Goal: Contribute content: Contribute content

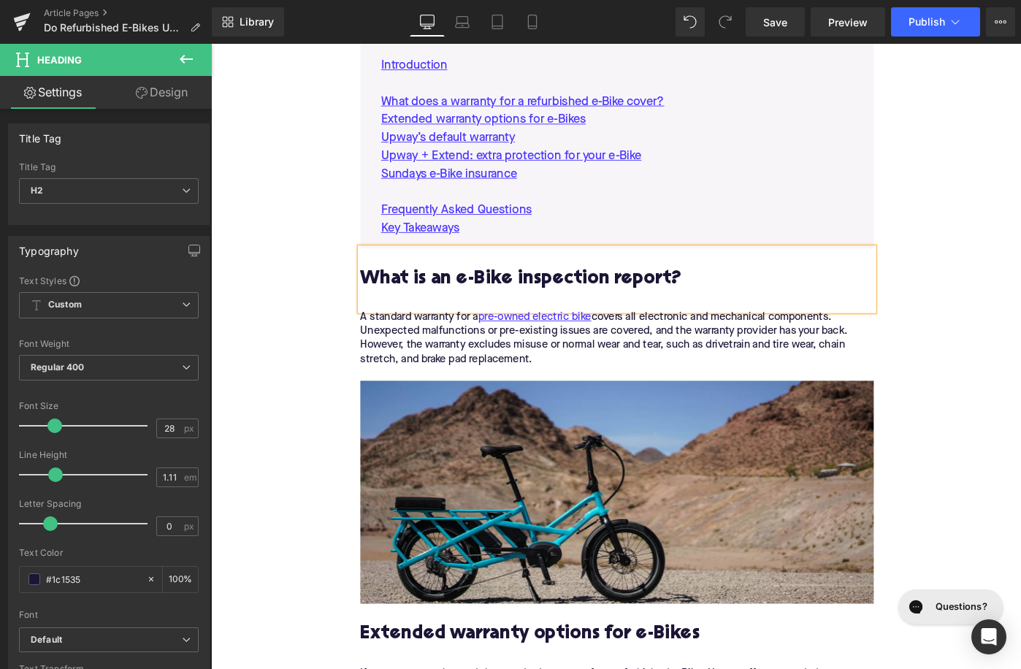
click at [590, 375] on div "A standard warranty for a pre-owned electric bike covers all electronic and mec…" at bounding box center [654, 372] width 560 height 77
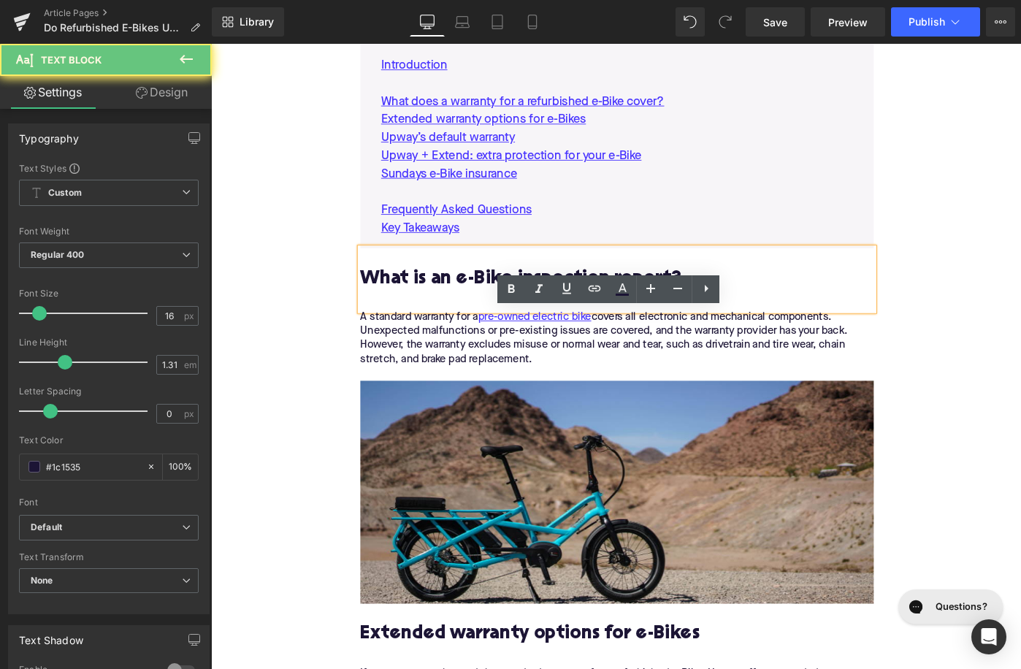
click at [590, 375] on div "A standard warranty for a pre-owned electric bike covers all electronic and mec…" at bounding box center [654, 372] width 560 height 77
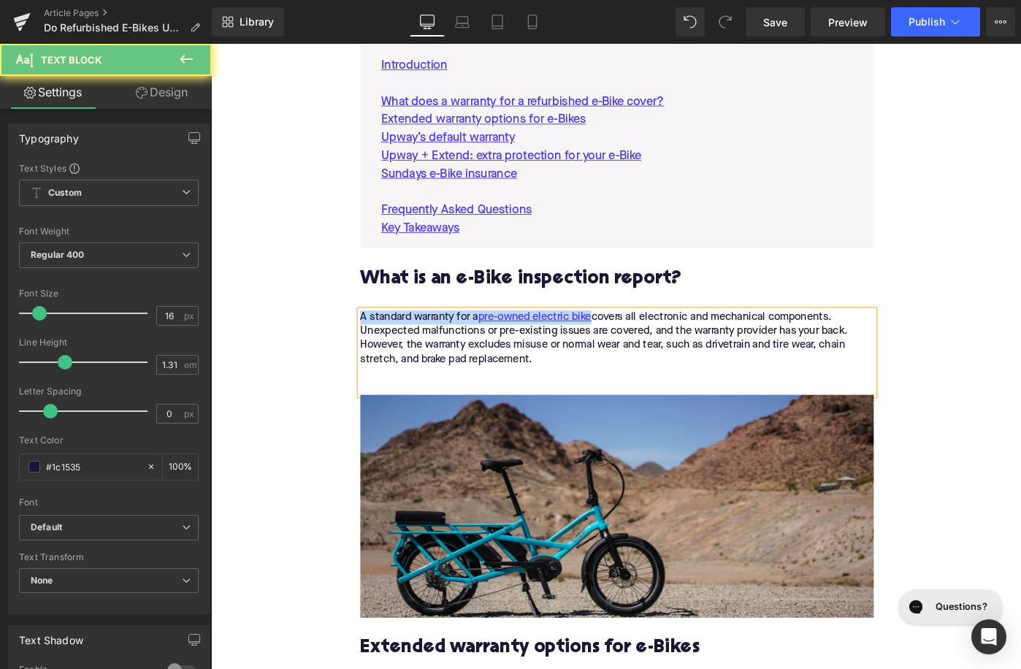
paste div
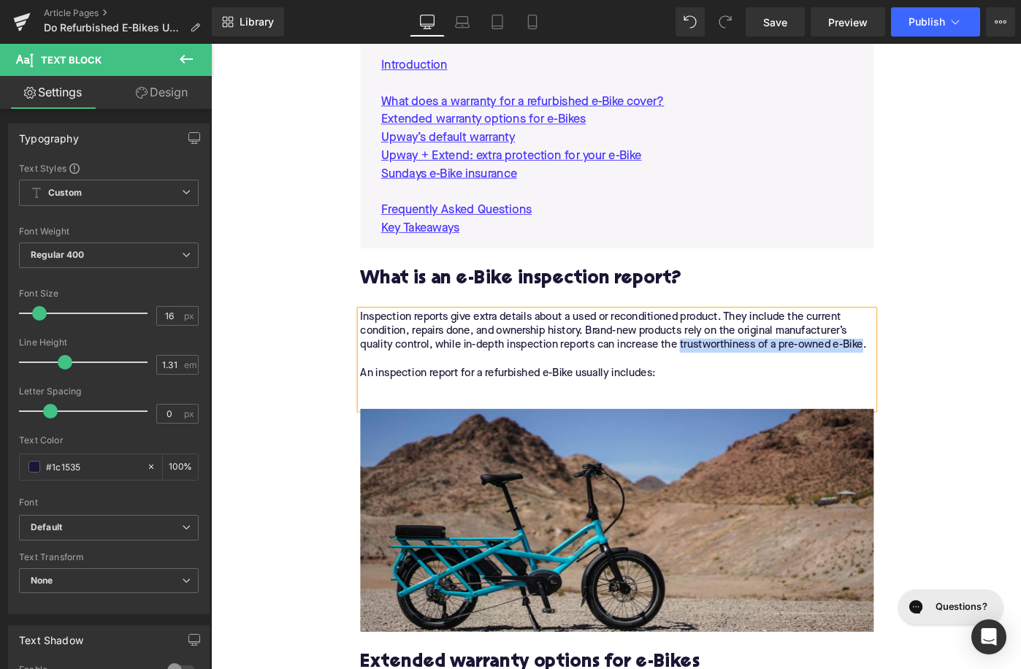
drag, startPoint x: 721, startPoint y: 374, endPoint x: 920, endPoint y: 373, distance: 199.4
click at [920, 373] on div "Inspection reports give extra details about a used or reconditioned product. Th…" at bounding box center [654, 387] width 560 height 107
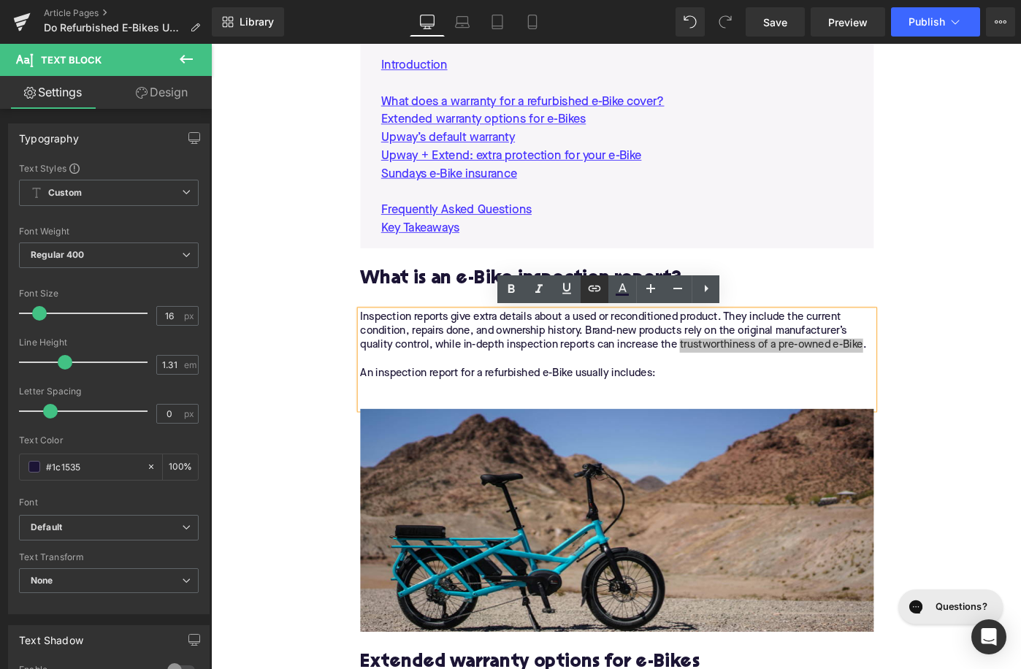
click at [586, 294] on icon at bounding box center [595, 289] width 18 height 18
click at [670, 371] on input "text" at bounding box center [754, 372] width 225 height 37
paste input "[URL][DOMAIN_NAME]"
type input "[URL][DOMAIN_NAME]"
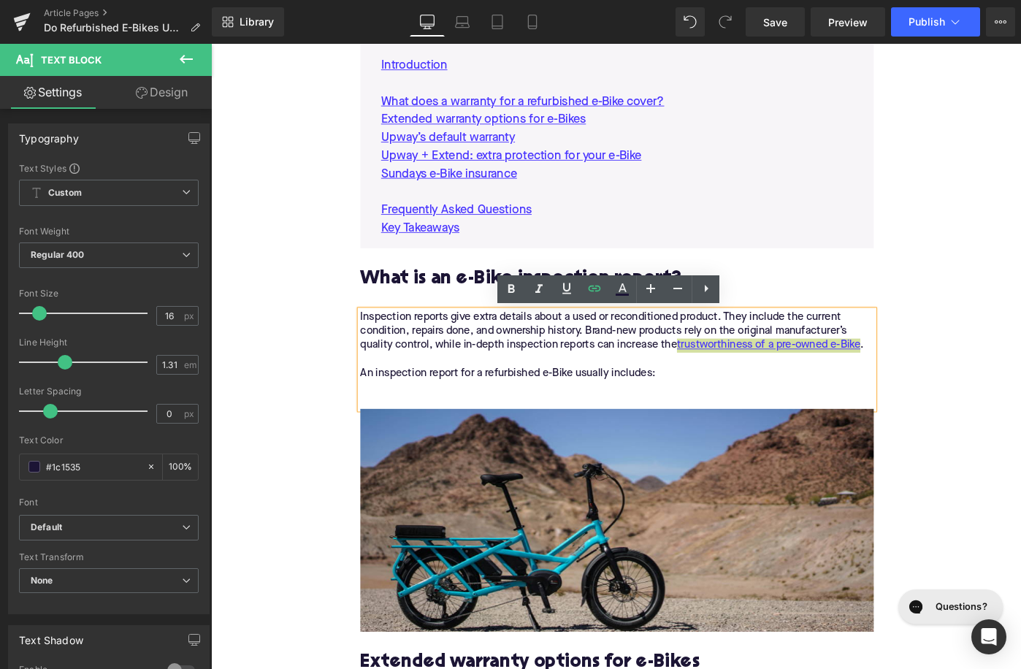
scroll to position [871, 0]
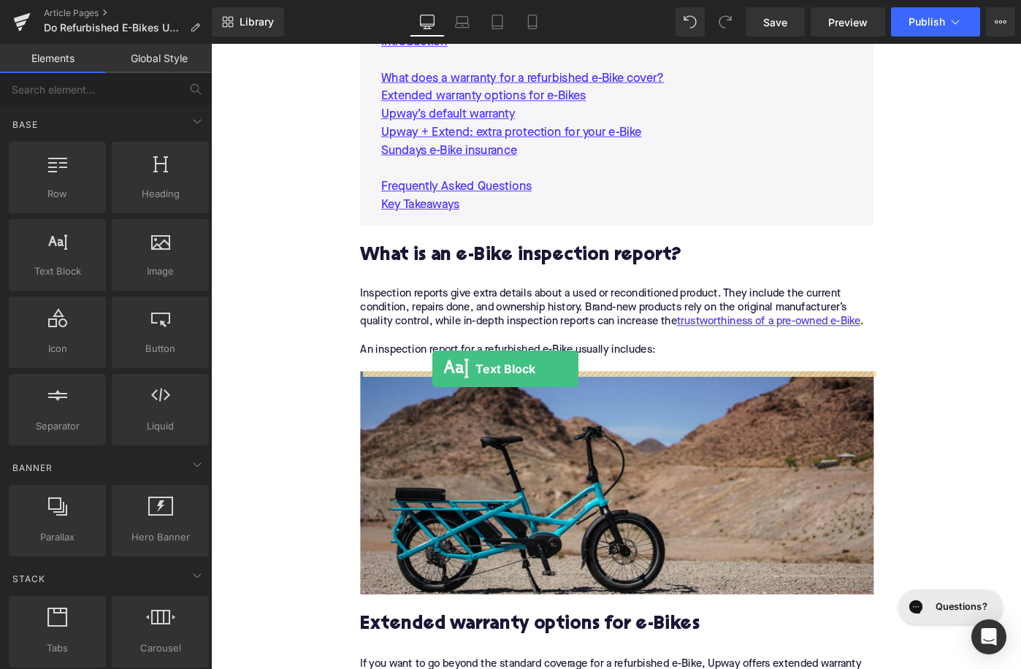
drag, startPoint x: 251, startPoint y: 321, endPoint x: 453, endPoint y: 399, distance: 216.2
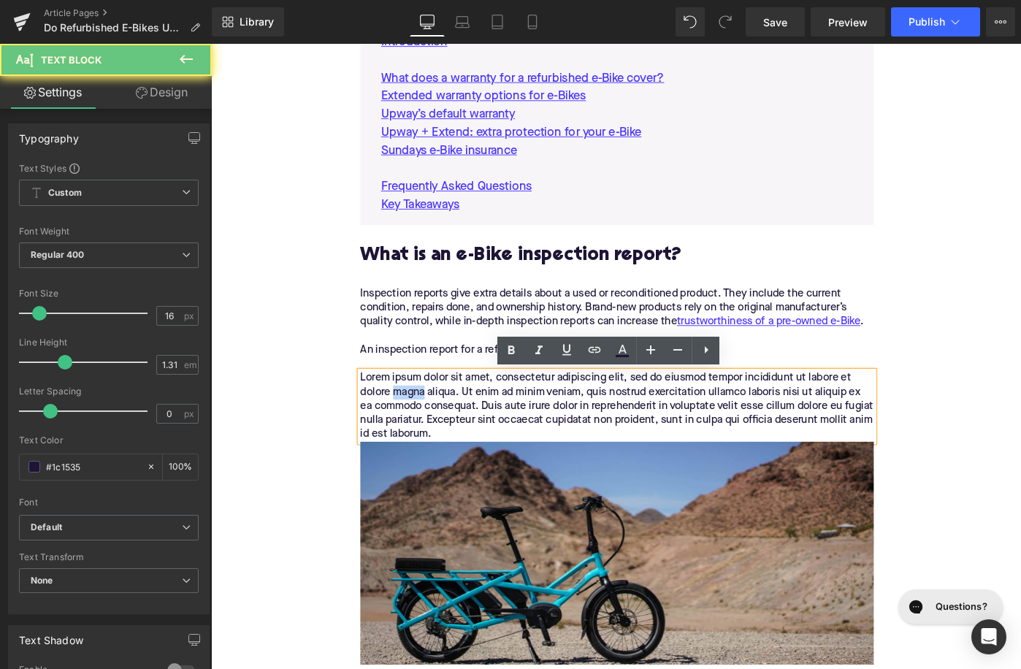
click at [440, 420] on p "Lorem ipsum dolor sit amet, consectetur adipiscing elit, sed do eiusmod tempor …" at bounding box center [654, 439] width 560 height 77
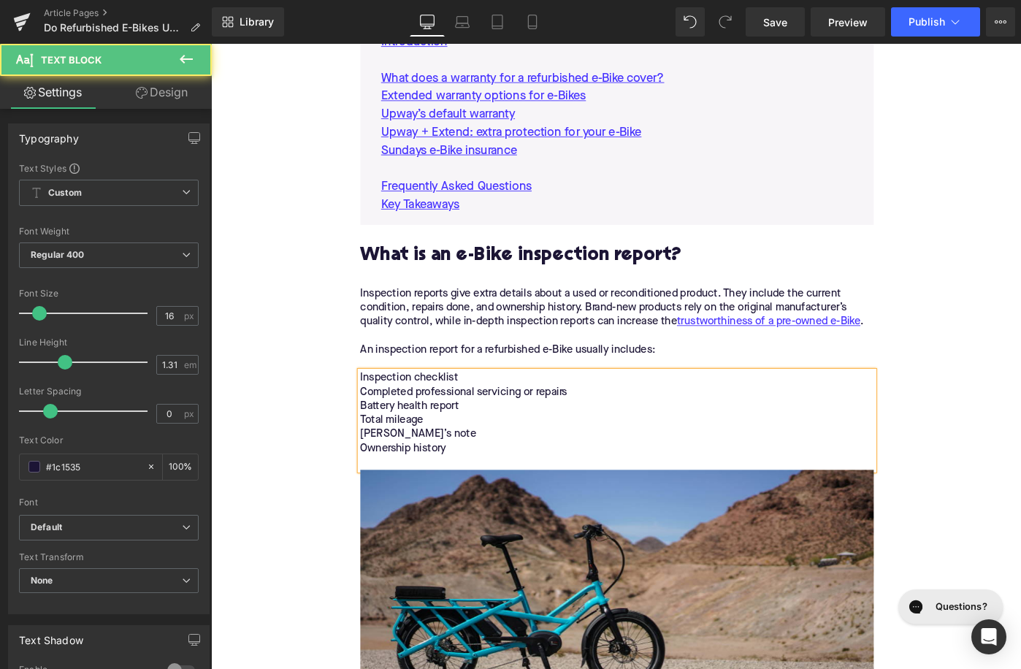
click at [440, 420] on p "Inspection checklist Completed professional servicing or repairs Battery health…" at bounding box center [654, 454] width 560 height 107
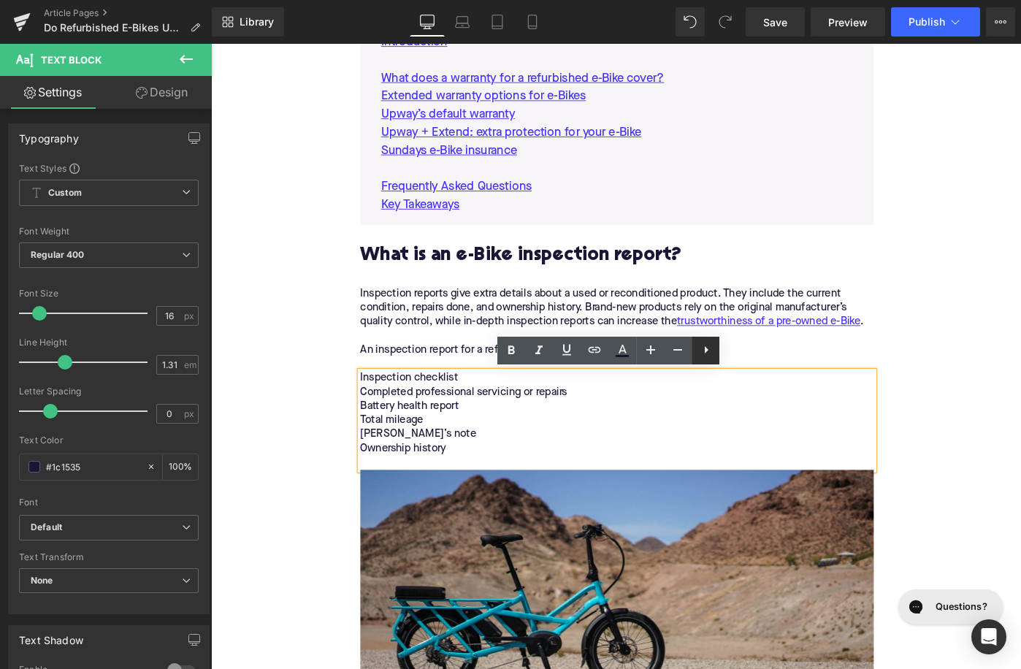
click at [701, 347] on icon at bounding box center [706, 350] width 18 height 18
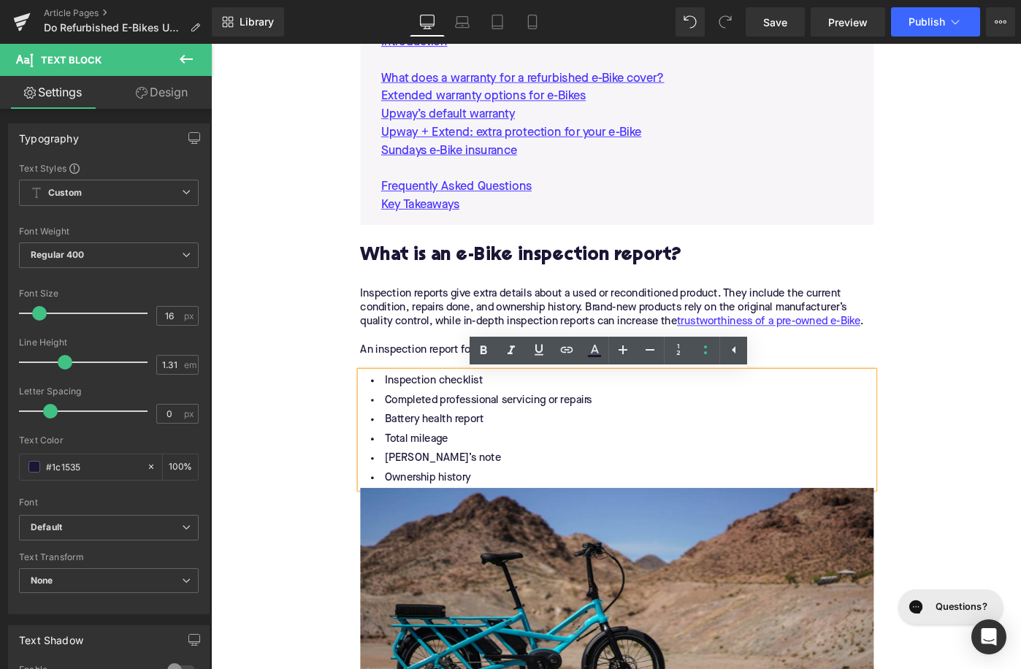
click at [521, 493] on li "[PERSON_NAME]’s note" at bounding box center [654, 496] width 560 height 21
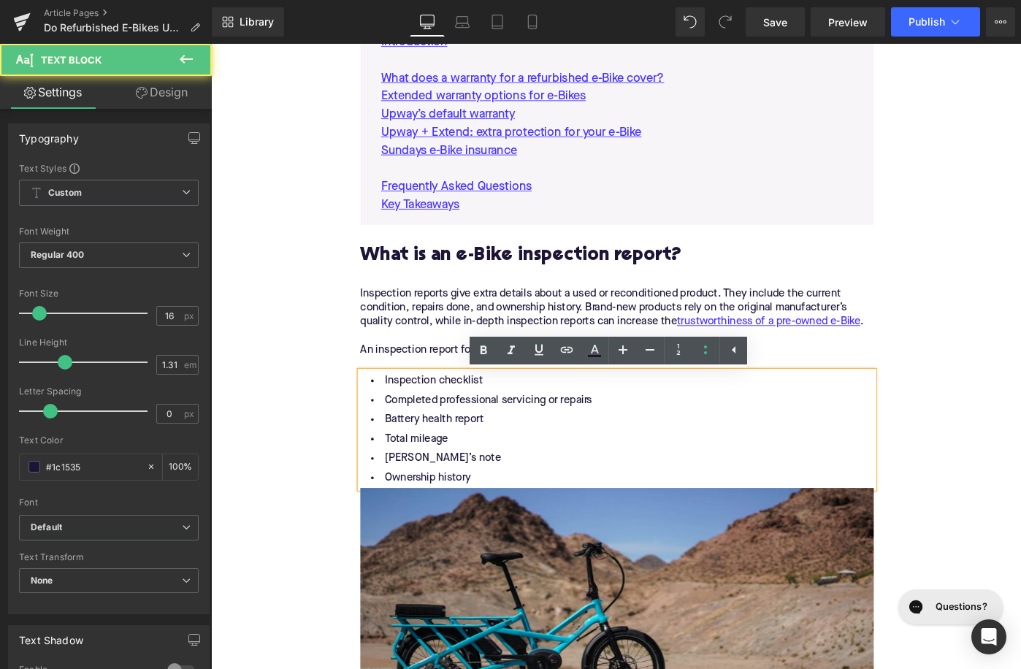
click at [509, 524] on li "Ownership history" at bounding box center [654, 517] width 560 height 21
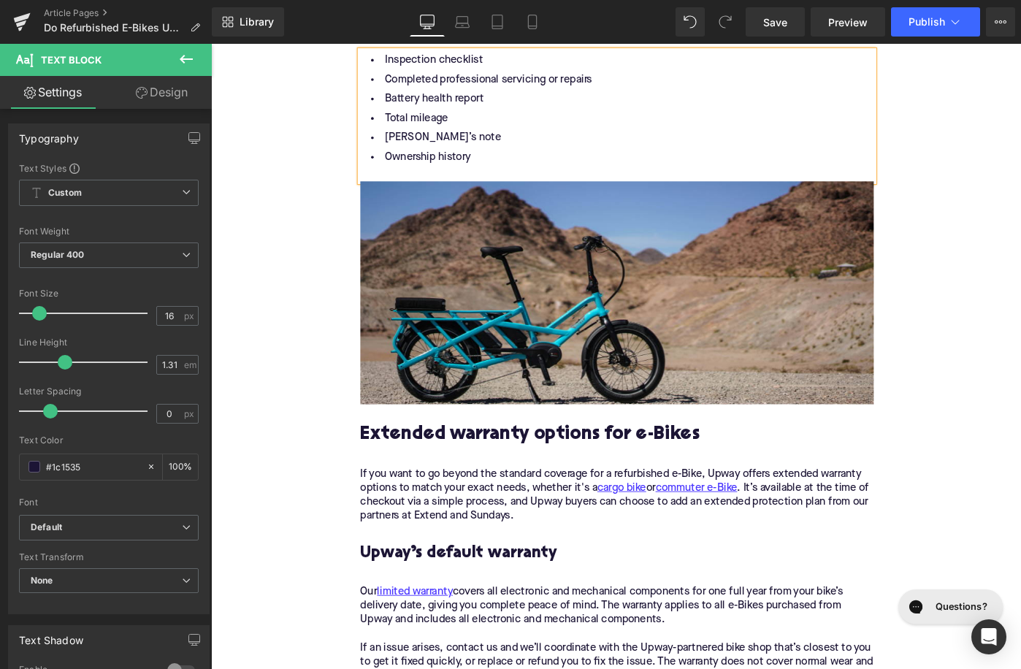
scroll to position [1265, 0]
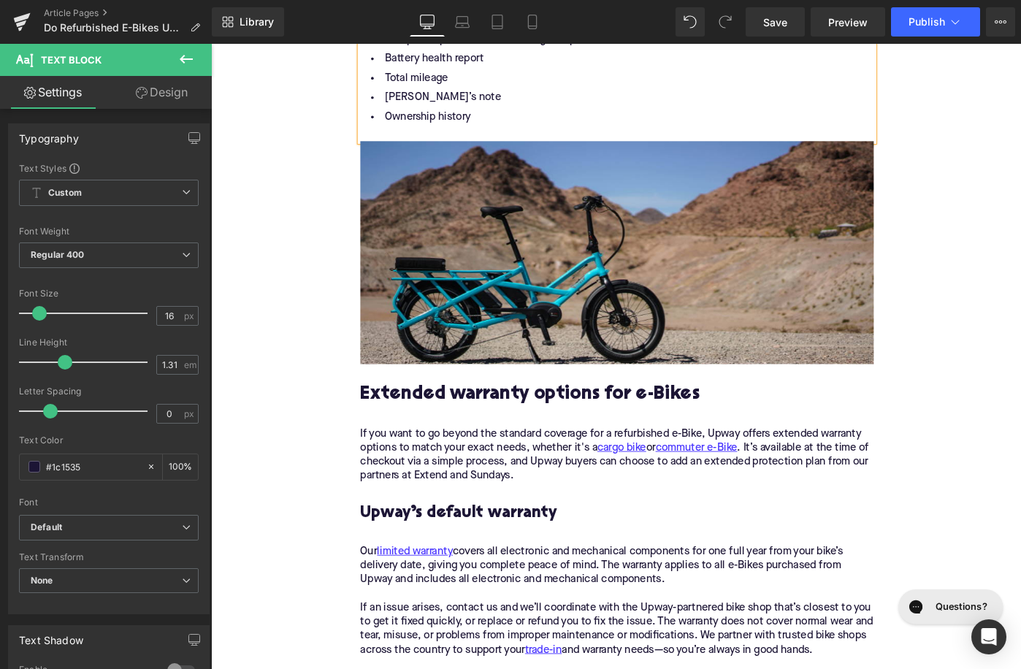
click at [537, 427] on h2 "Extended warranty options for e-Bikes" at bounding box center [654, 438] width 560 height 45
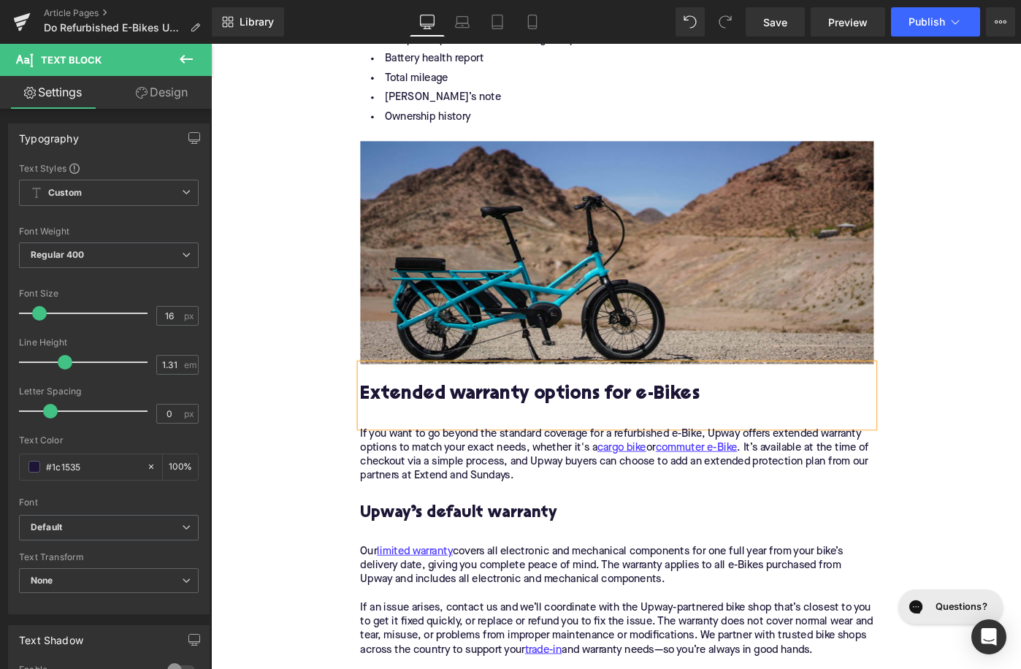
click at [537, 427] on h2 "Extended warranty options for e-Bikes" at bounding box center [654, 438] width 560 height 45
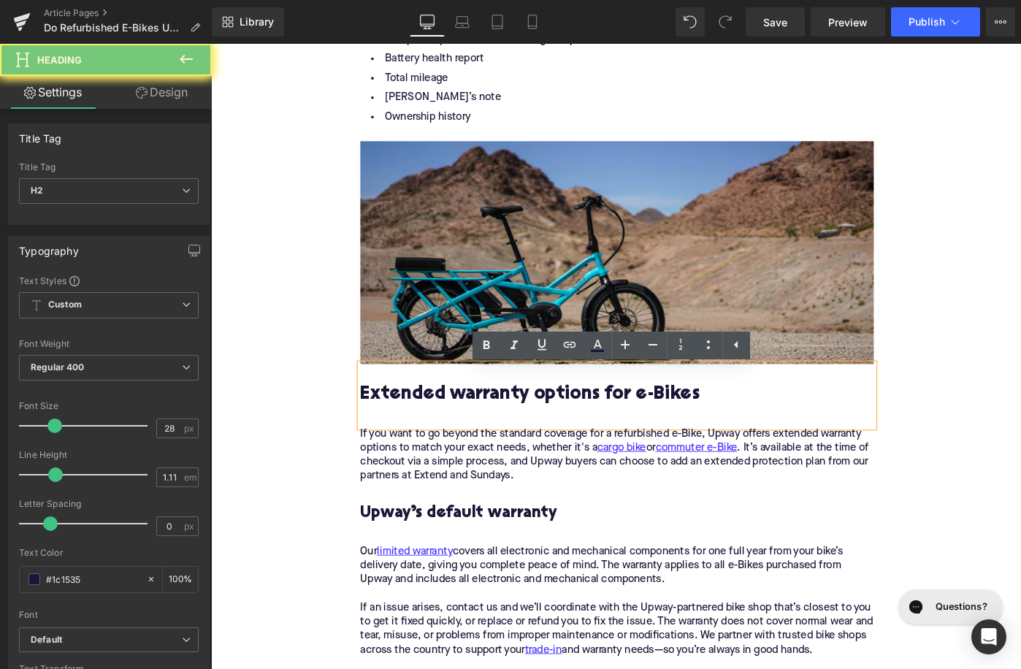
click at [537, 427] on h2 "Extended warranty options for e-Bikes" at bounding box center [654, 438] width 560 height 45
paste div
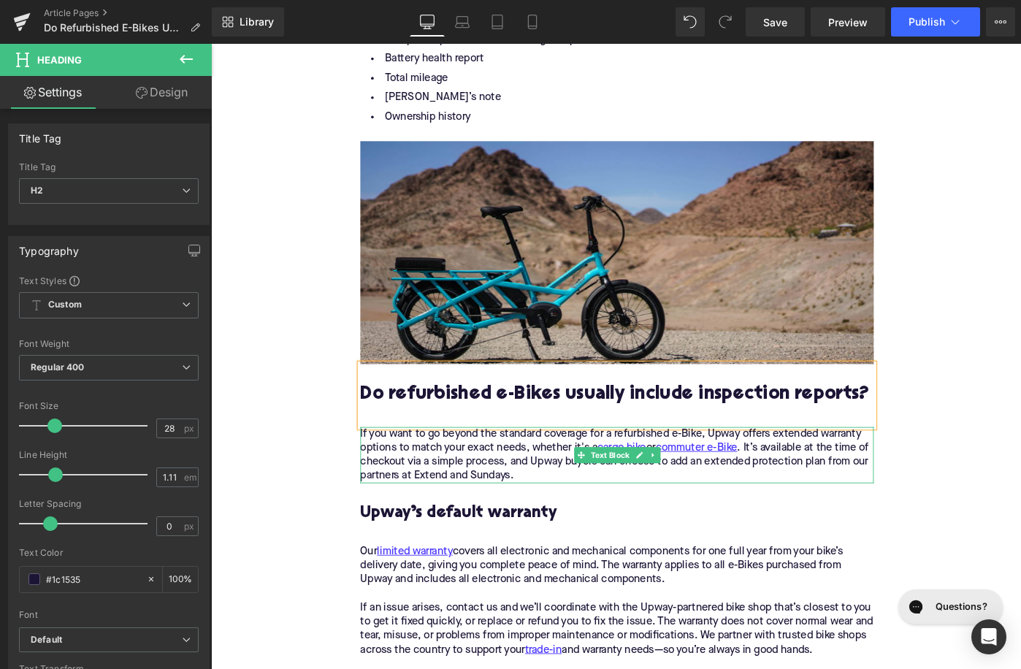
click at [569, 502] on div "If you want to go beyond the standard coverage for a refurbished e-Bike, Upway …" at bounding box center [654, 492] width 560 height 61
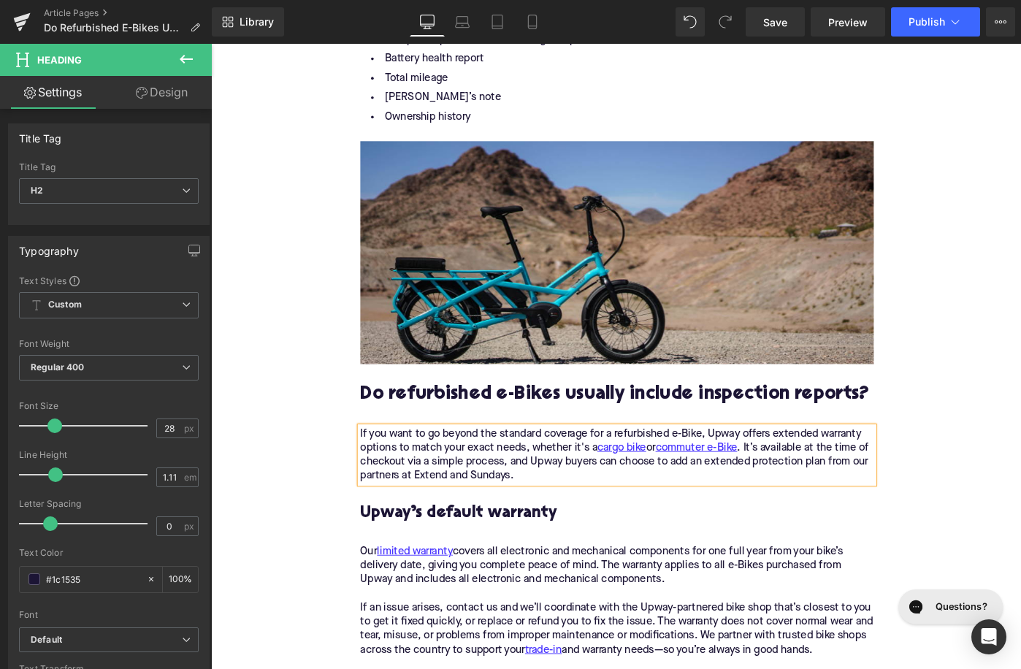
click at [569, 502] on div "If you want to go beyond the standard coverage for a refurbished e-Bike, Upway …" at bounding box center [654, 492] width 560 height 61
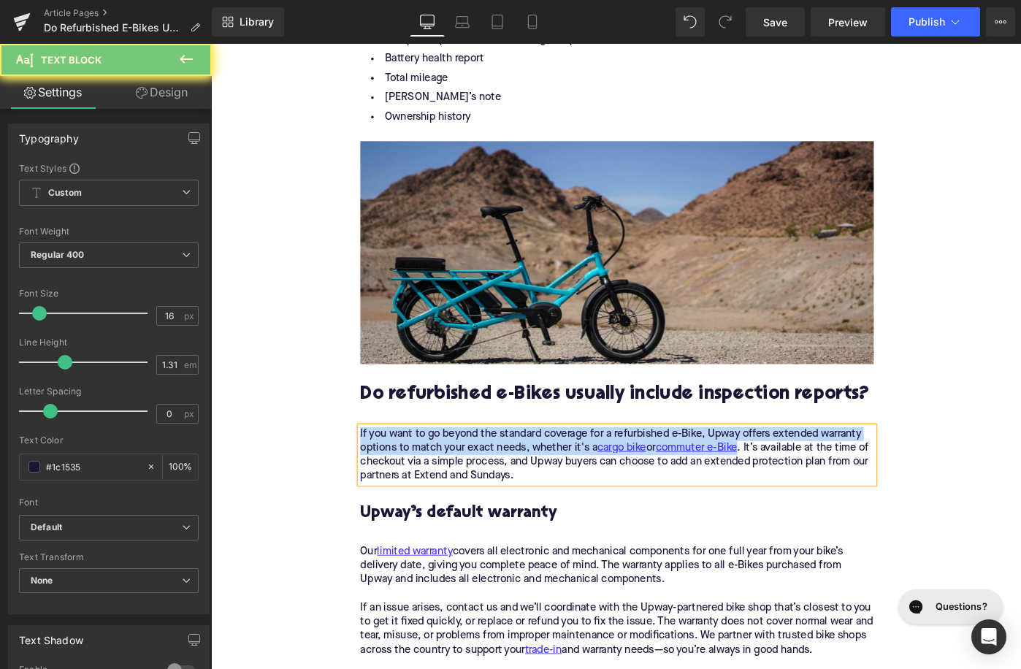
paste div
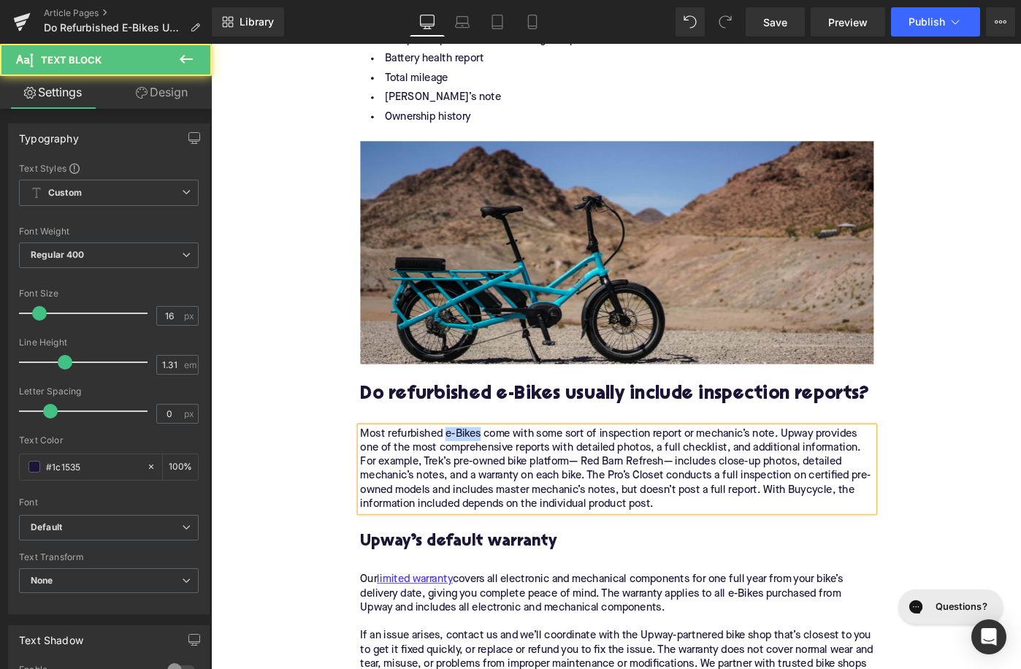
drag, startPoint x: 507, startPoint y: 473, endPoint x: 465, endPoint y: 478, distance: 41.9
click at [465, 478] on div "Most refurbished e-Bikes come with some sort of inspection report or mechanic’s…" at bounding box center [654, 508] width 560 height 92
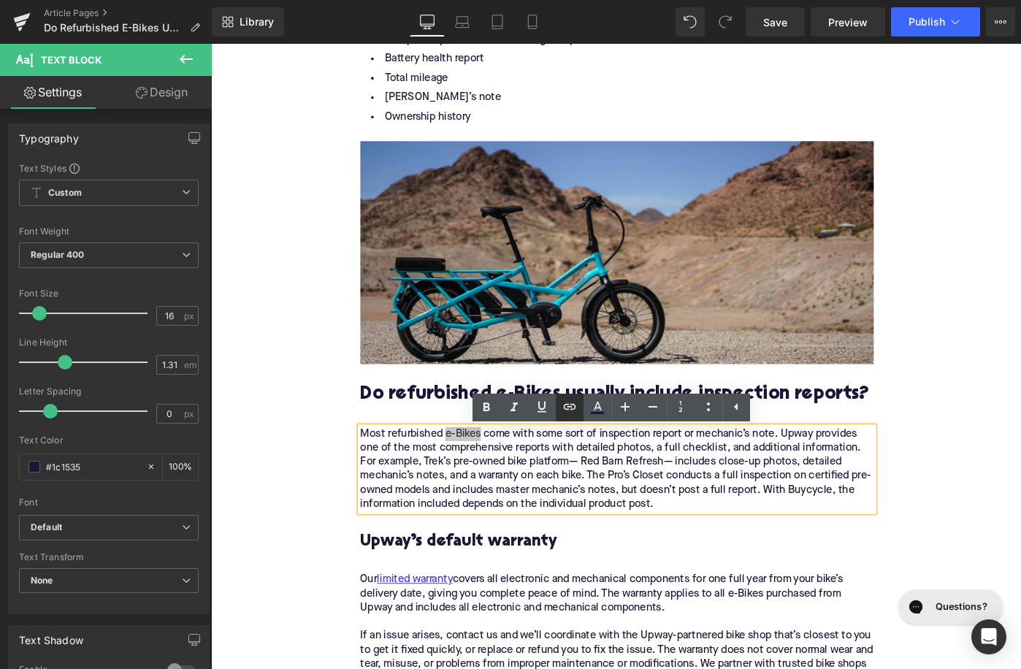
click at [578, 410] on icon at bounding box center [570, 407] width 18 height 18
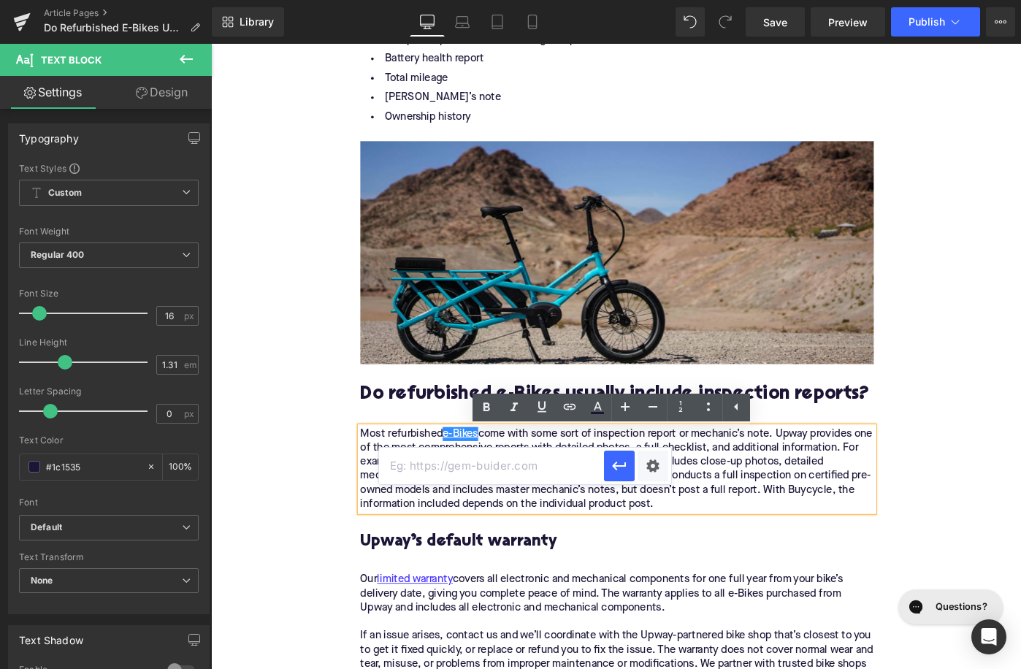
click at [544, 475] on input "text" at bounding box center [491, 466] width 225 height 37
paste input "[URL][DOMAIN_NAME]"
type input "[URL][DOMAIN_NAME]"
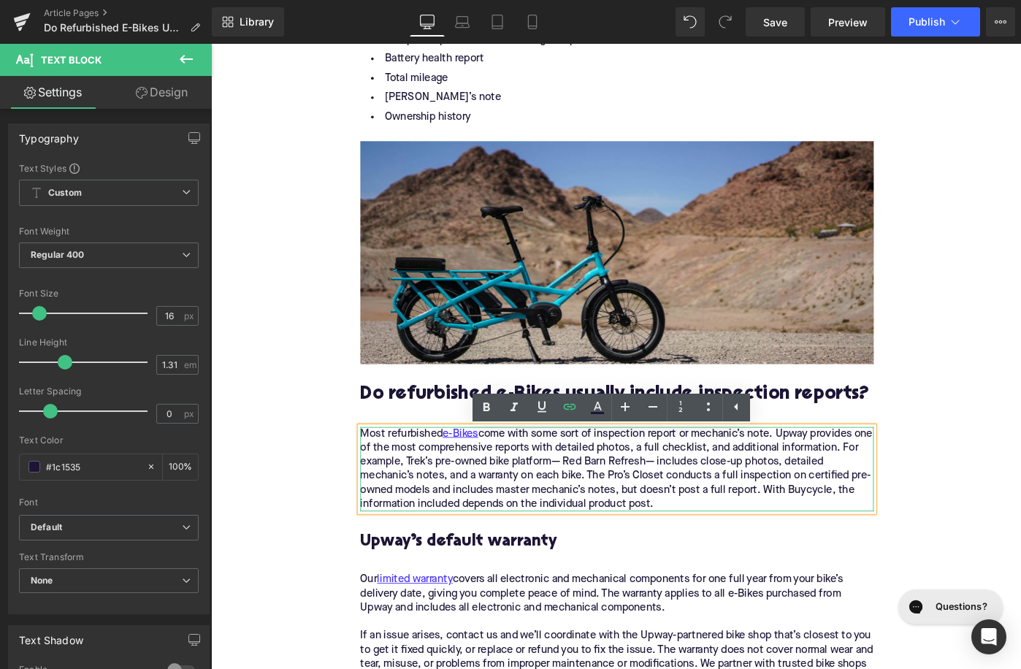
click at [453, 505] on div "Most refurbished e-Bikes come with some sort of inspection report or mechanic’s…" at bounding box center [654, 508] width 560 height 92
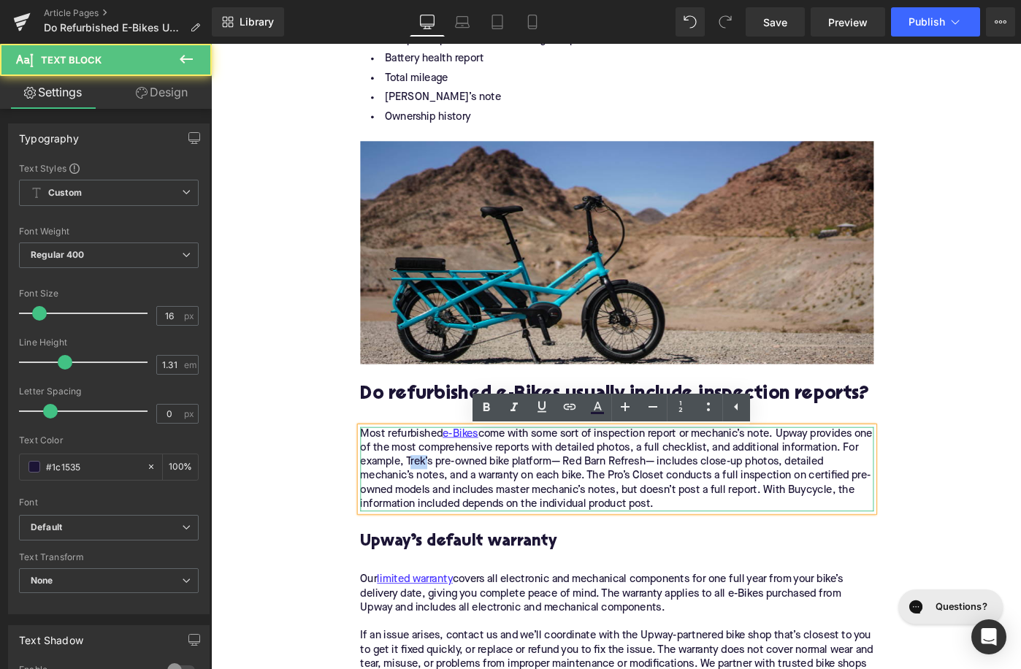
click at [453, 505] on div "Most refurbished e-Bikes come with some sort of inspection report or mechanic’s…" at bounding box center [654, 508] width 560 height 92
drag, startPoint x: 472, startPoint y: 507, endPoint x: 440, endPoint y: 507, distance: 31.4
click at [440, 507] on div "Most refurbished e-Bikes come with some sort of inspection report or mechanic’s…" at bounding box center [654, 508] width 560 height 92
click at [454, 507] on div "Most refurbished e-Bikes come with some sort of inspection report or mechanic’s…" at bounding box center [654, 508] width 560 height 92
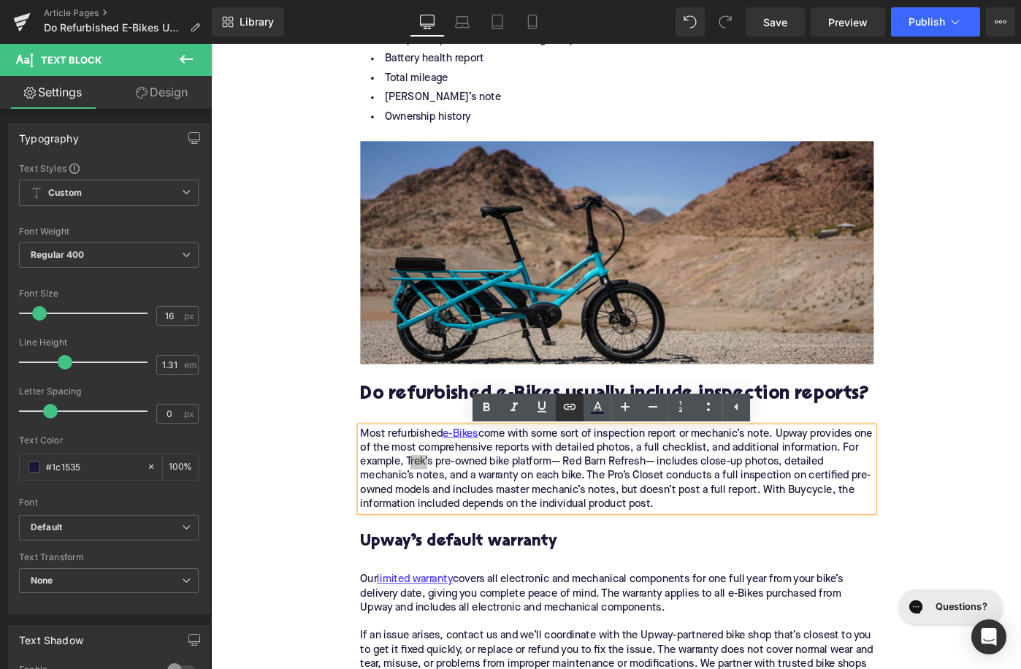
click at [569, 410] on icon at bounding box center [570, 407] width 18 height 18
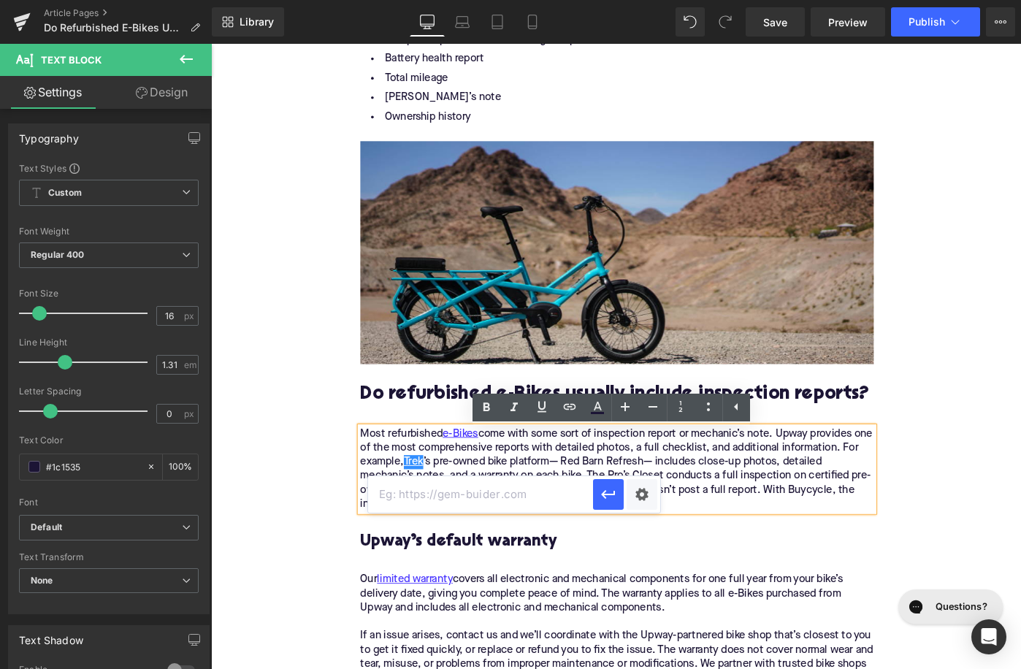
click at [519, 508] on input "text" at bounding box center [480, 494] width 225 height 37
paste input "[URL][DOMAIN_NAME]"
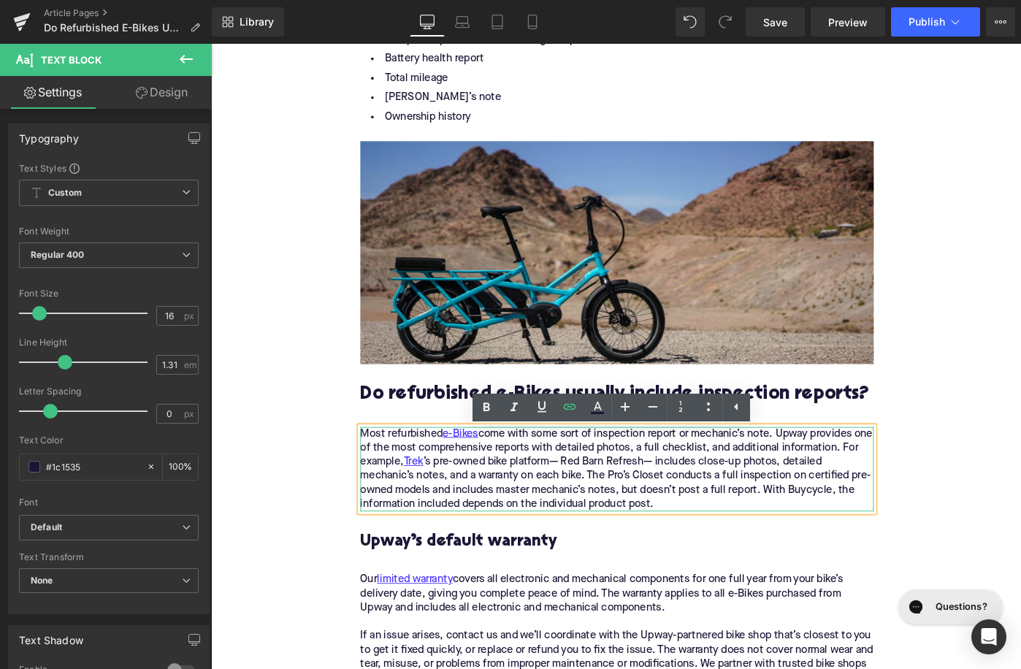
click at [732, 482] on div "Most refurbished e-Bikes come with some sort of inspection report or mechanic’s…" at bounding box center [654, 508] width 560 height 92
drag, startPoint x: 624, startPoint y: 521, endPoint x: 707, endPoint y: 524, distance: 82.6
click at [707, 524] on div "Most refurbished e-Bikes come with some sort of inspection report or mechanic’s…" at bounding box center [654, 508] width 560 height 92
click at [573, 410] on icon at bounding box center [570, 407] width 18 height 18
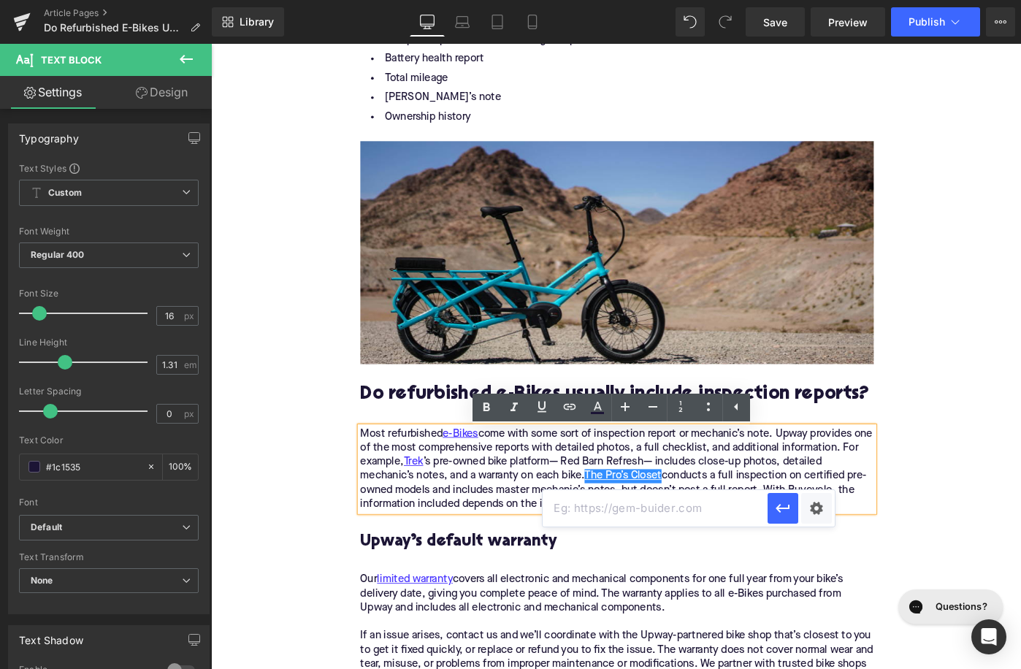
click at [630, 507] on input "text" at bounding box center [655, 508] width 225 height 37
paste input "[URL][DOMAIN_NAME]"
type input "[URL][DOMAIN_NAME]"
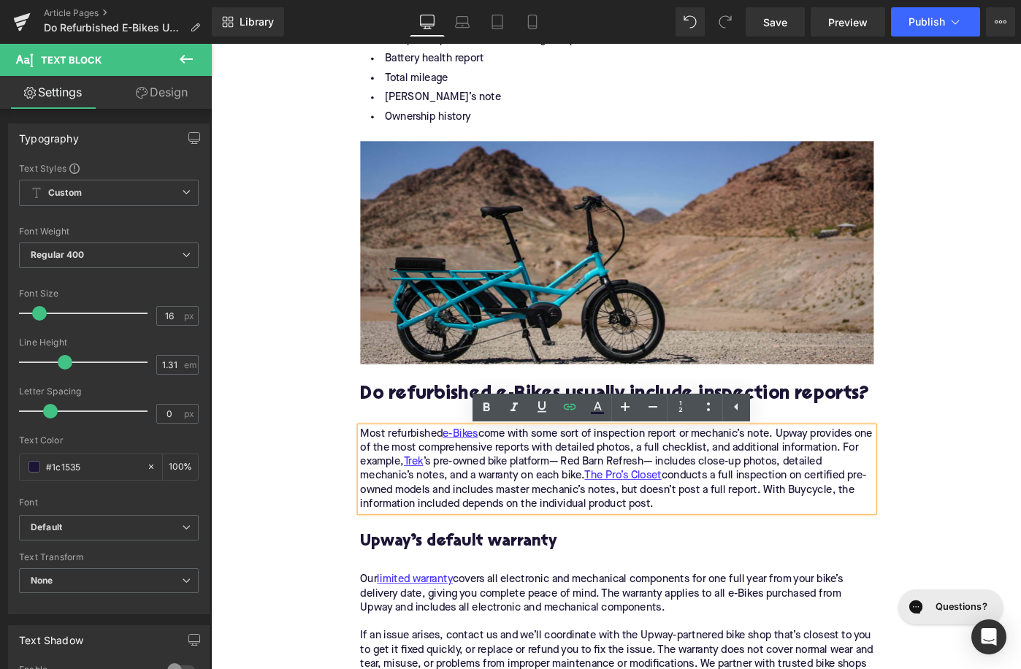
click at [587, 586] on h3 "Upway’s default warranty" at bounding box center [654, 597] width 560 height 45
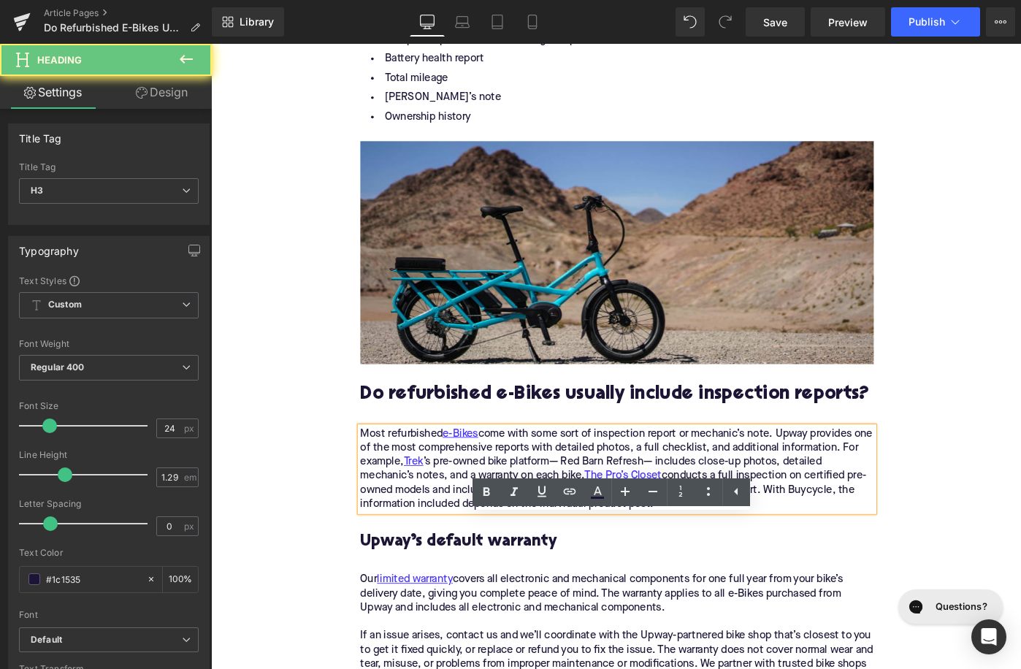
click at [587, 586] on h3 "Upway’s default warranty" at bounding box center [654, 597] width 560 height 45
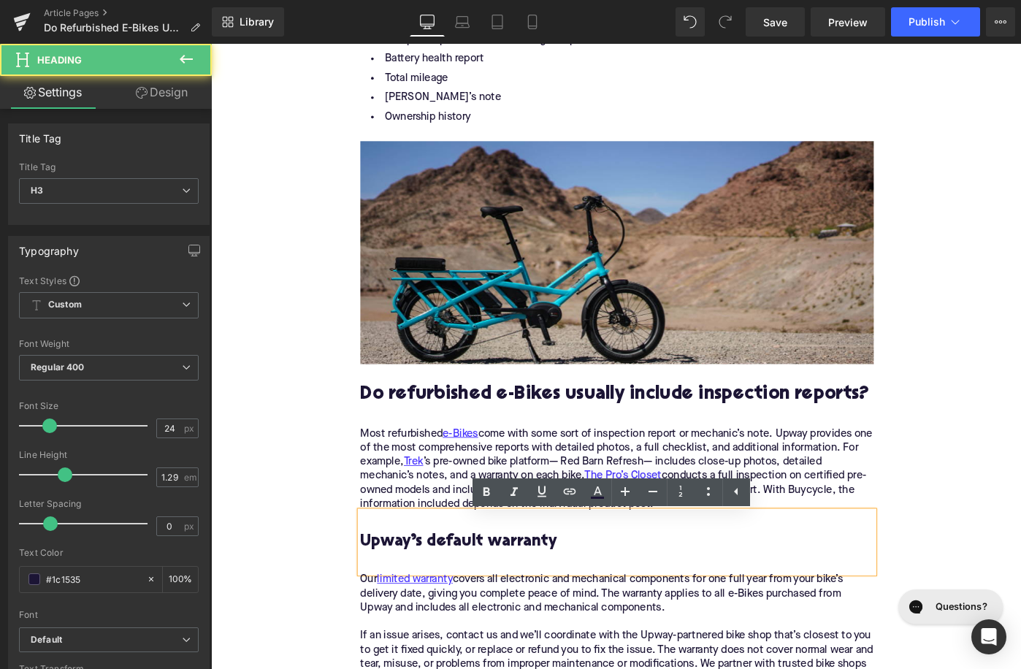
click at [587, 586] on h3 "Upway’s default warranty" at bounding box center [654, 597] width 560 height 45
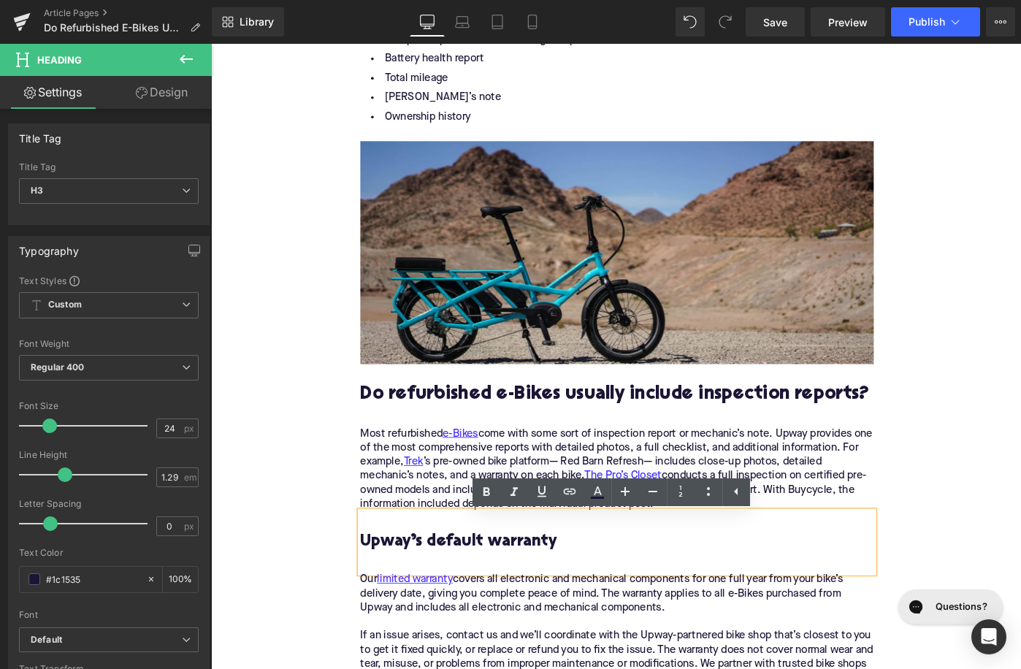
click at [587, 586] on h3 "Upway’s default warranty" at bounding box center [654, 597] width 560 height 45
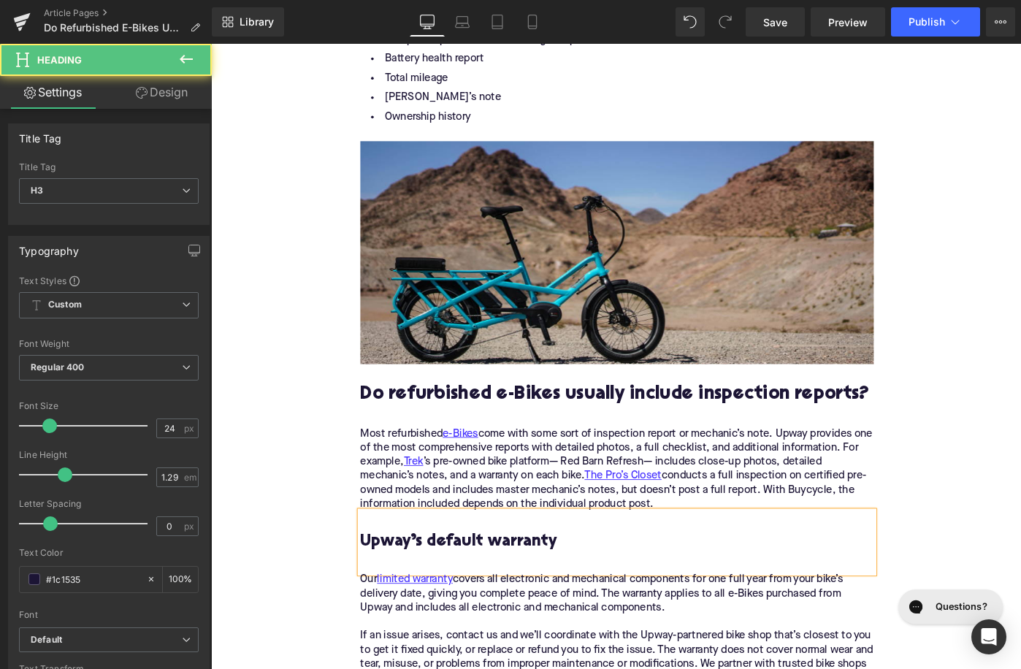
paste div
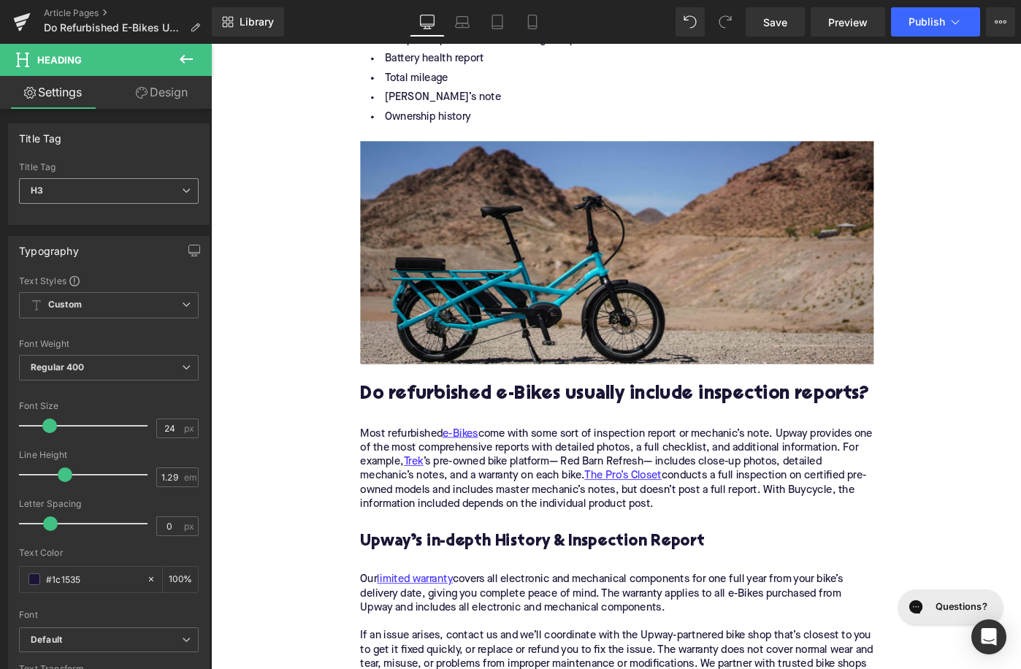
click at [110, 185] on span "H3" at bounding box center [109, 191] width 180 height 26
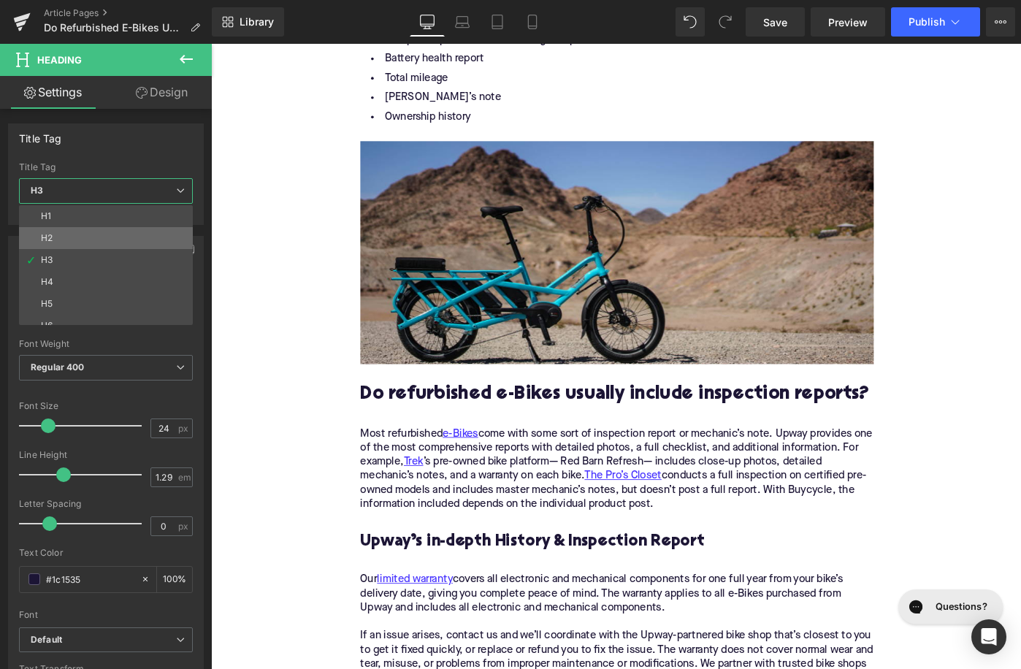
click at [117, 232] on li "H2" at bounding box center [109, 238] width 180 height 22
type input "28"
type input "1.11"
type input "100"
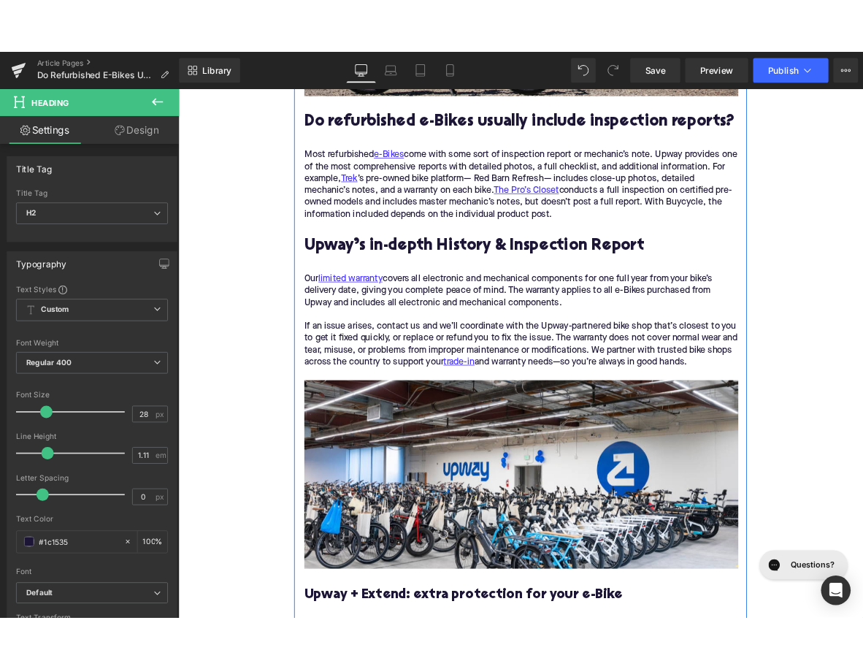
scroll to position [1607, 0]
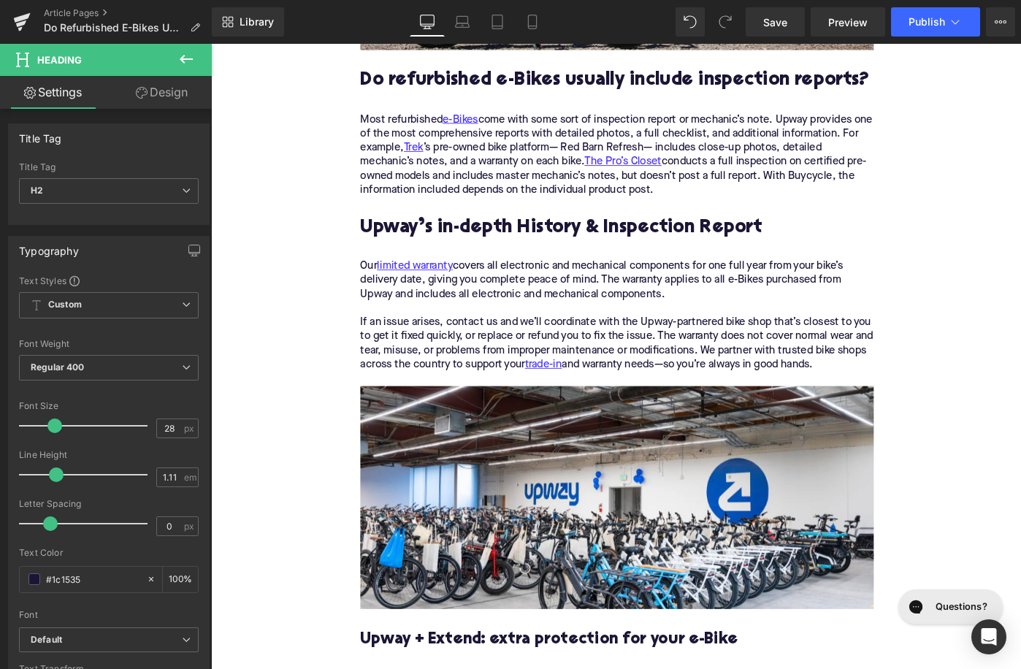
click at [582, 336] on div "Our limited warranty covers all electronic and mechanical components for one fu…" at bounding box center [654, 348] width 560 height 138
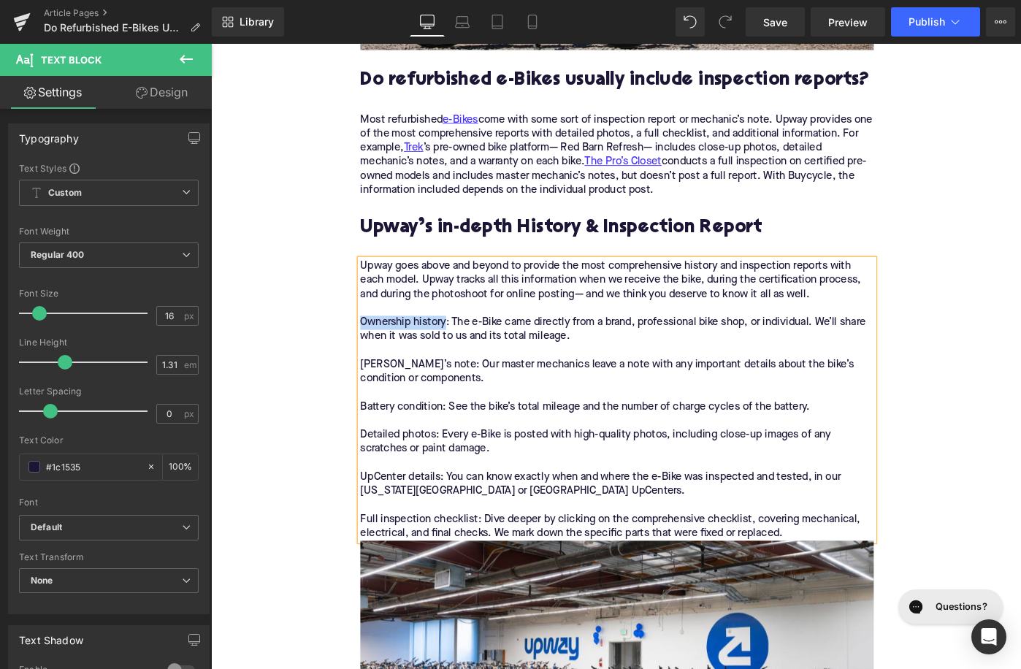
drag, startPoint x: 467, startPoint y: 353, endPoint x: 372, endPoint y: 352, distance: 95.7
click at [374, 352] on div "Upway goes above and beyond to provide the most comprehensive history and inspe…" at bounding box center [654, 432] width 560 height 307
drag, startPoint x: 459, startPoint y: 399, endPoint x: 378, endPoint y: 397, distance: 81.1
click at [378, 397] on div "Upway goes above and beyond to provide the most comprehensive history and inspe…" at bounding box center [654, 432] width 560 height 307
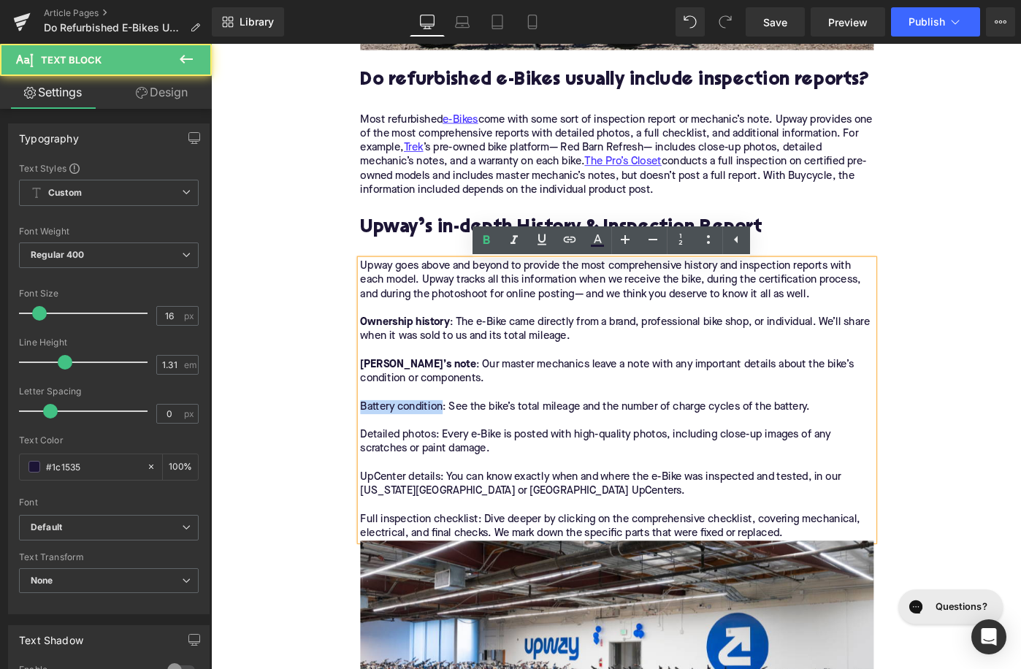
drag, startPoint x: 463, startPoint y: 448, endPoint x: 366, endPoint y: 446, distance: 97.1
click at [366, 446] on div "Home / Do Refurbished E-Bikes Usually Include Inspection Reports? Breadcrumbs D…" at bounding box center [654, 511] width 582 height 3800
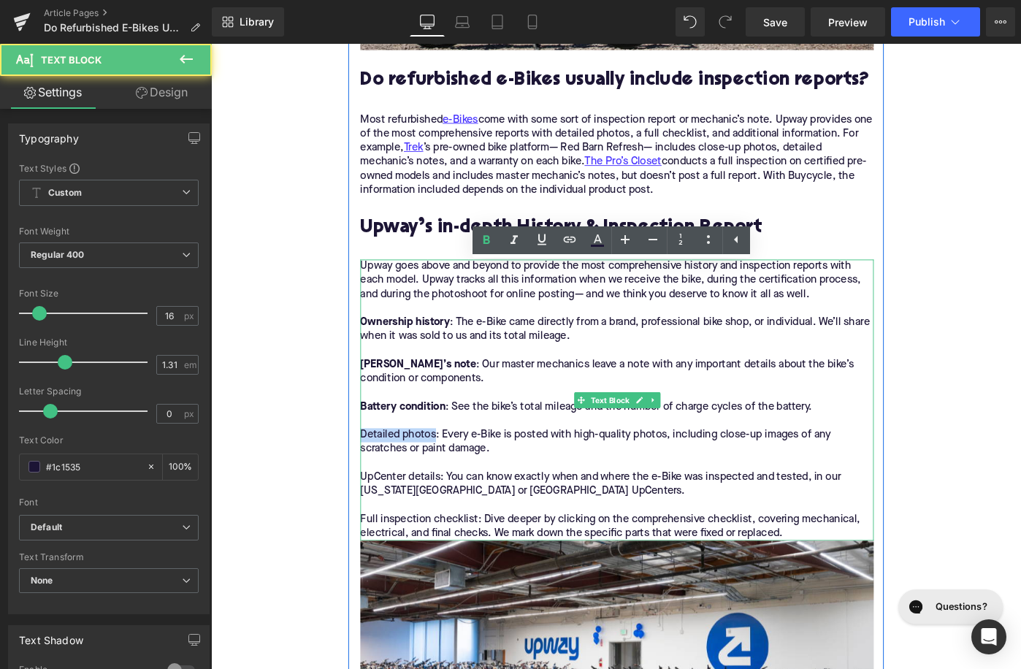
drag, startPoint x: 455, startPoint y: 478, endPoint x: 378, endPoint y: 476, distance: 77.4
click at [378, 476] on div "Upway goes above and beyond to provide the most comprehensive history and inspe…" at bounding box center [654, 432] width 560 height 307
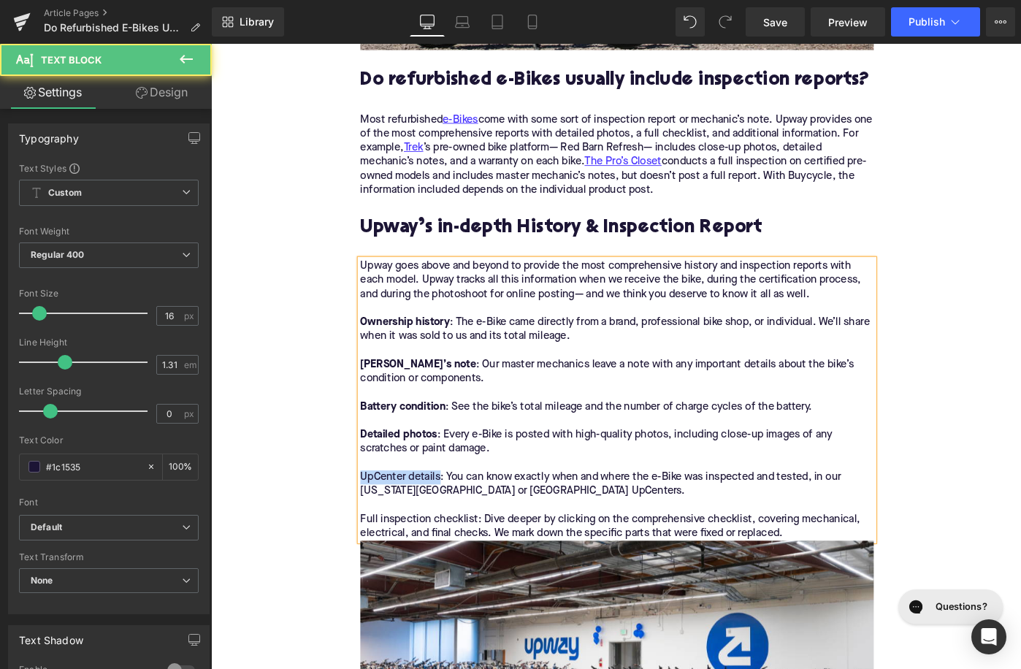
drag, startPoint x: 461, startPoint y: 523, endPoint x: 370, endPoint y: 523, distance: 91.3
click at [370, 523] on div "Home / Do Refurbished E-Bikes Usually Include Inspection Reports? Breadcrumbs D…" at bounding box center [654, 511] width 582 height 3800
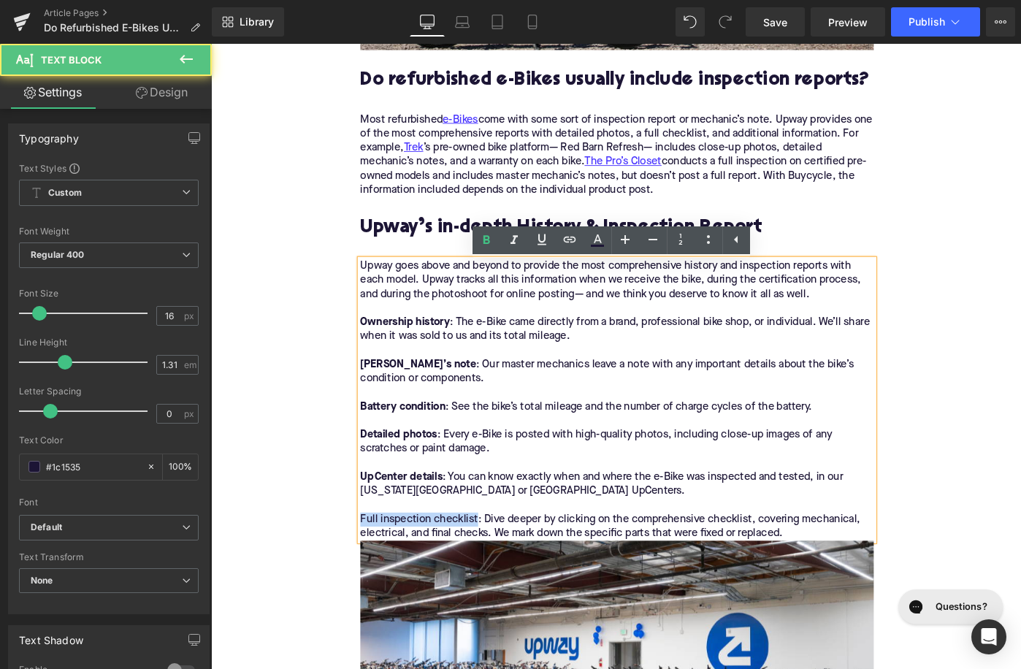
drag, startPoint x: 500, startPoint y: 570, endPoint x: 366, endPoint y: 569, distance: 133.6
click at [366, 569] on div "Home / Do Refurbished E-Bikes Usually Include Inspection Reports? Breadcrumbs D…" at bounding box center [654, 511] width 582 height 3800
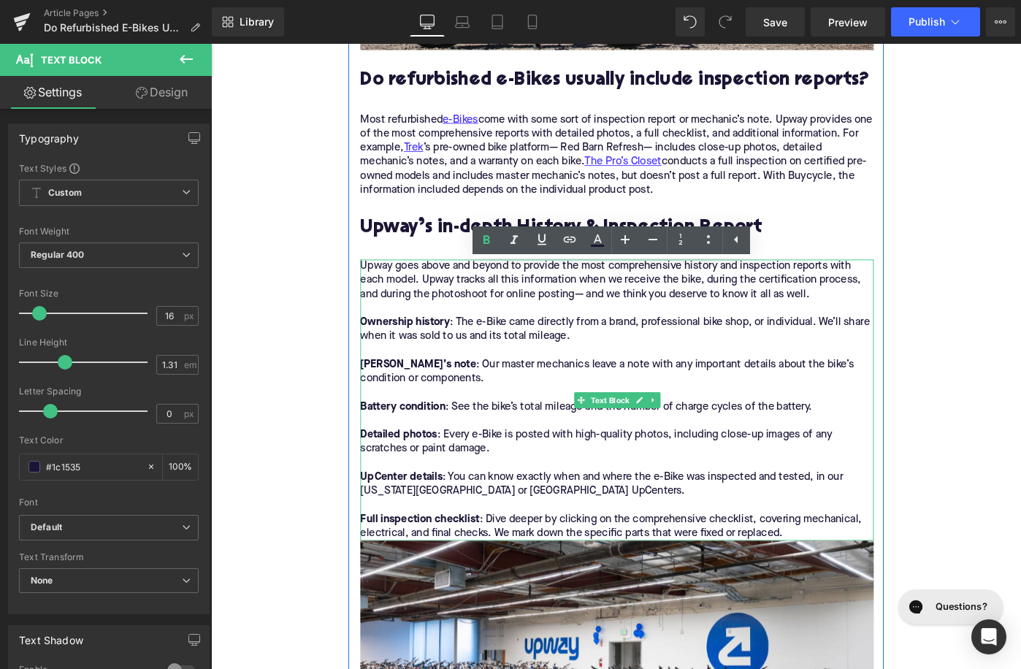
click at [848, 581] on div "Upway goes above and beyond to provide the most comprehensive history and inspe…" at bounding box center [654, 432] width 560 height 307
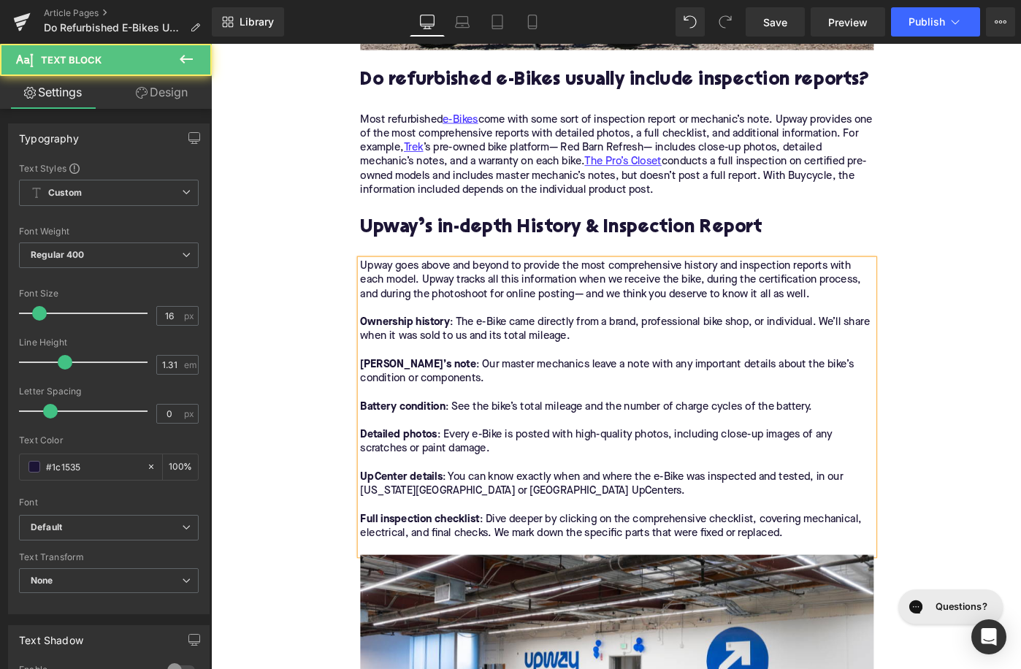
click at [646, 359] on div "Upway goes above and beyond to provide the most comprehensive history and inspe…" at bounding box center [654, 440] width 560 height 322
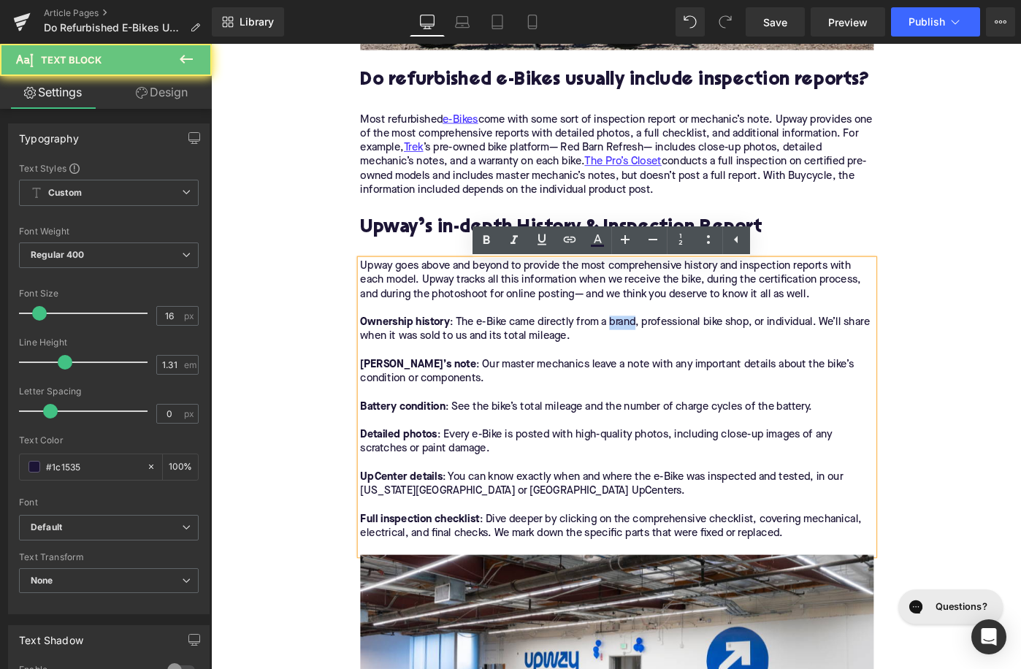
click at [646, 359] on div "Upway goes above and beyond to provide the most comprehensive history and inspe…" at bounding box center [654, 440] width 560 height 322
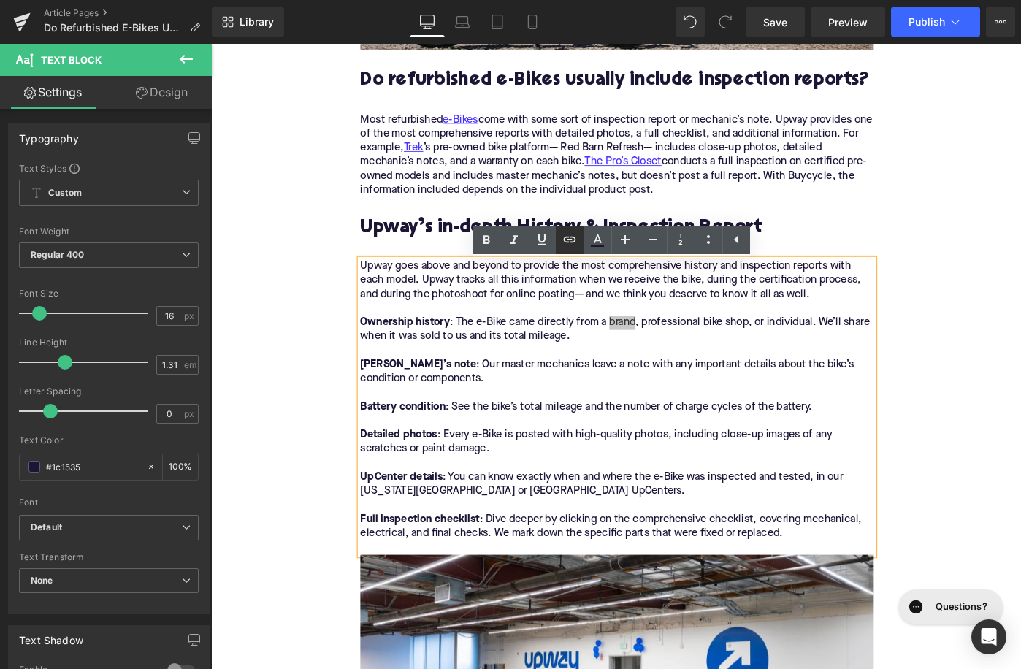
click at [564, 238] on icon at bounding box center [570, 240] width 18 height 18
click at [594, 354] on input "text" at bounding box center [650, 355] width 225 height 37
paste input "[URL][DOMAIN_NAME]"
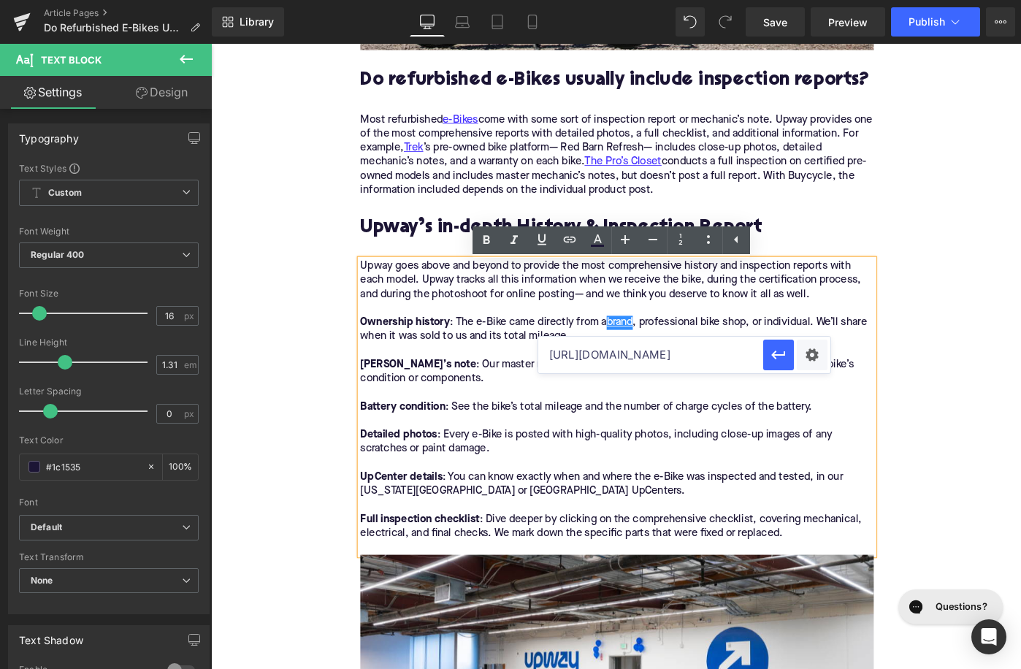
type input "[URL][DOMAIN_NAME]"
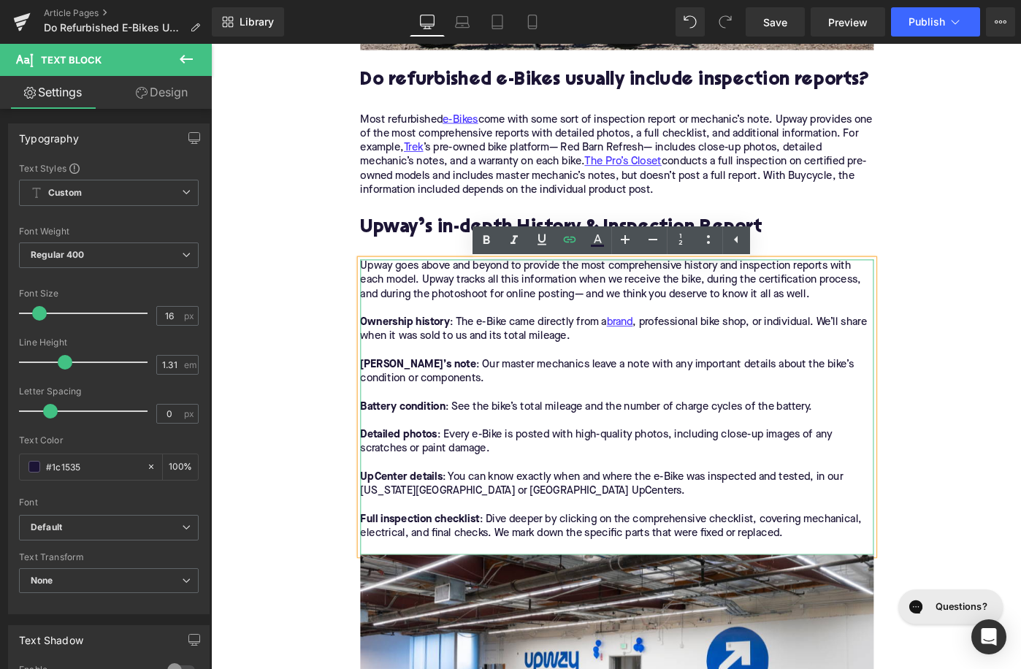
click at [852, 450] on div "Upway goes above and beyond to provide the most comprehensive history and inspe…" at bounding box center [654, 440] width 560 height 322
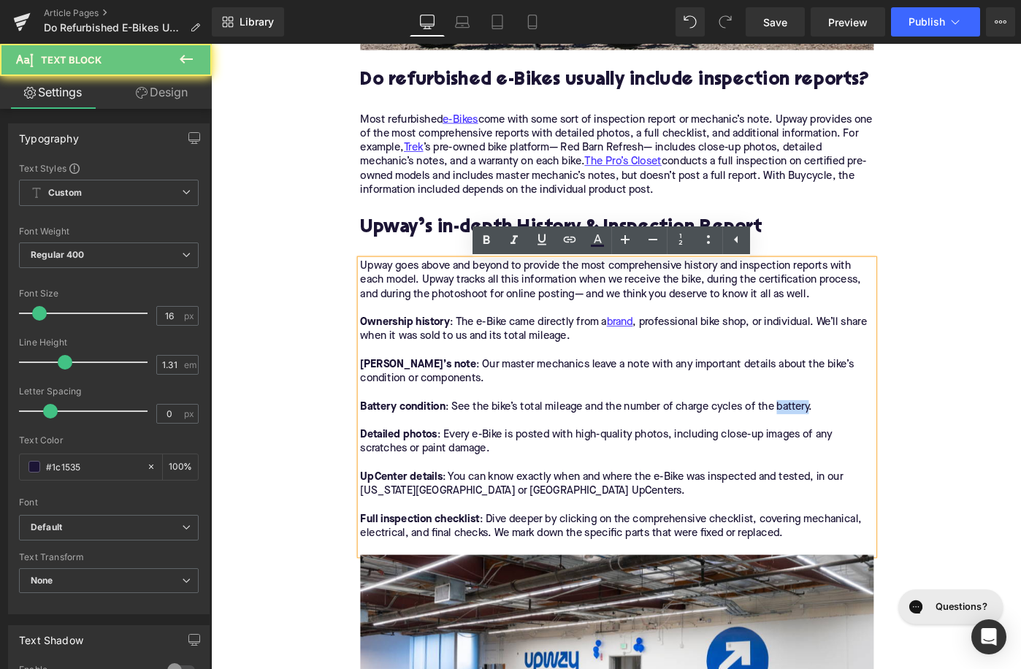
click at [852, 450] on div "Upway goes above and beyond to provide the most comprehensive history and inspe…" at bounding box center [654, 440] width 560 height 322
click at [574, 244] on icon at bounding box center [570, 240] width 18 height 18
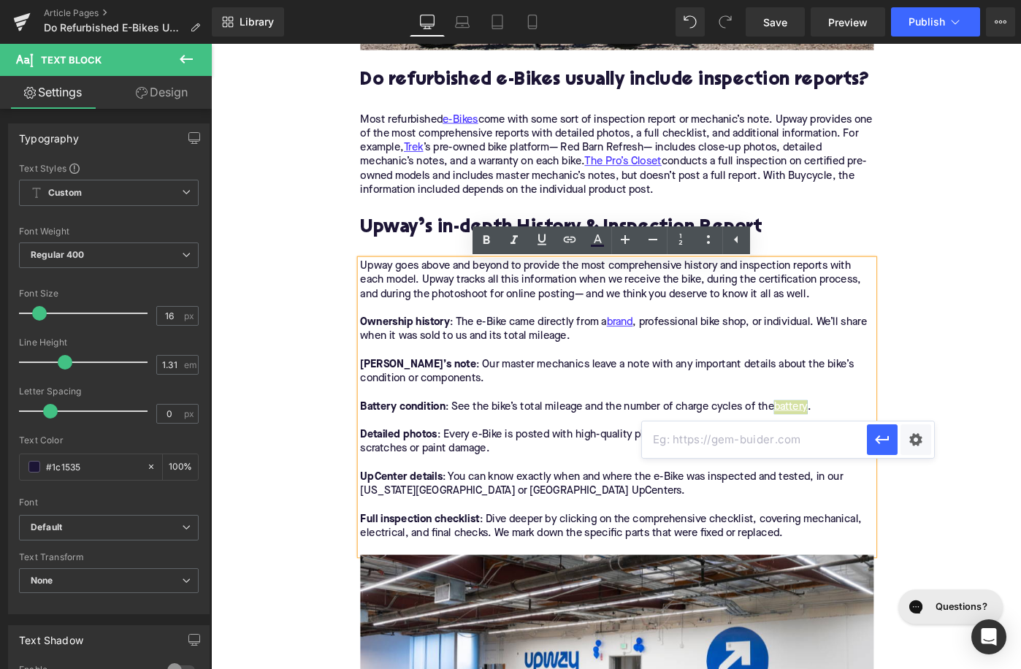
click at [688, 437] on input "text" at bounding box center [754, 439] width 225 height 37
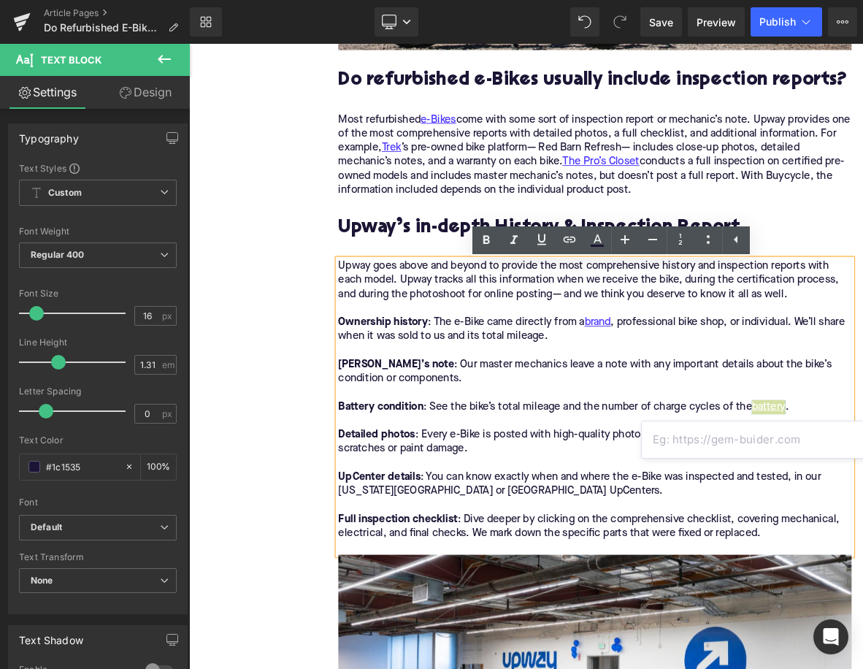
click at [747, 433] on input "text" at bounding box center [754, 439] width 225 height 37
paste input "[URL][DOMAIN_NAME]"
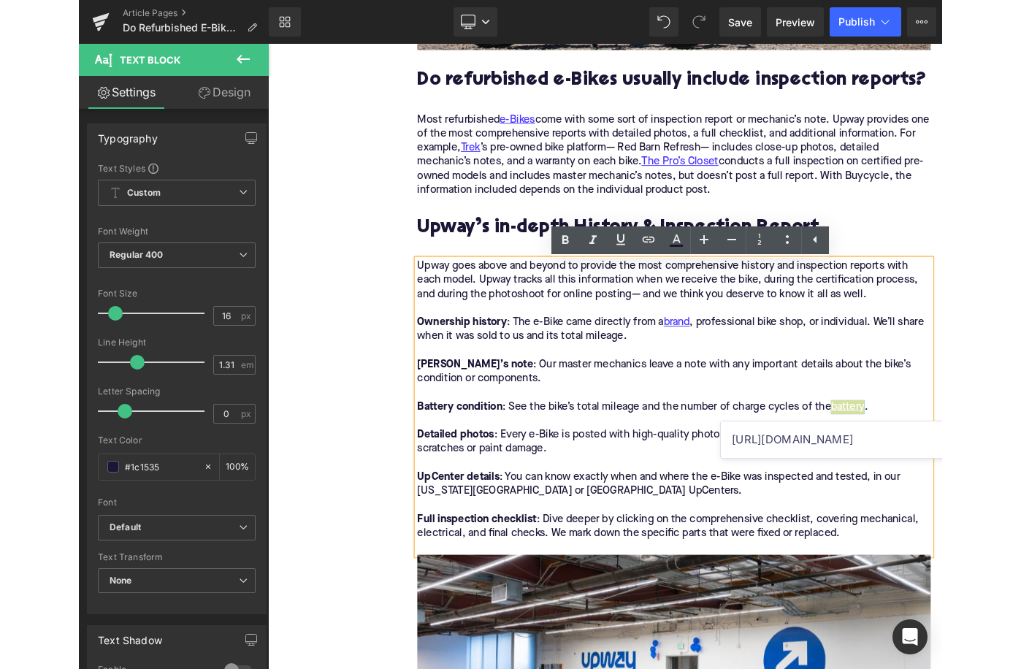
scroll to position [0, 80]
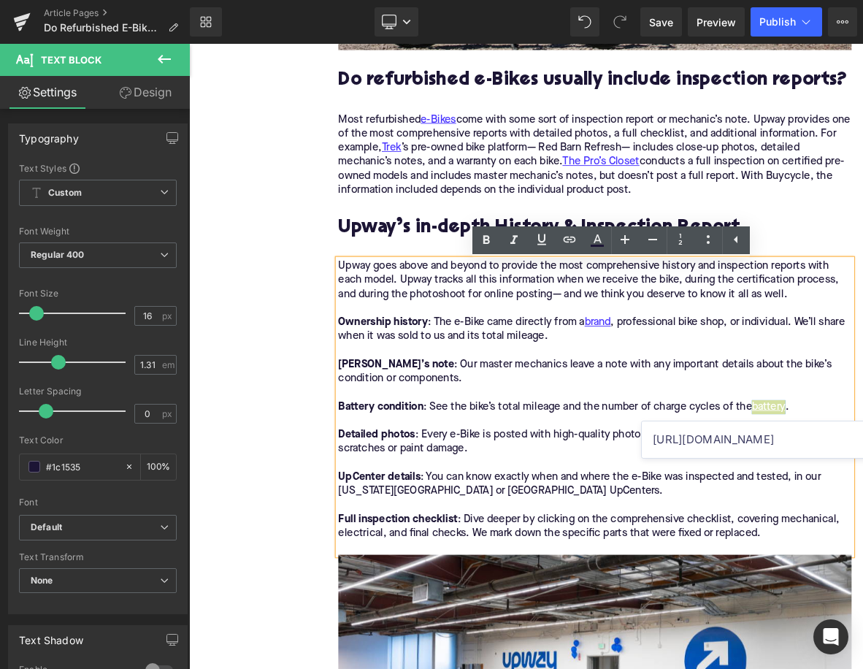
type input "[URL][DOMAIN_NAME]"
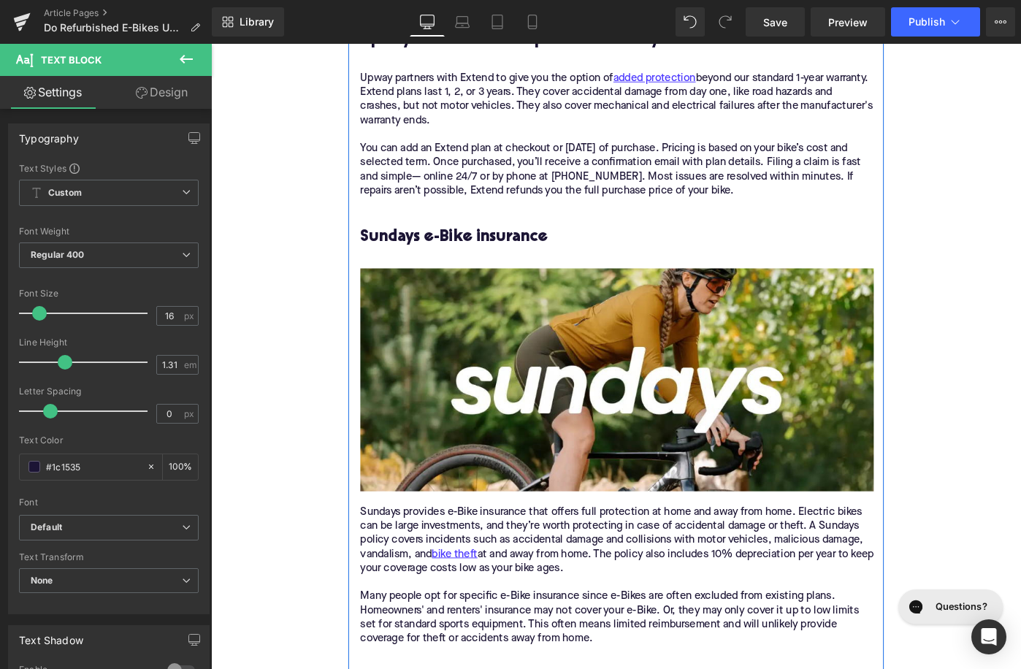
scroll to position [2315, 0]
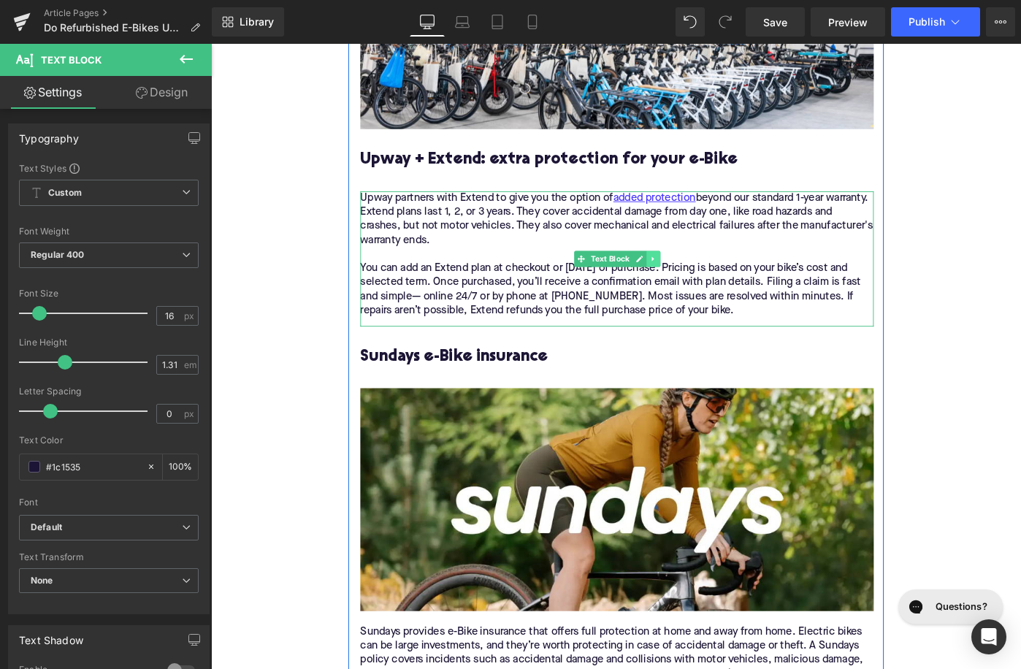
click at [693, 280] on icon at bounding box center [693, 277] width 2 height 5
click at [697, 283] on link at bounding box center [701, 278] width 15 height 18
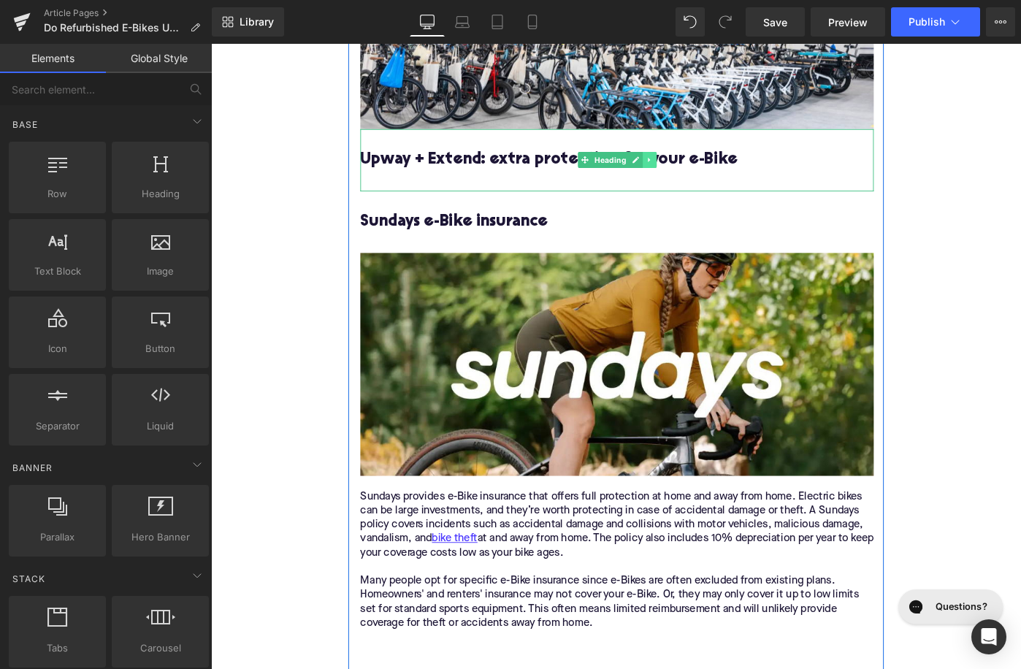
click at [691, 174] on icon at bounding box center [689, 170] width 8 height 9
click at [693, 175] on icon at bounding box center [697, 170] width 8 height 9
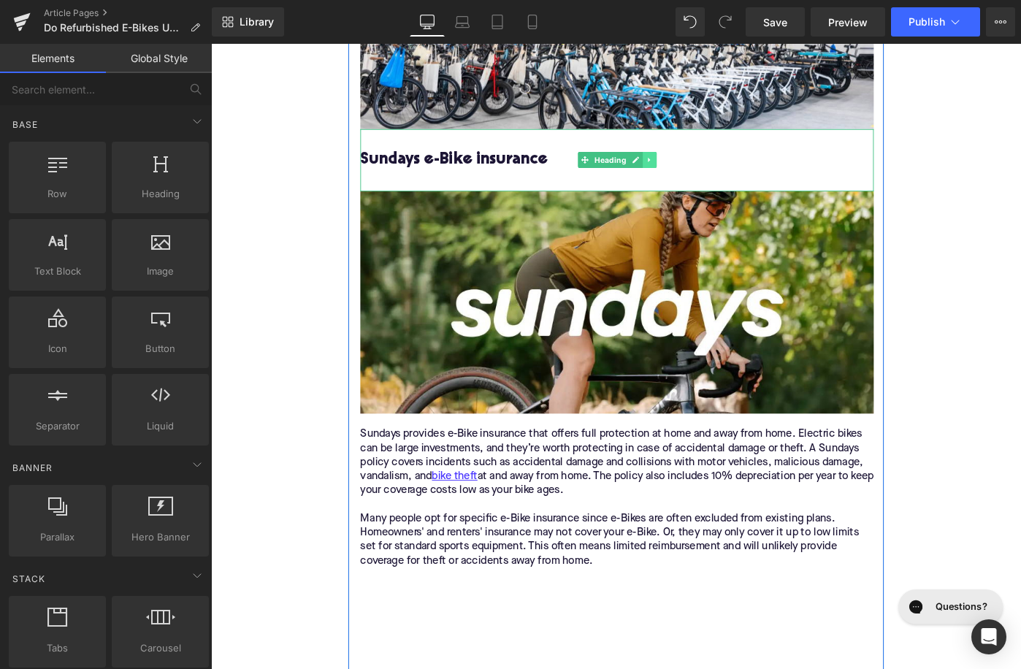
click at [693, 175] on icon at bounding box center [689, 170] width 8 height 9
click at [693, 175] on icon at bounding box center [697, 170] width 8 height 9
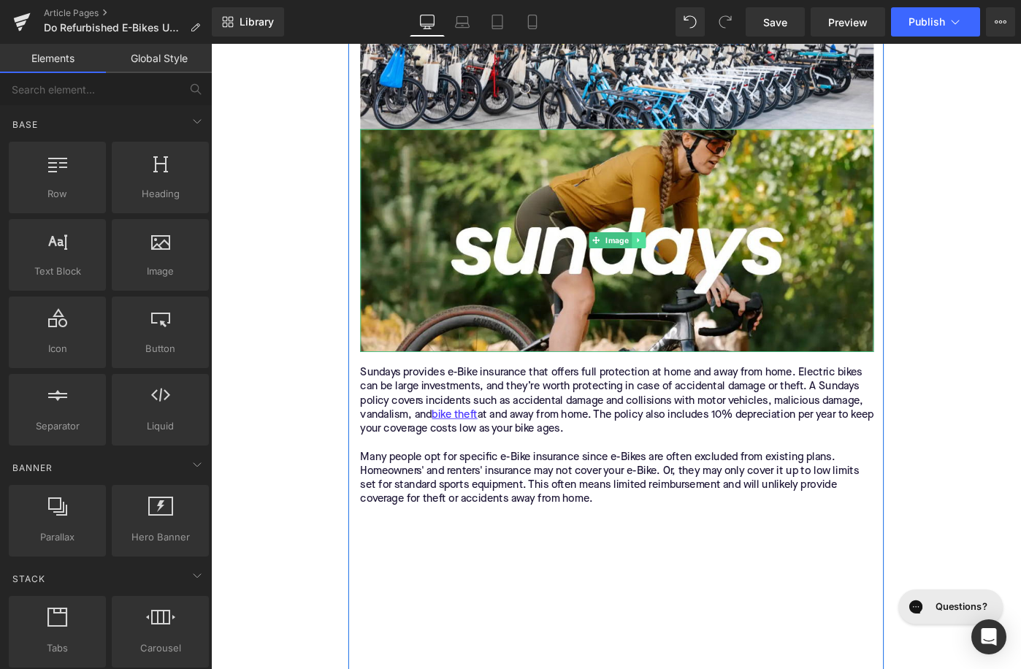
click at [682, 260] on link at bounding box center [677, 258] width 15 height 18
click at [683, 260] on link at bounding box center [684, 258] width 15 height 18
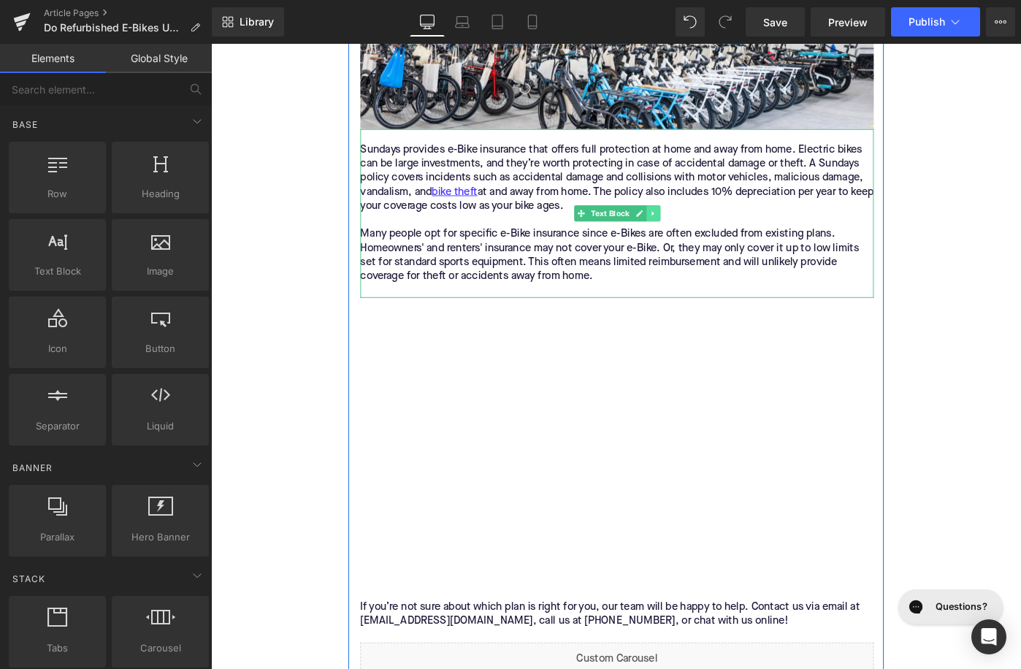
click at [692, 231] on icon at bounding box center [693, 228] width 2 height 5
click at [704, 232] on icon at bounding box center [701, 228] width 8 height 8
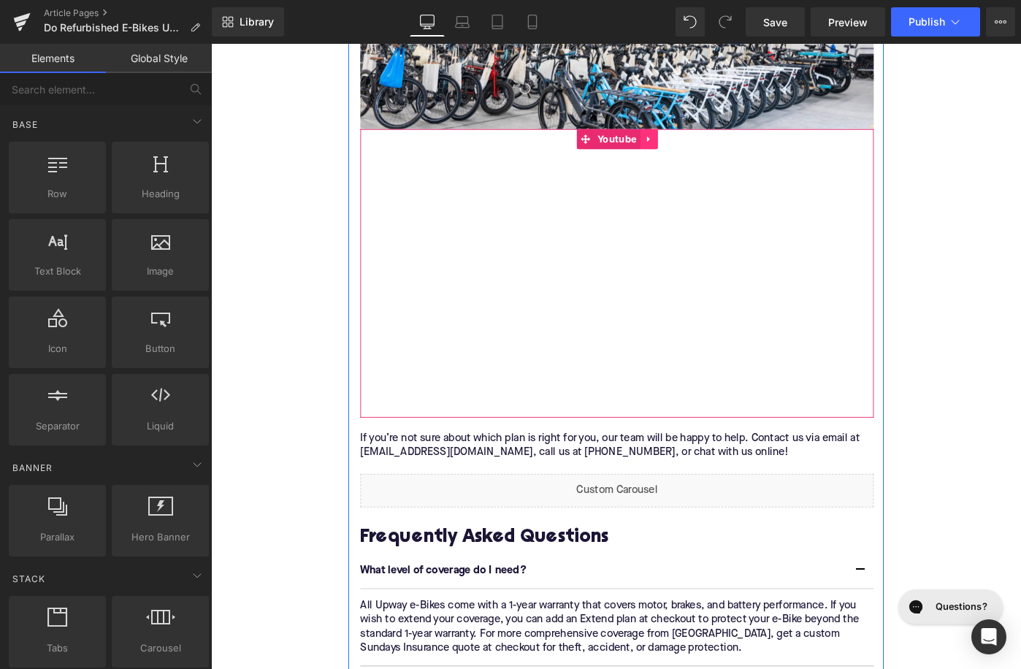
click at [689, 150] on icon at bounding box center [689, 147] width 10 height 11
click at [697, 153] on icon at bounding box center [698, 147] width 10 height 10
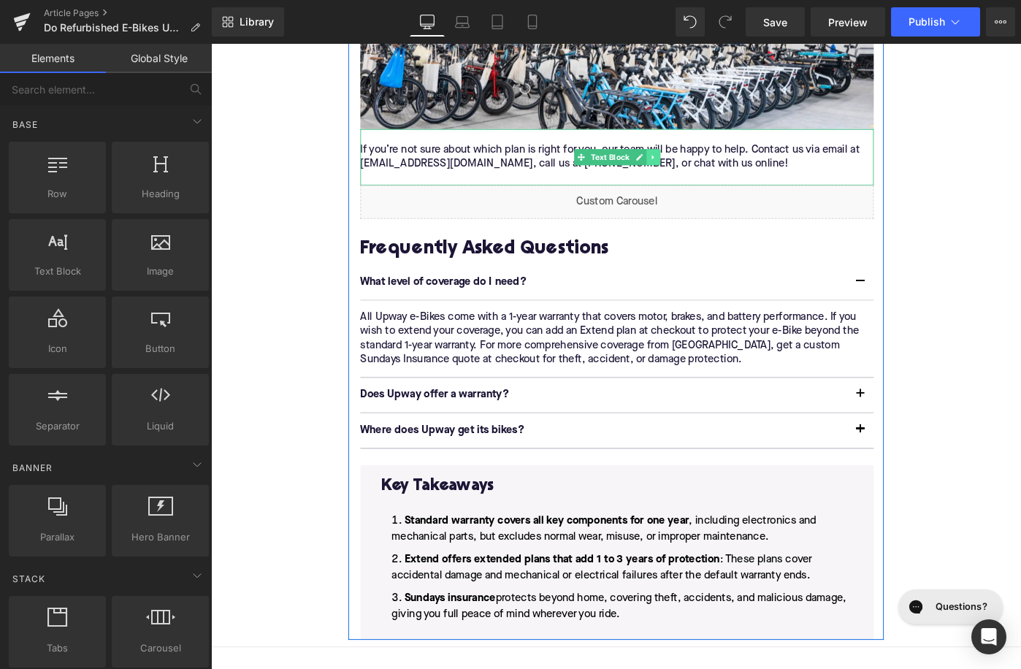
click at [699, 175] on link at bounding box center [693, 167] width 15 height 18
click at [699, 171] on icon at bounding box center [701, 167] width 8 height 8
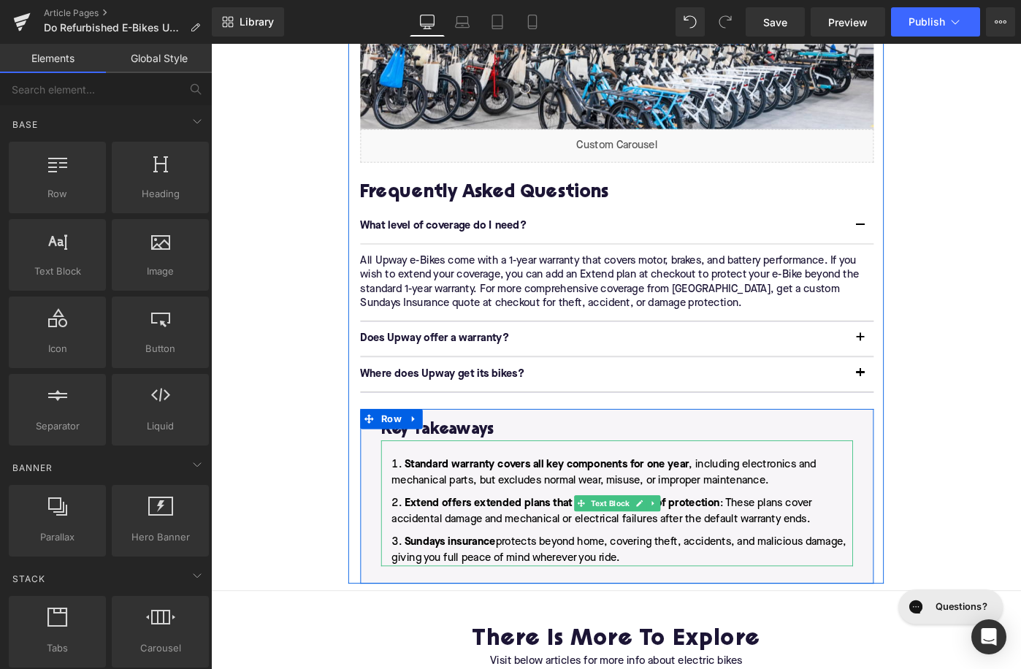
click at [680, 607] on li "Sundays insurance protects beyond home, covering theft, accidents, and maliciou…" at bounding box center [654, 595] width 515 height 35
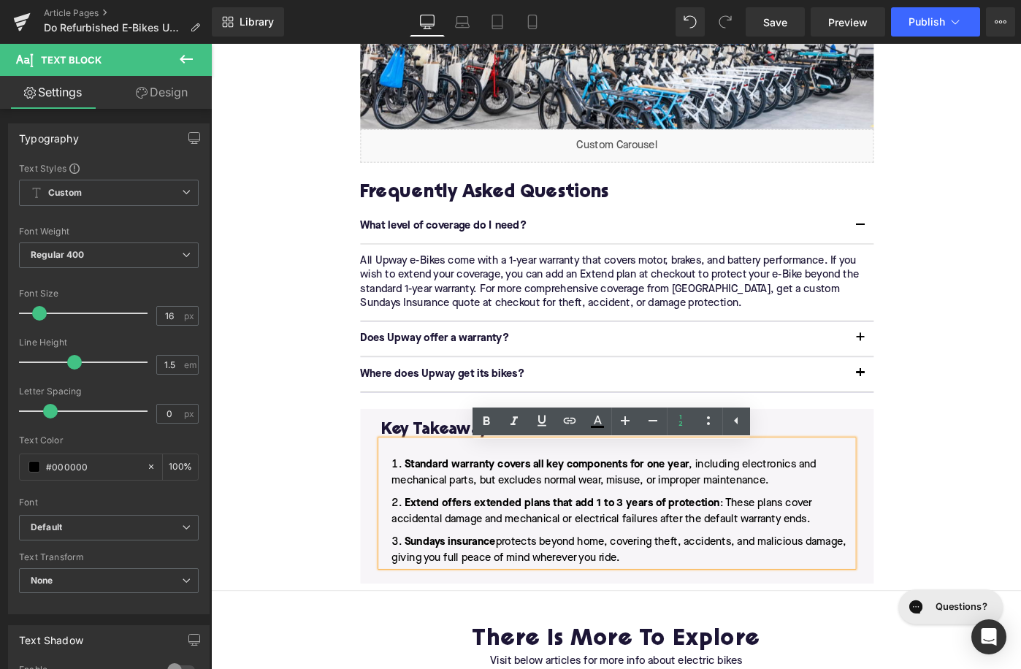
drag, startPoint x: 659, startPoint y: 612, endPoint x: 741, endPoint y: 513, distance: 128.1
click at [741, 513] on ol "Standard warranty covers all key components for one year , including electronic…" at bounding box center [654, 554] width 515 height 120
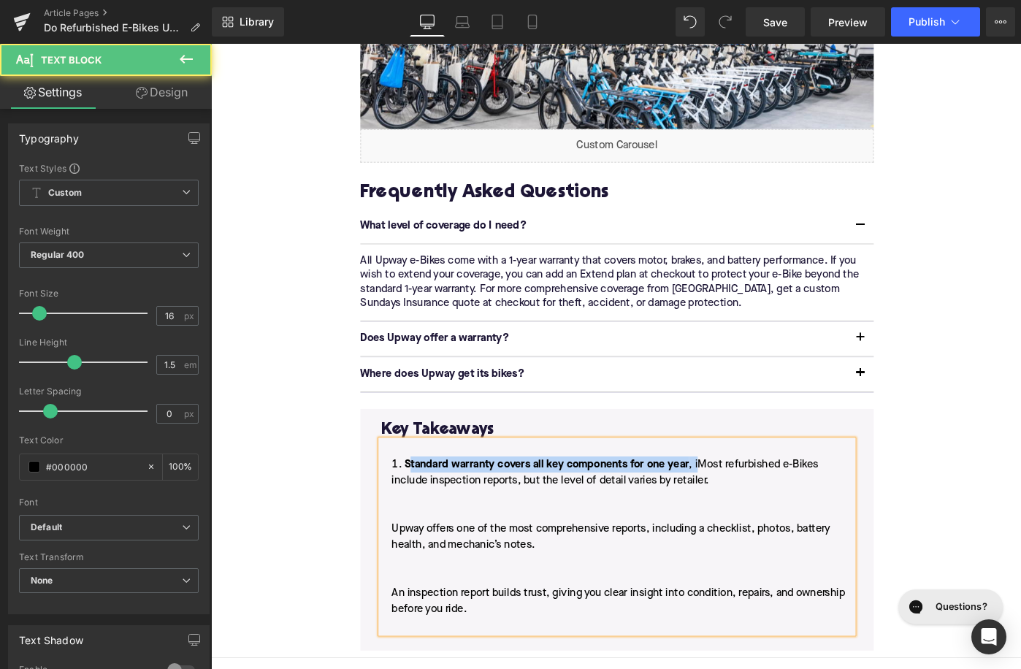
drag, startPoint x: 741, startPoint y: 507, endPoint x: 427, endPoint y: 508, distance: 314.0
click at [427, 508] on li "Standard warranty covers all key components for one year , iMost refurbished e-…" at bounding box center [654, 590] width 515 height 193
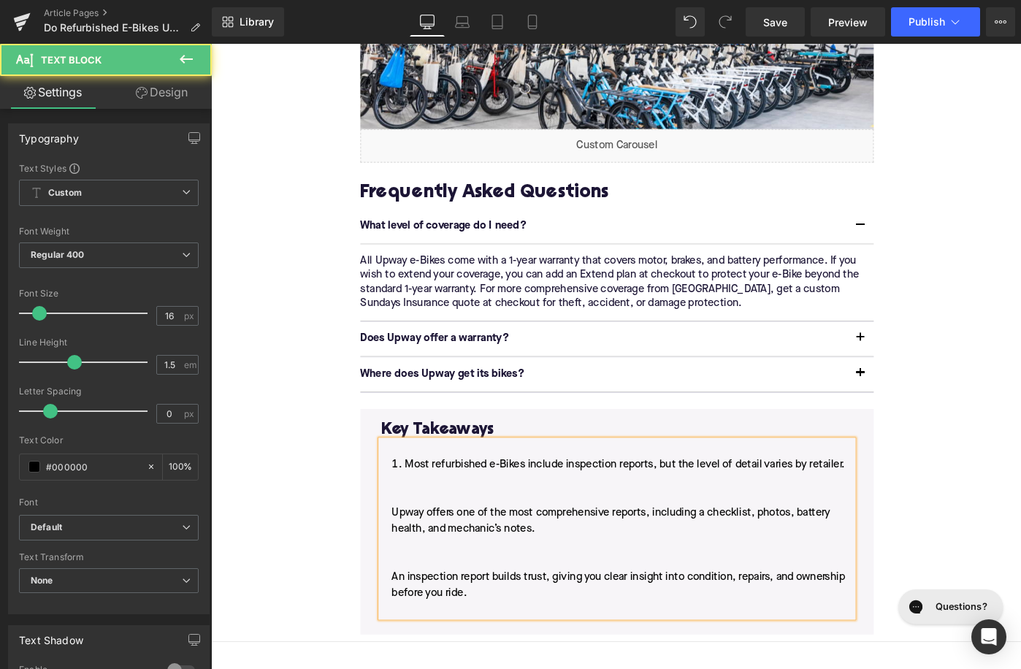
click at [405, 562] on li "Most refurbished e-Bikes include inspection reports, but the level of detail va…" at bounding box center [654, 581] width 515 height 175
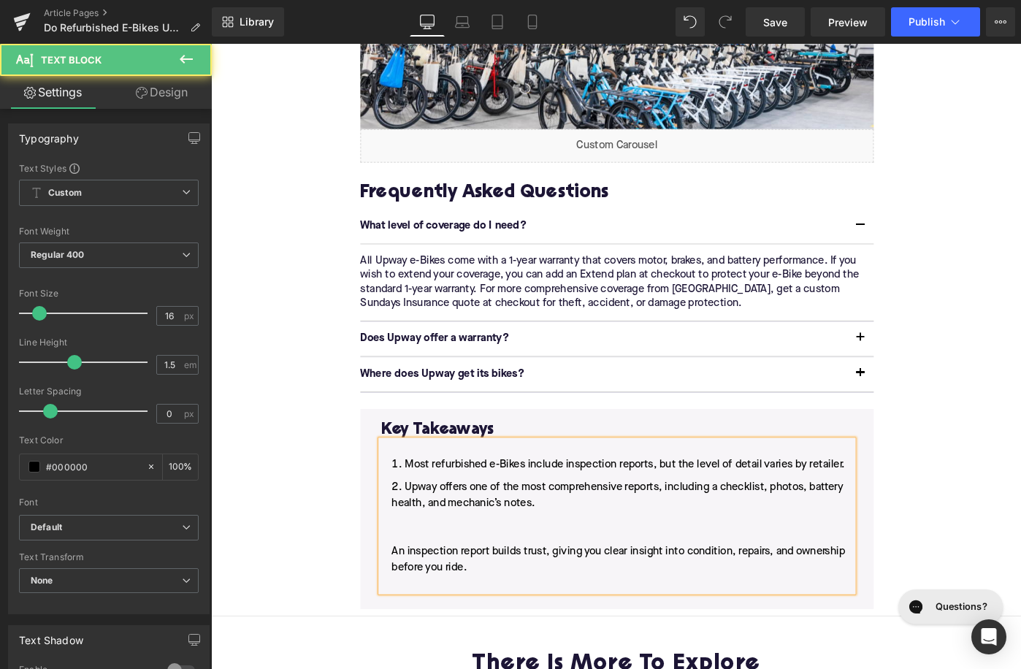
click at [402, 594] on li "Upway offers one of the most comprehensive reports, including a checklist, phot…" at bounding box center [654, 580] width 515 height 123
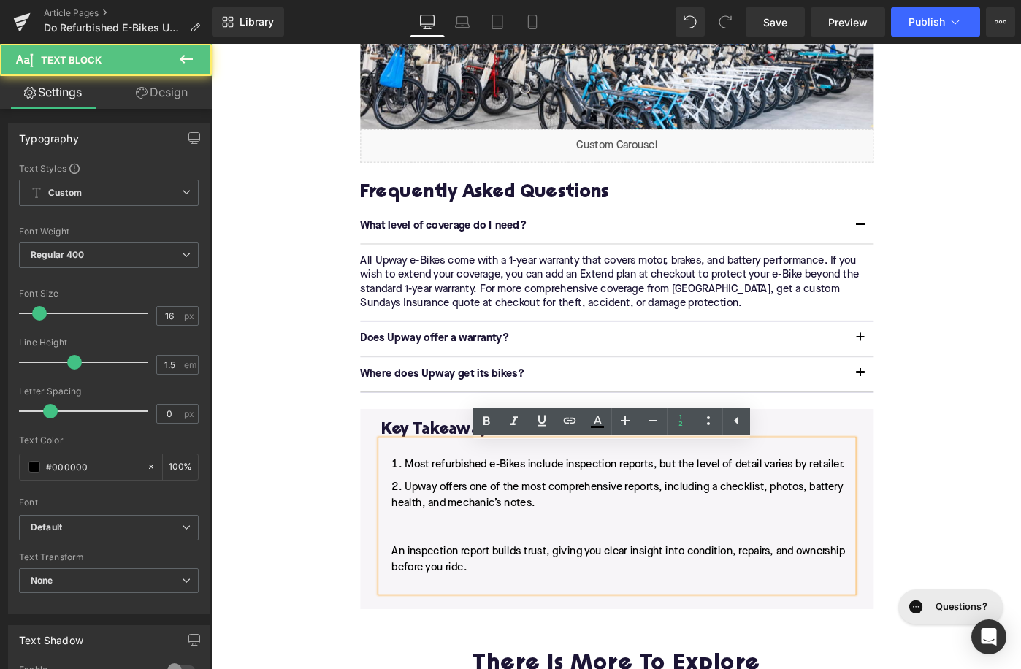
click at [404, 605] on li "Upway offers one of the most comprehensive reports, including a checklist, phot…" at bounding box center [654, 580] width 515 height 123
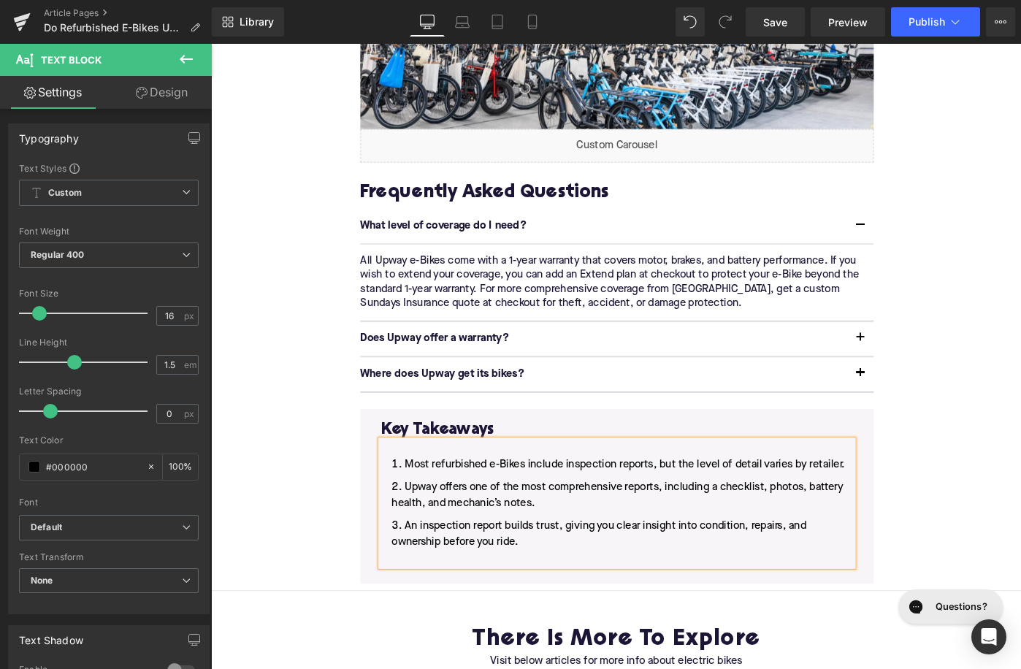
click at [413, 613] on div "Most refurbished e-Bikes include inspection reports, but the level of detail va…" at bounding box center [654, 544] width 515 height 137
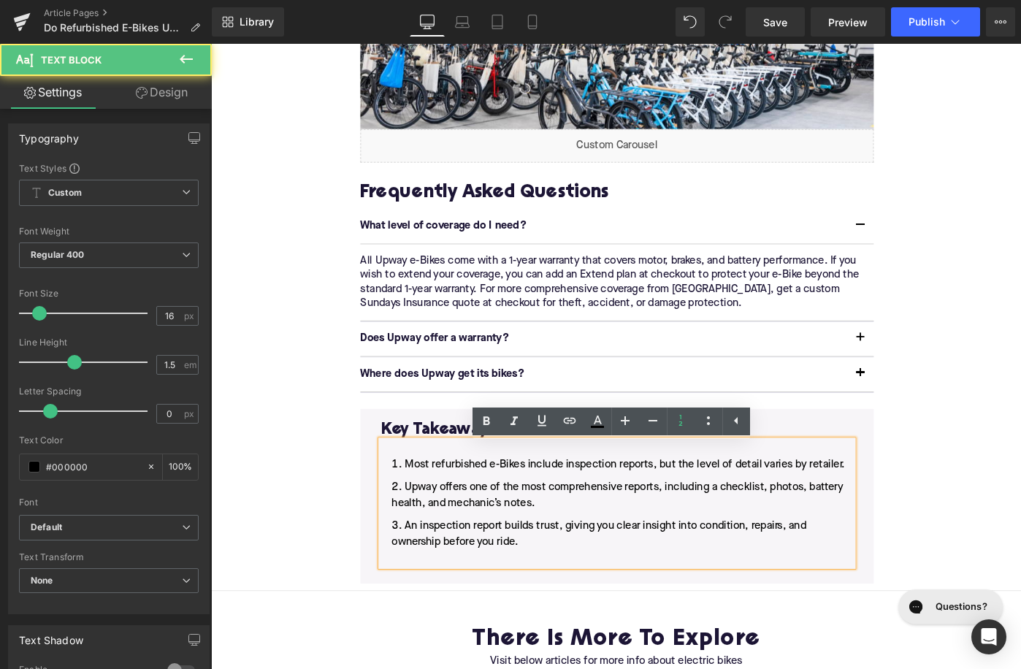
click at [413, 613] on li "An inspection report builds trust, giving you clear insight into condition, rep…" at bounding box center [654, 587] width 515 height 53
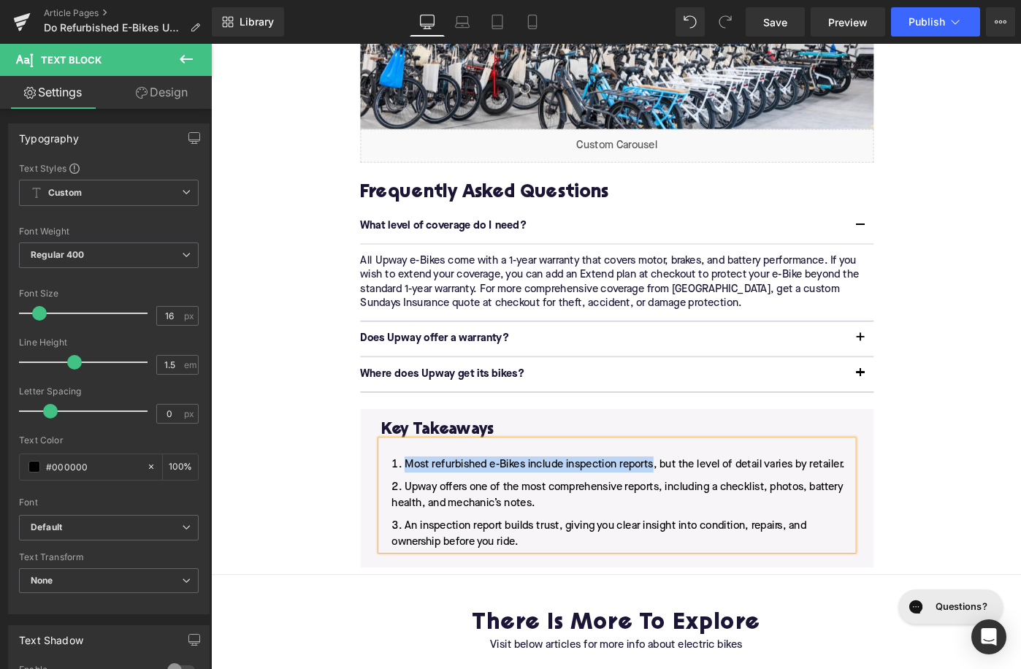
drag, startPoint x: 695, startPoint y: 510, endPoint x: 383, endPoint y: 509, distance: 311.8
click at [383, 509] on div "Key Takeaways Heading Most refurbished e-Bikes include inspection reports, but …" at bounding box center [654, 528] width 560 height 173
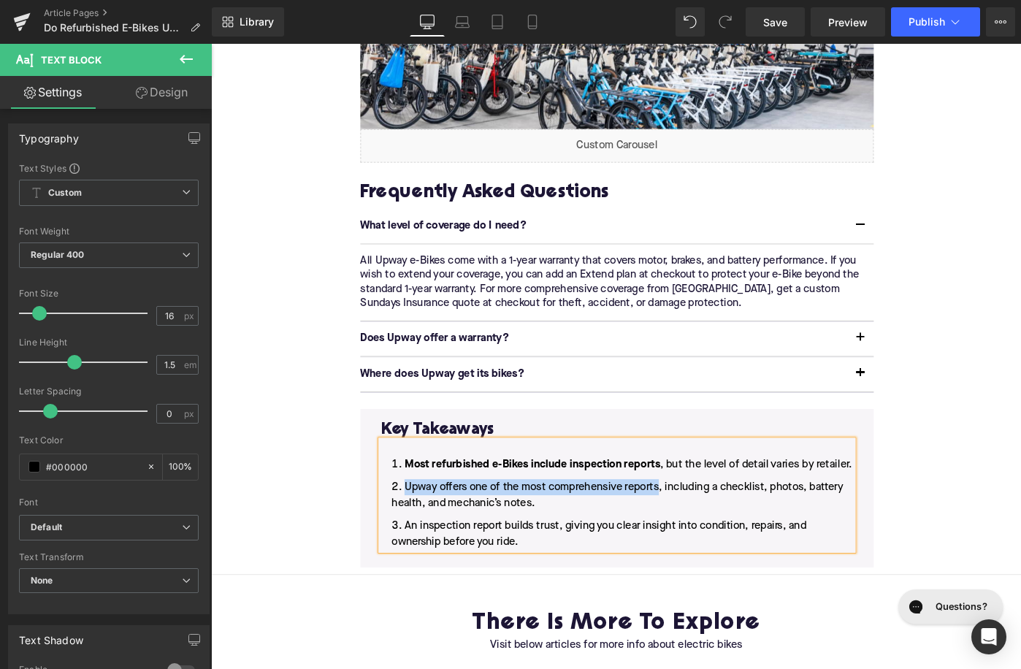
drag, startPoint x: 702, startPoint y: 531, endPoint x: 421, endPoint y: 531, distance: 280.4
click at [421, 531] on li "Upway offers one of the most comprehensive reports, including a checklist, phot…" at bounding box center [654, 536] width 515 height 35
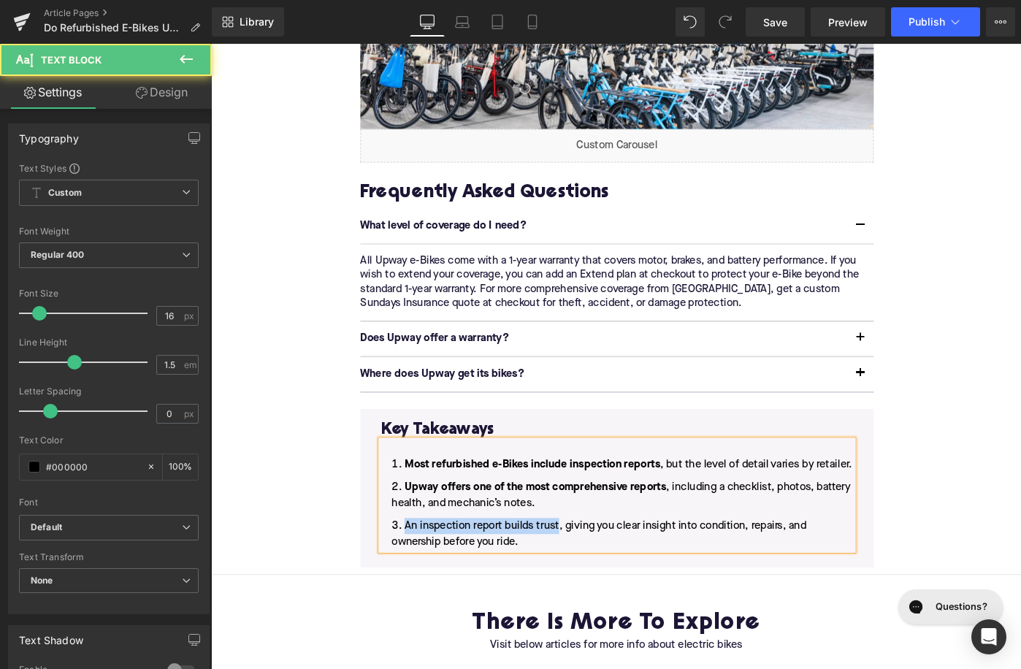
drag, startPoint x: 589, startPoint y: 575, endPoint x: 402, endPoint y: 564, distance: 187.3
click at [402, 564] on ol "Most refurbished e-Bikes include inspection reports , but the level of detail v…" at bounding box center [654, 545] width 515 height 102
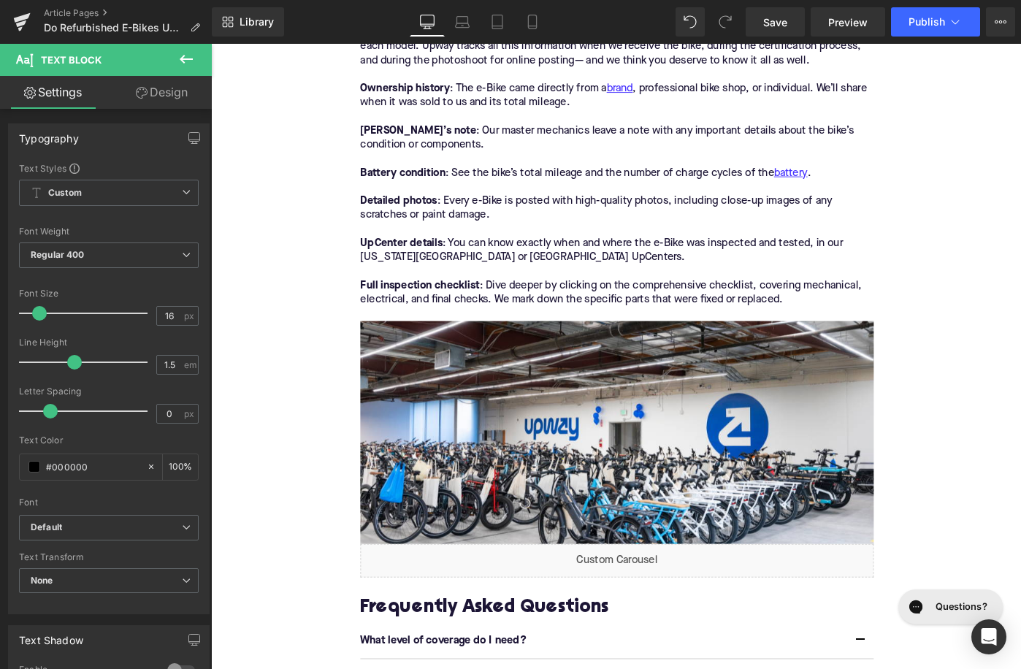
scroll to position [2036, 0]
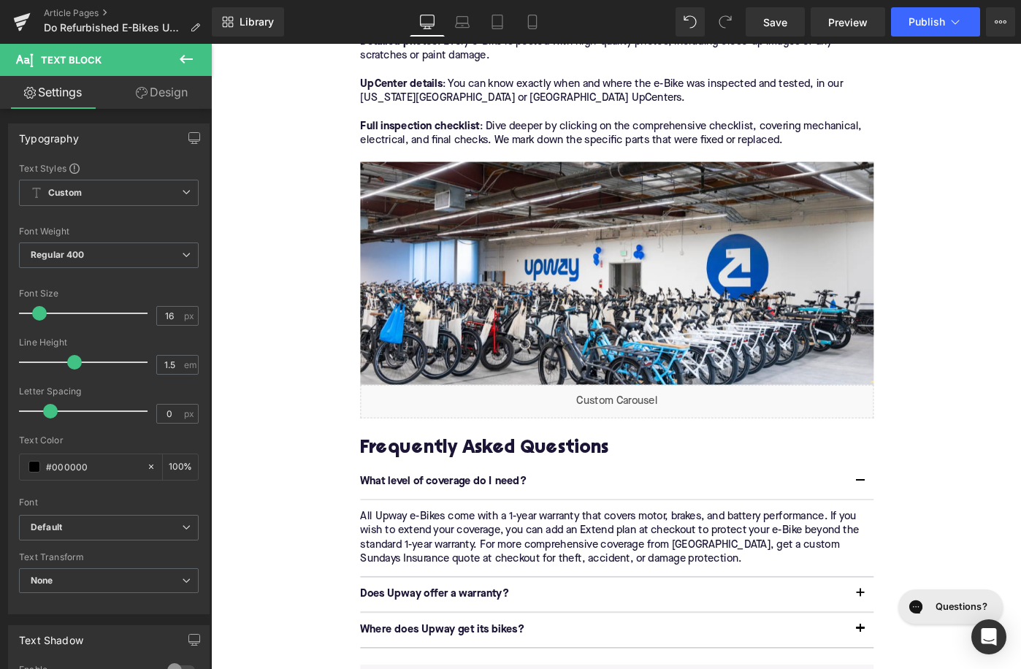
click at [624, 299] on div "Image" at bounding box center [654, 293] width 560 height 243
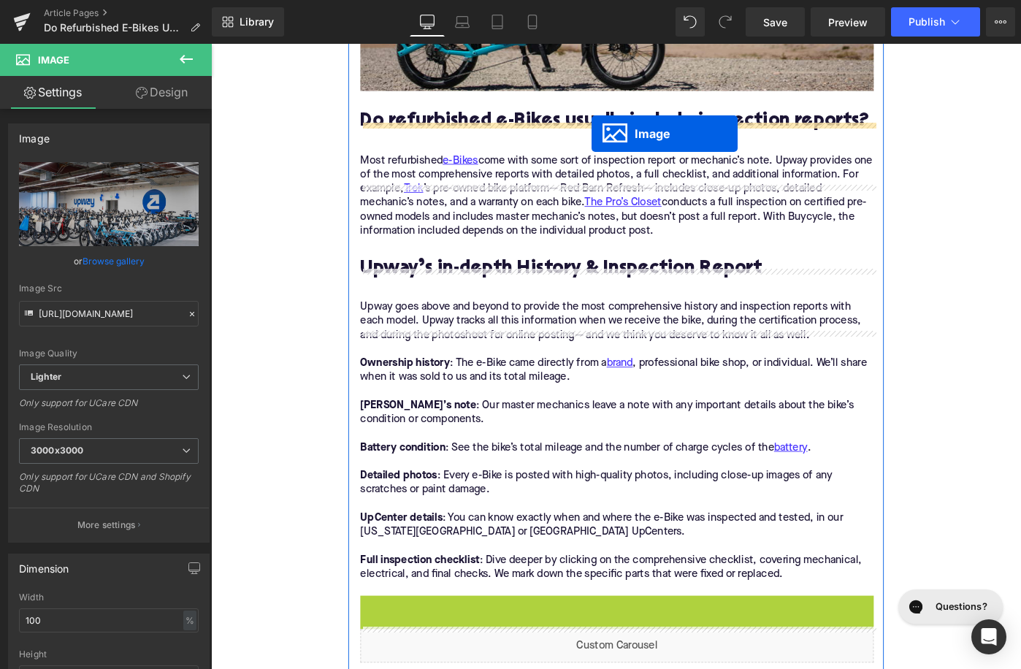
scroll to position [1534, 0]
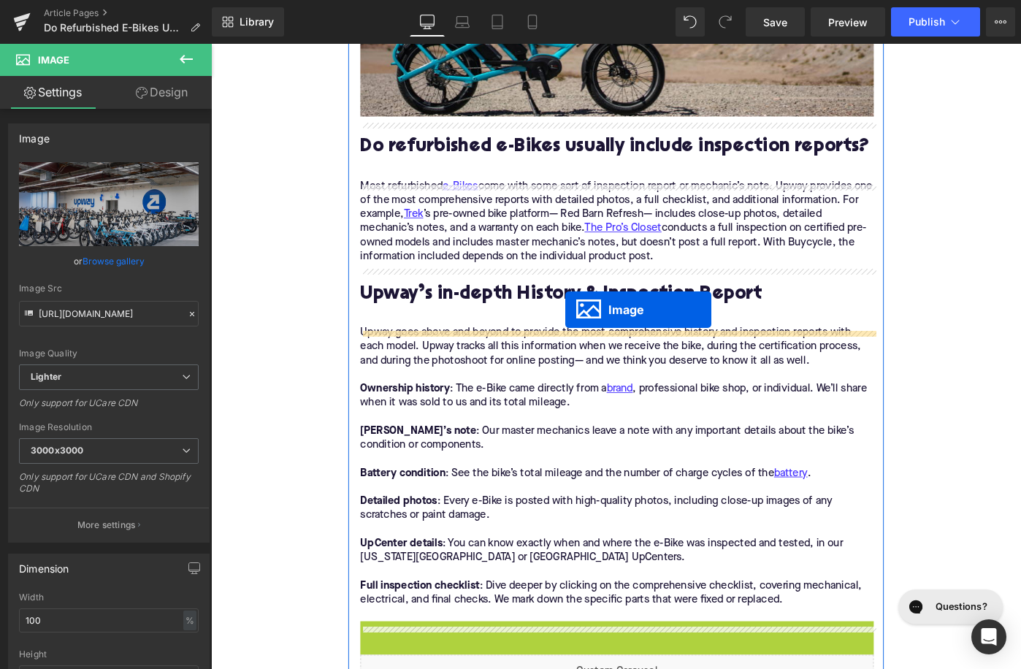
drag, startPoint x: 632, startPoint y: 305, endPoint x: 597, endPoint y: 333, distance: 45.2
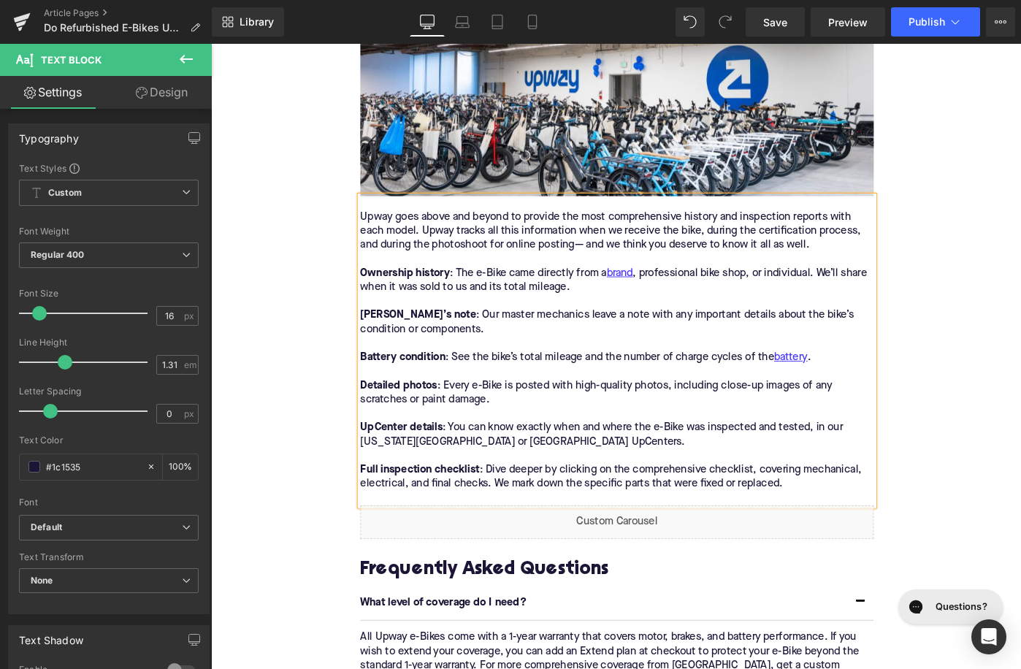
scroll to position [1920, 0]
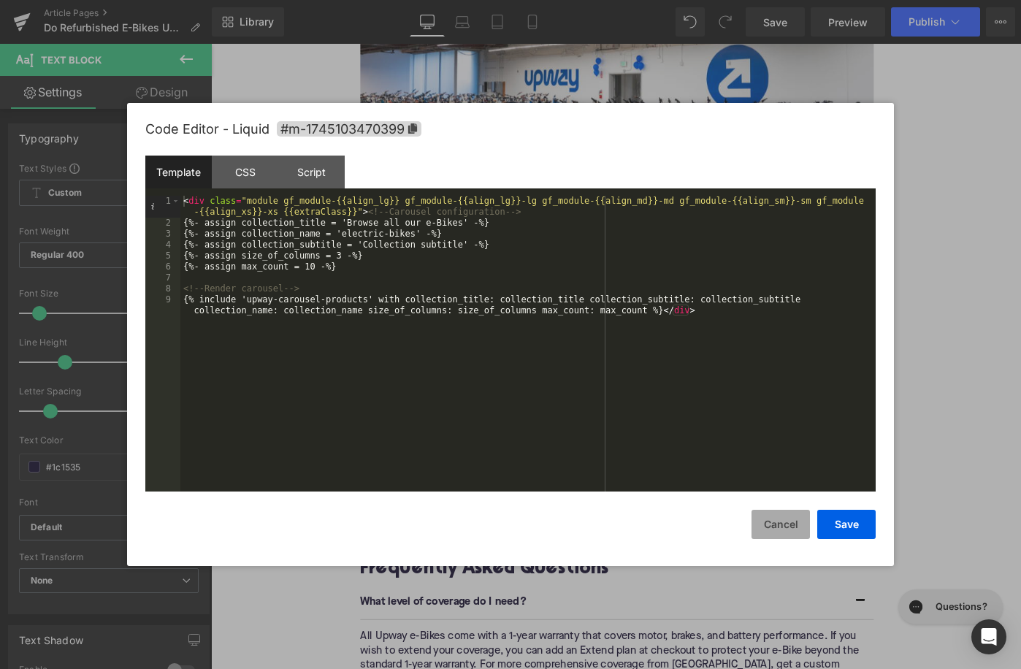
click at [787, 535] on button "Cancel" at bounding box center [780, 524] width 58 height 29
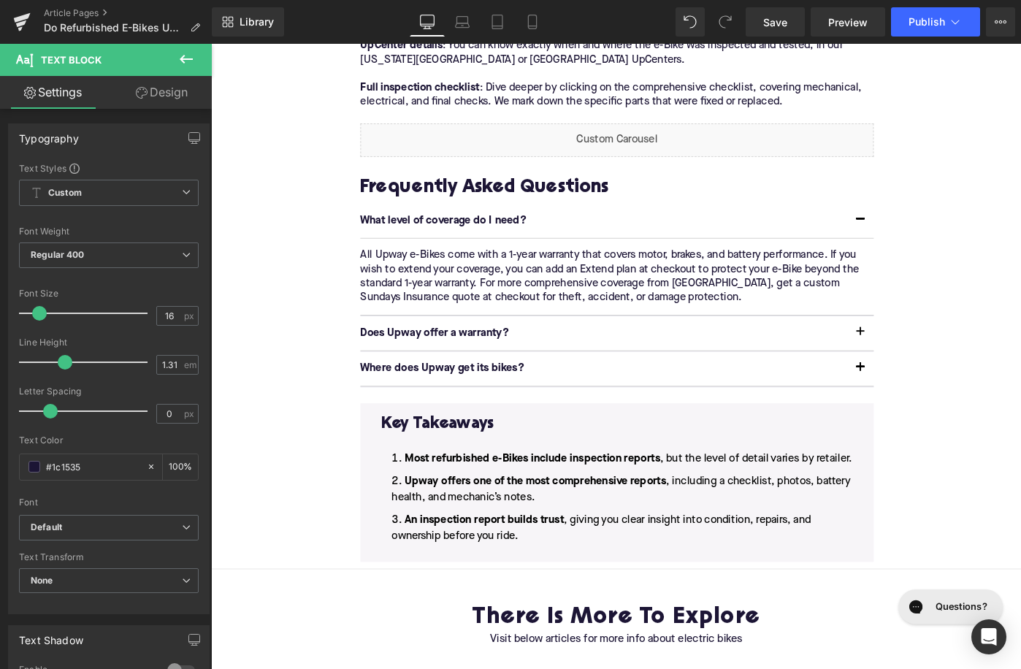
scroll to position [2274, 0]
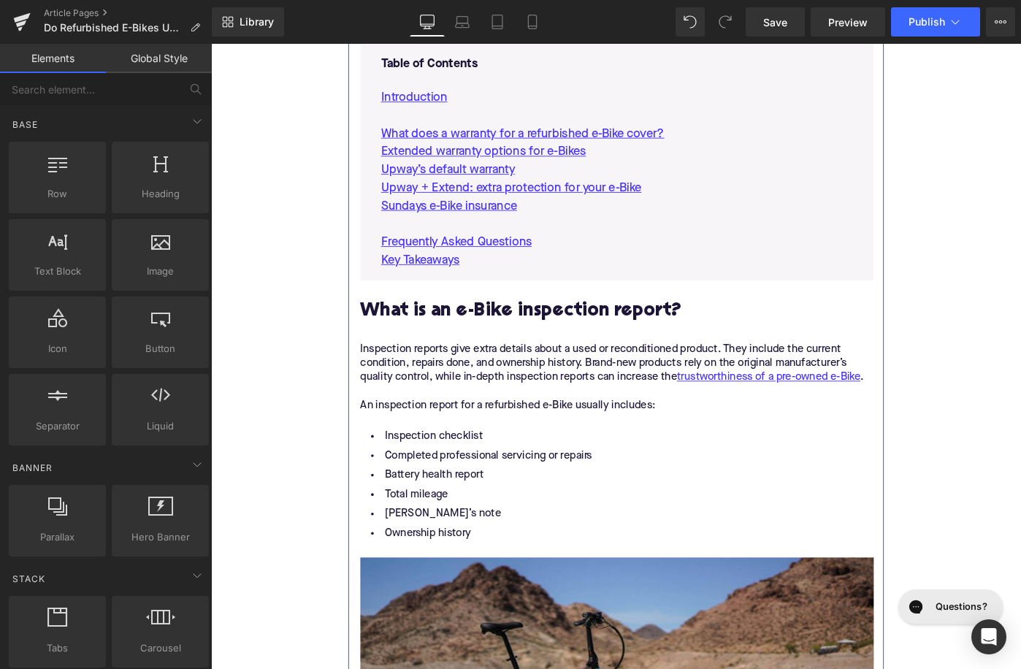
scroll to position [657, 0]
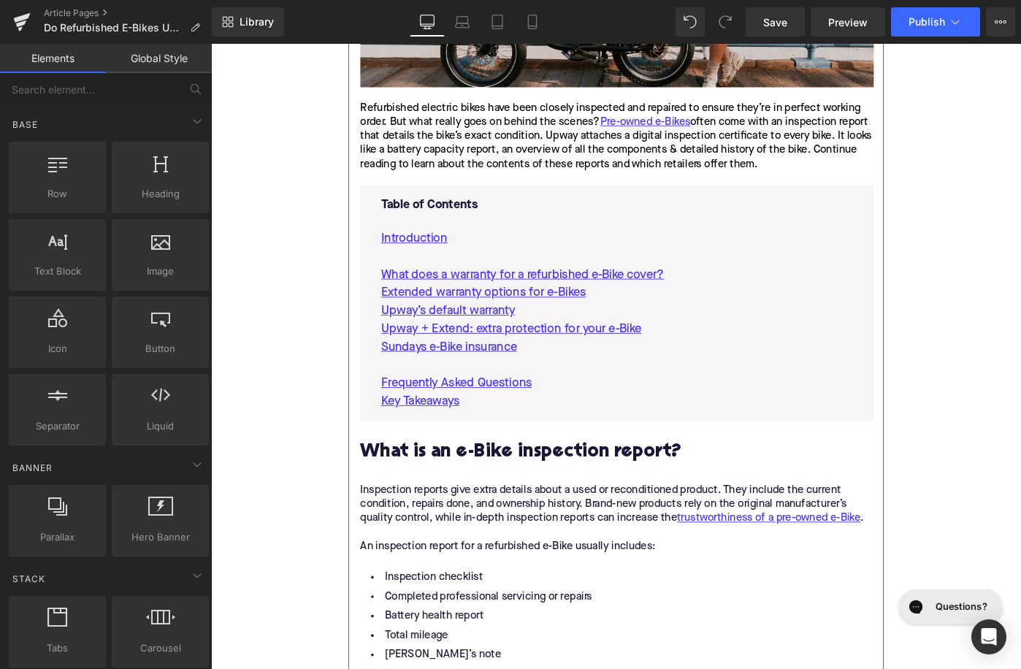
click at [584, 383] on p "Sundays e-Bike insurance" at bounding box center [654, 375] width 515 height 20
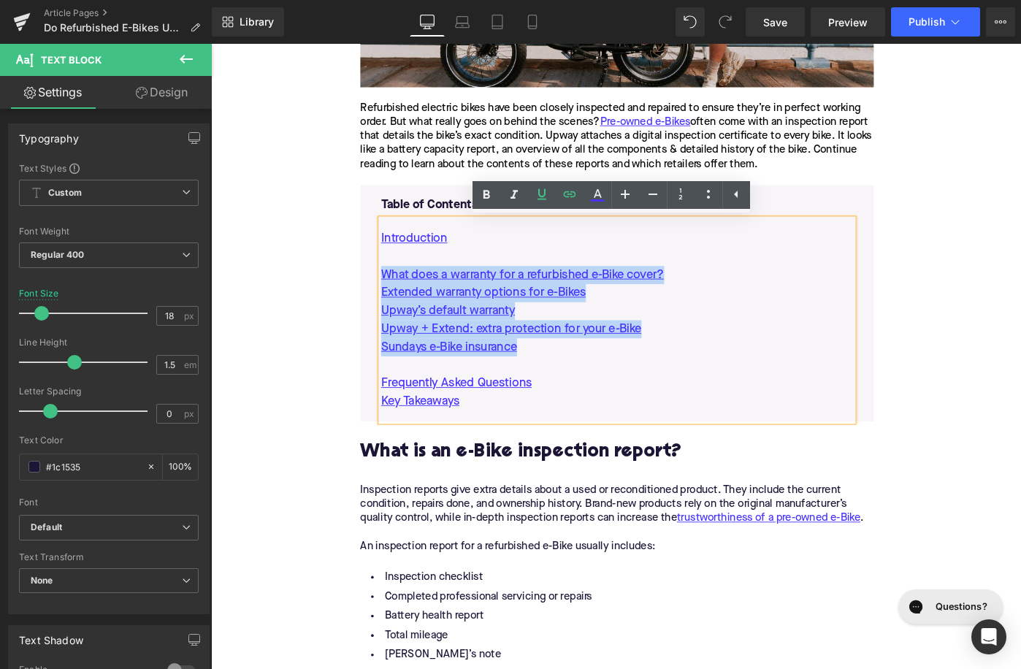
drag, startPoint x: 567, startPoint y: 372, endPoint x: 389, endPoint y: 288, distance: 197.0
click at [389, 288] on div "Table of Contents Text Block Introduction What does a warranty for a refurbishe…" at bounding box center [654, 333] width 537 height 246
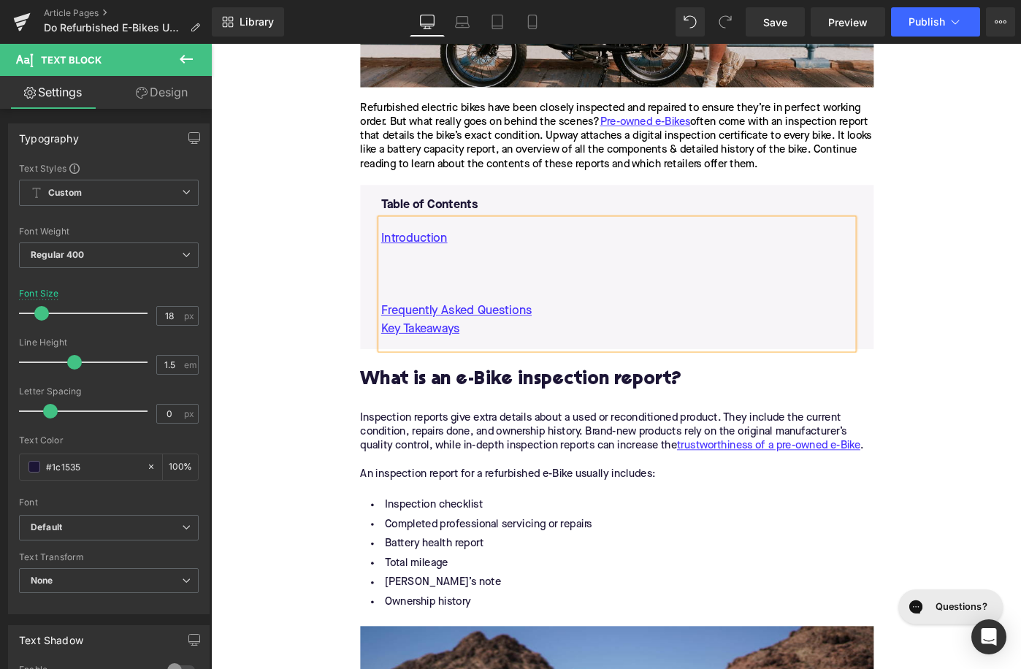
click at [526, 418] on h2 "What is an e-Bike inspection report?" at bounding box center [654, 421] width 560 height 45
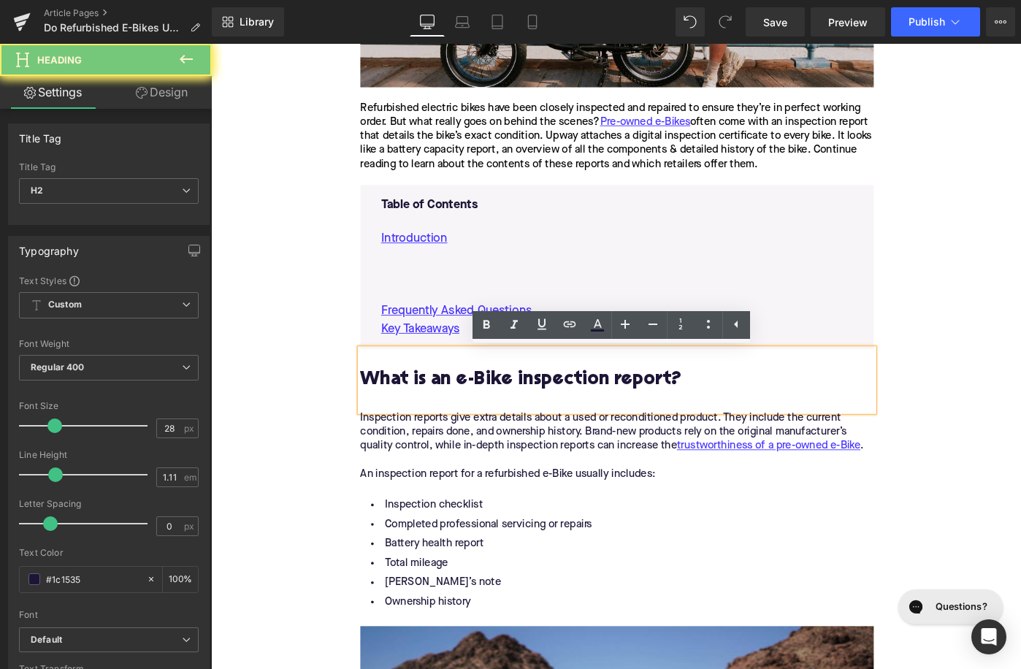
click at [526, 418] on h2 "What is an e-Bike inspection report?" at bounding box center [654, 421] width 560 height 45
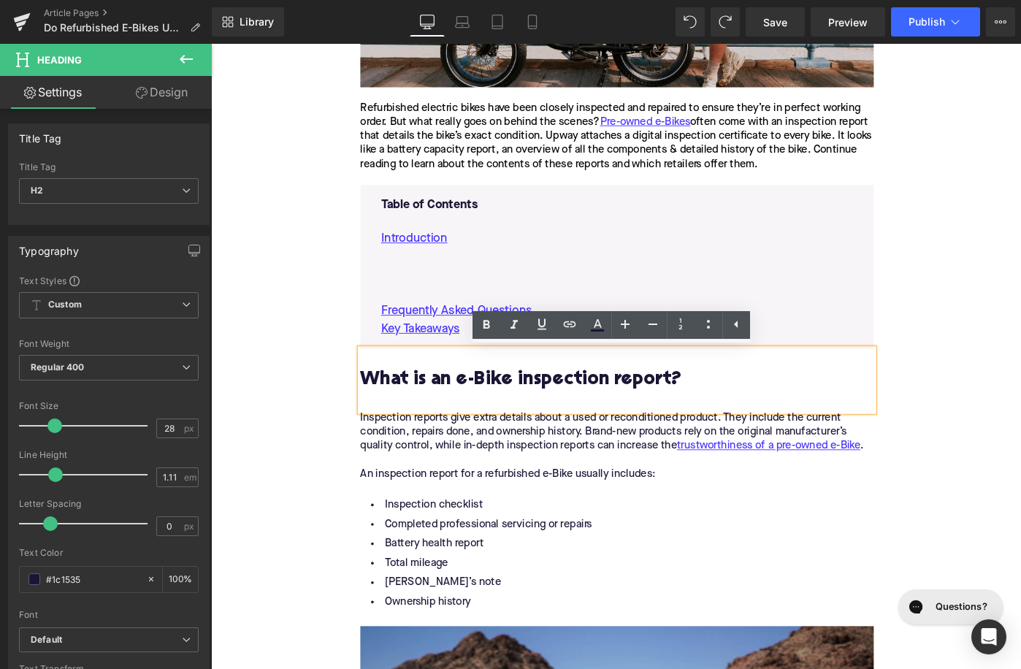
click at [465, 406] on h2 "What is an e-Bike inspection report?" at bounding box center [654, 421] width 560 height 45
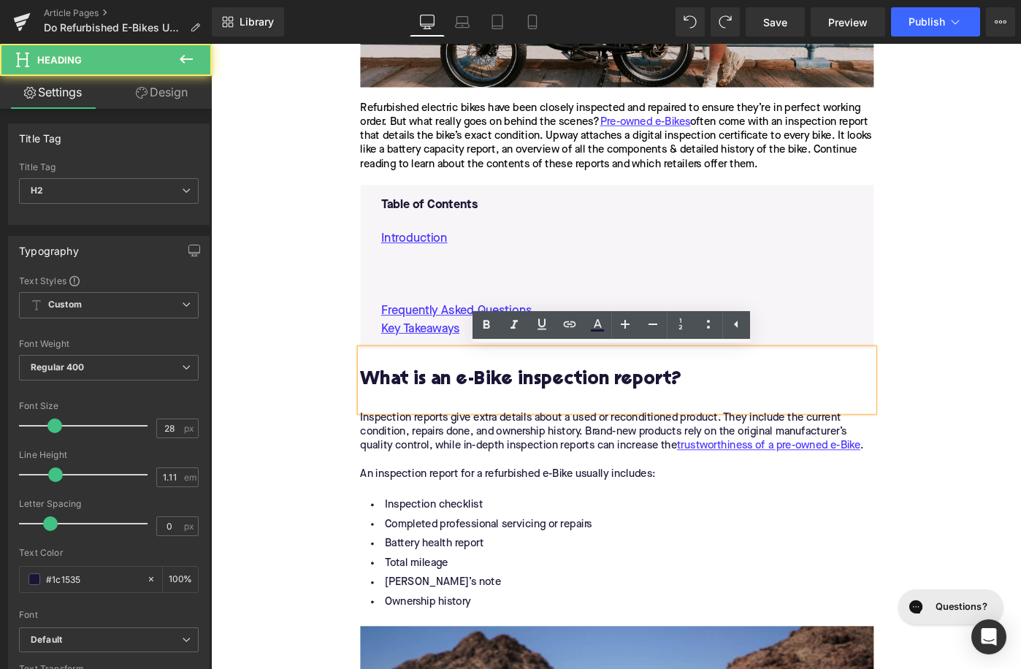
click at [464, 406] on h2 "What is an e-Bike inspection report?" at bounding box center [654, 421] width 560 height 45
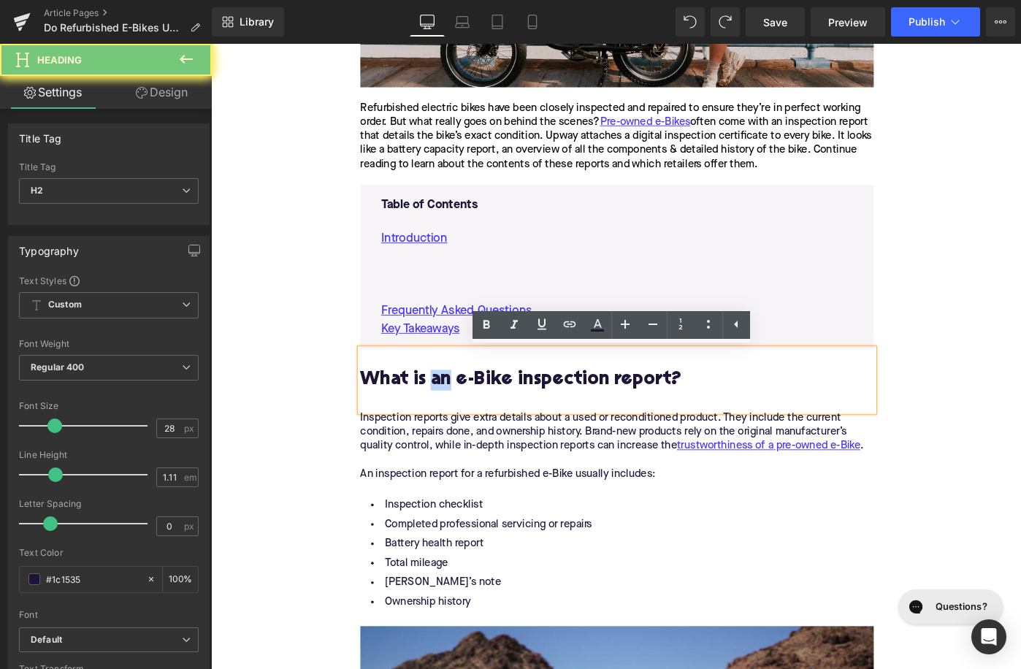
click at [464, 406] on h2 "What is an e-Bike inspection report?" at bounding box center [654, 421] width 560 height 45
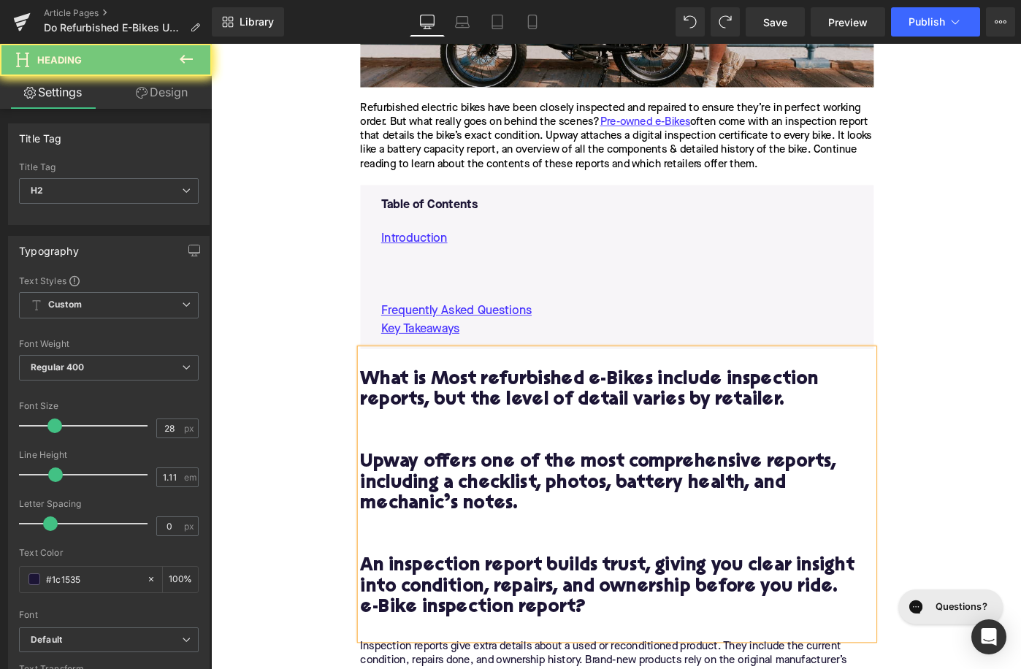
click at [464, 406] on h2 "What is Most refurbished e-Bikes include inspection reports, but the level of d…" at bounding box center [654, 546] width 560 height 294
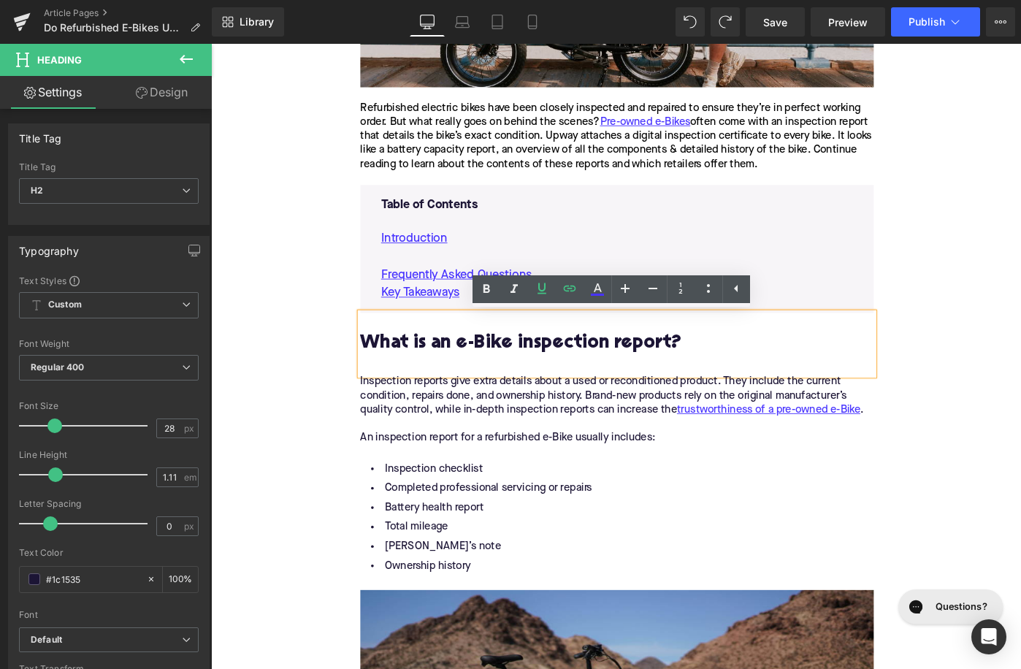
click at [464, 378] on h2 "What is an e-Bike inspection report?" at bounding box center [654, 382] width 560 height 45
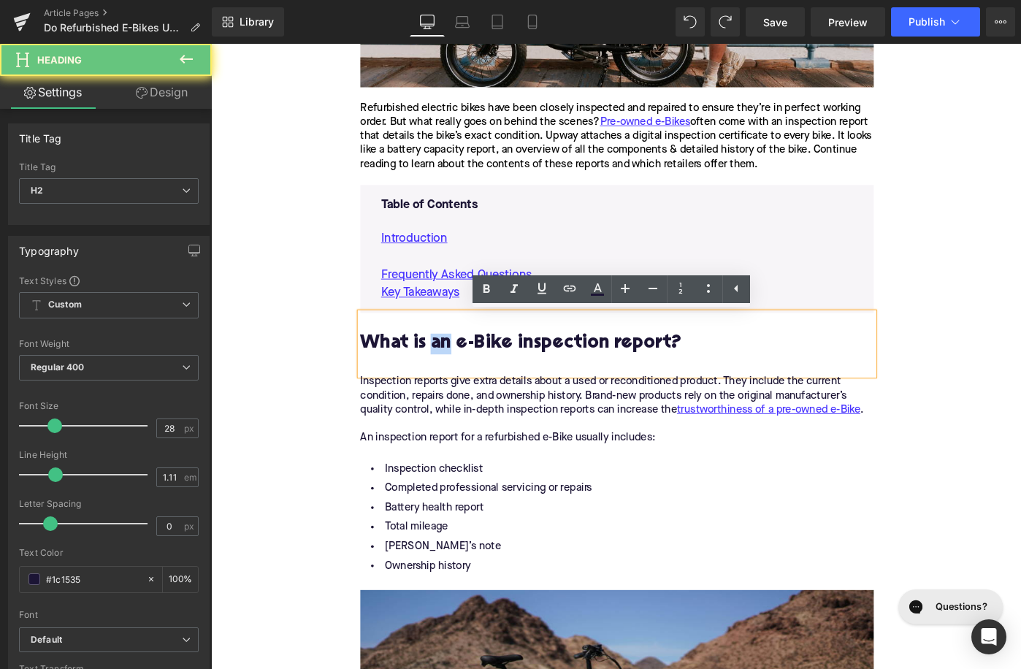
click at [464, 378] on h2 "What is an e-Bike inspection report?" at bounding box center [654, 382] width 560 height 45
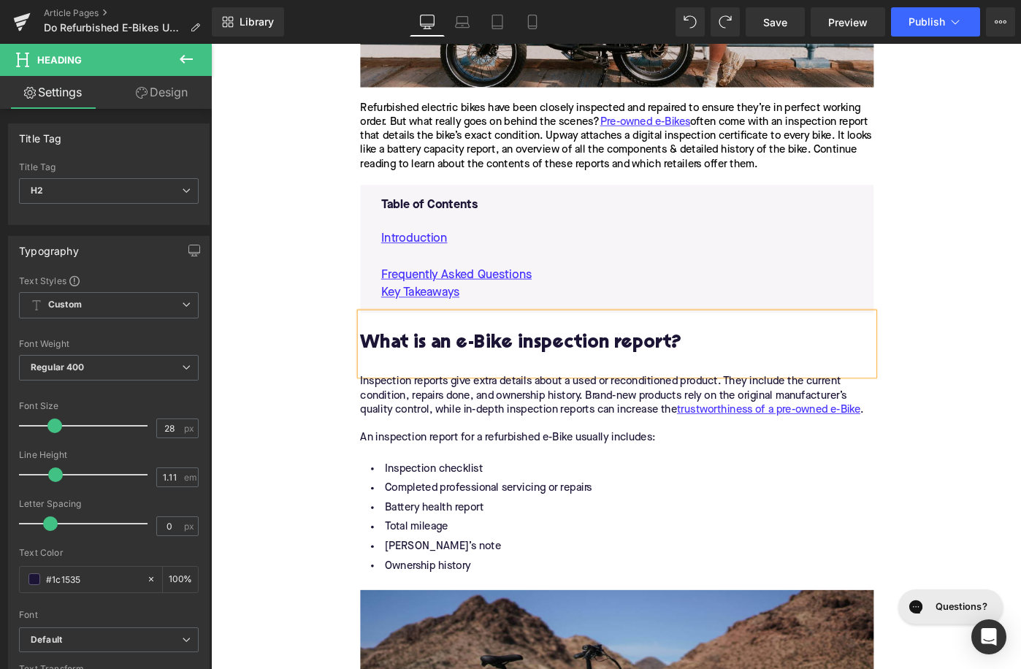
click at [543, 250] on p "Introduction" at bounding box center [654, 257] width 515 height 20
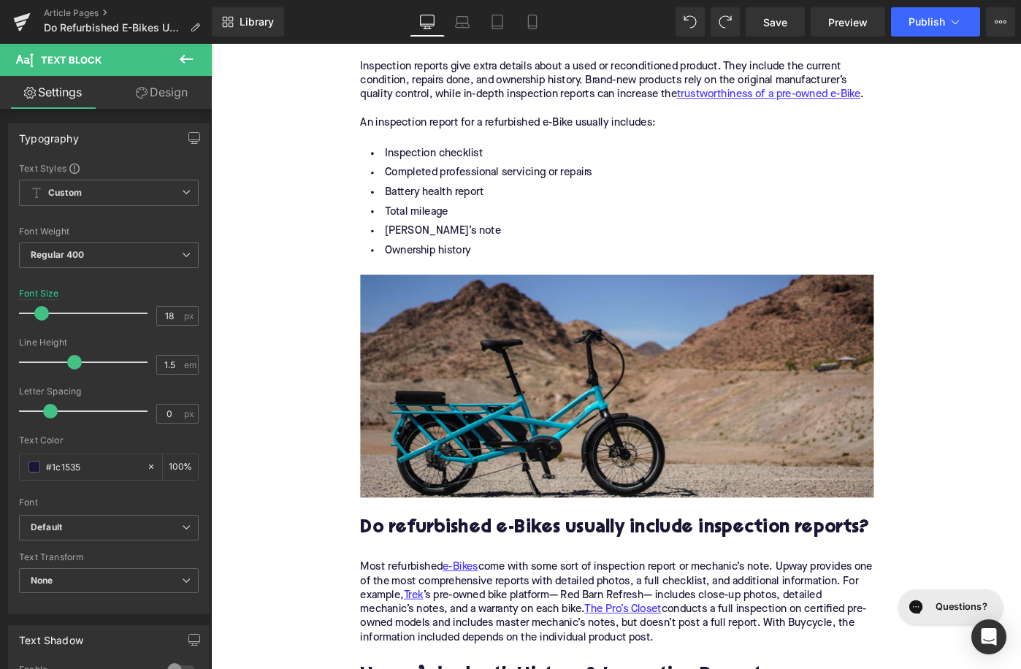
scroll to position [1088, 0]
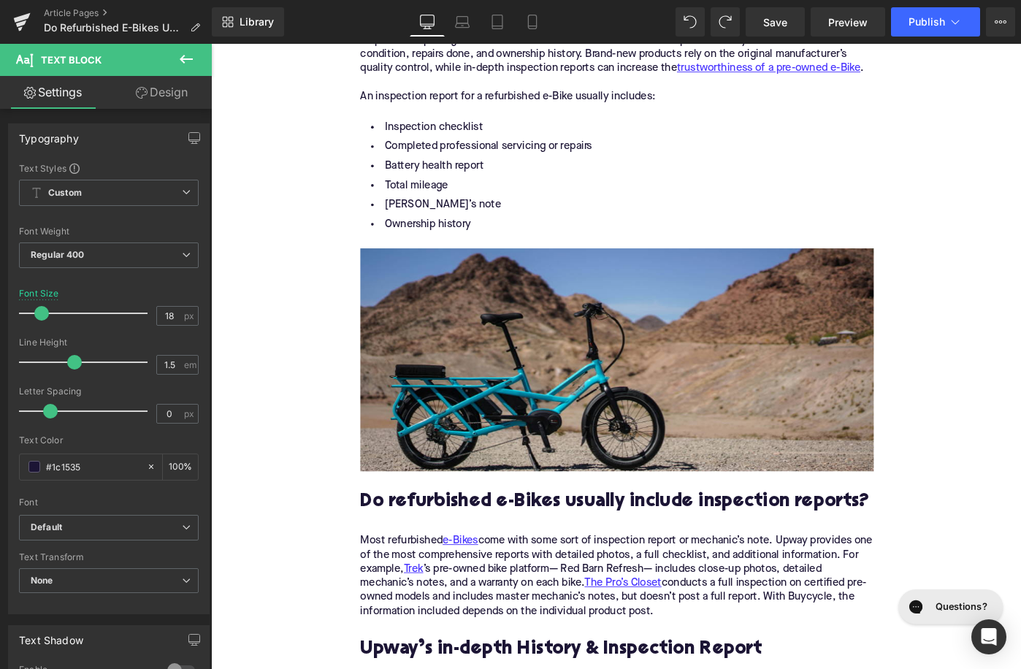
click at [533, 560] on h2 "Do refurbished e-Bikes usually include inspection reports?" at bounding box center [654, 555] width 560 height 45
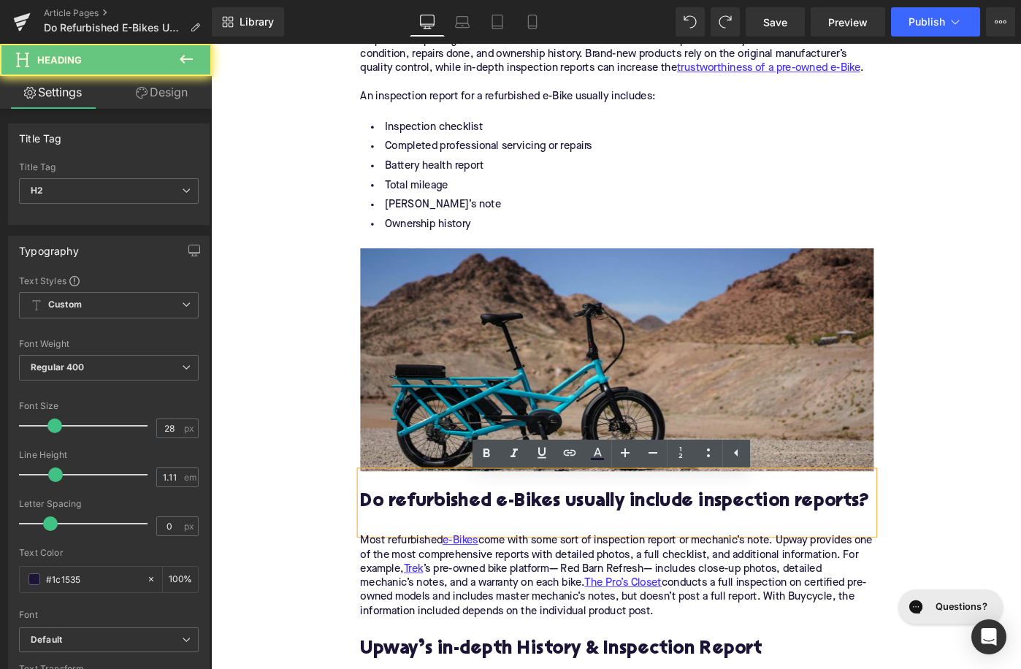
click at [533, 560] on h2 "Do refurbished e-Bikes usually include inspection reports?" at bounding box center [654, 555] width 560 height 45
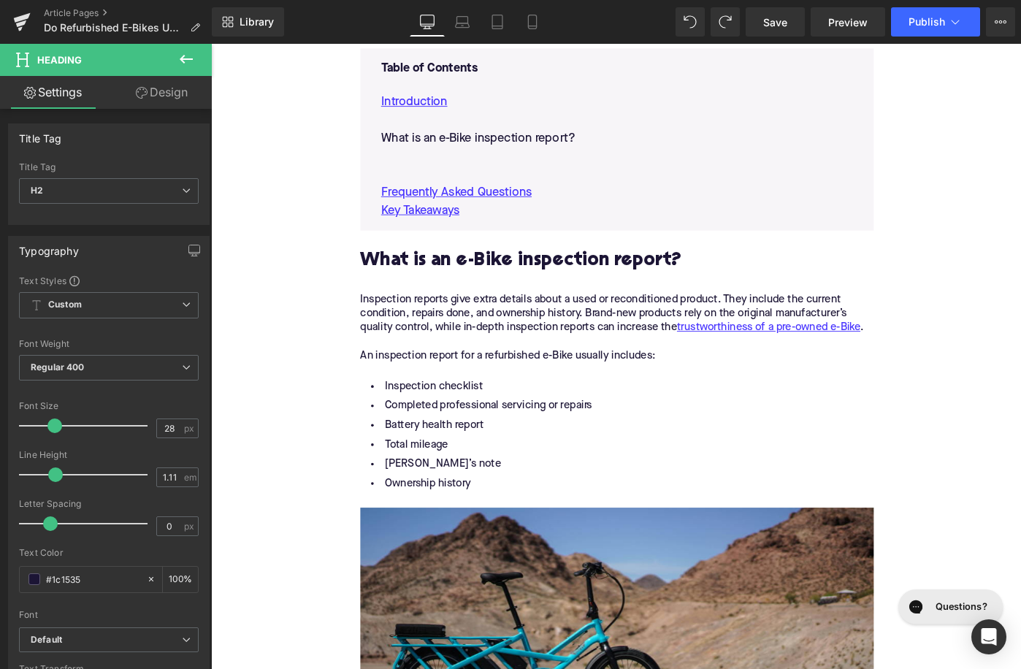
scroll to position [780, 0]
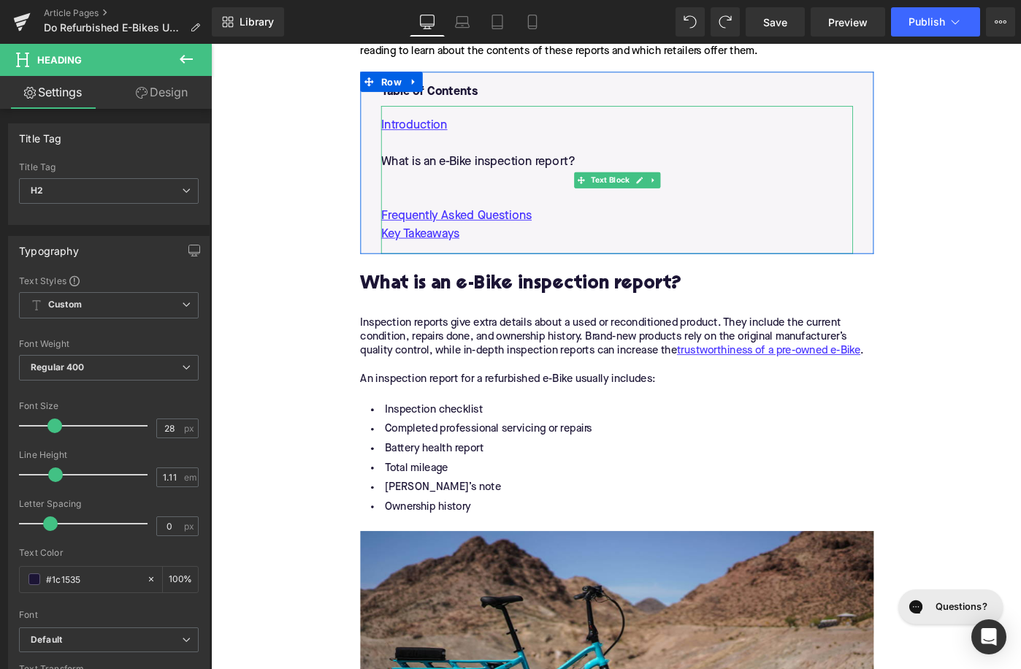
click at [484, 195] on p at bounding box center [654, 193] width 515 height 20
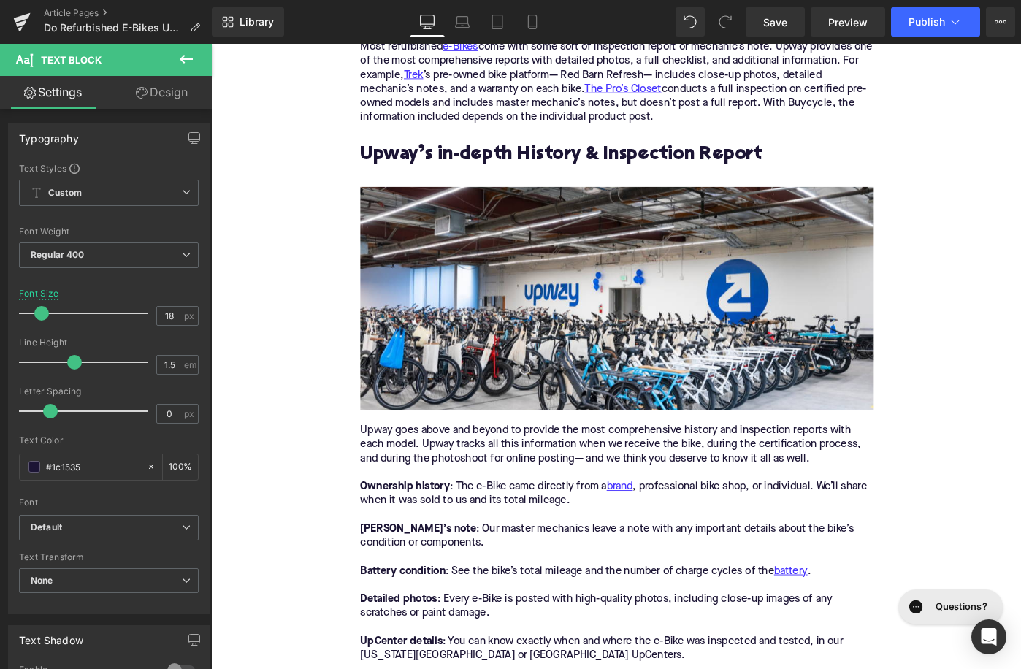
scroll to position [1662, 0]
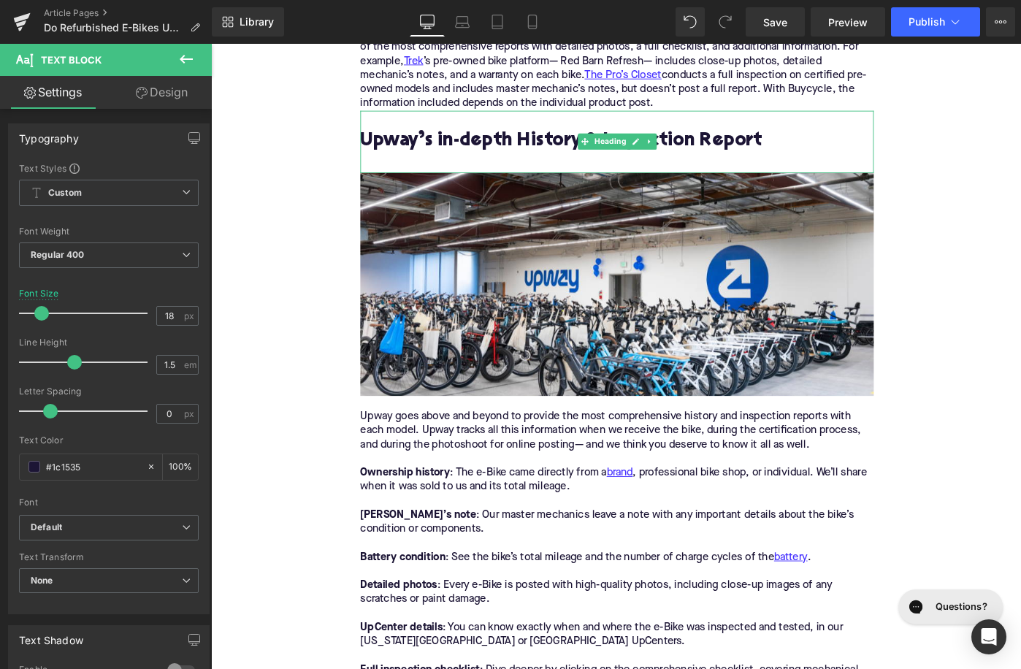
click at [468, 146] on div "Upway’s in-depth History & Inspection Report" at bounding box center [654, 151] width 560 height 68
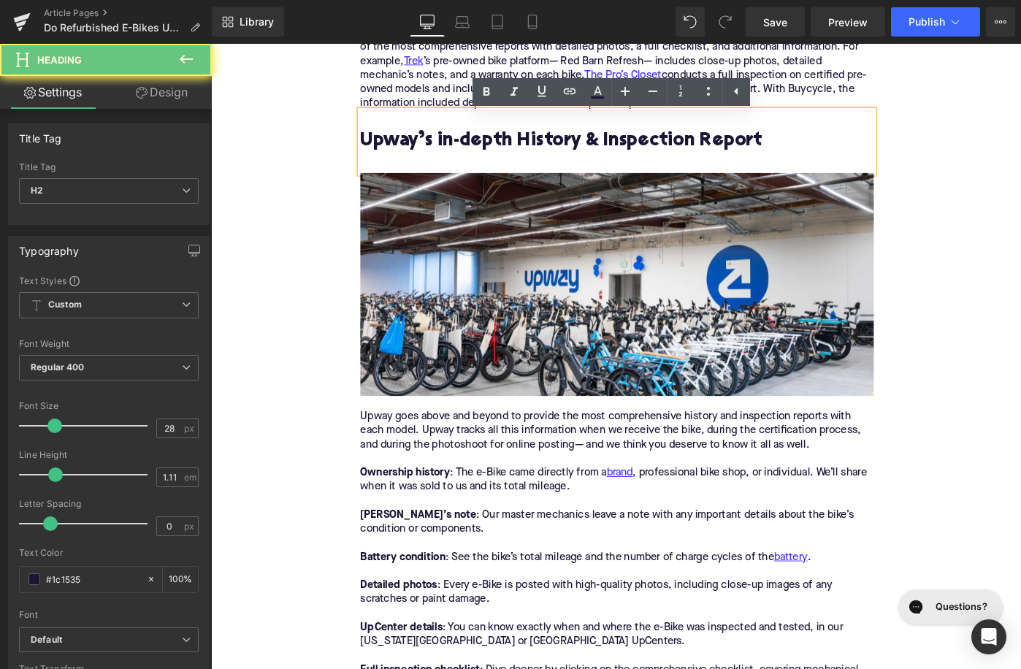
click at [468, 146] on h2 "Upway’s in-depth History & Inspection Report" at bounding box center [654, 161] width 560 height 45
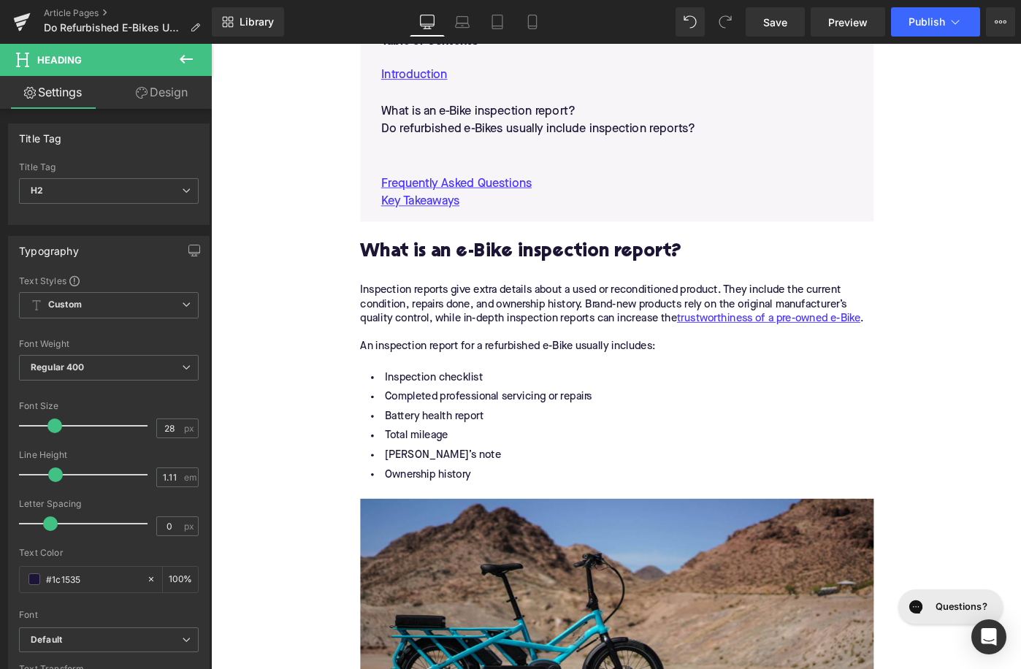
scroll to position [708, 0]
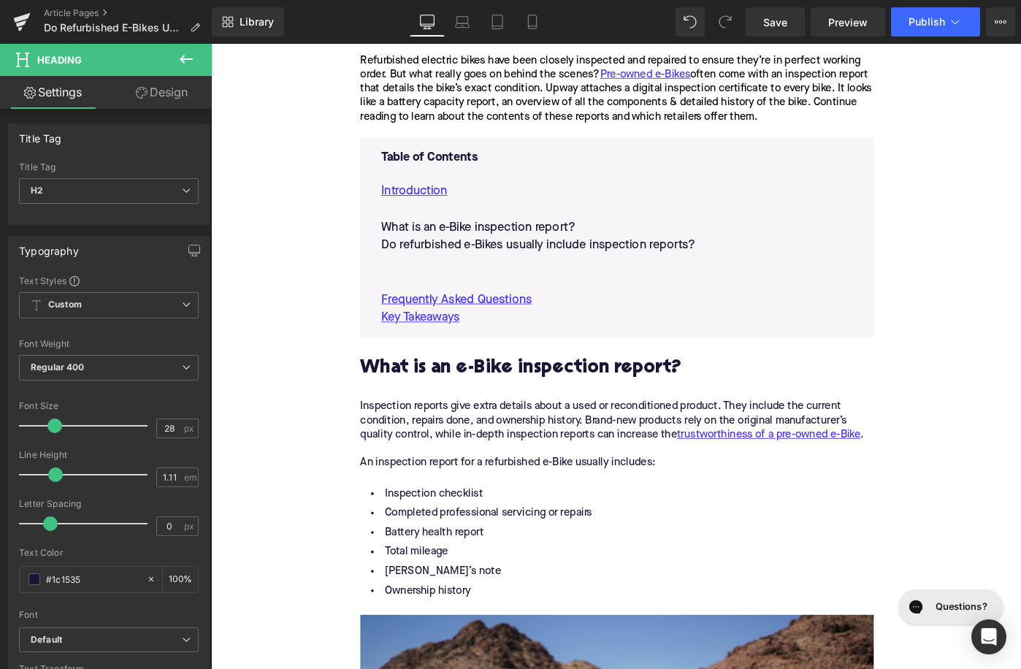
click at [446, 292] on p at bounding box center [654, 284] width 515 height 20
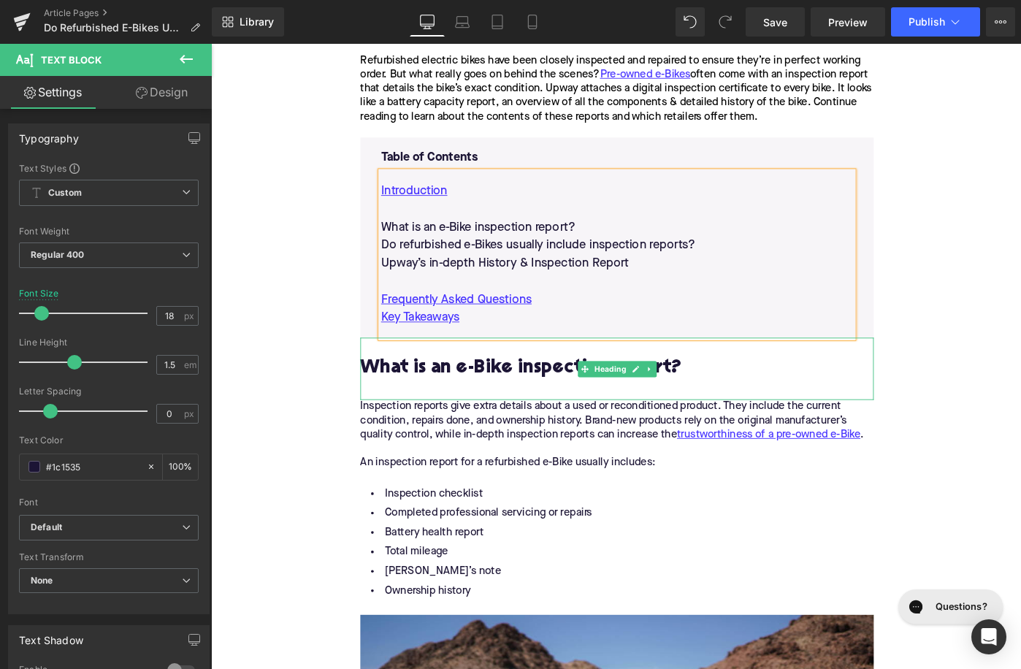
click at [491, 397] on h2 "What is an e-Bike inspection report?" at bounding box center [654, 409] width 560 height 45
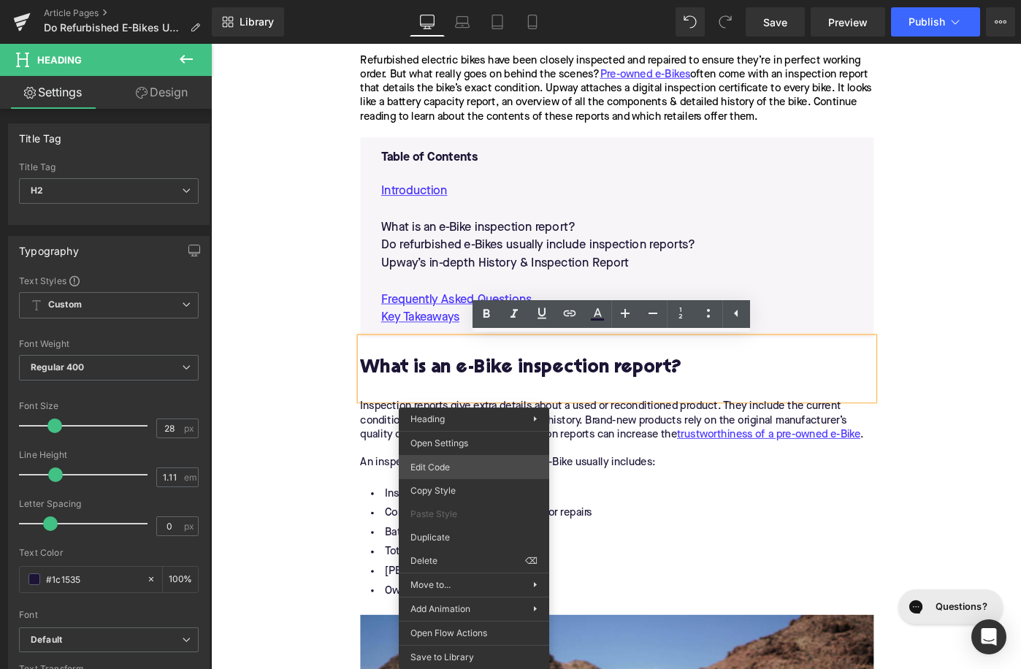
click at [470, 0] on div "Image You are previewing how the will restyle your page. You can not edit Eleme…" at bounding box center [510, 0] width 1021 height 0
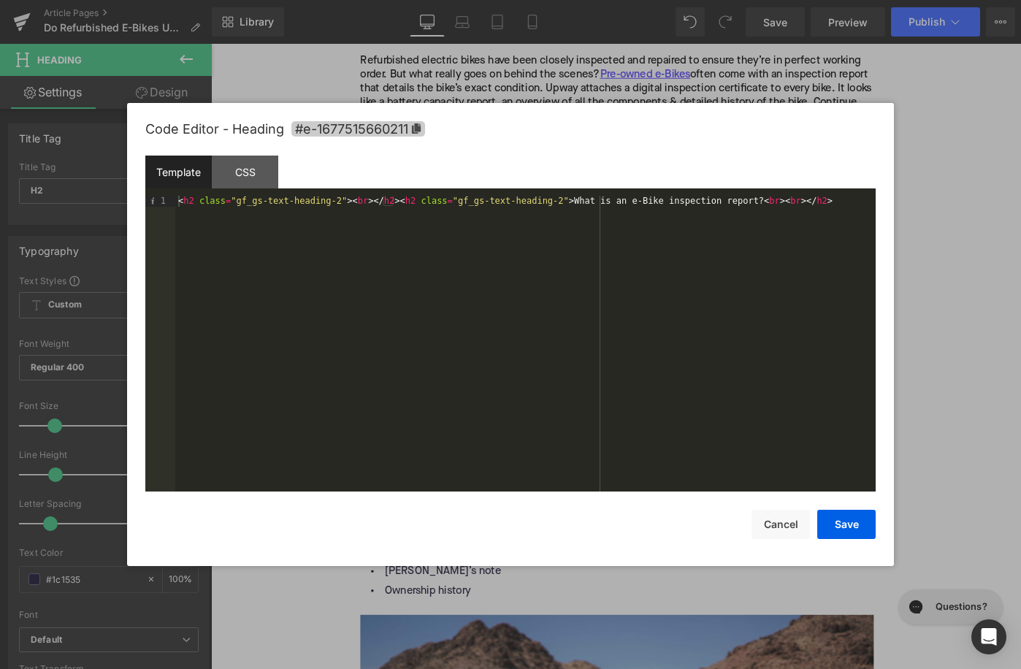
click at [375, 129] on span "#e-1677515660211" at bounding box center [358, 128] width 134 height 15
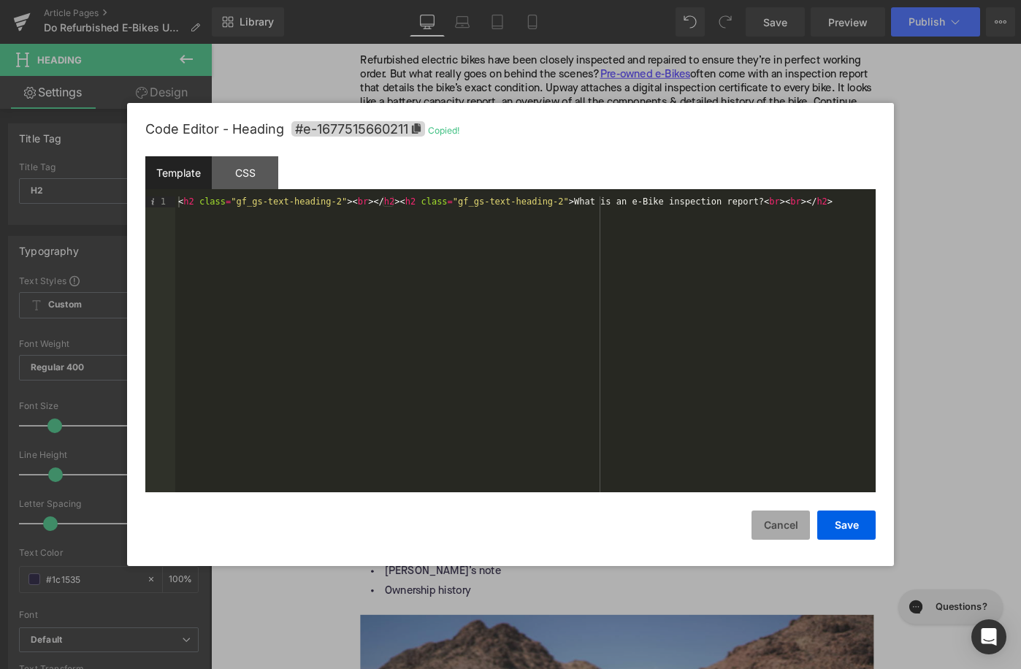
click at [768, 537] on button "Cancel" at bounding box center [780, 524] width 58 height 29
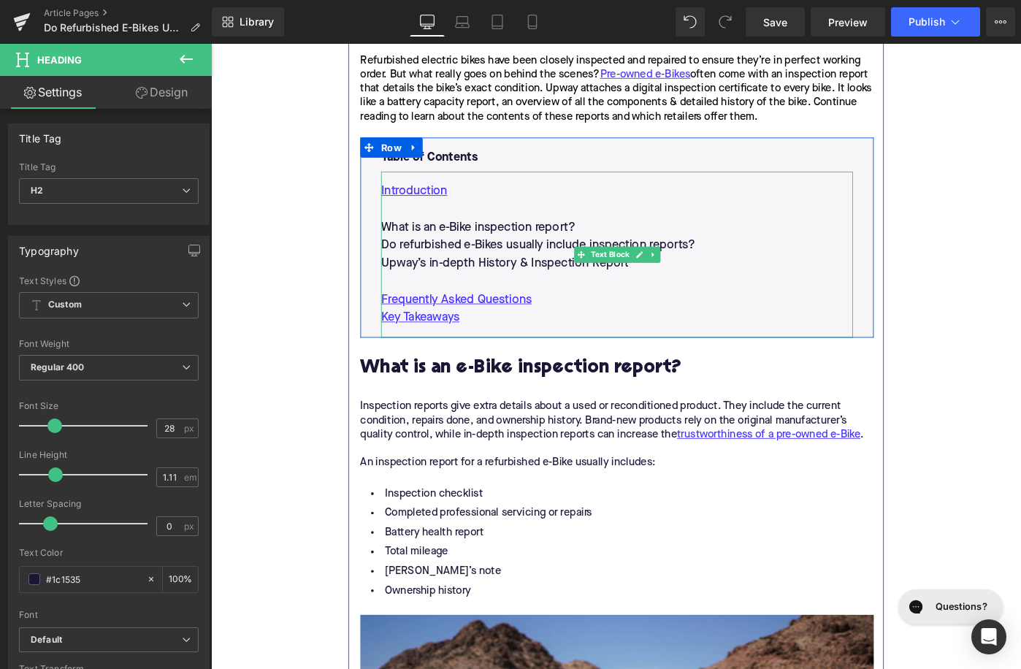
scroll to position [699, 0]
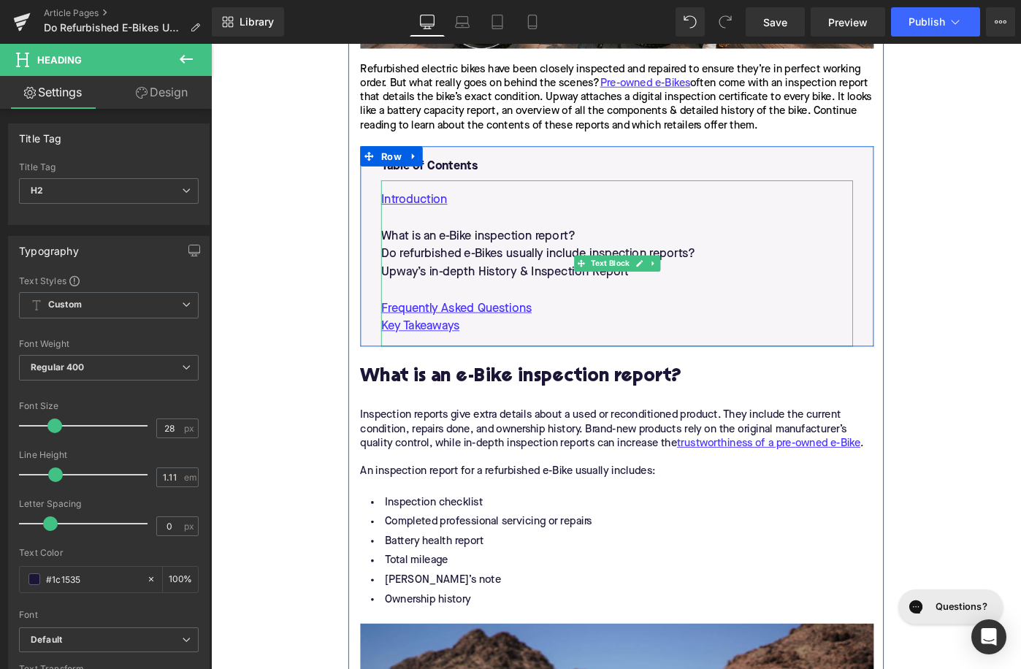
click at [481, 250] on p "What is an e-Bike inspection report?" at bounding box center [654, 254] width 515 height 20
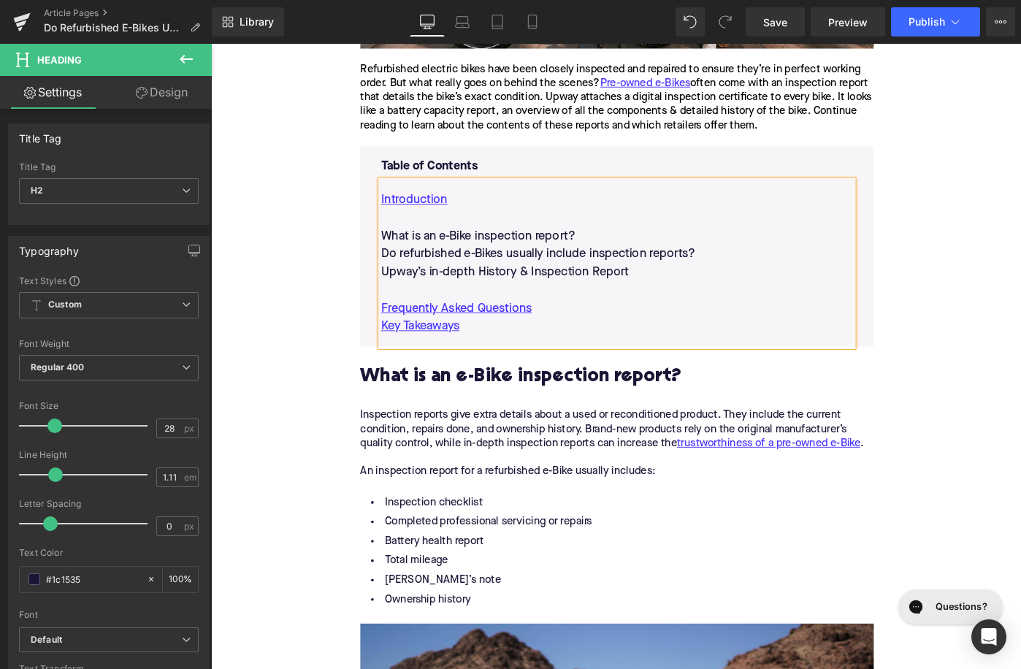
click at [481, 250] on p "What is an e-Bike inspection report?" at bounding box center [654, 254] width 515 height 20
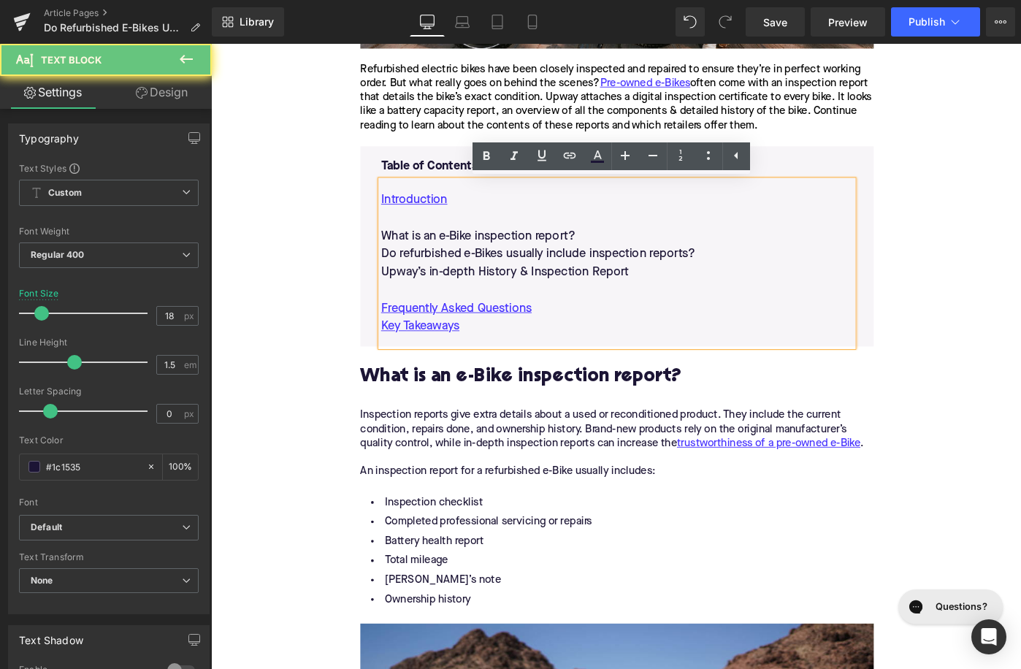
click at [481, 250] on p "What is an e-Bike inspection report?" at bounding box center [654, 254] width 515 height 20
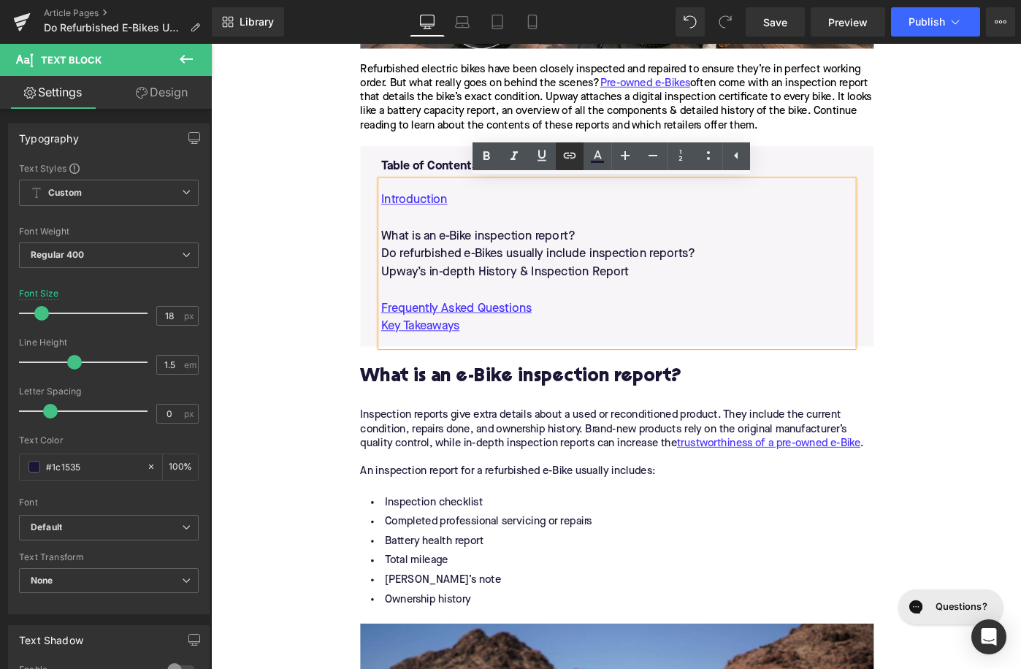
click at [570, 148] on icon at bounding box center [570, 156] width 18 height 18
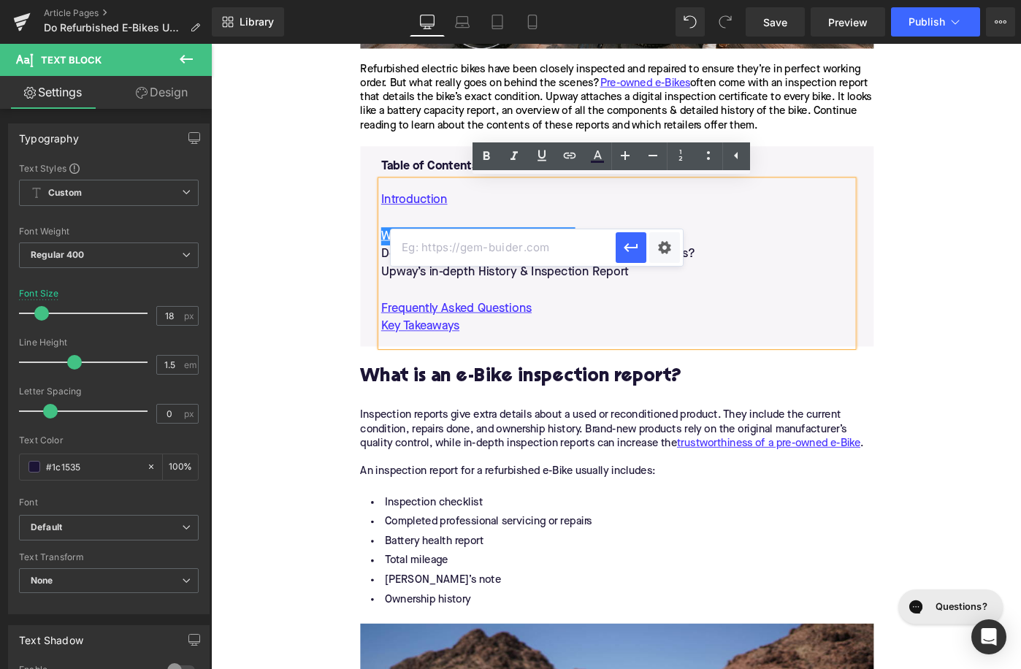
click at [529, 253] on input "text" at bounding box center [503, 247] width 225 height 37
paste input "#e-1677515660211"
type input "#e-1677515660211"
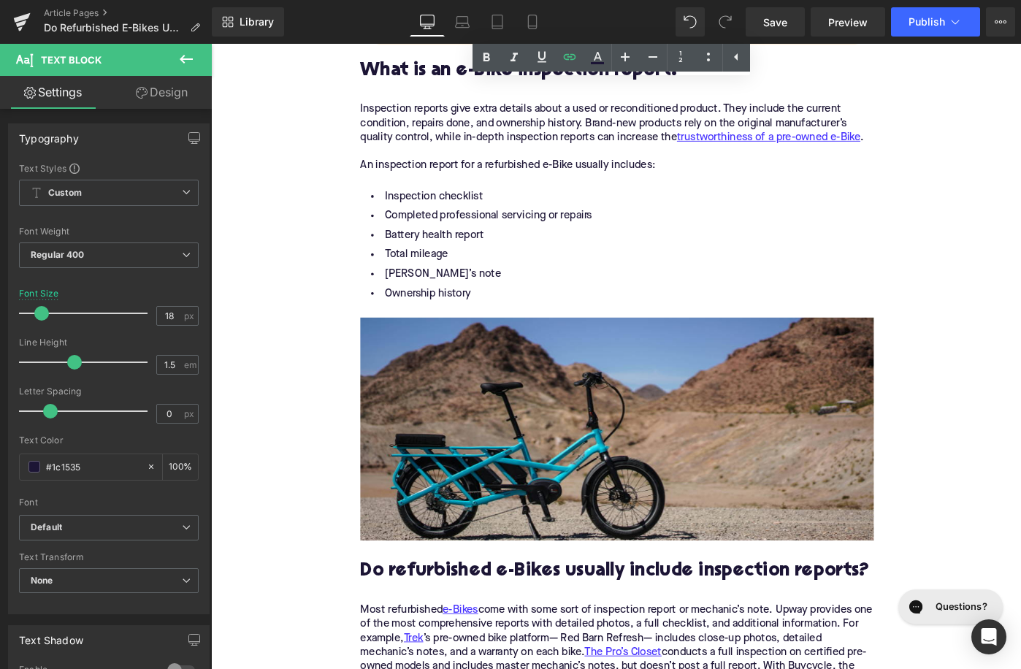
scroll to position [1054, 0]
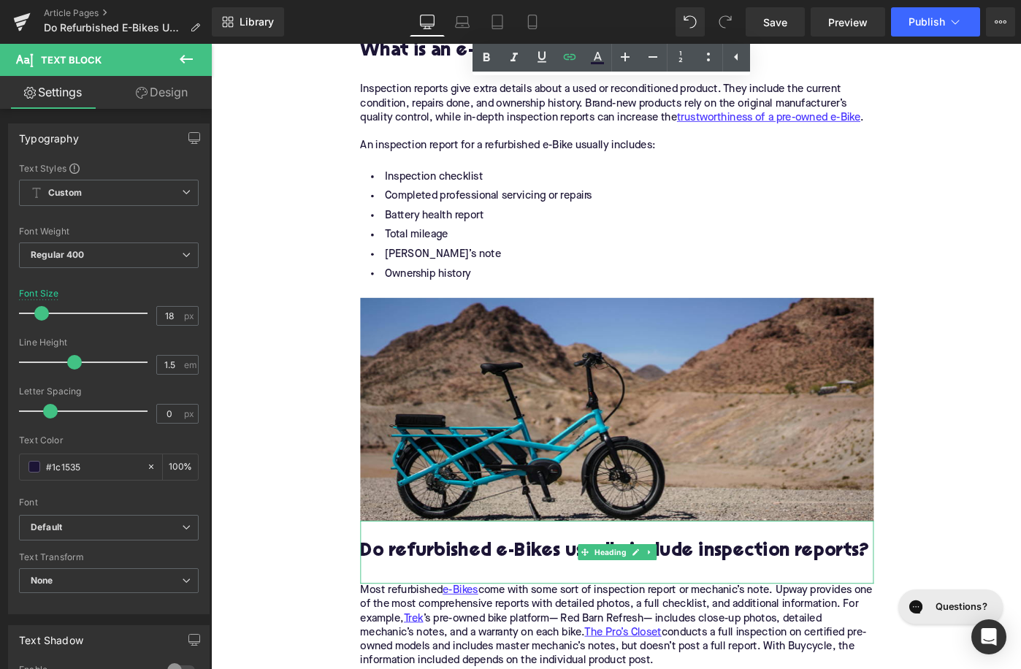
click at [567, 602] on h2 "Do refurbished e-Bikes usually include inspection reports?" at bounding box center [654, 609] width 560 height 45
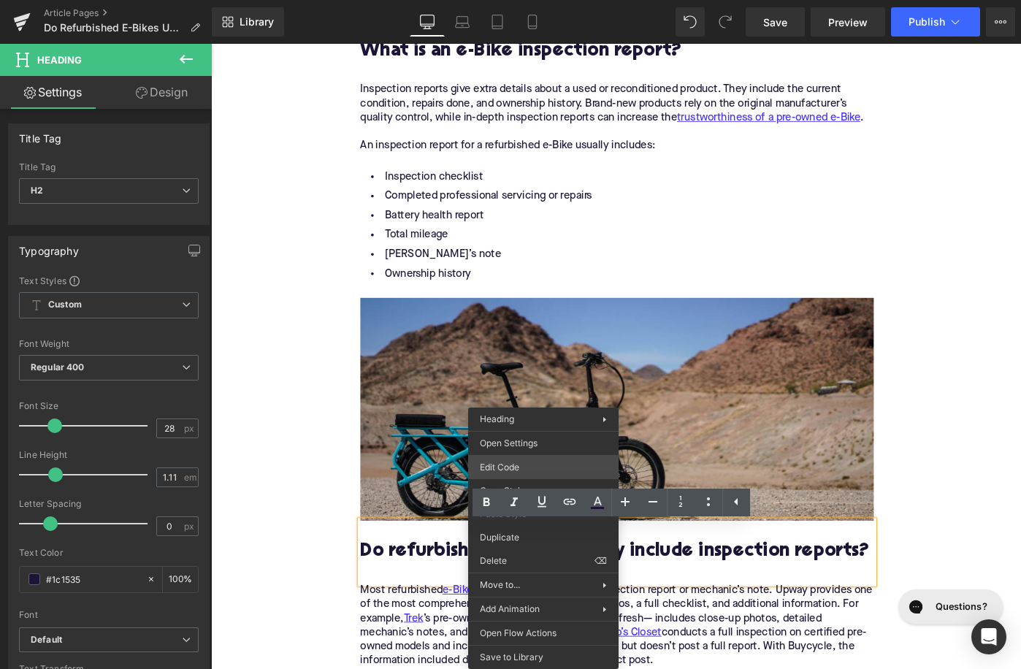
click at [510, 0] on div "Image You are previewing how the will restyle your page. You can not edit Eleme…" at bounding box center [510, 0] width 1021 height 0
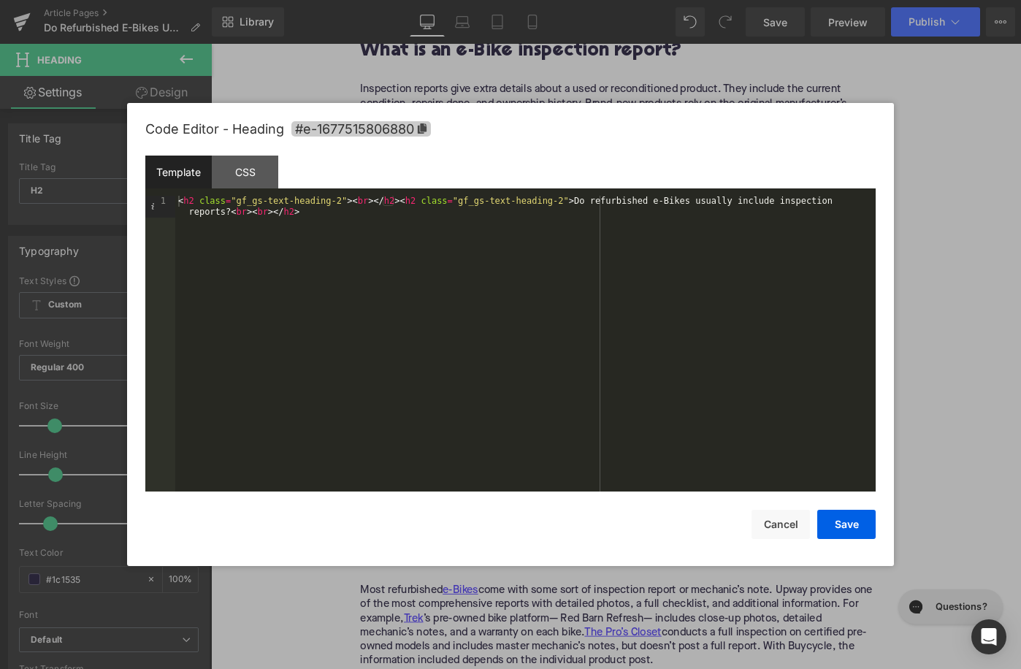
click at [416, 124] on span "#e-1677515806880" at bounding box center [360, 128] width 139 height 15
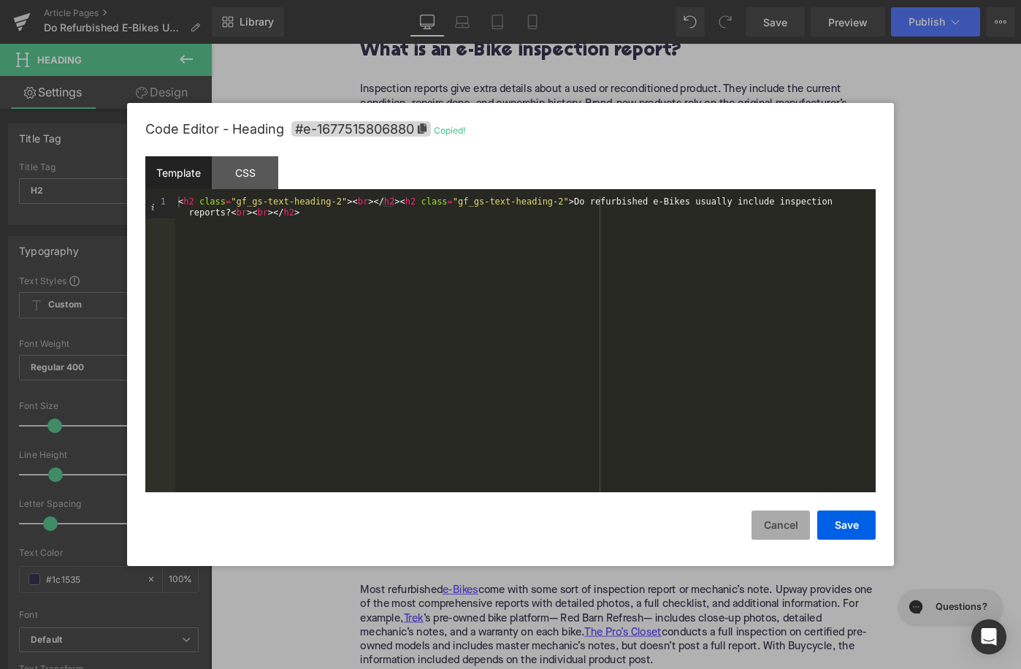
click at [782, 520] on button "Cancel" at bounding box center [780, 524] width 58 height 29
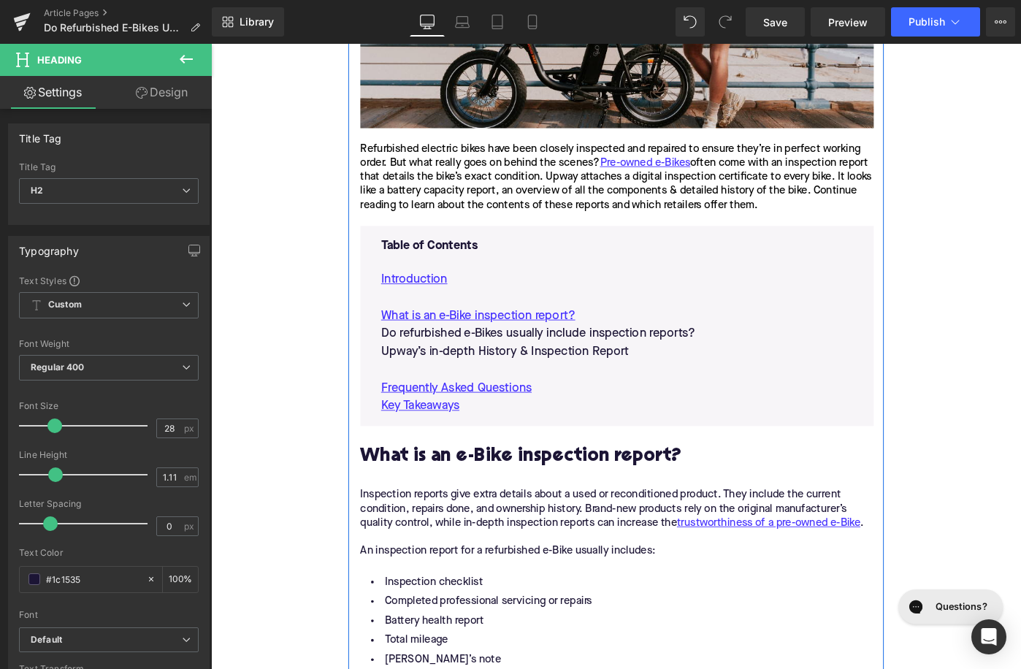
scroll to position [550, 0]
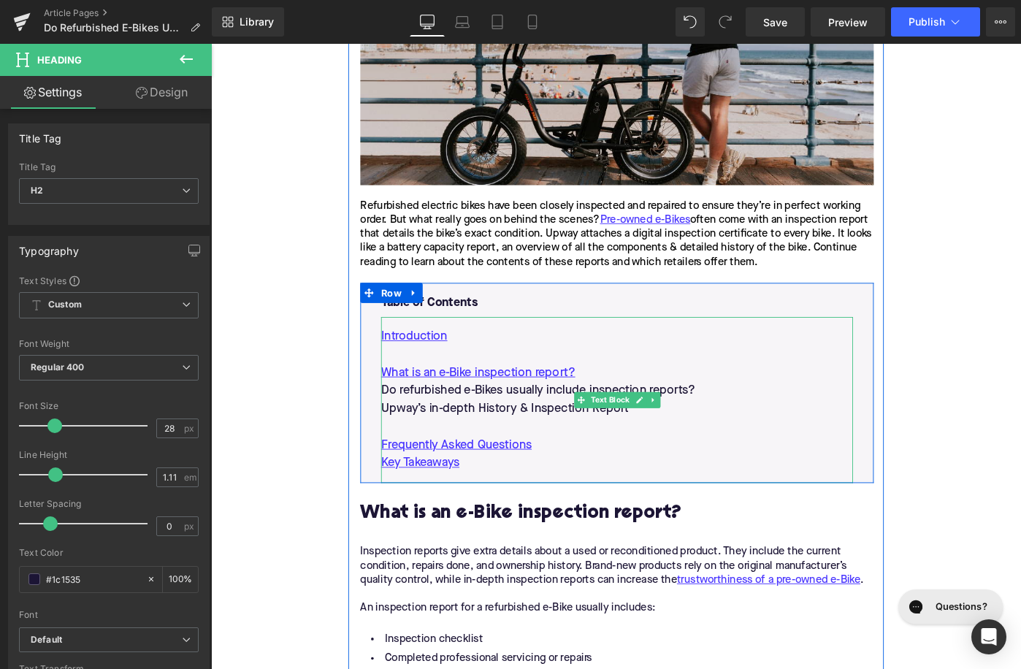
click at [524, 427] on p "Do refurbished e-Bikes usually include inspection reports?" at bounding box center [654, 423] width 515 height 20
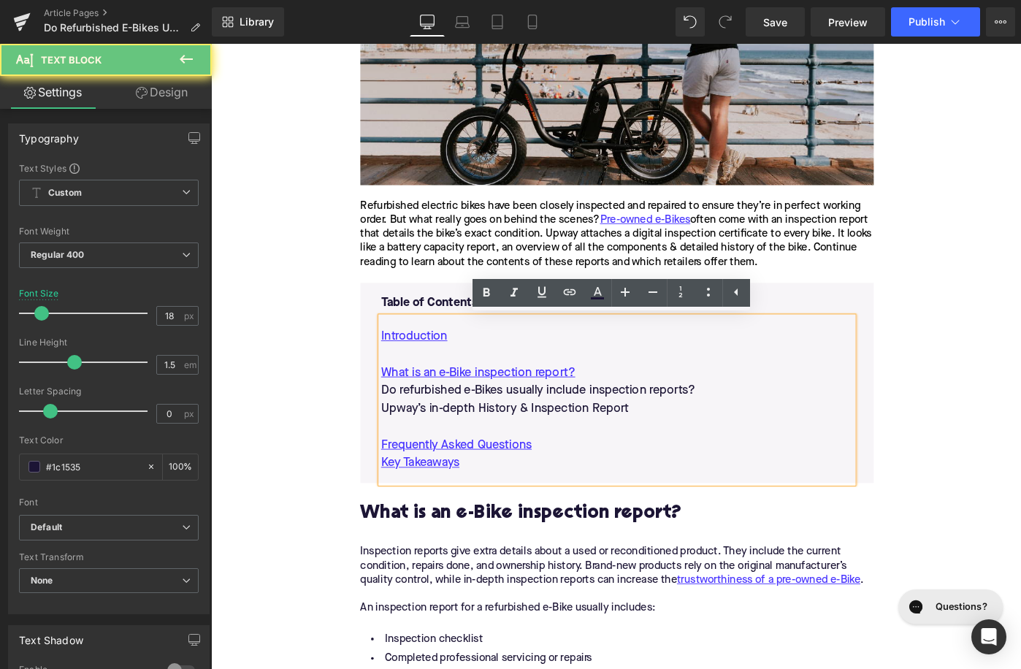
click at [524, 427] on p "Do refurbished e-Bikes usually include inspection reports?" at bounding box center [654, 423] width 515 height 20
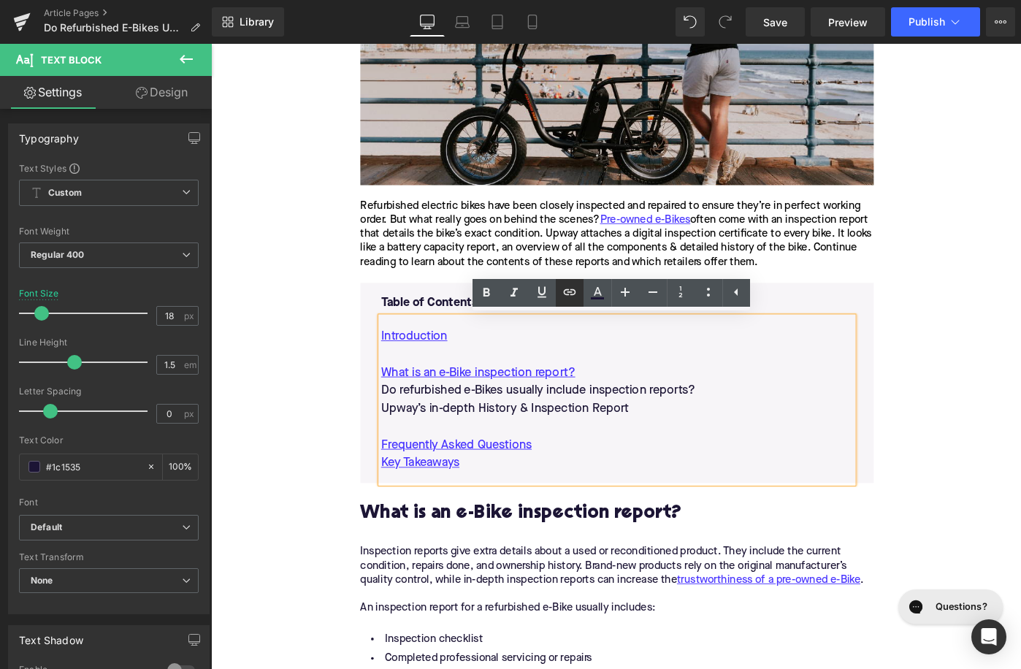
click at [563, 286] on icon at bounding box center [570, 292] width 18 height 18
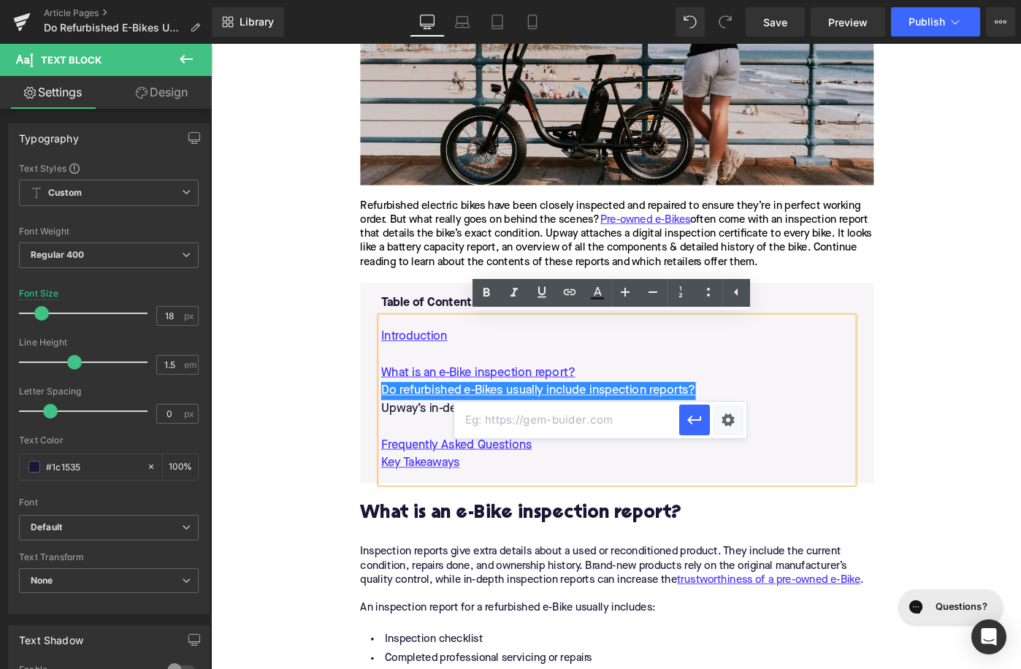
click at [530, 413] on input "text" at bounding box center [566, 420] width 225 height 37
paste input "#e-1677515806880"
type input "#e-1677515806880"
click at [683, 430] on button "button" at bounding box center [694, 420] width 31 height 31
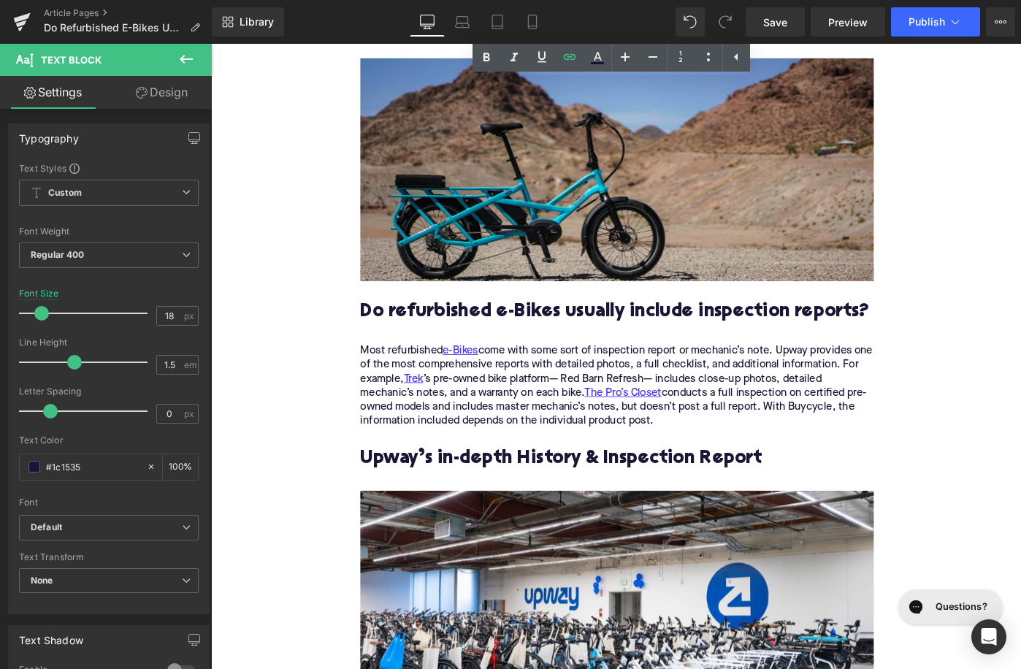
scroll to position [1430, 0]
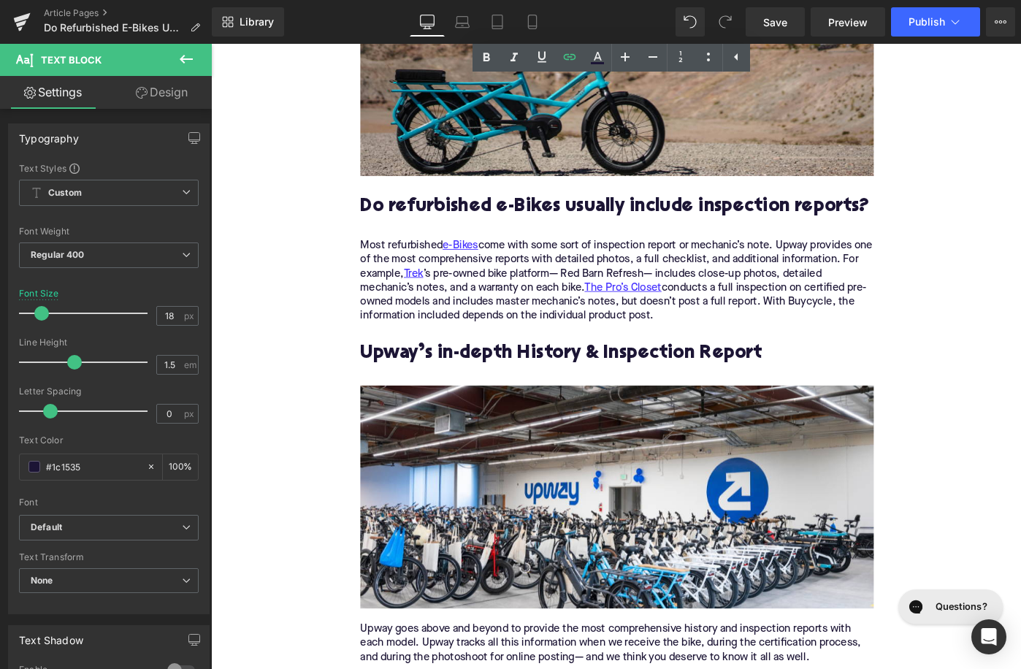
click at [528, 387] on h2 "Upway’s in-depth History & Inspection Report" at bounding box center [654, 394] width 560 height 45
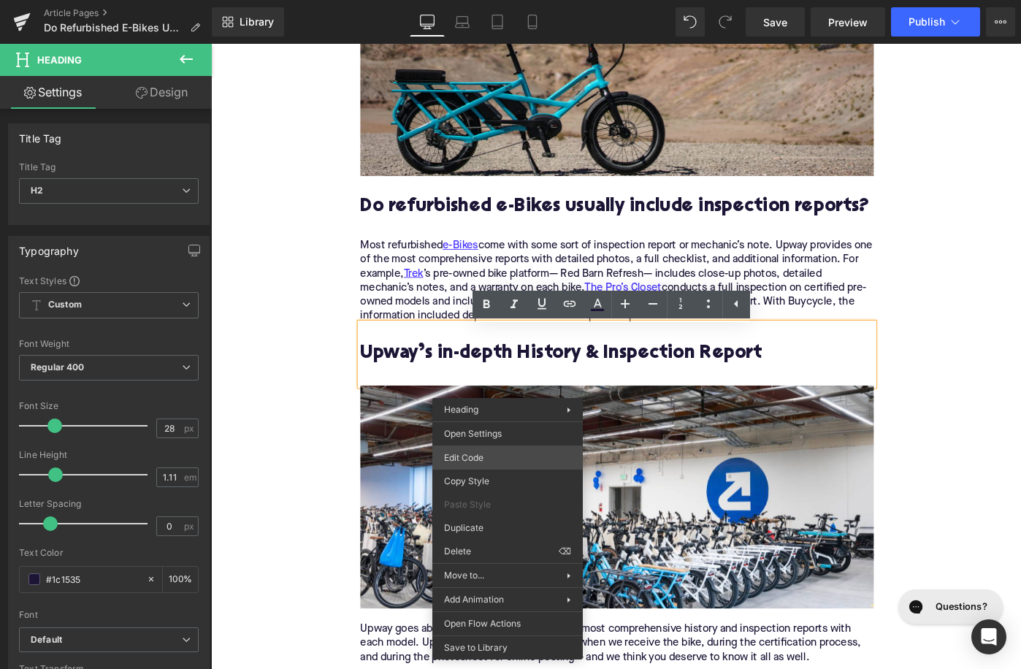
click at [497, 0] on div "Image You are previewing how the will restyle your page. You can not edit Eleme…" at bounding box center [510, 0] width 1021 height 0
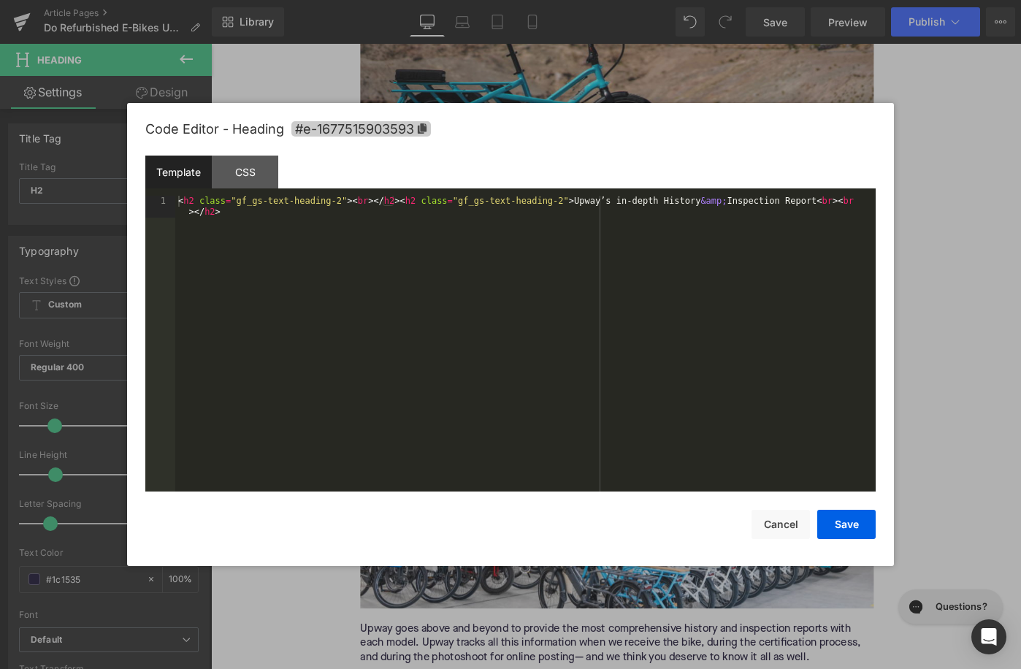
click at [427, 133] on icon at bounding box center [422, 128] width 10 height 10
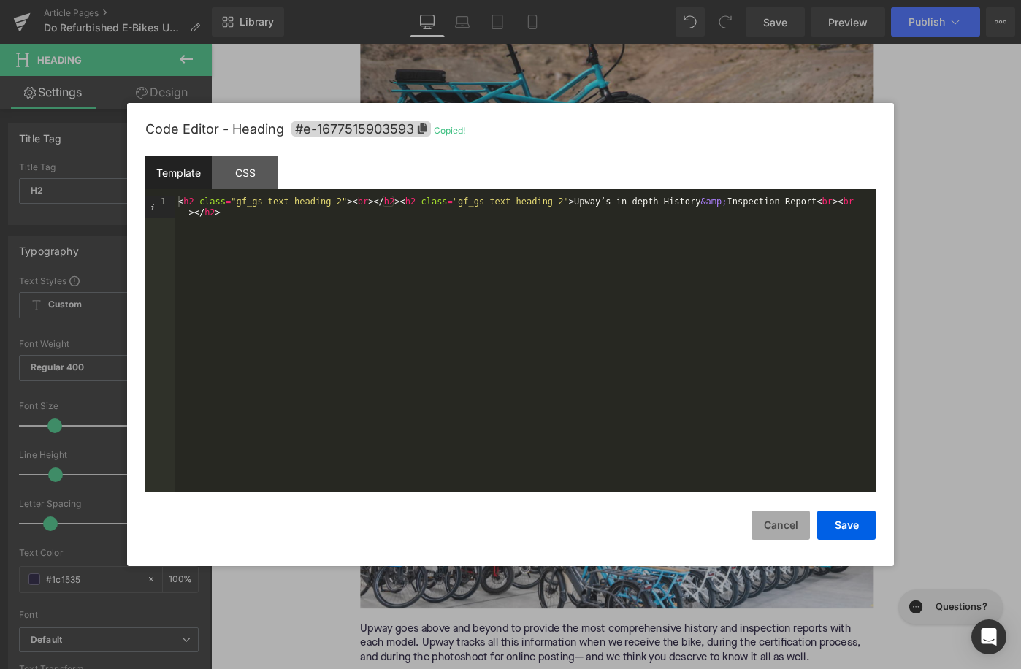
click at [783, 529] on button "Cancel" at bounding box center [780, 524] width 58 height 29
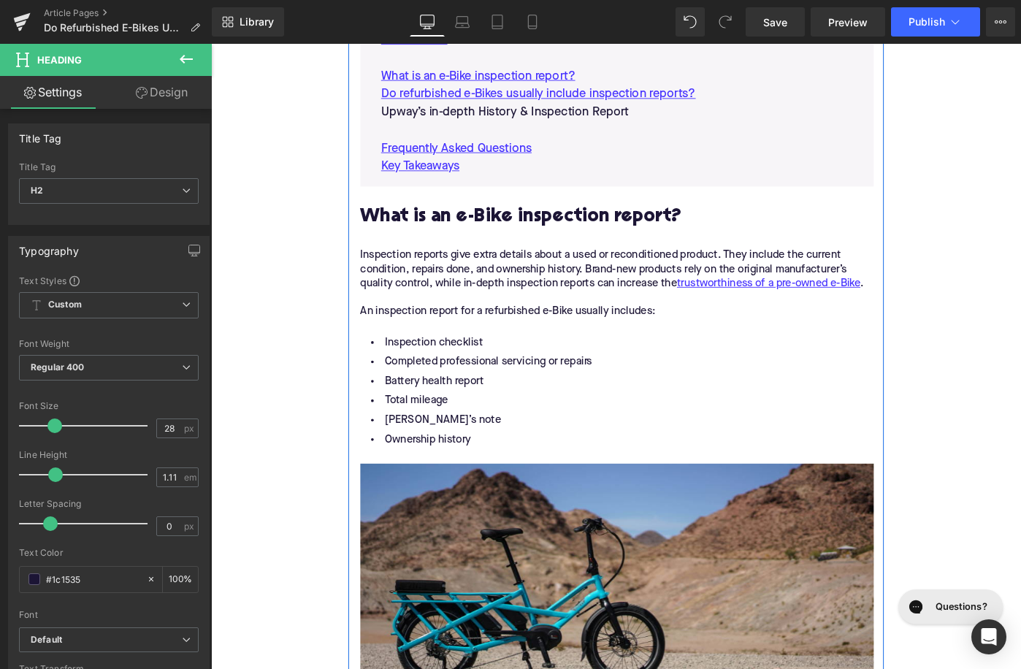
scroll to position [688, 0]
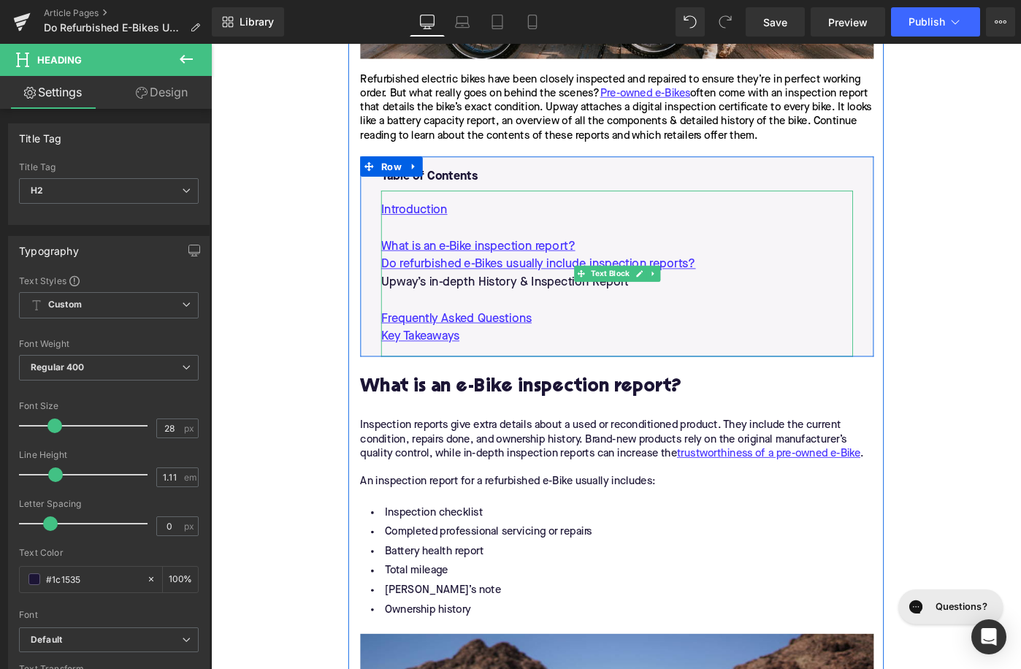
click at [581, 313] on p "Upway’s in-depth History & Inspection Report" at bounding box center [654, 304] width 515 height 20
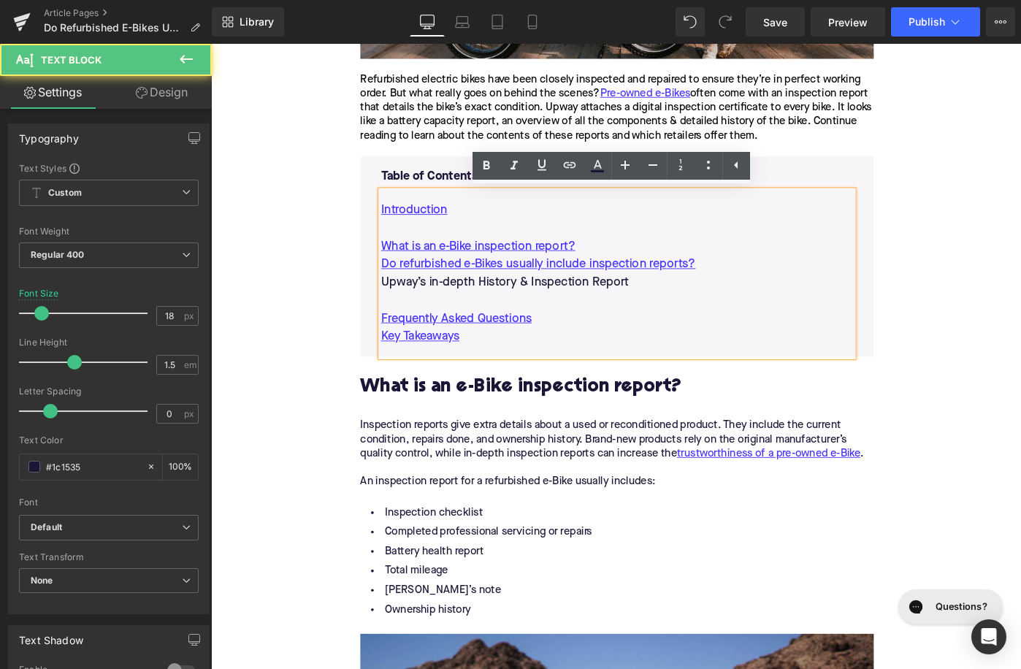
click at [581, 313] on p "Upway’s in-depth History & Inspection Report" at bounding box center [654, 304] width 515 height 20
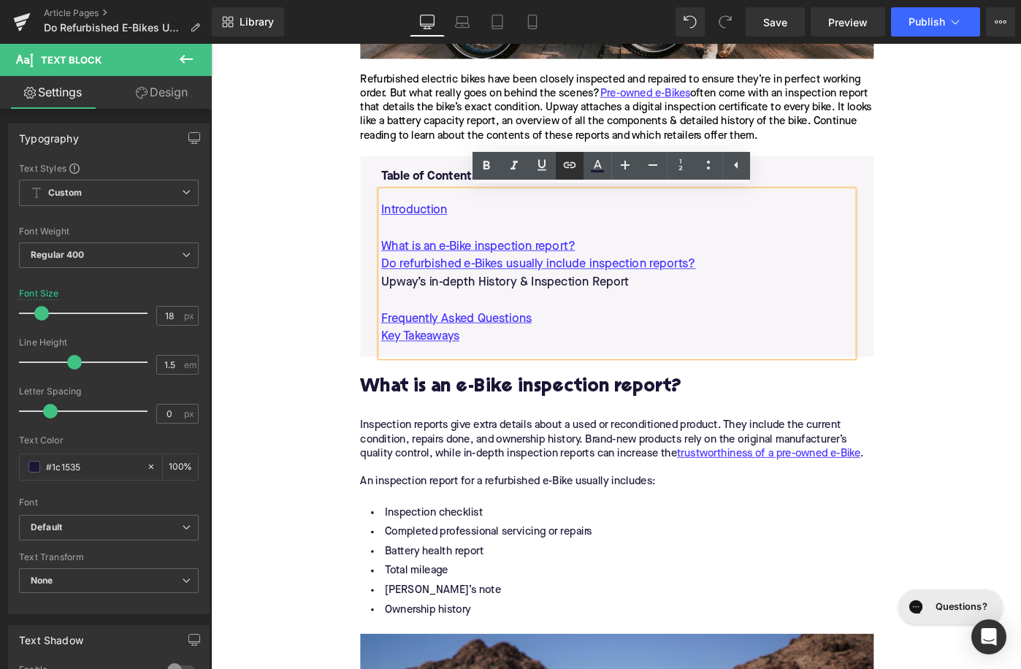
click at [566, 164] on icon at bounding box center [570, 165] width 18 height 18
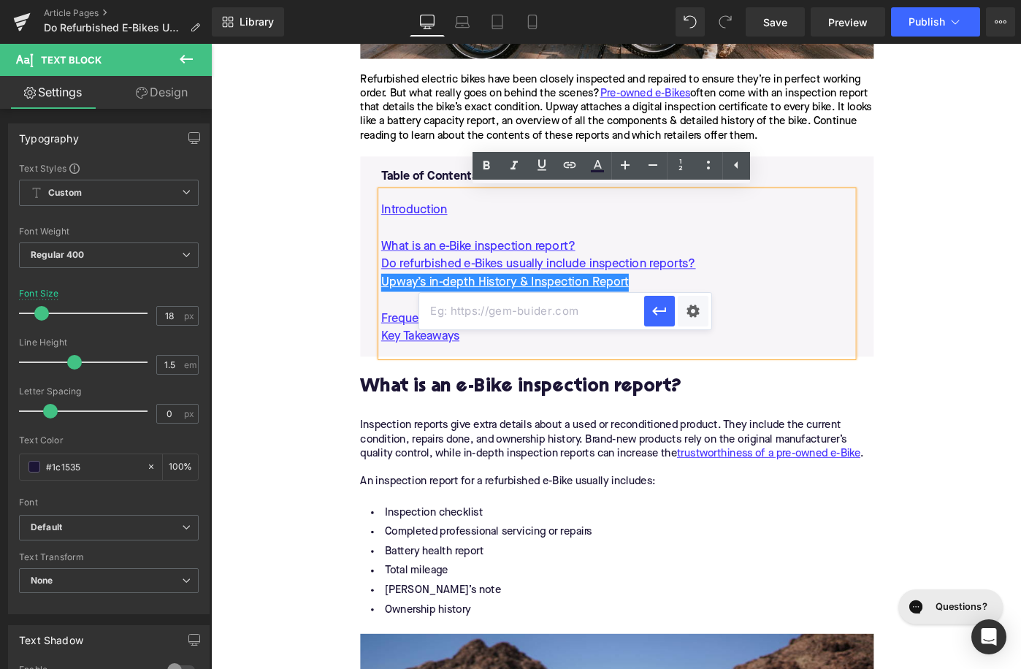
click at [531, 318] on input "text" at bounding box center [531, 311] width 225 height 37
paste input "#e-1677515903593"
type input "#e-1677515903593"
click at [655, 315] on icon "button" at bounding box center [660, 311] width 18 height 18
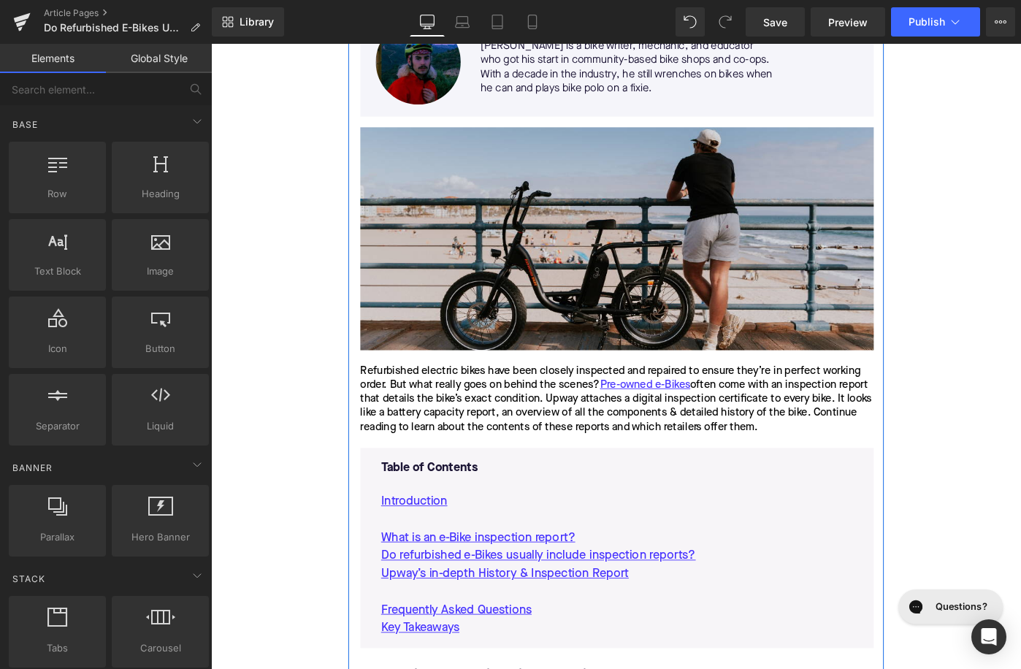
scroll to position [351, 0]
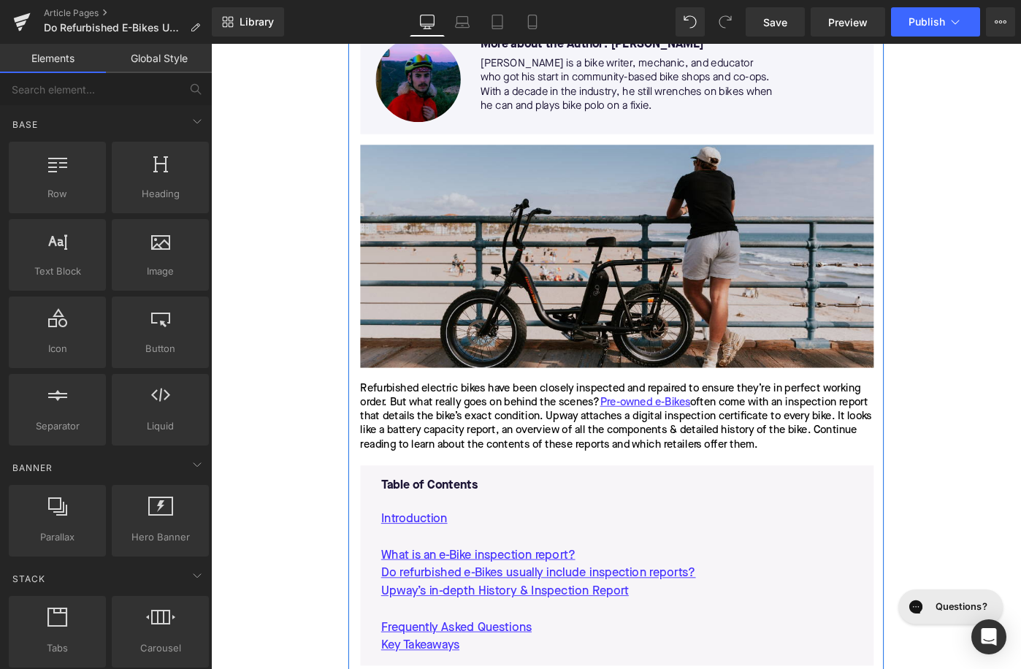
click at [589, 307] on img at bounding box center [654, 275] width 560 height 243
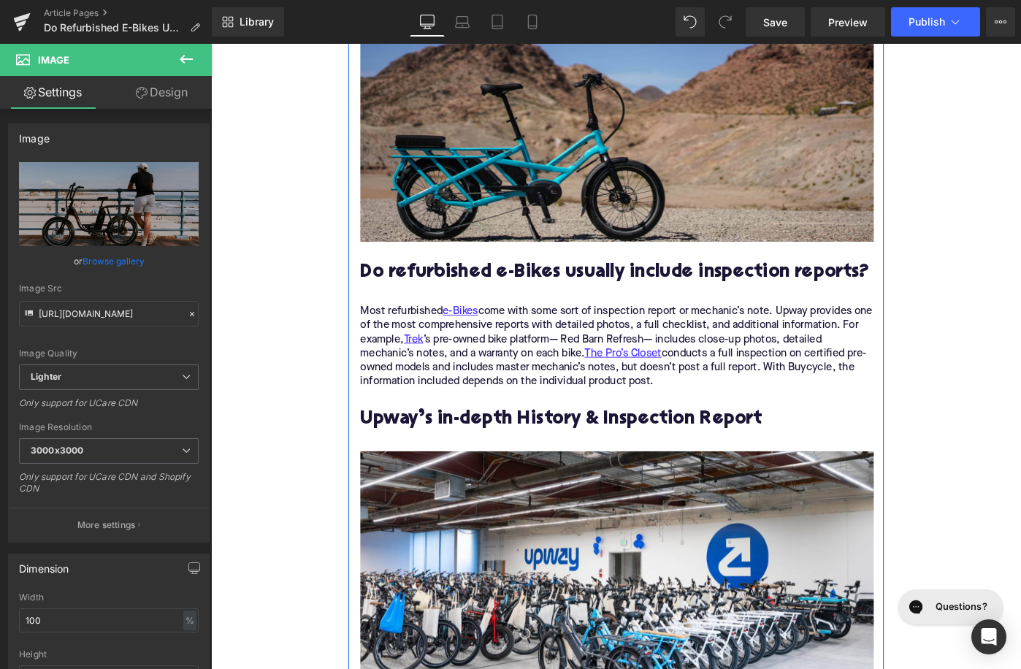
scroll to position [1575, 0]
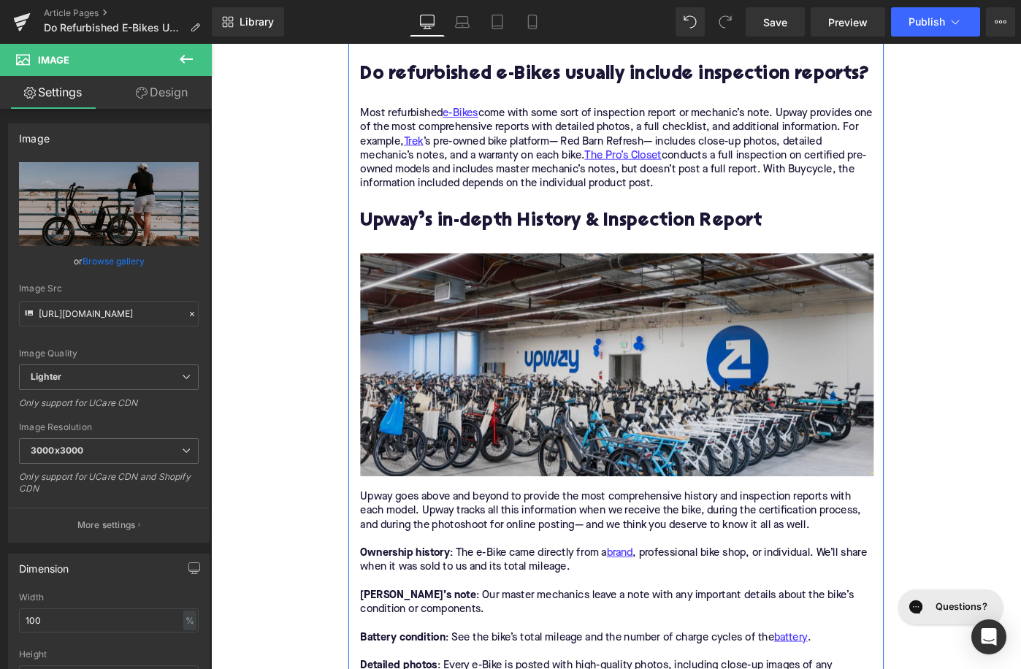
click at [536, 437] on img at bounding box center [654, 393] width 560 height 243
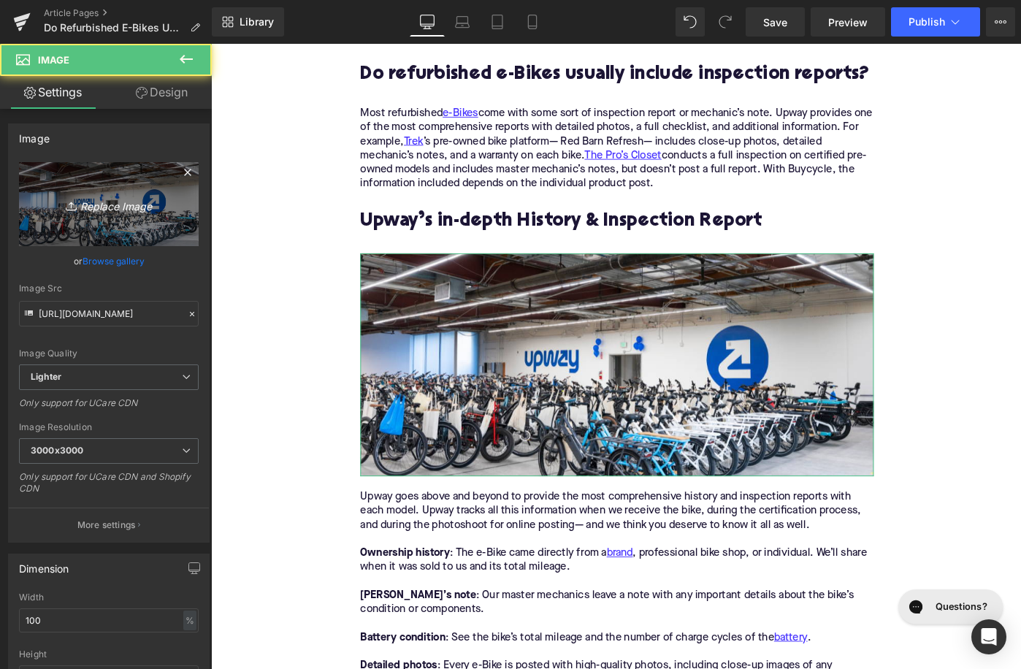
click at [137, 202] on icon "Replace Image" at bounding box center [108, 204] width 117 height 18
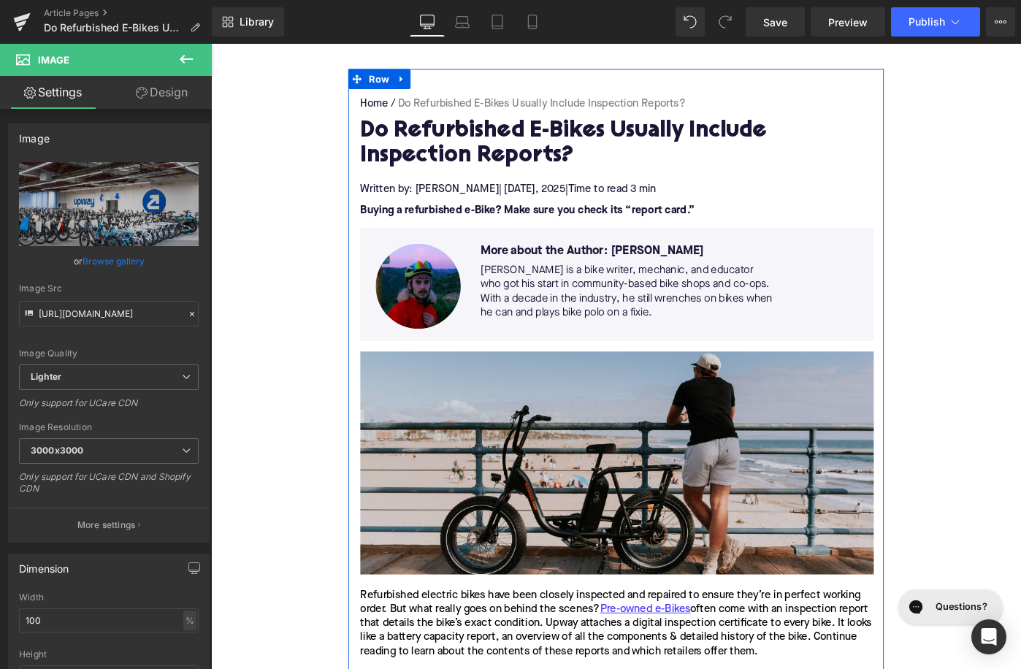
scroll to position [187, 0]
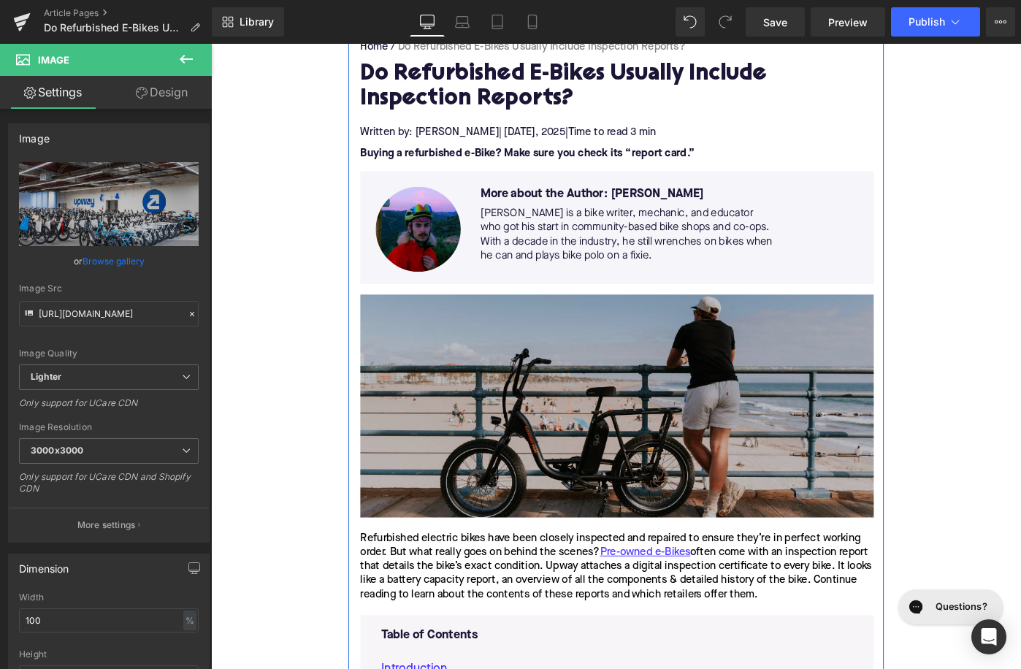
click at [597, 431] on img at bounding box center [654, 439] width 560 height 243
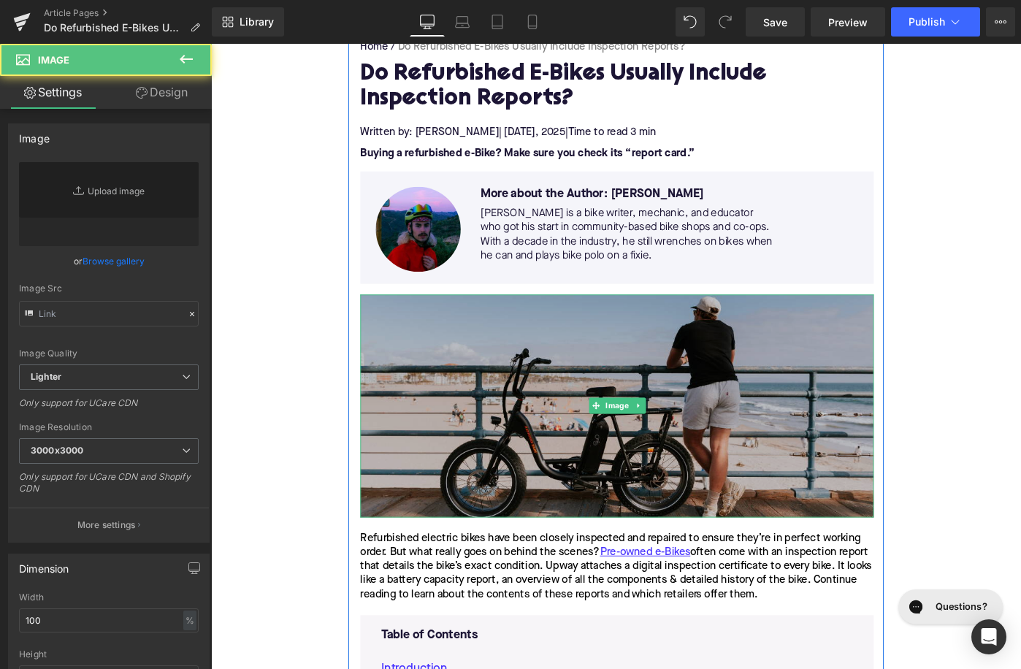
type input "[URL][DOMAIN_NAME]"
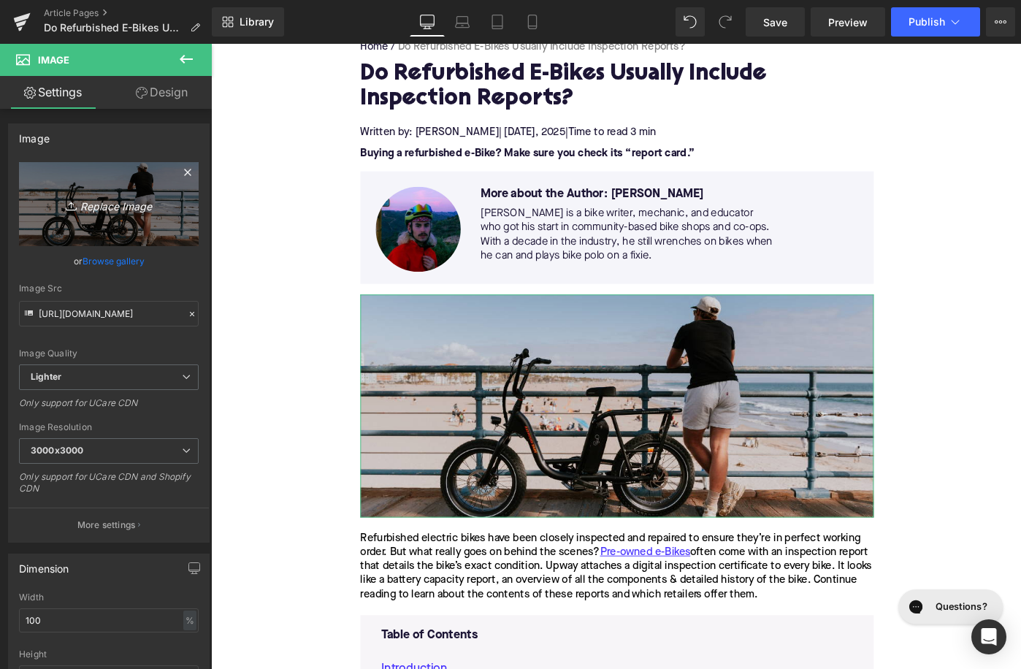
click at [96, 191] on link "Replace Image" at bounding box center [109, 204] width 180 height 84
type input "C:\fakepath\Remy Pt. 3(82).png"
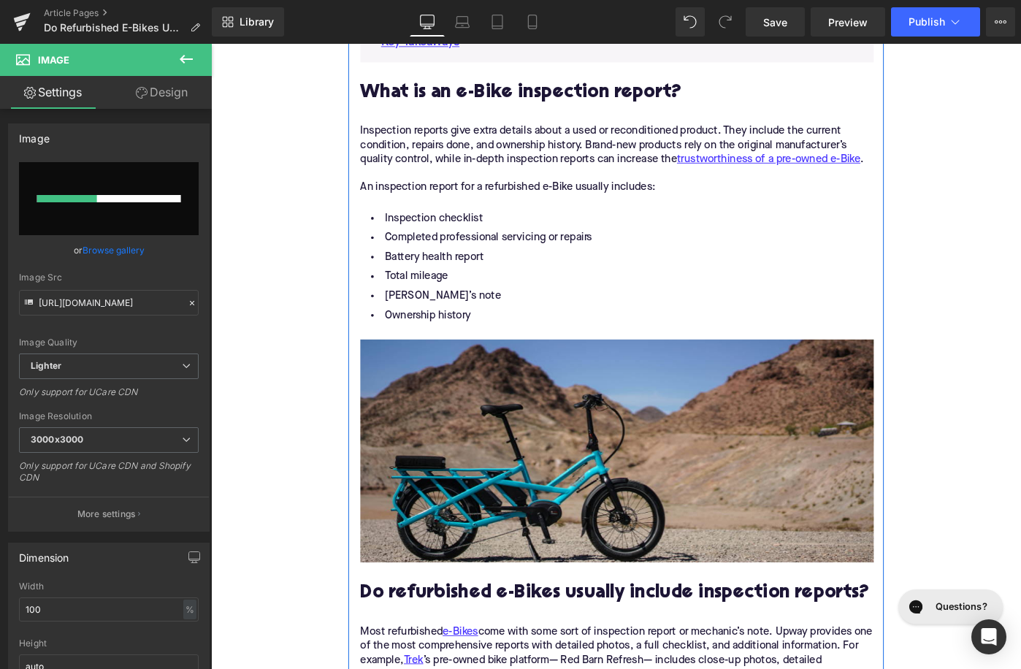
scroll to position [1079, 0]
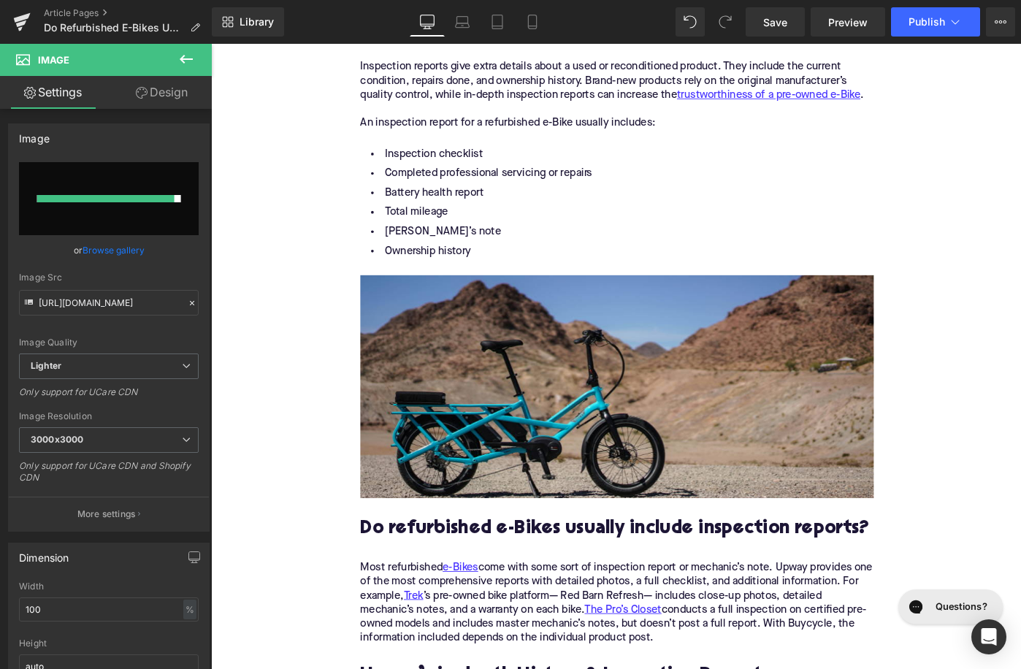
type input "[URL][DOMAIN_NAME]"
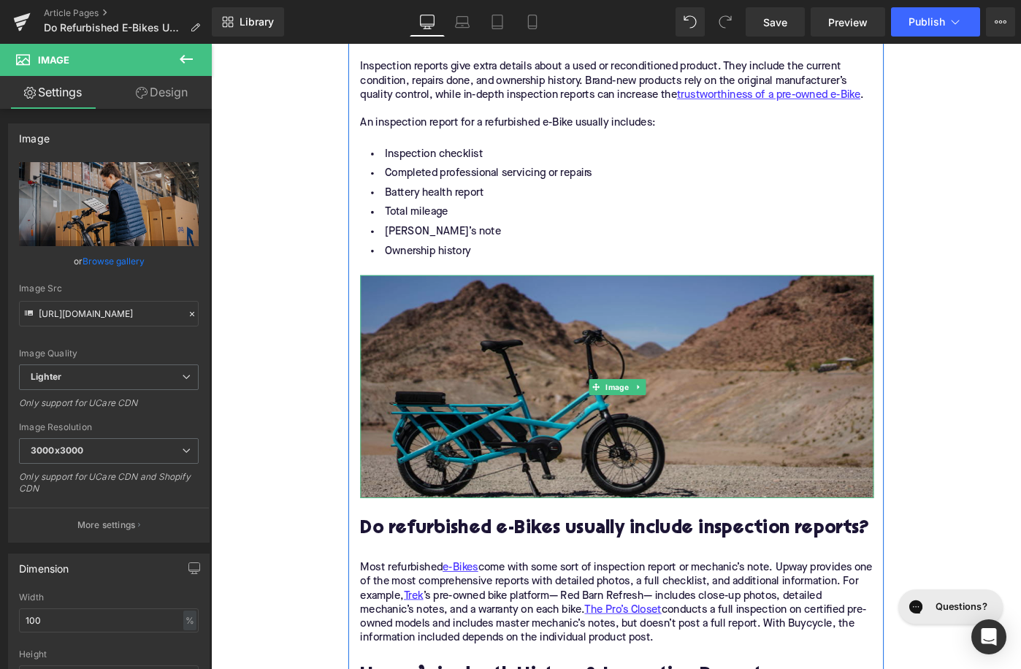
click at [529, 410] on img at bounding box center [654, 417] width 560 height 243
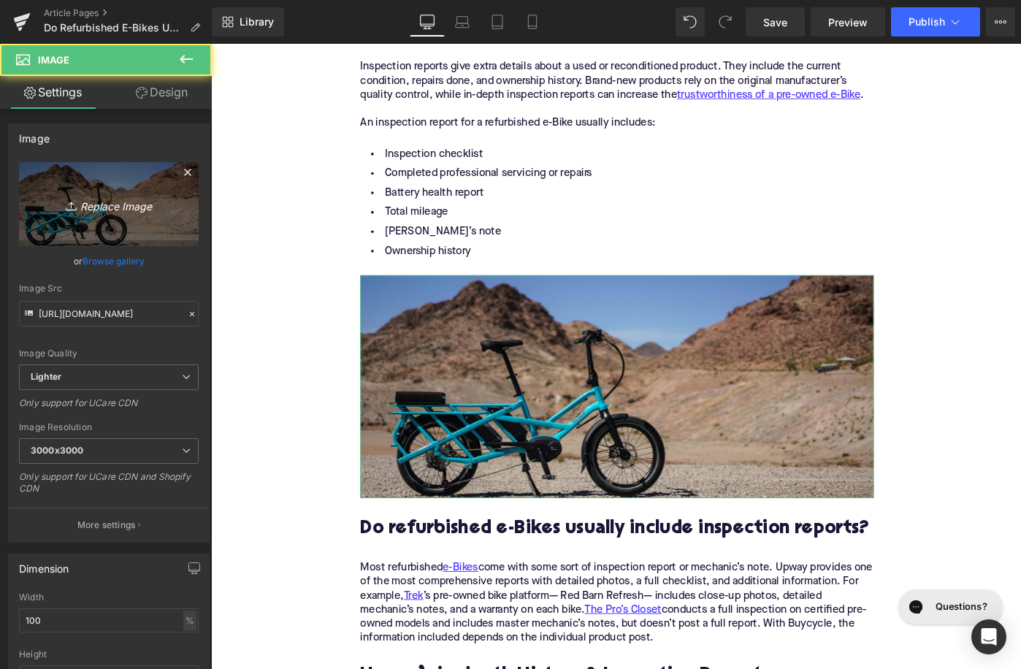
click at [99, 202] on icon "Replace Image" at bounding box center [108, 204] width 117 height 18
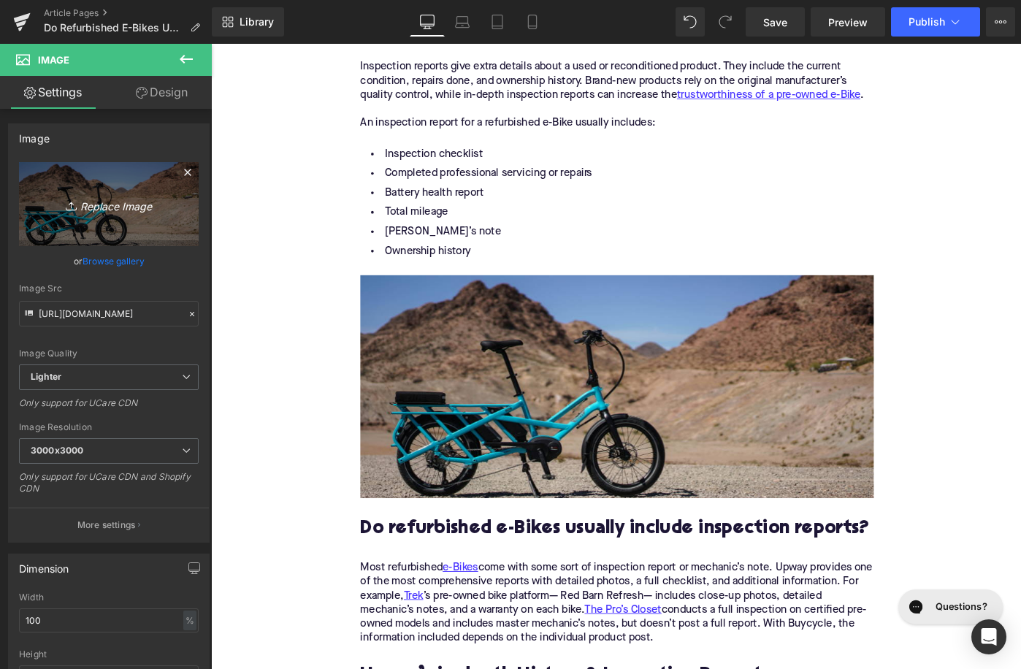
type input "C:\fakepath\Remy Pt. 3(83).png"
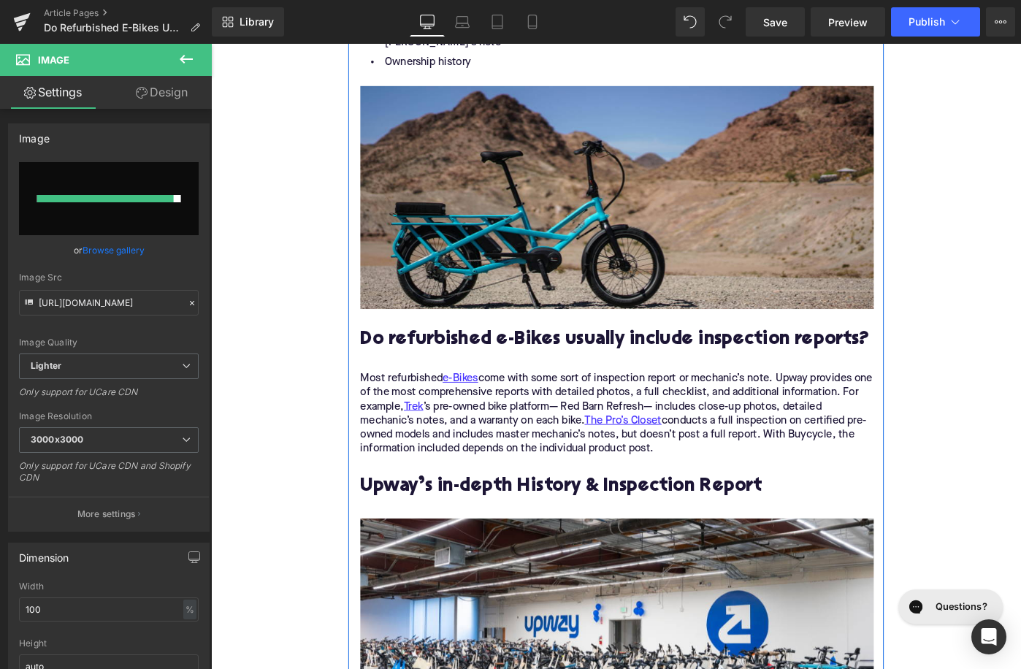
scroll to position [1241, 0]
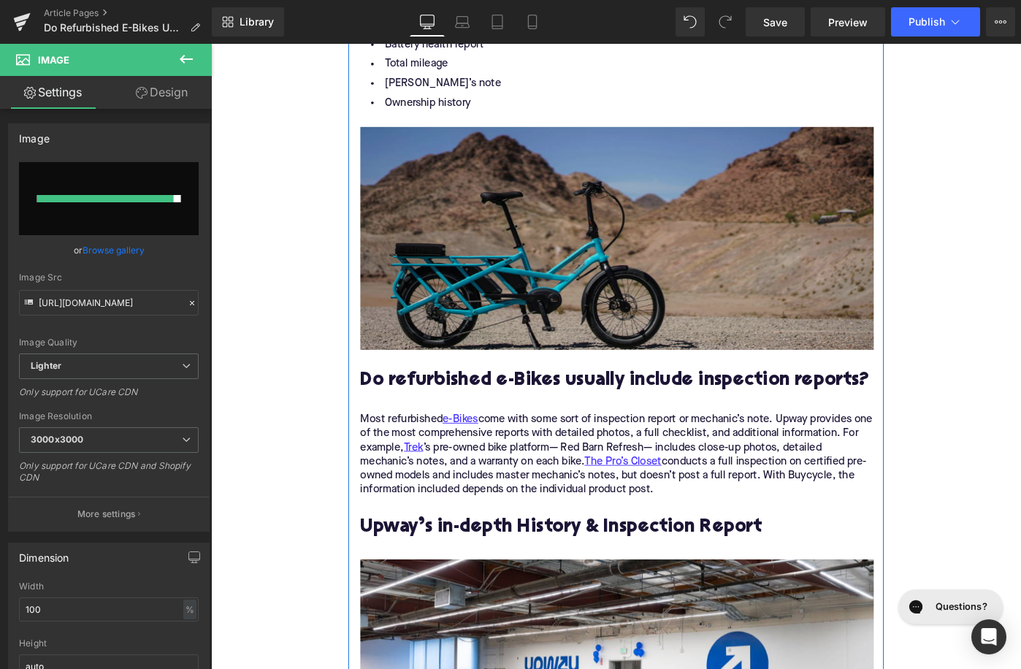
click at [465, 288] on img at bounding box center [654, 255] width 560 height 243
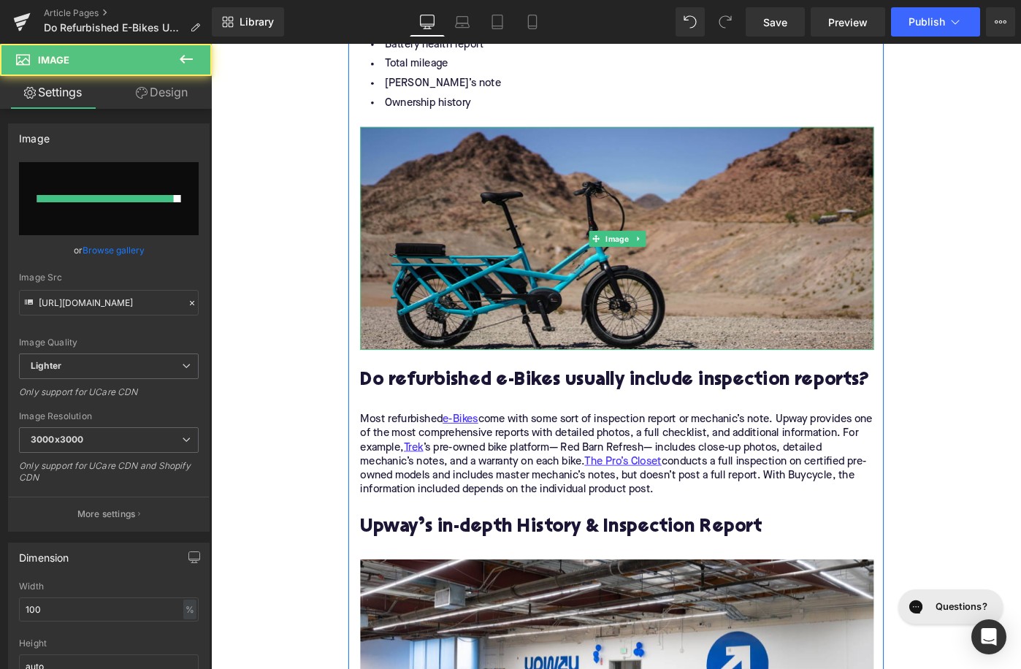
click at [323, 295] on div "Home / Do Refurbished E-Bikes Usually Include Inspection Reports? Breadcrumbs D…" at bounding box center [653, 661] width 884 height 3410
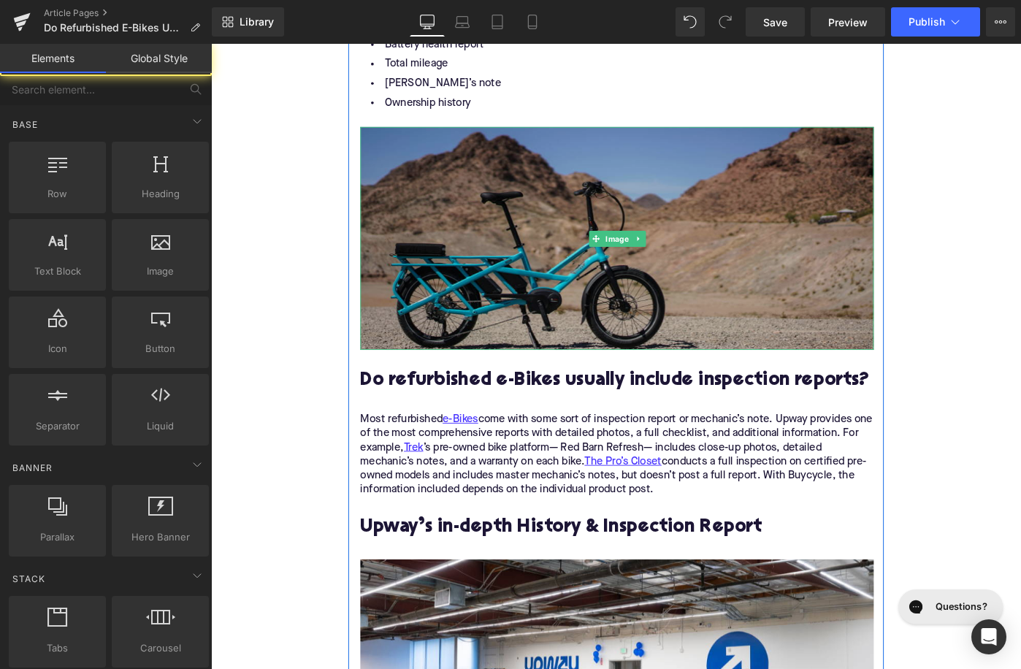
click at [427, 280] on img at bounding box center [654, 255] width 560 height 243
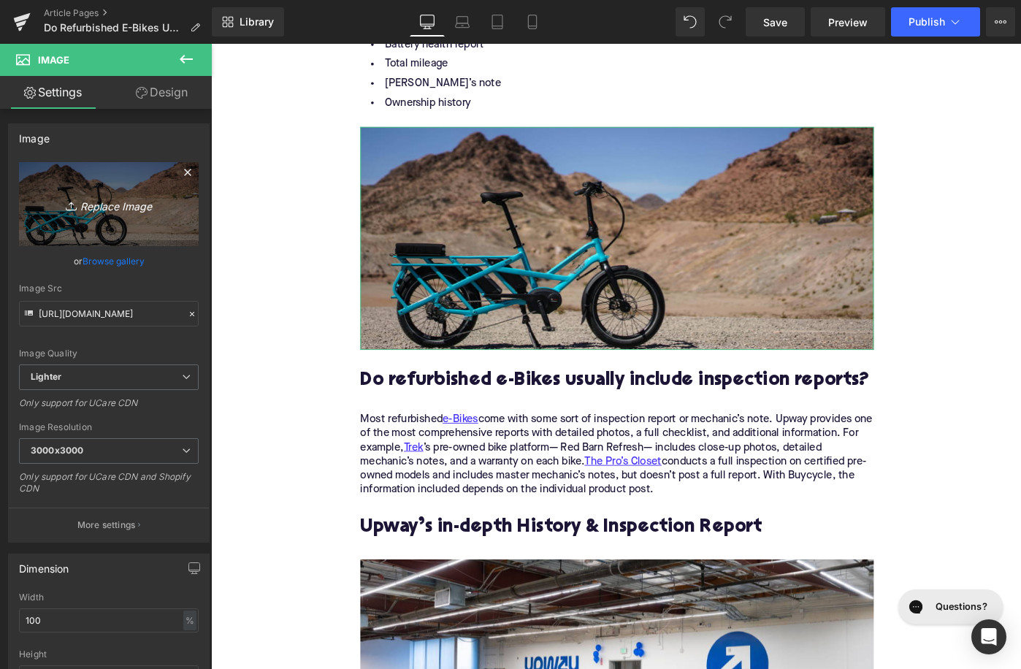
click at [150, 223] on link "Replace Image" at bounding box center [109, 204] width 180 height 84
type input "C:\fakepath\Remy Pt. 3(83).png"
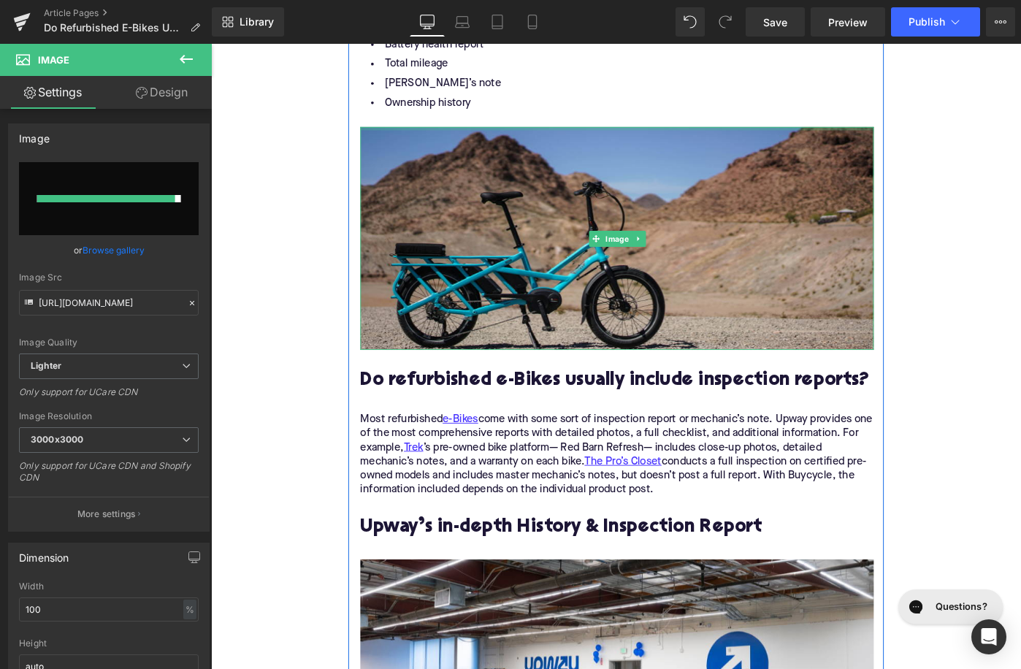
type input "[URL][DOMAIN_NAME]"
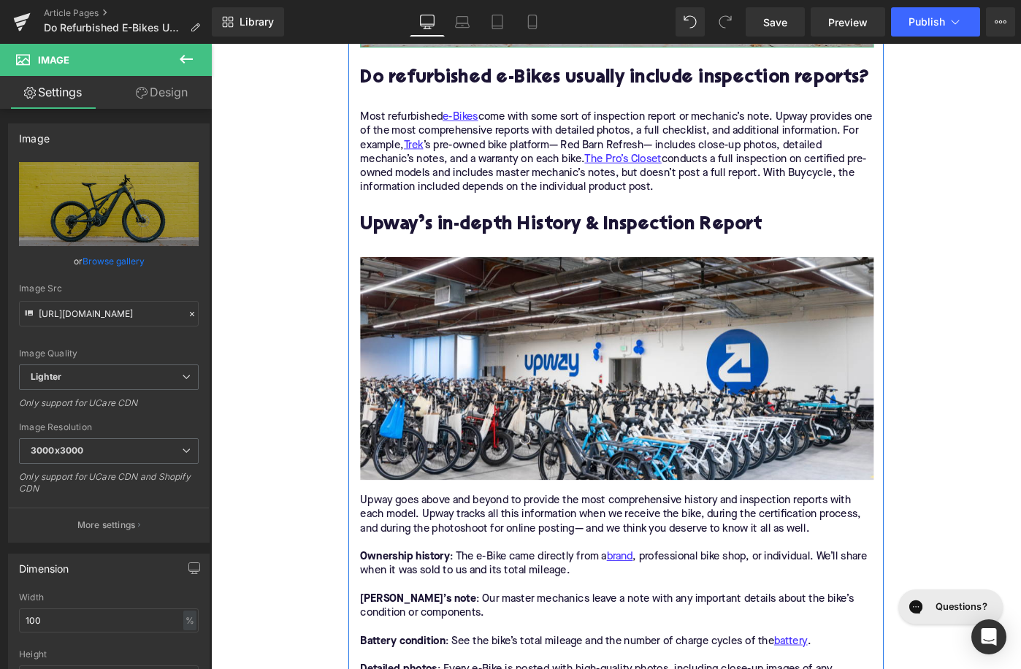
scroll to position [1593, 0]
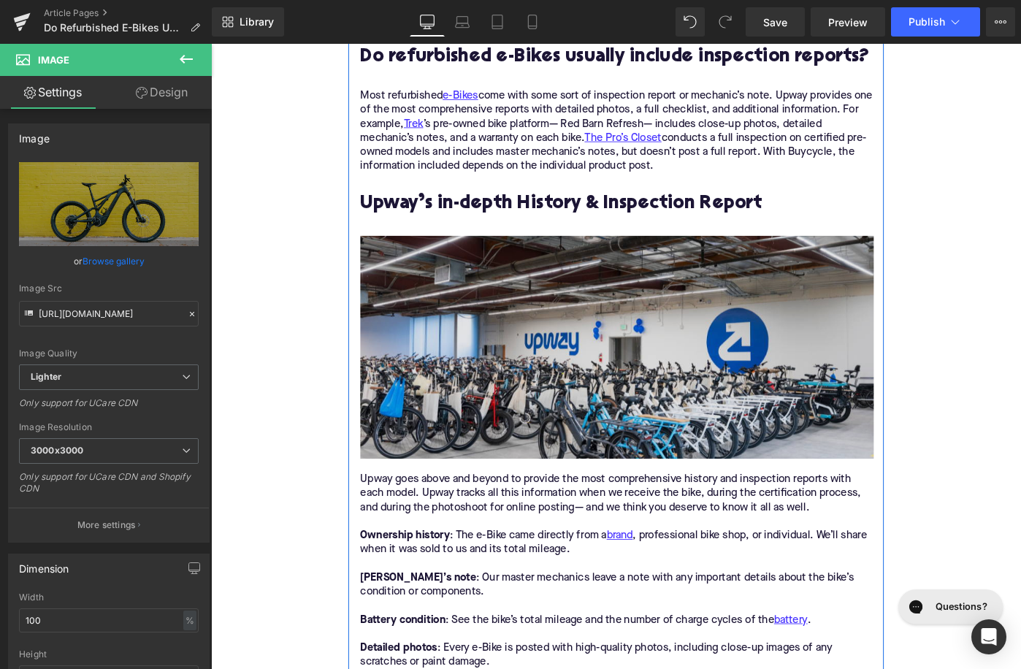
click at [523, 416] on img at bounding box center [654, 374] width 560 height 243
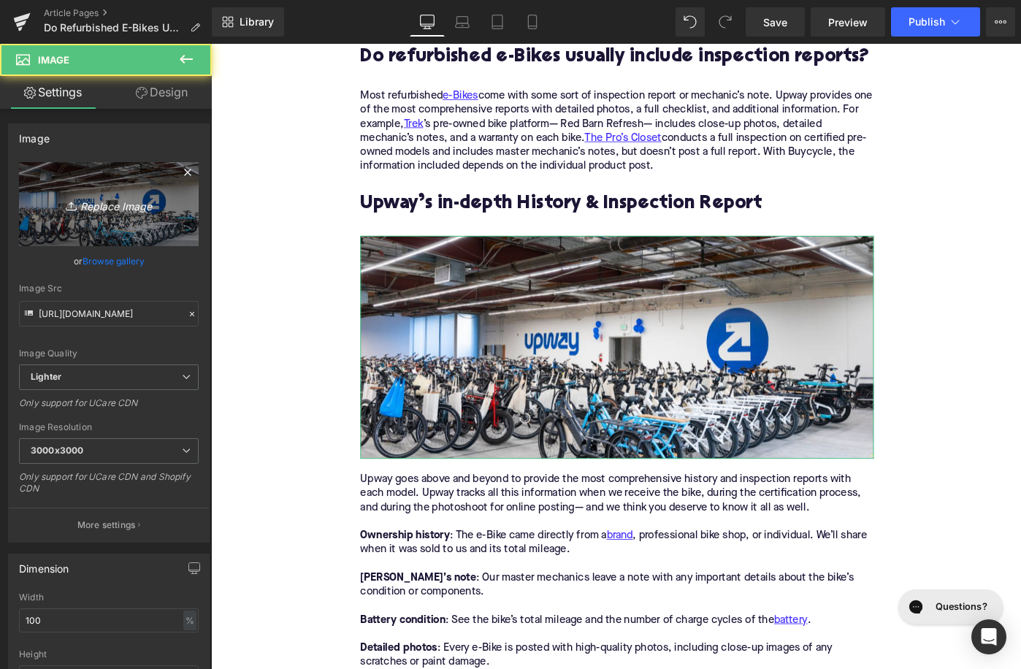
click at [153, 194] on link "Replace Image" at bounding box center [109, 204] width 180 height 84
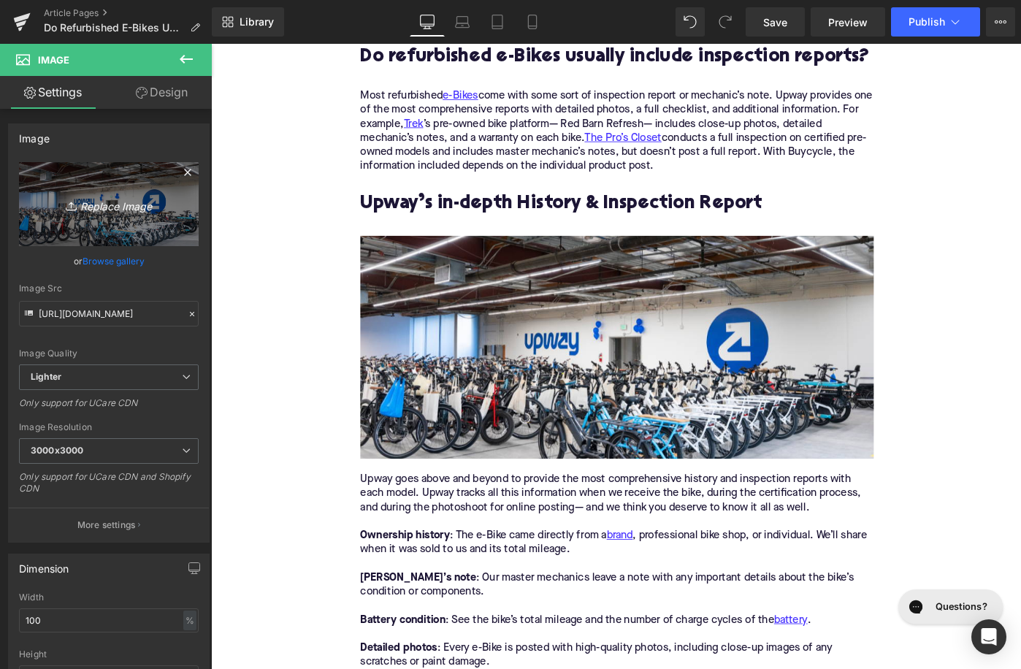
type input "C:\fakepath\Remy Pt. 3(84).png"
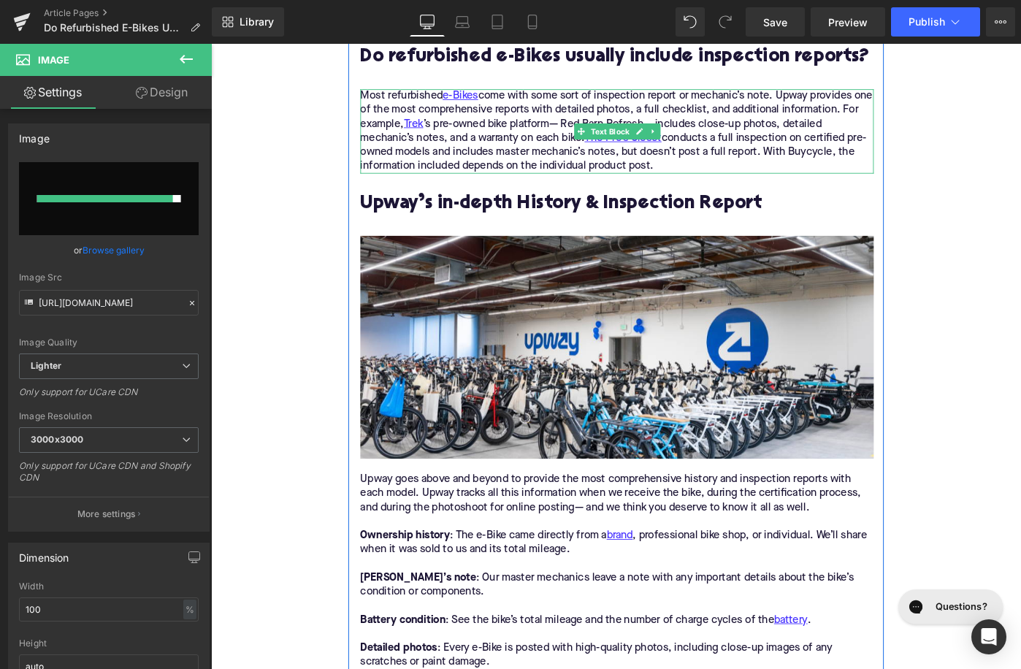
type input "[URL][DOMAIN_NAME]"
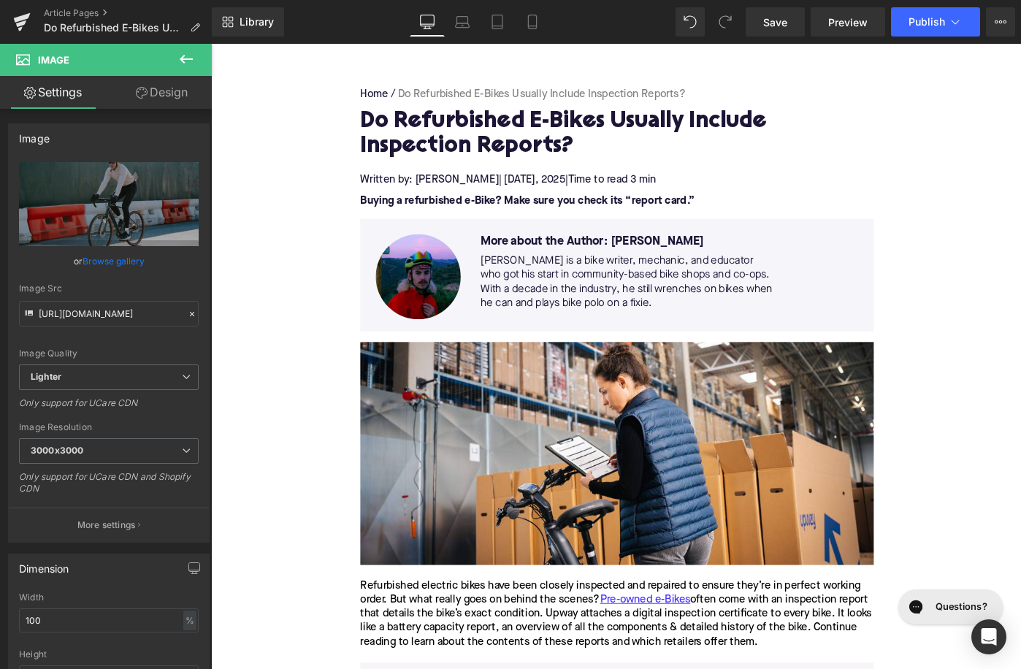
scroll to position [432, 0]
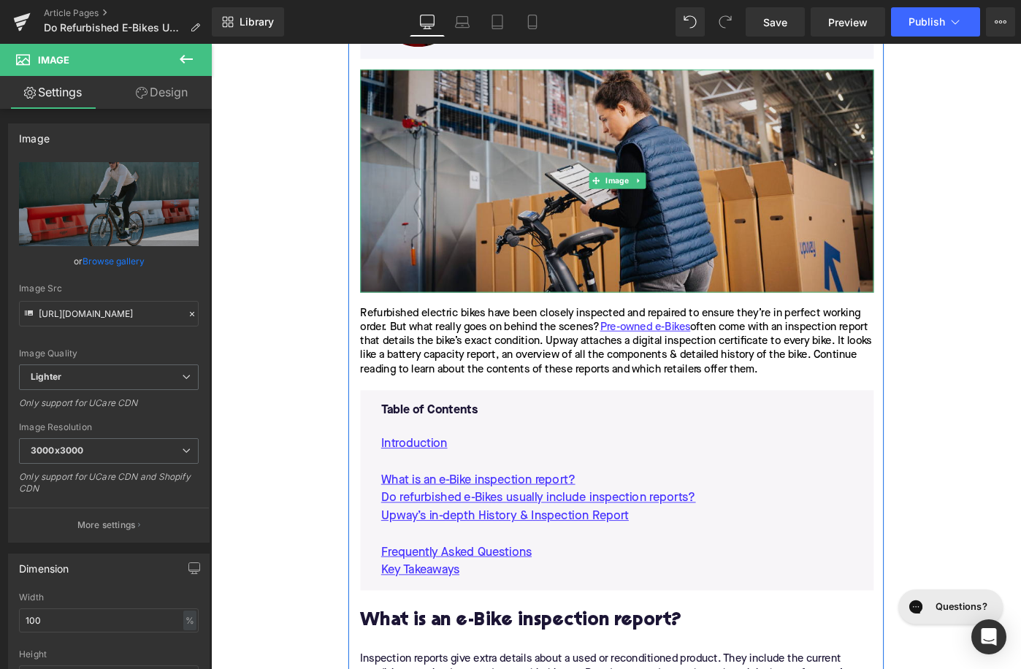
click at [404, 272] on img at bounding box center [654, 193] width 560 height 243
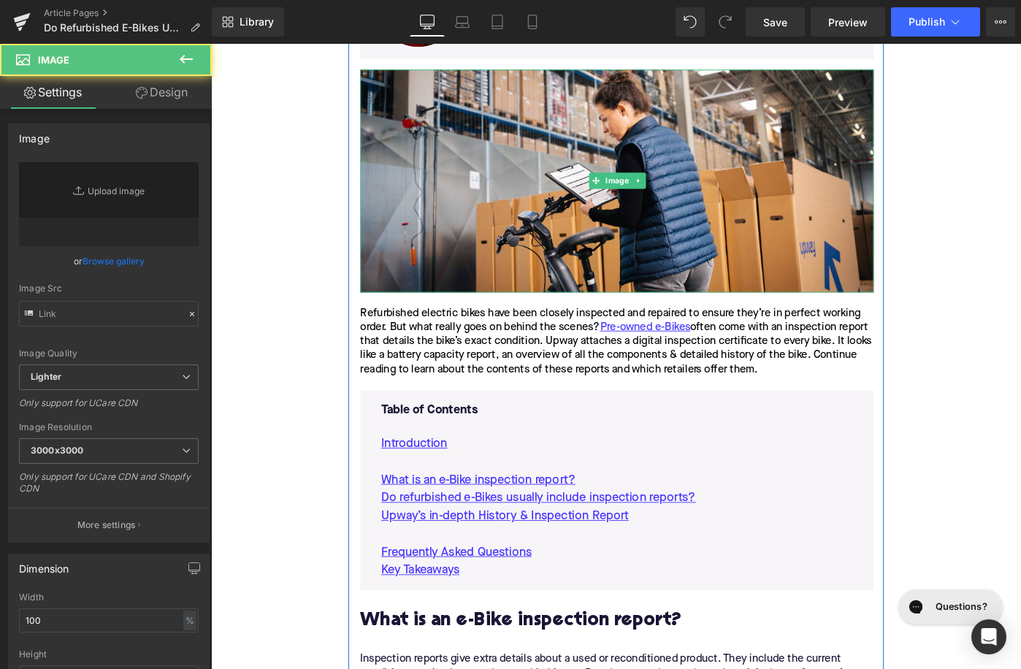
type input "[URL][DOMAIN_NAME]"
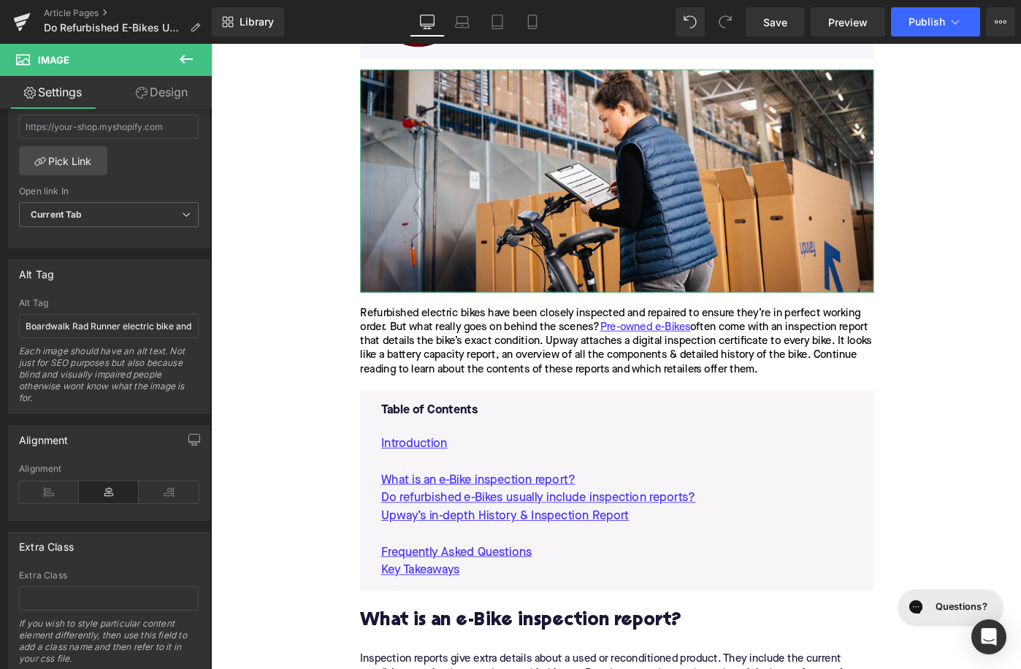
scroll to position [693, 0]
click at [94, 324] on input "Boardwalk Rad Runner electric bike and rider" at bounding box center [109, 323] width 180 height 24
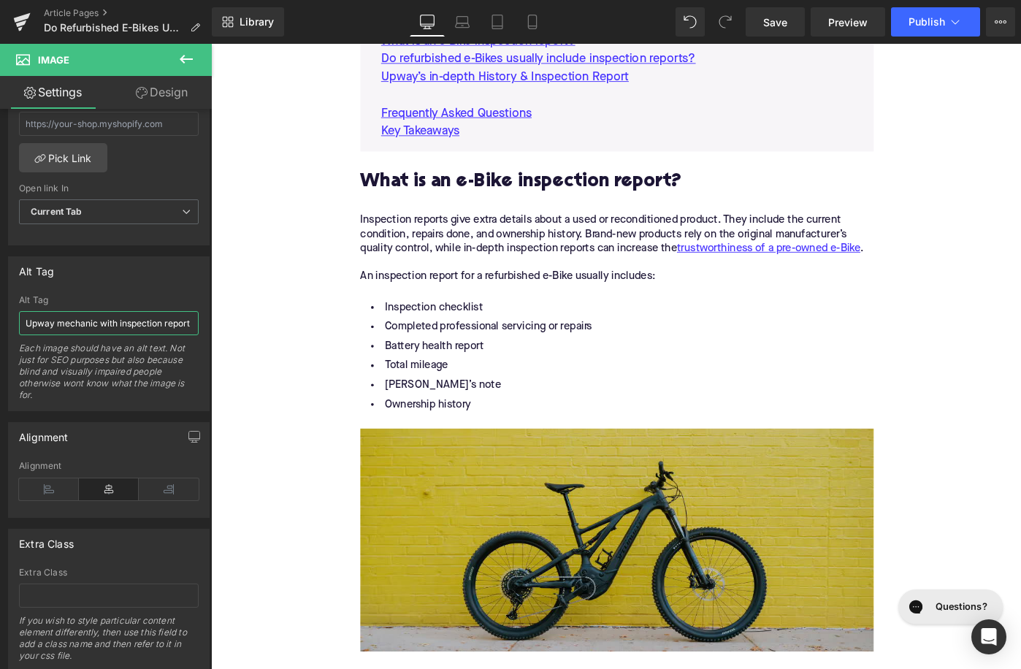
scroll to position [912, 0]
type input "Upway mechanic with inspection report and checklist"
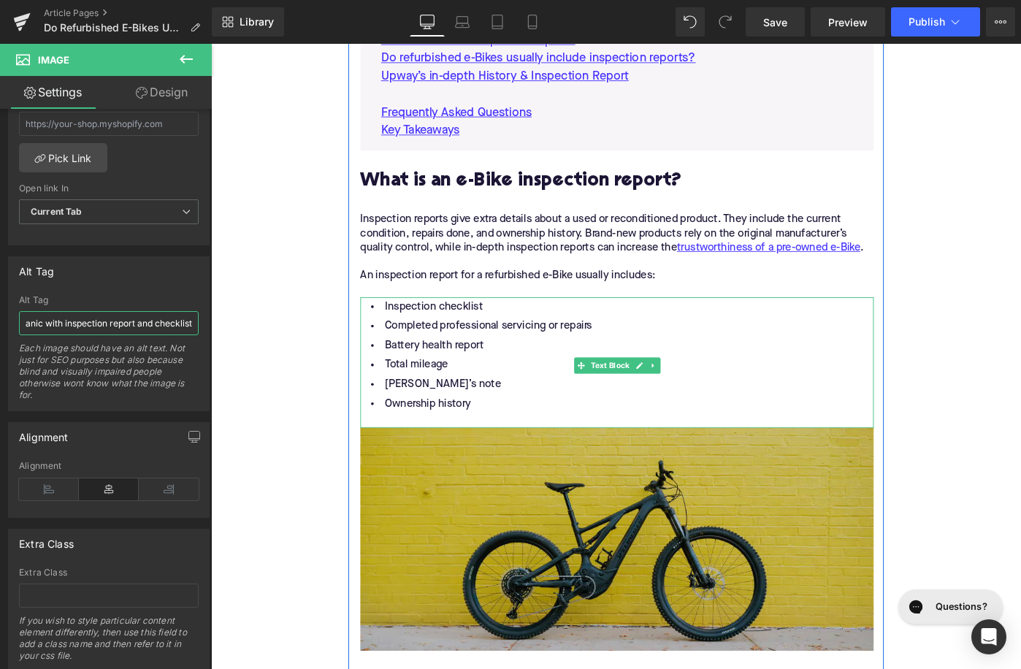
scroll to position [1175, 0]
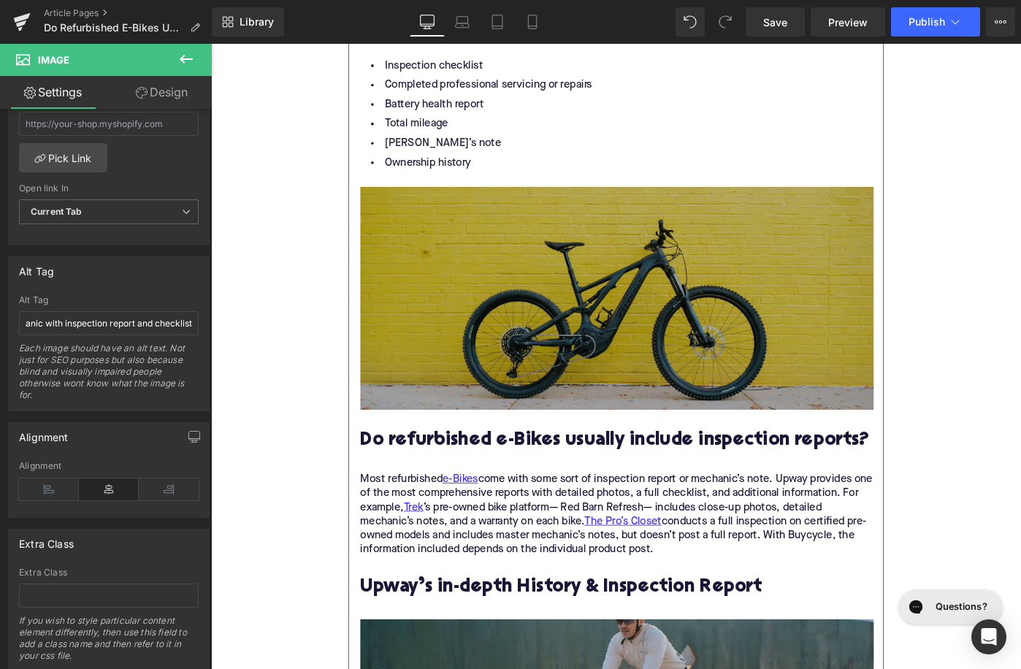
click at [542, 402] on img at bounding box center [654, 321] width 560 height 243
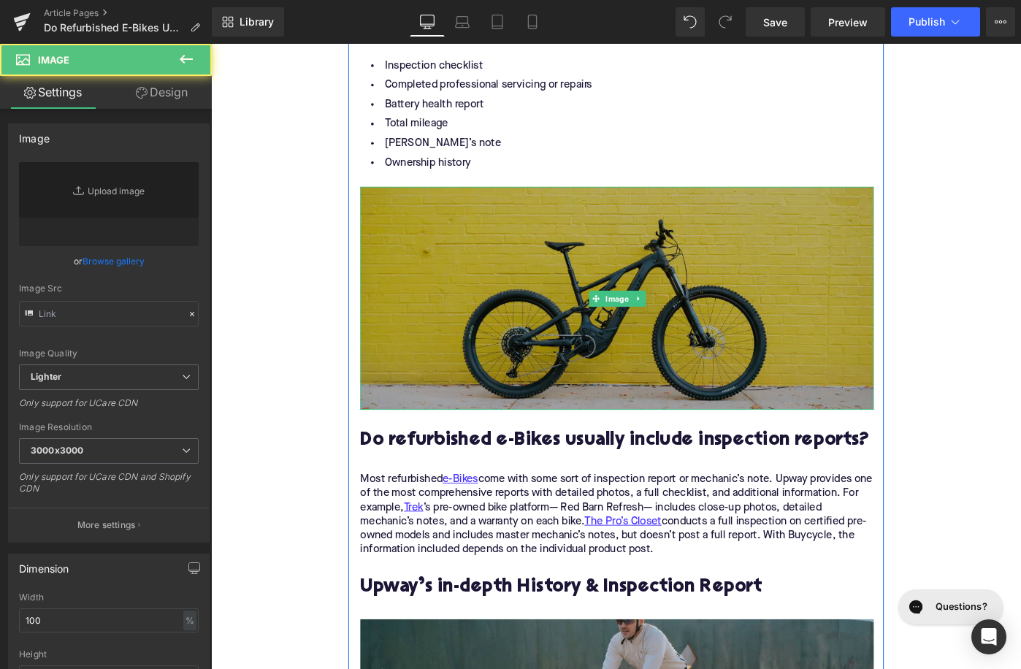
type input "[URL][DOMAIN_NAME]"
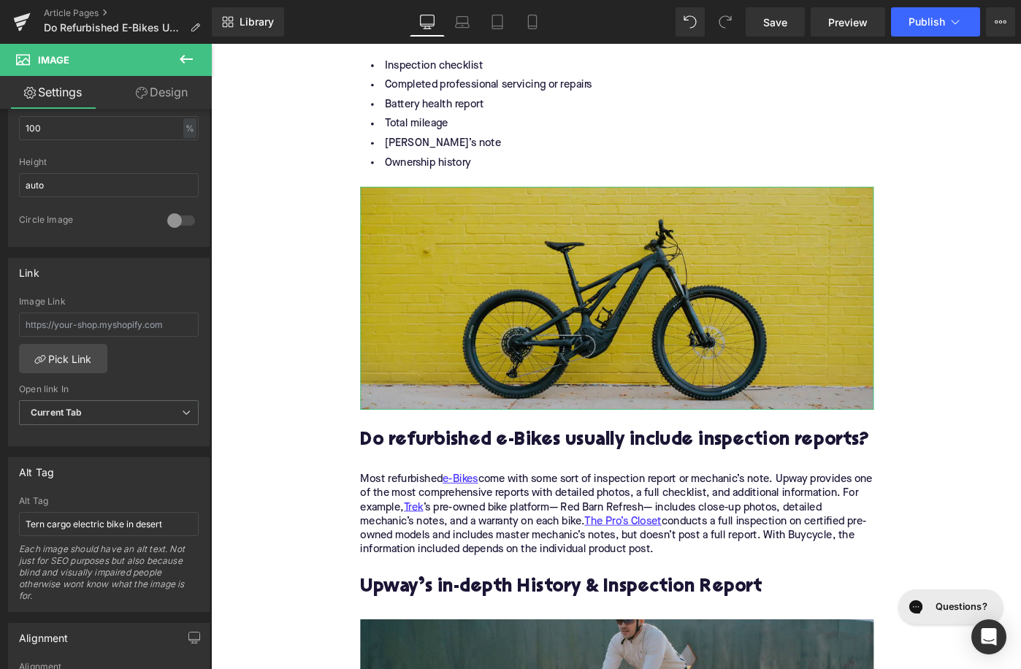
scroll to position [535, 0]
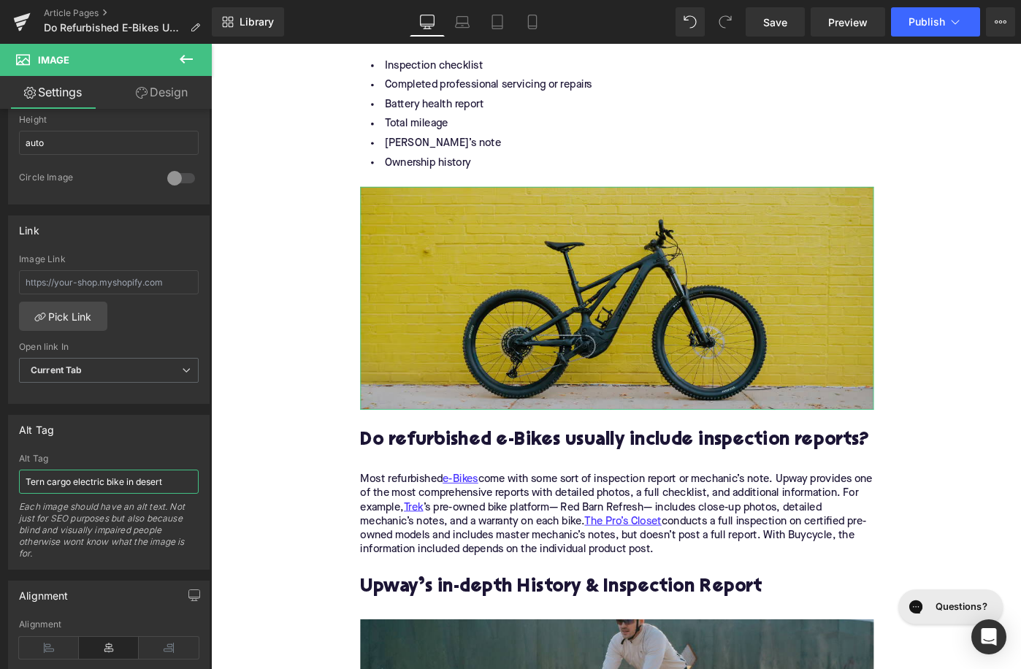
click at [75, 483] on input "Tern cargo electric bike in desert" at bounding box center [109, 482] width 180 height 24
type input "Specialized Levo electric mountain bike in front of yellow wall"
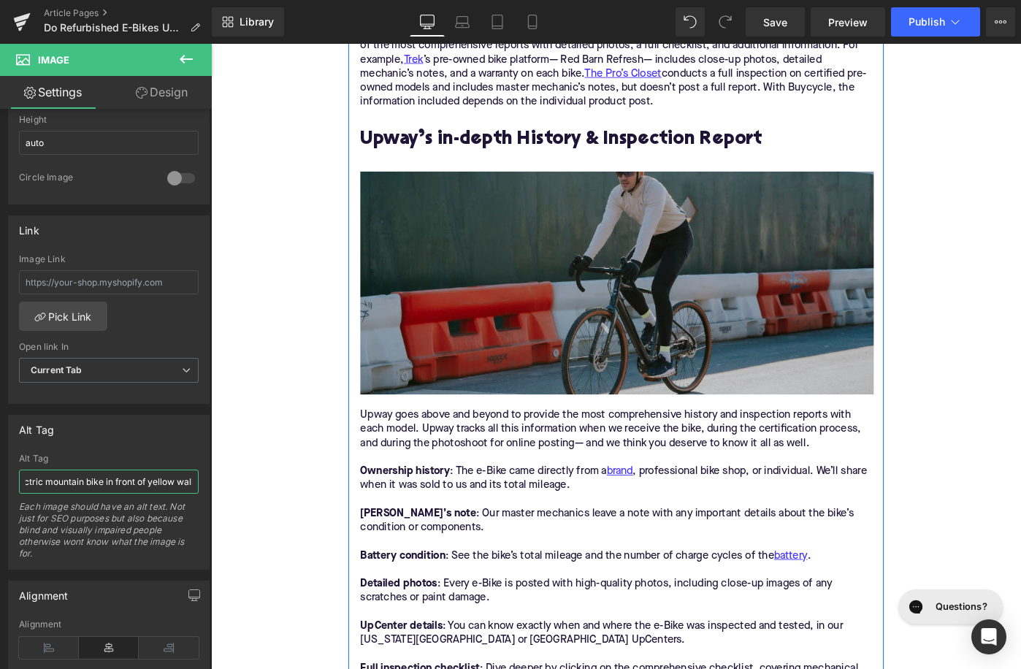
scroll to position [1738, 0]
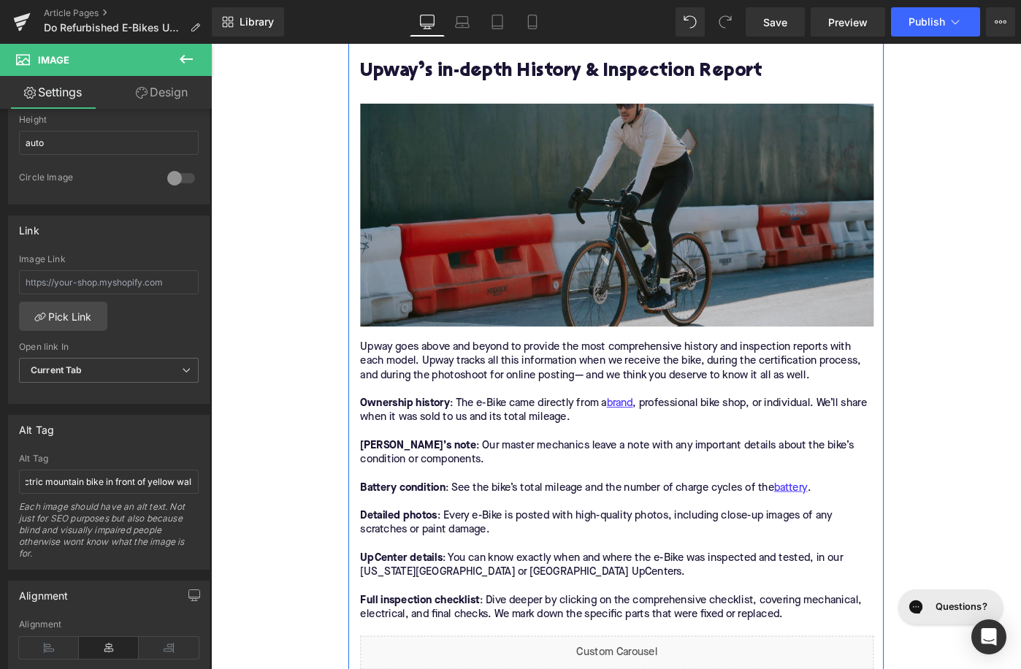
click at [540, 332] on img at bounding box center [654, 230] width 560 height 243
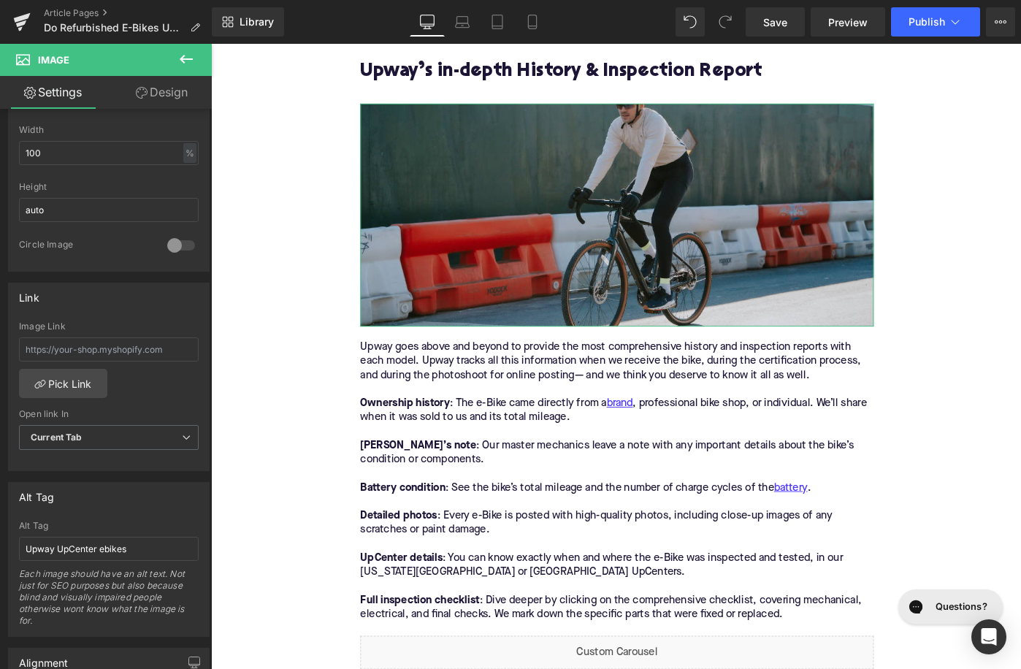
scroll to position [486, 0]
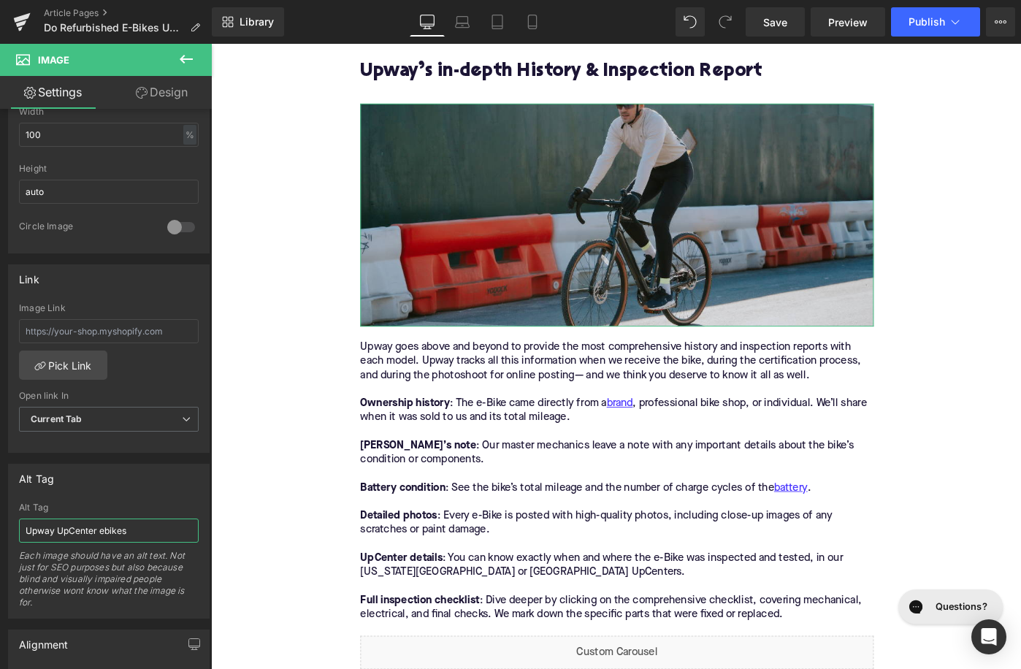
click at [69, 529] on input "Upway UpCenter ebikes" at bounding box center [109, 531] width 180 height 24
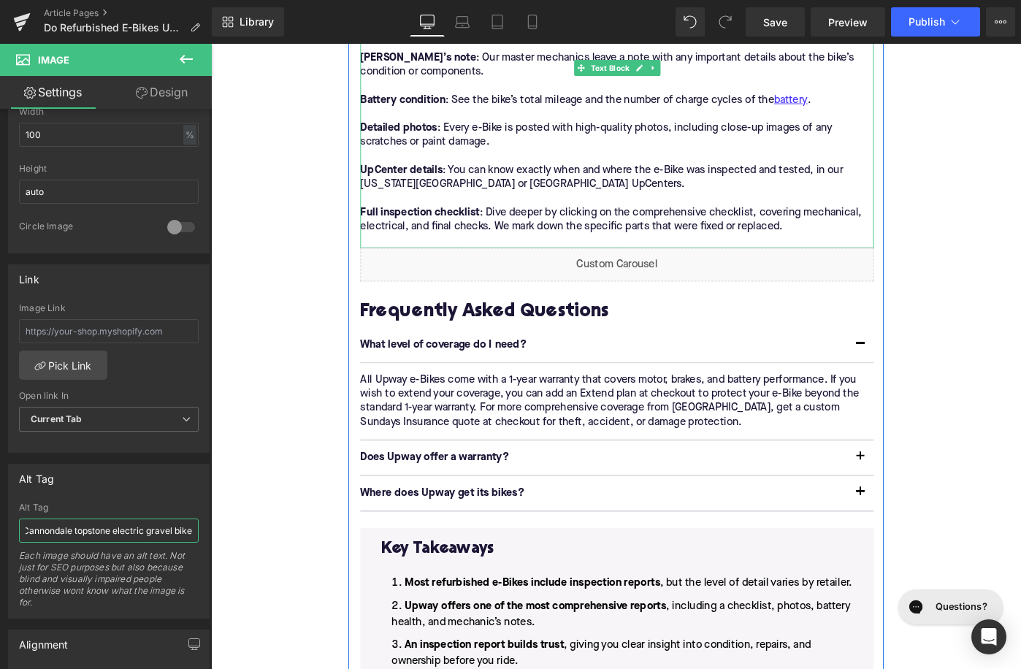
scroll to position [2179, 0]
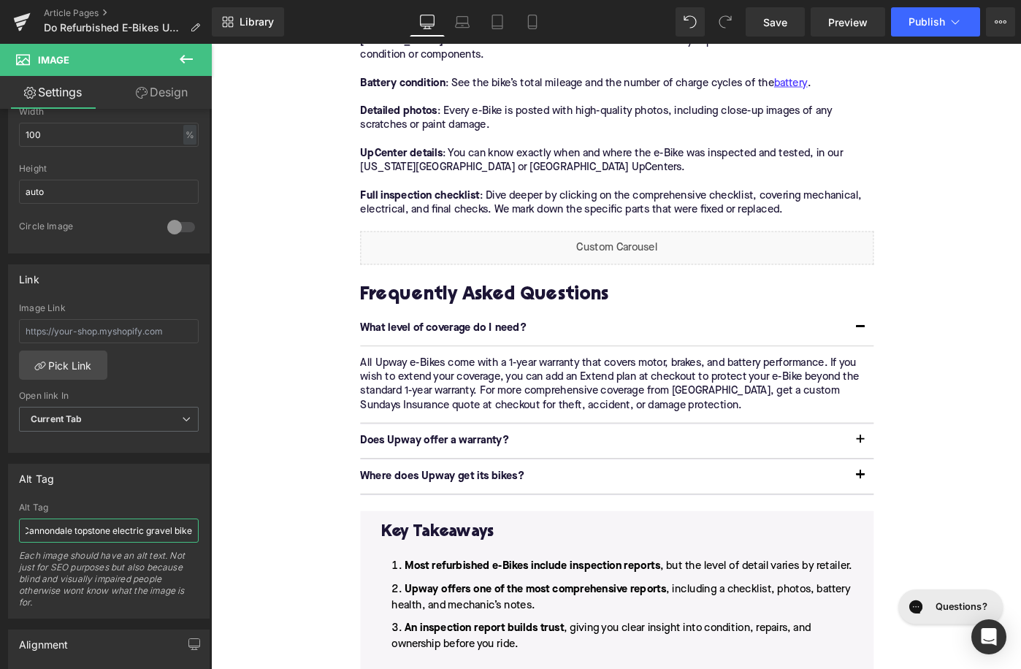
type input "rider on Cannondale topstone electric gravel bike"
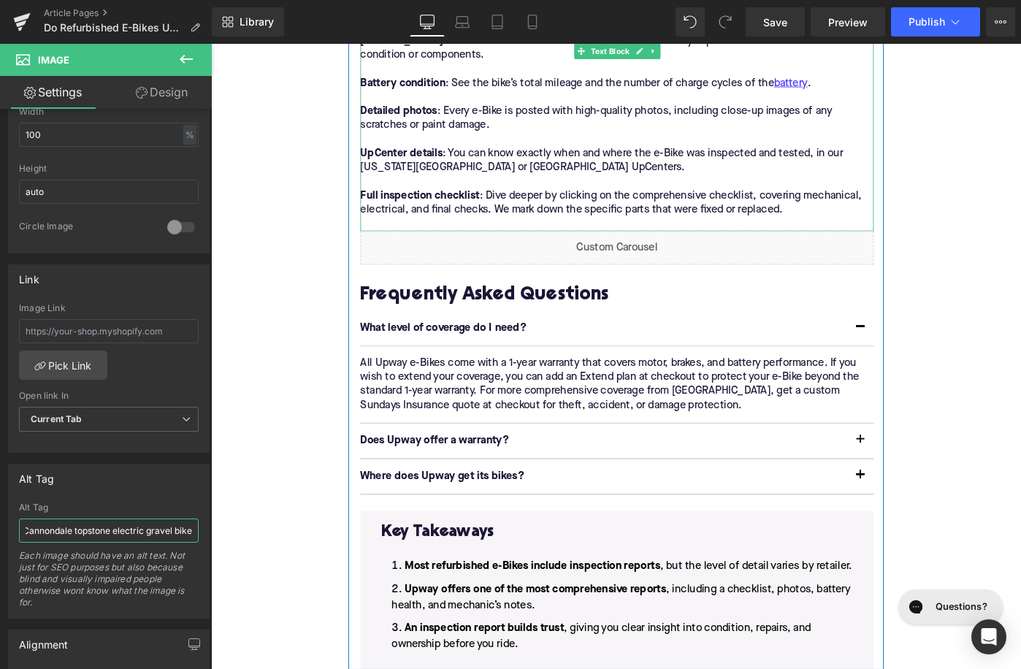
scroll to position [765, 0]
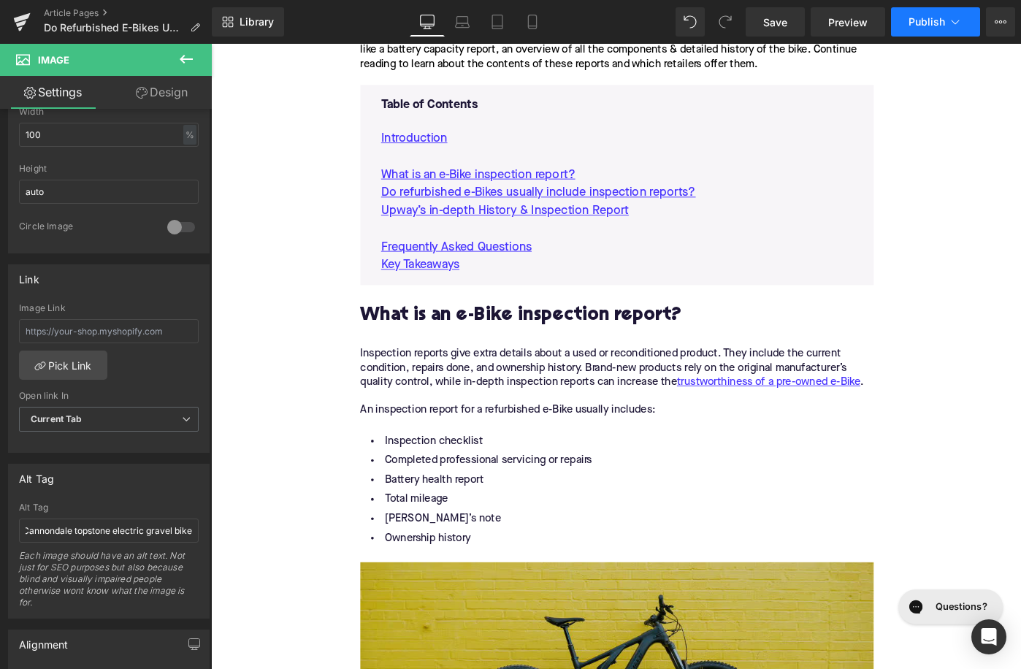
click at [957, 23] on icon at bounding box center [955, 22] width 15 height 15
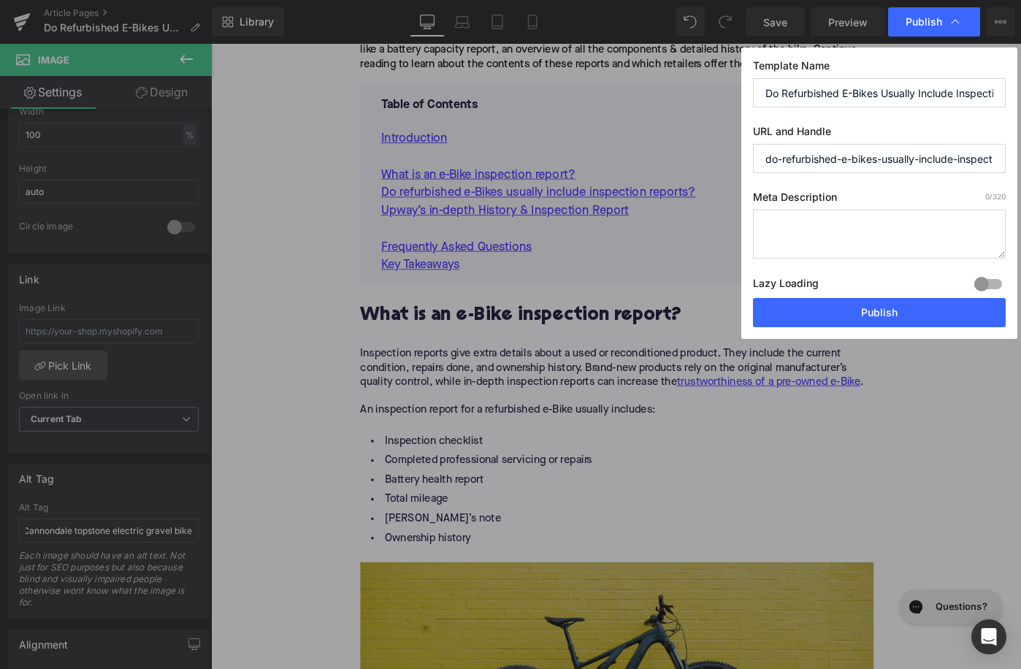
click at [830, 245] on textarea at bounding box center [879, 234] width 253 height 49
paste textarea "Upway includes a digital inspection certificate with every refurbished e-Bike, …"
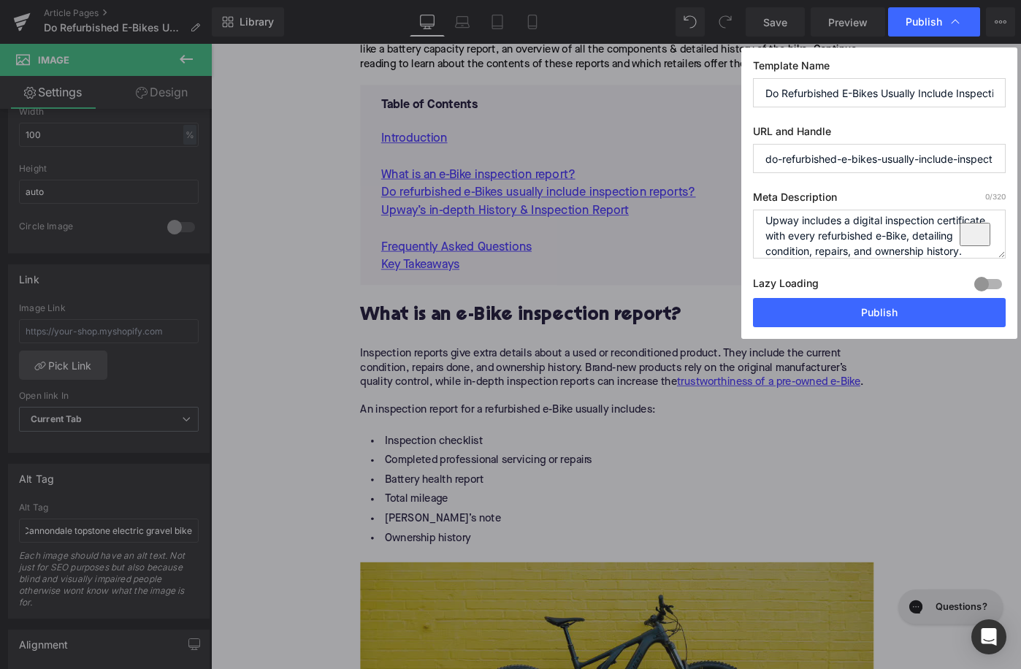
scroll to position [6, 0]
type textarea "Upway includes a digital inspection certificate with every refurbished e-Bike, …"
click at [875, 310] on button "Publish" at bounding box center [879, 312] width 253 height 29
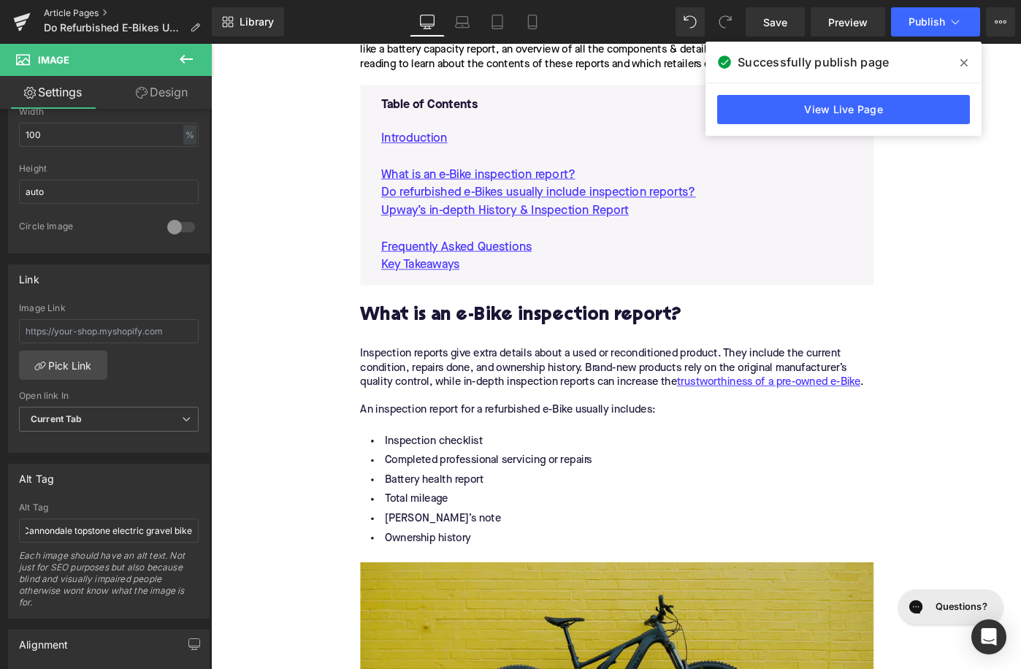
click at [90, 15] on link "Article Pages" at bounding box center [128, 13] width 168 height 12
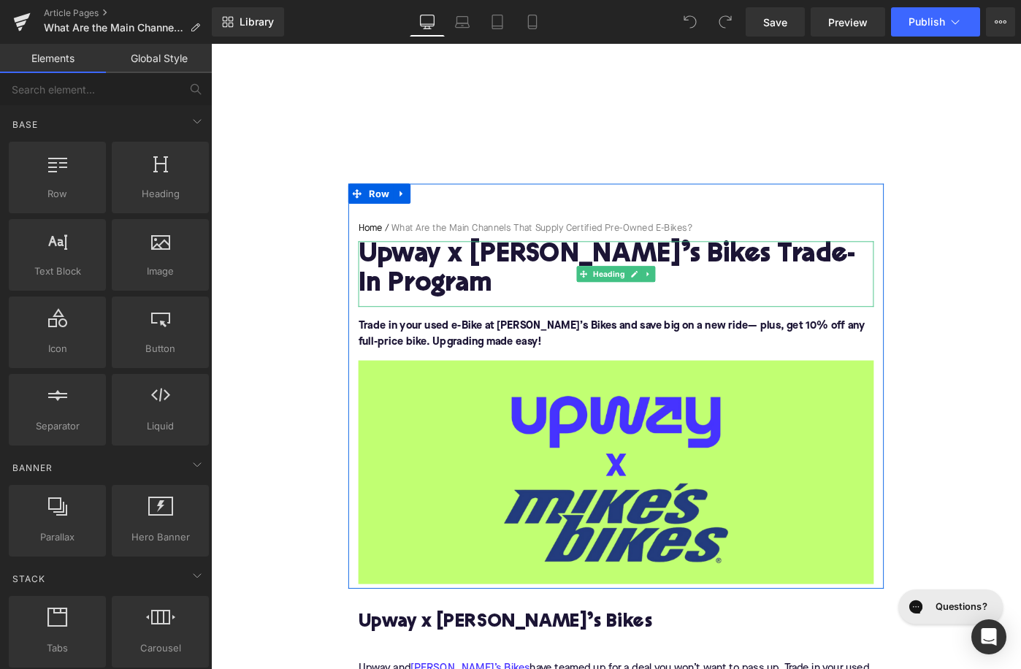
click at [475, 280] on h1 "Upway x [PERSON_NAME]’s Bikes Trade-In Program" at bounding box center [653, 291] width 562 height 64
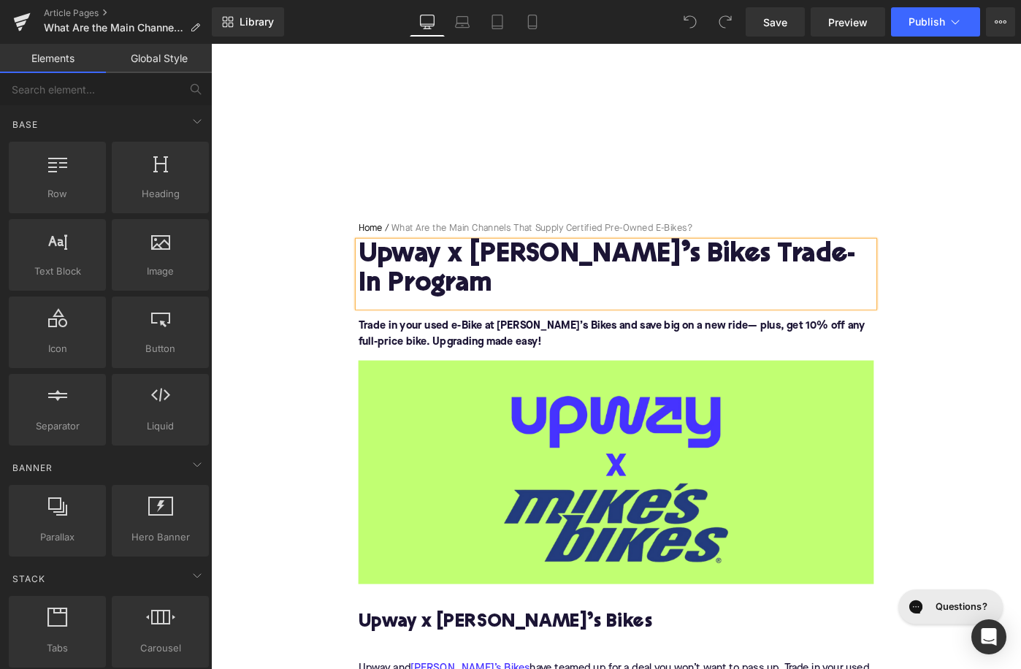
click at [475, 280] on h1 "Upway x [PERSON_NAME]’s Bikes Trade-In Program" at bounding box center [653, 291] width 562 height 64
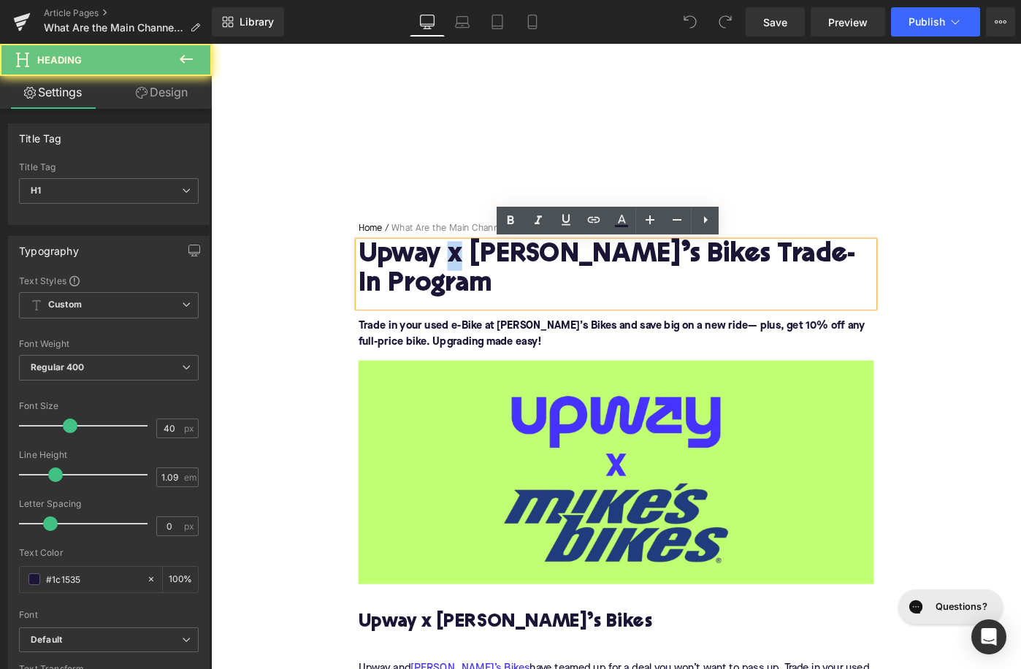
click at [475, 280] on h1 "Upway x [PERSON_NAME]’s Bikes Trade-In Program" at bounding box center [653, 291] width 562 height 64
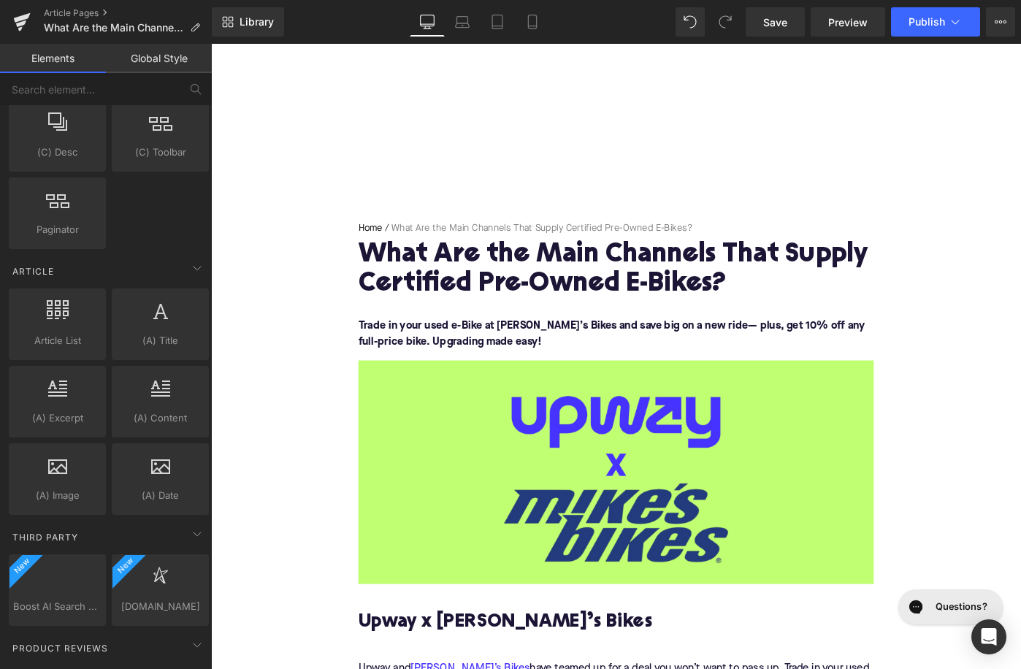
scroll to position [2719, 0]
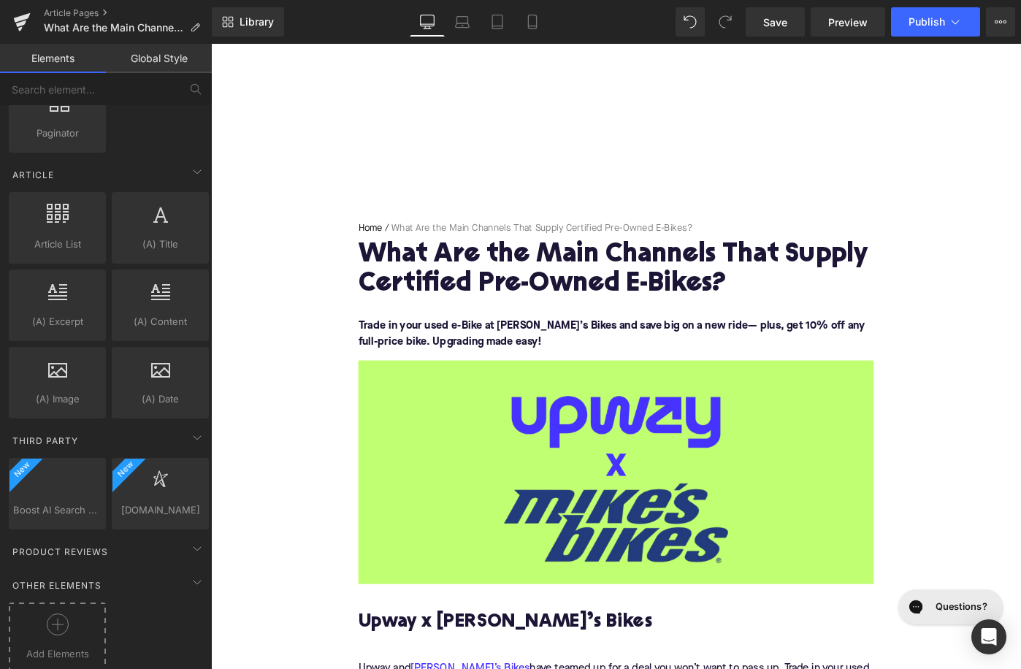
click at [53, 619] on icon at bounding box center [58, 624] width 22 height 22
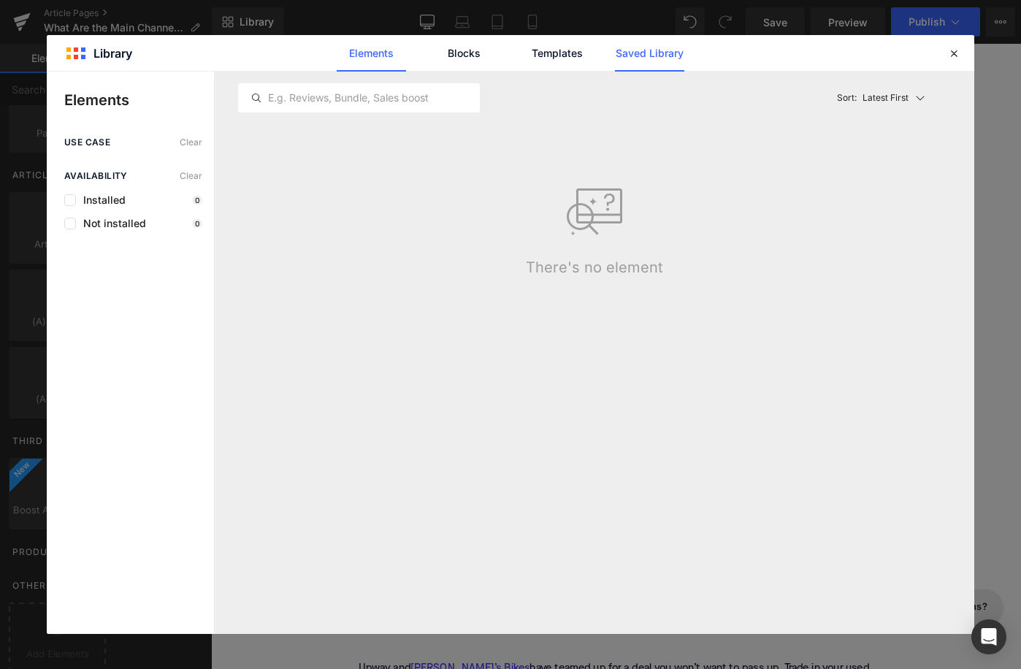
click at [645, 59] on link "Saved Library" at bounding box center [649, 53] width 69 height 37
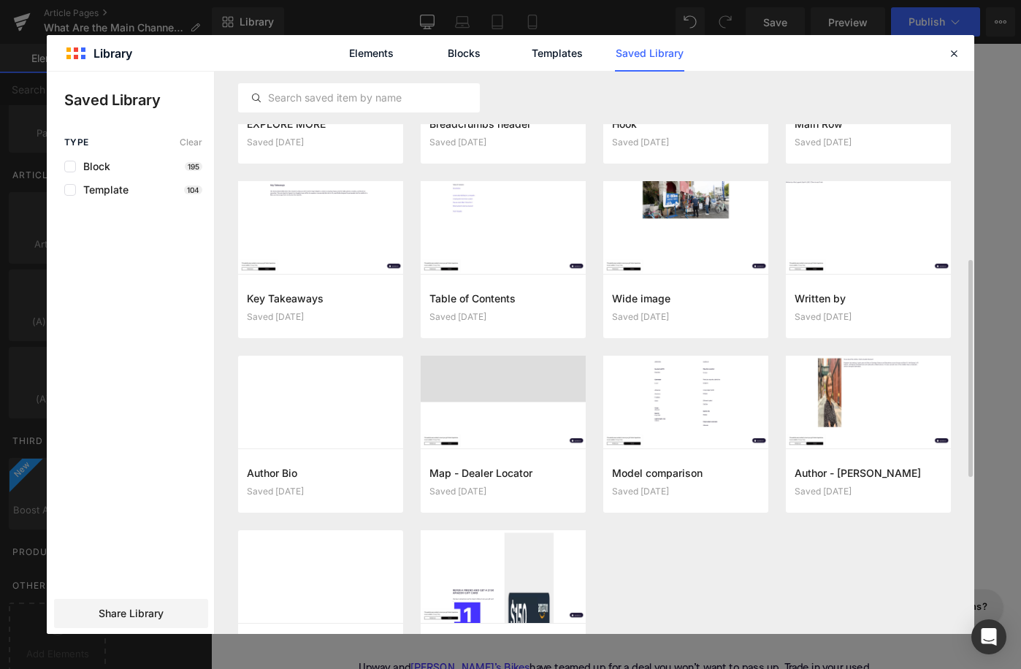
scroll to position [828, 0]
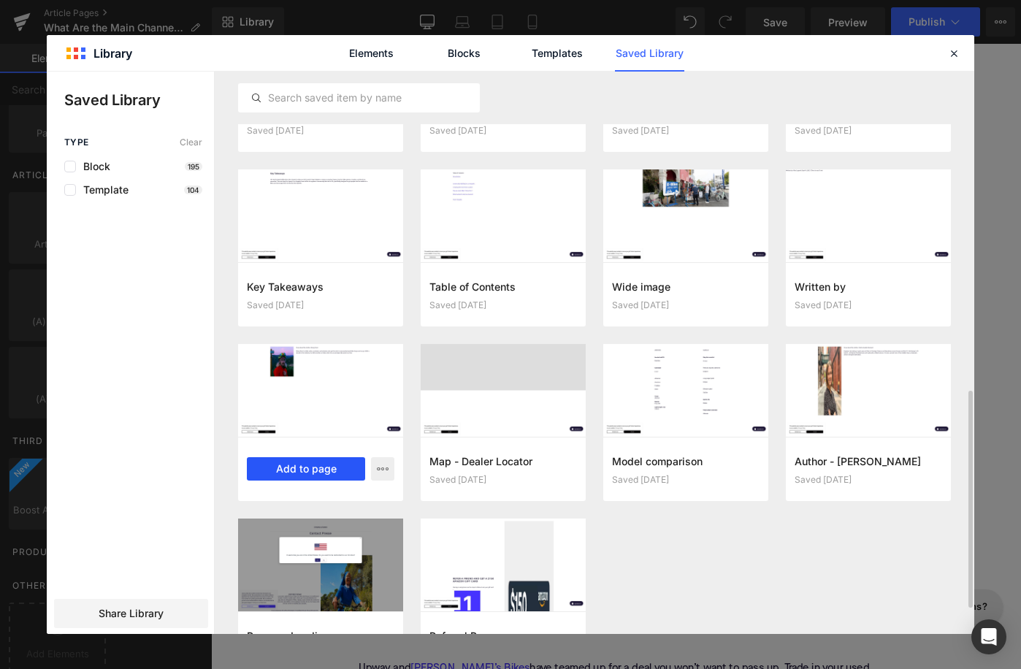
click at [306, 467] on button "Add to page" at bounding box center [306, 468] width 118 height 23
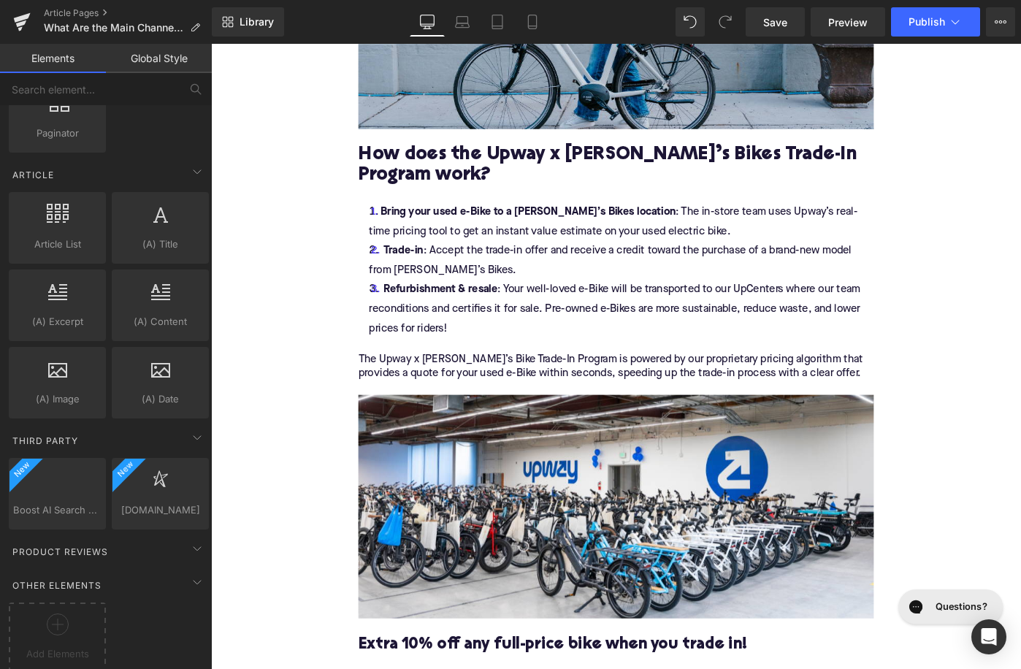
scroll to position [0, 0]
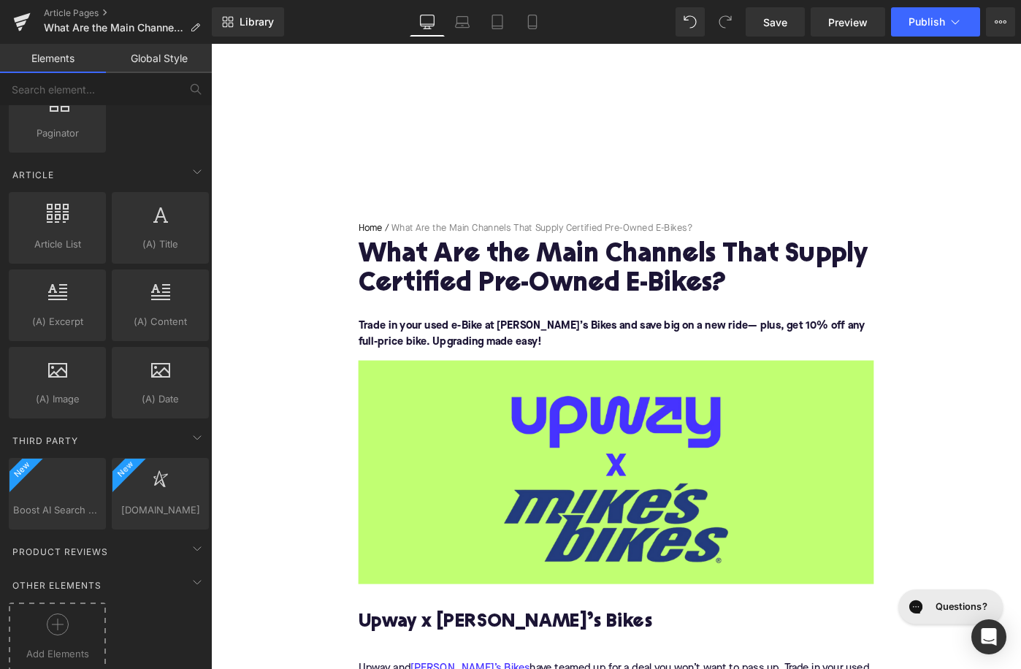
click at [80, 617] on div at bounding box center [57, 629] width 90 height 33
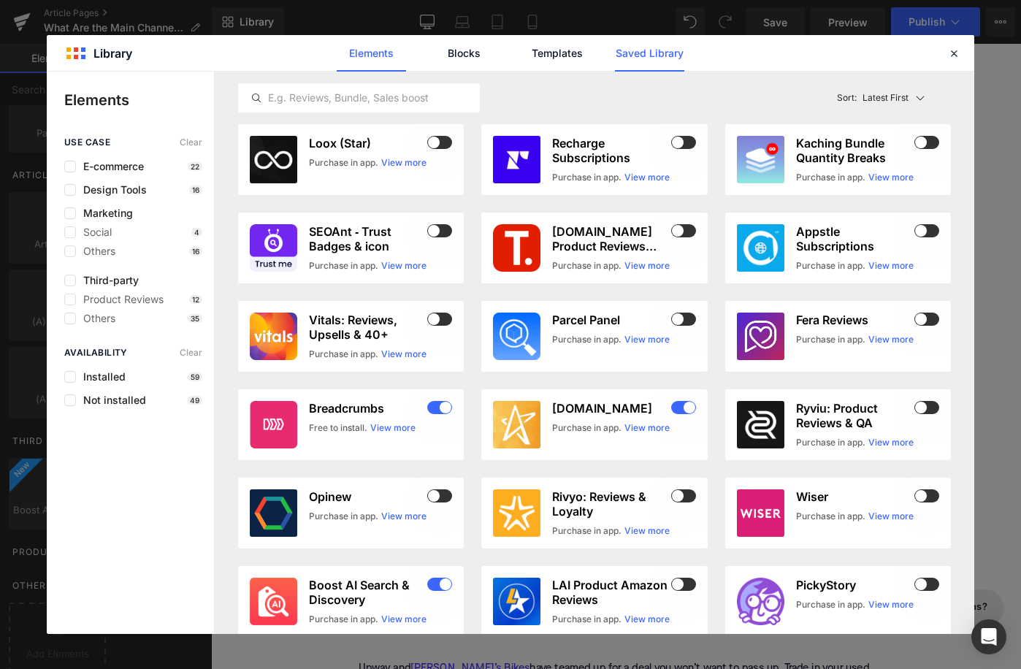
click at [654, 45] on link "Saved Library" at bounding box center [649, 53] width 69 height 37
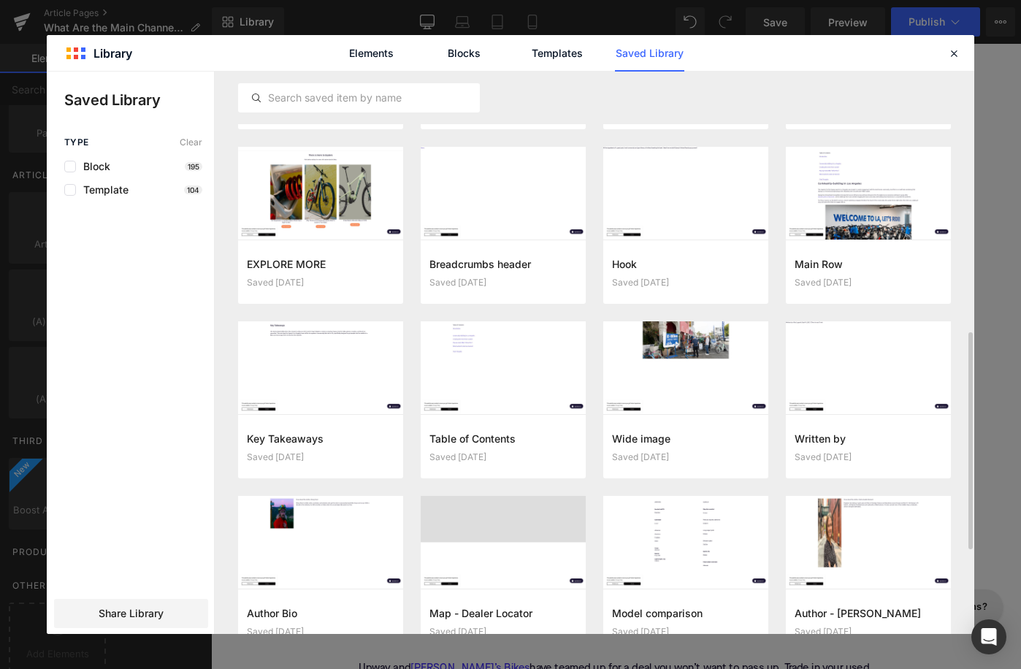
scroll to position [690, 0]
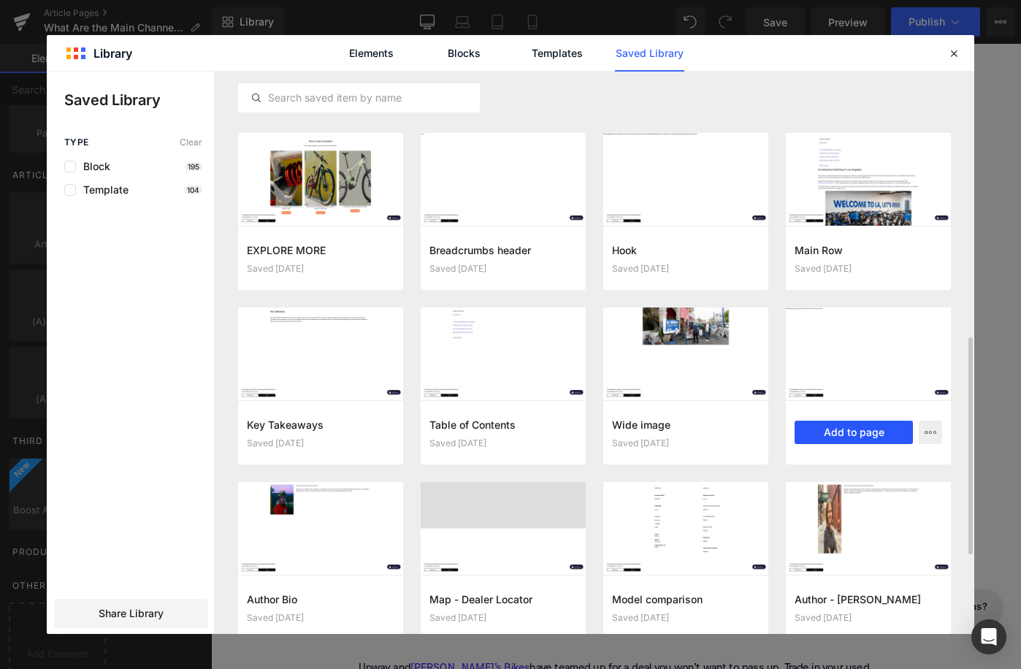
click at [833, 432] on button "Add to page" at bounding box center [854, 432] width 118 height 23
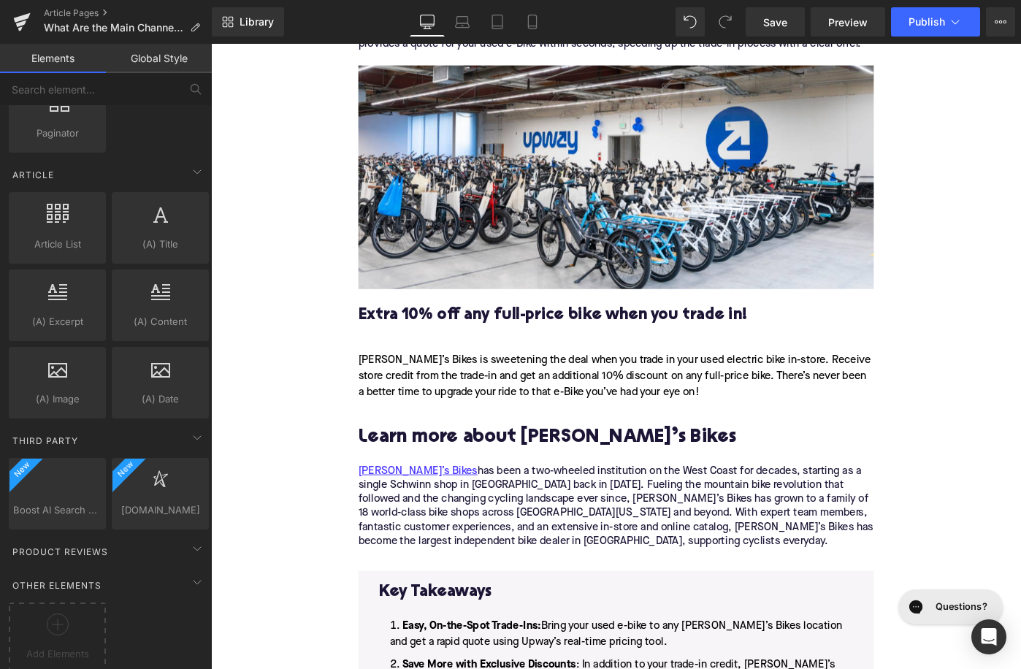
scroll to position [2018, 0]
click at [72, 607] on div "Add Elements" at bounding box center [57, 637] width 97 height 70
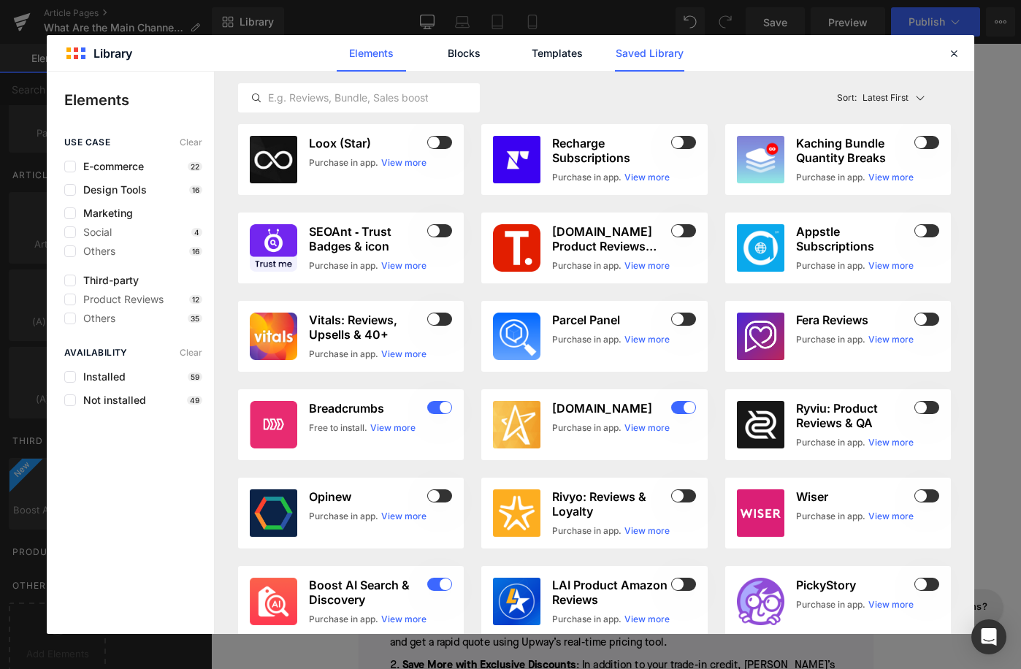
click at [638, 53] on link "Saved Library" at bounding box center [649, 53] width 69 height 37
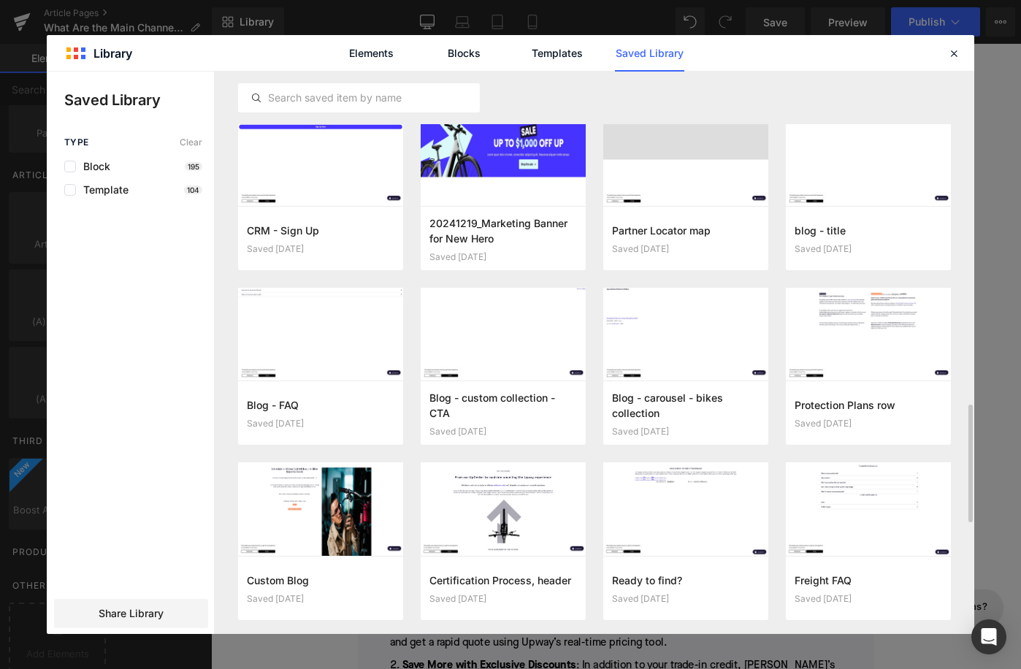
scroll to position [1583, 0]
click at [706, 418] on button "Add to page" at bounding box center [671, 412] width 118 height 23
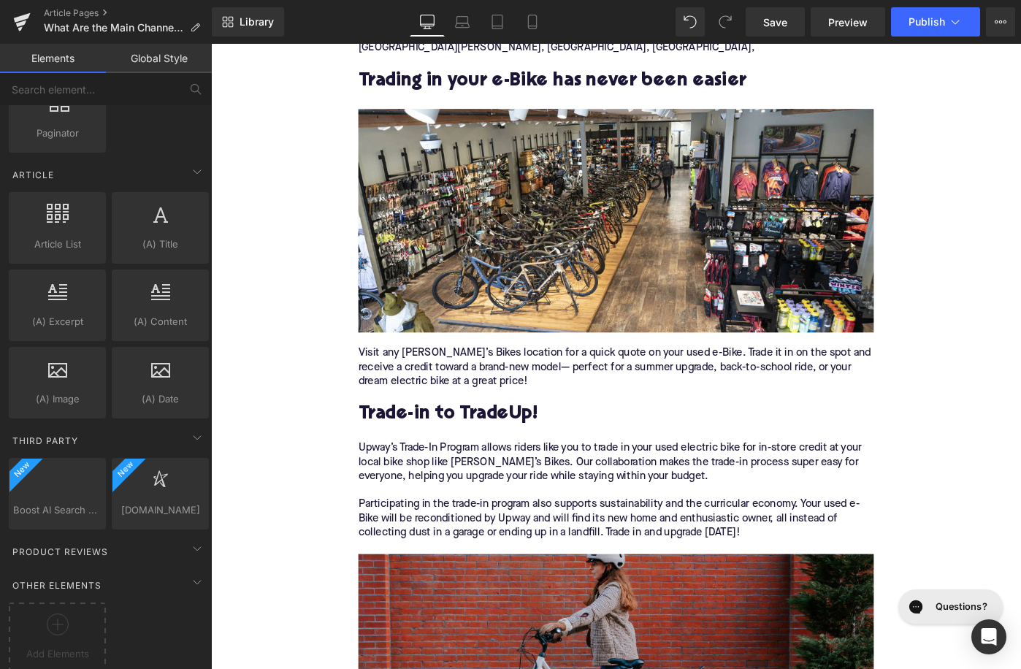
scroll to position [1259, 0]
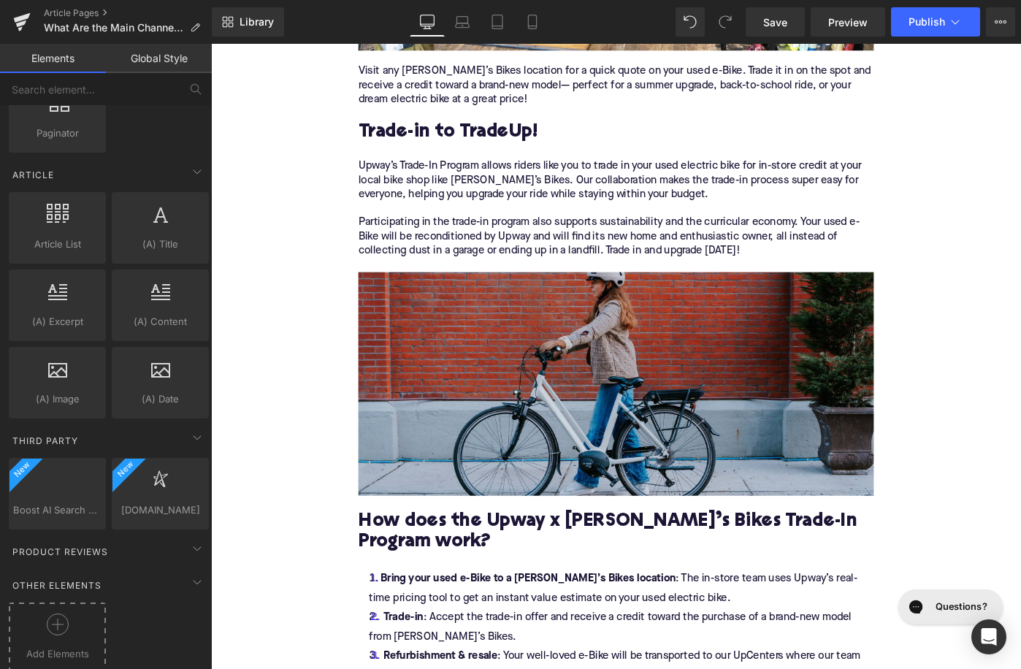
click at [59, 621] on icon at bounding box center [58, 624] width 22 height 22
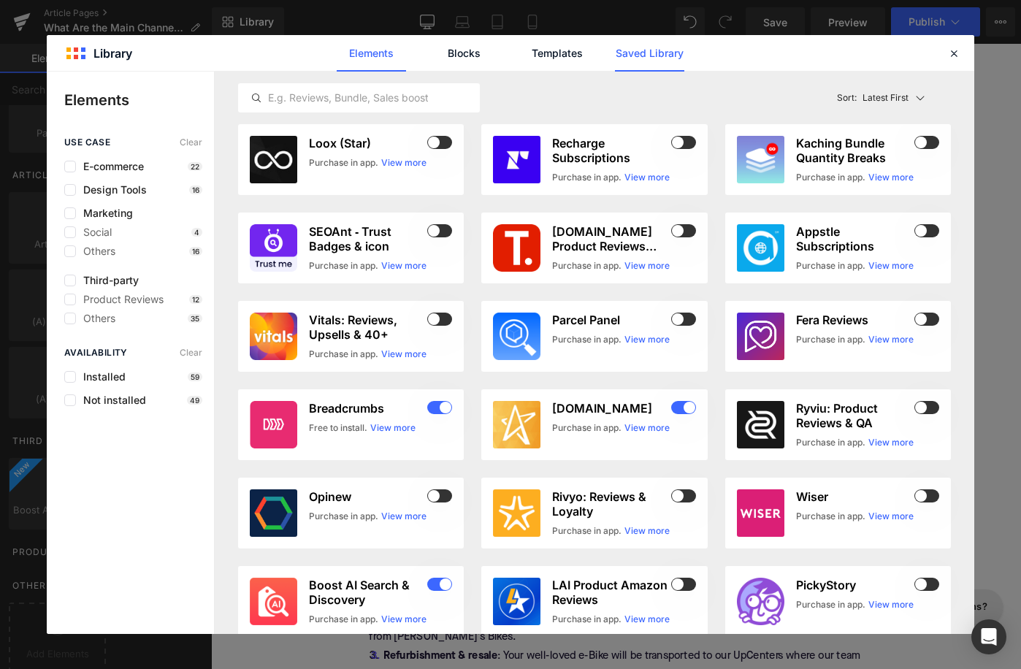
click at [650, 58] on link "Saved Library" at bounding box center [649, 53] width 69 height 37
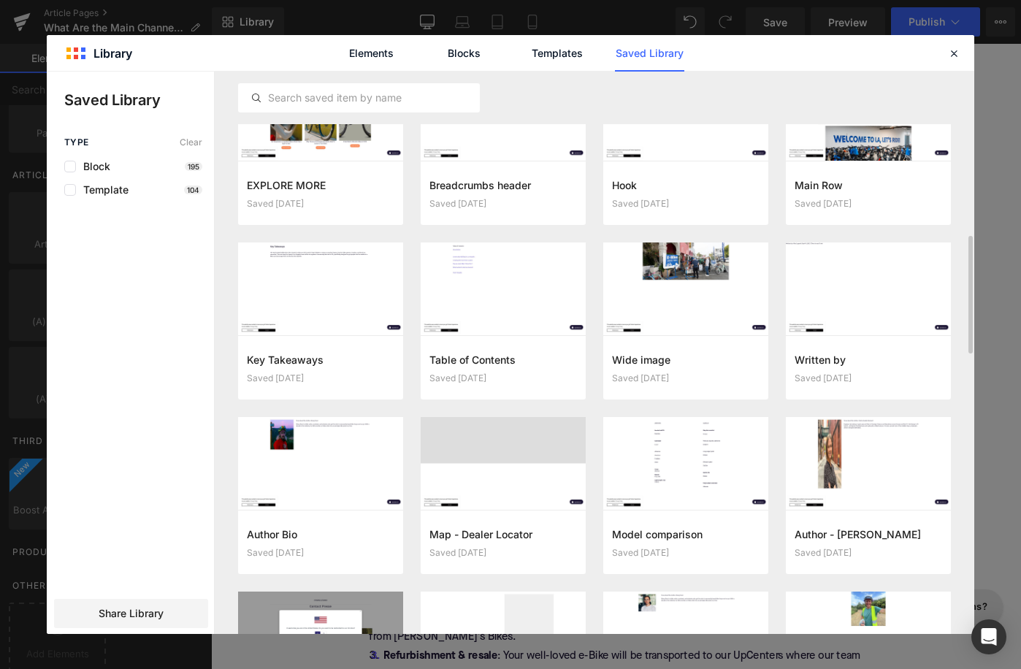
scroll to position [761, 0]
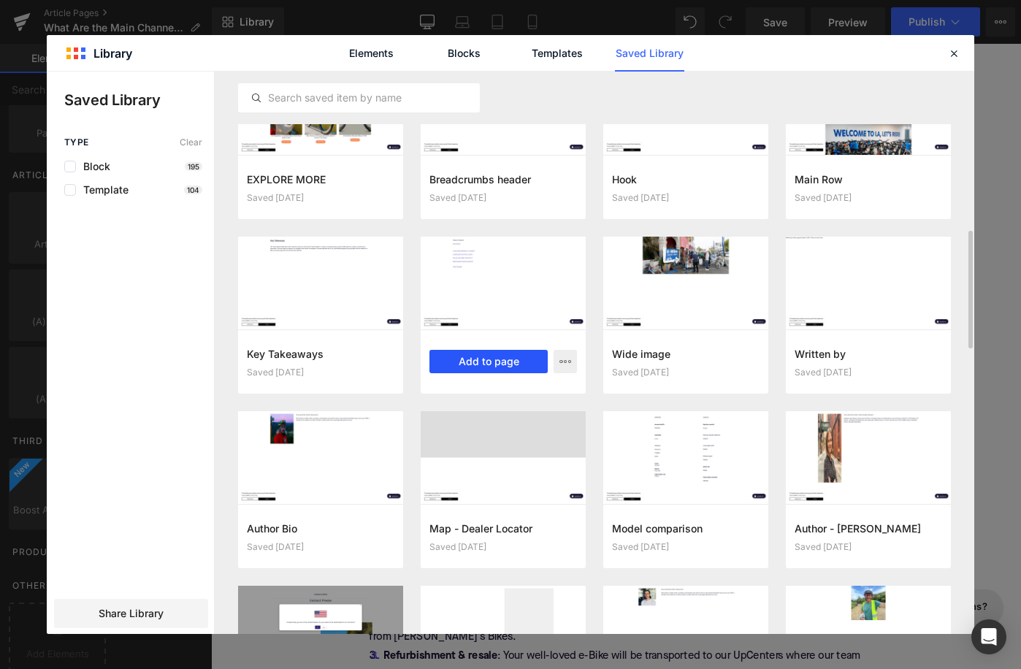
click at [470, 358] on button "Add to page" at bounding box center [488, 361] width 118 height 23
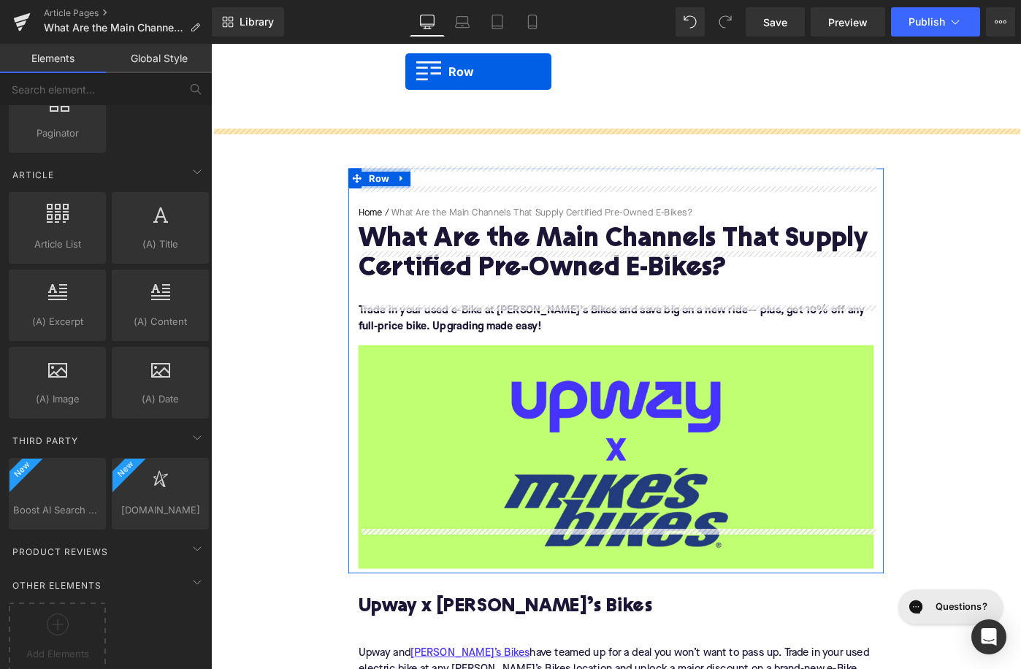
scroll to position [0, 0]
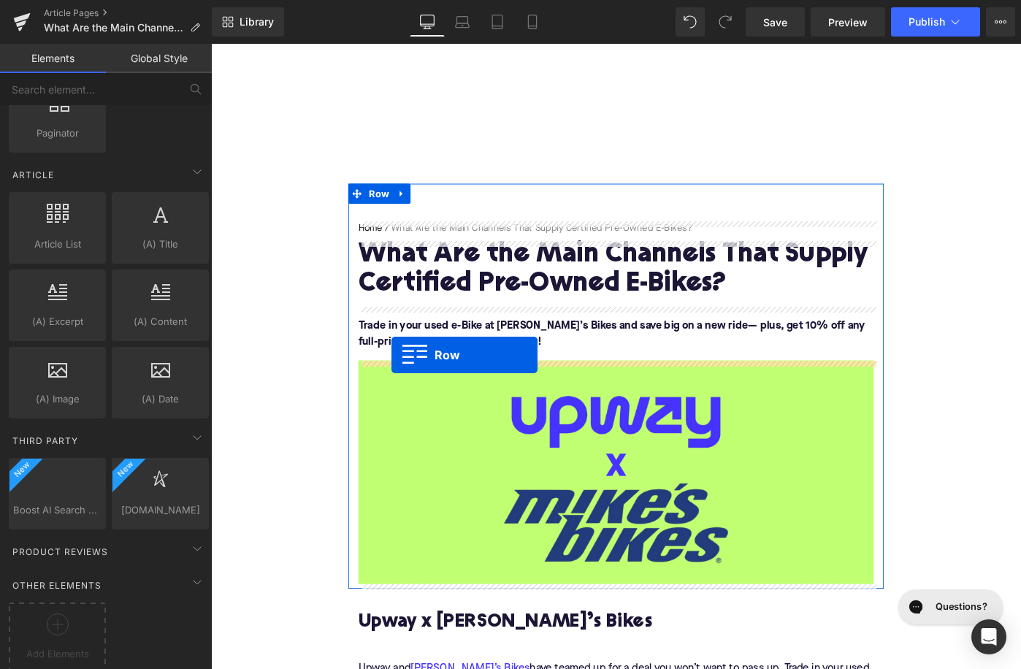
drag, startPoint x: 225, startPoint y: 375, endPoint x: 408, endPoint y: 383, distance: 183.5
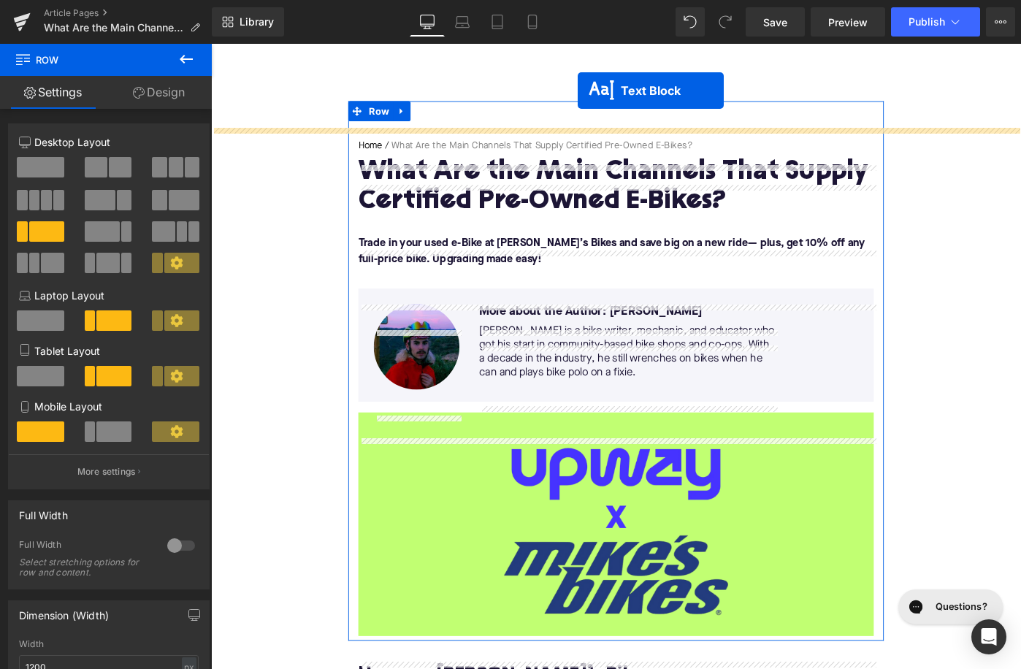
scroll to position [32, 0]
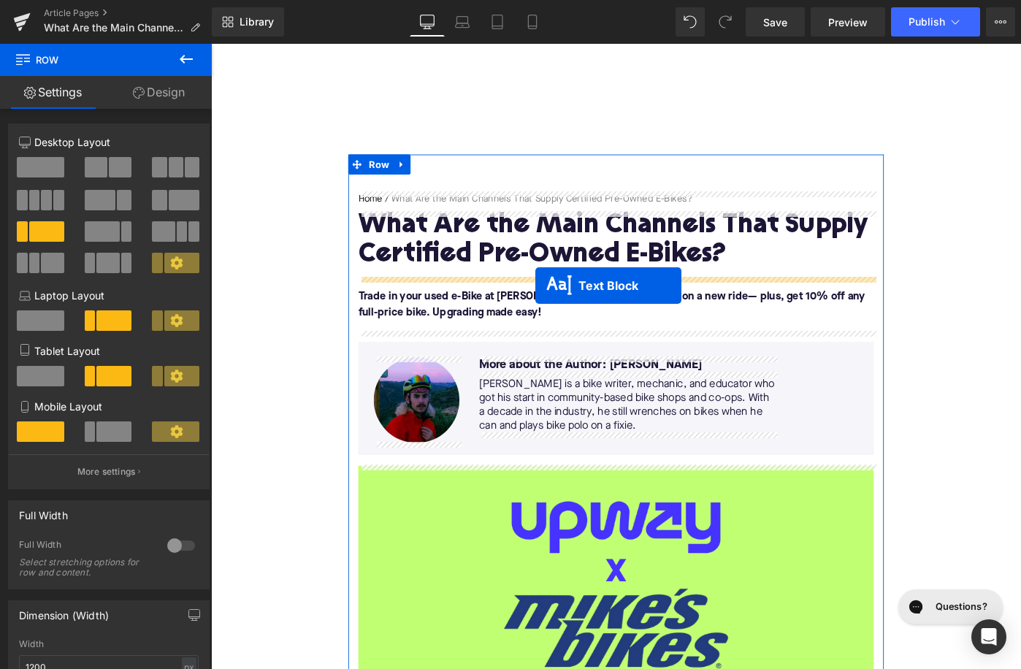
drag, startPoint x: 613, startPoint y: 421, endPoint x: 565, endPoint y: 307, distance: 123.3
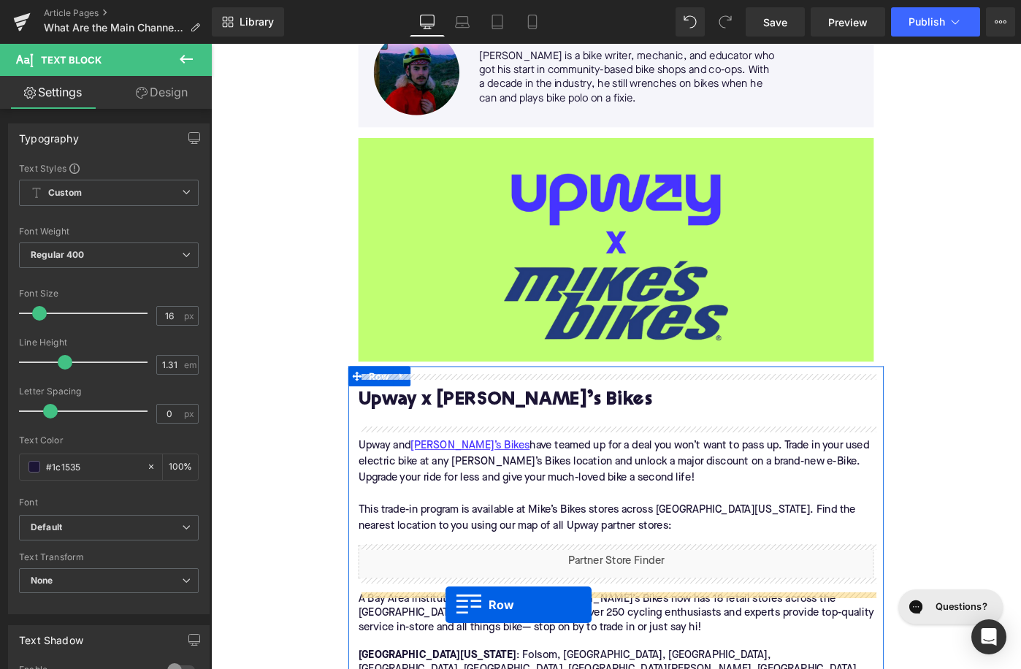
scroll to position [462, 0]
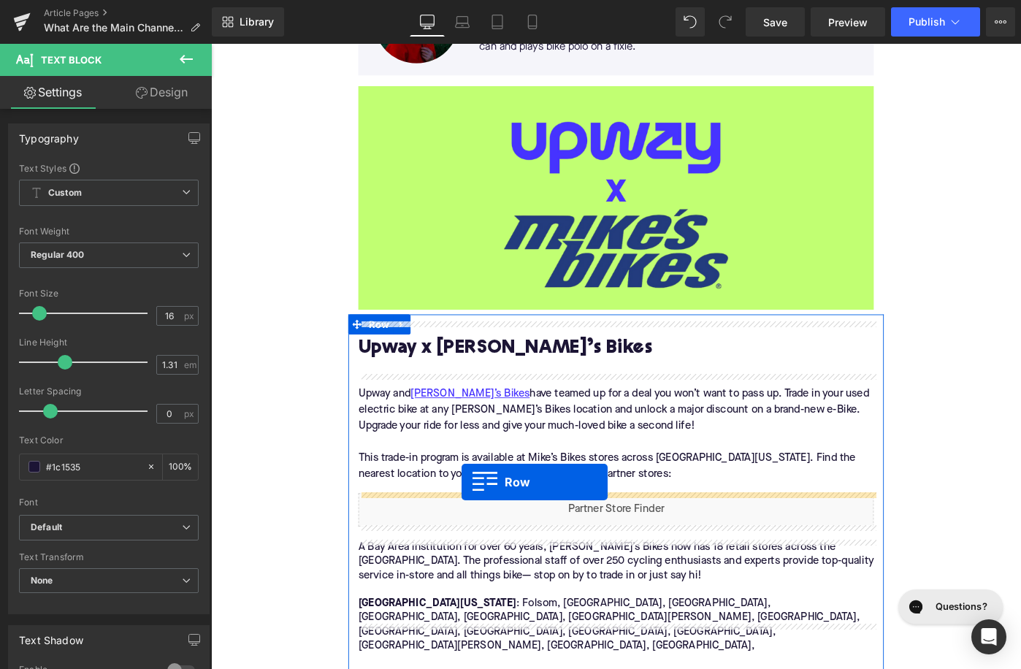
drag, startPoint x: 234, startPoint y: 267, endPoint x: 484, endPoint y: 522, distance: 356.8
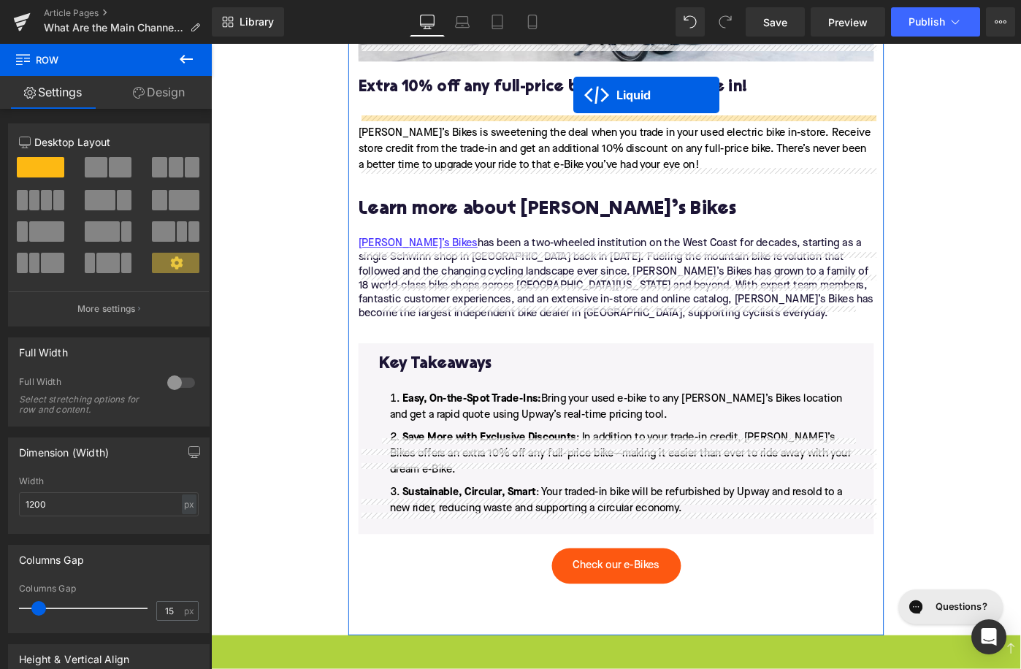
scroll to position [2619, 0]
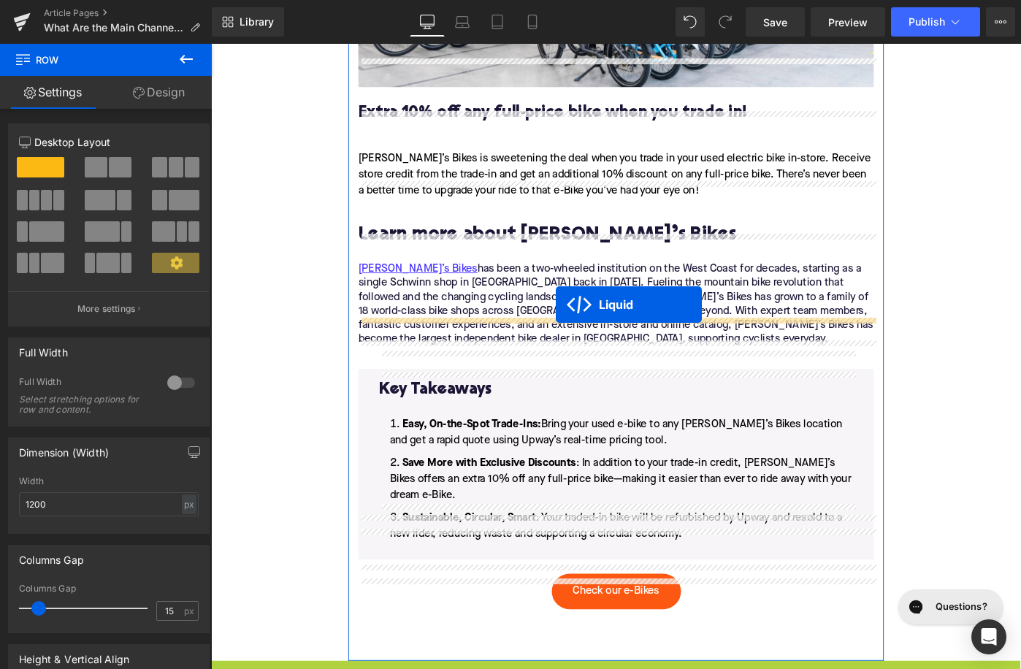
drag, startPoint x: 616, startPoint y: 295, endPoint x: 587, endPoint y: 329, distance: 44.0
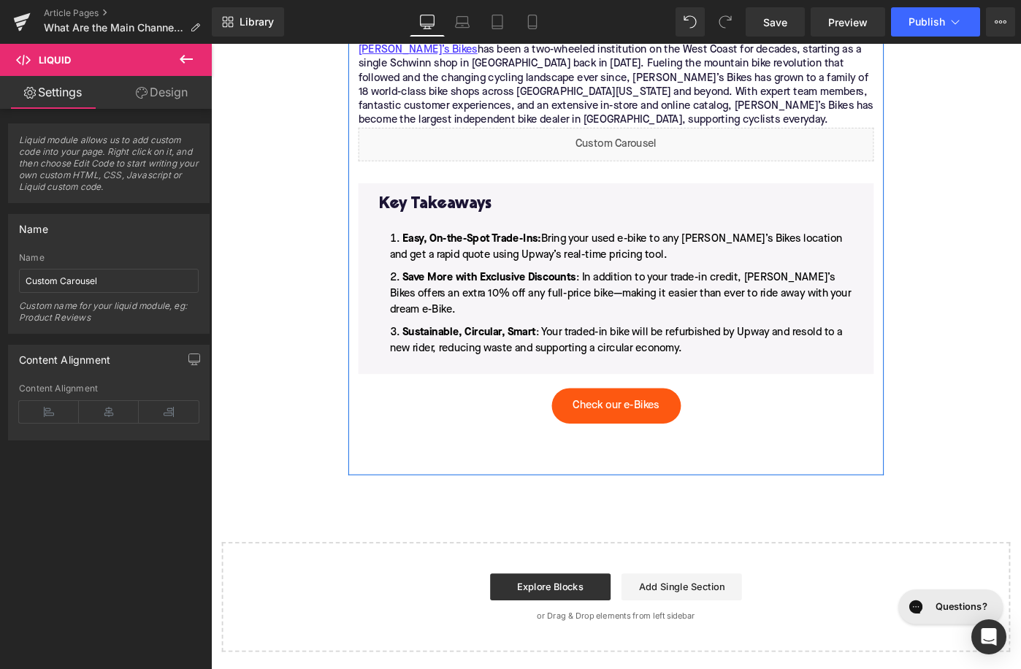
scroll to position [3043, 0]
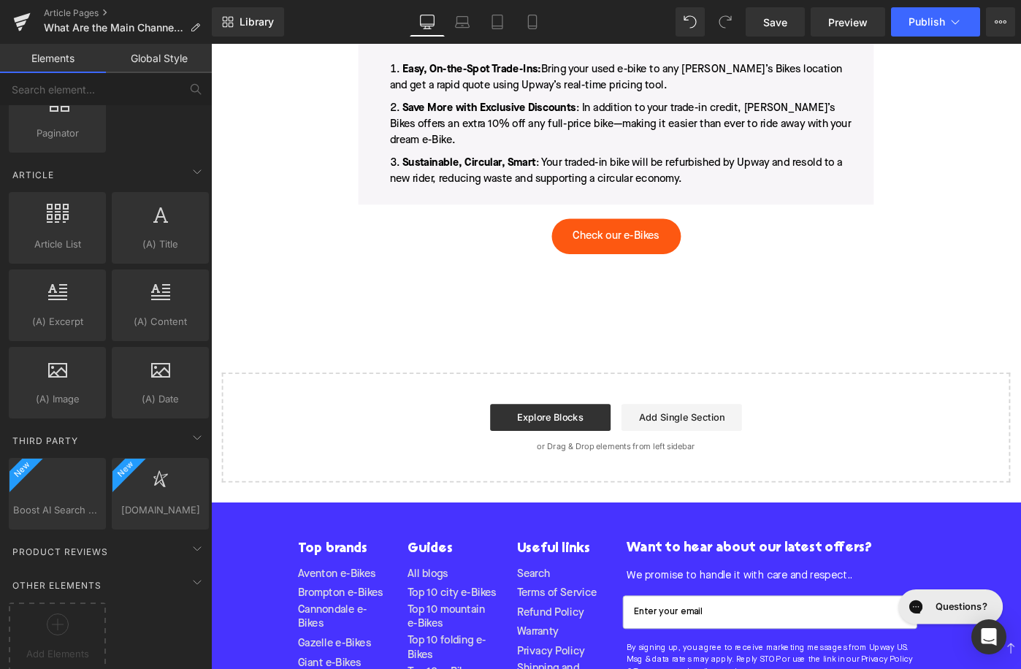
scroll to position [2719, 0]
click at [75, 613] on div at bounding box center [57, 629] width 90 height 33
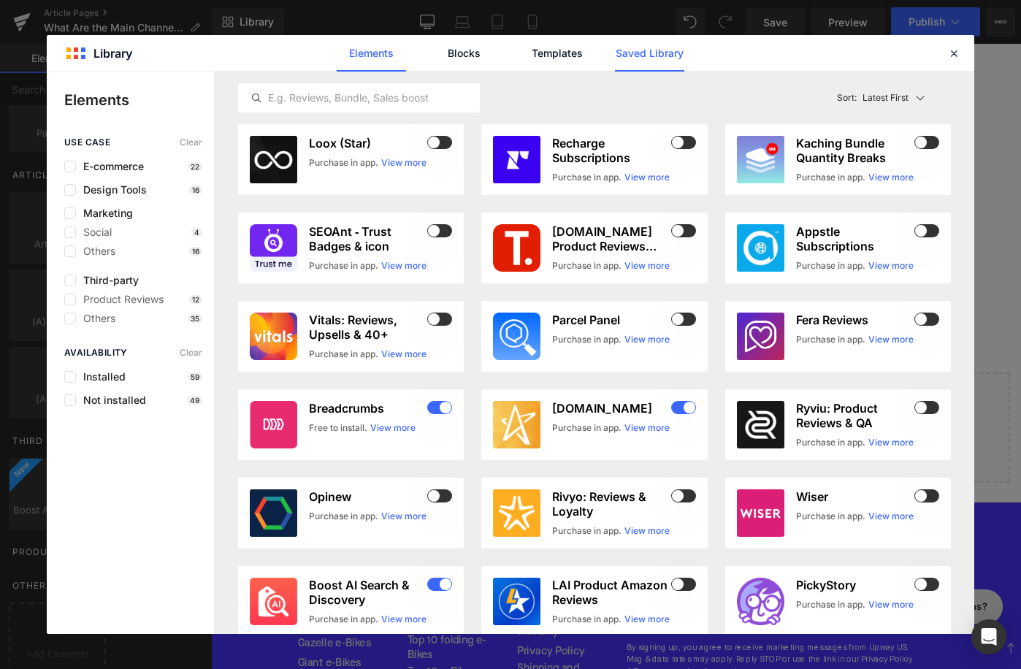
click at [651, 51] on link "Saved Library" at bounding box center [649, 53] width 69 height 37
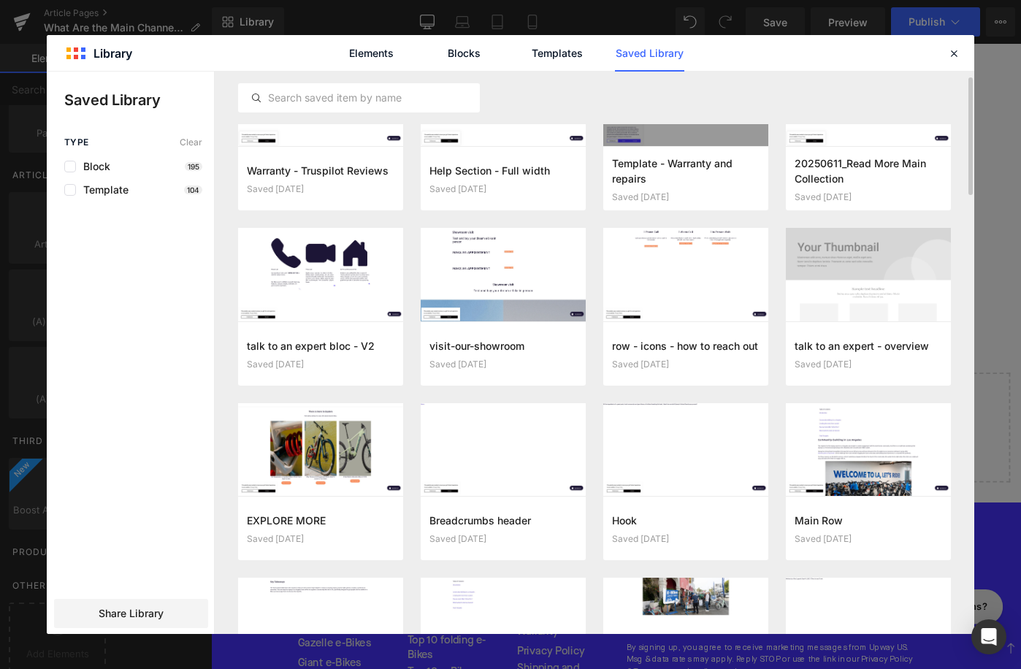
scroll to position [444, 0]
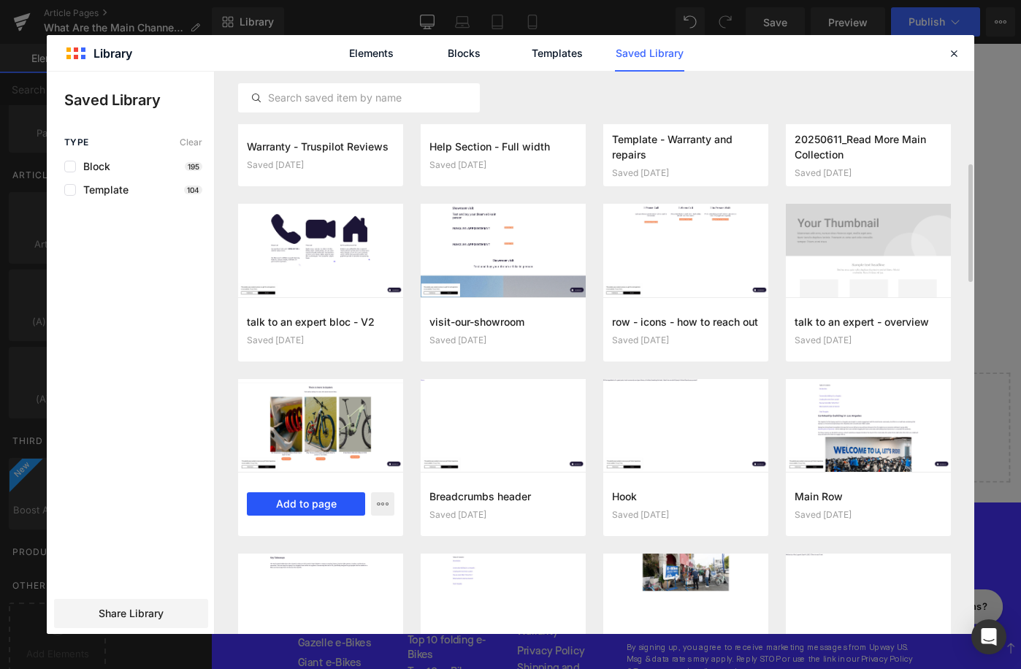
click at [322, 497] on button "Add to page" at bounding box center [306, 503] width 118 height 23
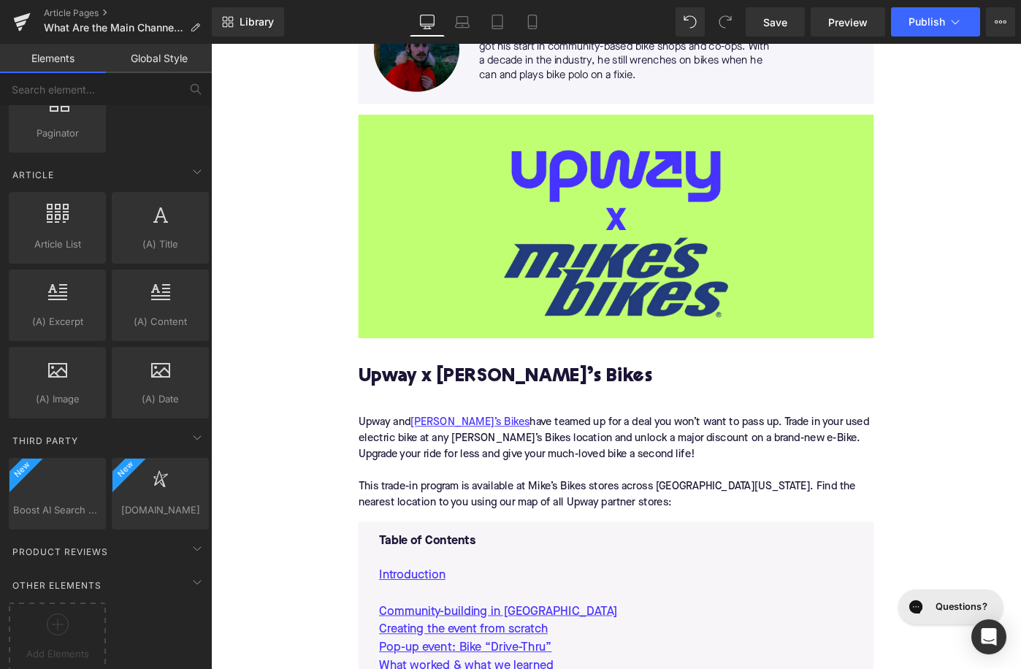
scroll to position [129, 0]
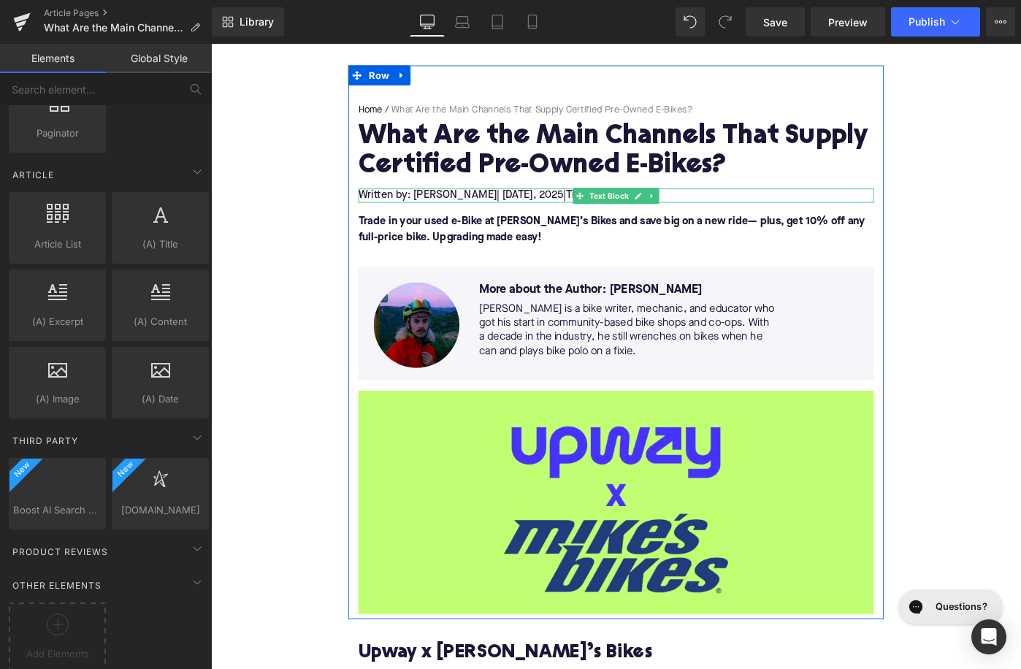
click at [443, 210] on p "Written by: Alice Lagarde | April 4 , 2025 | Time to read 5 min" at bounding box center [653, 209] width 562 height 15
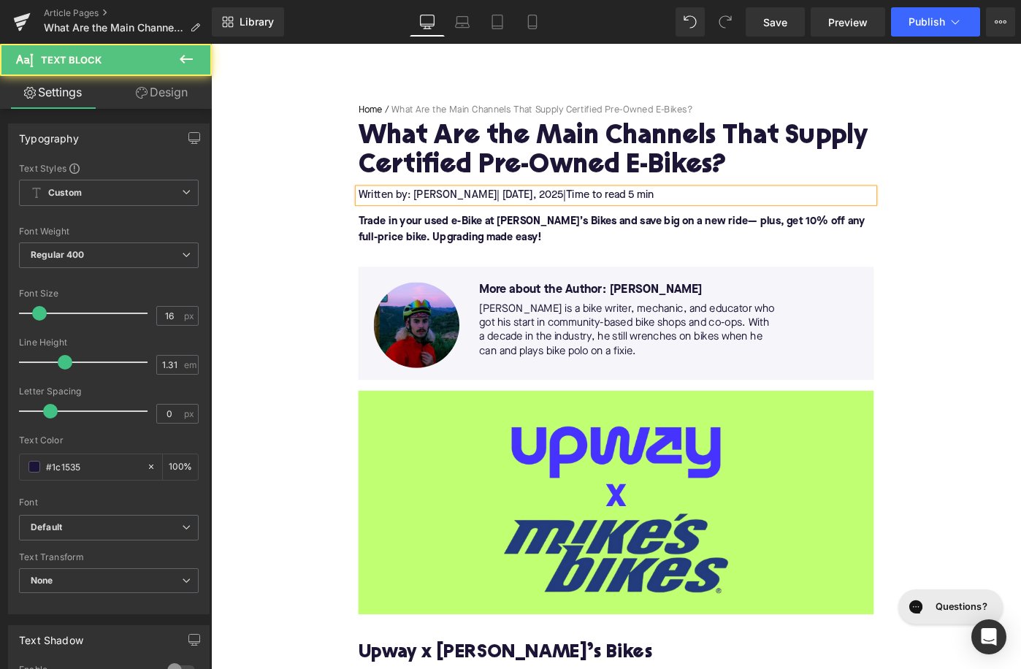
click at [509, 207] on p "Written by: Rémy Rossi Lagarde | April 4 , 2025 | Time to read 5 min" at bounding box center [653, 209] width 562 height 15
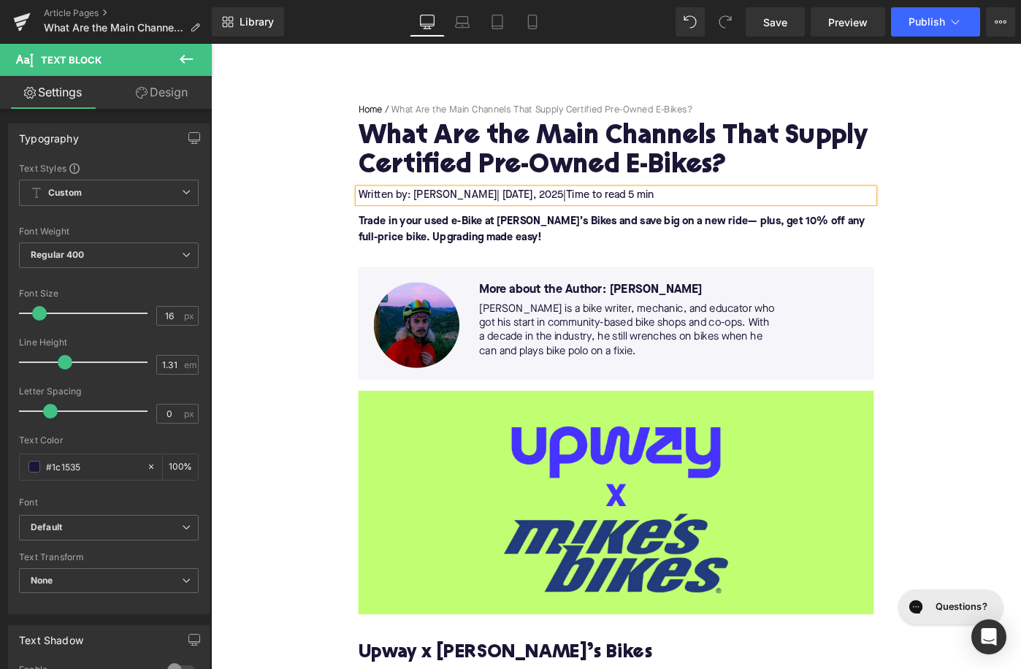
click at [523, 208] on span "| April 4" at bounding box center [542, 209] width 39 height 12
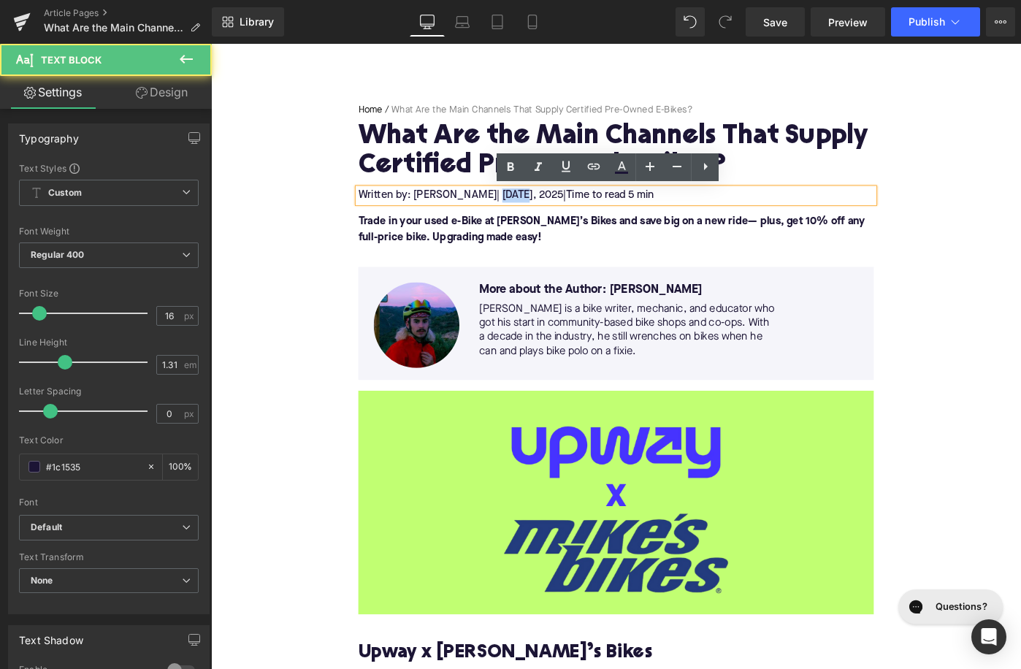
click at [523, 208] on span "| April 4" at bounding box center [542, 209] width 39 height 12
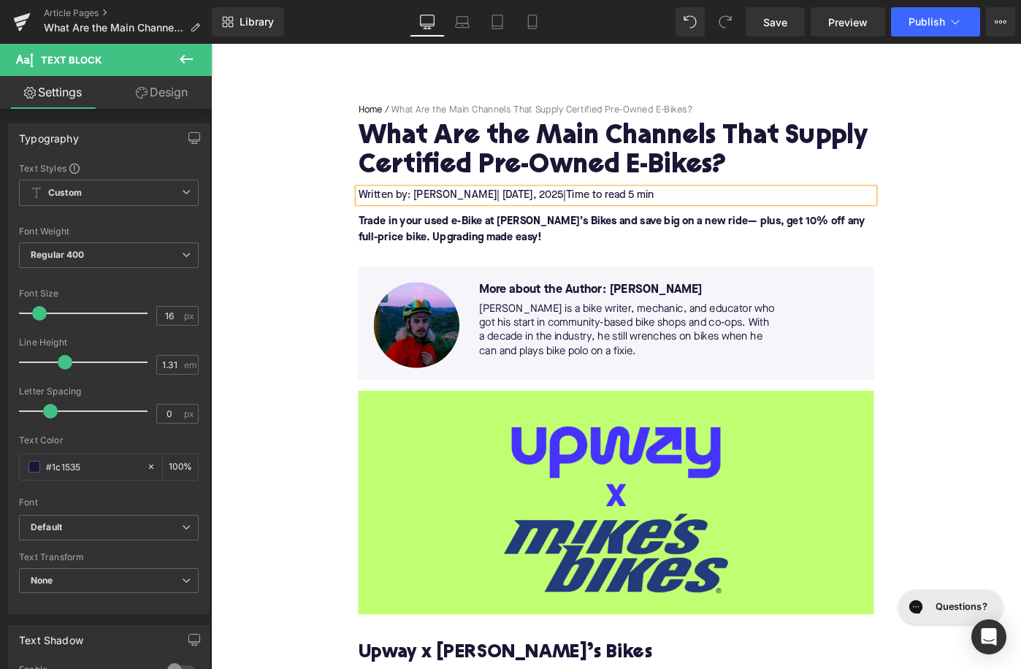
click at [569, 208] on span ", 2025" at bounding box center [578, 209] width 33 height 12
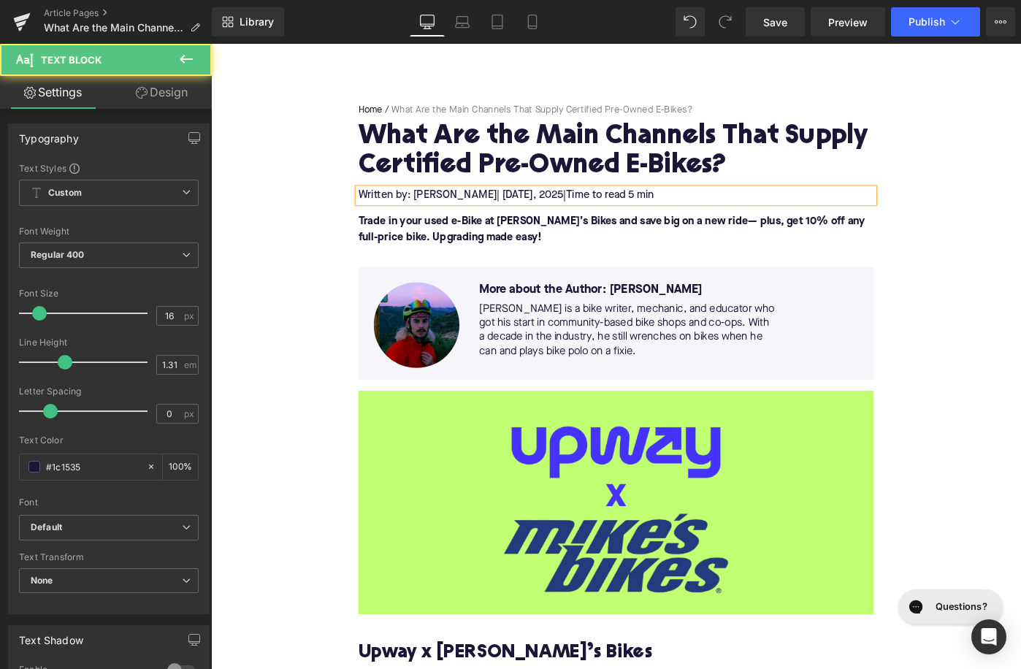
click at [685, 211] on span "Time to read 5 min" at bounding box center [646, 209] width 96 height 12
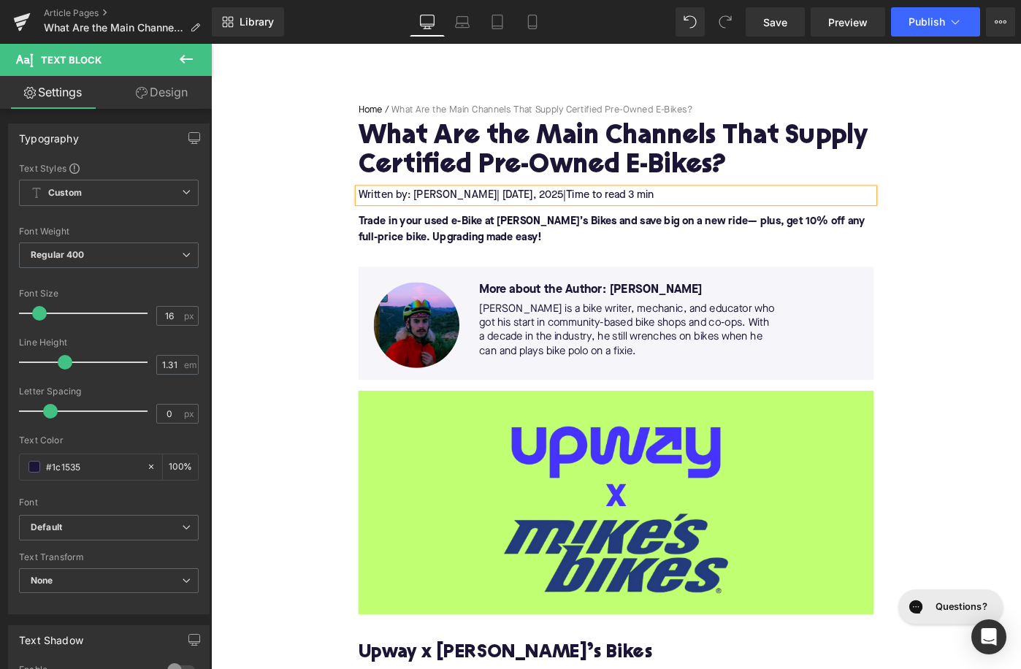
click at [506, 260] on font "Trade in your used e-Bike at Mike’s Bikes and save big on a new ride— plus, get…" at bounding box center [648, 246] width 553 height 29
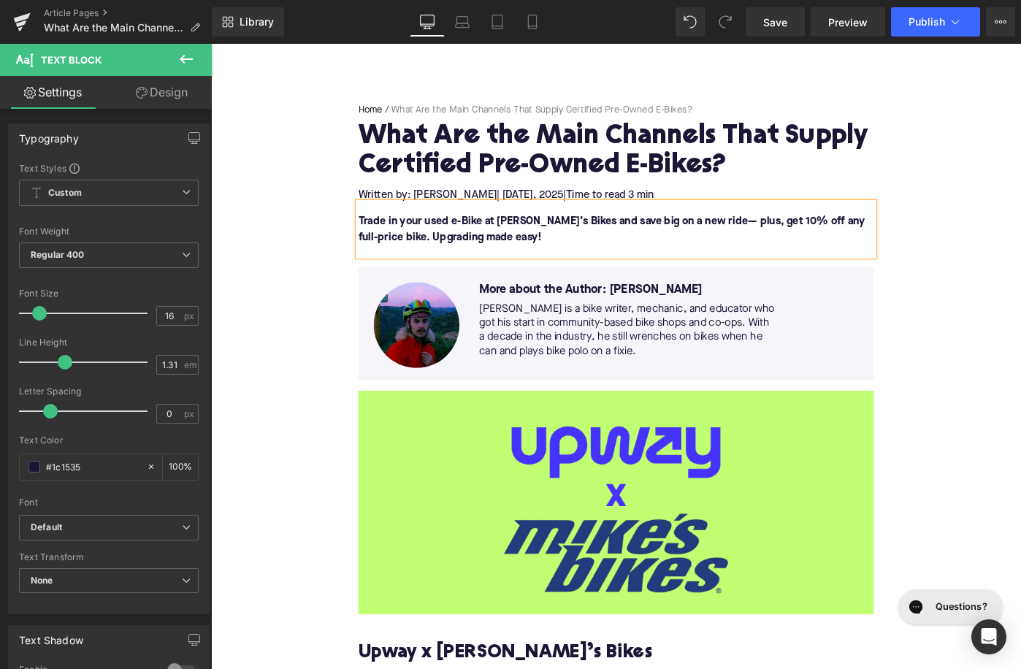
click at [506, 260] on font "Trade in your used e-Bike at Mike’s Bikes and save big on a new ride— plus, get…" at bounding box center [648, 246] width 553 height 29
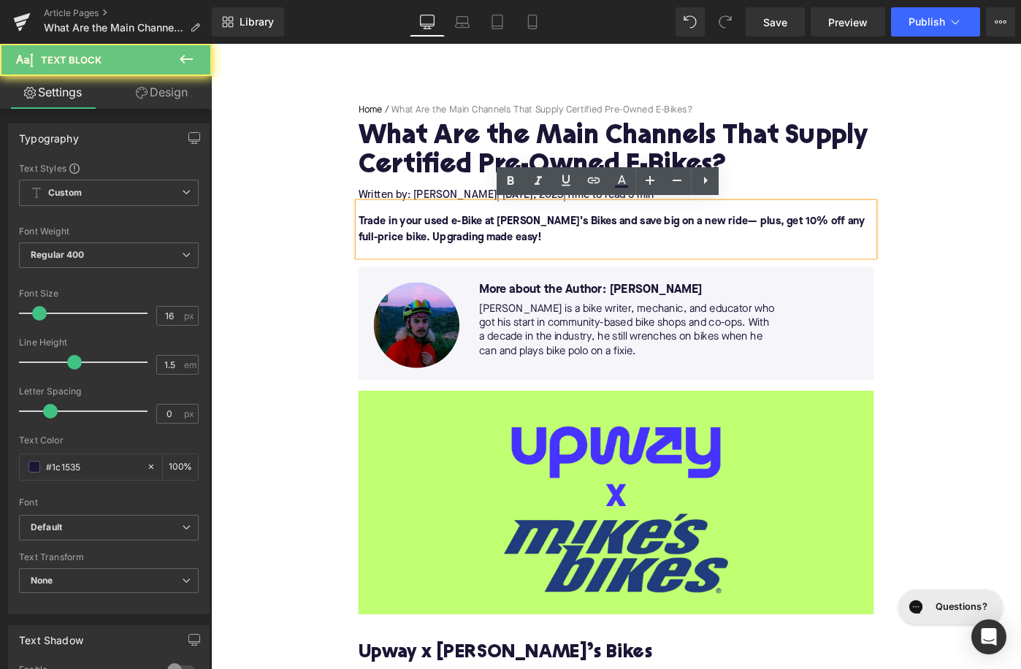
paste div
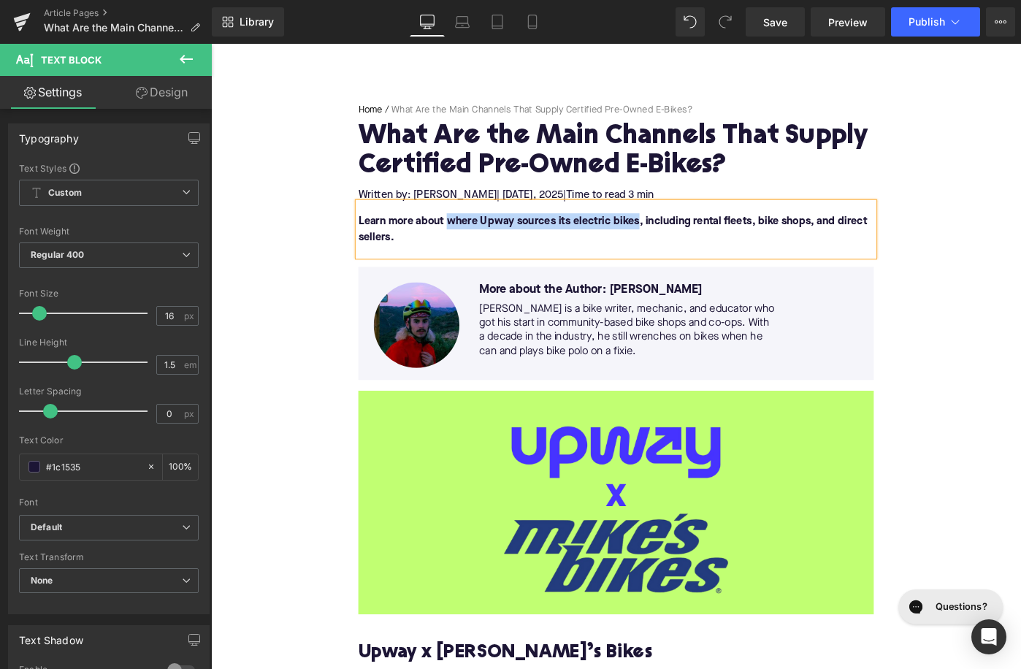
drag, startPoint x: 675, startPoint y: 237, endPoint x: 467, endPoint y: 242, distance: 208.2
click at [467, 242] on font "Learn more about where Upway sources its electric bikes, including rental fleet…" at bounding box center [649, 246] width 555 height 29
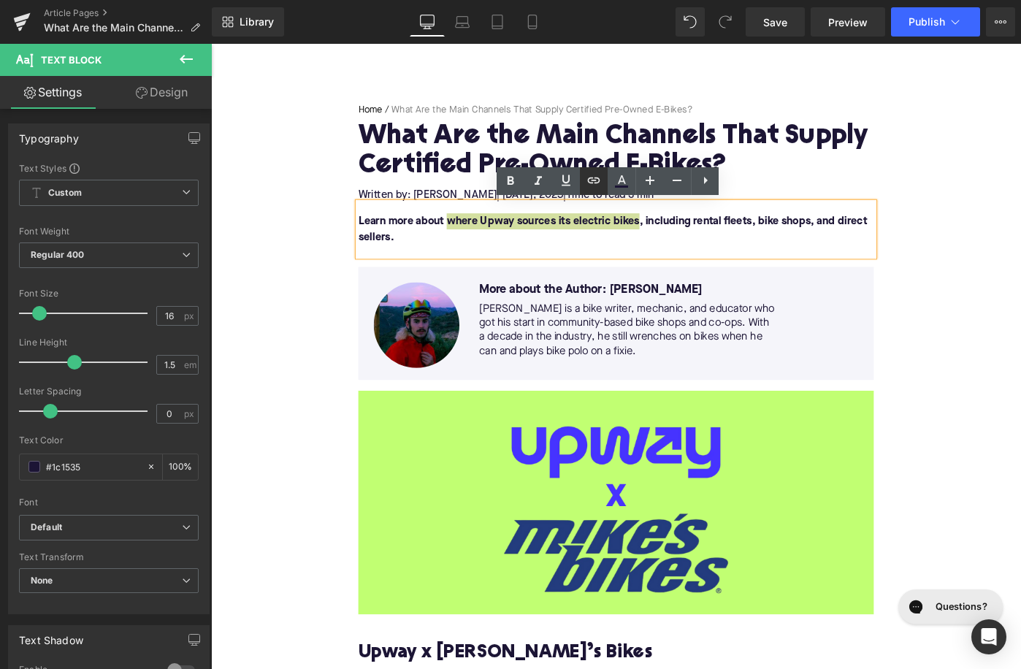
click at [592, 180] on icon at bounding box center [594, 181] width 18 height 18
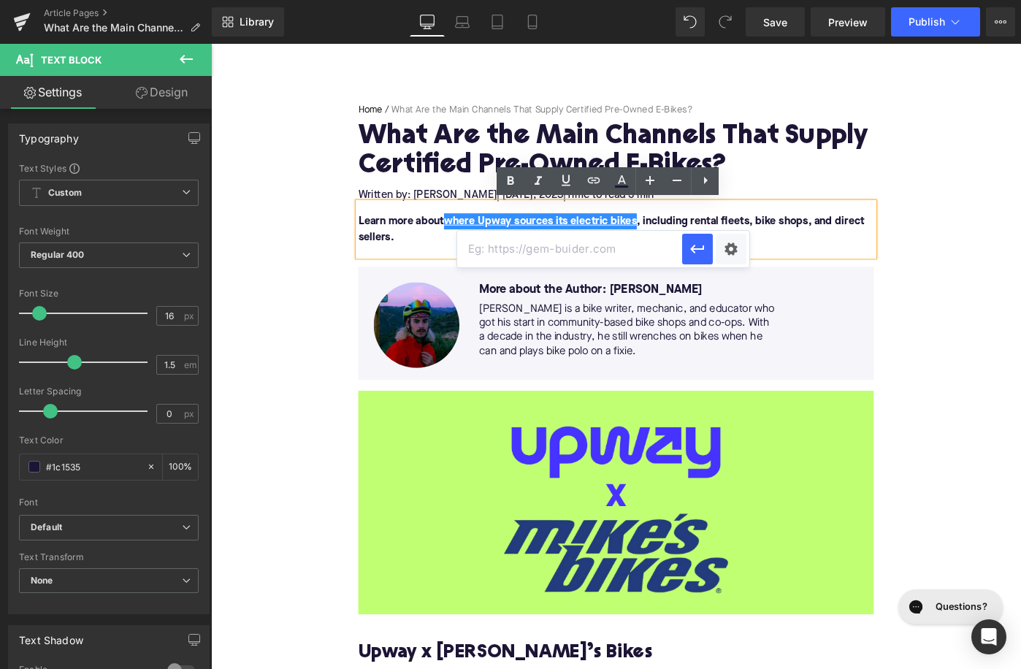
click at [564, 245] on input "text" at bounding box center [569, 249] width 225 height 37
paste input "https://upway.co/blogs/news/how-does-upway-source-its-e-bikes"
type input "https://upway.co/blogs/news/how-does-upway-source-its-e-bikes"
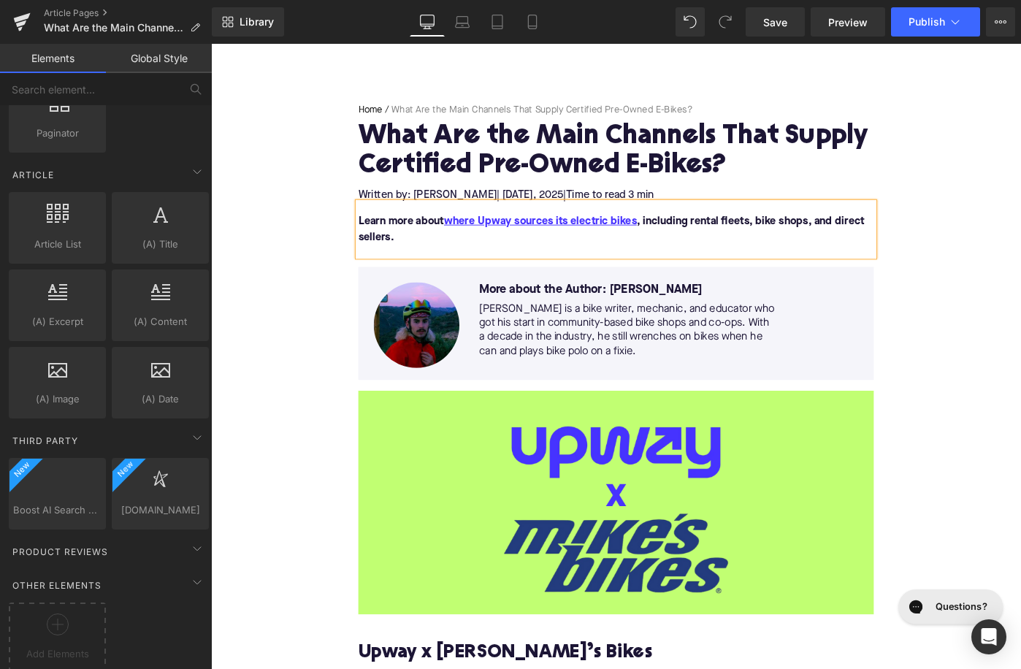
scroll to position [2719, 0]
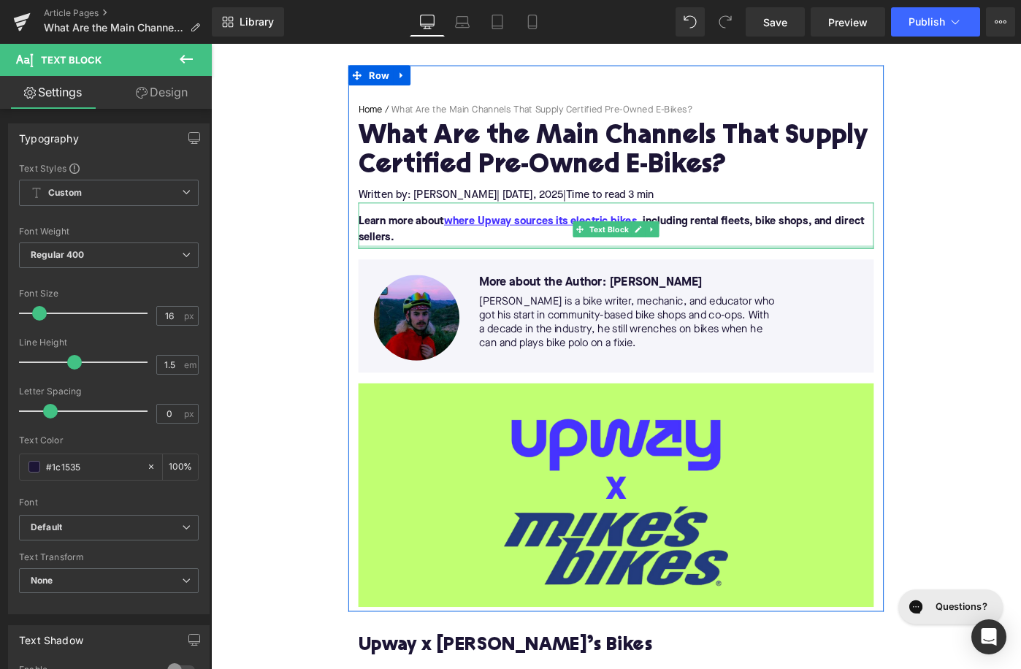
drag, startPoint x: 392, startPoint y: 272, endPoint x: 393, endPoint y: 264, distance: 8.1
click at [393, 264] on div at bounding box center [653, 266] width 562 height 4
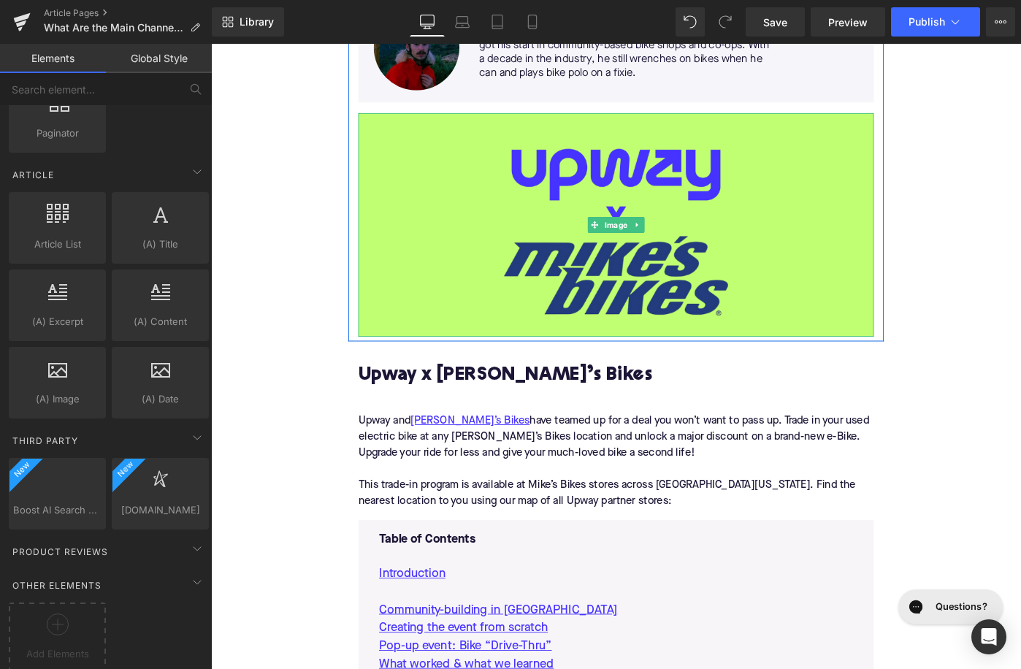
scroll to position [487, 0]
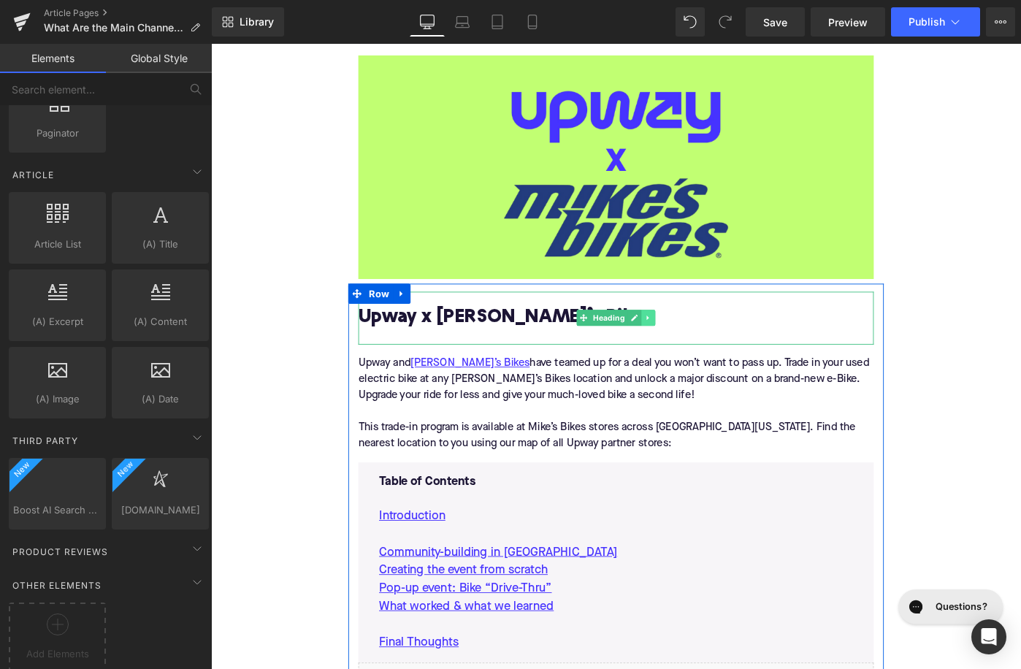
click at [687, 341] on icon at bounding box center [687, 342] width 2 height 5
click at [692, 341] on icon at bounding box center [696, 343] width 8 height 8
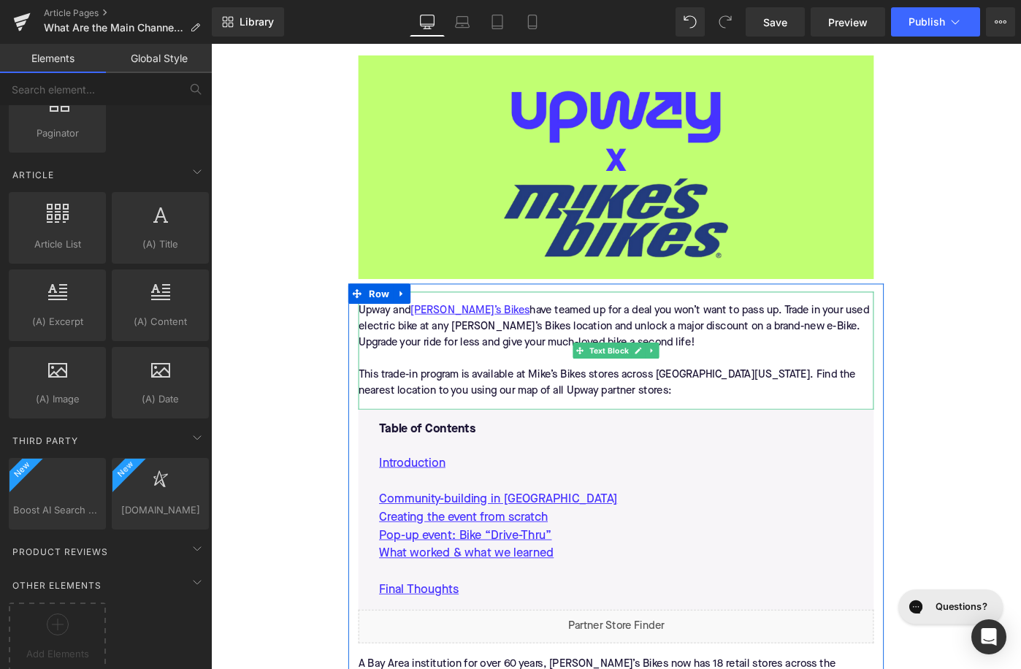
click at [575, 348] on div "Upway and Mike’s Bikes have teamed up for a deal you won’t want to pass up. Tra…" at bounding box center [653, 378] width 562 height 129
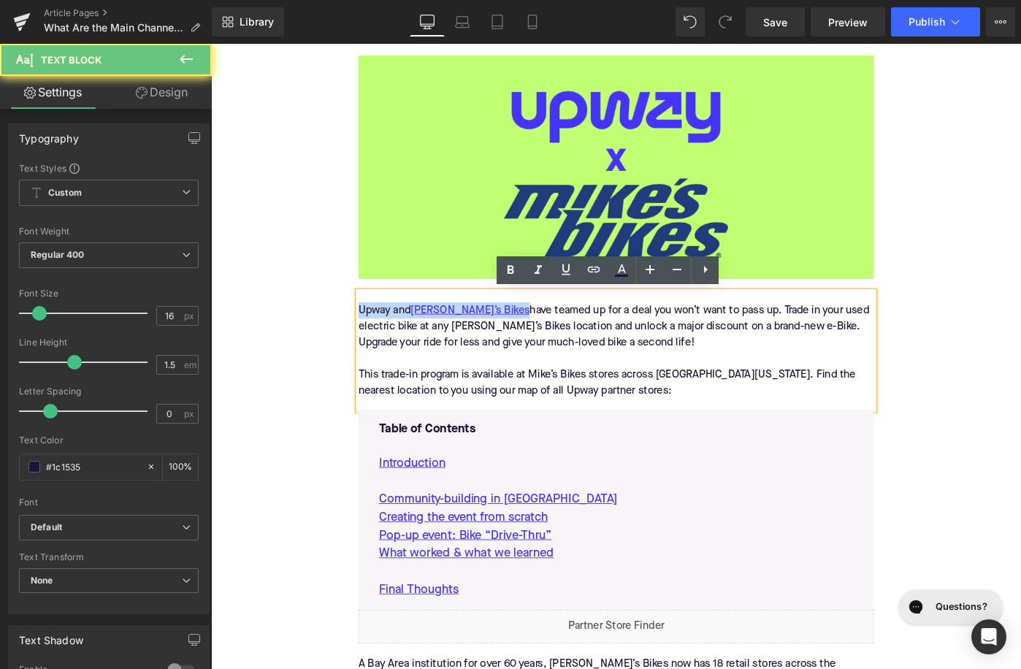
click at [575, 348] on div "Upway and Mike’s Bikes have teamed up for a deal you won’t want to pass up. Tra…" at bounding box center [653, 378] width 562 height 129
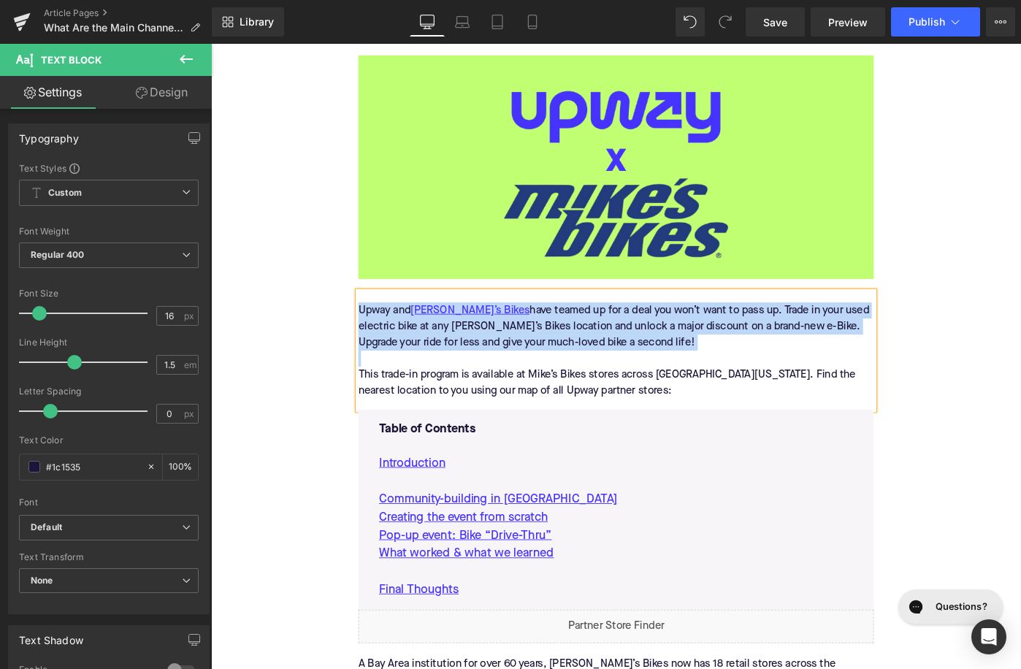
paste div
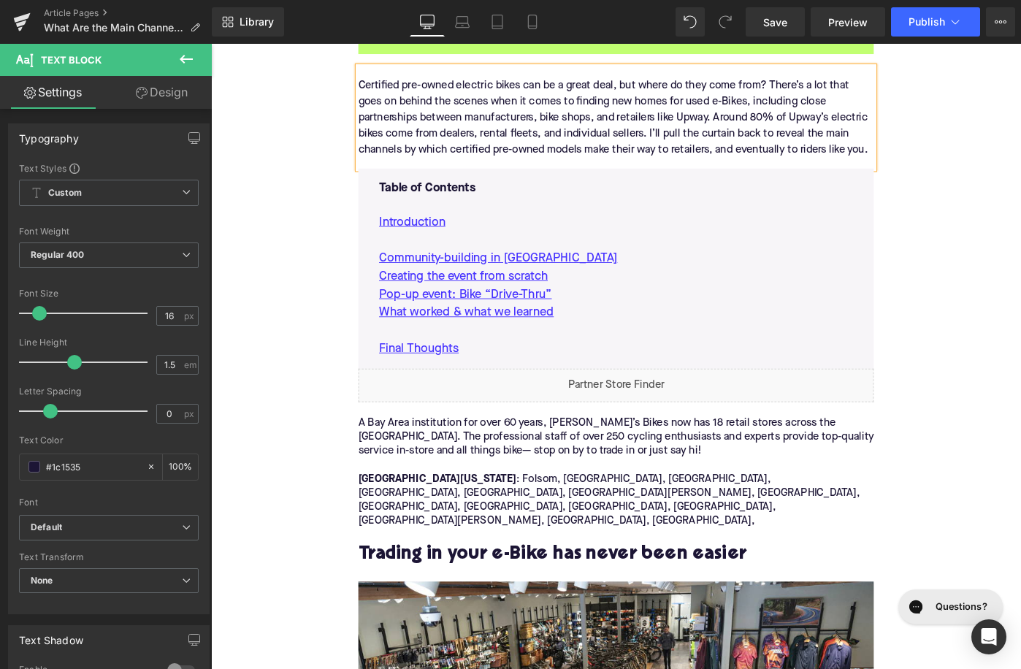
scroll to position [782, 0]
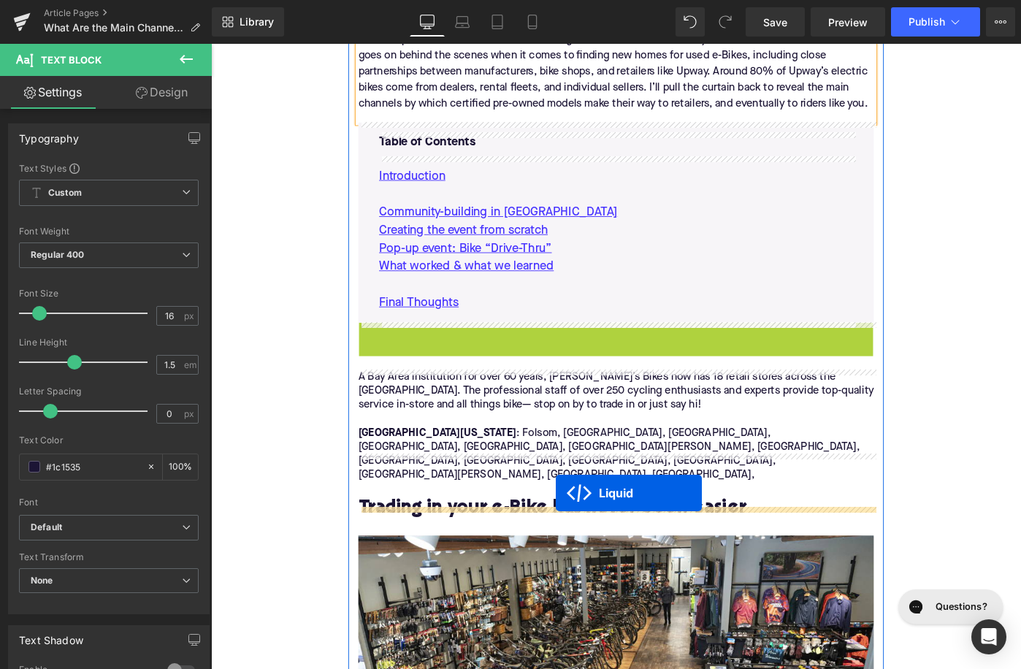
drag, startPoint x: 611, startPoint y: 360, endPoint x: 587, endPoint y: 534, distance: 175.5
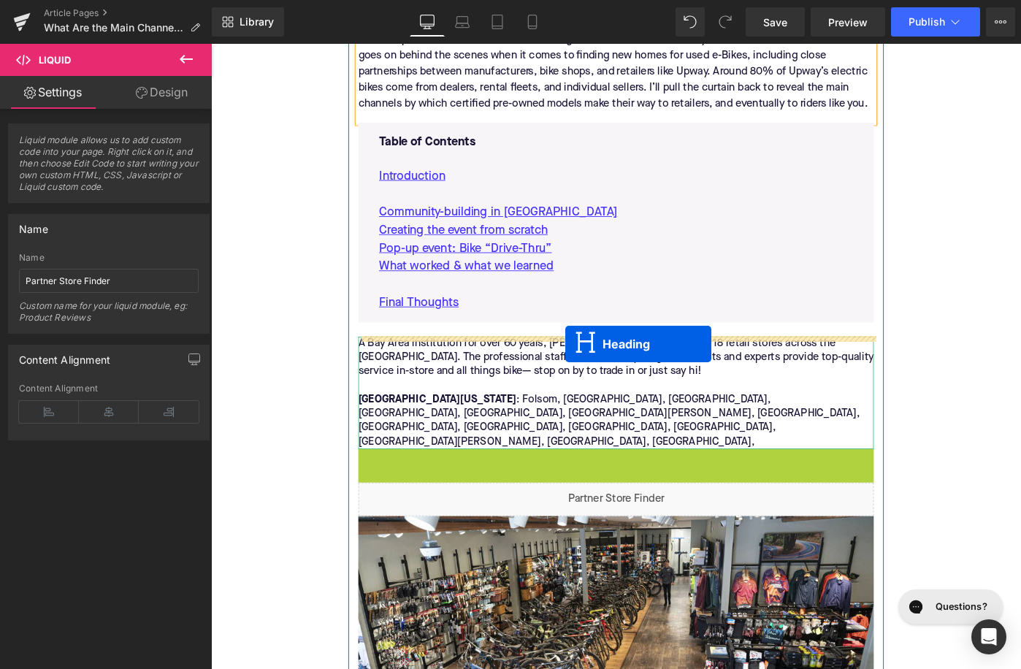
drag, startPoint x: 617, startPoint y: 485, endPoint x: 597, endPoint y: 369, distance: 117.8
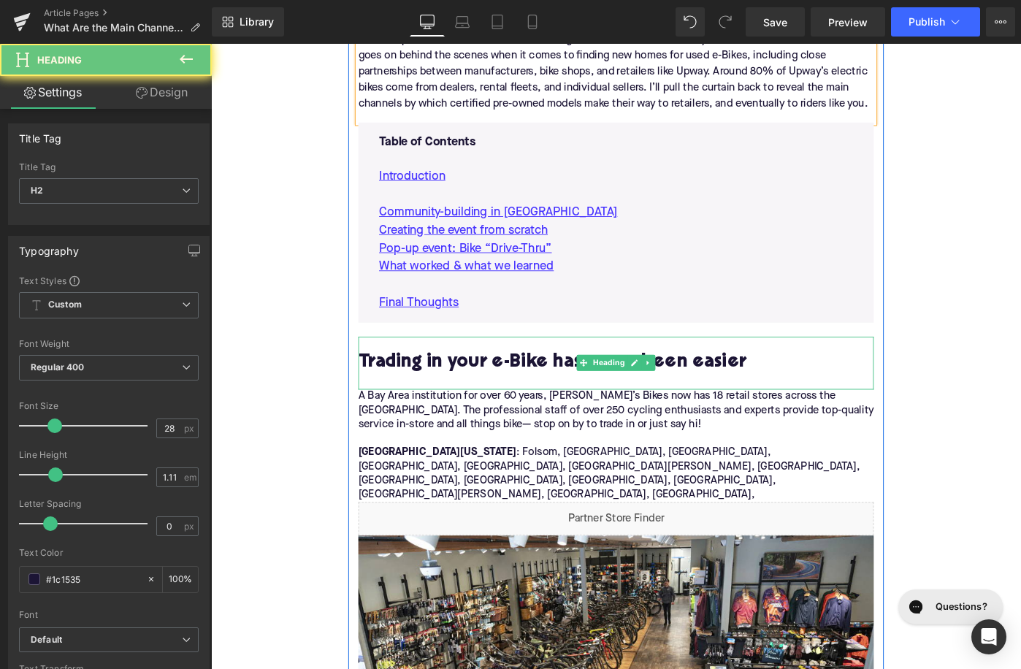
click at [540, 402] on h2 "Trading in your e-Bike has never been easier" at bounding box center [653, 392] width 562 height 23
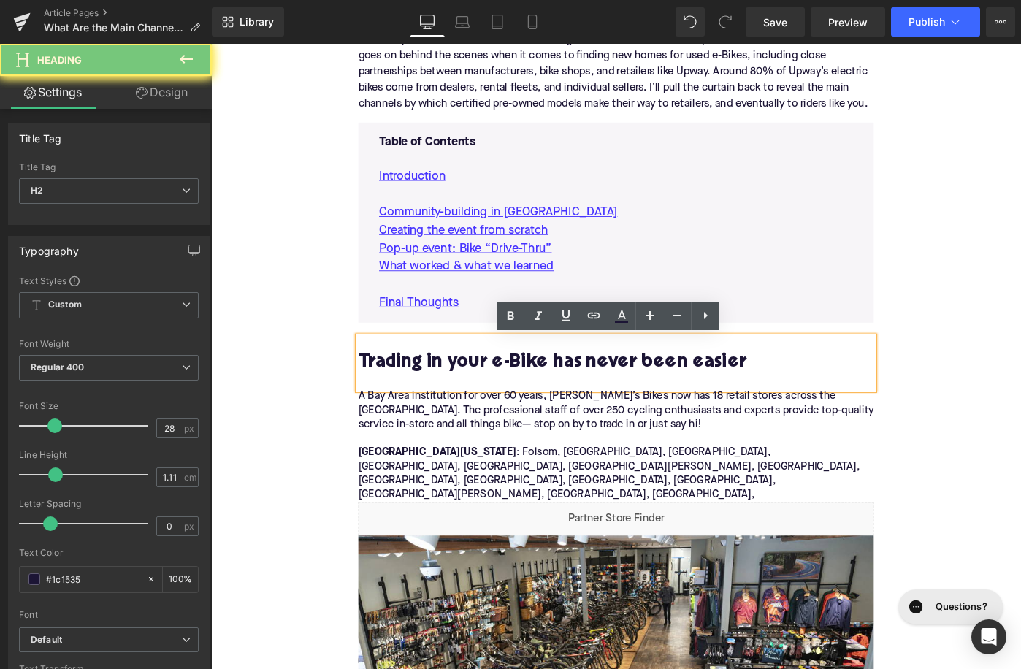
click at [540, 402] on h2 "Trading in your e-Bike has never been easier" at bounding box center [653, 392] width 562 height 23
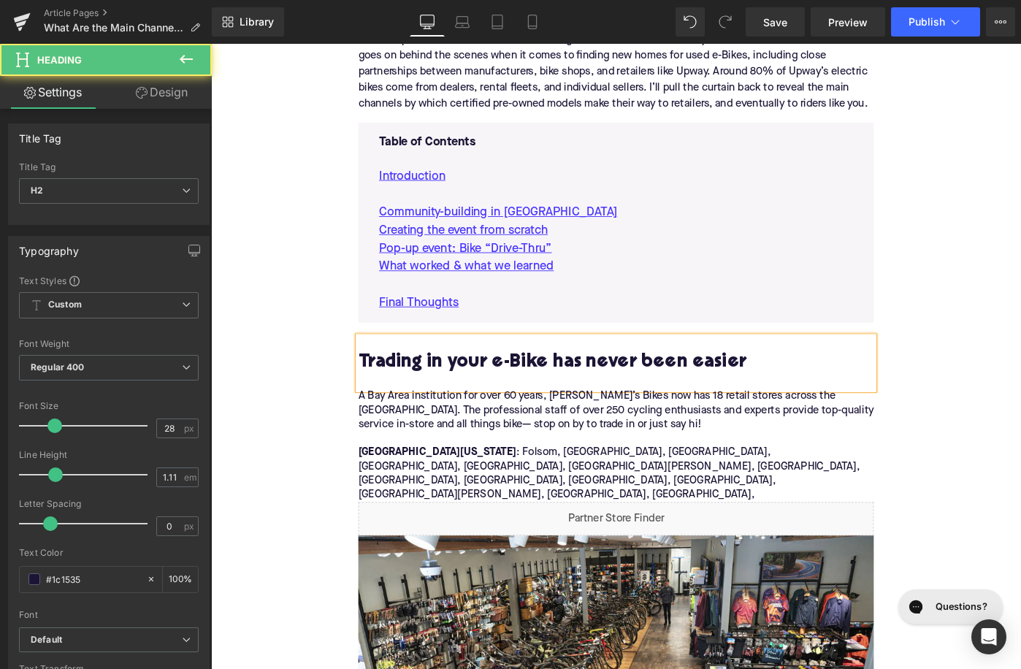
paste div
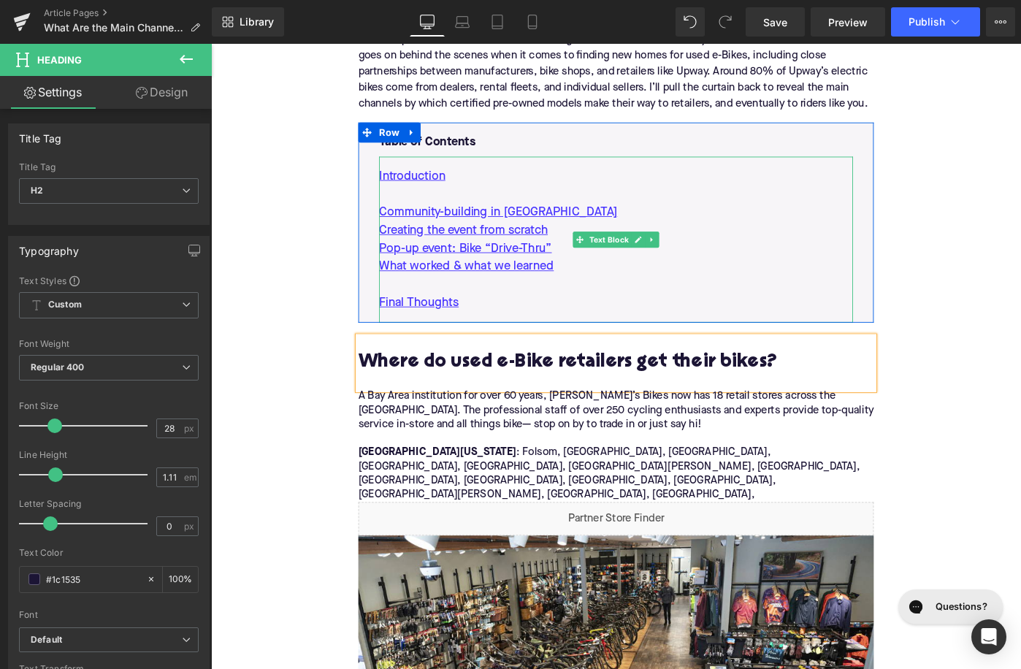
click at [491, 325] on p "Final Thoughts" at bounding box center [652, 316] width 517 height 39
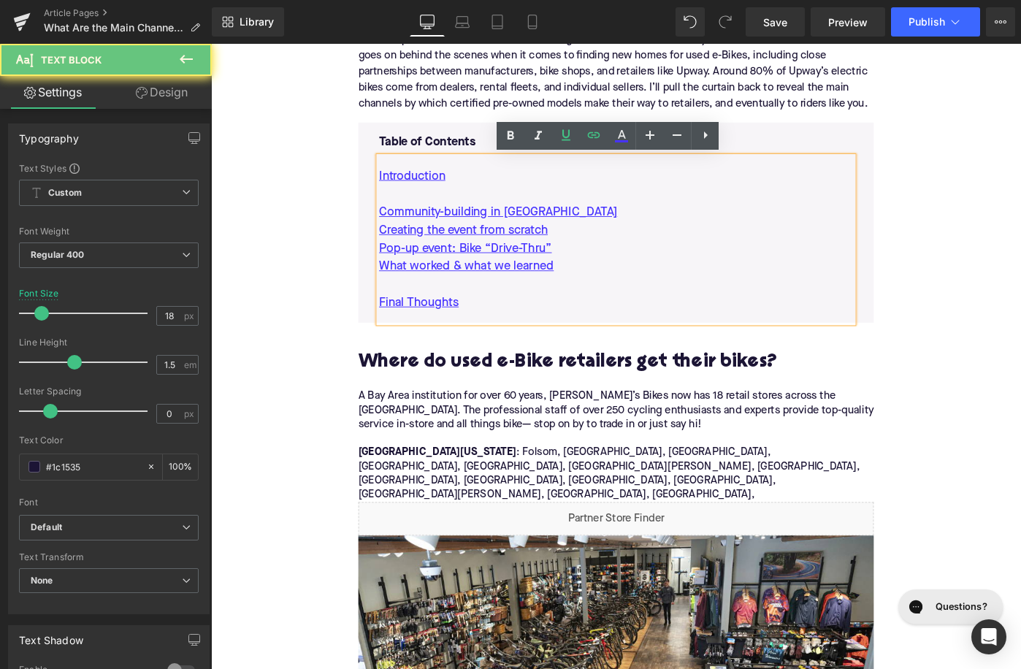
click at [491, 325] on p "Final Thoughts" at bounding box center [652, 316] width 517 height 39
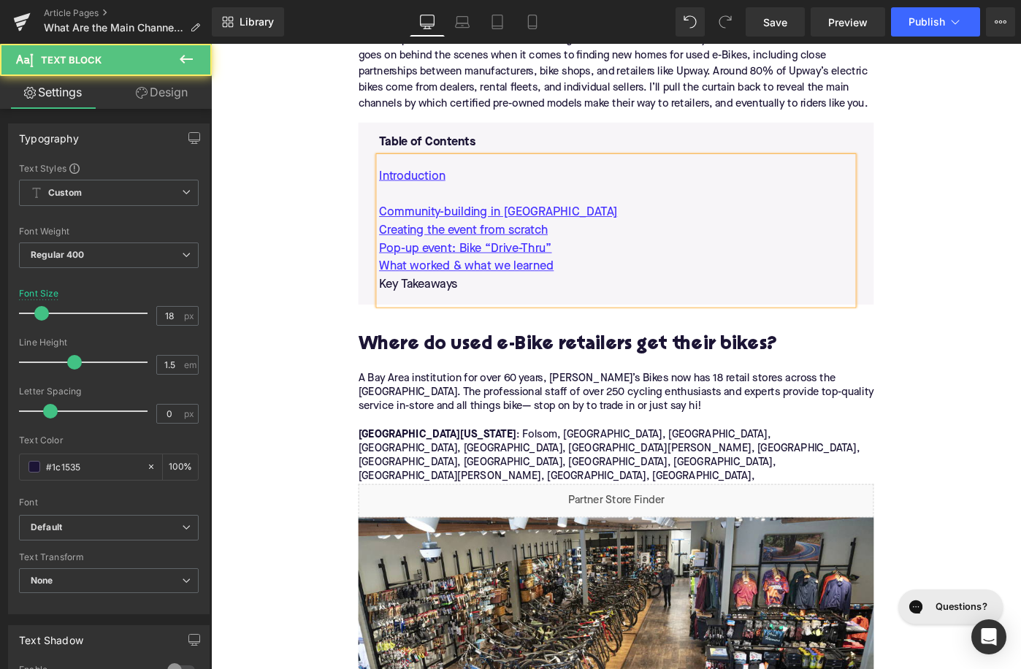
click at [621, 291] on p "What worked & what we learned" at bounding box center [652, 288] width 517 height 20
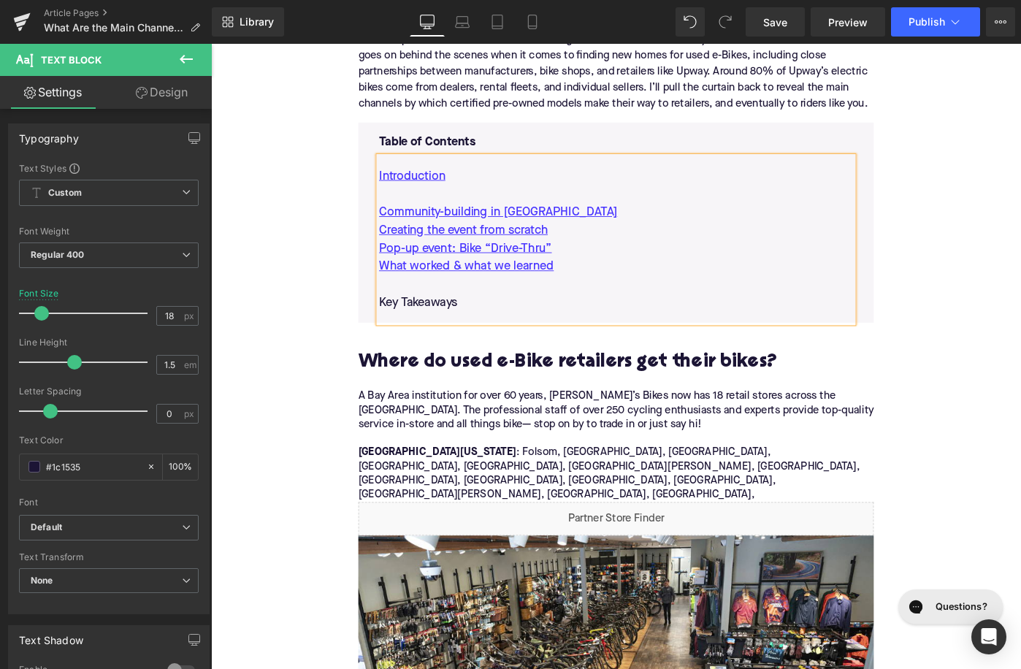
click at [451, 454] on p "A Bay Area institution for over 60 years, Mike’s Bikes now has 18 retail stores…" at bounding box center [653, 482] width 562 height 123
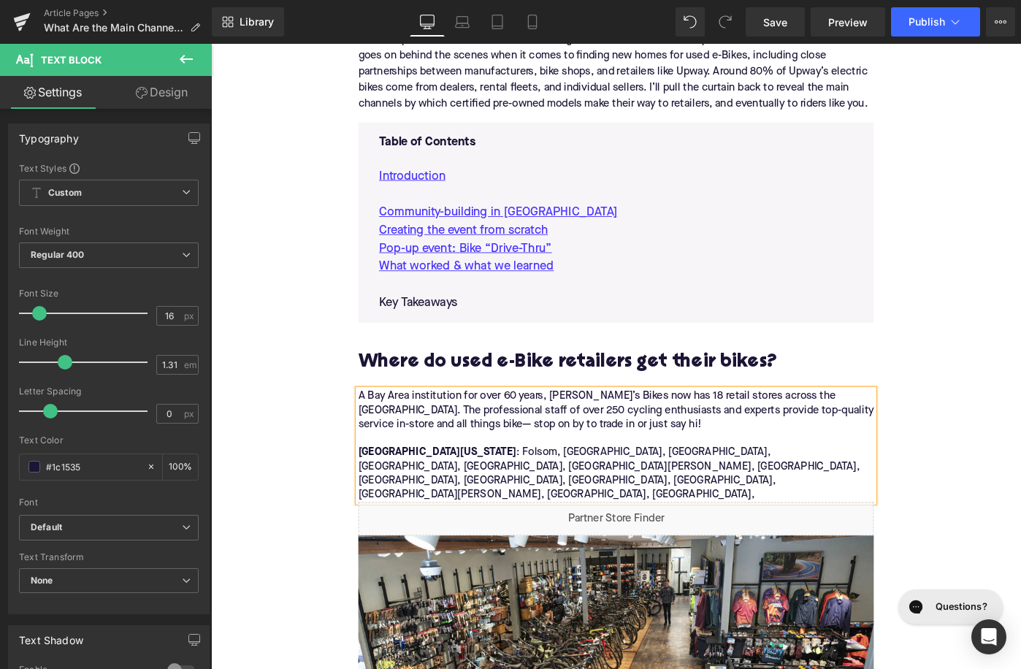
paste div
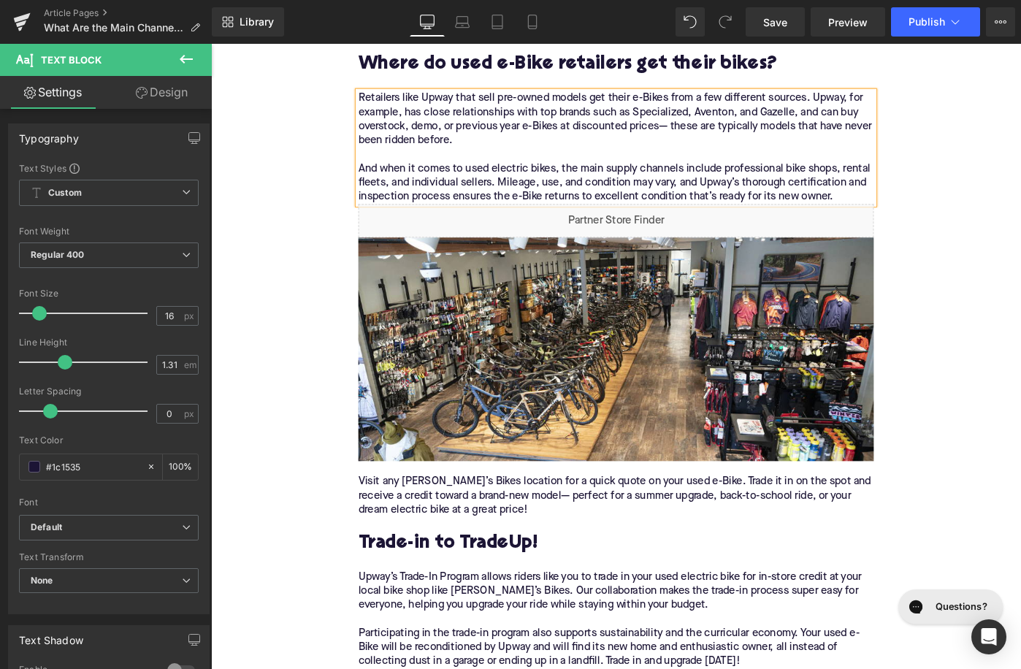
scroll to position [1122, 0]
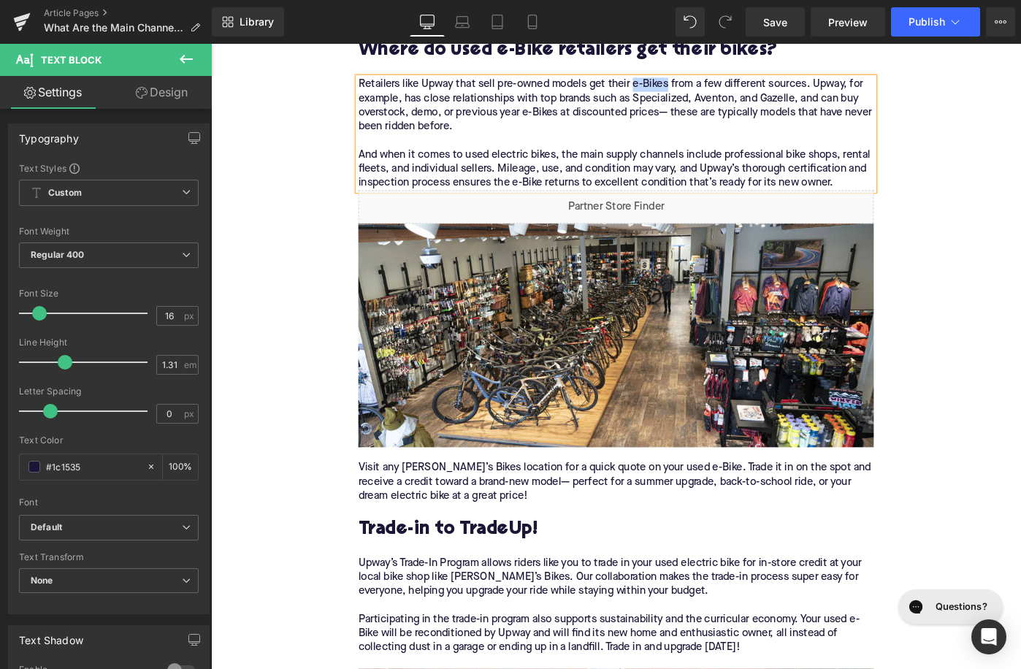
drag, startPoint x: 708, startPoint y: 85, endPoint x: 672, endPoint y: 95, distance: 37.9
click at [672, 95] on div "Retailers like Upway that sell pre-owned models get their e-Bikes from a few di…" at bounding box center [653, 142] width 562 height 123
click at [592, 57] on icon at bounding box center [594, 56] width 18 height 18
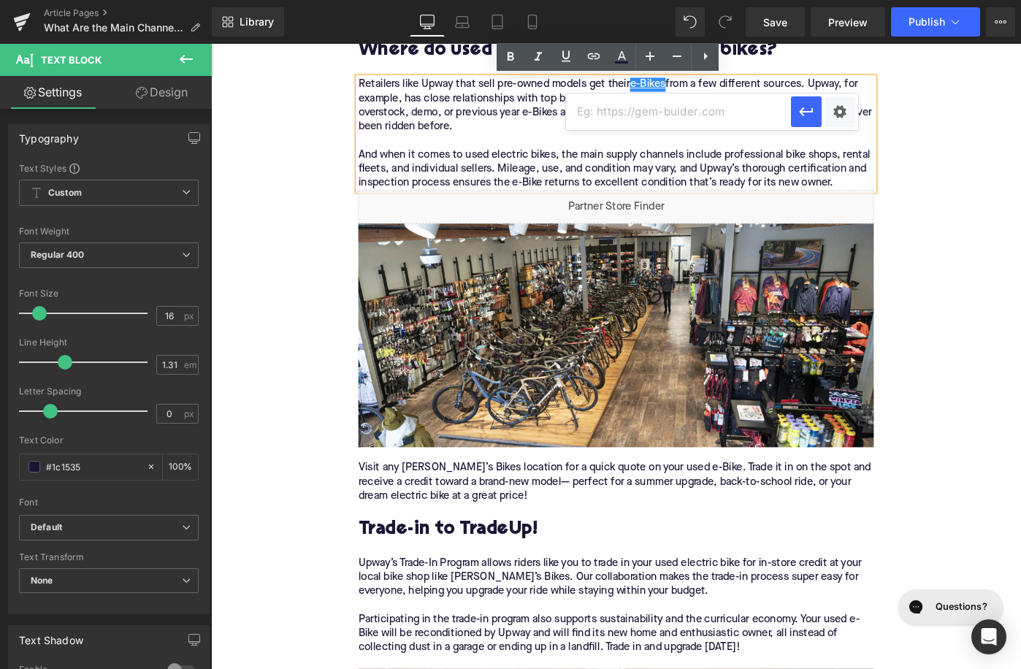
click at [616, 117] on input "text" at bounding box center [678, 111] width 225 height 37
paste input "[URL][DOMAIN_NAME]"
click at [799, 113] on icon "button" at bounding box center [806, 112] width 18 height 18
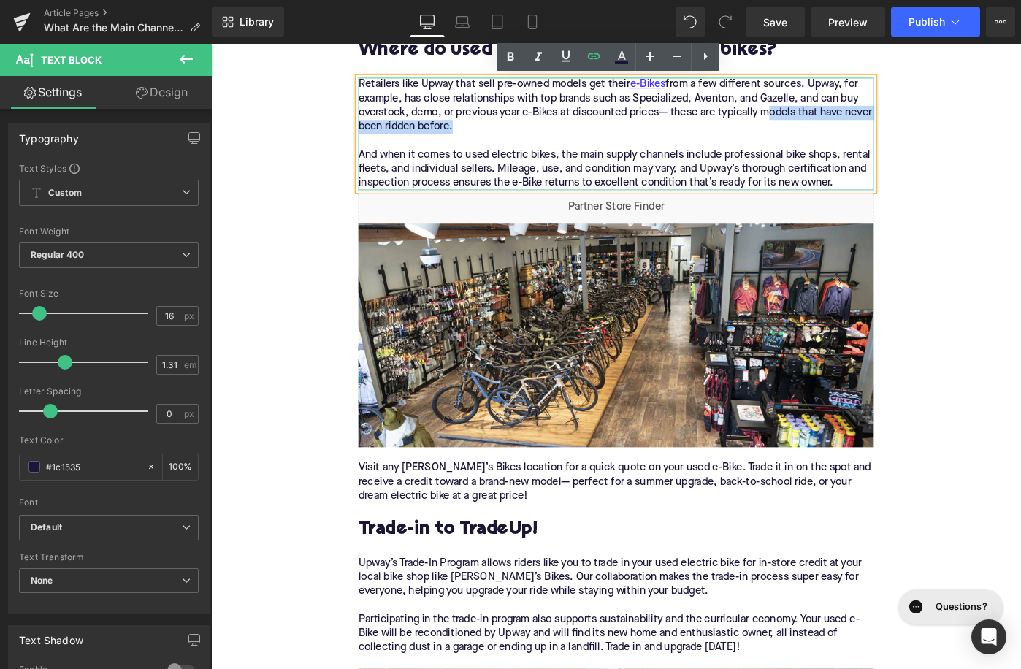
drag, startPoint x: 811, startPoint y: 120, endPoint x: 472, endPoint y: 138, distance: 339.3
click at [472, 138] on div "Retailers like Upway that sell pre-owned models get their e-Bikes from a few di…" at bounding box center [653, 142] width 562 height 123
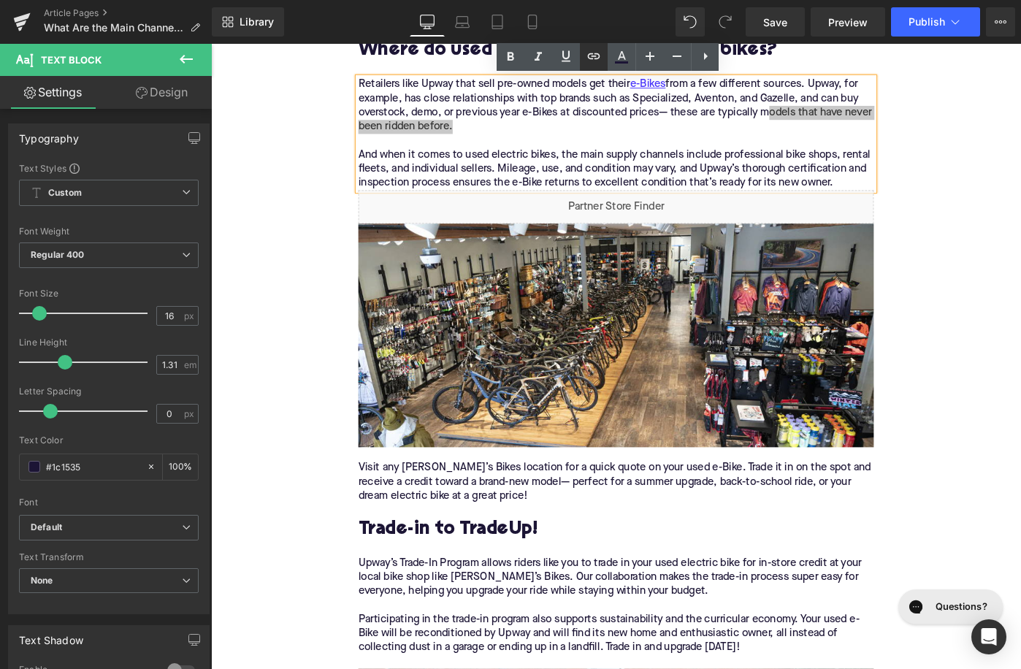
click at [592, 53] on icon at bounding box center [594, 56] width 18 height 18
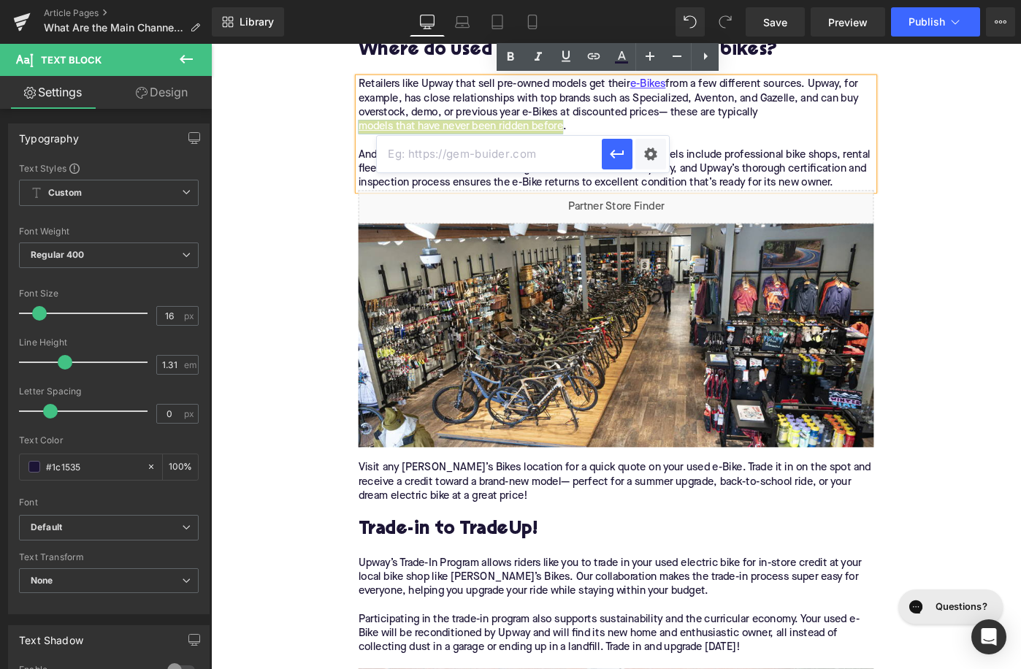
click at [555, 167] on input "text" at bounding box center [489, 154] width 225 height 37
paste input "https://upway.co/collections/under-5-miles-electric-bike"
click at [636, 0] on div "Text Color Highlight Color #333333 Edit or remove link: Edit - Unlink - Cancel …" at bounding box center [510, 0] width 1021 height 0
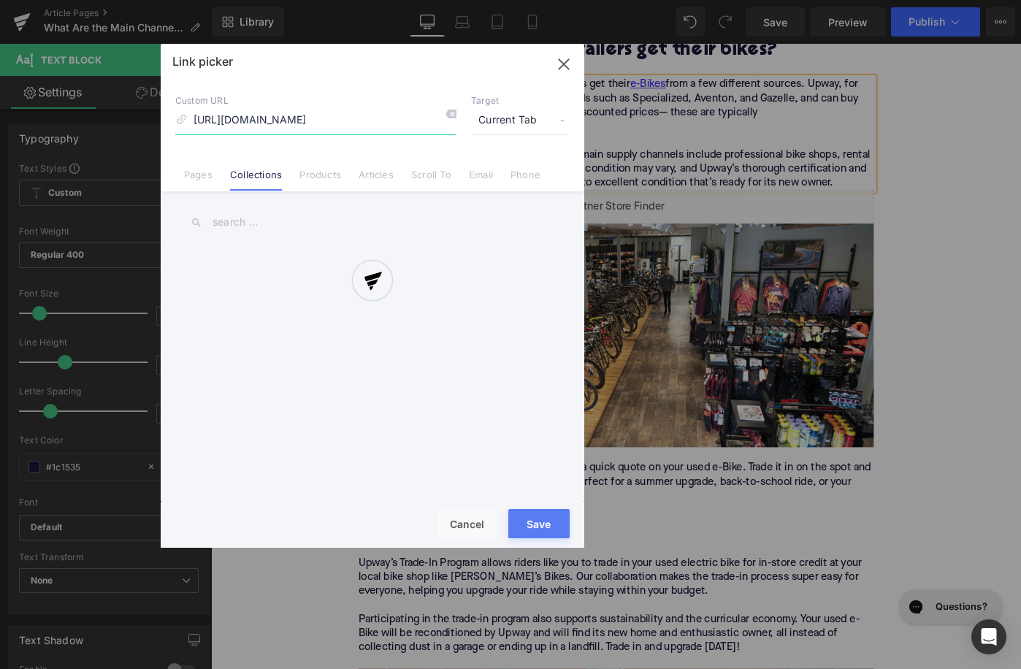
scroll to position [0, 18]
click at [569, 65] on div at bounding box center [373, 296] width 424 height 504
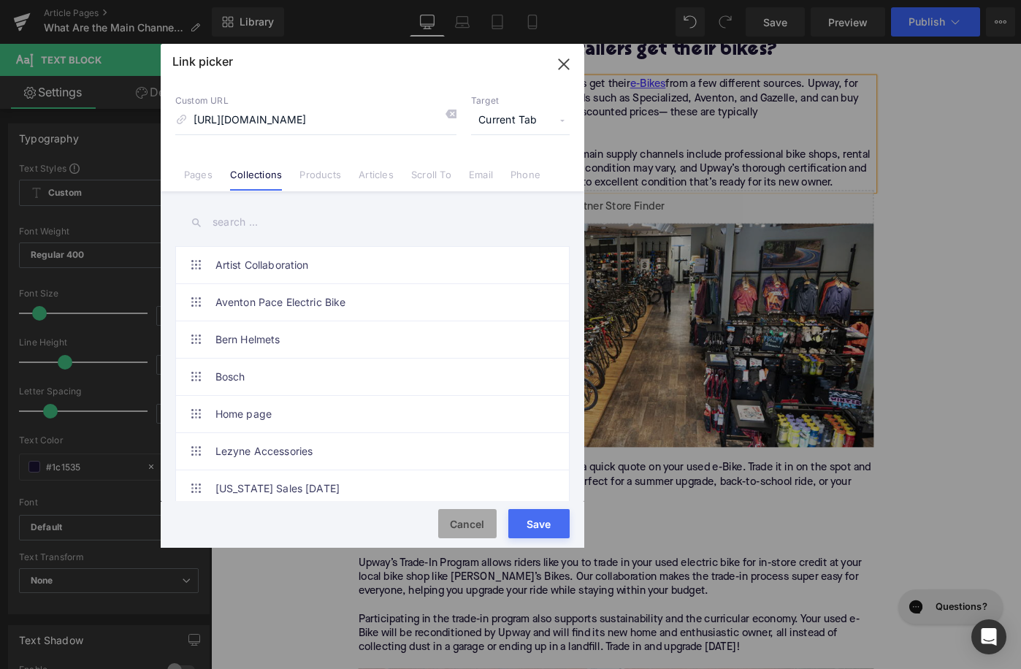
click at [477, 519] on button "Cancel" at bounding box center [467, 523] width 58 height 29
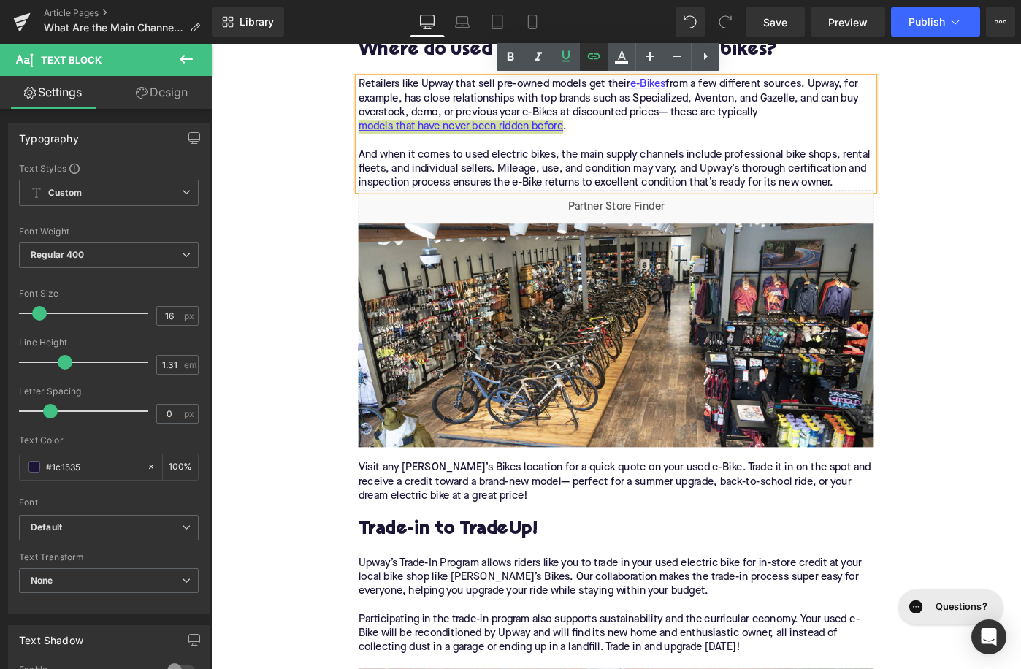
click at [592, 60] on icon at bounding box center [594, 56] width 18 height 18
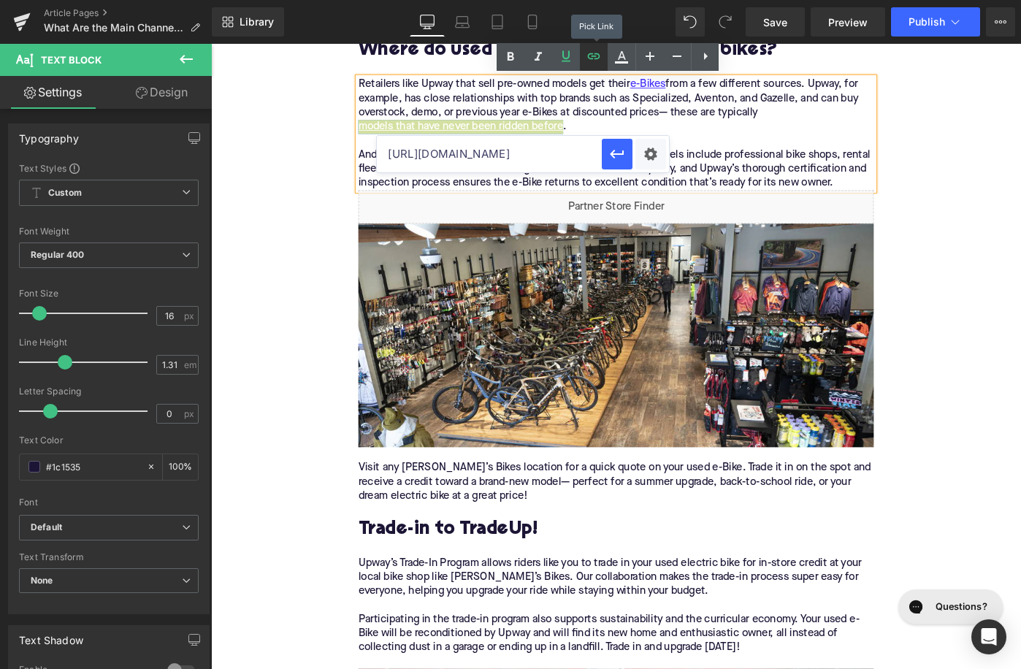
scroll to position [0, 103]
click at [624, 150] on icon "button" at bounding box center [617, 154] width 18 height 18
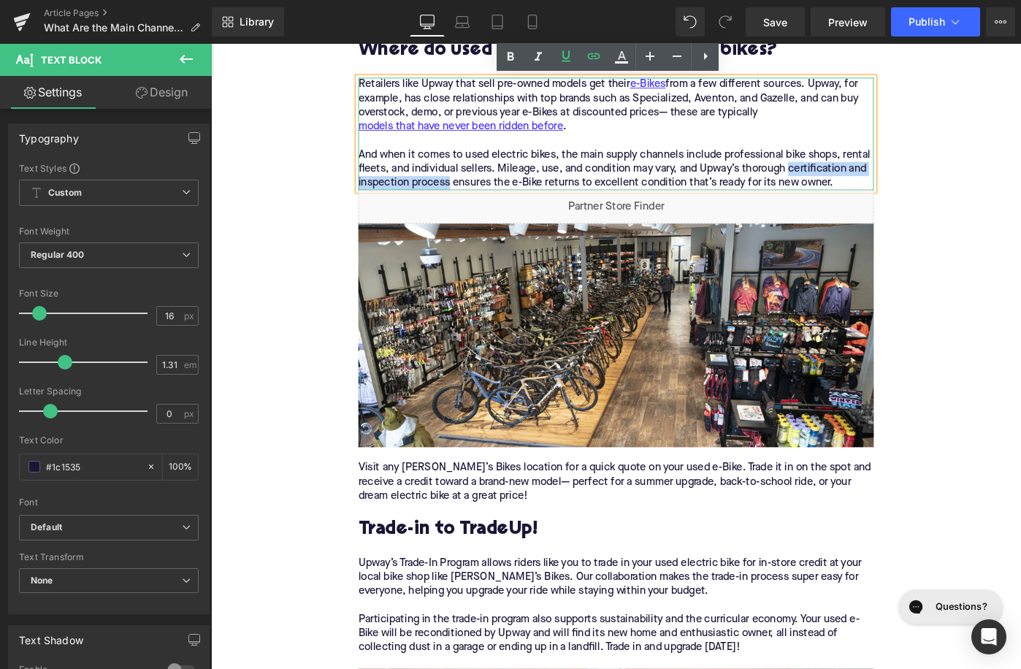
drag, startPoint x: 843, startPoint y: 185, endPoint x: 472, endPoint y: 195, distance: 371.1
click at [472, 195] on div "Retailers like Upway that sell pre-owned models get their e-Bikes from a few di…" at bounding box center [653, 142] width 562 height 123
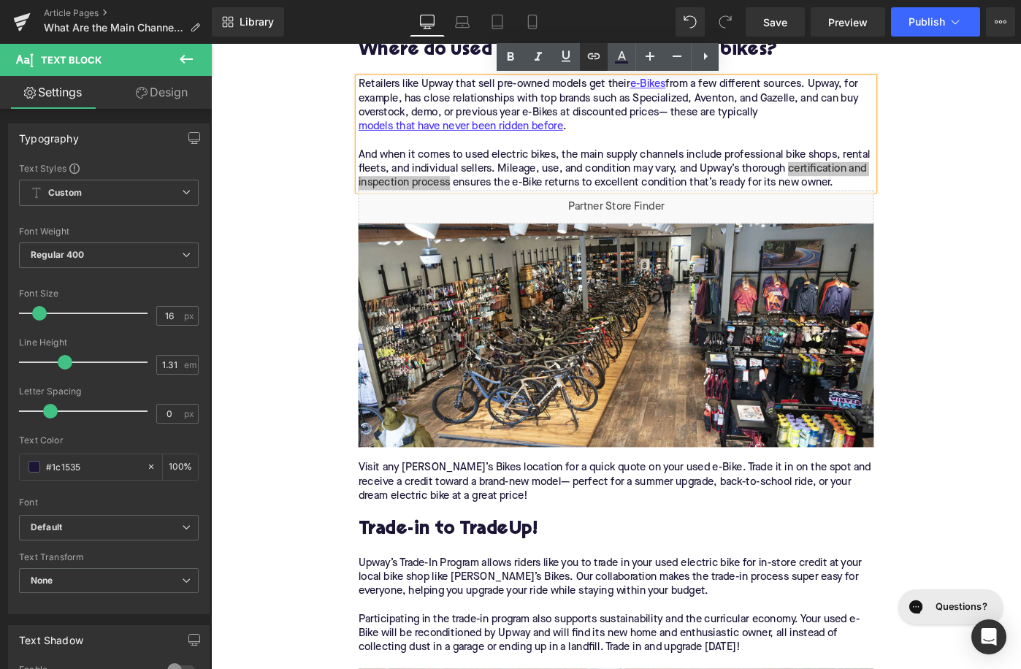
drag, startPoint x: 590, startPoint y: 61, endPoint x: 410, endPoint y: 40, distance: 181.6
click at [590, 61] on icon at bounding box center [594, 56] width 18 height 18
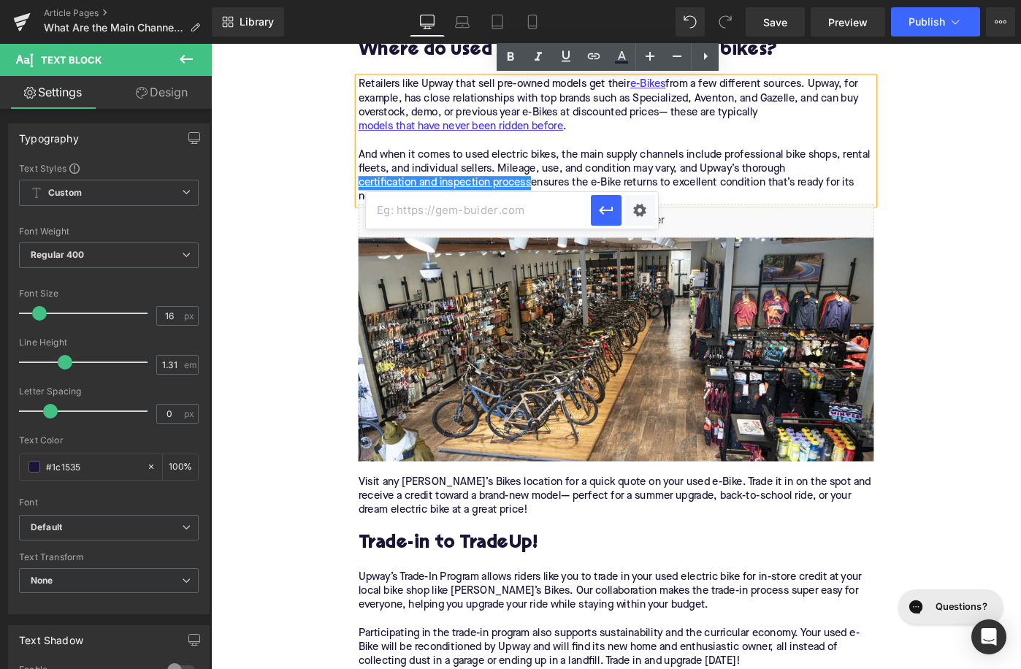
click at [543, 216] on input "text" at bounding box center [478, 210] width 225 height 37
paste input "https://upway.co/blogs/news/how-electric-bikes-certified-at-upway"
type input "https://upway.co/blogs/news/how-electric-bikes-certified-at-upway"
click at [605, 210] on icon "button" at bounding box center [606, 210] width 14 height 9
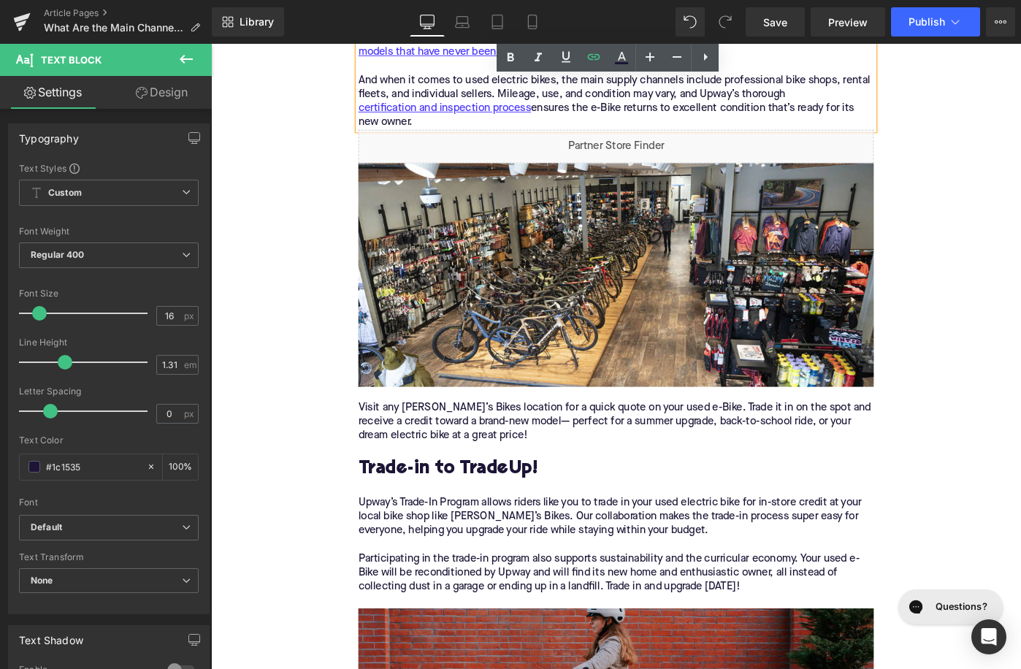
scroll to position [1256, 0]
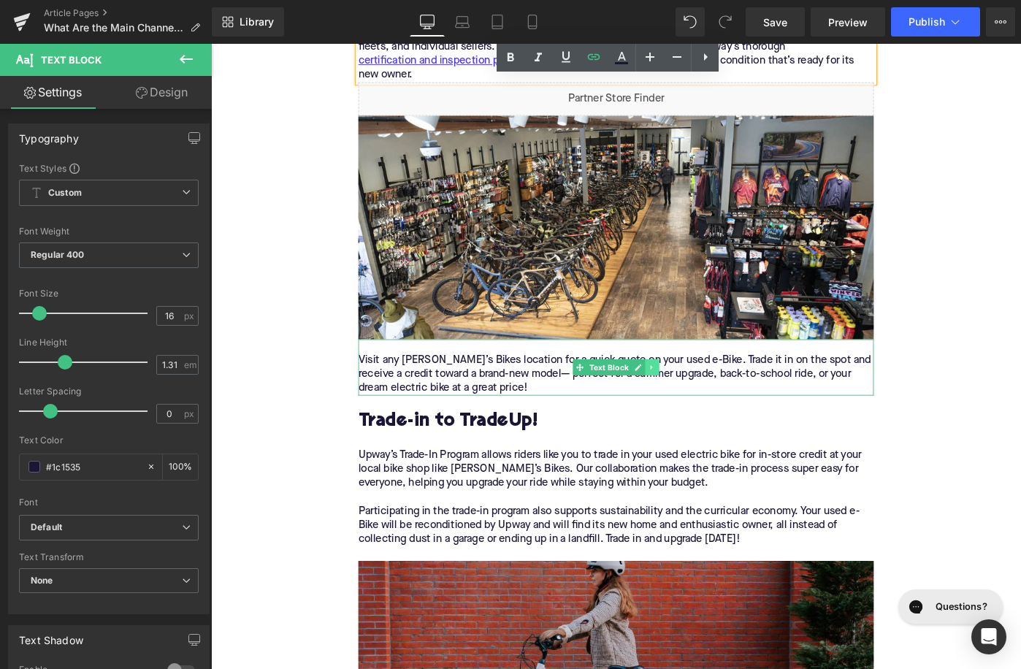
click at [695, 399] on icon at bounding box center [692, 396] width 8 height 9
click at [698, 399] on icon at bounding box center [700, 397] width 8 height 8
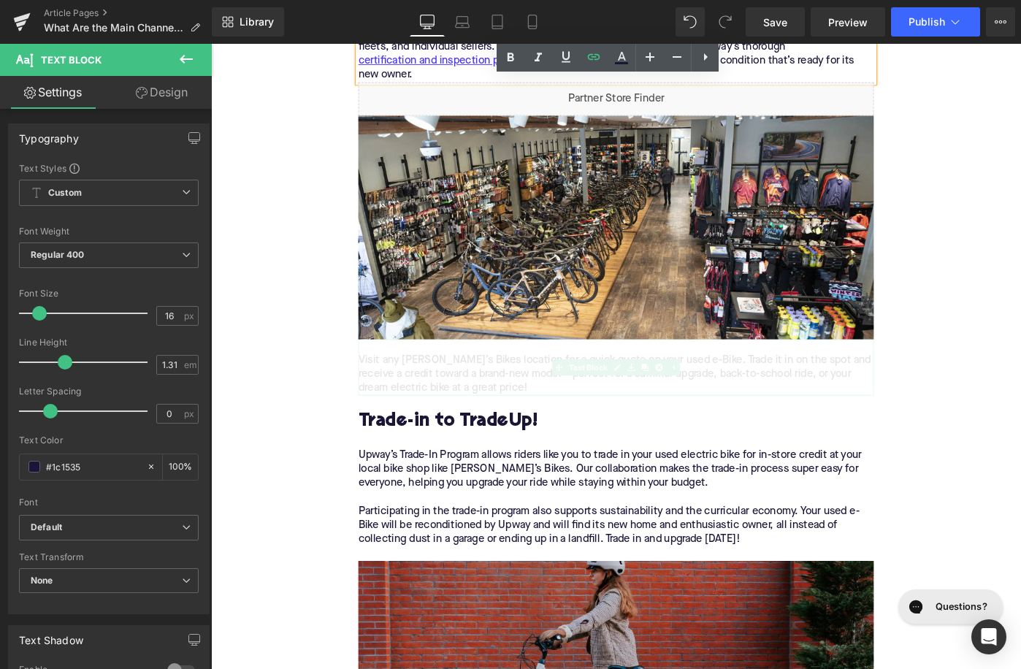
scroll to position [2719, 0]
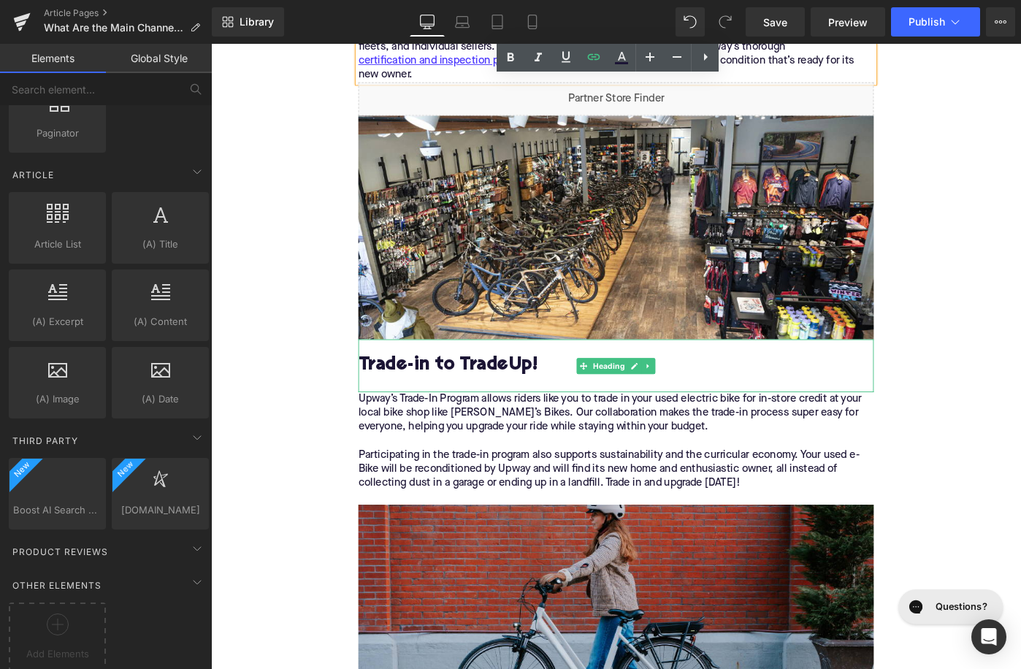
click at [489, 402] on h2 "Trade-in to TradeUp!" at bounding box center [653, 394] width 562 height 23
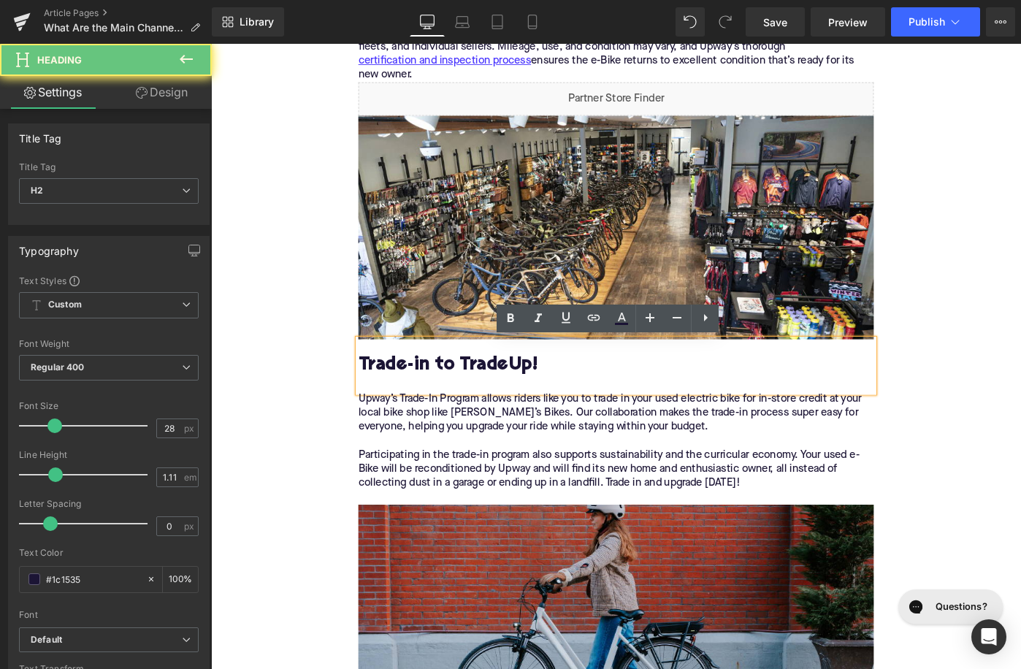
click at [489, 402] on h2 "Trade-in to TradeUp!" at bounding box center [653, 394] width 562 height 23
paste div
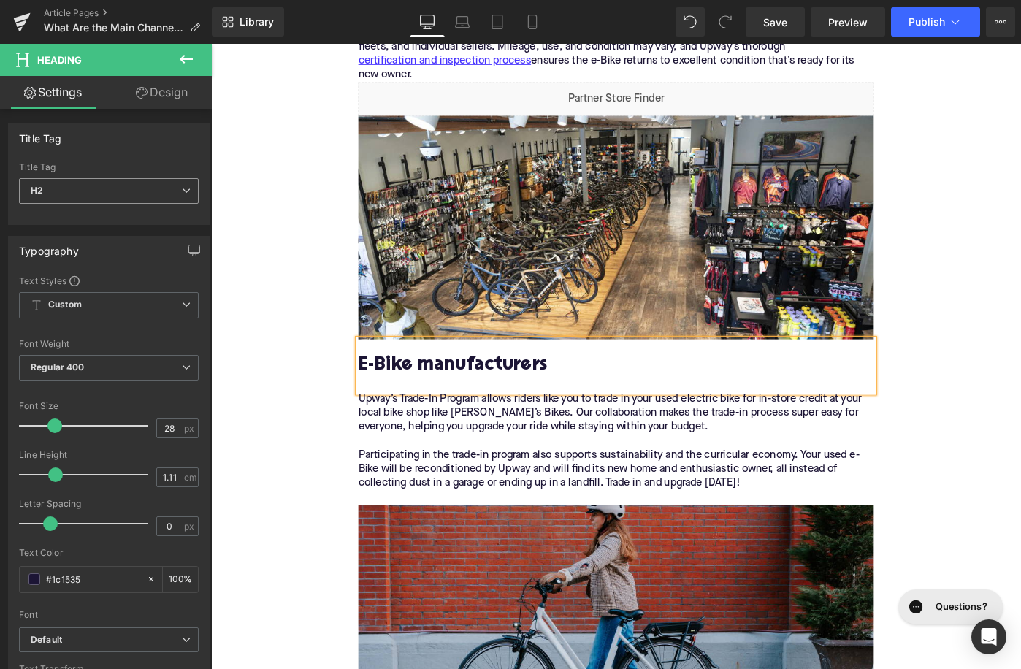
click at [85, 182] on span "H2" at bounding box center [109, 191] width 180 height 26
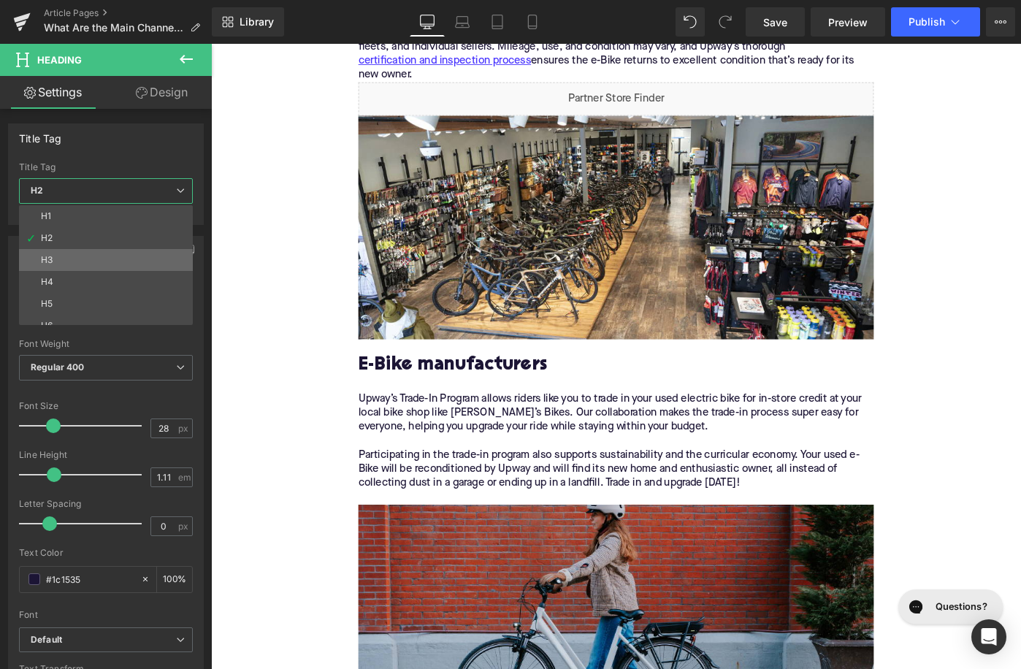
click at [82, 253] on li "H3" at bounding box center [109, 260] width 180 height 22
type input "24"
type input "1.29"
type input "100"
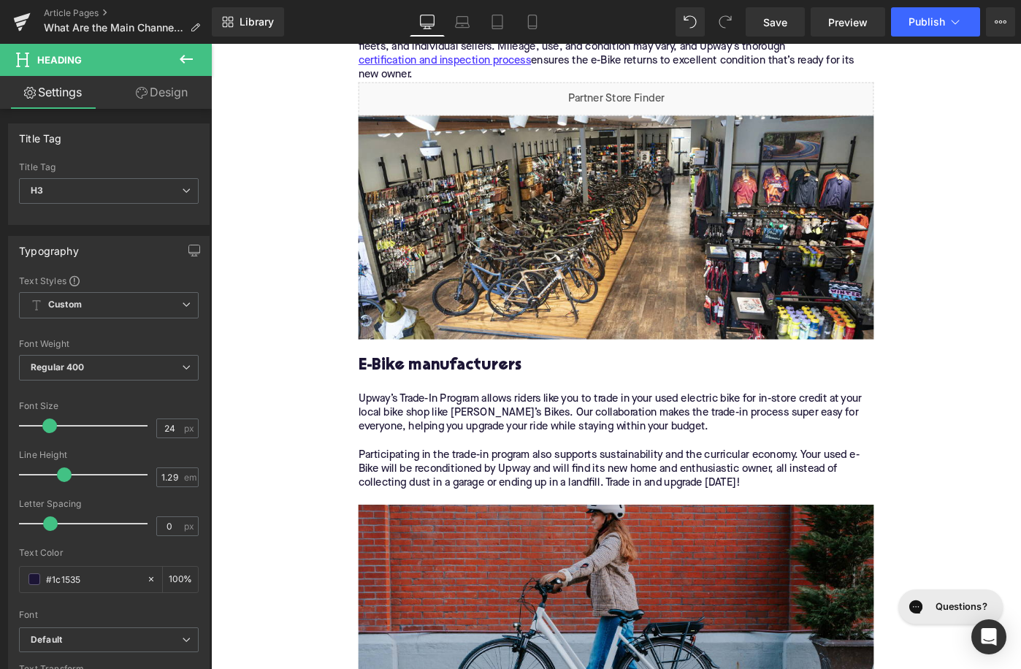
click at [477, 472] on p "Upway’s Trade-In Program allows riders like you to trade in your used electric …" at bounding box center [653, 477] width 562 height 107
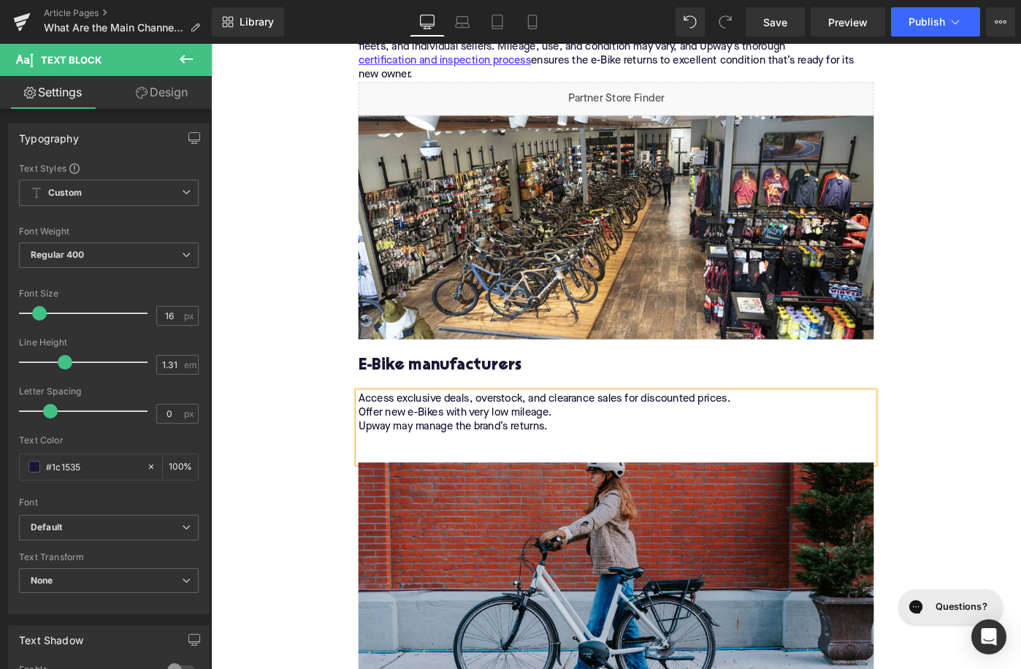
click at [591, 431] on div "Access exclusive deals, overstock, and clearance sales for discounted prices. O…" at bounding box center [653, 462] width 562 height 77
click at [700, 368] on icon at bounding box center [706, 370] width 18 height 18
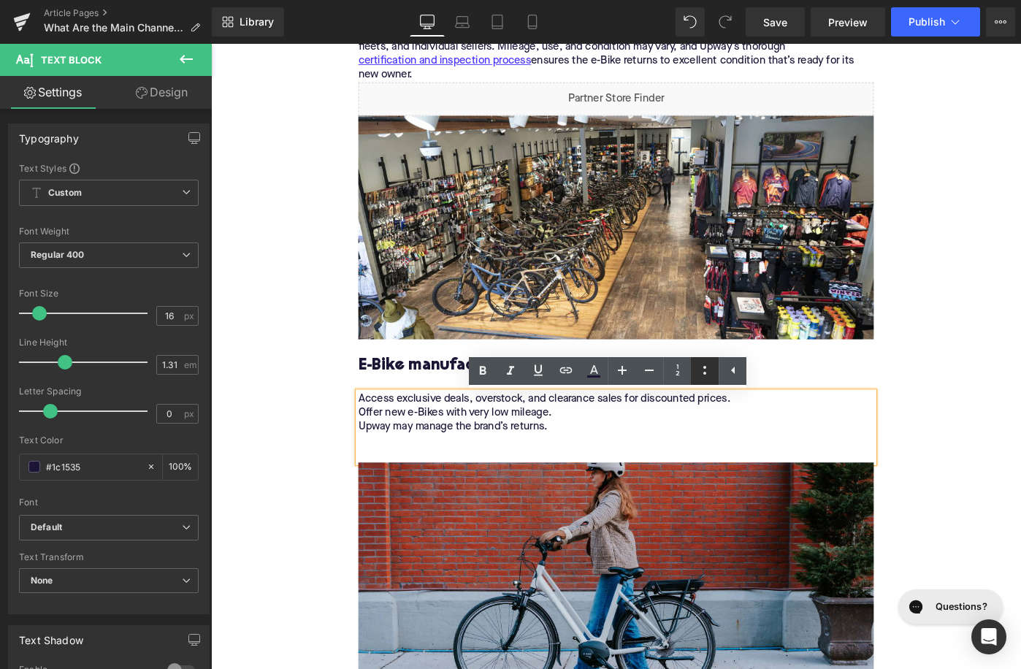
click at [701, 371] on icon at bounding box center [705, 370] width 18 height 18
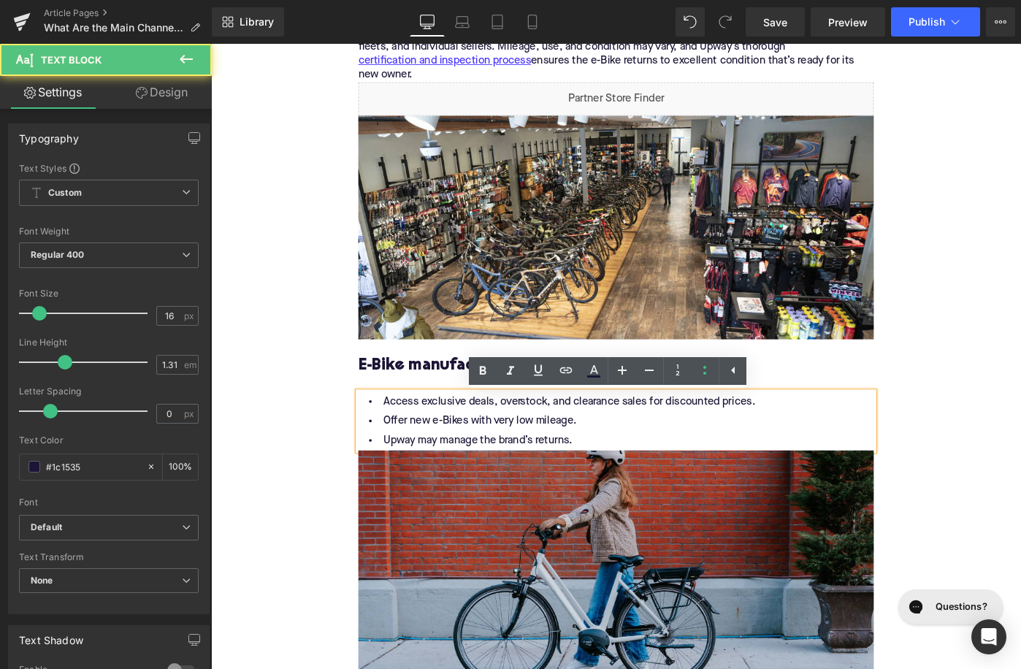
click at [636, 476] on li "Upway may manage the brand’s returns." at bounding box center [653, 476] width 562 height 21
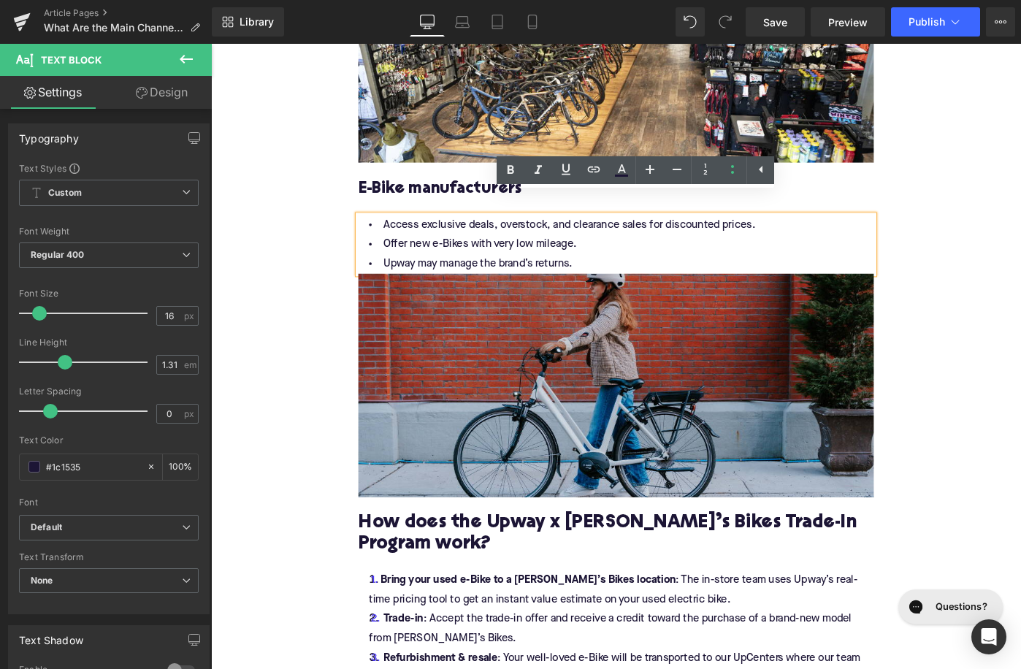
scroll to position [1475, 0]
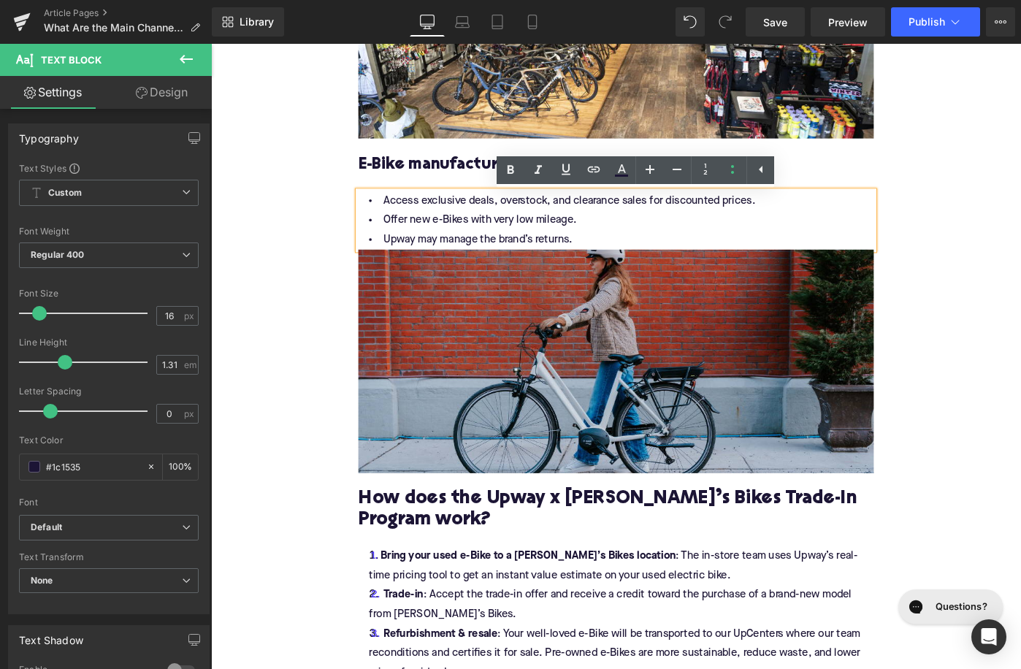
click at [288, 499] on div "Home / What Are the Main Channels That Supply Certified Pre-Owned E-Bikes? Brea…" at bounding box center [653, 565] width 884 height 3688
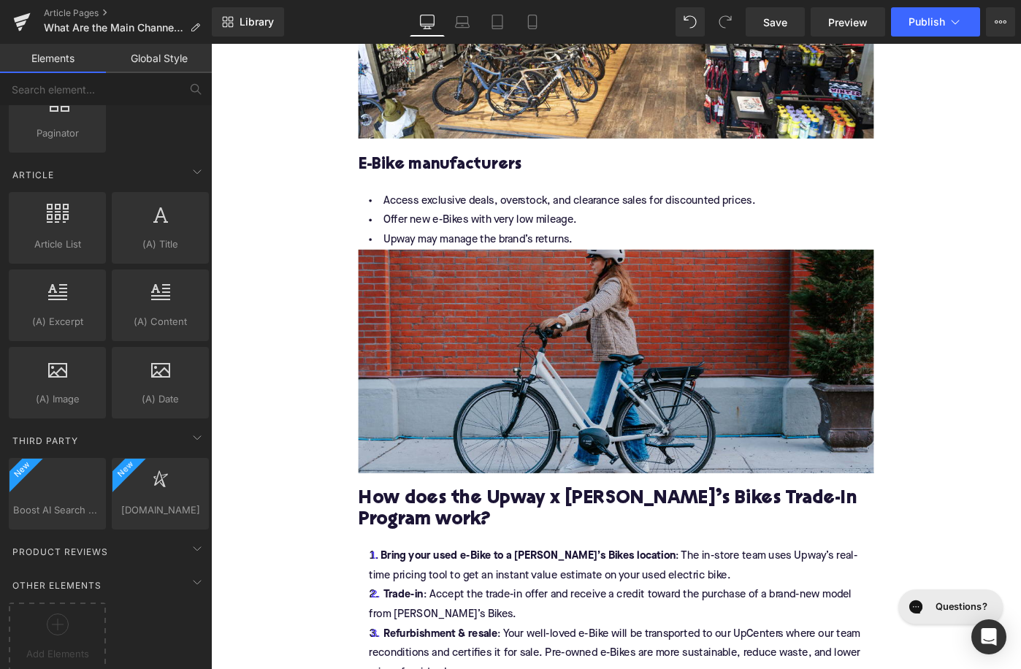
click at [459, 551] on h2 "How does the Upway x Mike’s Bikes Trade-In Program work?" at bounding box center [653, 551] width 562 height 45
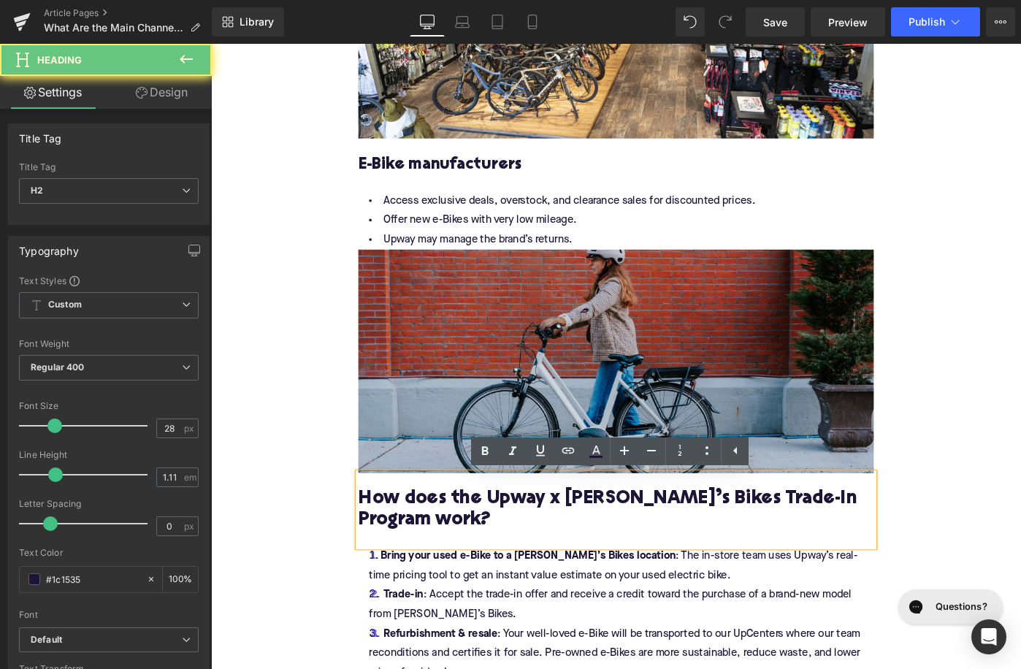
click at [459, 551] on h2 "How does the Upway x Mike’s Bikes Trade-In Program work?" at bounding box center [653, 551] width 562 height 45
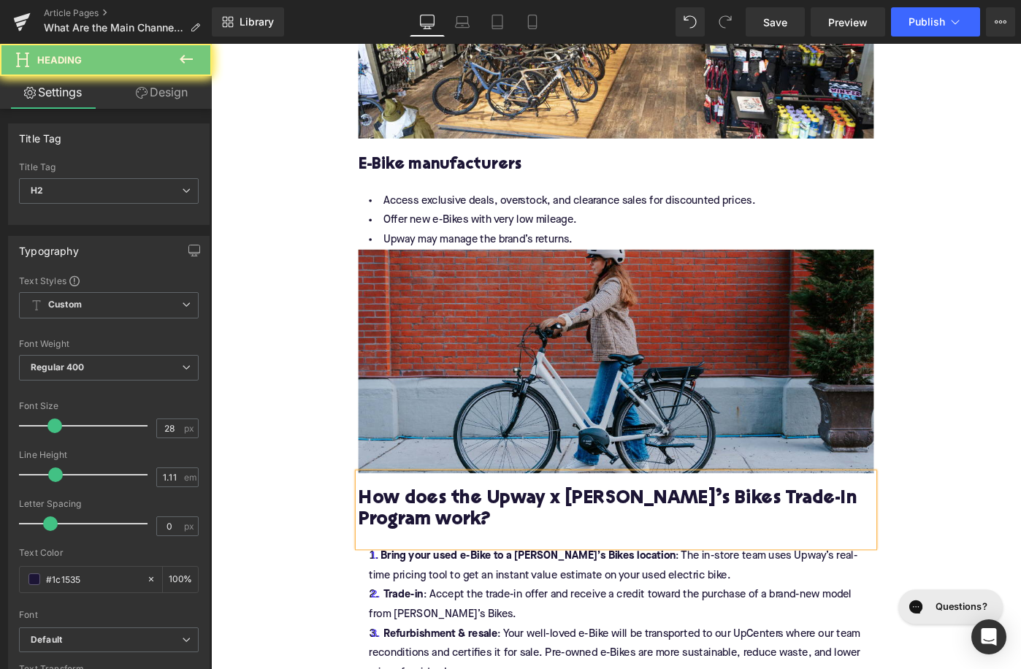
paste div
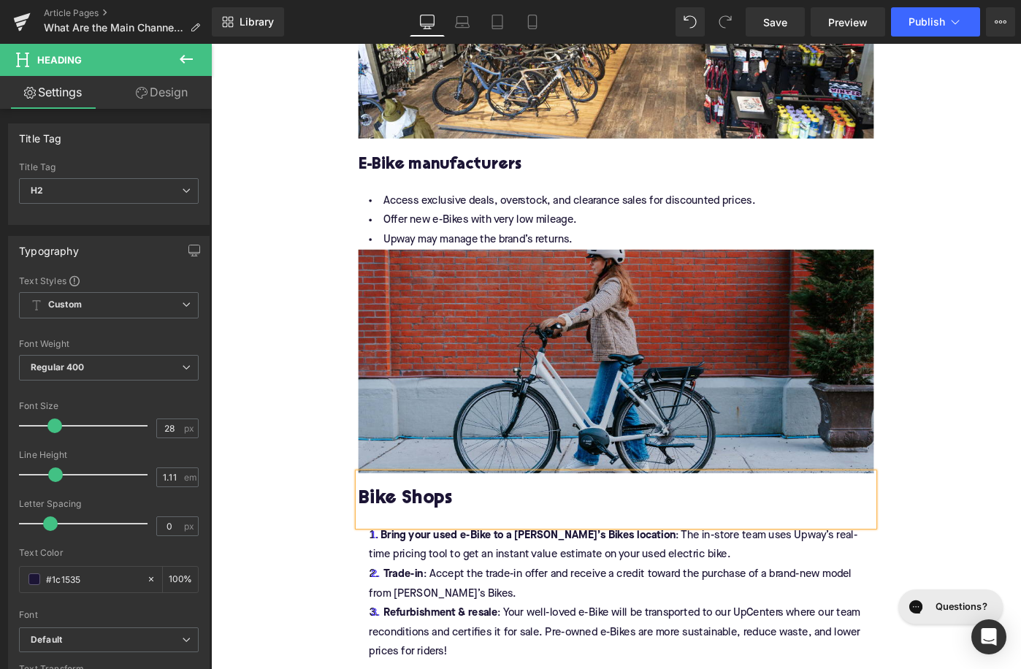
click at [429, 539] on h2 "Bike Shops" at bounding box center [653, 540] width 562 height 23
click at [134, 194] on span "H2" at bounding box center [109, 191] width 180 height 26
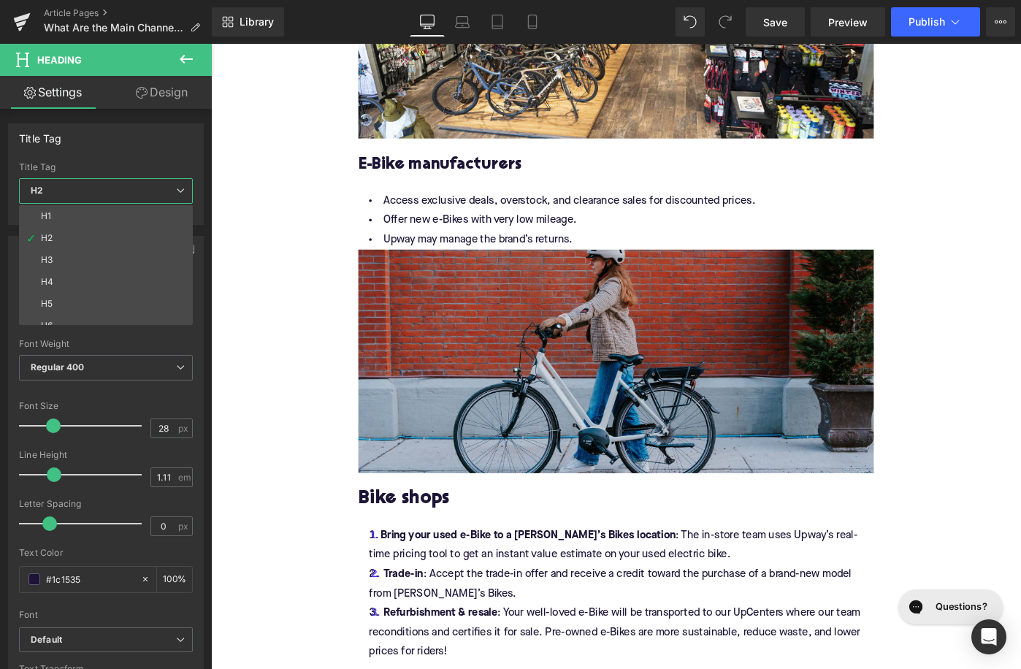
click at [138, 257] on li "H3" at bounding box center [109, 260] width 180 height 22
type input "24"
type input "1.29"
type input "100"
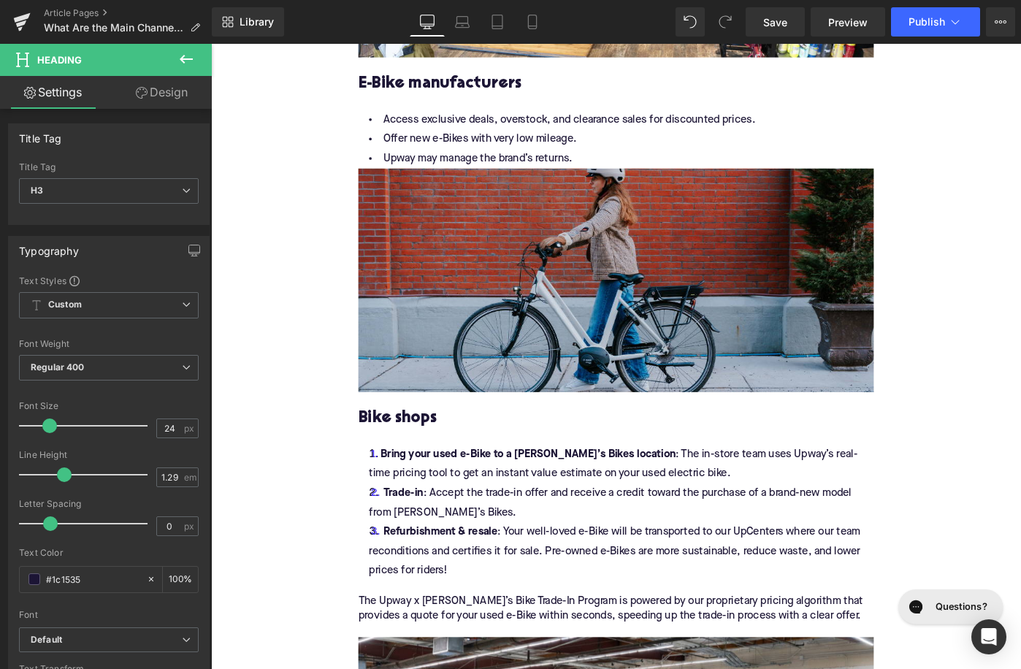
scroll to position [1694, 0]
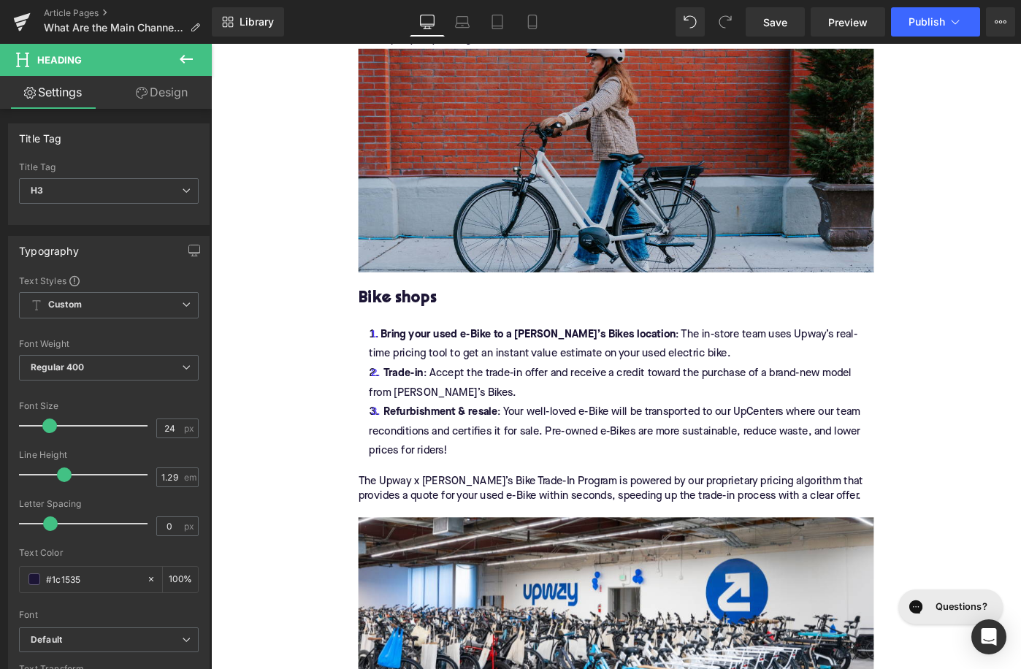
click at [534, 463] on li "Refurbishment & resale : Your well-loved e-Bike will be transported to our UpCe…" at bounding box center [653, 467] width 562 height 64
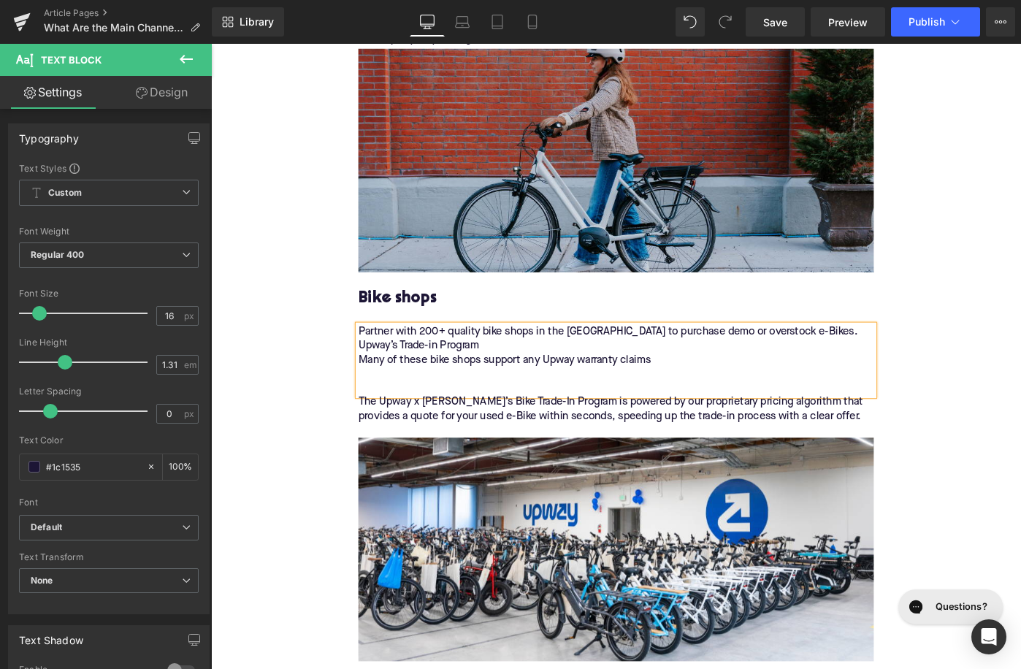
click at [572, 358] on div "Partner with 200+ quality bike shops in the US to purchase demo or overstock e-…" at bounding box center [653, 389] width 562 height 77
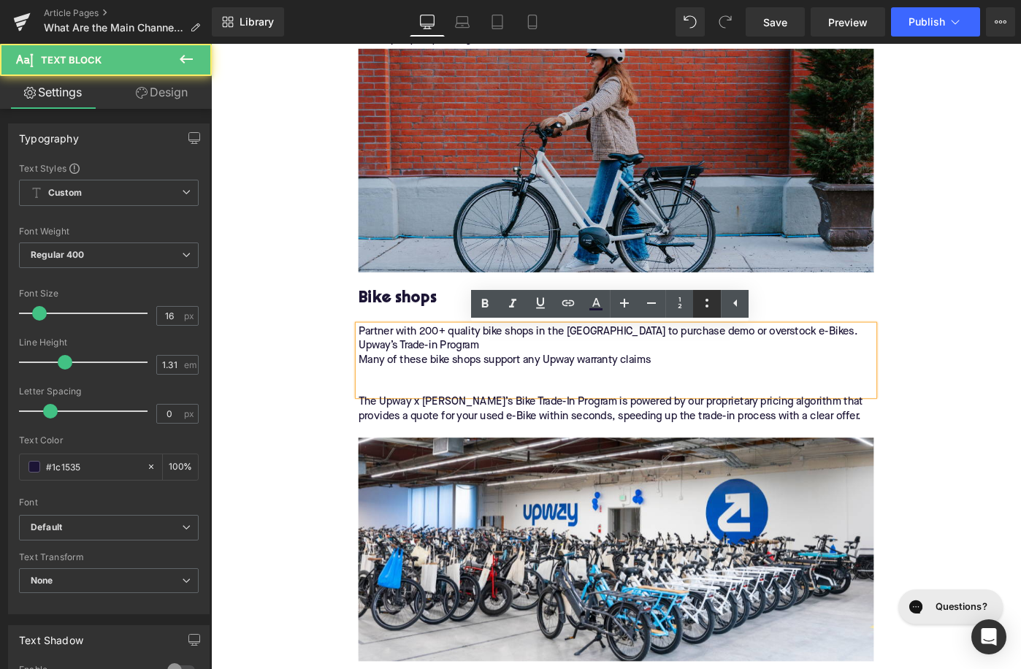
click at [700, 304] on icon at bounding box center [707, 303] width 18 height 18
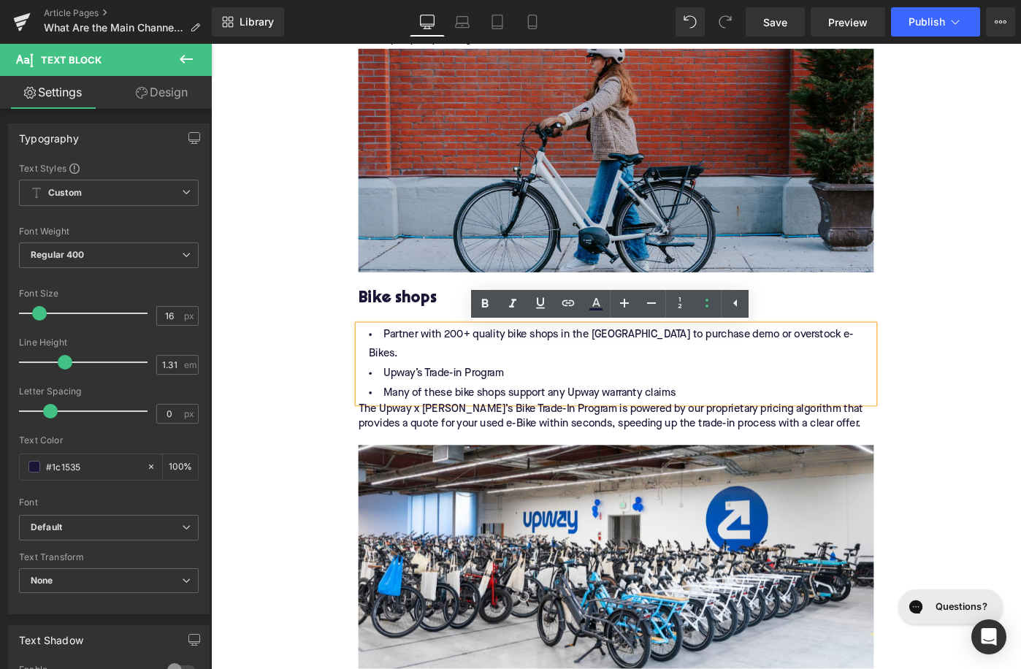
click at [754, 414] on li "Many of these bike shops support any Upway warranty claims" at bounding box center [653, 424] width 562 height 21
click at [581, 440] on p "The Upway x Mike’s Bike Trade-In Program is powered by our proprietary pricing …" at bounding box center [653, 458] width 562 height 46
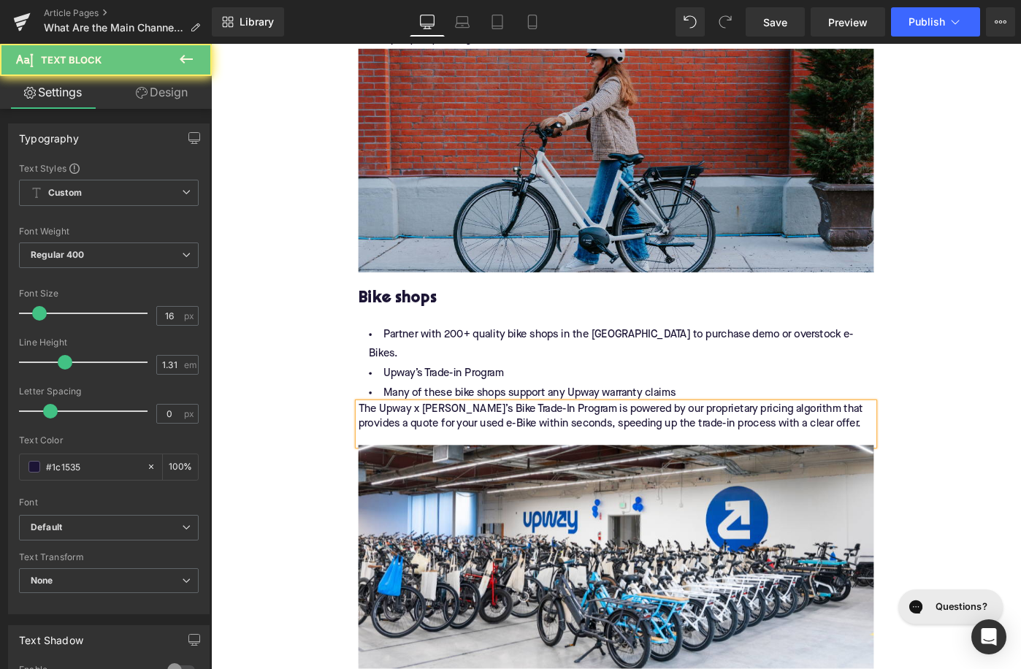
paste div
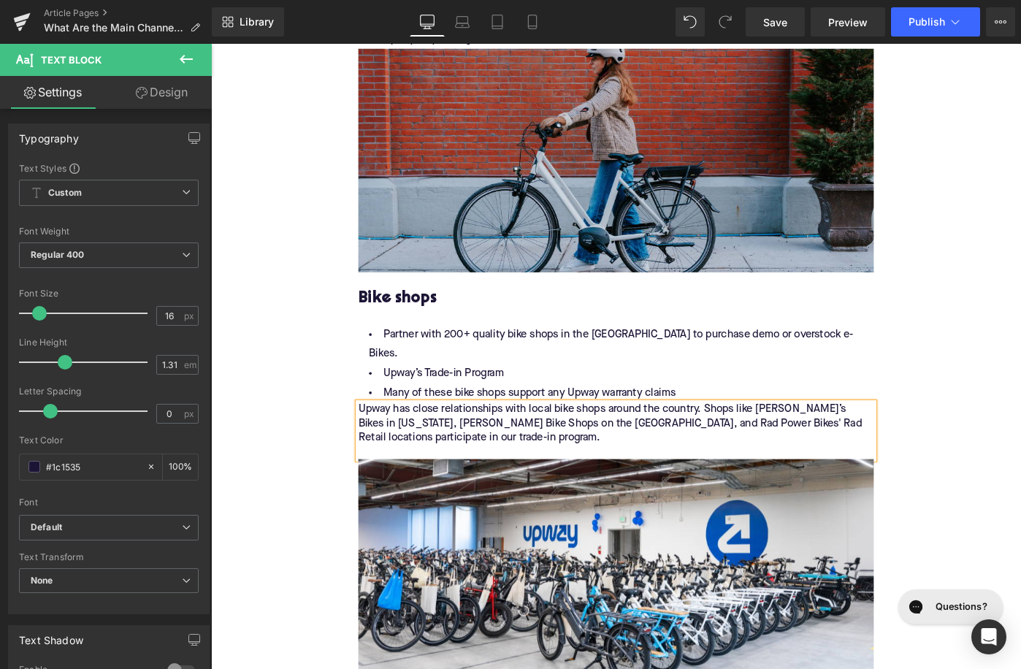
click at [374, 435] on p "Upway has close relationships with local bike shops around the country. Shops l…" at bounding box center [653, 465] width 562 height 61
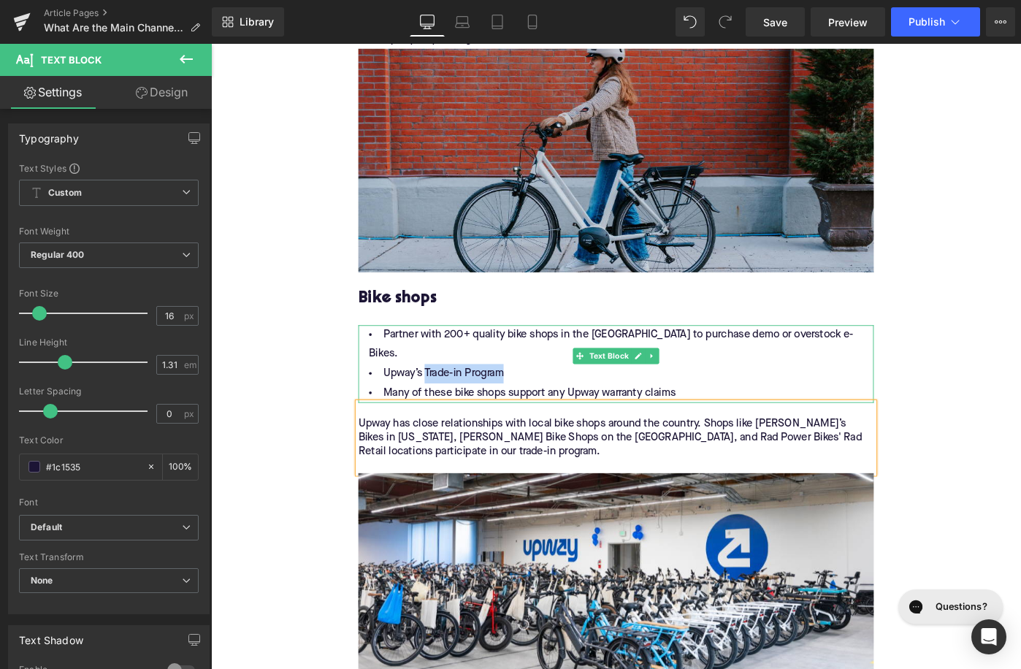
drag, startPoint x: 535, startPoint y: 386, endPoint x: 440, endPoint y: 386, distance: 94.2
click at [440, 393] on li "Upway’s Trade-in Program" at bounding box center [653, 403] width 562 height 21
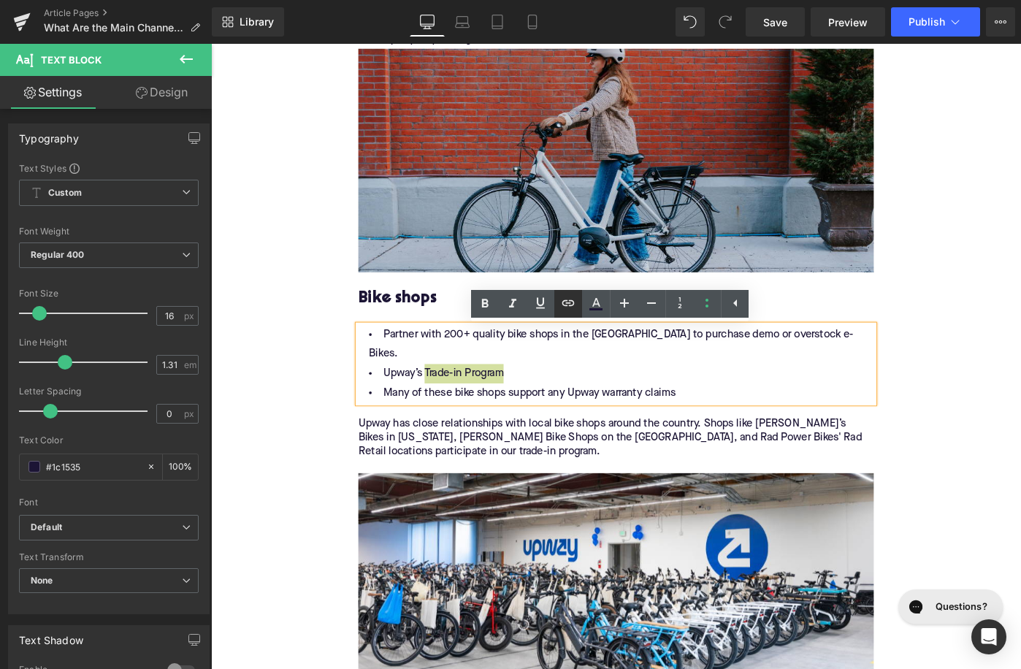
click at [569, 302] on icon at bounding box center [568, 303] width 18 height 18
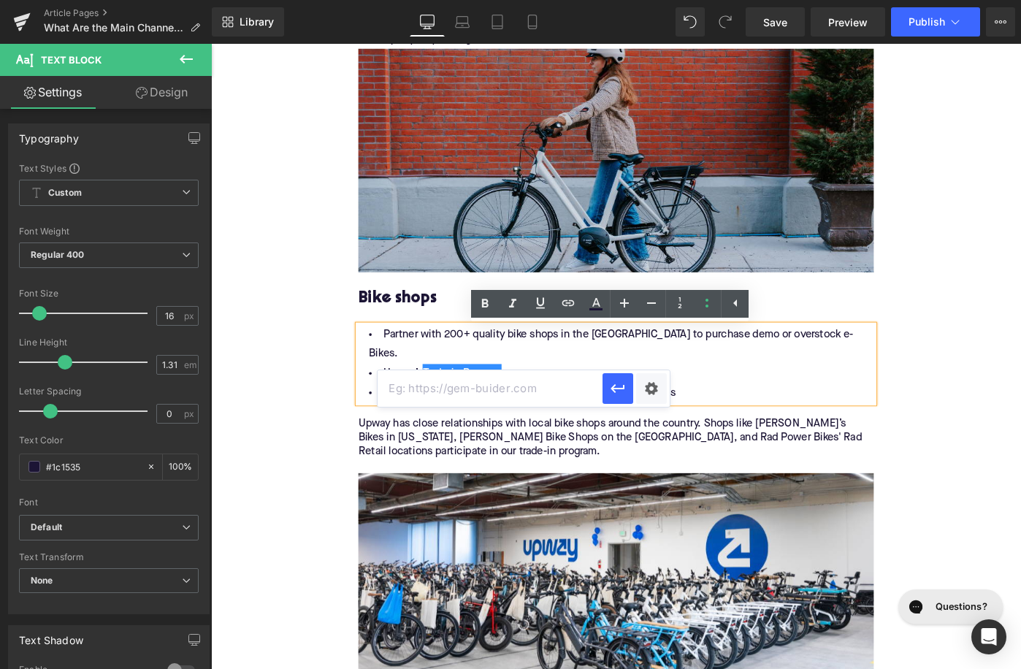
click at [528, 393] on input "text" at bounding box center [490, 388] width 225 height 37
paste input "https://upway.co/blogs/news/how-do-upway-trade-ins-work"
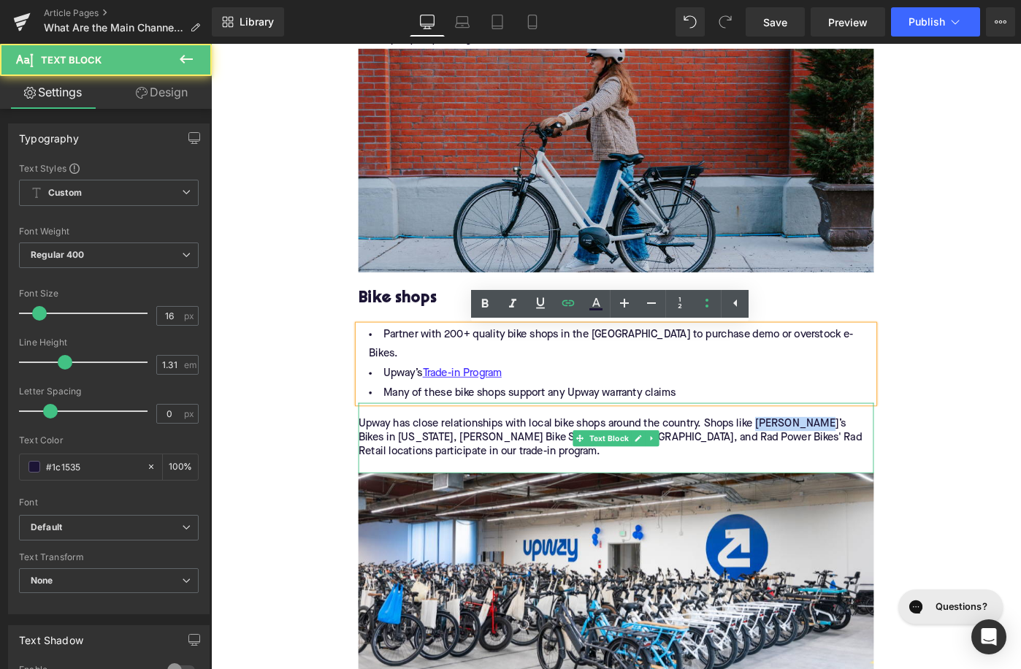
drag, startPoint x: 807, startPoint y: 443, endPoint x: 868, endPoint y: 443, distance: 61.3
click at [868, 451] on p "Upway has close relationships with local bike shops around the country. Shops l…" at bounding box center [653, 481] width 562 height 61
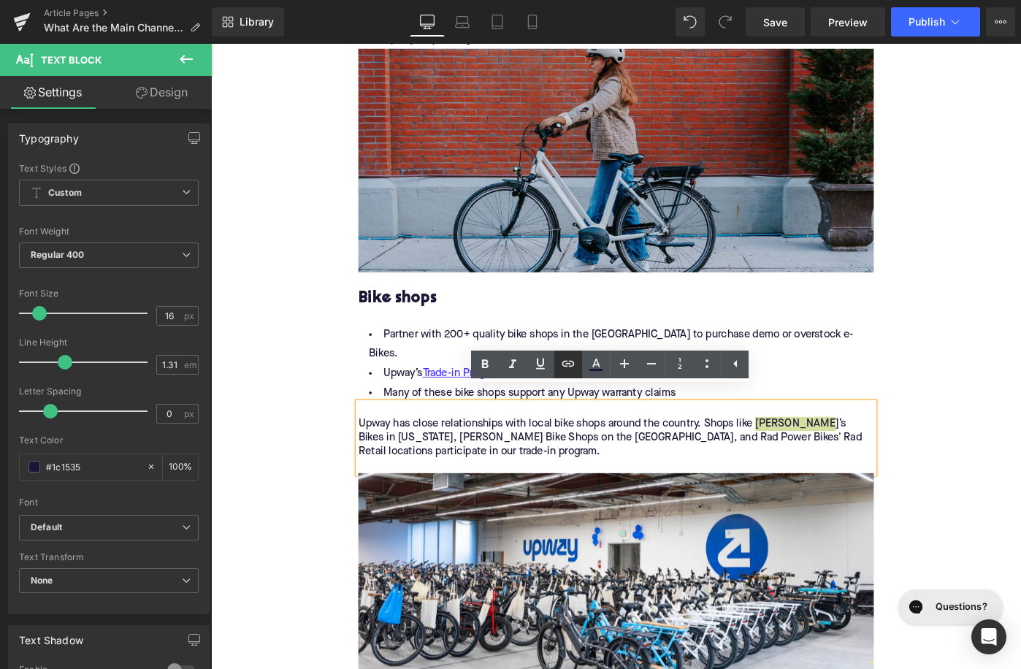
click at [569, 367] on icon at bounding box center [568, 364] width 12 height 6
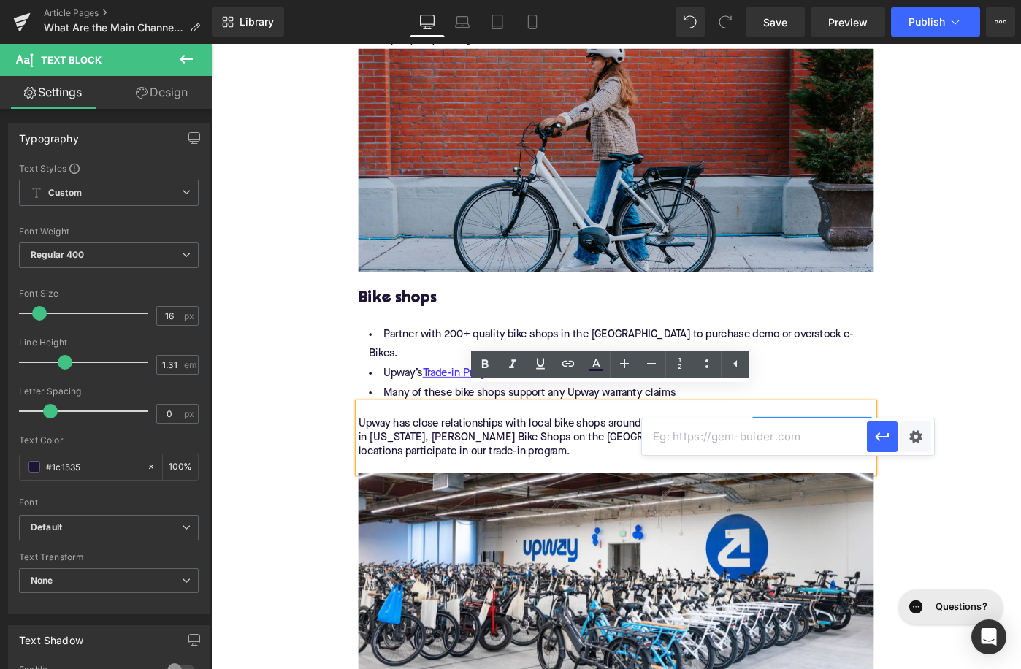
click at [689, 442] on input "text" at bounding box center [754, 436] width 225 height 37
paste input "https://upway.co/blogs/news/upway-mikes-bikes-trade-in-program"
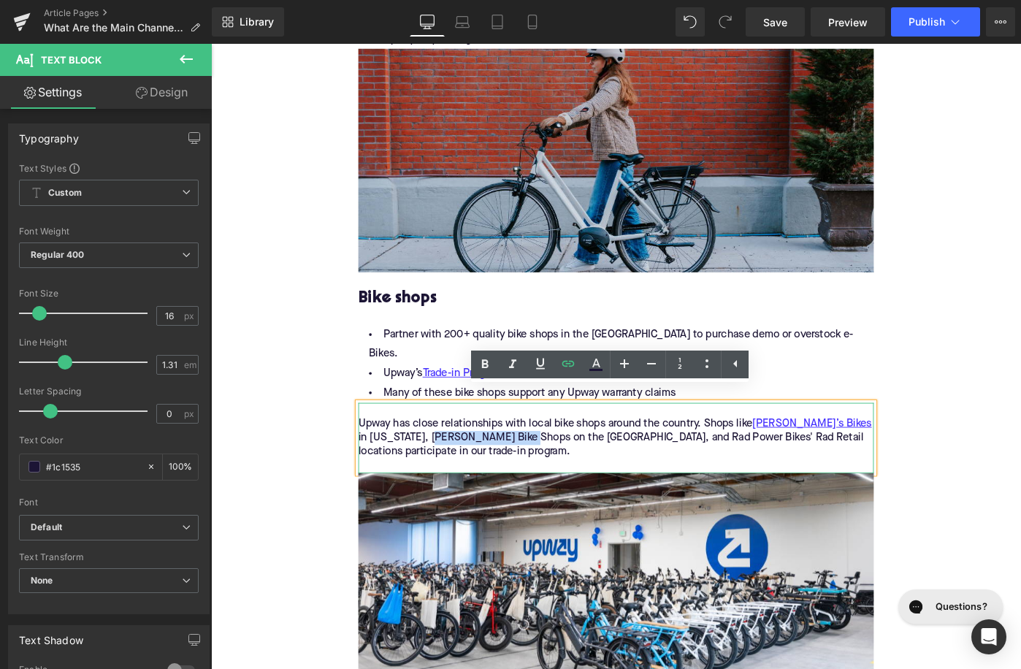
drag, startPoint x: 428, startPoint y: 458, endPoint x: 527, endPoint y: 460, distance: 99.3
click at [527, 460] on p "Upway has close relationships with local bike shops around the country. Shops l…" at bounding box center [653, 481] width 562 height 61
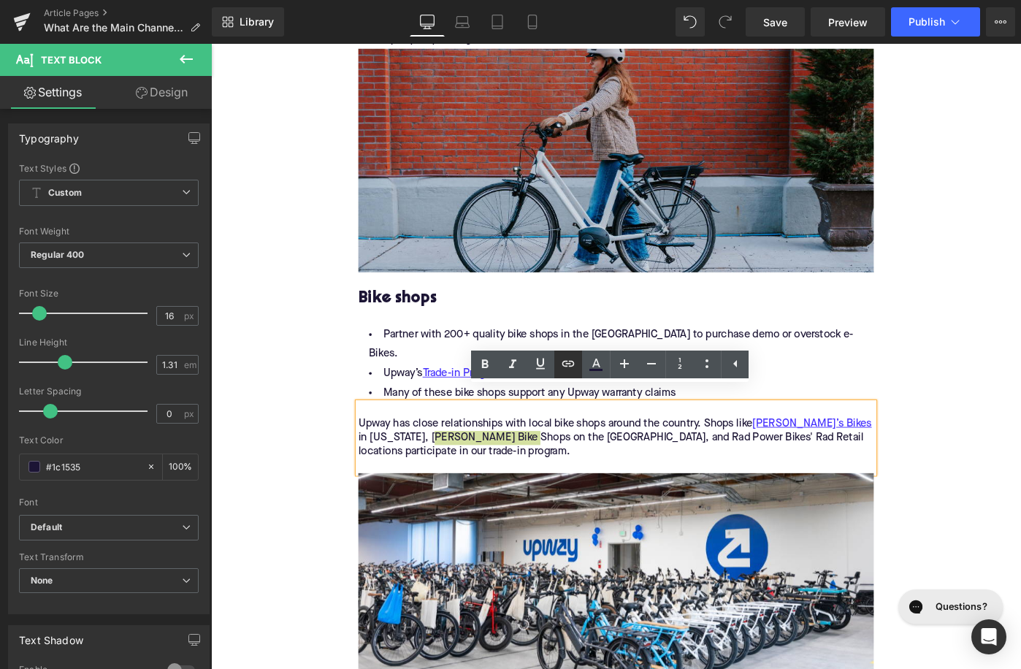
click at [563, 364] on icon at bounding box center [568, 364] width 12 height 6
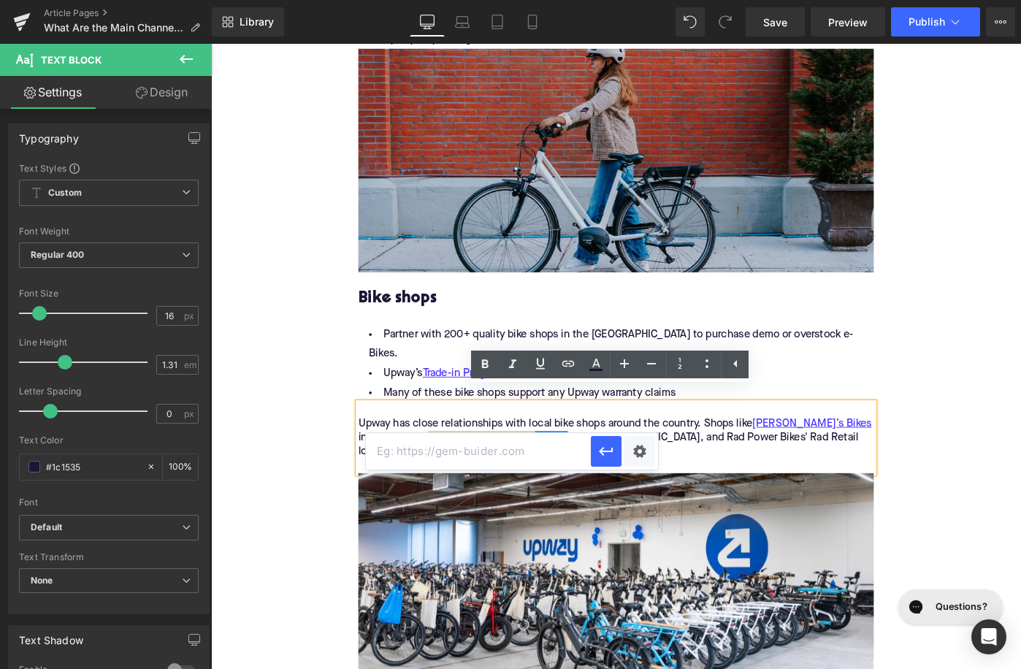
click at [534, 447] on input "text" at bounding box center [478, 451] width 225 height 37
paste input "https://upway.co/blogs/news/upway-contes-bike-shop-trade-in-program"
click at [609, 454] on icon "button" at bounding box center [606, 452] width 18 height 18
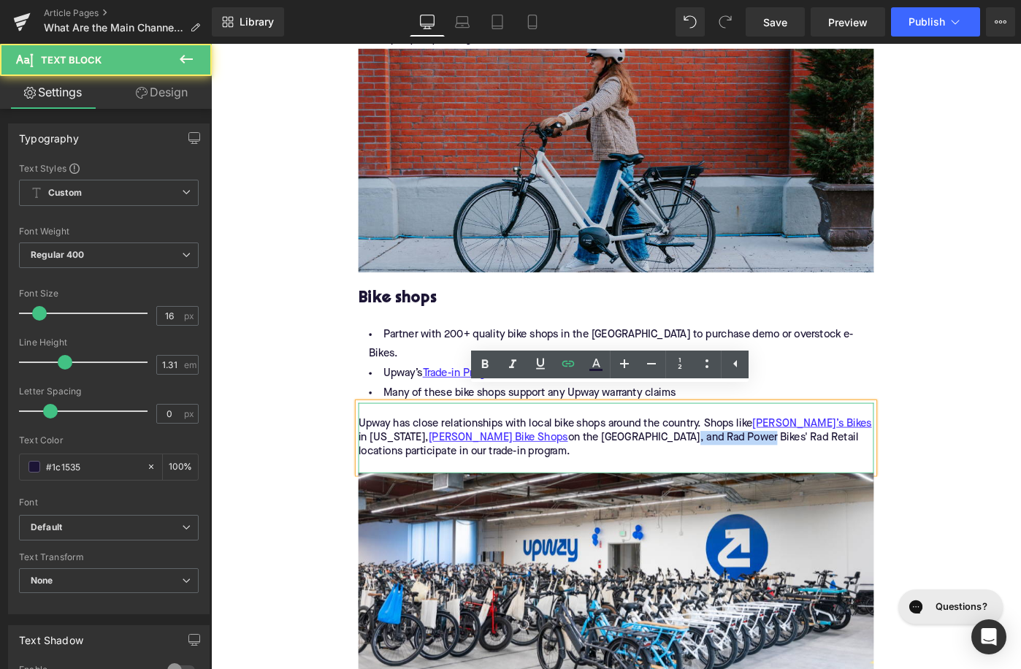
drag, startPoint x: 654, startPoint y: 457, endPoint x: 738, endPoint y: 462, distance: 84.1
click at [738, 462] on p "Upway has close relationships with local bike shops around the country. Shops l…" at bounding box center [653, 481] width 562 height 61
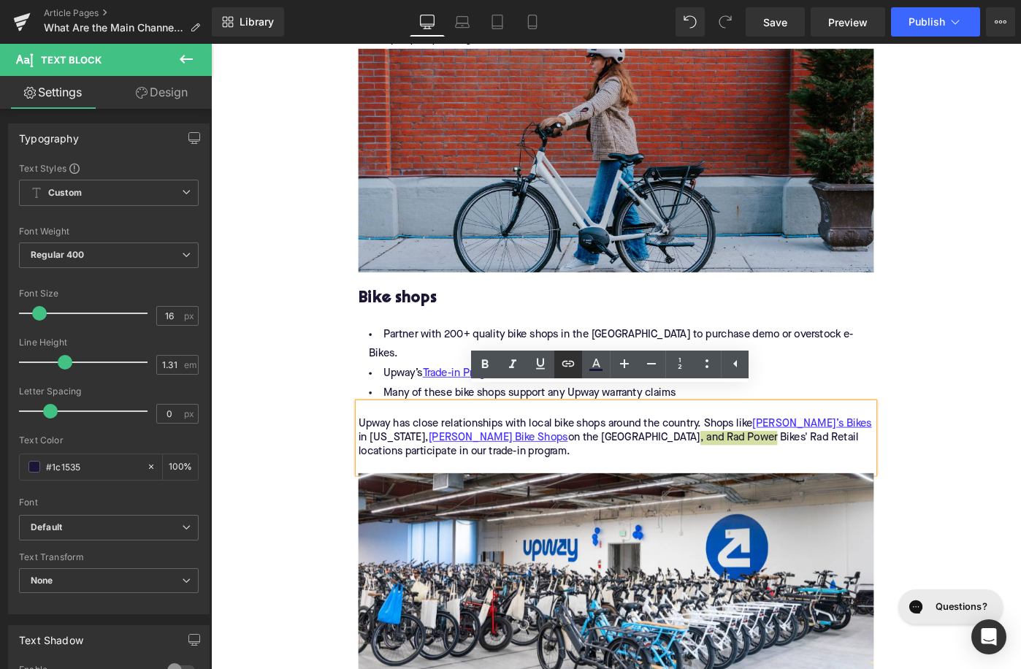
click at [572, 364] on icon at bounding box center [568, 364] width 18 height 18
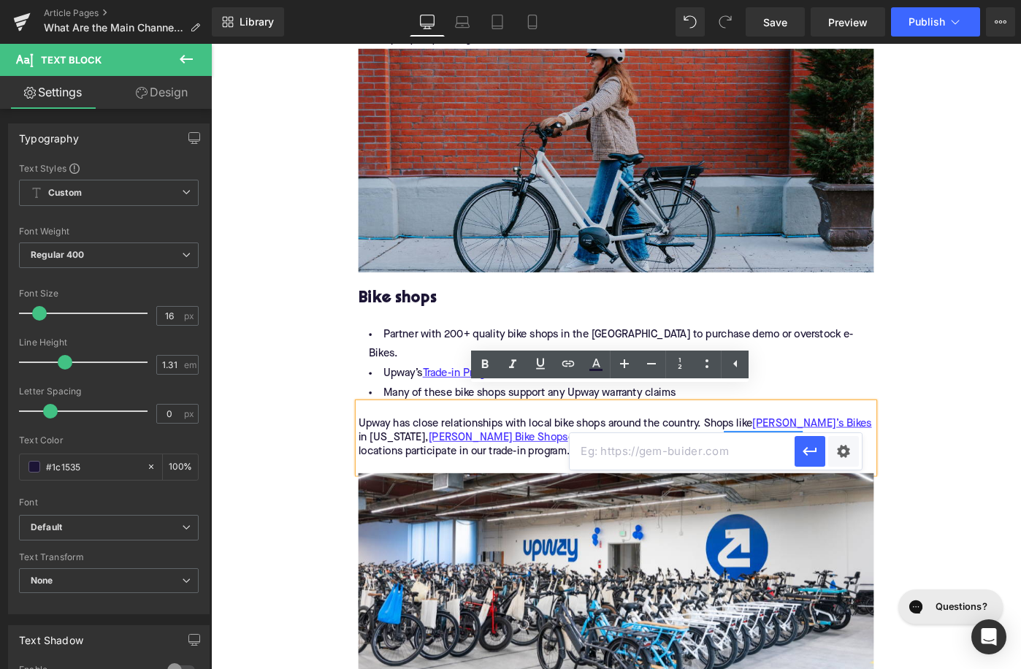
click at [644, 442] on input "text" at bounding box center [682, 451] width 225 height 37
paste input "https://upway.co/collections/rad-electric-bike"
click at [820, 450] on button "button" at bounding box center [810, 451] width 31 height 31
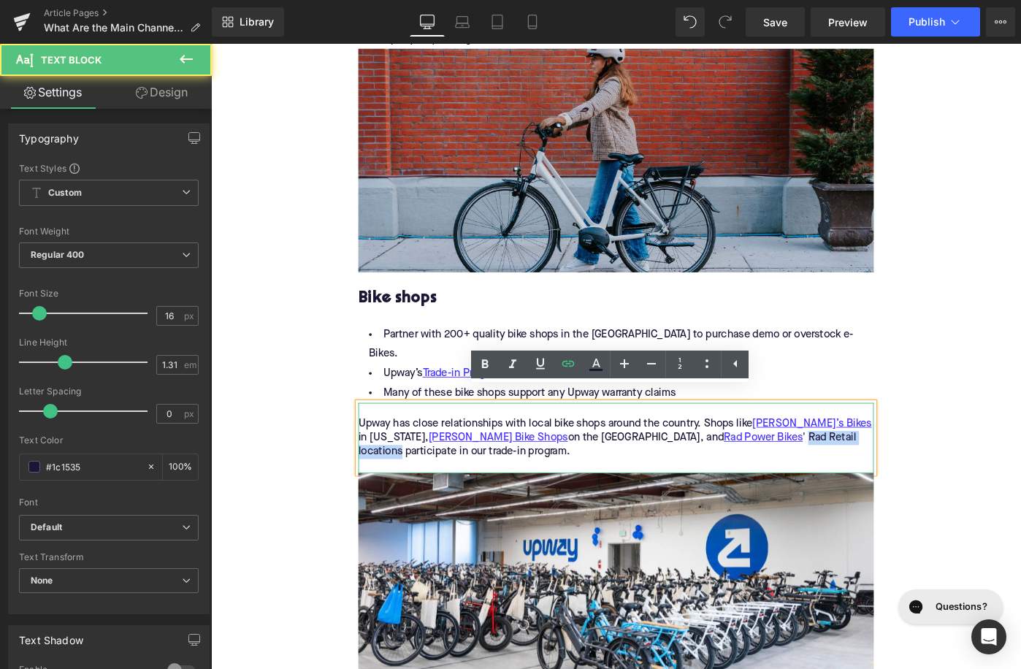
drag, startPoint x: 746, startPoint y: 459, endPoint x: 848, endPoint y: 457, distance: 102.3
click at [848, 457] on p "Upway has close relationships with local bike shops around the country. Shops l…" at bounding box center [653, 481] width 562 height 61
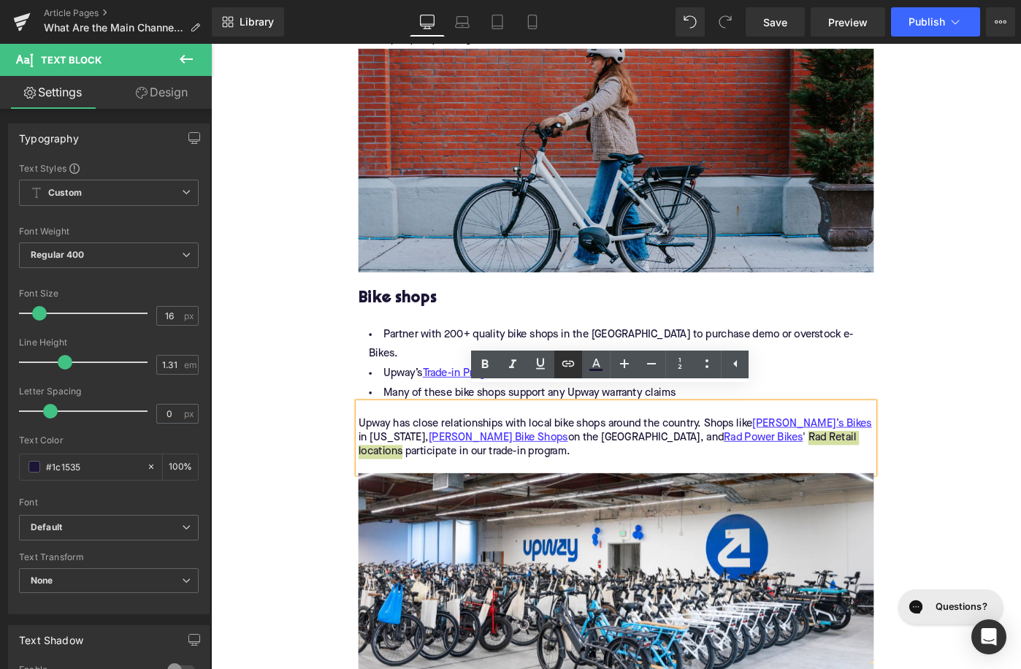
drag, startPoint x: 578, startPoint y: 366, endPoint x: 402, endPoint y: 379, distance: 177.2
click at [578, 366] on link at bounding box center [568, 365] width 28 height 28
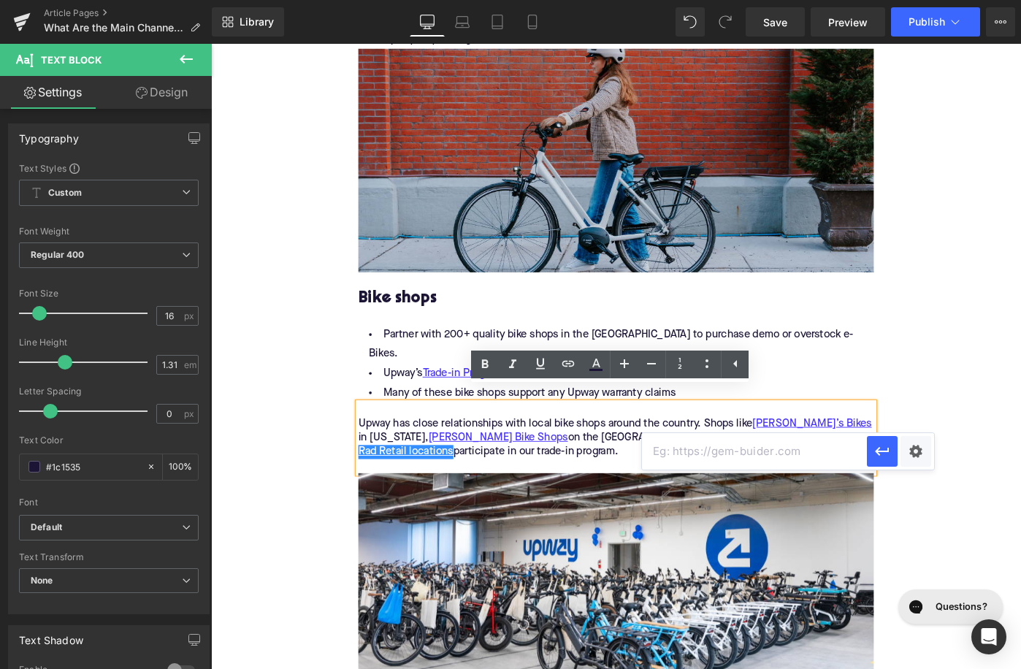
click at [686, 442] on input "text" at bounding box center [754, 451] width 225 height 37
paste input "https://upway.co/blogs/news/upway-x-rad-power-bikes-trade-in-program"
type input "https://upway.co/blogs/news/upway-x-rad-power-bikes-trade-in-program"
click at [875, 456] on icon "button" at bounding box center [882, 452] width 18 height 18
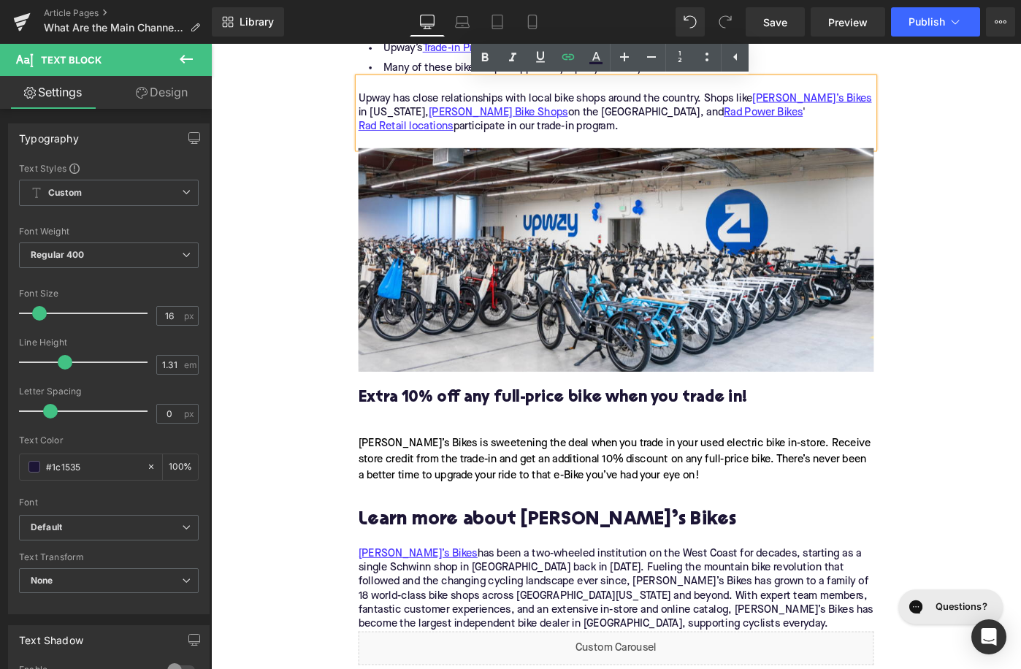
scroll to position [2059, 0]
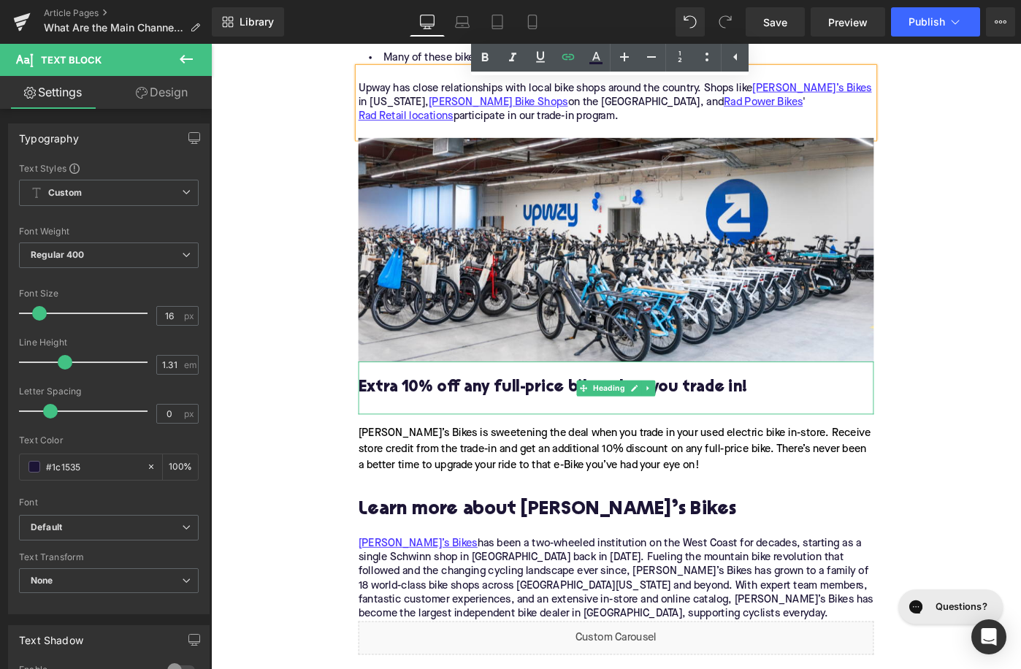
click at [461, 408] on h3 "Extra 10% off any full-price bike when you trade in!" at bounding box center [653, 419] width 562 height 23
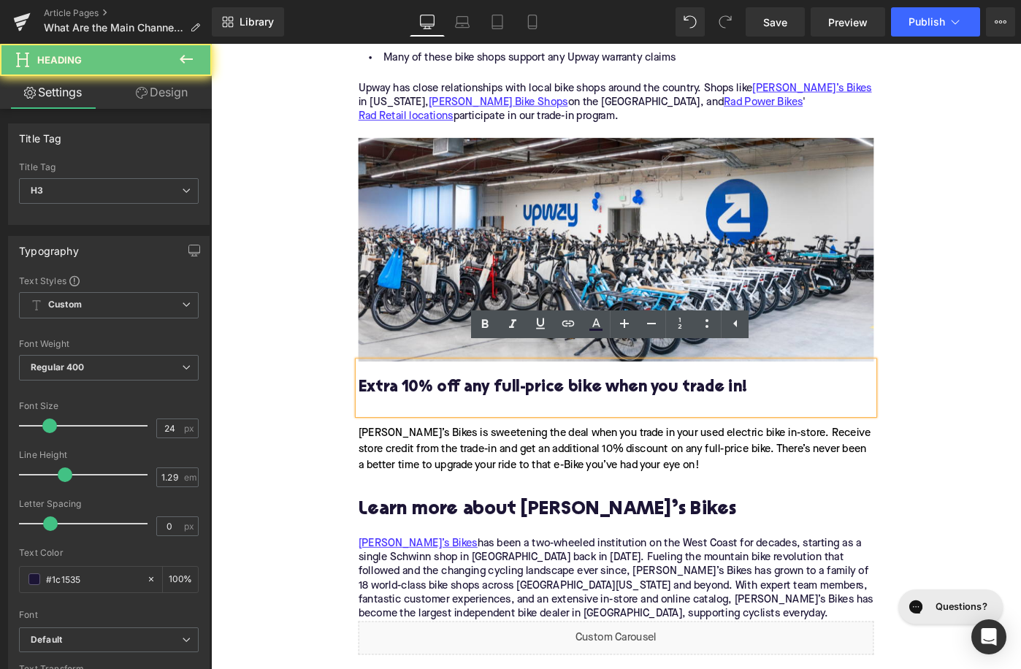
click at [461, 408] on h3 "Extra 10% off any full-price bike when you trade in!" at bounding box center [653, 419] width 562 height 23
paste div
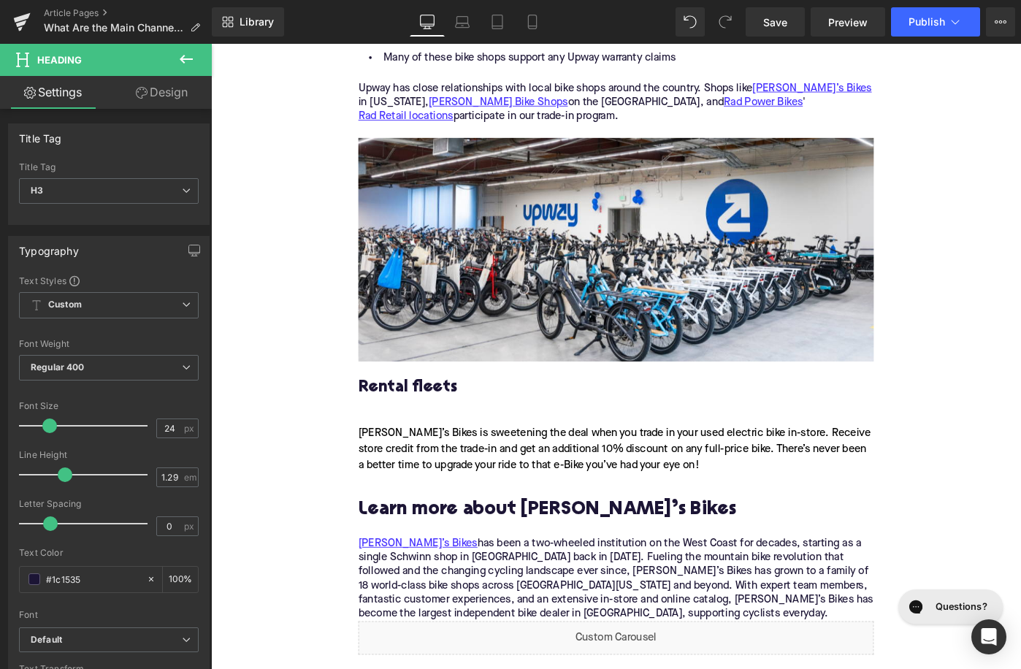
click at [531, 453] on div "Mike’s Bikes is sweetening the deal when you trade in your used electric bike i…" at bounding box center [653, 486] width 562 height 76
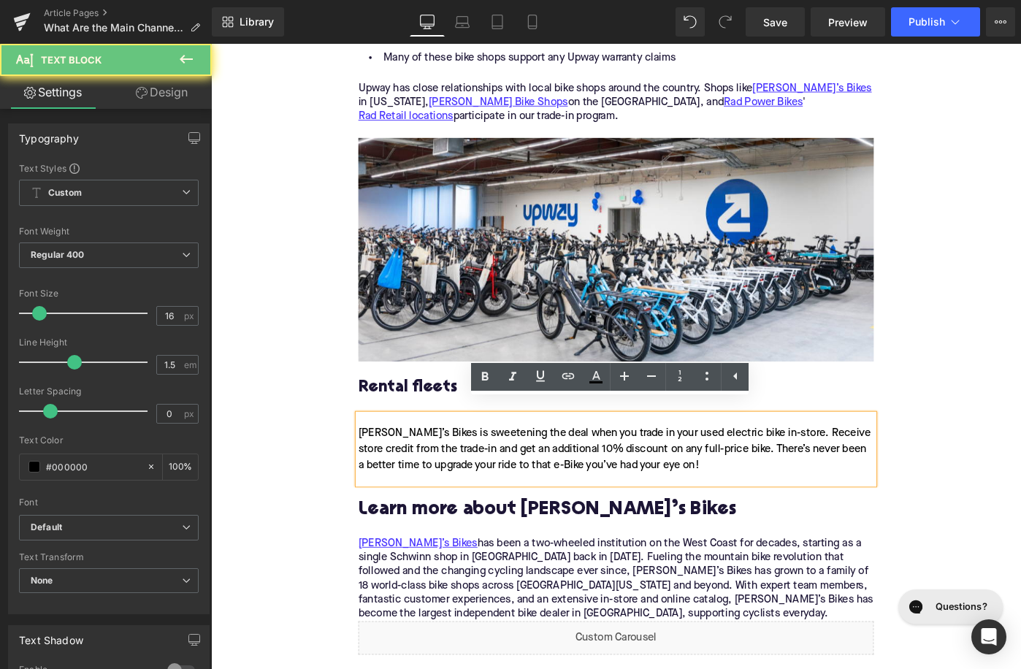
paste div
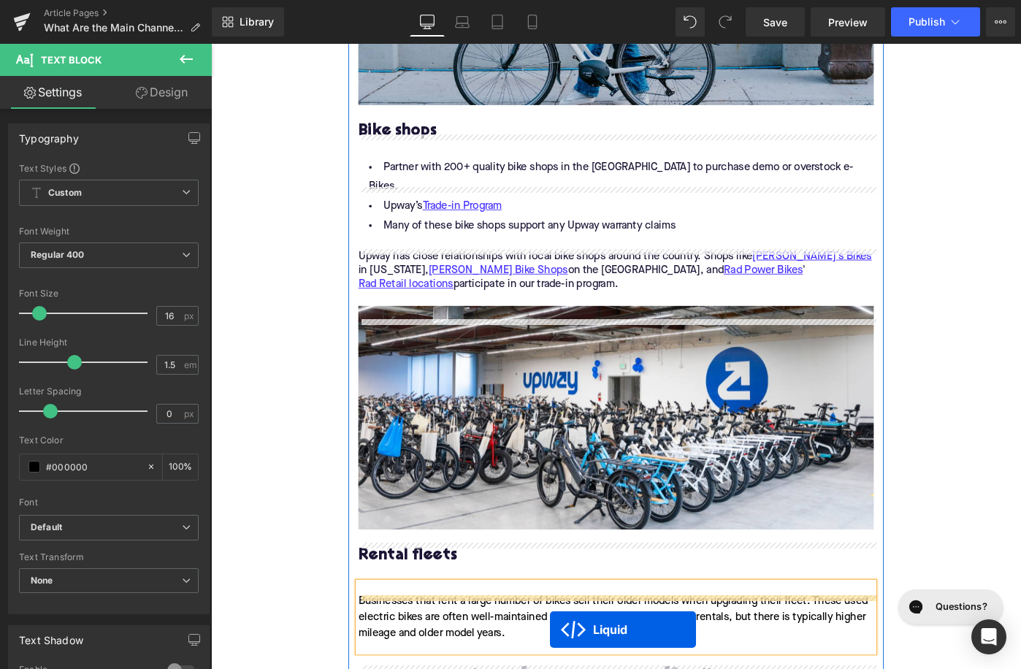
scroll to position [1948, 0]
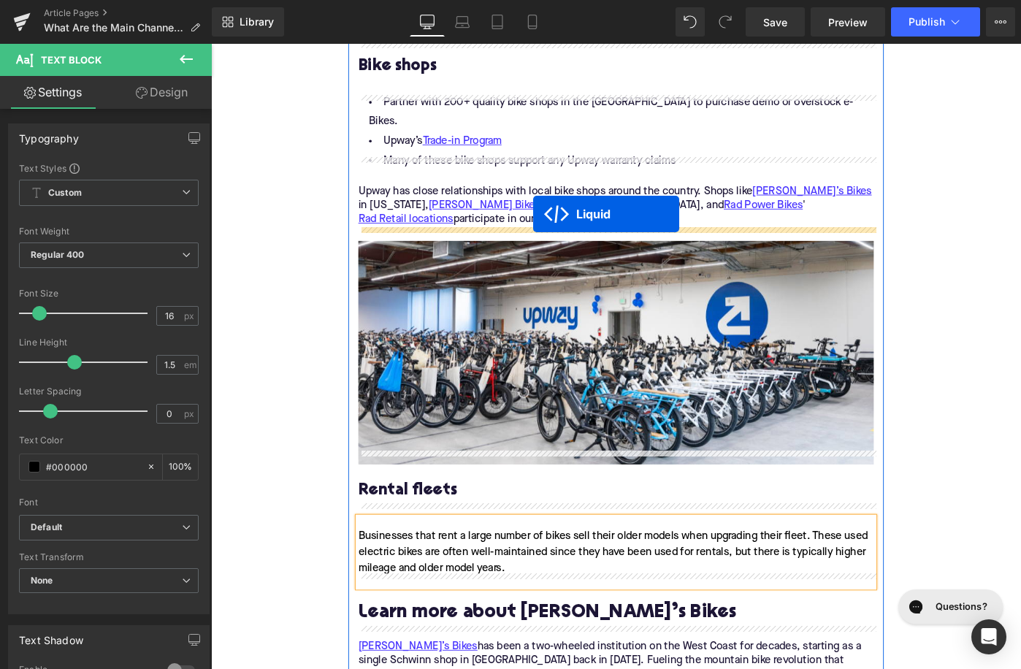
drag, startPoint x: 613, startPoint y: 266, endPoint x: 562, endPoint y: 230, distance: 62.4
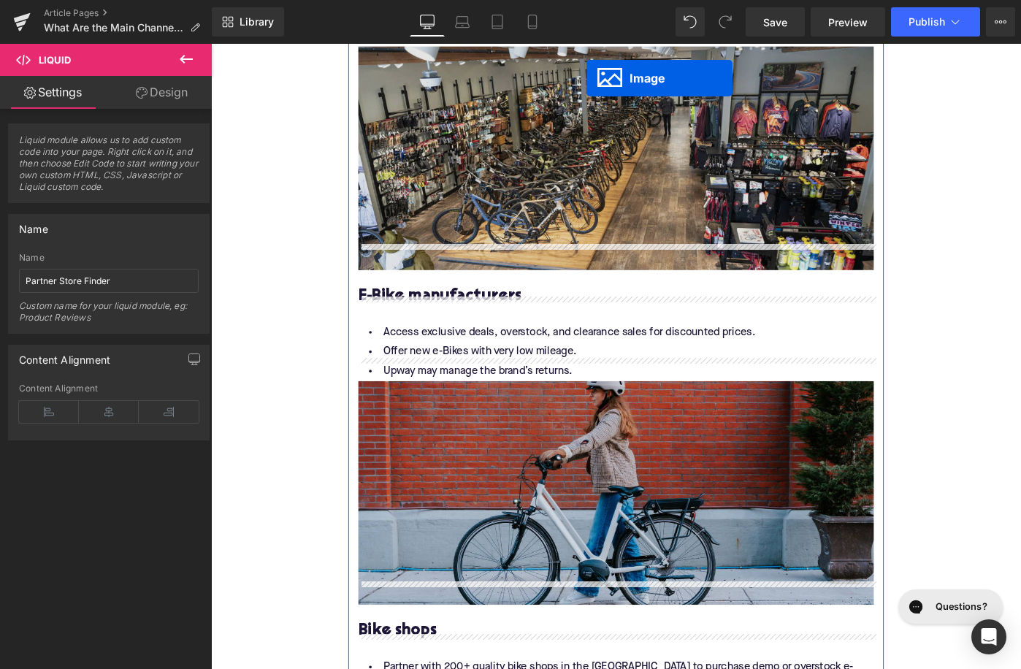
scroll to position [1237, 0]
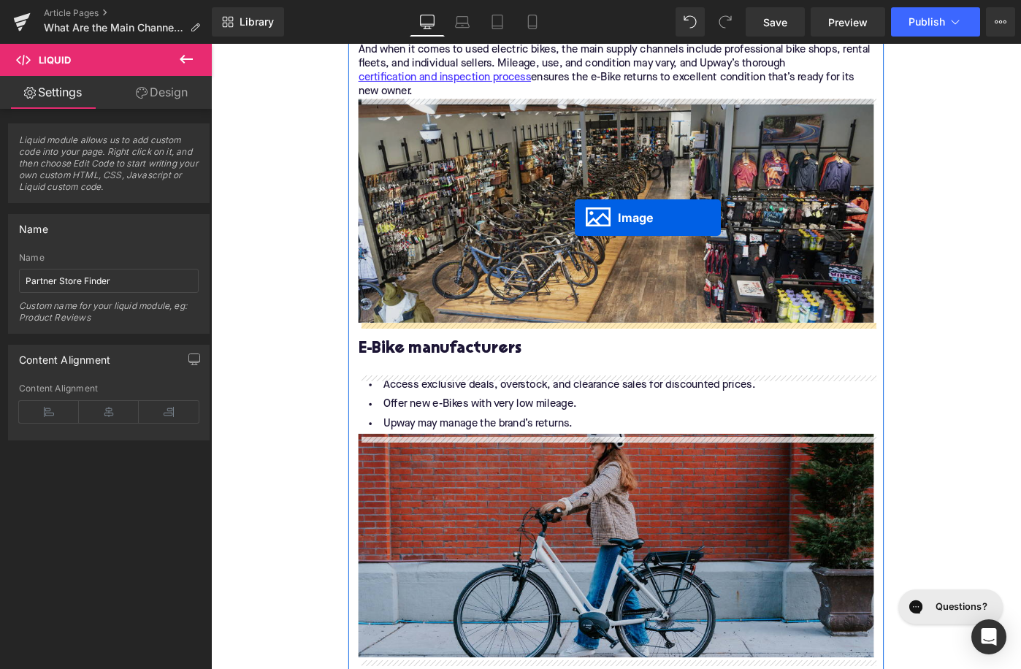
drag, startPoint x: 625, startPoint y: 399, endPoint x: 608, endPoint y: 234, distance: 166.7
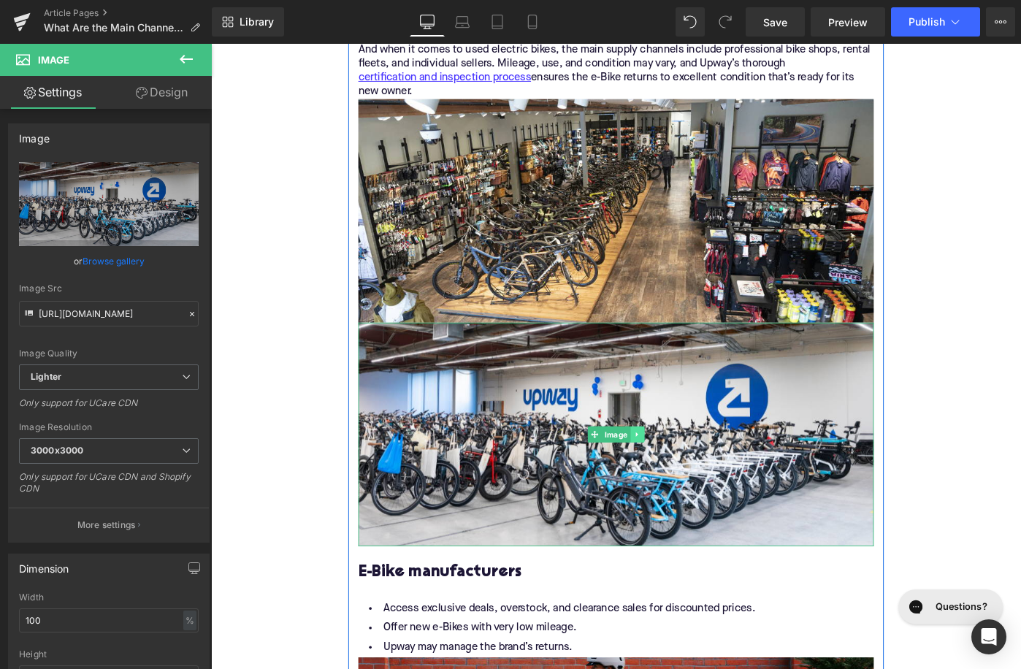
click at [678, 475] on link at bounding box center [675, 471] width 15 height 18
click at [683, 474] on icon at bounding box center [684, 471] width 8 height 8
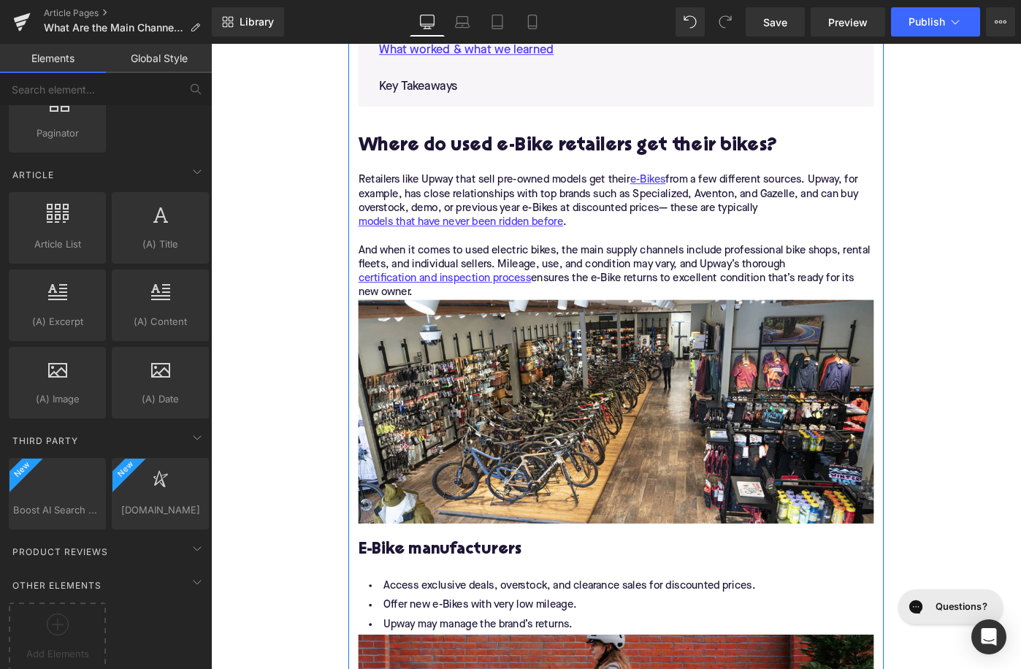
scroll to position [1093, 0]
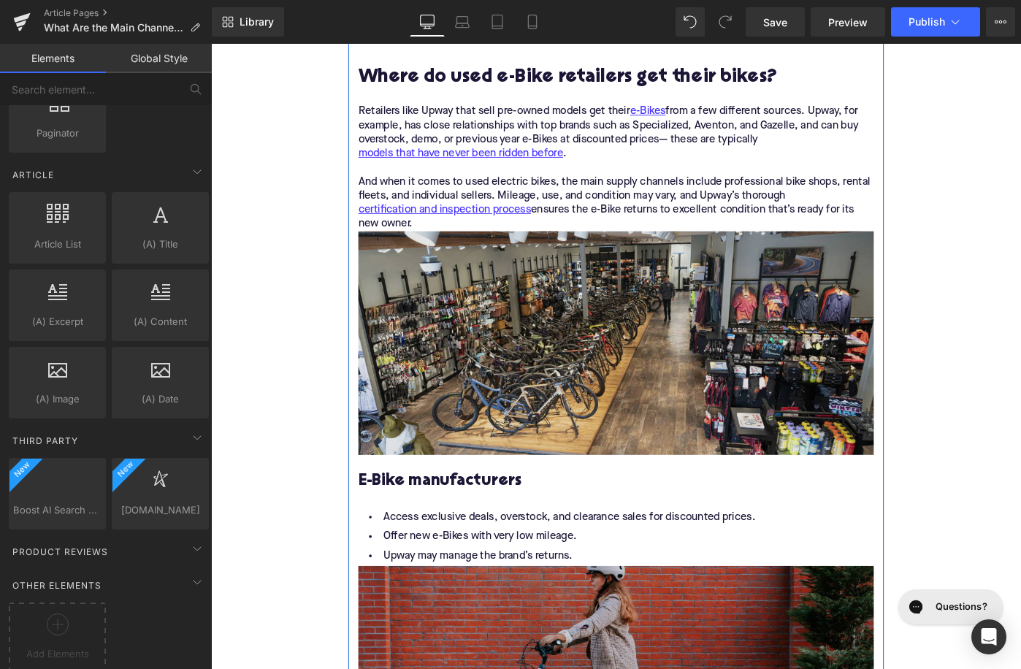
click at [602, 410] on img at bounding box center [653, 370] width 562 height 244
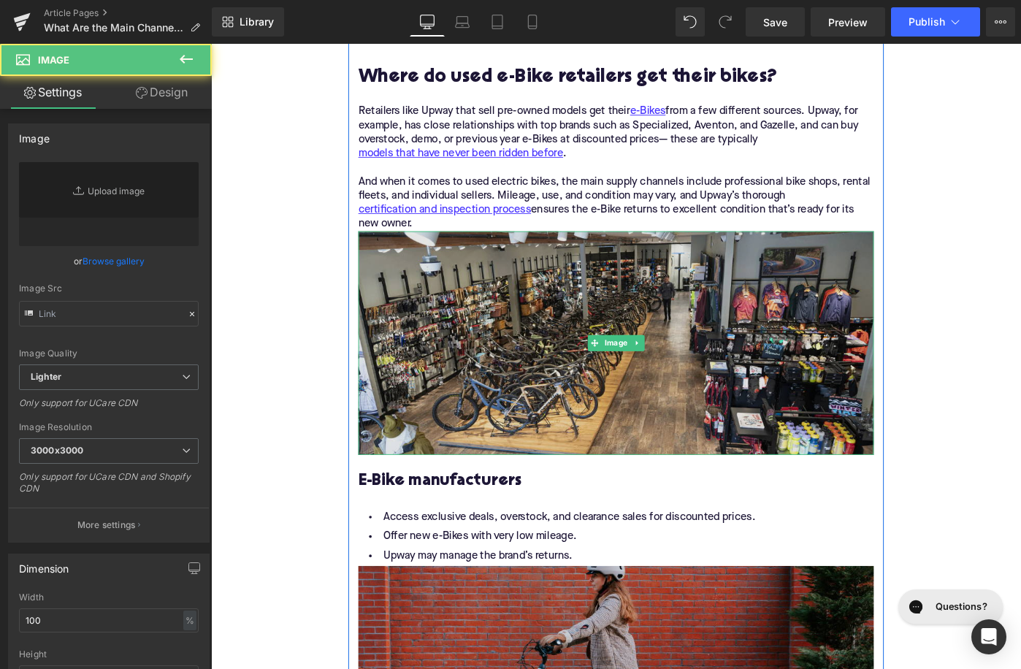
type input "https://ucarecdn.com/ec096f6d-4a4e-4fdc-8c61-338da011d5e3/-/format/auto/-/previ…"
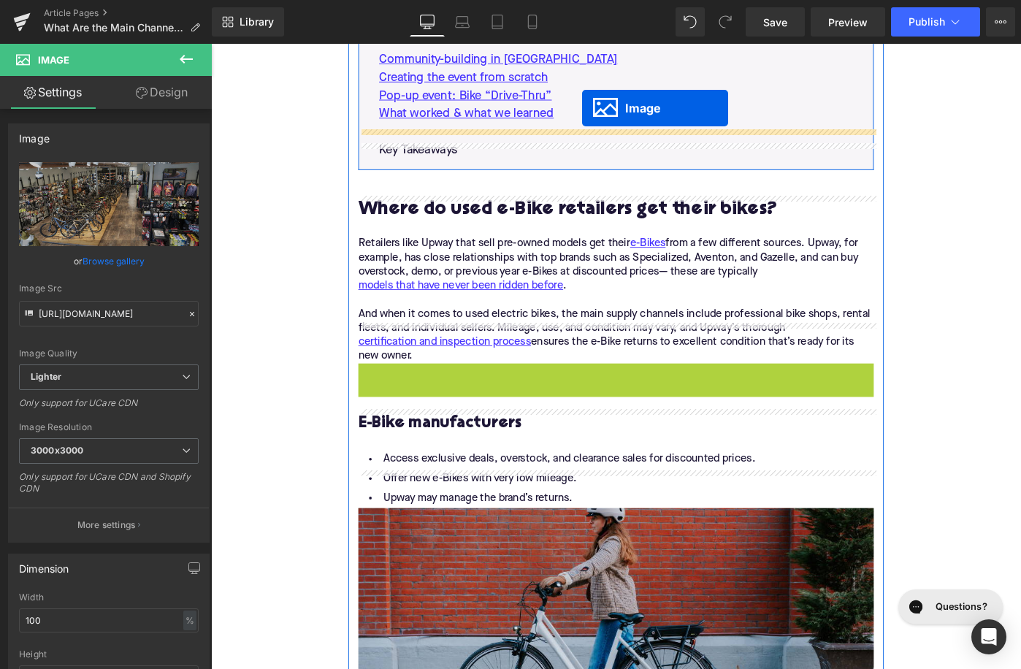
drag, startPoint x: 625, startPoint y: 370, endPoint x: 615, endPoint y: 123, distance: 246.3
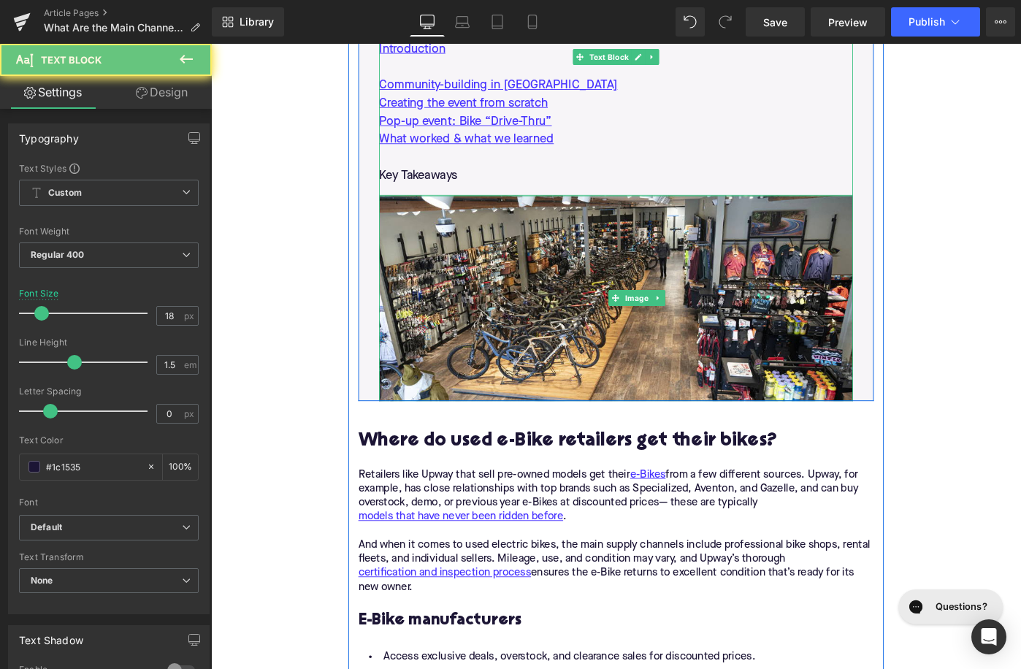
drag, startPoint x: 615, startPoint y: 123, endPoint x: 611, endPoint y: 169, distance: 46.2
click at [611, 169] on div "Introduction Community-building in Los Angeles Creating the event from scratch …" at bounding box center [652, 118] width 517 height 181
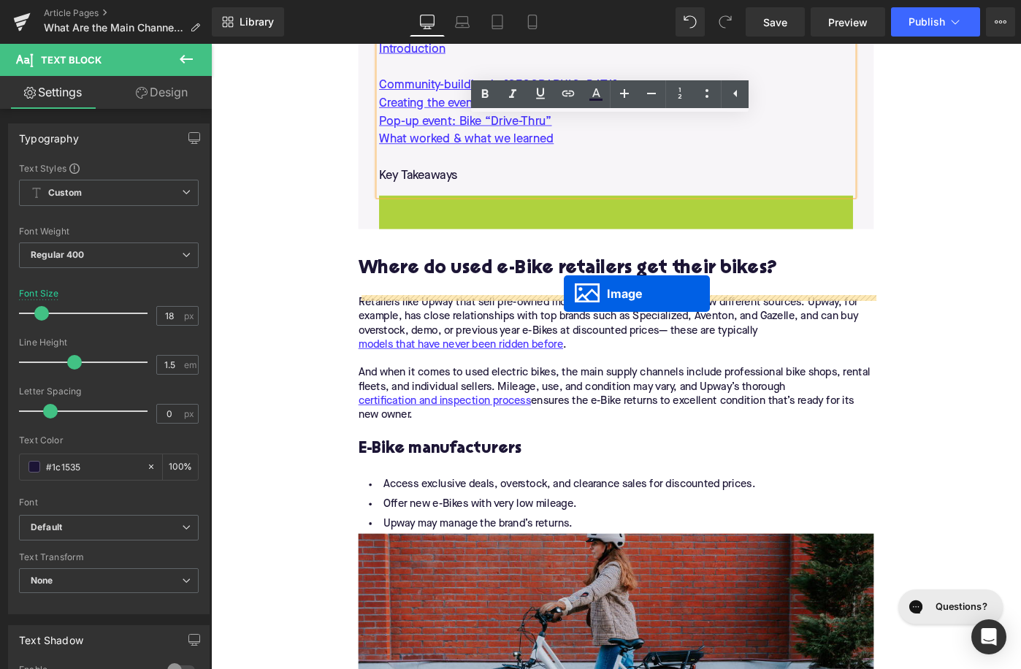
drag, startPoint x: 626, startPoint y: 318, endPoint x: 594, endPoint y: 313, distance: 31.7
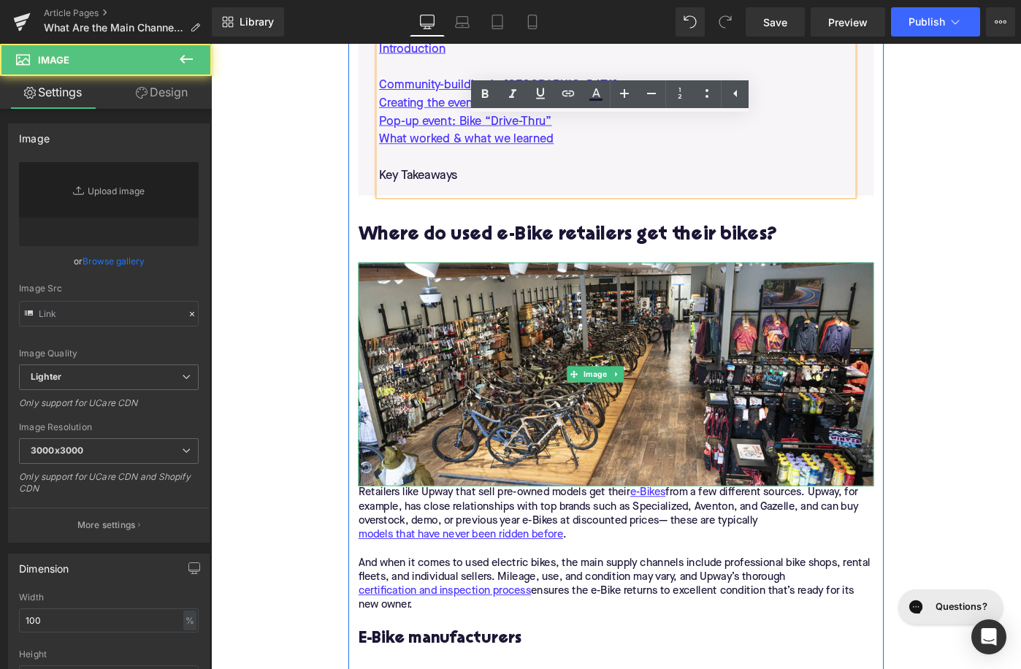
type input "https://ucarecdn.com/ec096f6d-4a4e-4fdc-8c61-338da011d5e3/-/format/auto/-/previ…"
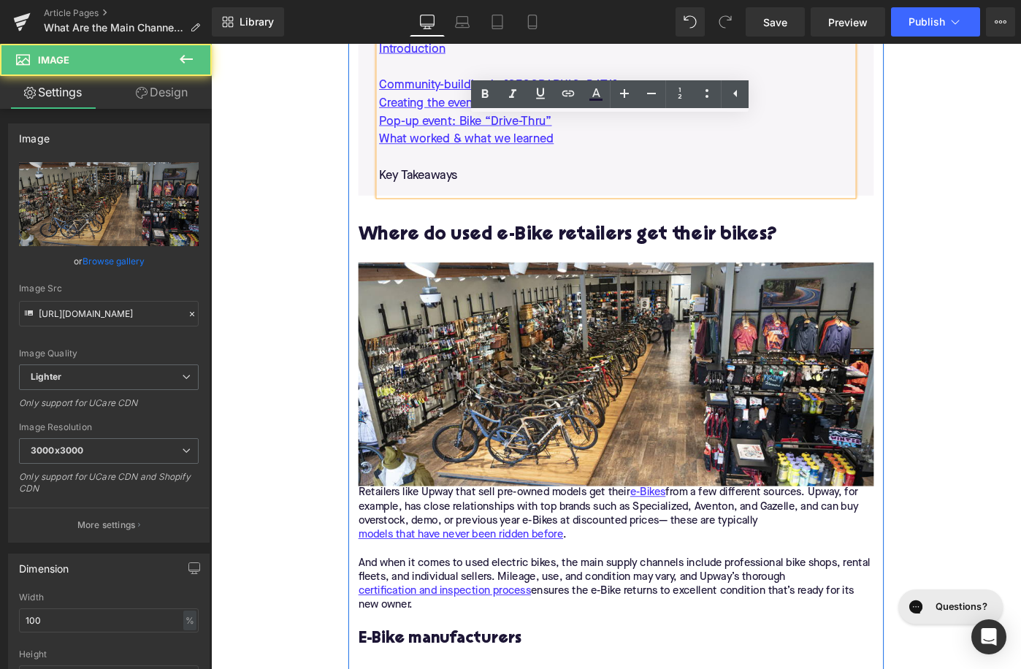
click at [379, 532] on div "Retailers like Upway that sell pre-owned models get their e-Bikes from a few di…" at bounding box center [653, 596] width 562 height 138
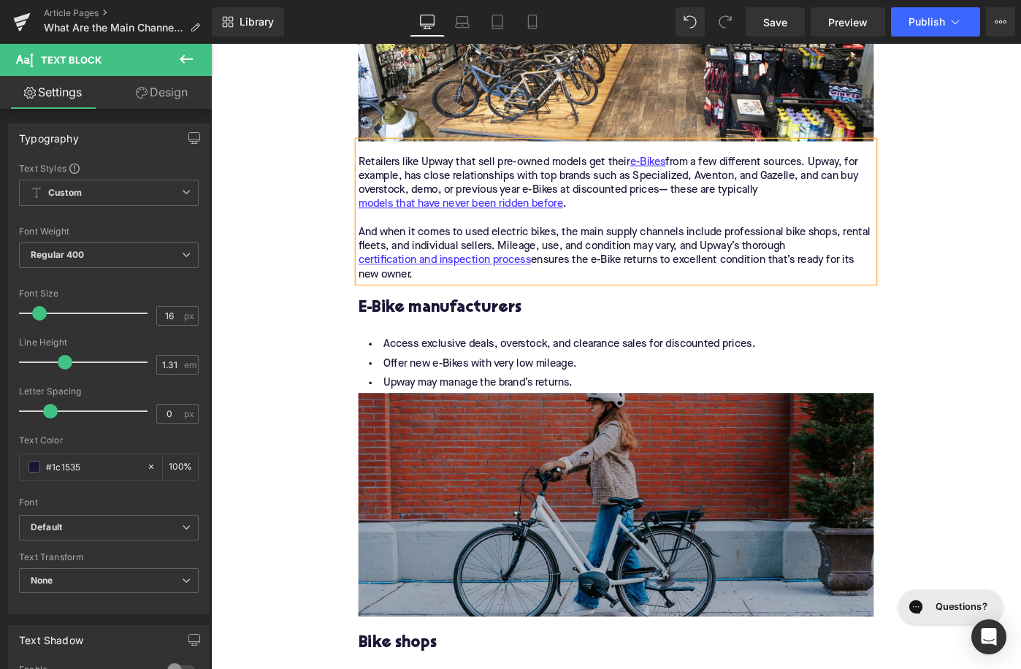
scroll to position [1319, 0]
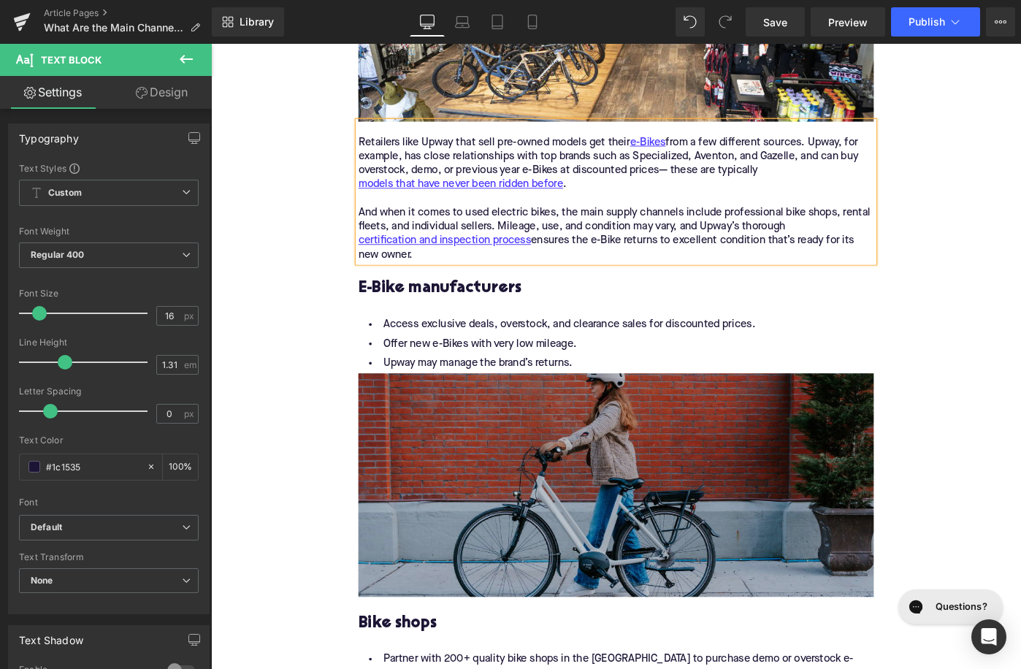
click at [672, 519] on div "Image" at bounding box center [653, 525] width 562 height 244
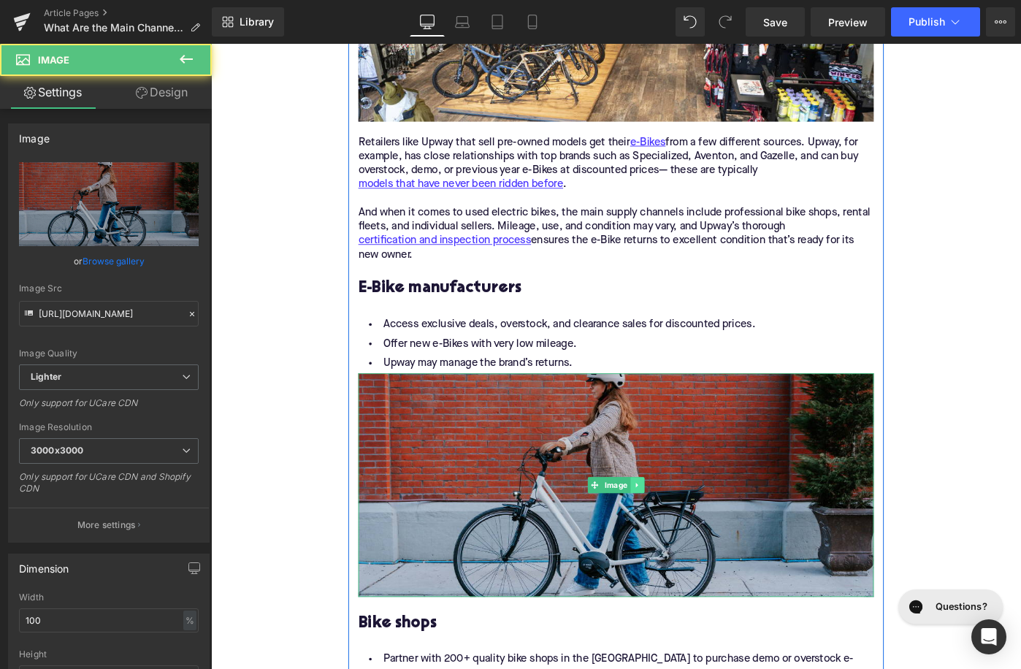
click at [678, 528] on icon at bounding box center [676, 525] width 8 height 9
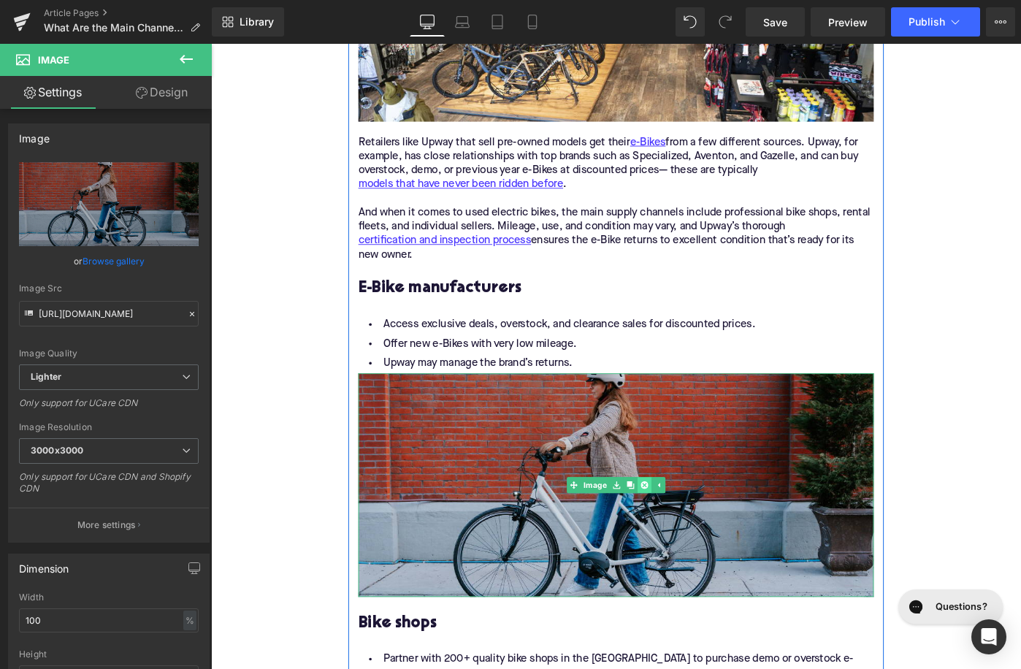
click at [682, 527] on icon at bounding box center [684, 525] width 8 height 8
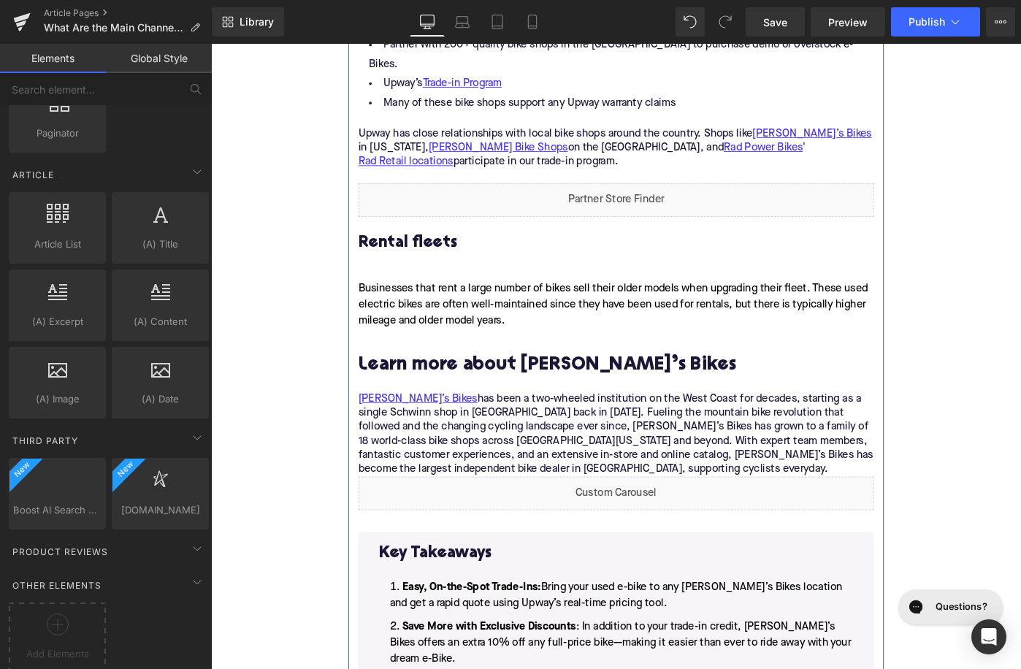
scroll to position [1751, 0]
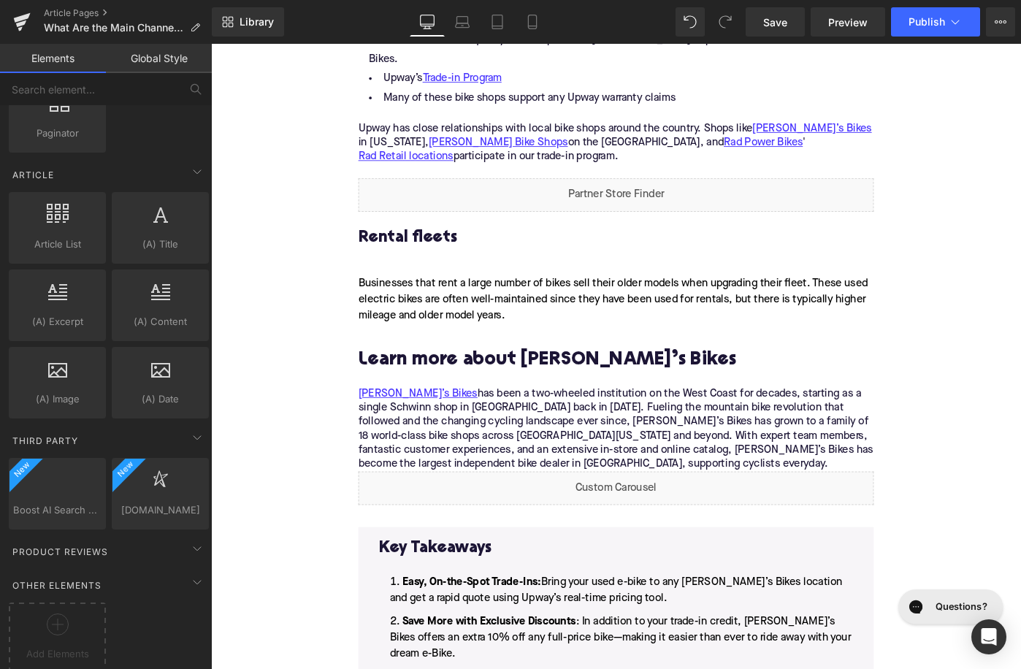
click at [529, 378] on h2 "Learn more about Mike’s Bikes" at bounding box center [653, 389] width 562 height 23
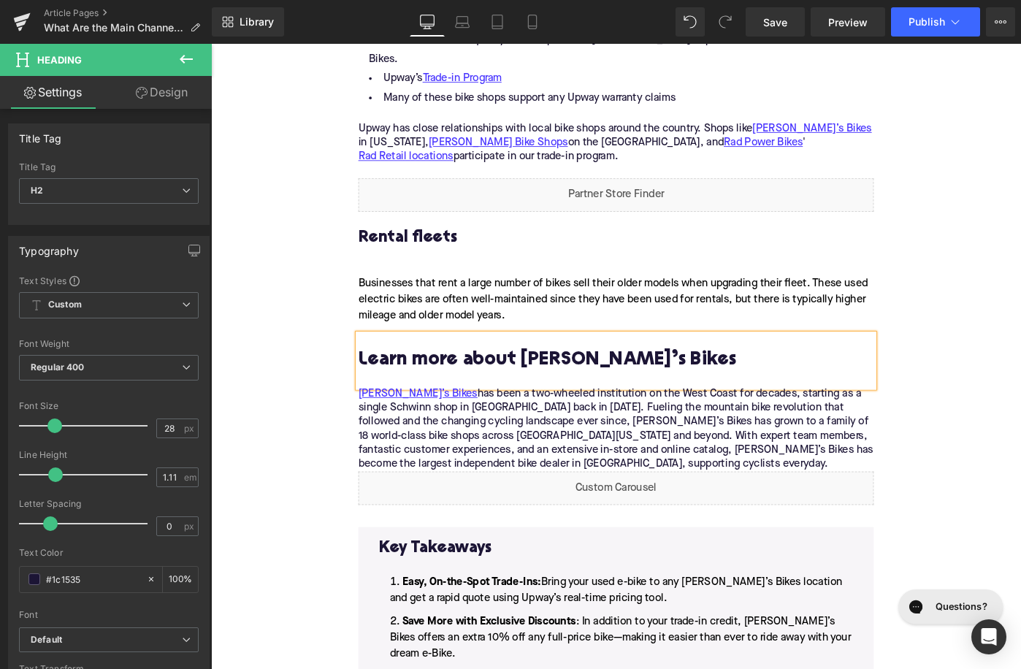
paste div
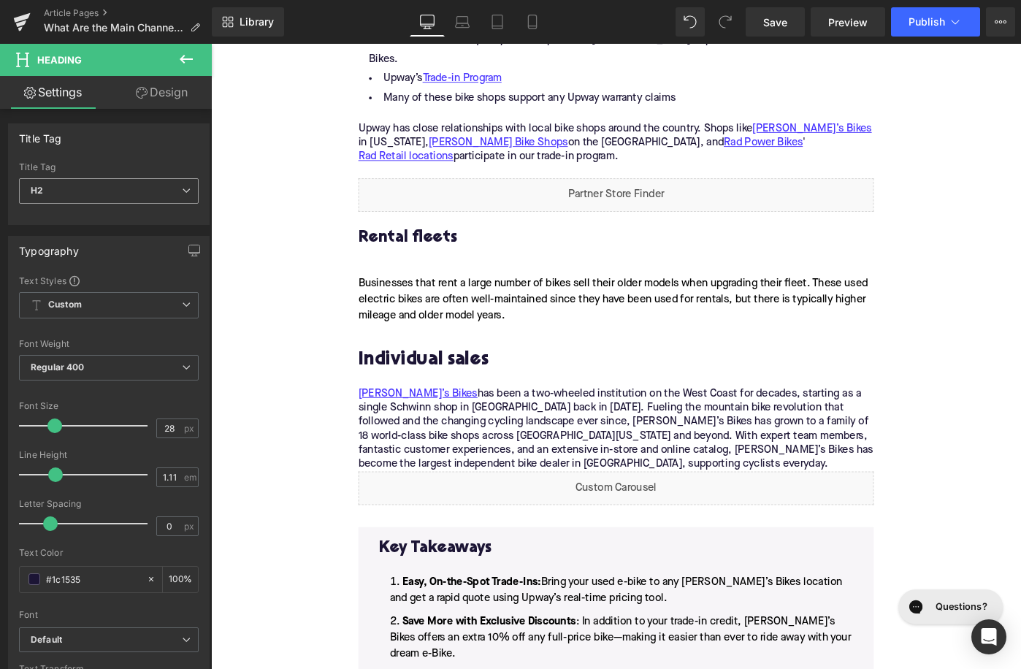
click at [125, 188] on span "H2" at bounding box center [109, 191] width 180 height 26
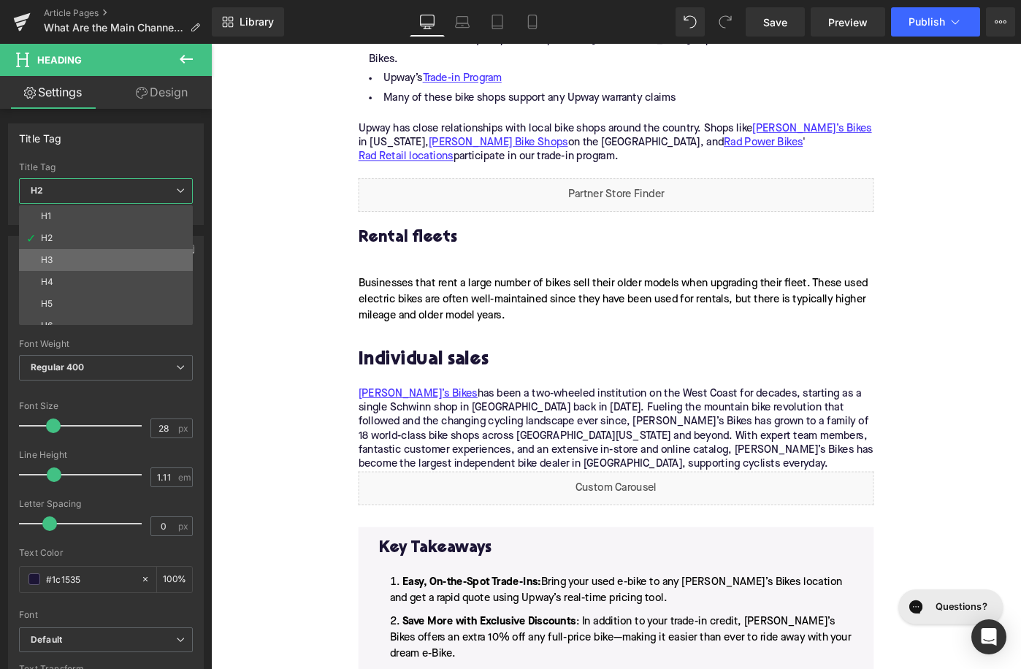
click at [130, 254] on li "H3" at bounding box center [109, 260] width 180 height 22
type input "24"
type input "1.29"
type input "100"
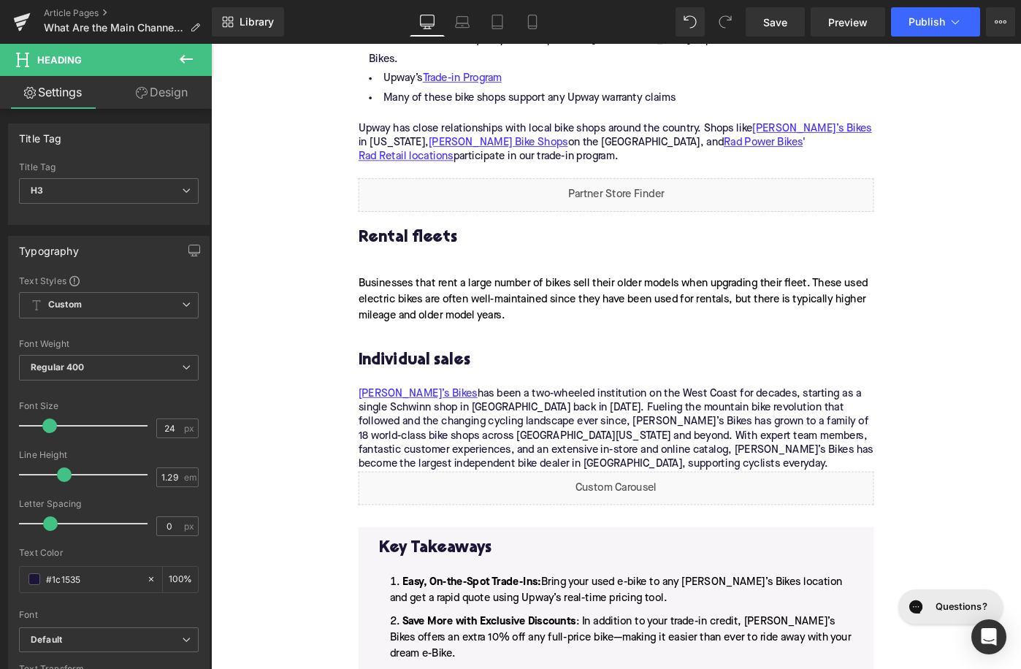
click at [531, 443] on p "Mike’s Bikes has been a two-wheeled institution on the West Coast for decades, …" at bounding box center [653, 464] width 562 height 92
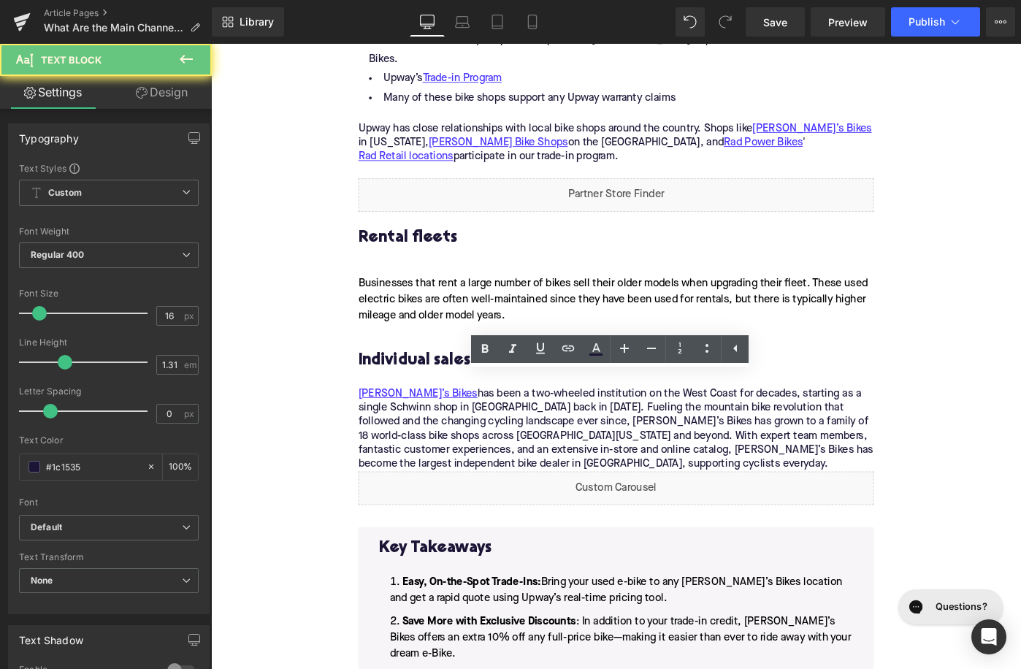
click at [531, 443] on p "Mike’s Bikes has been a two-wheeled institution on the West Coast for decades, …" at bounding box center [653, 464] width 562 height 92
paste div
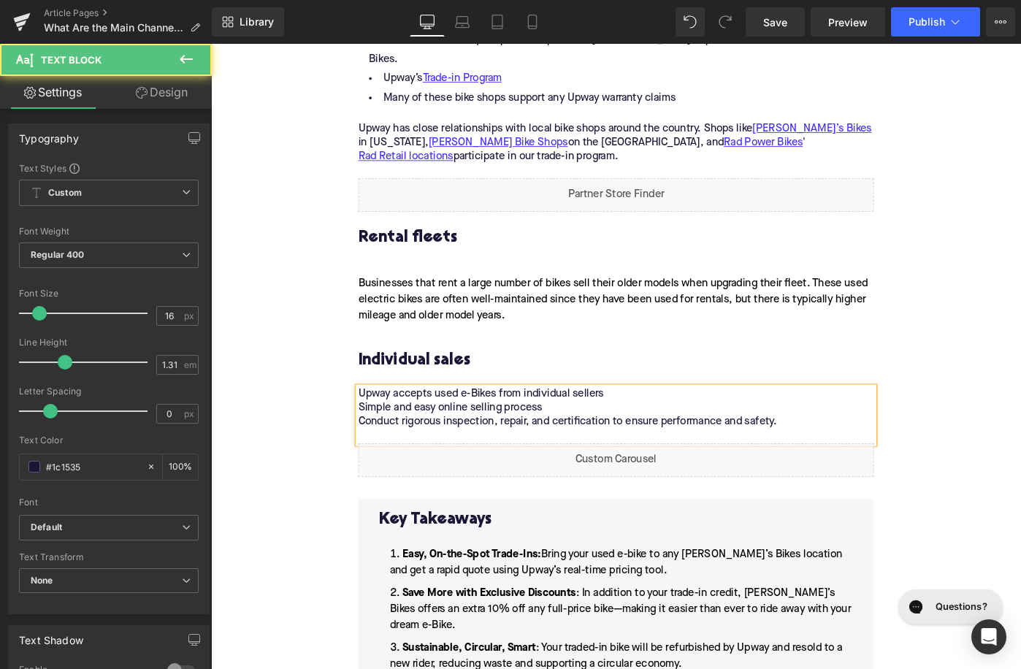
click at [540, 426] on p "Upway accepts used e-Bikes from individual sellers Simple and easy online selli…" at bounding box center [653, 448] width 562 height 61
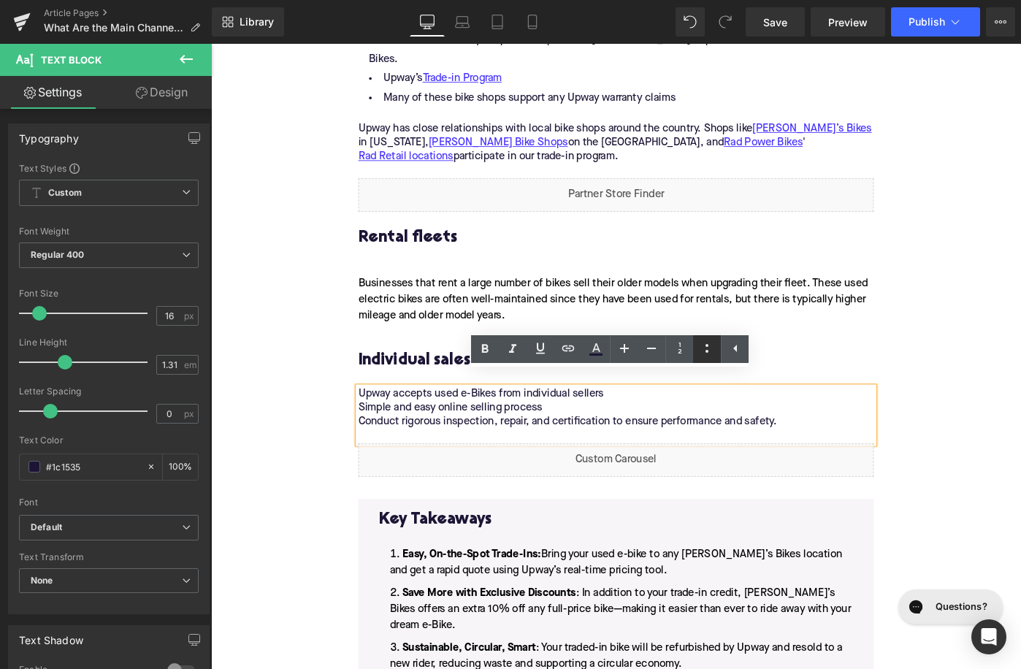
click at [703, 353] on icon at bounding box center [707, 349] width 18 height 18
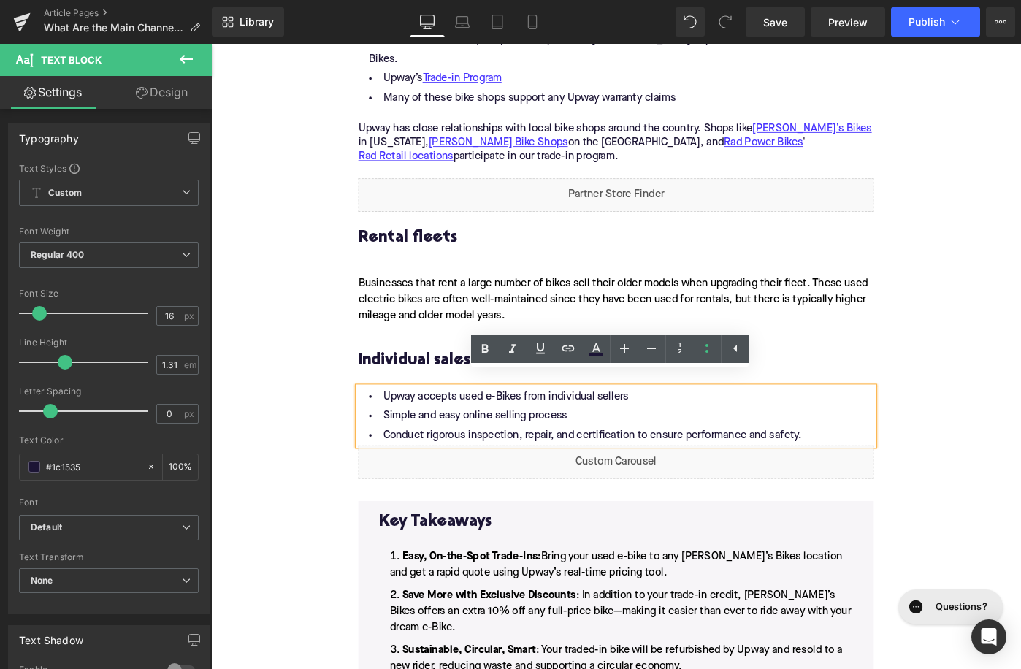
click at [324, 448] on div "Home / What Are the Main Channels That Supply Certified Pre-Owned E-Bikes? Brea…" at bounding box center [653, 3] width 884 height 3115
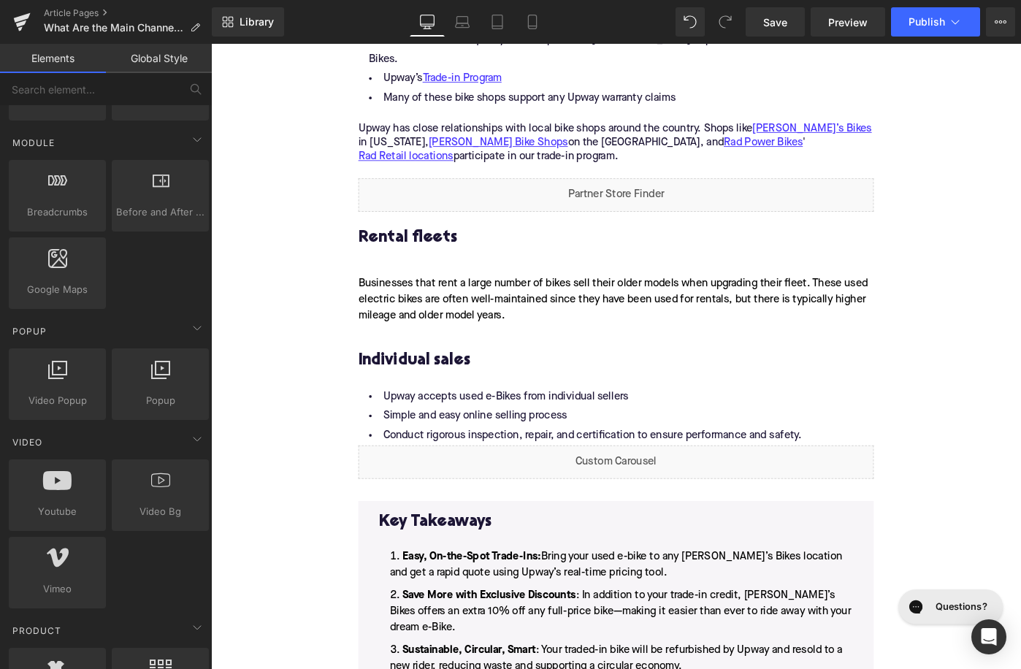
scroll to position [0, 0]
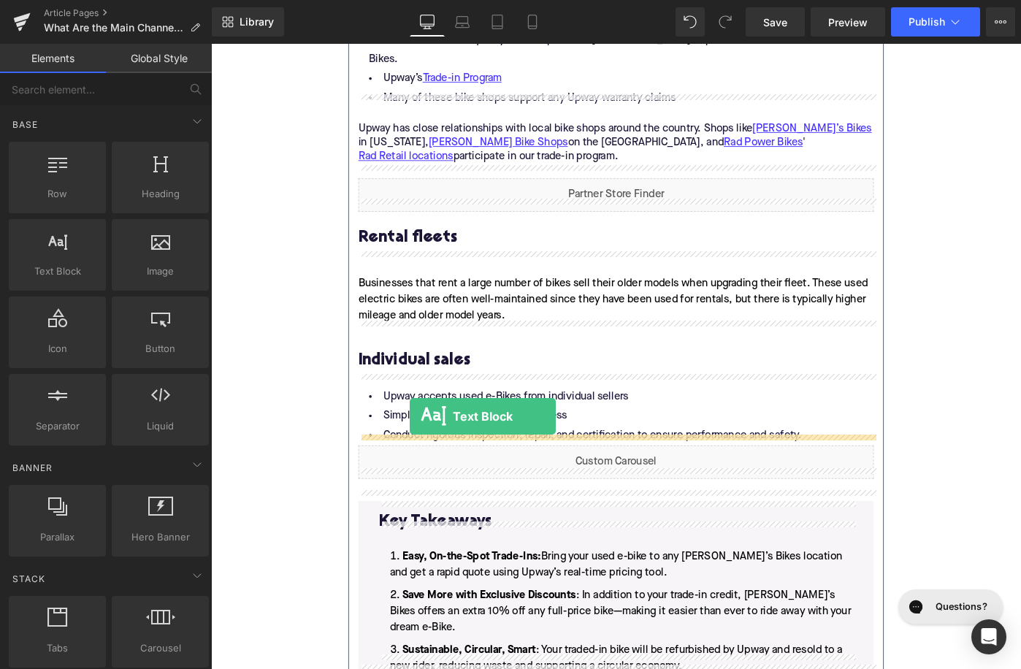
drag, startPoint x: 259, startPoint y: 288, endPoint x: 428, endPoint y: 452, distance: 235.5
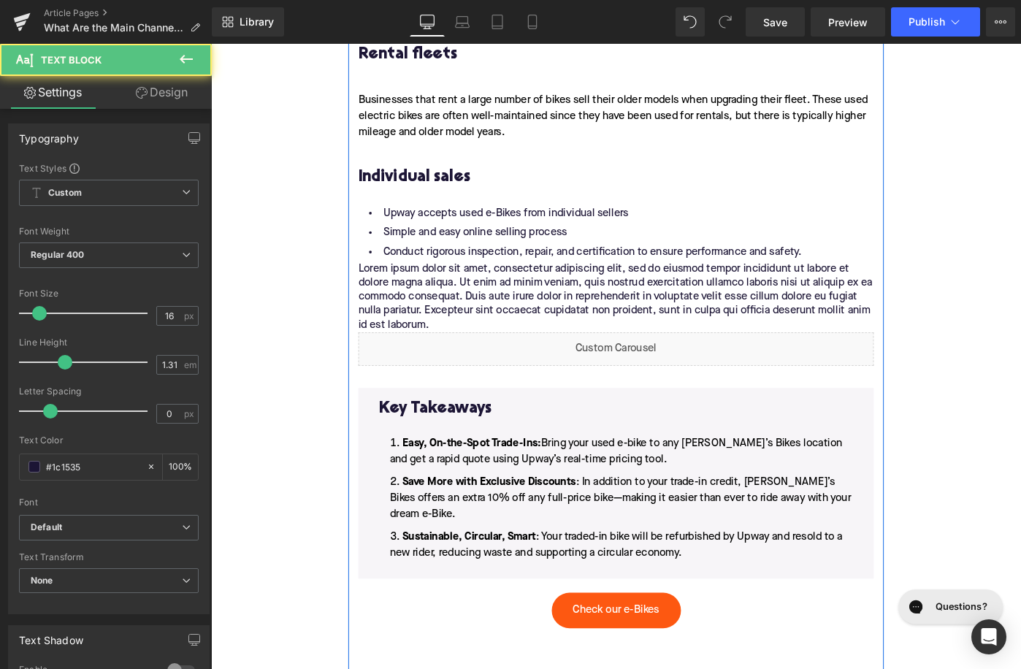
scroll to position [1983, 0]
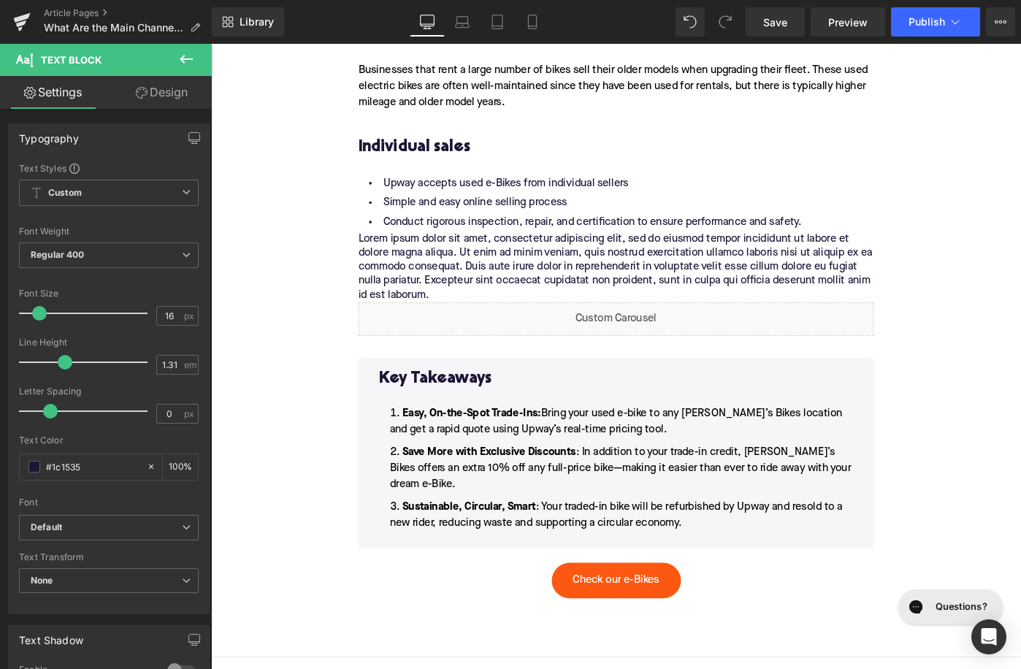
click at [567, 254] on p "Lorem ipsum dolor sit amet, consectetur adipiscing elit, sed do eiusmod tempor …" at bounding box center [653, 287] width 562 height 77
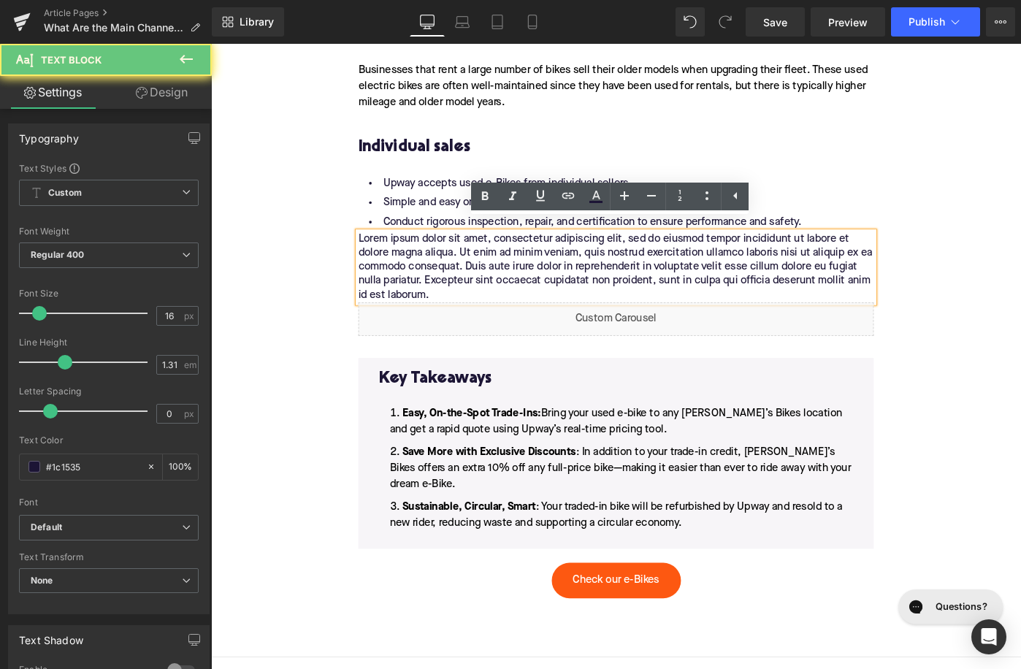
click at [567, 254] on p "Lorem ipsum dolor sit amet, consectetur adipiscing elit, sed do eiusmod tempor …" at bounding box center [653, 287] width 562 height 77
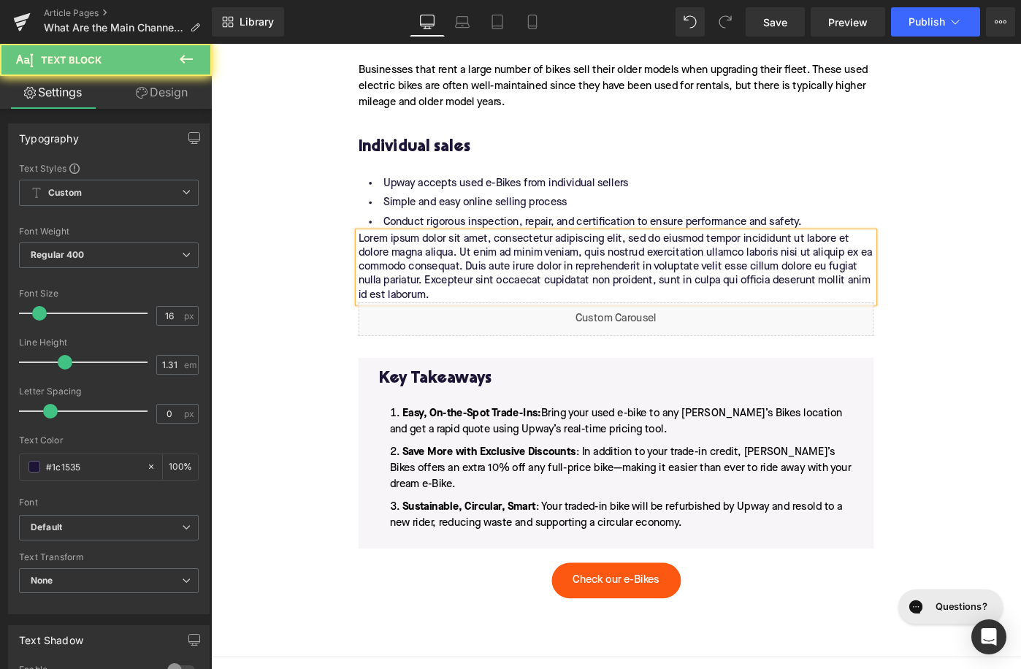
paste div
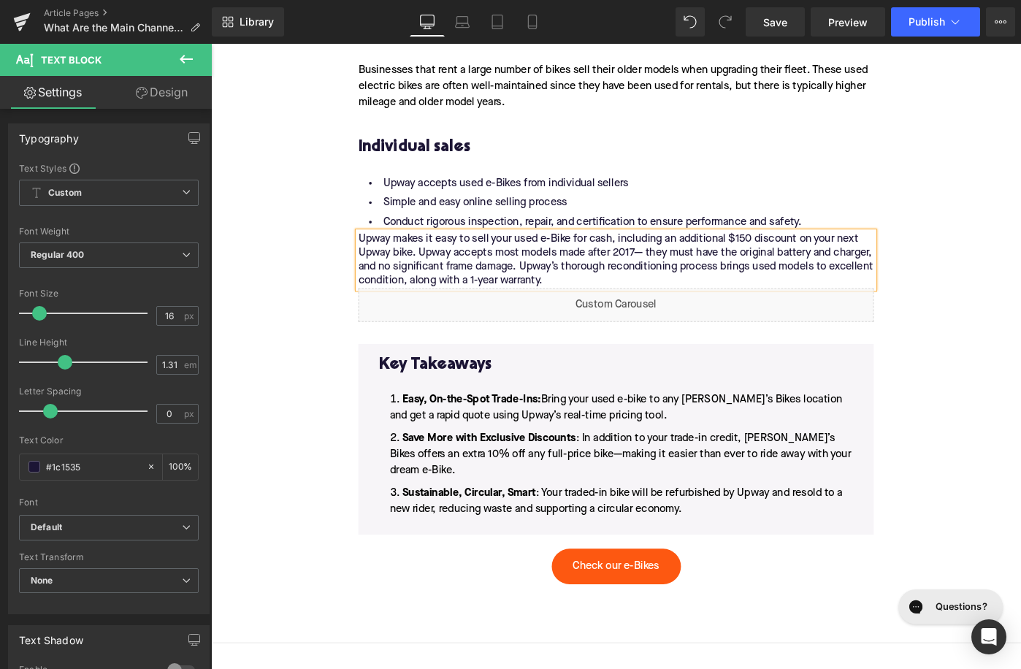
click at [375, 249] on p "Upway makes it easy to sell your used e-Bike for cash, including an additional …" at bounding box center [653, 279] width 562 height 61
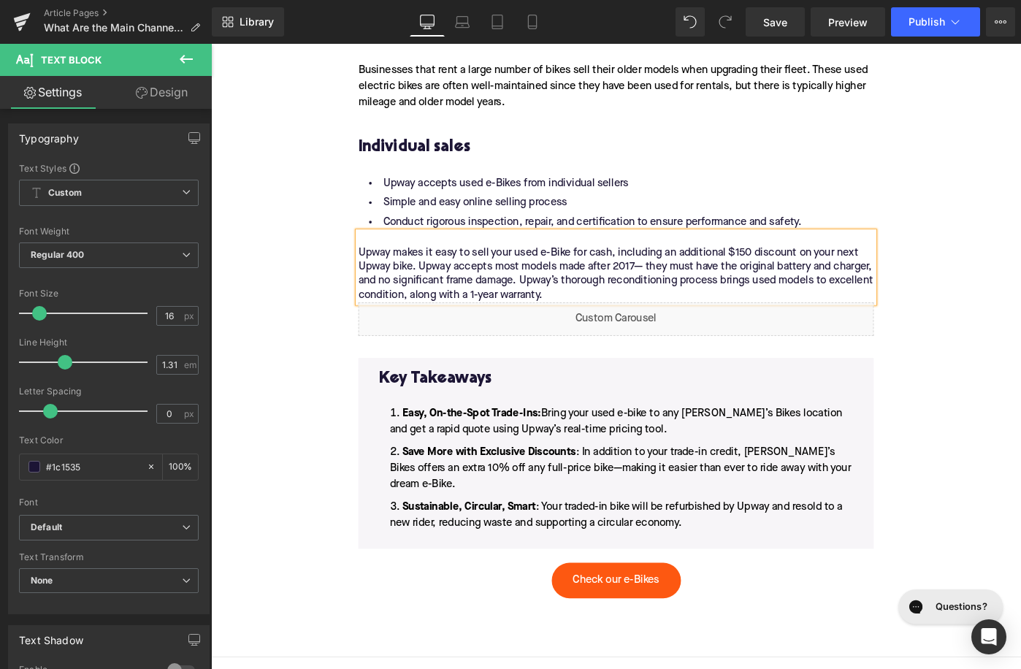
click at [852, 271] on p "Upway makes it easy to sell your used e-Bike for cash, including an additional …" at bounding box center [653, 294] width 562 height 61
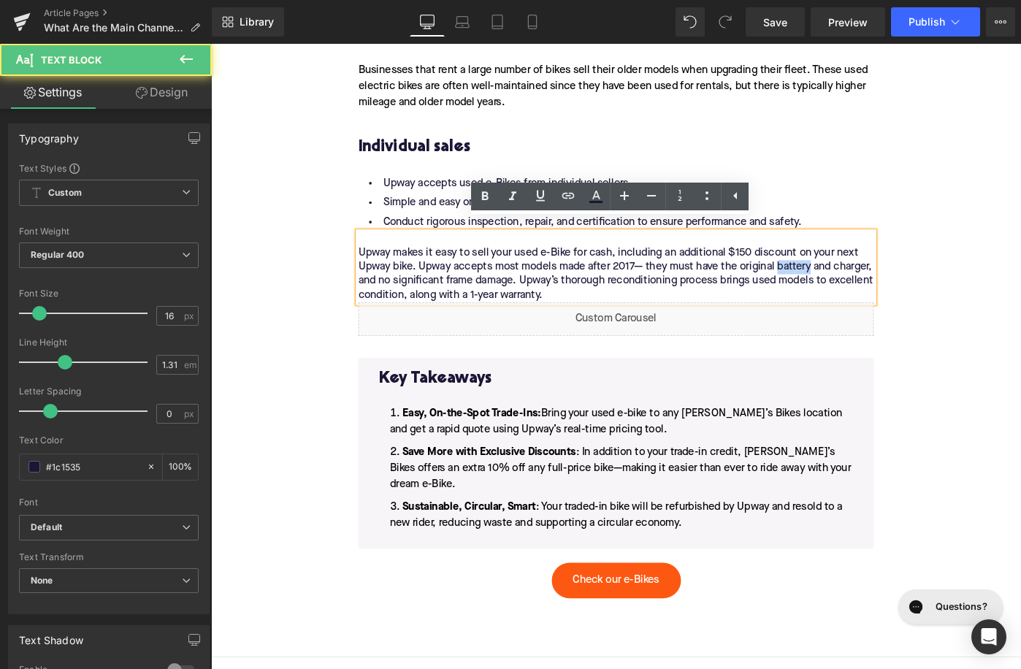
click at [852, 271] on p "Upway makes it easy to sell your used e-Bike for cash, including an additional …" at bounding box center [653, 294] width 562 height 61
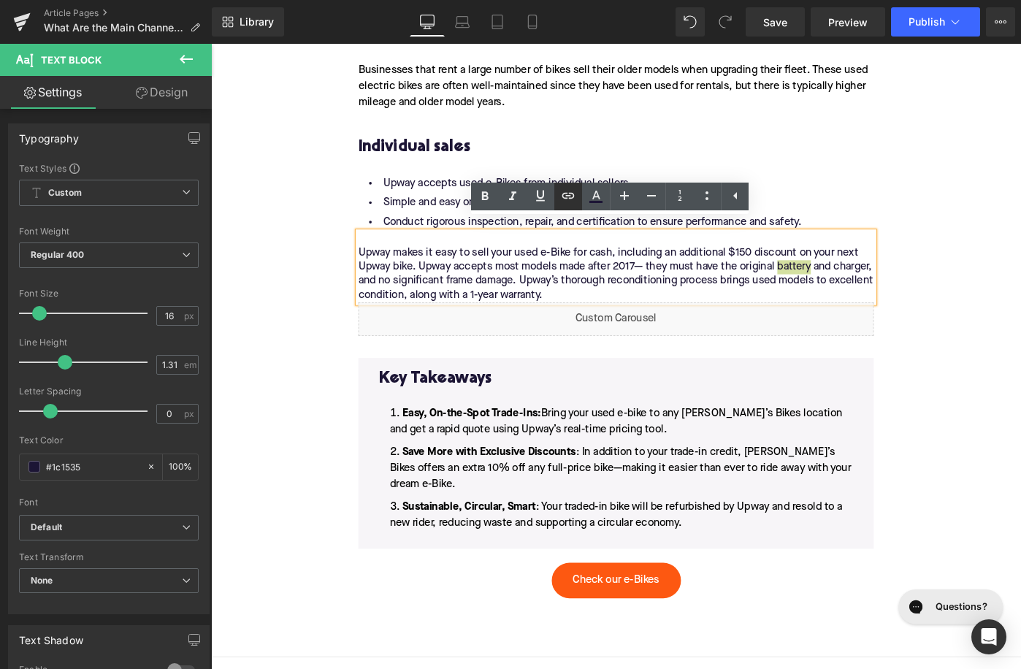
click at [578, 204] on link at bounding box center [568, 197] width 28 height 28
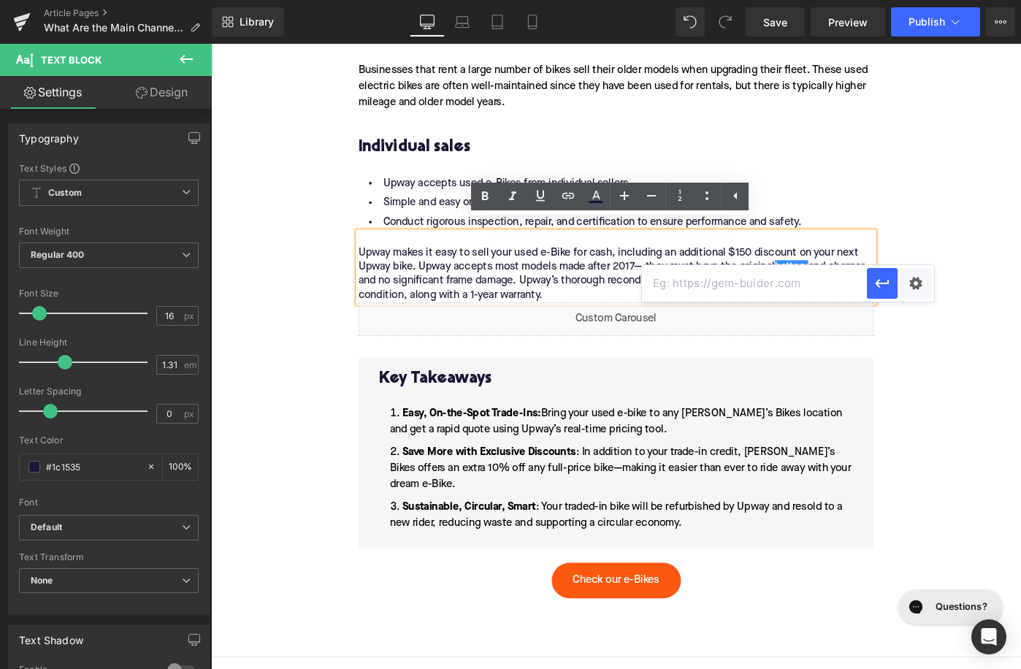
click at [681, 286] on input "text" at bounding box center [754, 283] width 225 height 37
paste input "[URL][DOMAIN_NAME]"
type input "[URL][DOMAIN_NAME]"
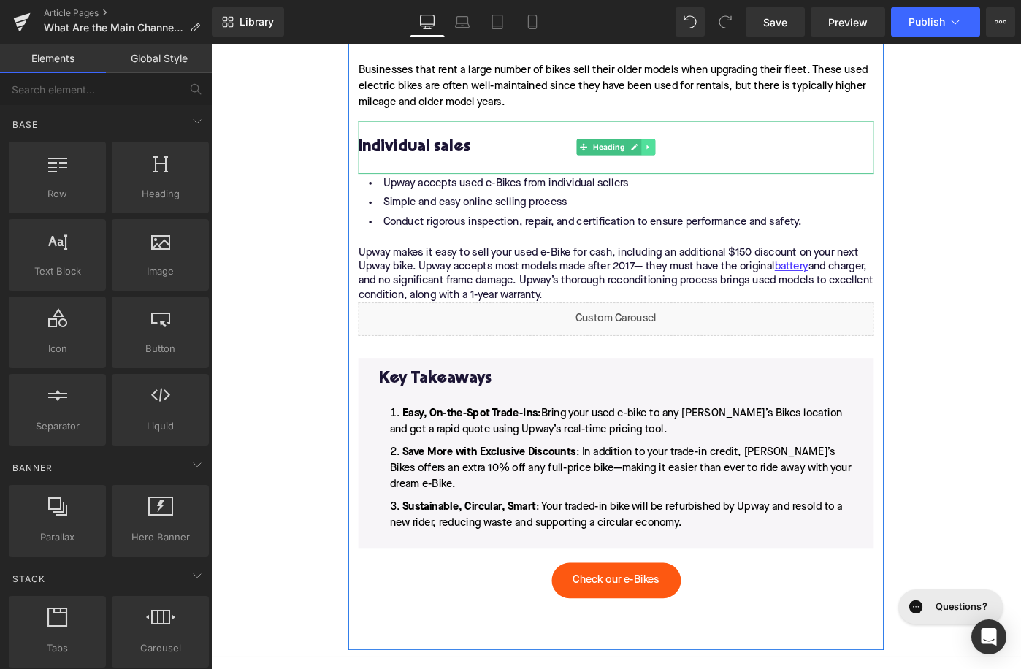
click at [689, 152] on icon at bounding box center [688, 156] width 8 height 9
click at [681, 153] on icon at bounding box center [680, 157] width 8 height 8
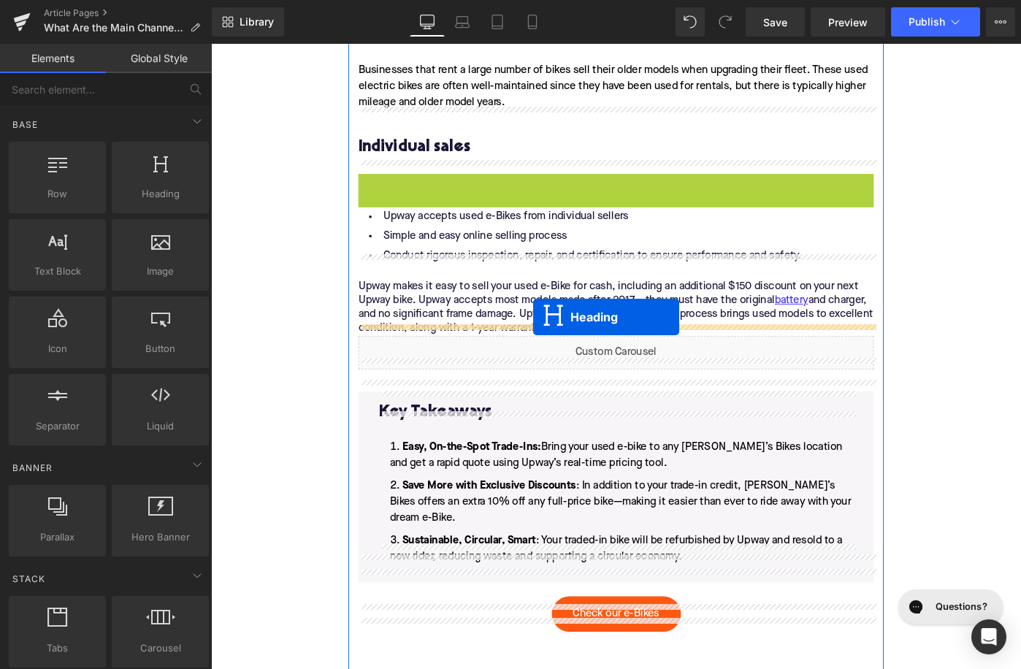
drag, startPoint x: 619, startPoint y: 196, endPoint x: 562, endPoint y: 342, distance: 155.8
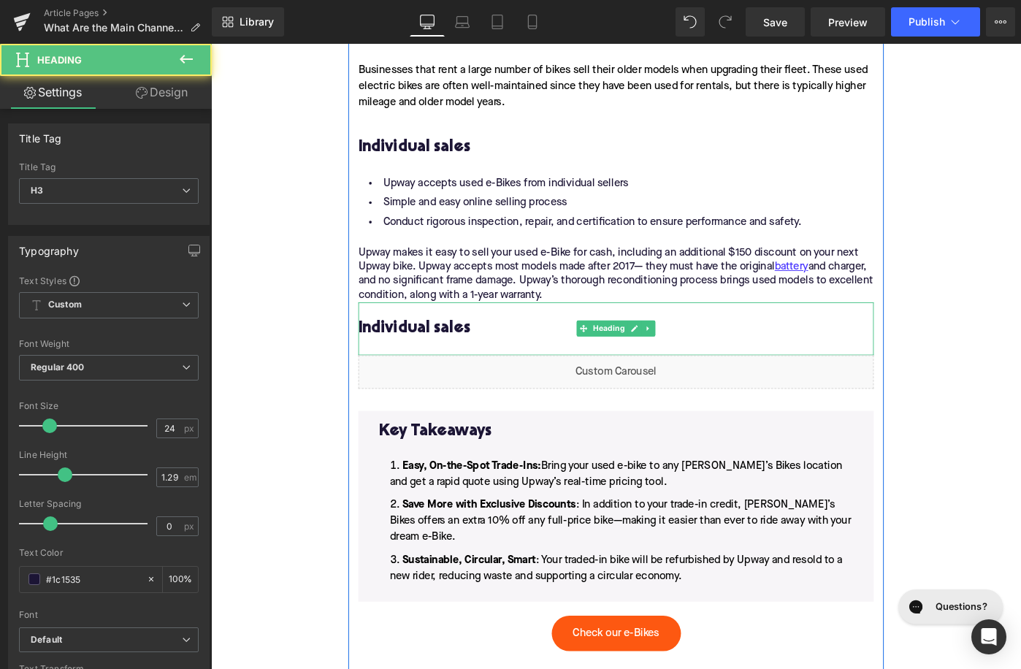
click at [448, 343] on h3 "Individual sales" at bounding box center [653, 354] width 562 height 23
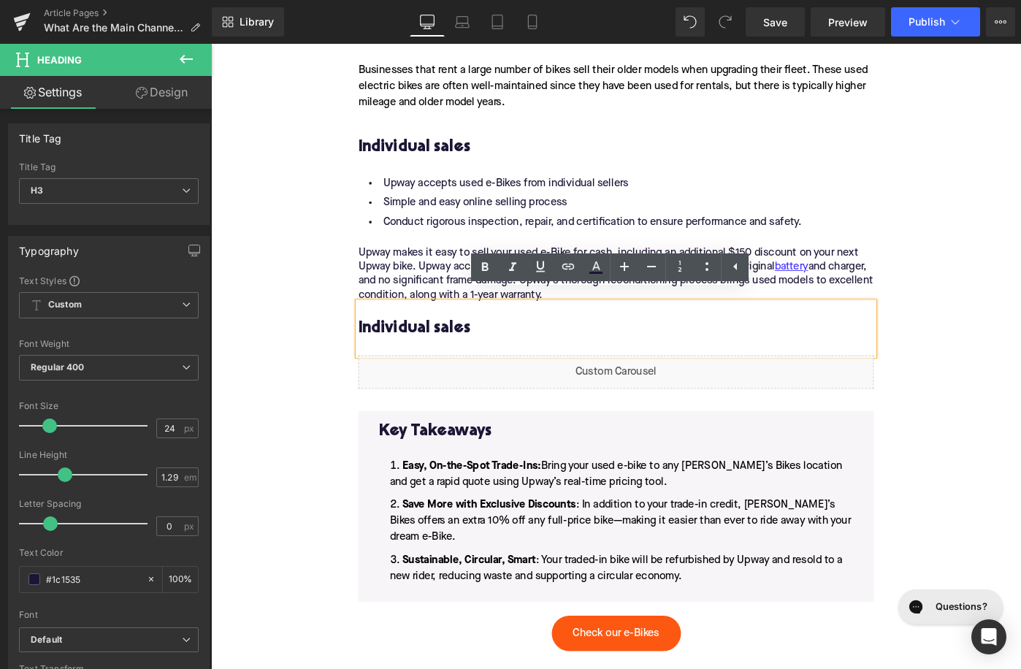
click at [448, 343] on h3 "Individual sales" at bounding box center [653, 354] width 562 height 23
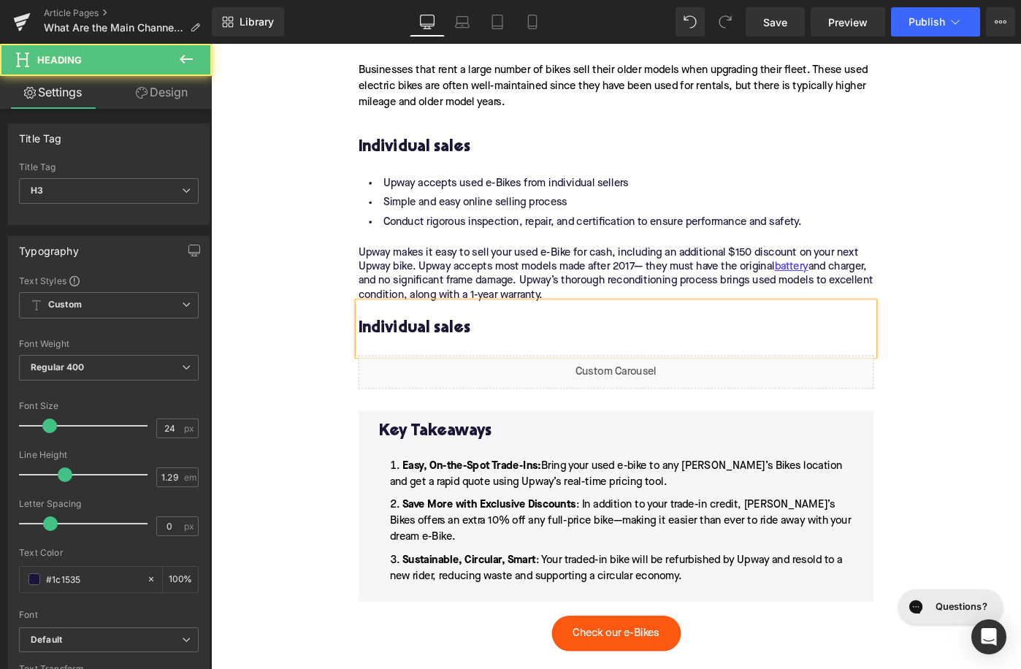
paste div
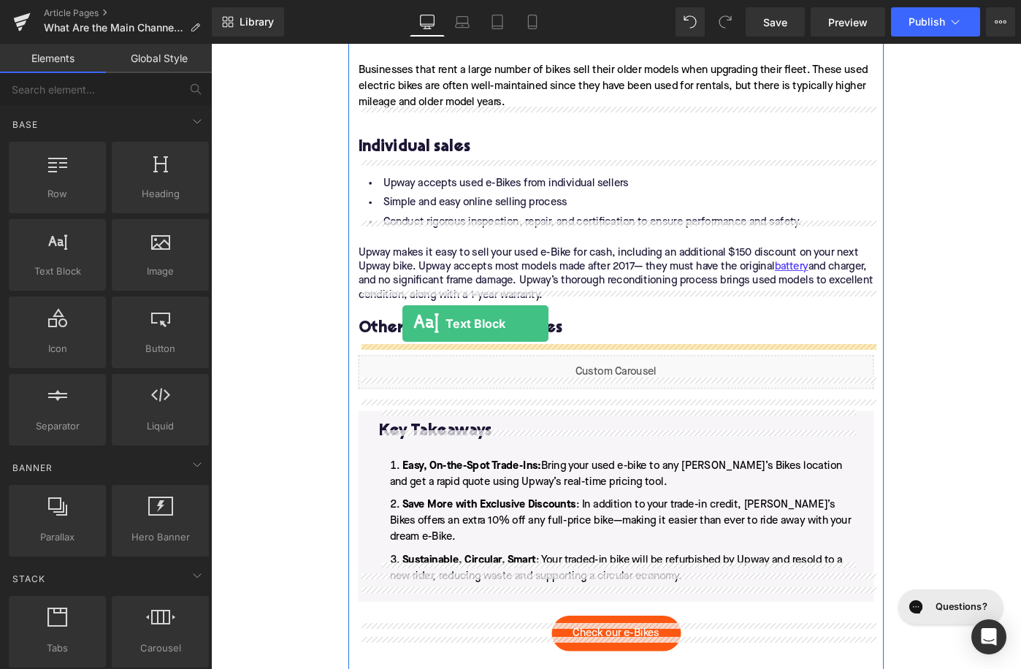
drag, startPoint x: 310, startPoint y: 302, endPoint x: 428, endPoint y: 356, distance: 129.4
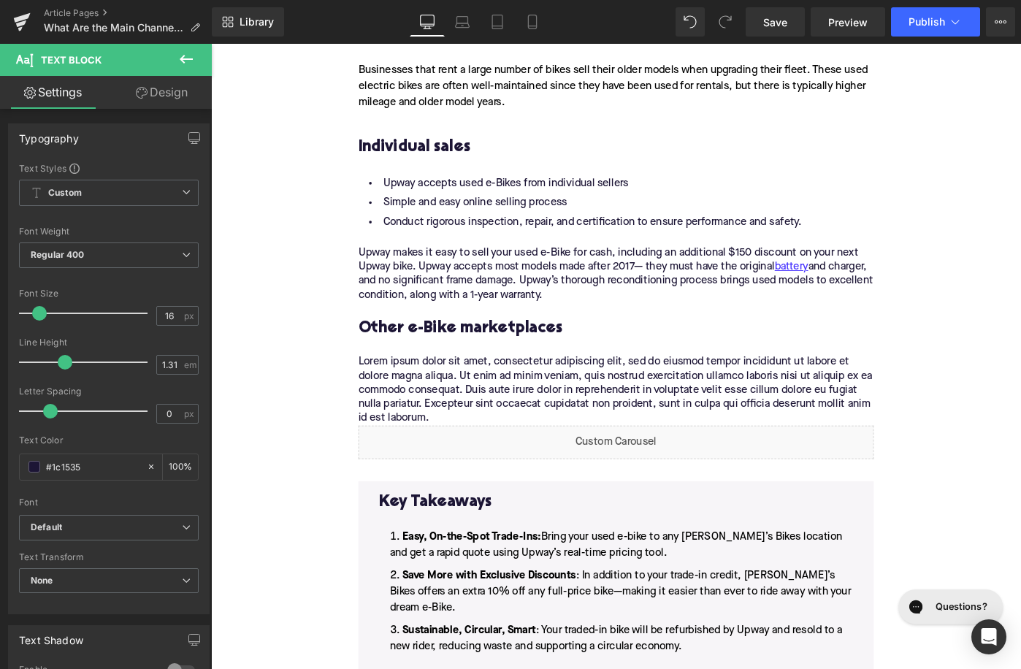
click at [496, 388] on p "Lorem ipsum dolor sit amet, consectetur adipiscing elit, sed do eiusmod tempor …" at bounding box center [653, 421] width 562 height 77
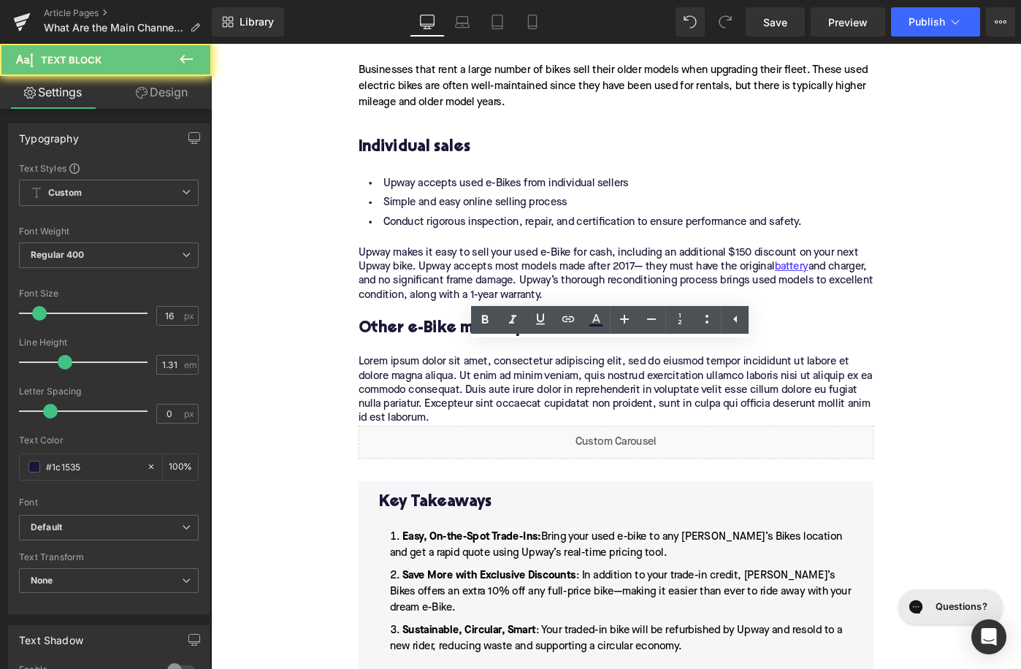
click at [496, 388] on p "Lorem ipsum dolor sit amet, consectetur adipiscing elit, sed do eiusmod tempor …" at bounding box center [653, 421] width 562 height 77
paste div
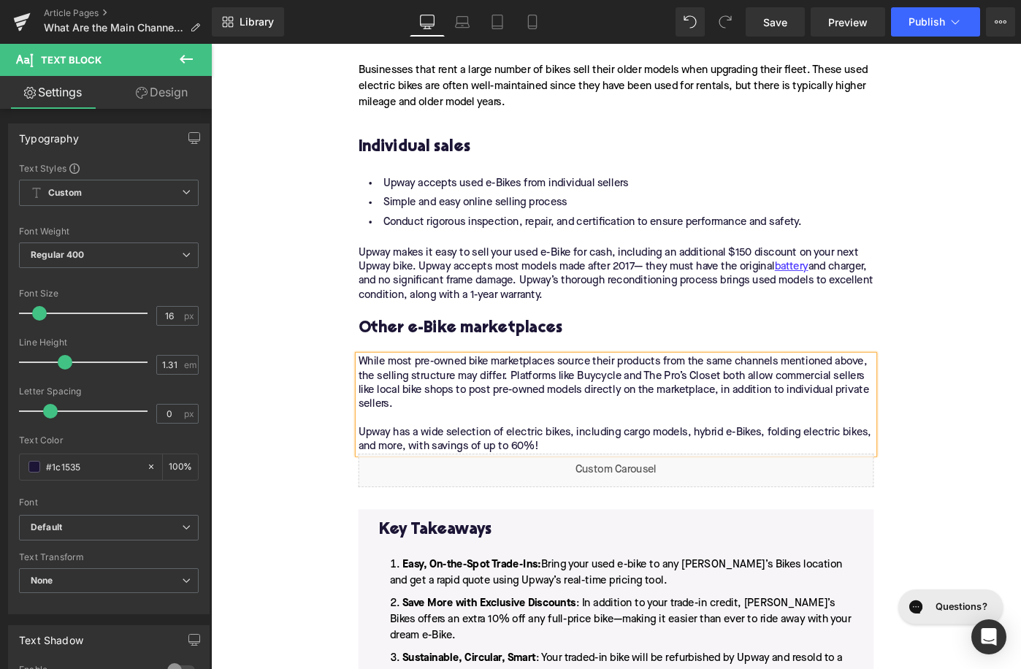
click at [604, 474] on p "While most pre-owned bike marketplaces source their products from the same chan…" at bounding box center [653, 436] width 562 height 107
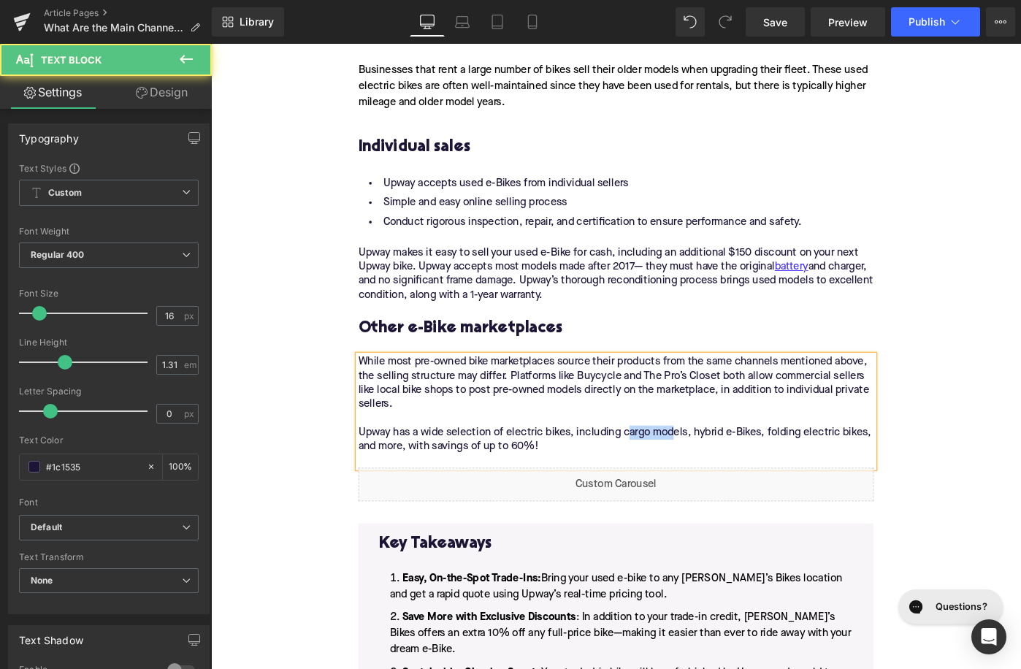
drag, startPoint x: 663, startPoint y: 457, endPoint x: 719, endPoint y: 457, distance: 55.5
click at [718, 457] on p "While most pre-owned bike marketplaces source their products from the same chan…" at bounding box center [653, 436] width 562 height 107
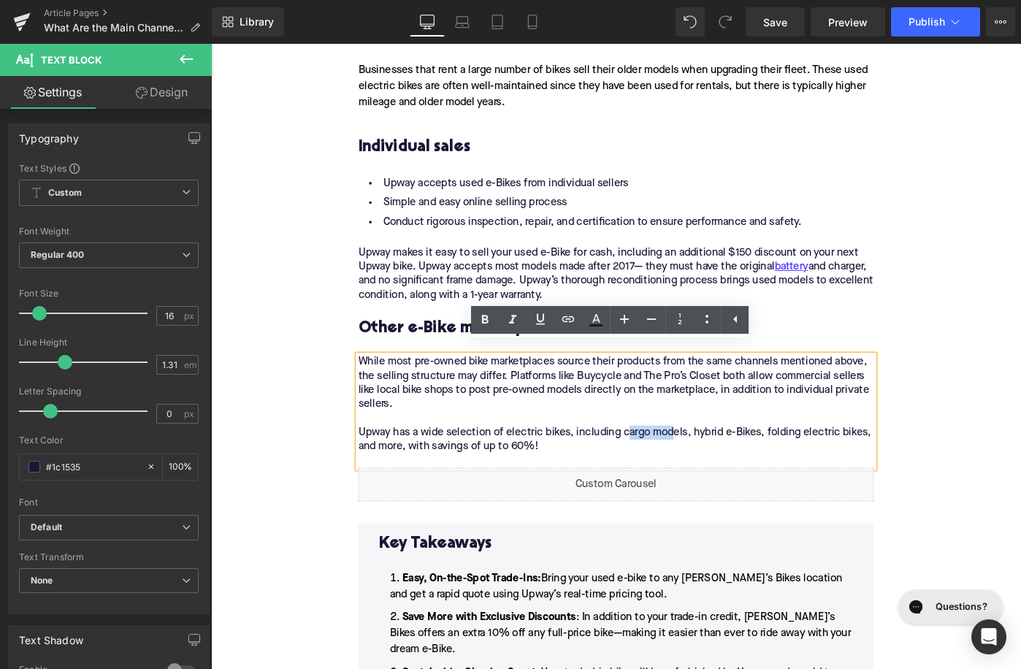
click at [719, 457] on p "While most pre-owned bike marketplaces source their products from the same chan…" at bounding box center [653, 436] width 562 height 107
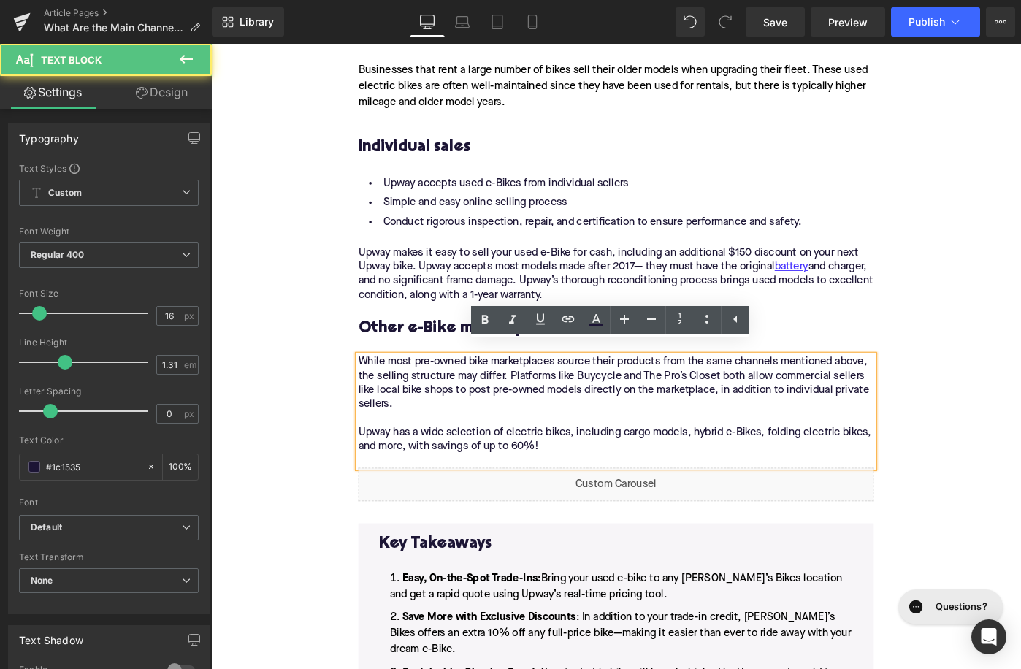
click at [680, 457] on p "While most pre-owned bike marketplaces source their products from the same chan…" at bounding box center [653, 436] width 562 height 107
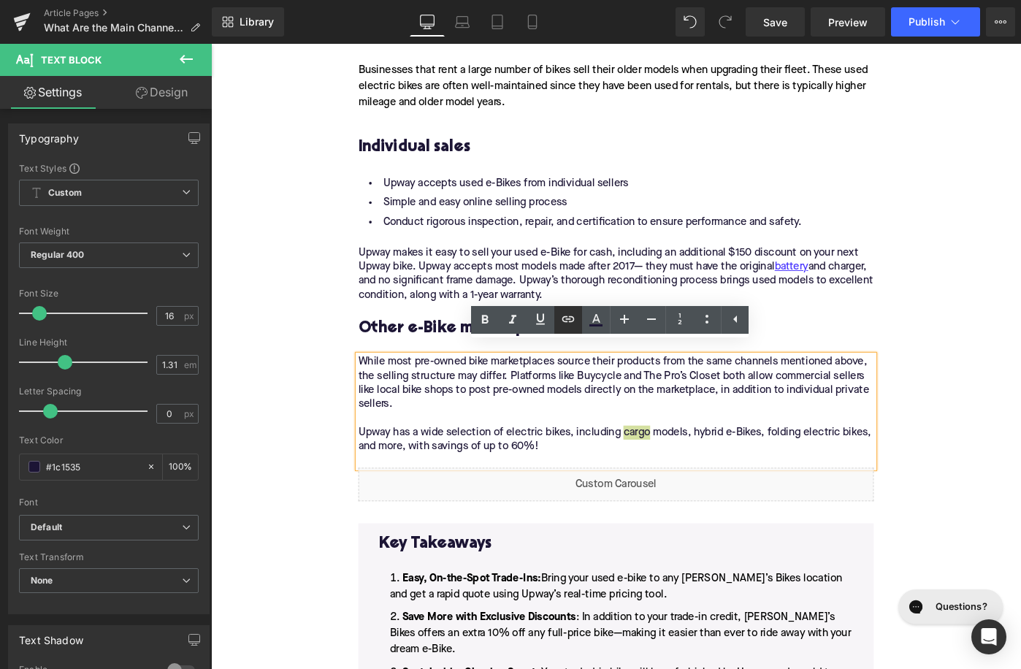
click at [569, 324] on icon at bounding box center [568, 319] width 18 height 18
click at [610, 440] on input "text" at bounding box center [663, 448] width 225 height 37
paste input "https://upway.co/collections/electric-cargo-bike"
type input "https://upway.co/collections/electric-cargo-bike"
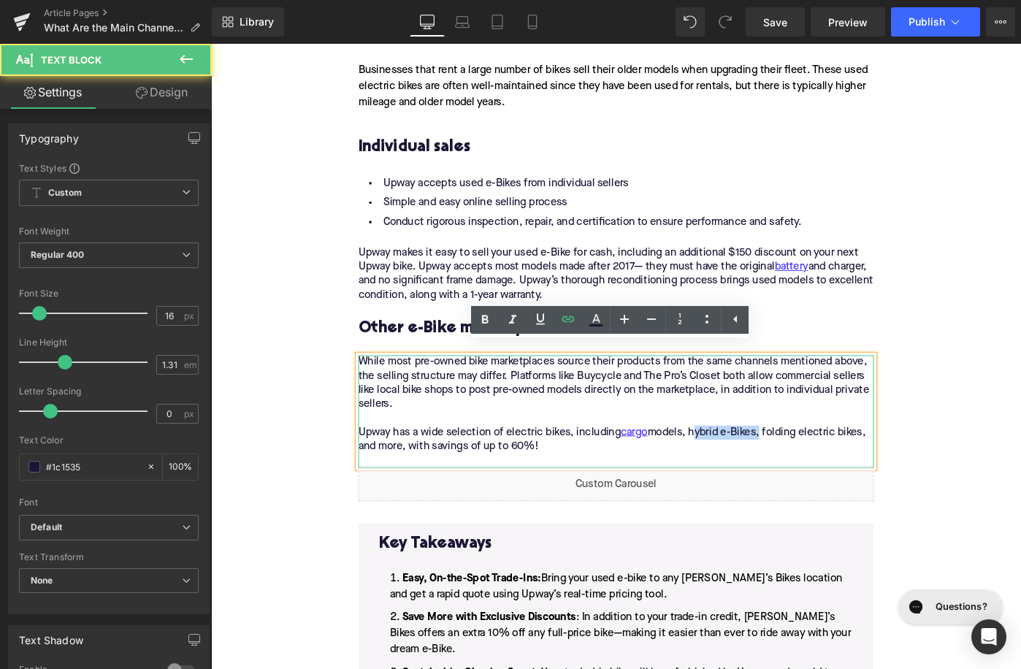
drag, startPoint x: 739, startPoint y: 456, endPoint x: 813, endPoint y: 456, distance: 73.8
click at [813, 456] on p "While most pre-owned bike marketplaces source their products from the same chan…" at bounding box center [653, 436] width 562 height 107
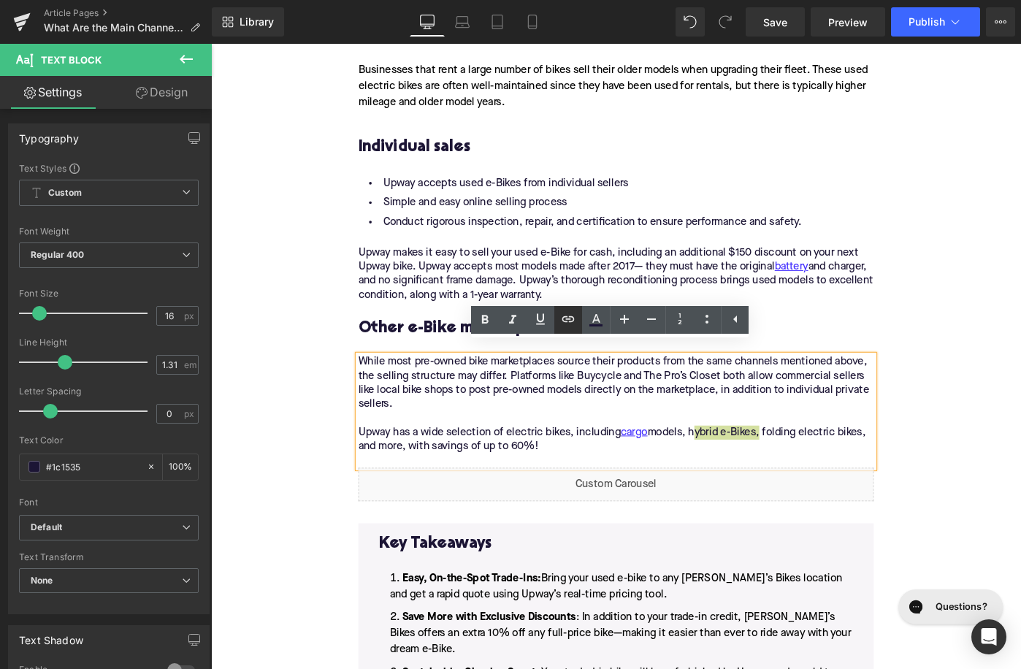
click at [566, 316] on icon at bounding box center [568, 319] width 12 height 6
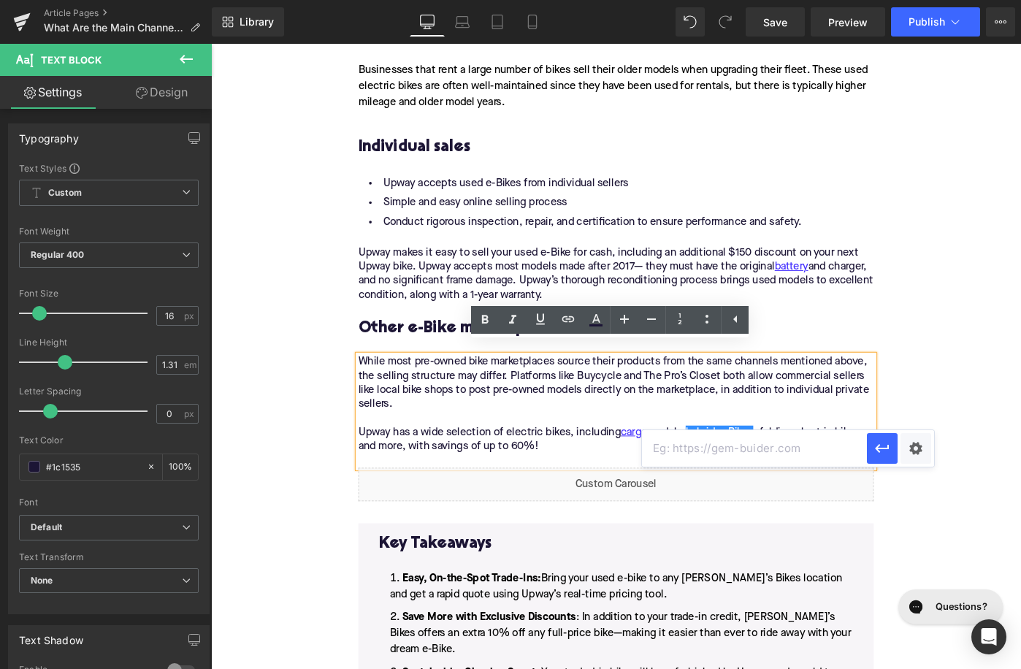
click at [670, 456] on input "text" at bounding box center [754, 448] width 225 height 37
paste input "https://upway.co/collections/electric-city-bike"
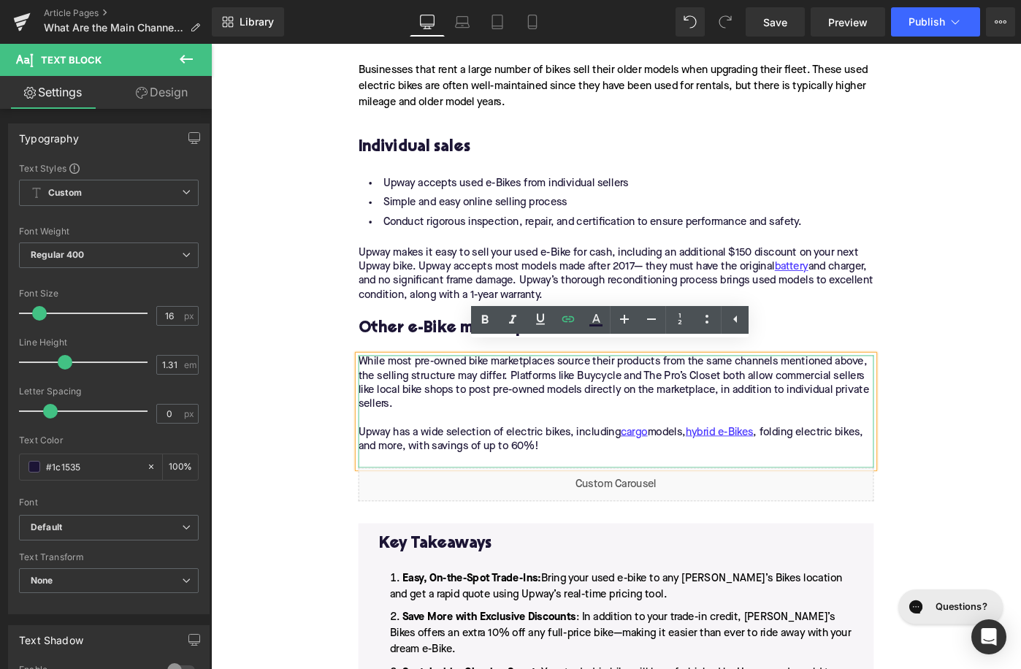
click at [832, 461] on p "While most pre-owned bike marketplaces source their products from the same chan…" at bounding box center [653, 436] width 562 height 107
drag, startPoint x: 820, startPoint y: 459, endPoint x: 926, endPoint y: 459, distance: 105.9
click at [927, 459] on p "While most pre-owned bike marketplaces source their products from the same chan…" at bounding box center [653, 436] width 562 height 107
click at [576, 324] on icon at bounding box center [568, 319] width 18 height 18
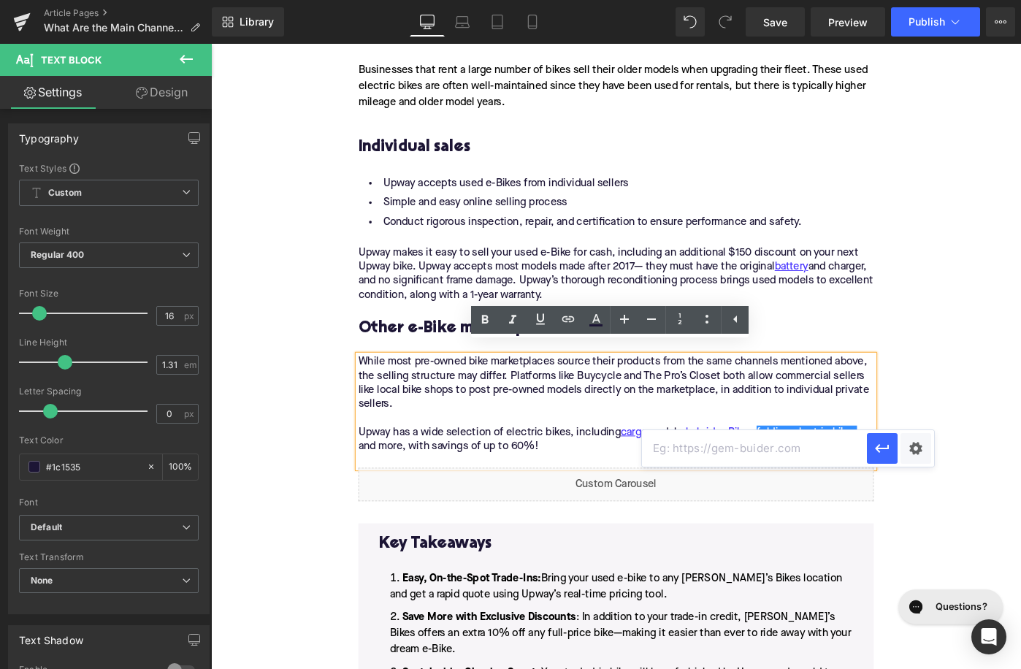
click at [684, 446] on input "text" at bounding box center [754, 448] width 225 height 37
paste input "https://upway.co/collections/folding-electric-bike"
type input "https://upway.co/collections/folding-electric-bike"
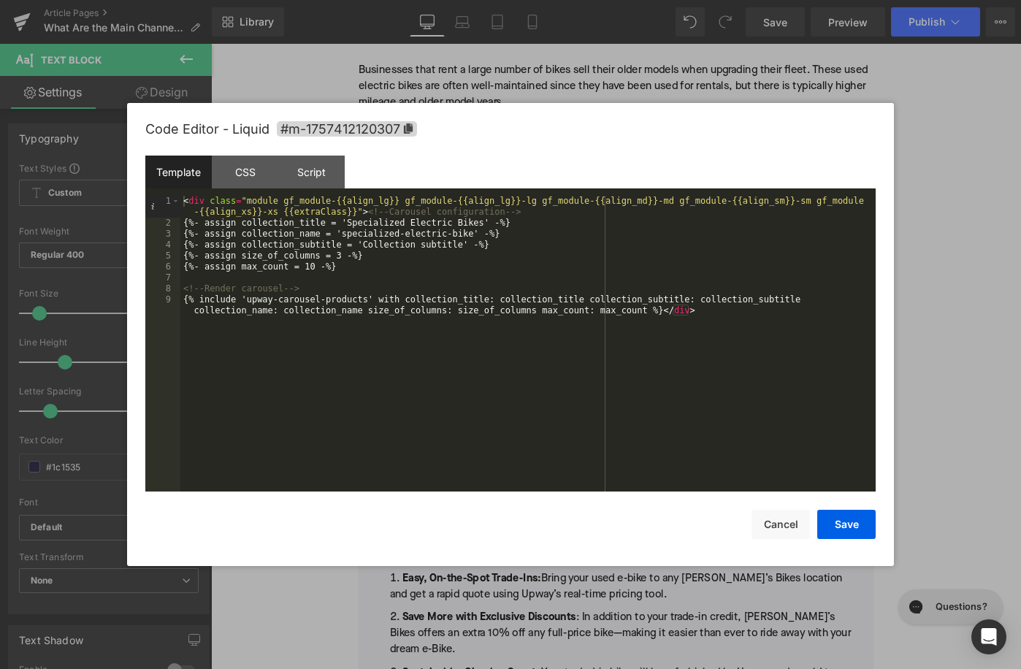
click at [392, 221] on div "< div class = "module gf_module-{{align_lg}} gf_module-{{align_lg}}-lg gf_modul…" at bounding box center [527, 366] width 695 height 340
click at [570, 223] on div "< div class = "module gf_module-{{align_lg}} gf_module-{{align_lg}}-lg gf_modul…" at bounding box center [527, 366] width 695 height 340
click at [575, 226] on div "< div class = "module gf_module-{{align_lg}} gf_module-{{align_lg}}-lg gf_modul…" at bounding box center [527, 366] width 695 height 340
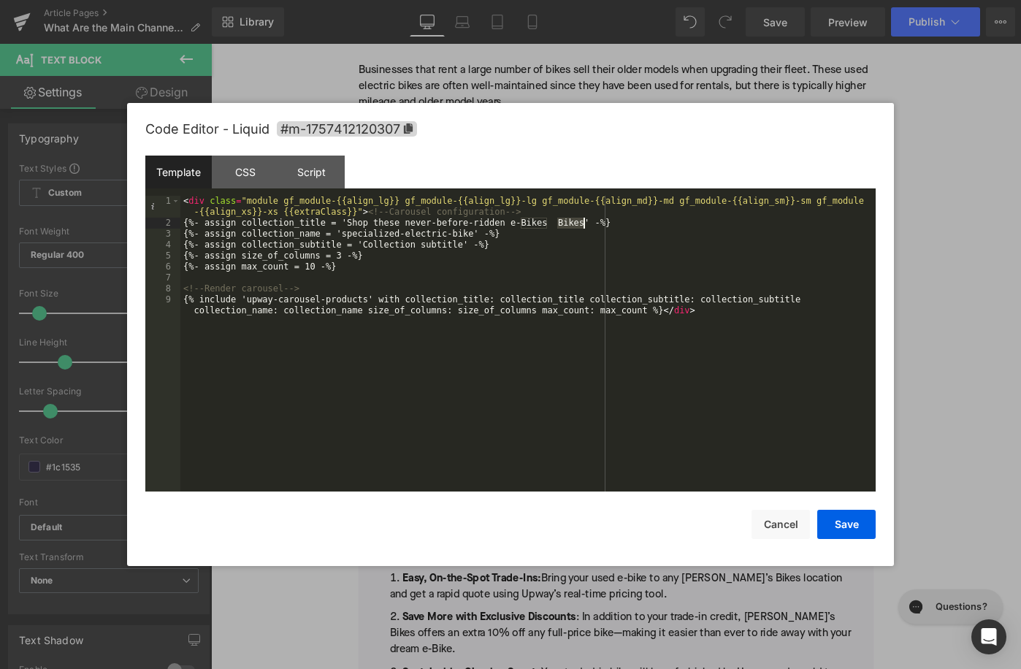
click at [575, 226] on div "< div class = "module gf_module-{{align_lg}} gf_module-{{align_lg}}-lg gf_modul…" at bounding box center [527, 366] width 695 height 340
drag, startPoint x: 473, startPoint y: 237, endPoint x: 345, endPoint y: 238, distance: 128.5
click at [345, 238] on div "< div class = "module gf_module-{{align_lg}} gf_module-{{align_lg}}-lg gf_modul…" at bounding box center [527, 366] width 695 height 340
click at [843, 519] on button "Save" at bounding box center [846, 524] width 58 height 29
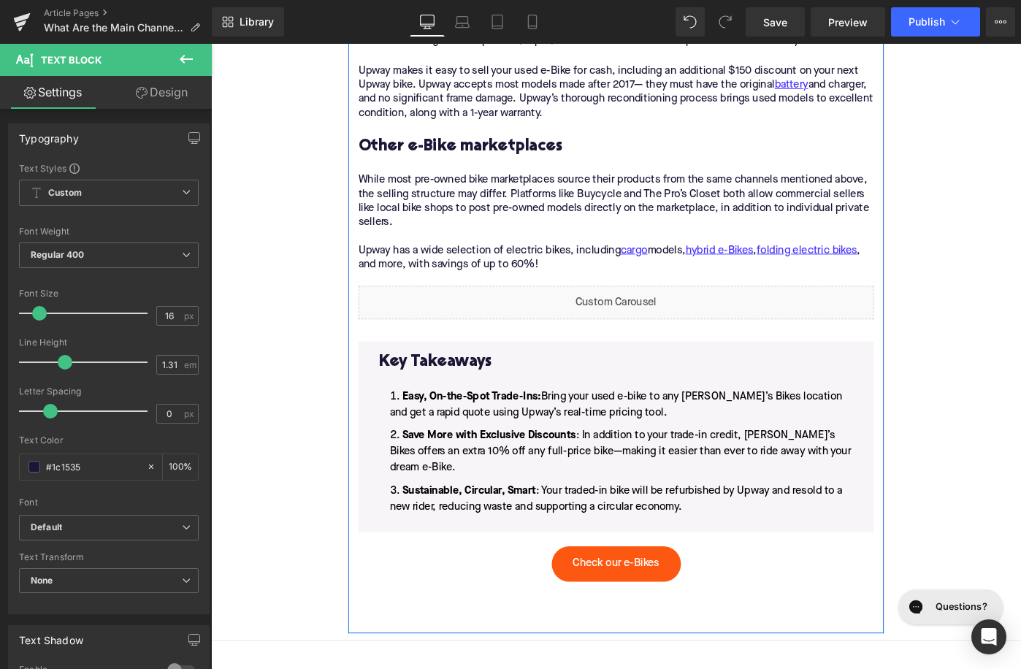
scroll to position [2190, 0]
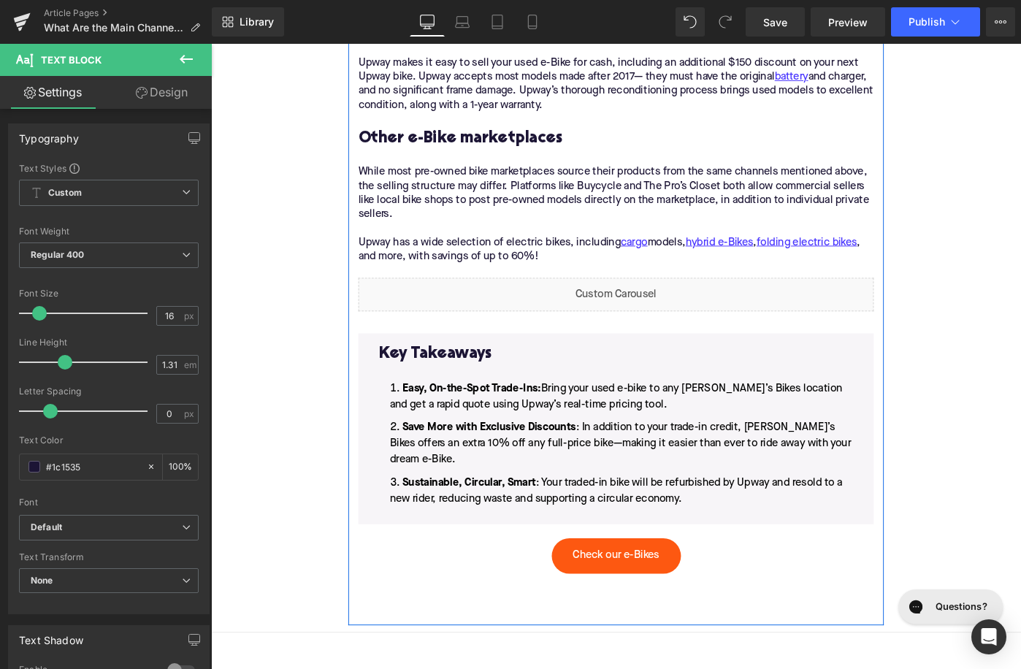
click at [666, 514] on li "Sustainable, Circular, Smart : Your traded-in bike will be refurbished by Upway…" at bounding box center [652, 531] width 517 height 35
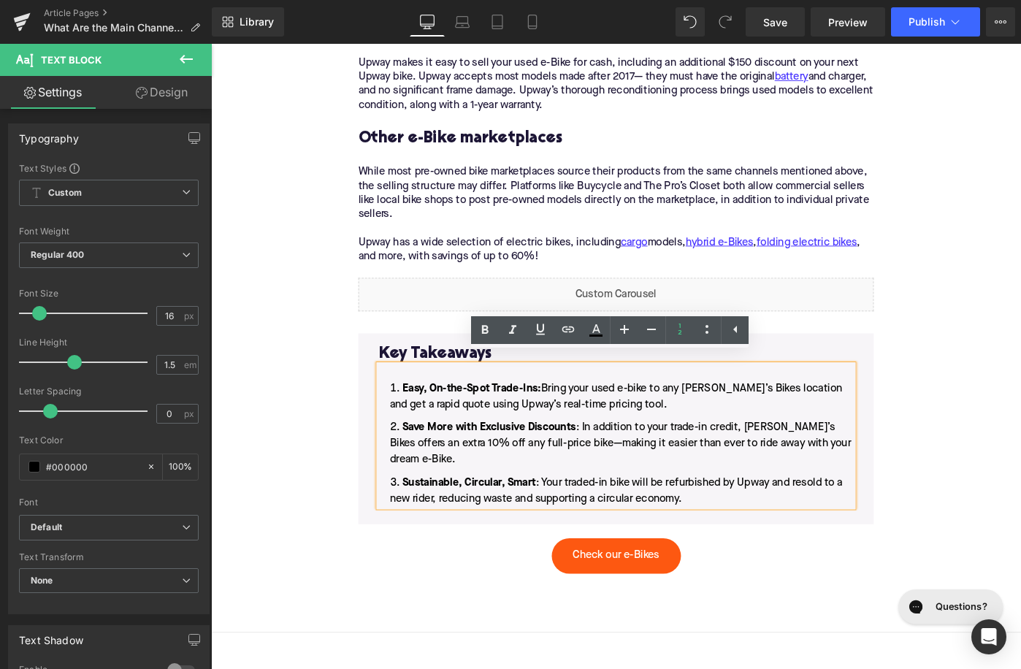
drag, startPoint x: 740, startPoint y: 513, endPoint x: 611, endPoint y: 406, distance: 168.0
click at [611, 412] on ol "Easy, On-the-Spot Trade-Ins: Bring your used e-bike to any Mike’s Bikes locatio…" at bounding box center [652, 480] width 517 height 137
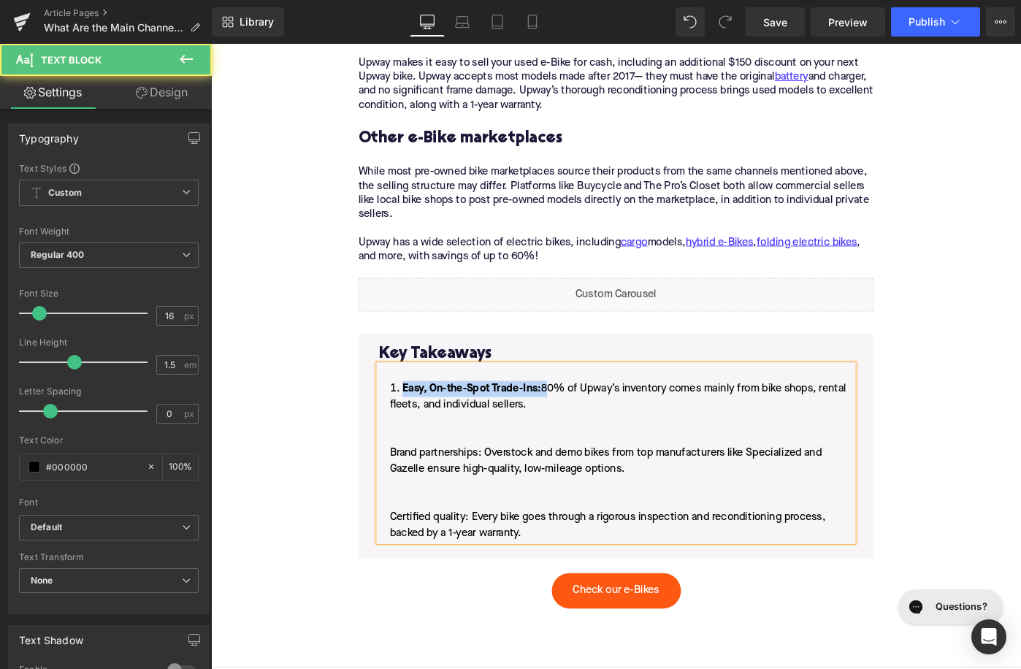
drag, startPoint x: 576, startPoint y: 410, endPoint x: 410, endPoint y: 410, distance: 165.8
click at [410, 412] on li "Easy, On-the-Spot Trade-Ins: 80% of Upway’s inventory comes mainly from bike sh…" at bounding box center [652, 499] width 517 height 175
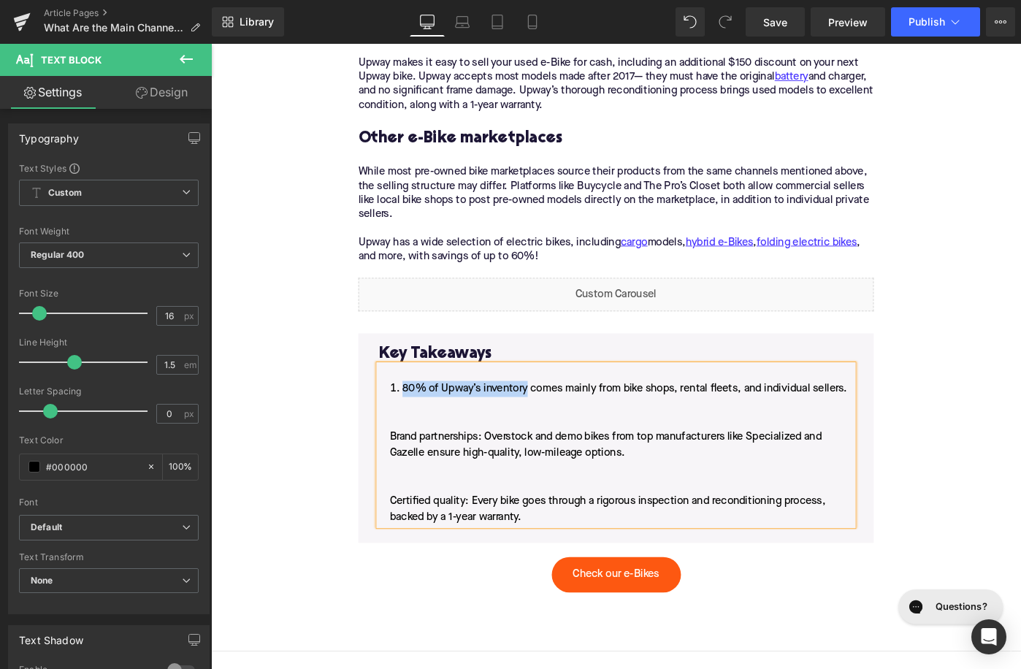
drag, startPoint x: 556, startPoint y: 408, endPoint x: 421, endPoint y: 406, distance: 134.4
click at [421, 415] on span "80% of Upway’s inventory comes mainly from bike shops, rental fleets, and indiv…" at bounding box center [655, 491] width 499 height 152
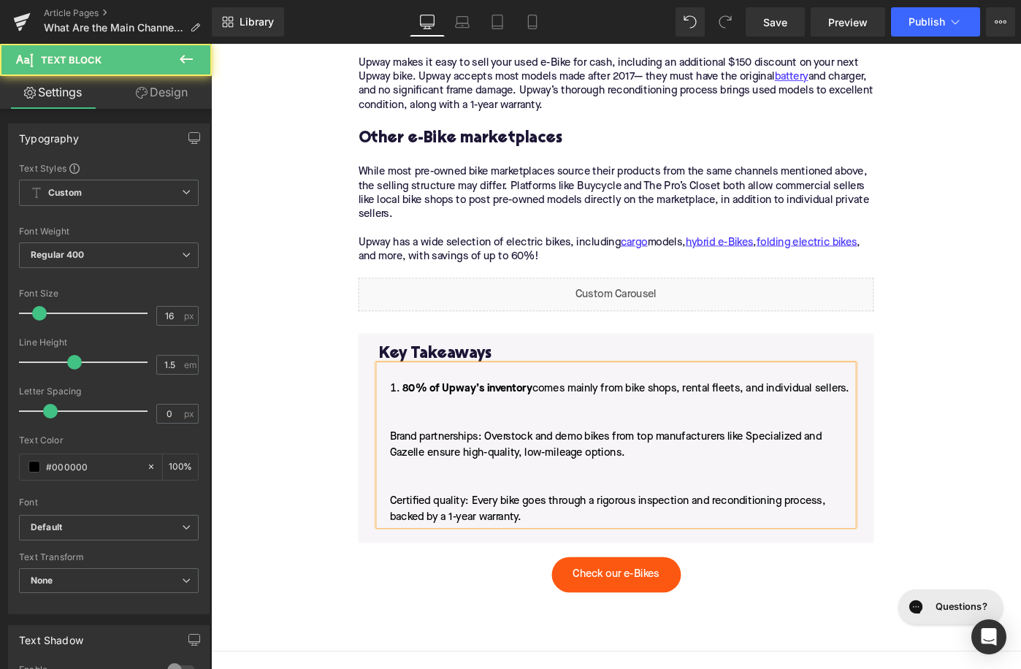
click at [405, 460] on li "80% of Upway’s inventory comes mainly from bike shops, rental fleets, and indiv…" at bounding box center [652, 491] width 517 height 158
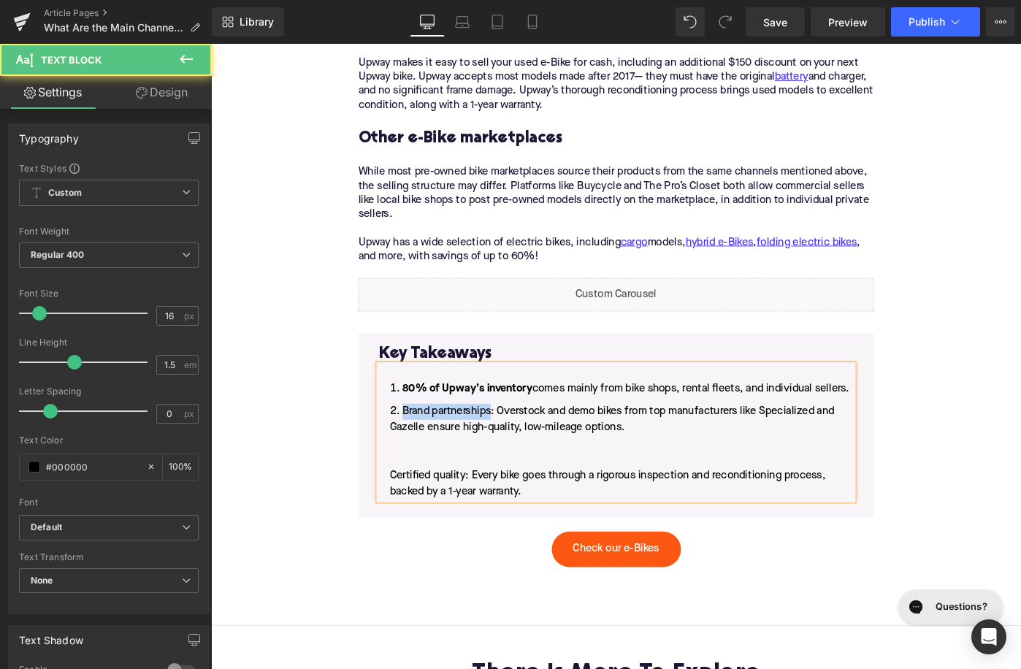
drag, startPoint x: 517, startPoint y: 435, endPoint x: 418, endPoint y: 435, distance: 98.6
click at [418, 437] on li "Brand partnerships: Overstock and demo bikes from top manufacturers like Specia…" at bounding box center [652, 489] width 517 height 105
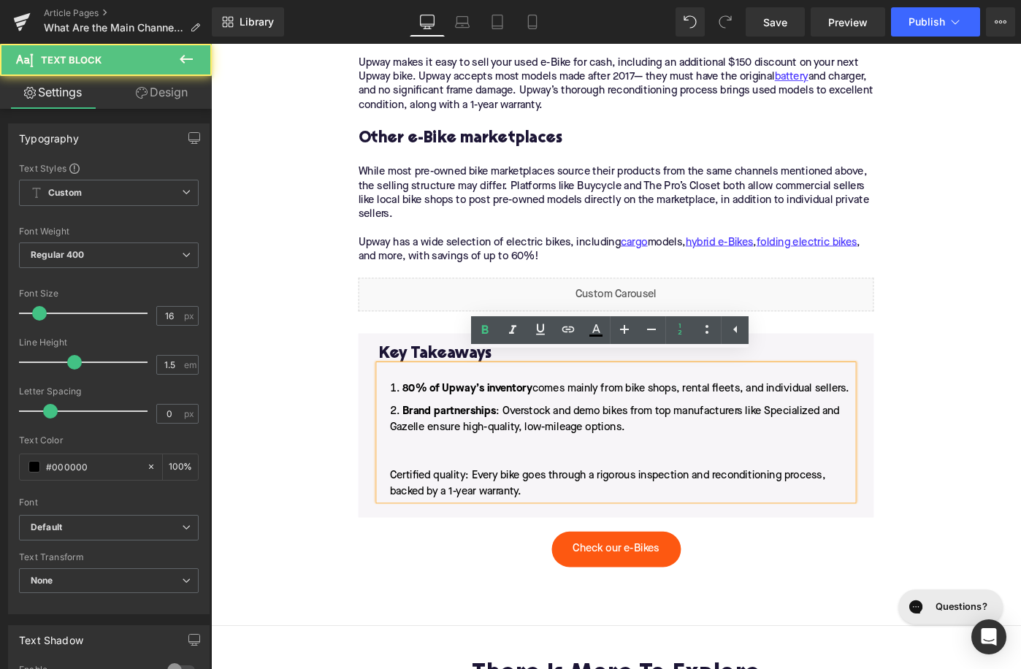
click at [402, 510] on li "Brand partnerships : Overstock and demo bikes from top manufacturers like Speci…" at bounding box center [652, 489] width 517 height 105
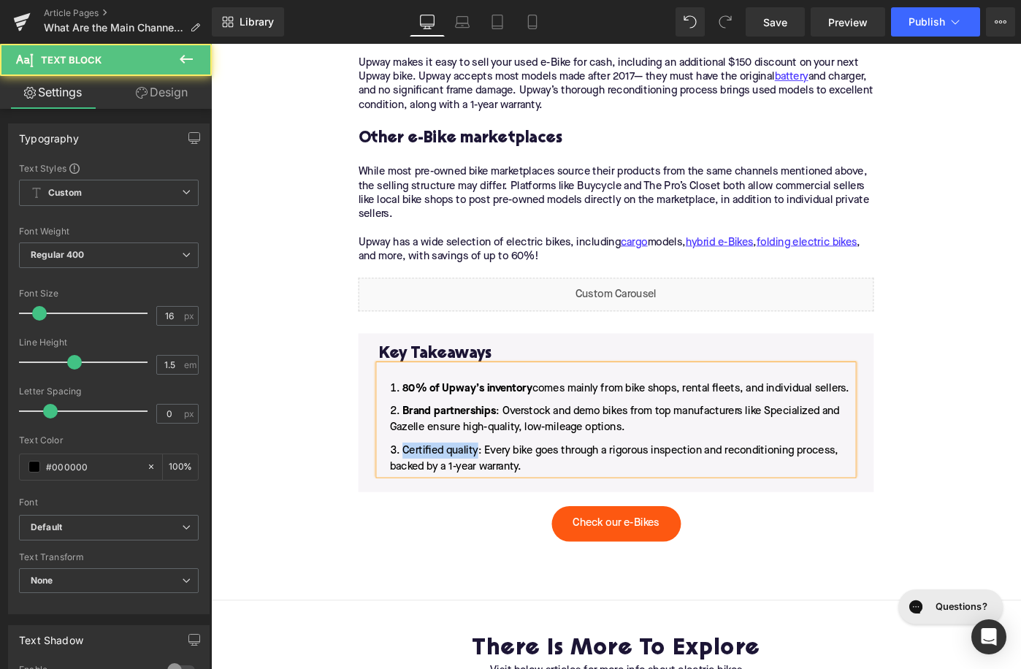
drag, startPoint x: 501, startPoint y: 475, endPoint x: 421, endPoint y: 475, distance: 80.3
click at [421, 482] on span "Certified quality: Every bike goes through a rigorous inspection and reconditio…" at bounding box center [650, 496] width 489 height 29
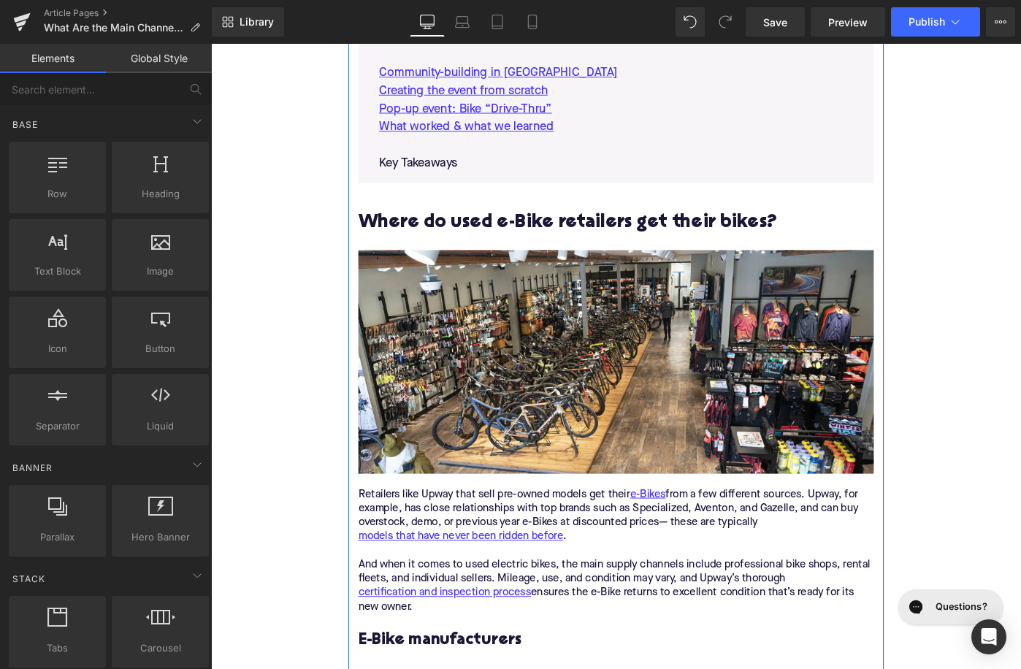
scroll to position [782, 0]
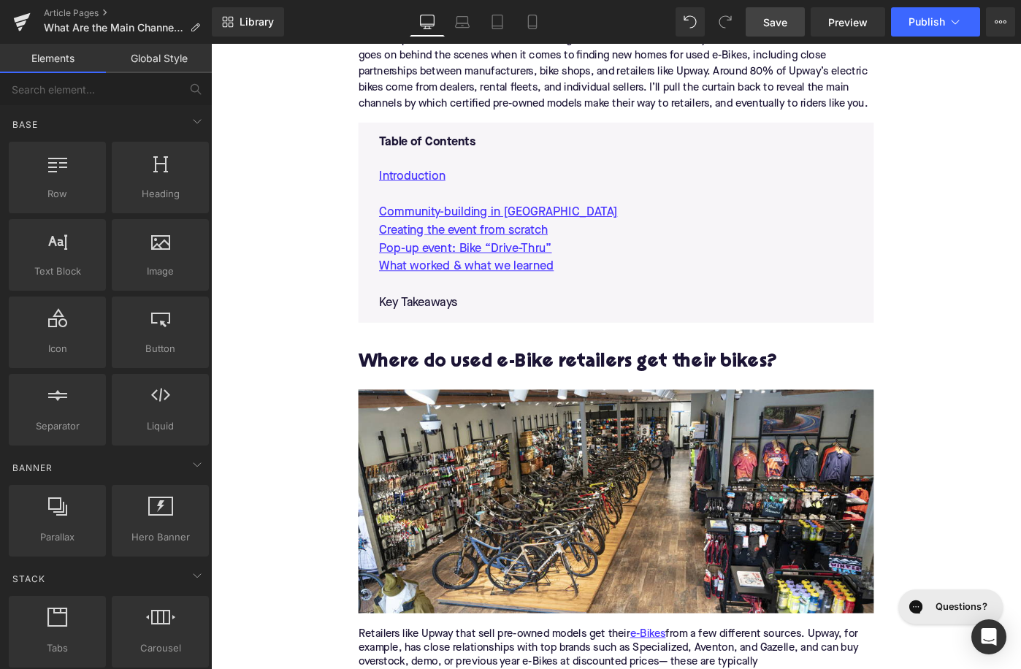
click at [776, 14] on link "Save" at bounding box center [775, 21] width 59 height 29
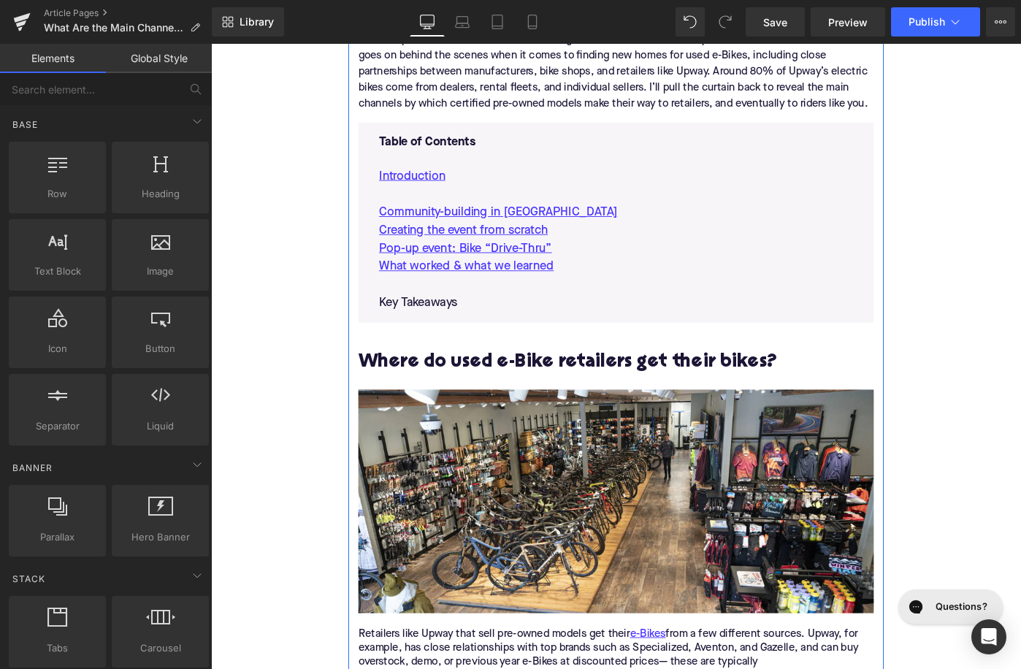
click at [673, 393] on icon at bounding box center [673, 392] width 7 height 7
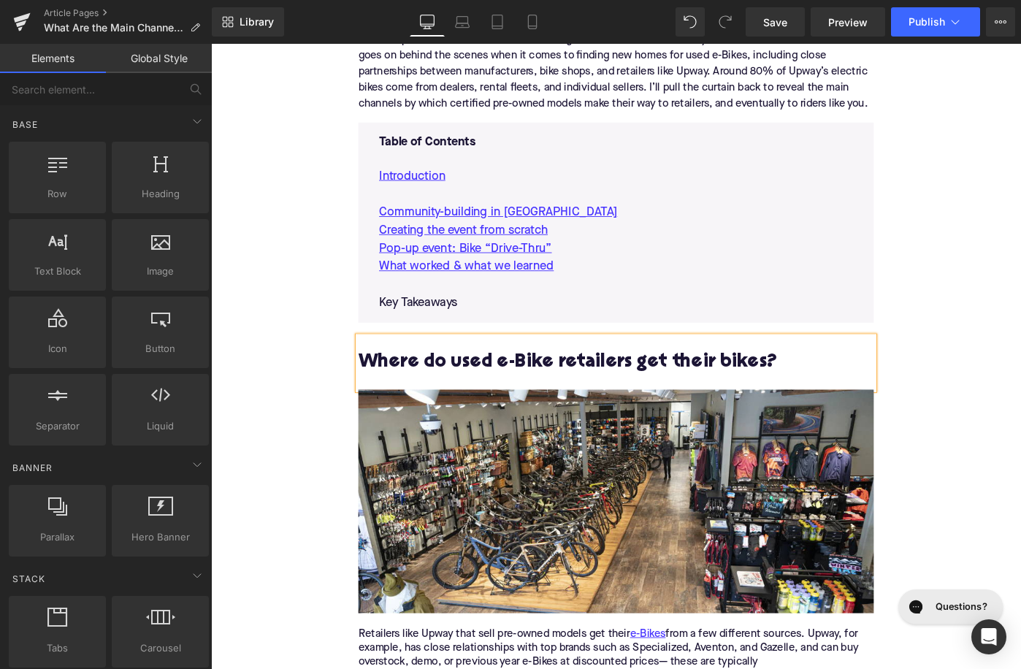
click at [673, 393] on h2 "Where do used e-Bike retailers get their bikes?" at bounding box center [653, 392] width 562 height 23
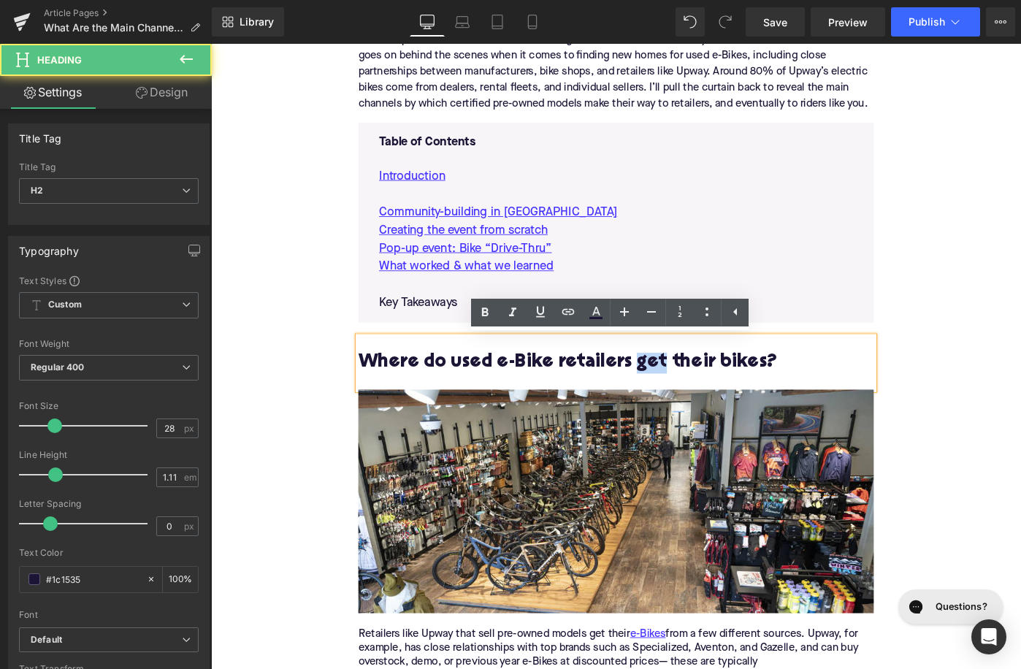
click at [700, 393] on h2 "Where do used e-Bike retailers get their bikes?" at bounding box center [653, 392] width 562 height 23
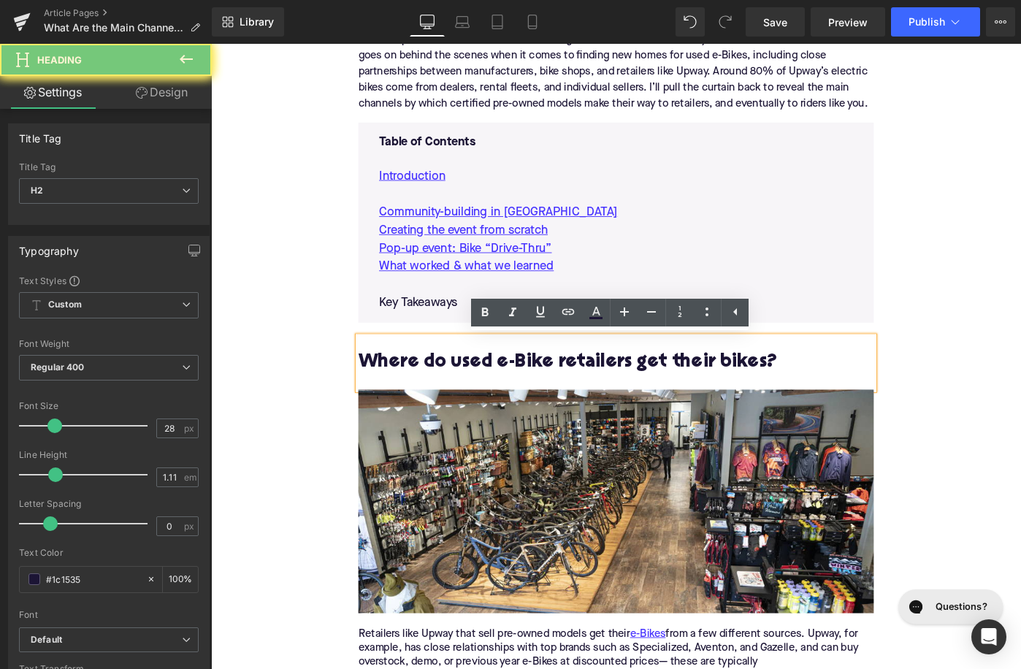
click at [700, 393] on h2 "Where do used e-Bike retailers get their bikes?" at bounding box center [653, 392] width 562 height 23
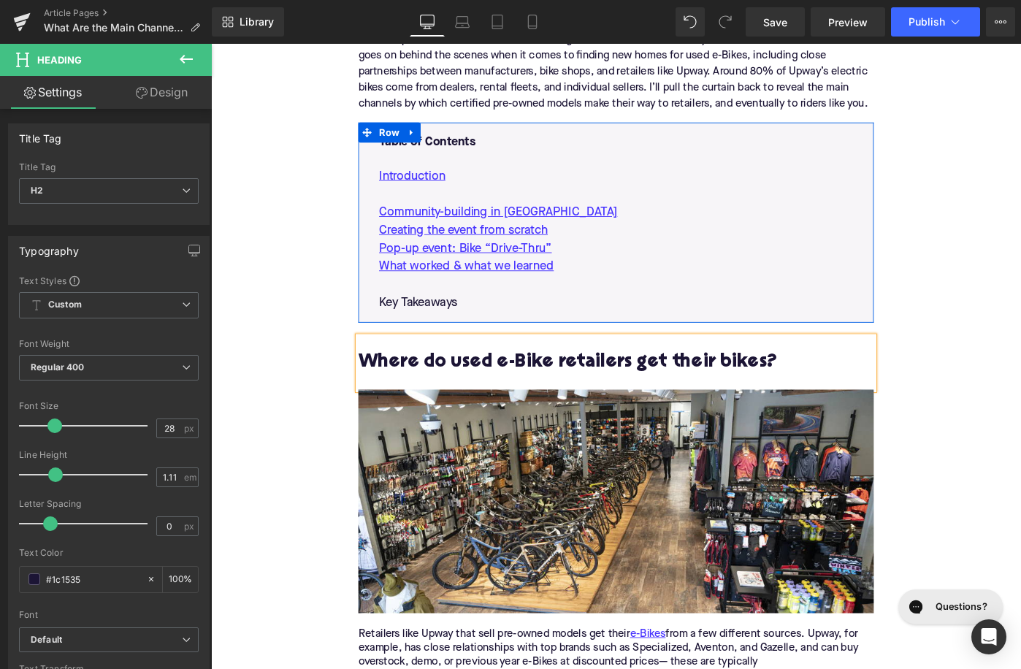
click at [612, 285] on p "What worked & what we learned" at bounding box center [652, 288] width 517 height 20
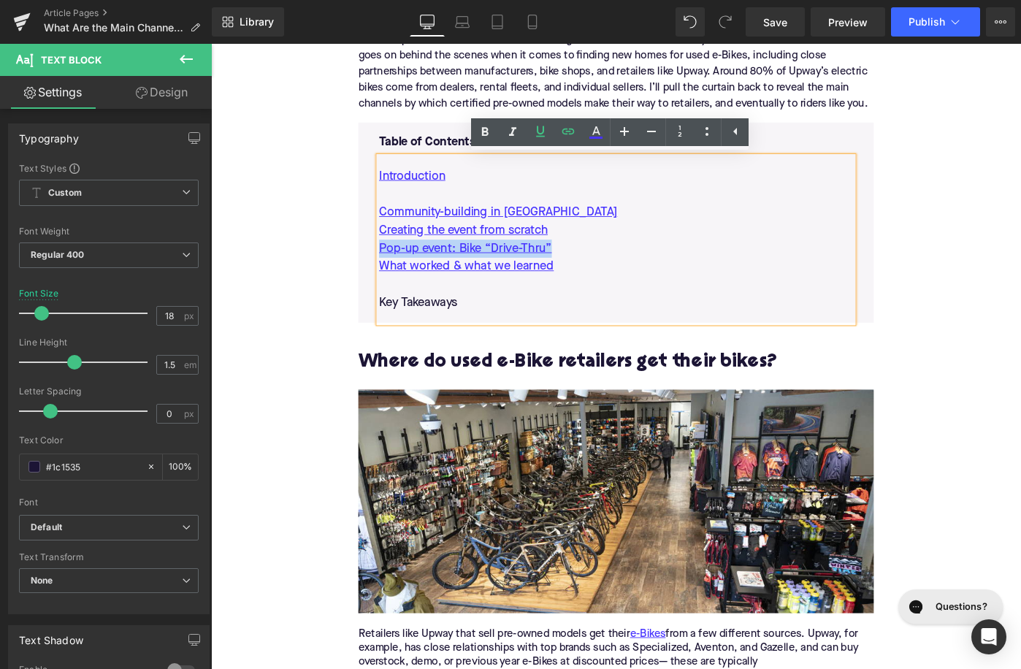
drag, startPoint x: 612, startPoint y: 285, endPoint x: 391, endPoint y: 226, distance: 228.3
click at [394, 226] on div "Introduction Community-building in Los Angeles Creating the event from scratch …" at bounding box center [652, 257] width 517 height 181
click at [615, 288] on p "What worked & what we learned" at bounding box center [652, 288] width 517 height 20
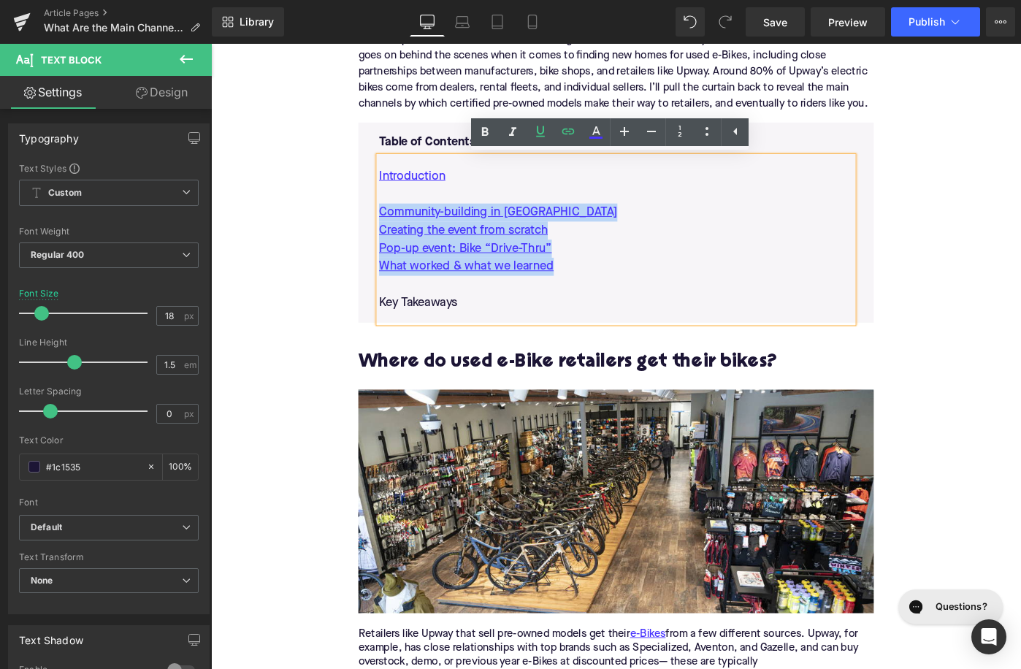
drag, startPoint x: 610, startPoint y: 288, endPoint x: 391, endPoint y: 231, distance: 225.7
click at [394, 231] on div "Introduction Community-building in Los Angeles Creating the event from scratch …" at bounding box center [652, 257] width 517 height 181
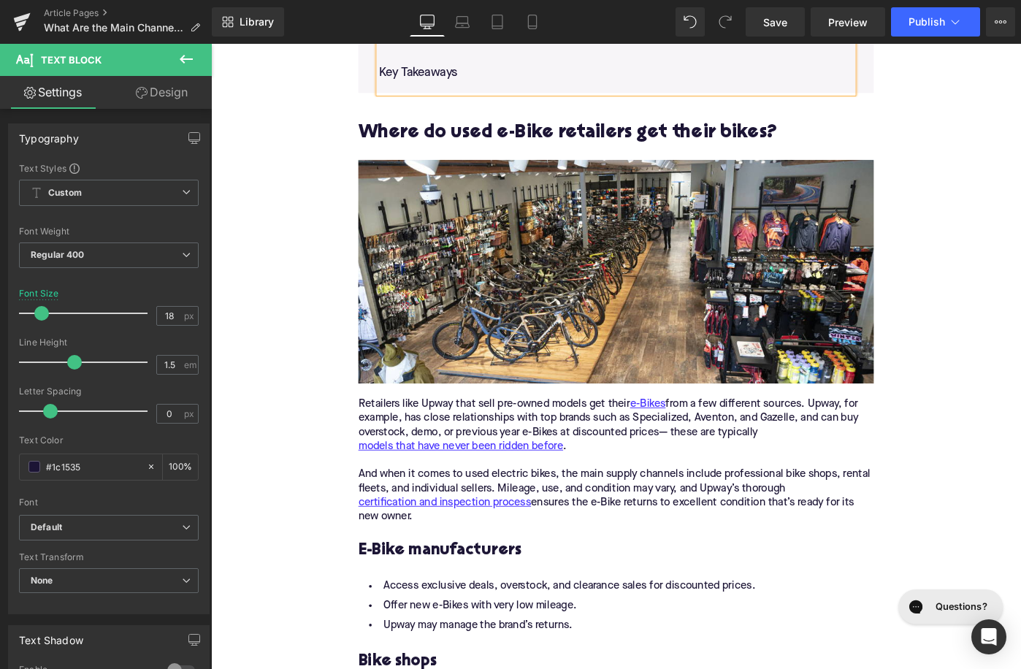
scroll to position [1122, 0]
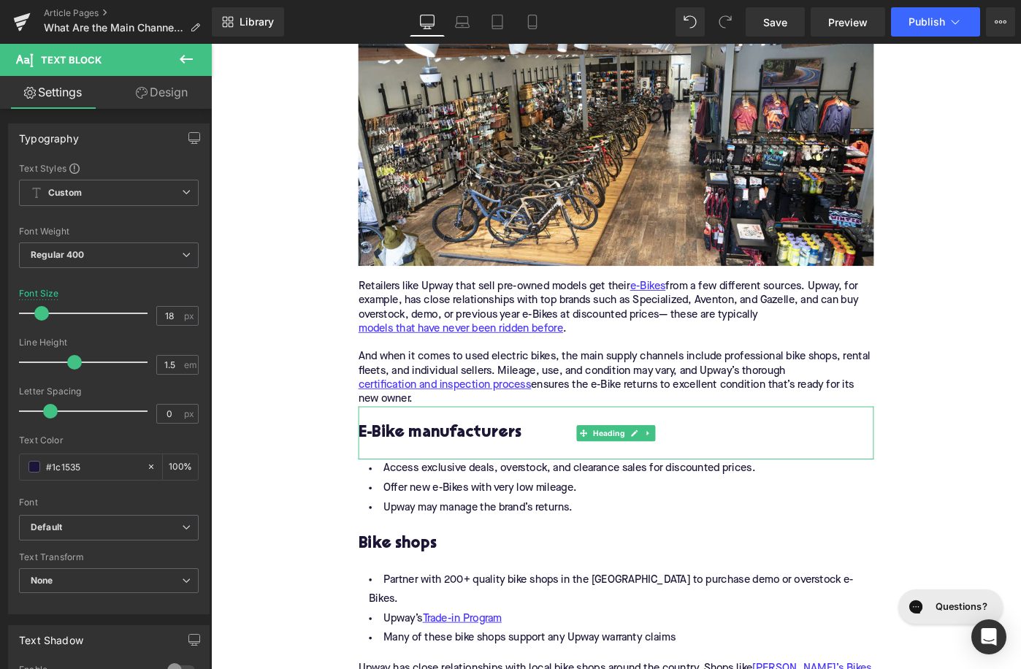
click at [443, 475] on h3 "E-Bike manufacturers" at bounding box center [653, 468] width 562 height 23
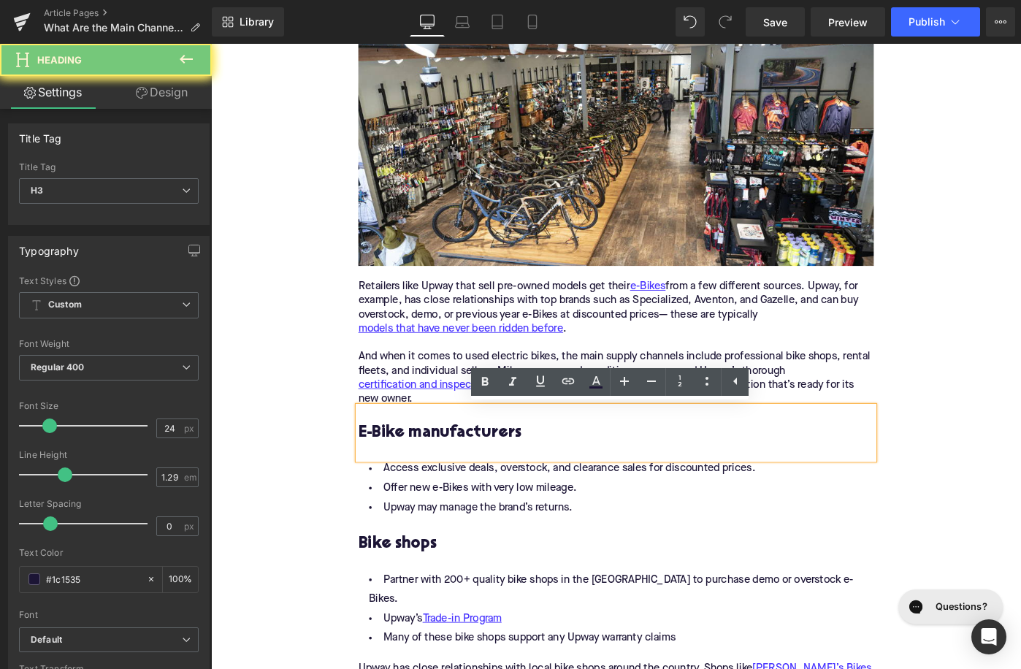
click at [443, 475] on h3 "E-Bike manufacturers" at bounding box center [653, 468] width 562 height 23
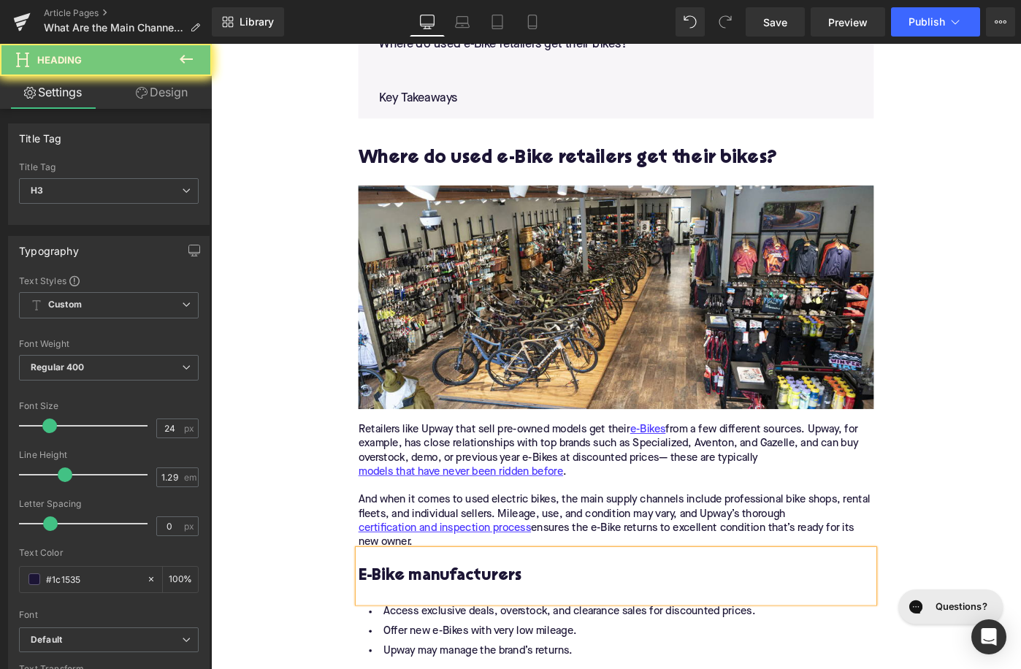
scroll to position [748, 0]
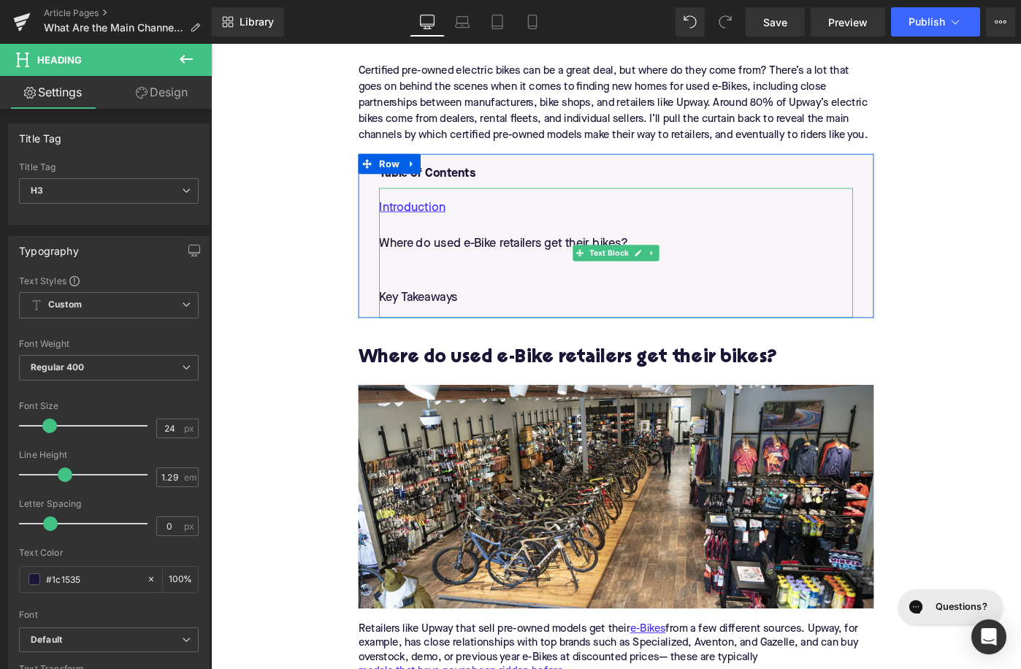
click at [430, 290] on p at bounding box center [652, 282] width 517 height 20
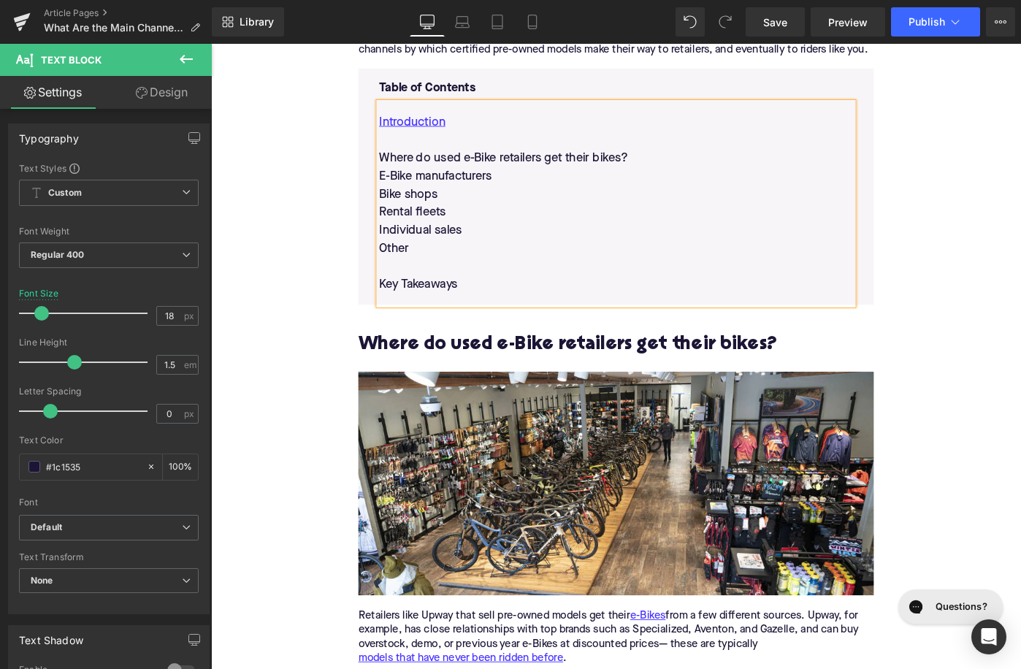
scroll to position [823, 0]
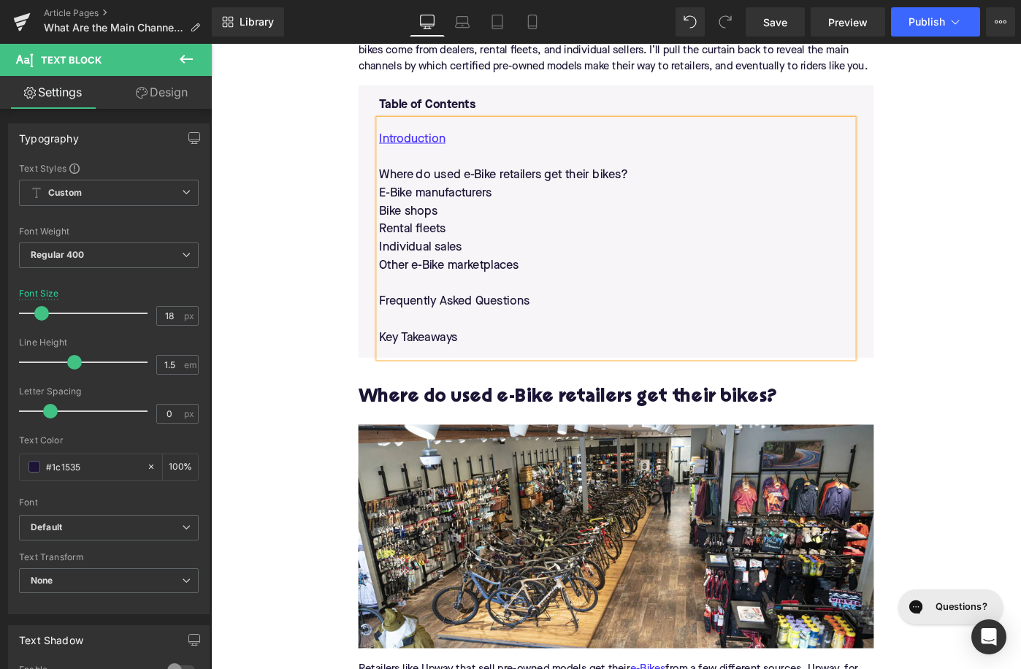
click at [411, 348] on p at bounding box center [652, 345] width 517 height 20
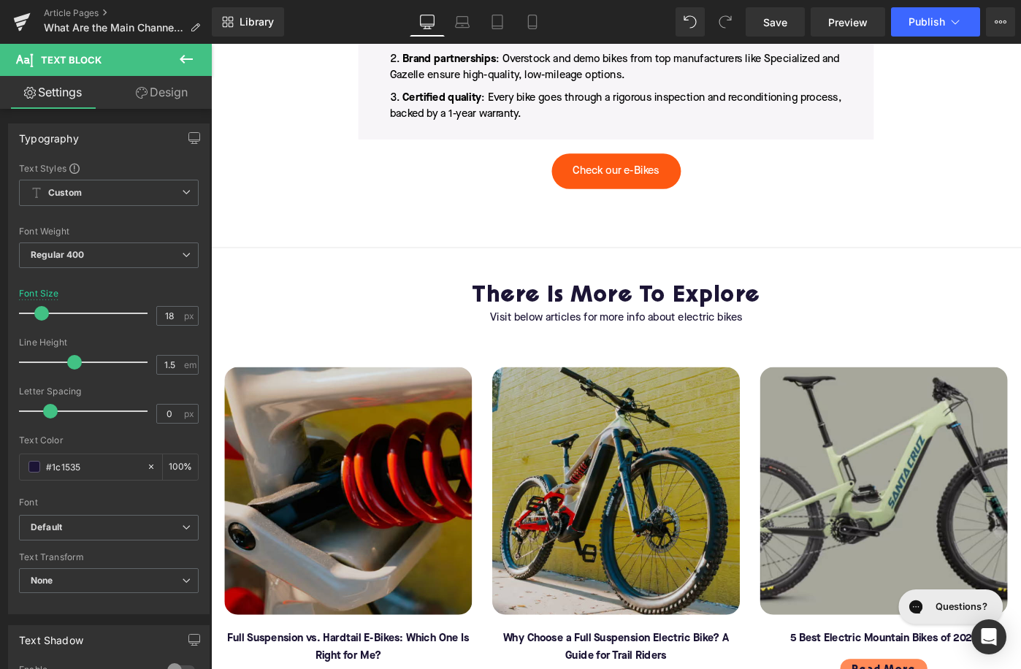
scroll to position [2211, 0]
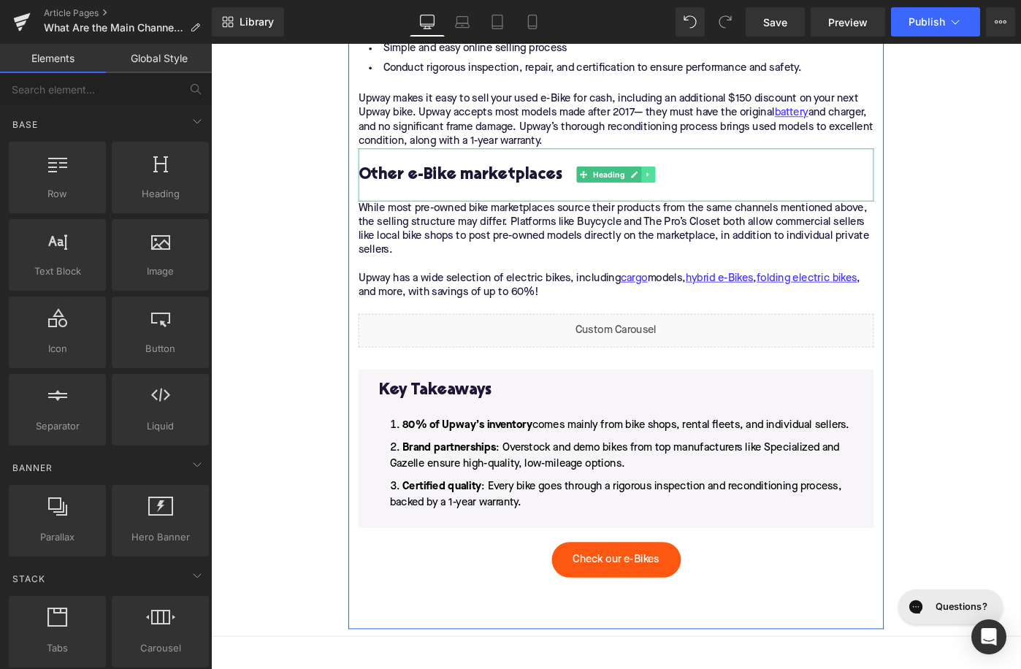
click at [693, 178] on link at bounding box center [688, 186] width 15 height 18
click at [684, 183] on icon at bounding box center [680, 187] width 8 height 8
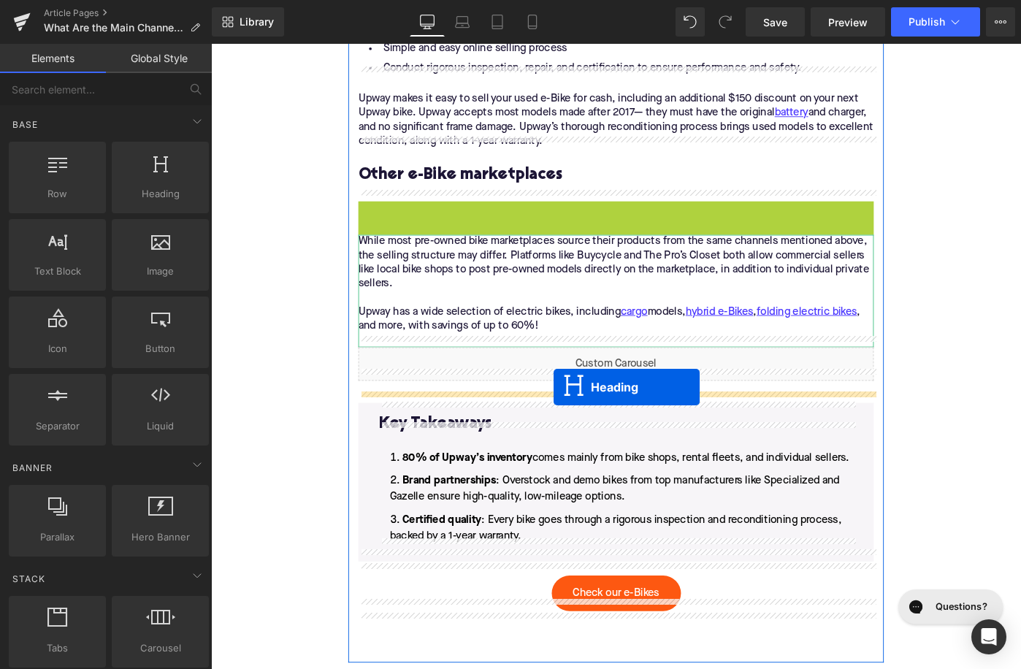
drag, startPoint x: 616, startPoint y: 232, endPoint x: 585, endPoint y: 419, distance: 189.6
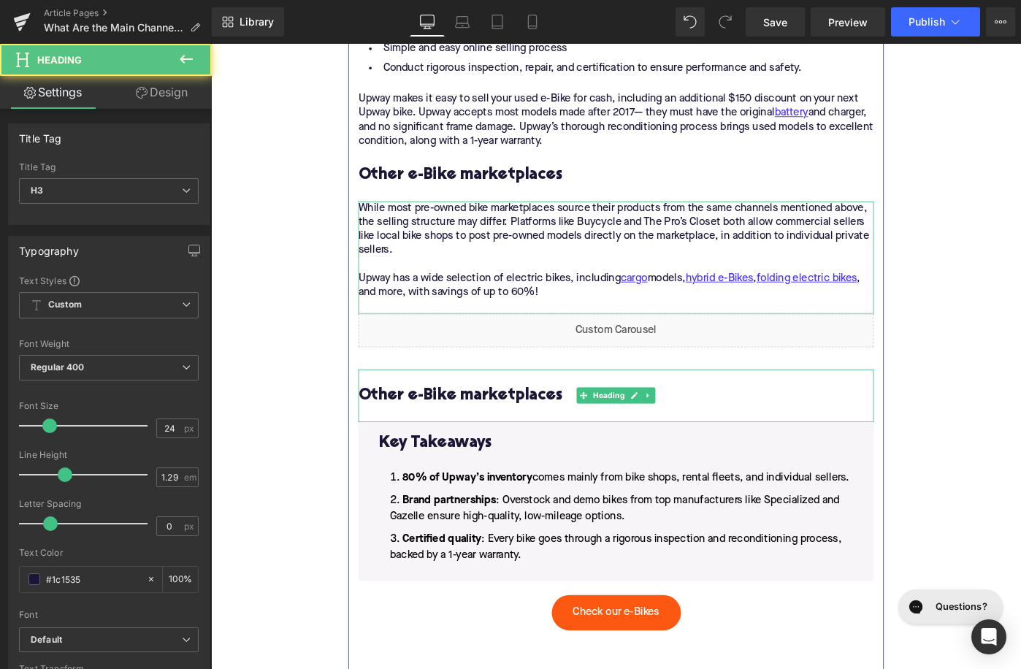
click at [526, 416] on h3 "Other e-Bike marketplaces" at bounding box center [653, 427] width 562 height 23
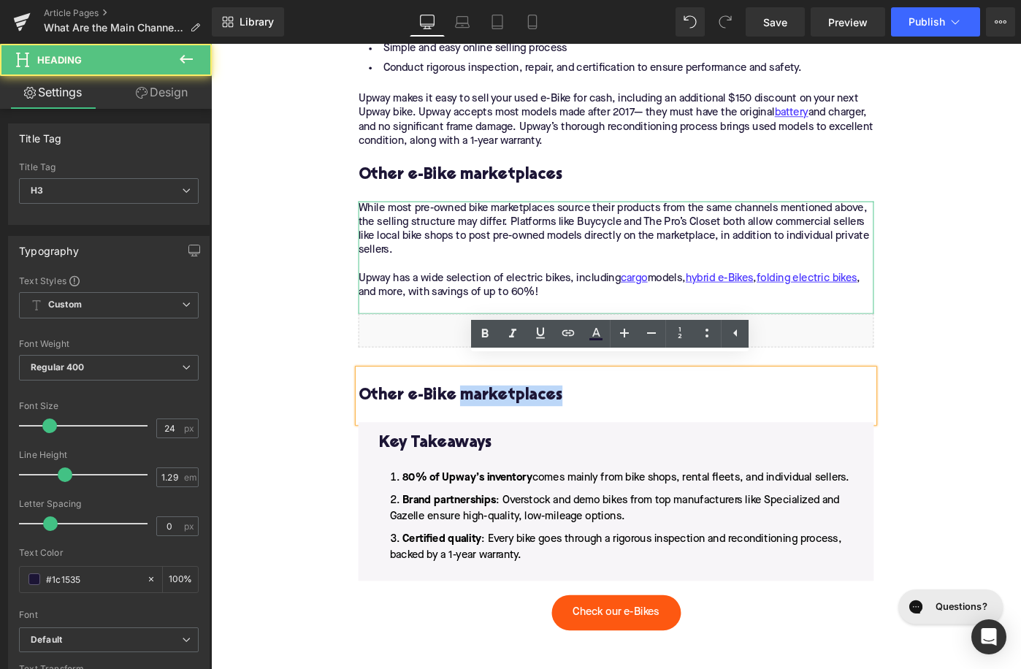
click at [526, 416] on h3 "Other e-Bike marketplaces" at bounding box center [653, 427] width 562 height 23
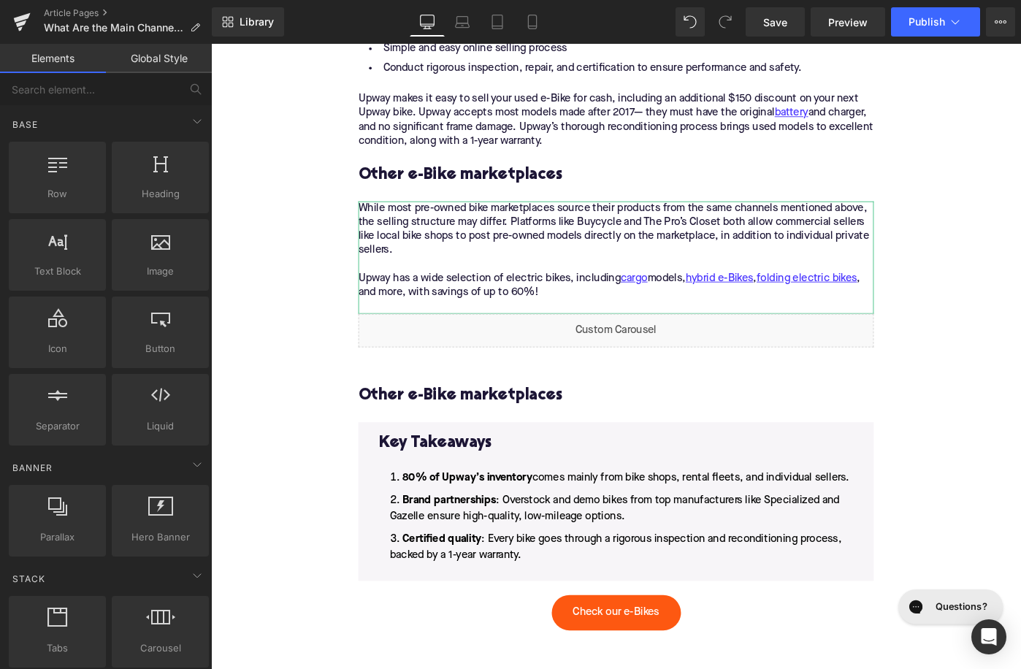
click at [494, 416] on h3 "Other e-Bike marketplaces" at bounding box center [653, 427] width 562 height 23
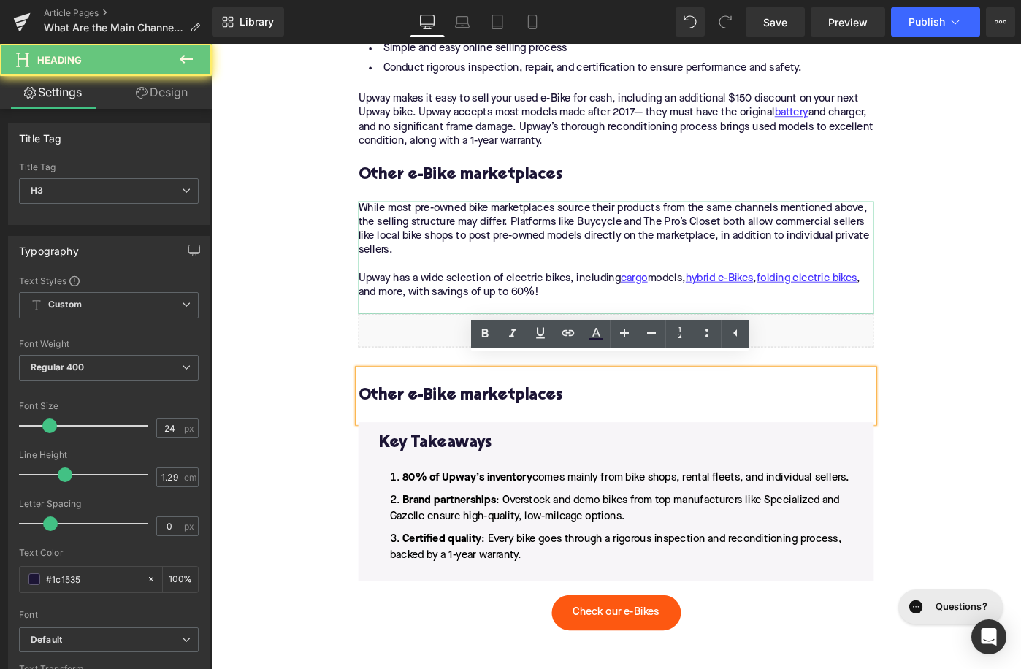
click at [494, 416] on h3 "Other e-Bike marketplaces" at bounding box center [653, 427] width 562 height 23
paste div
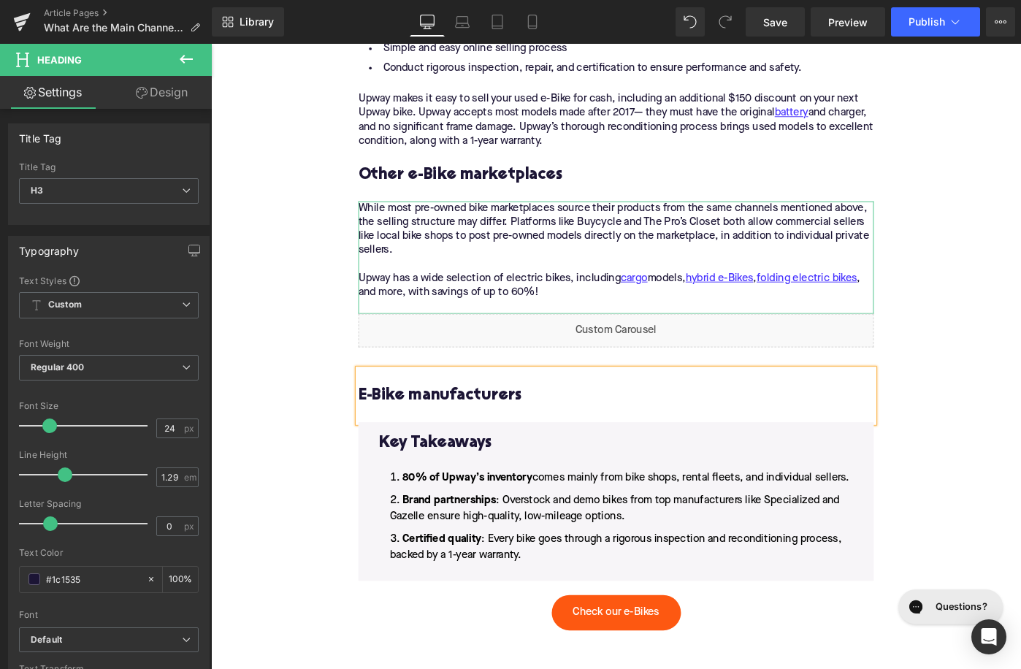
click at [494, 416] on h3 "E-Bike manufacturers" at bounding box center [653, 427] width 562 height 23
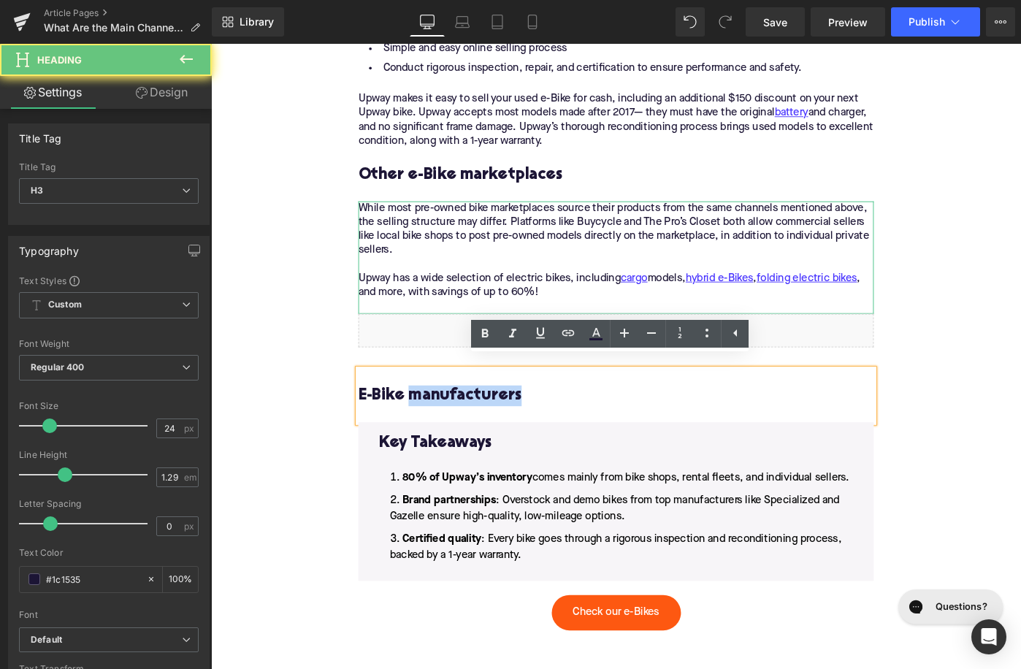
click at [494, 416] on h3 "E-Bike manufacturers" at bounding box center [653, 427] width 562 height 23
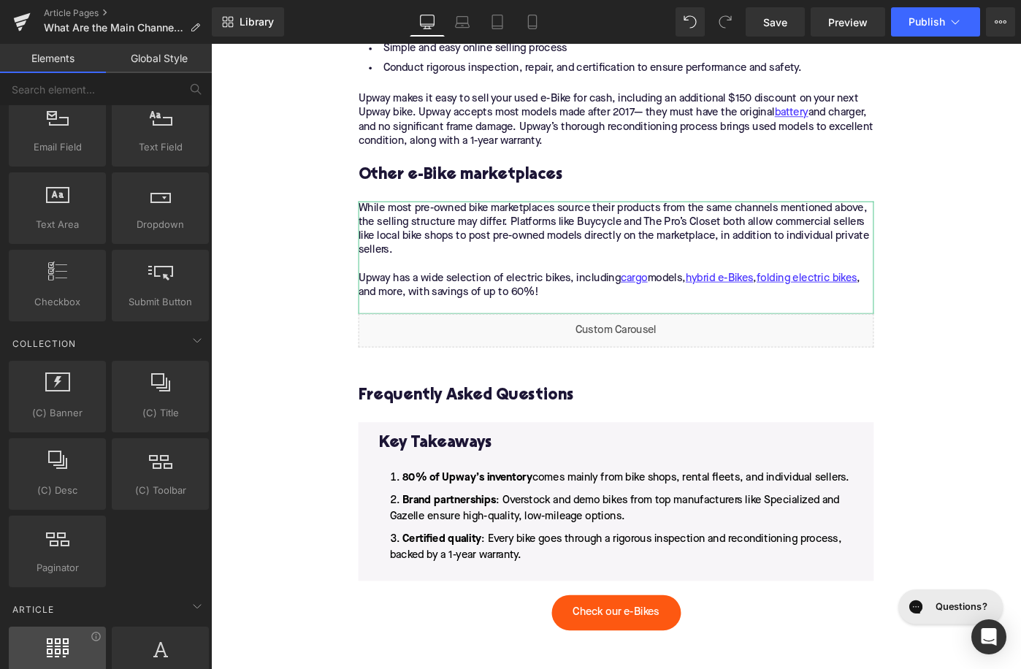
scroll to position [2719, 0]
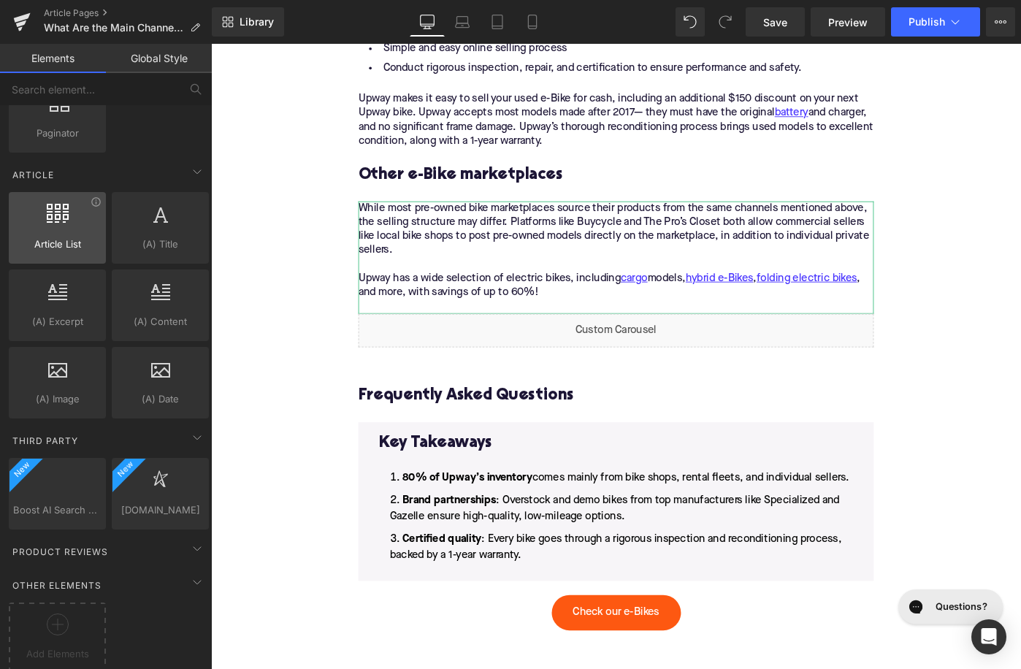
click at [46, 646] on span "Add Elements" at bounding box center [57, 653] width 90 height 15
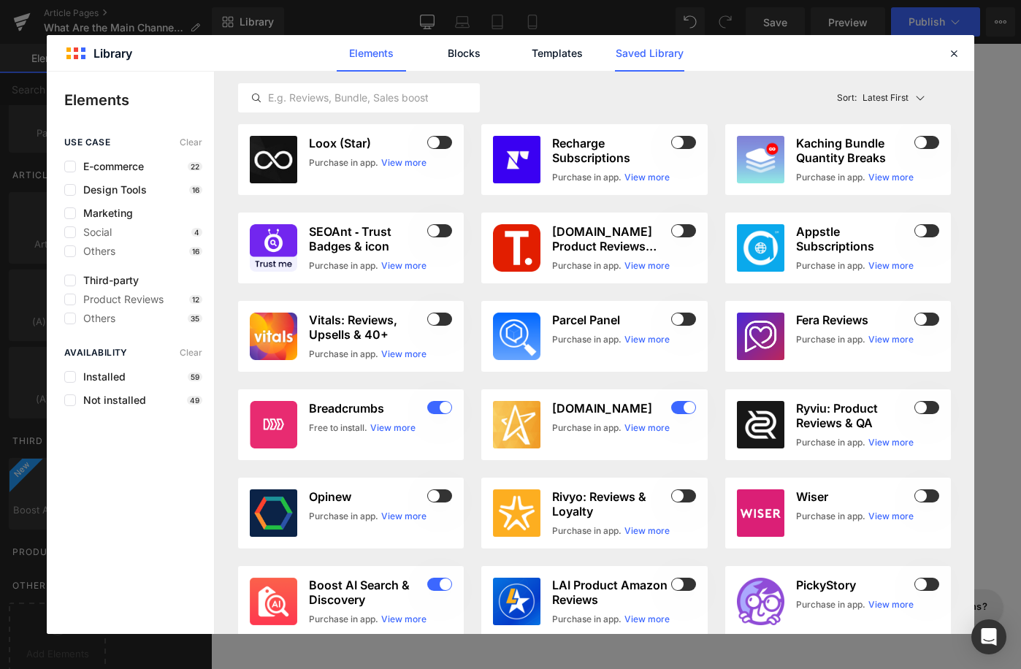
click at [659, 53] on link "Saved Library" at bounding box center [649, 53] width 69 height 37
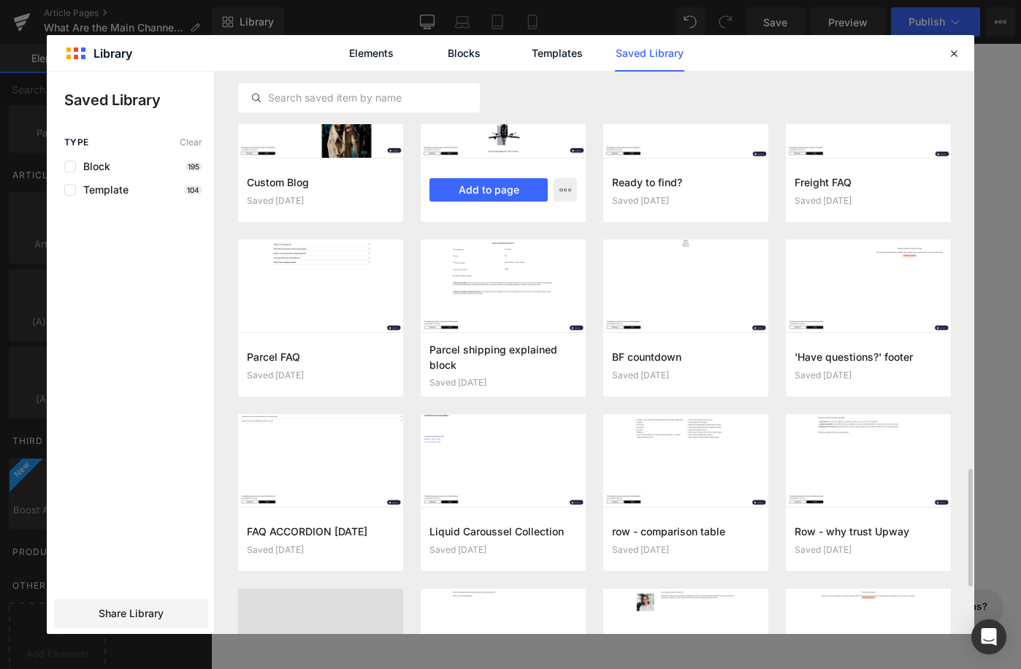
scroll to position [1996, 0]
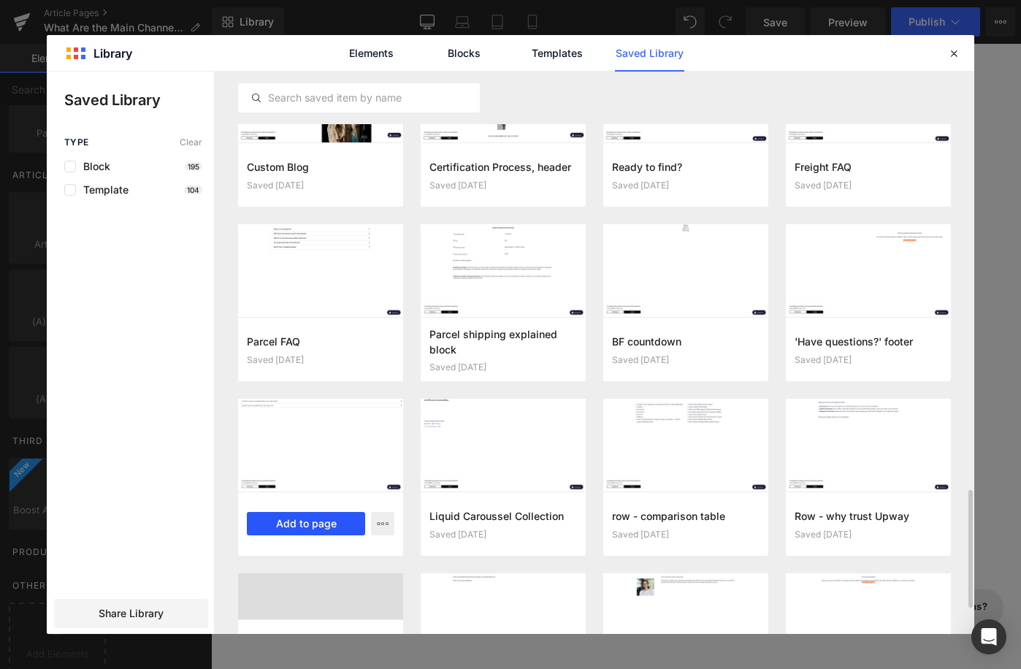
click at [315, 529] on button "Add to page" at bounding box center [306, 523] width 118 height 23
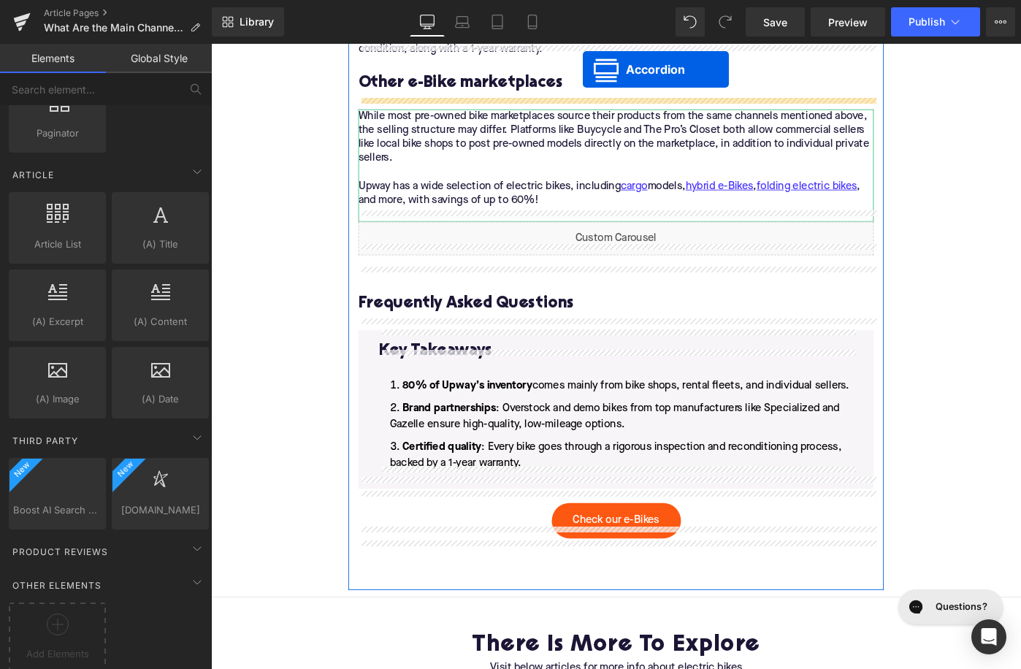
scroll to position [2211, 0]
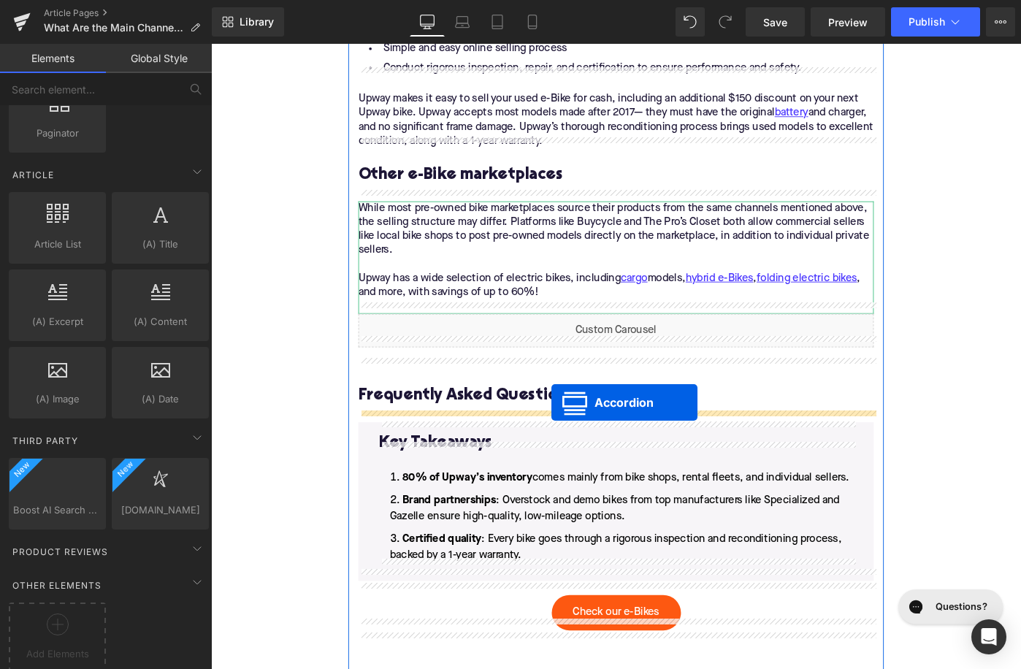
drag, startPoint x: 615, startPoint y: 131, endPoint x: 582, endPoint y: 435, distance: 305.6
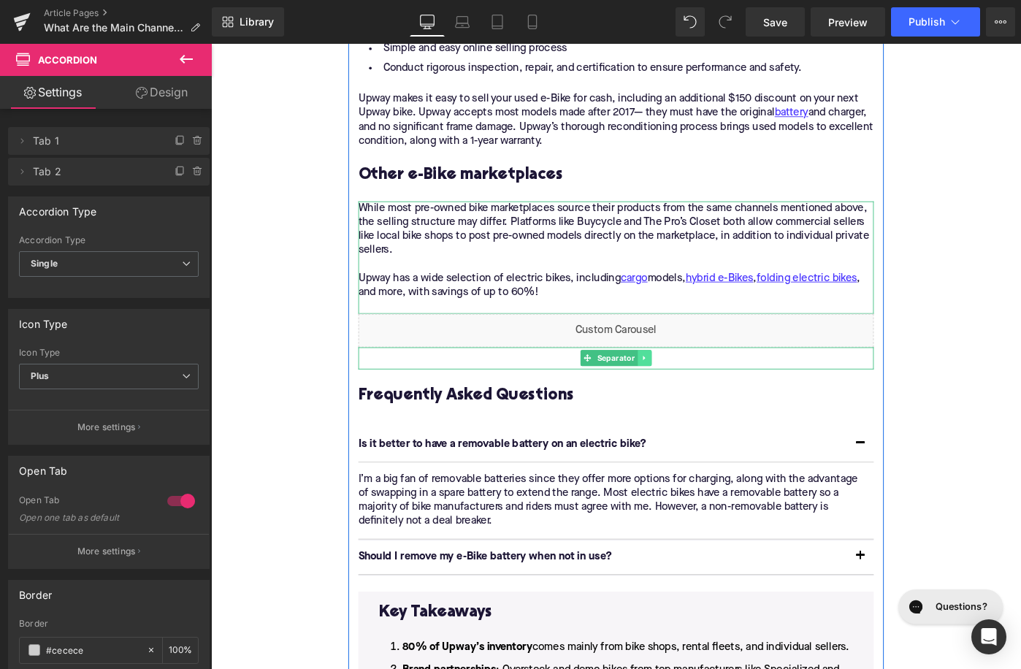
click at [684, 384] on icon at bounding box center [683, 386] width 2 height 5
click at [690, 383] on icon at bounding box center [691, 387] width 8 height 8
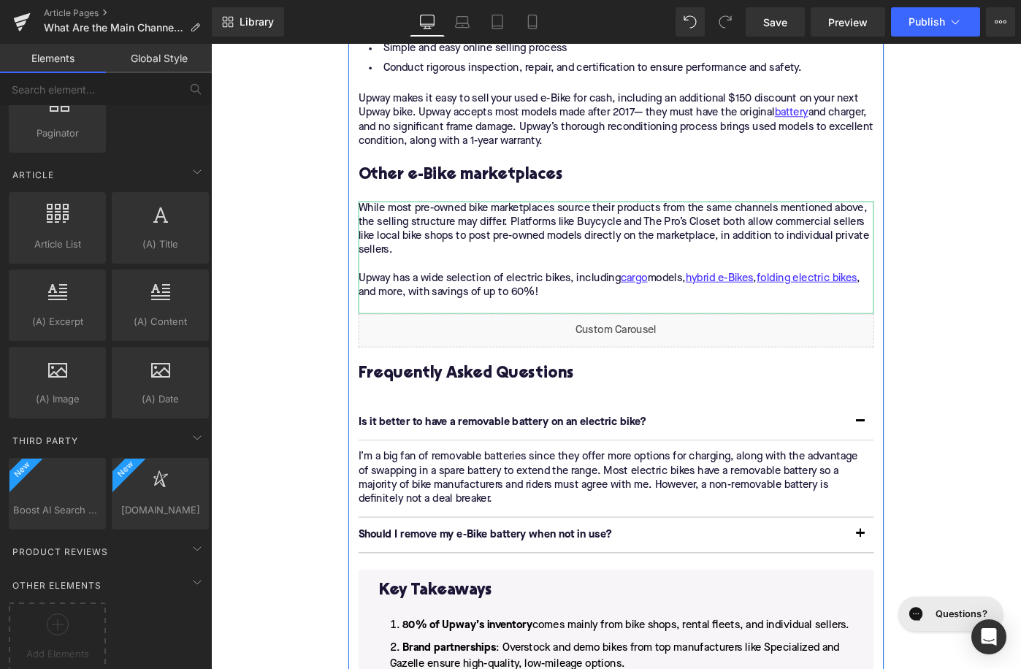
scroll to position [2719, 0]
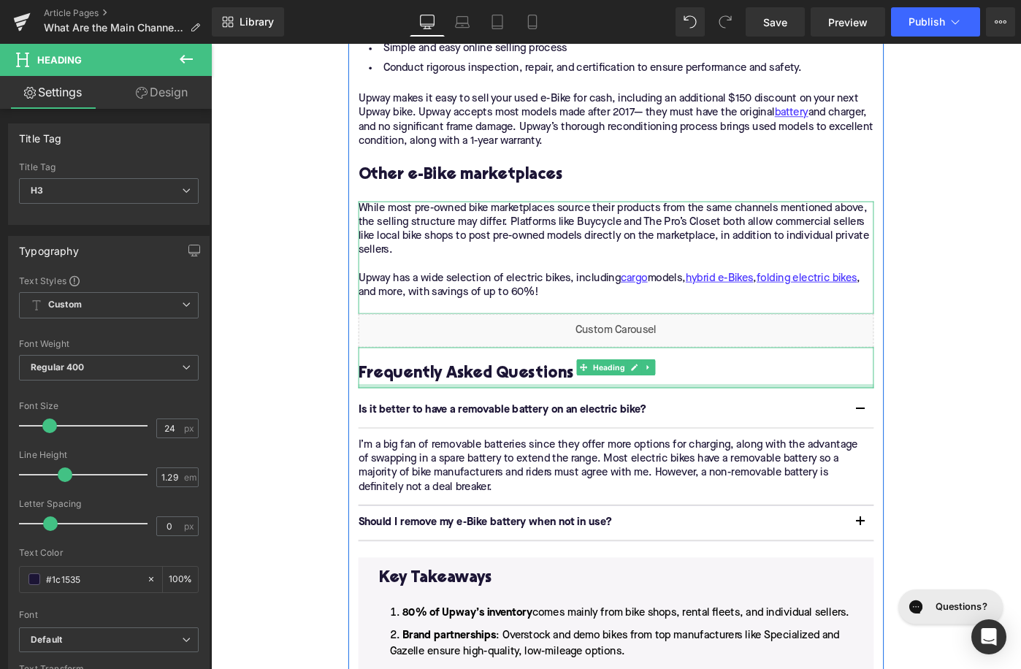
click at [470, 415] on div at bounding box center [653, 417] width 562 height 4
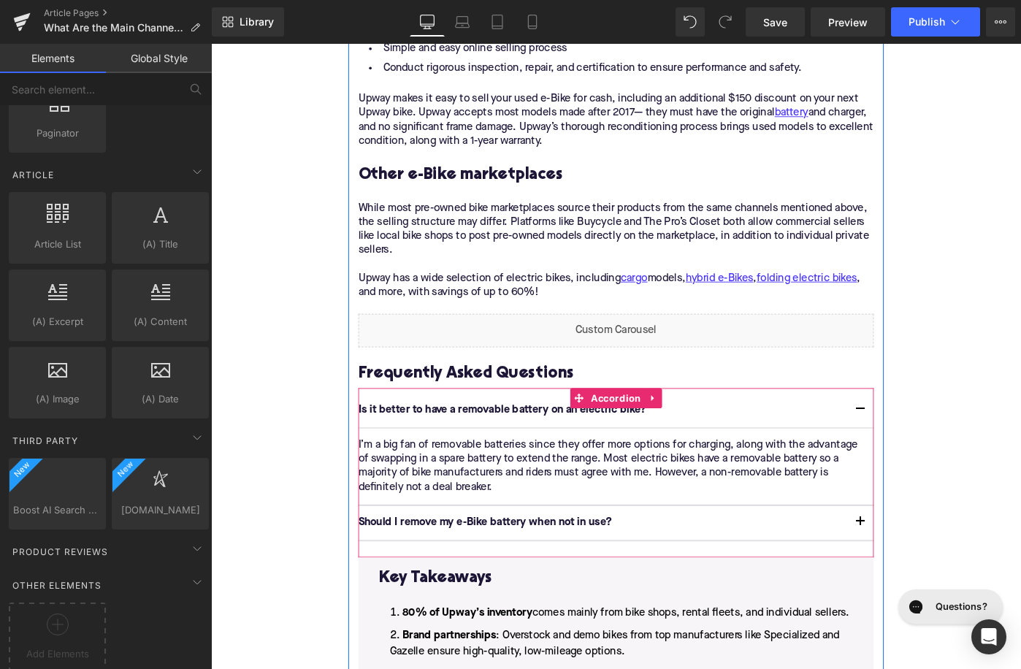
click at [211, 44] on div at bounding box center [211, 44] width 0 height 0
click at [499, 436] on p "Is it better to have a removable battery on an electric bike?" at bounding box center [638, 443] width 533 height 15
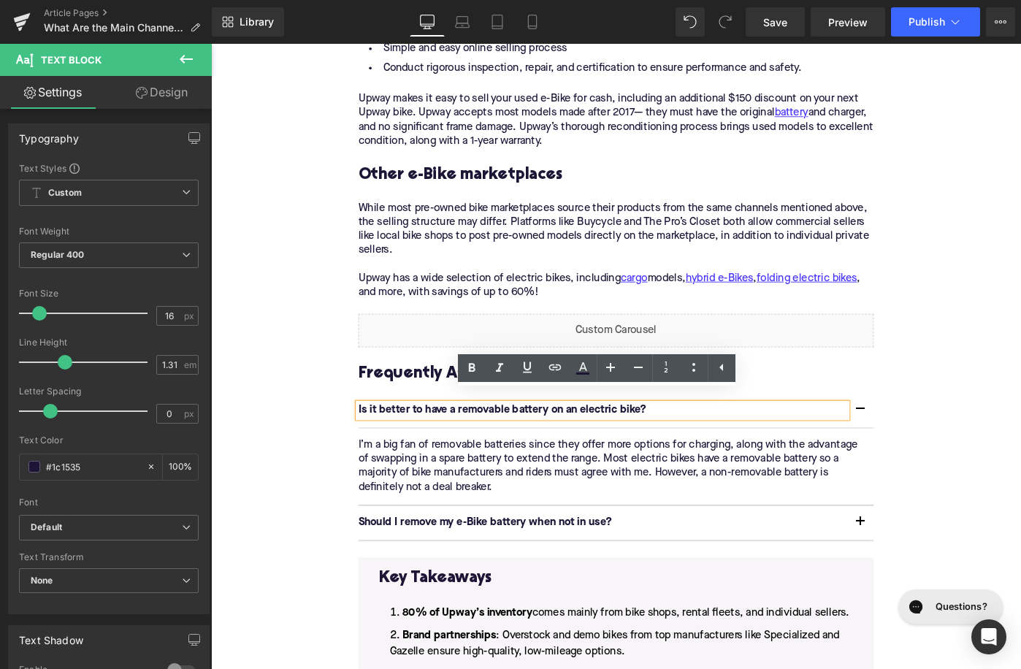
paste div
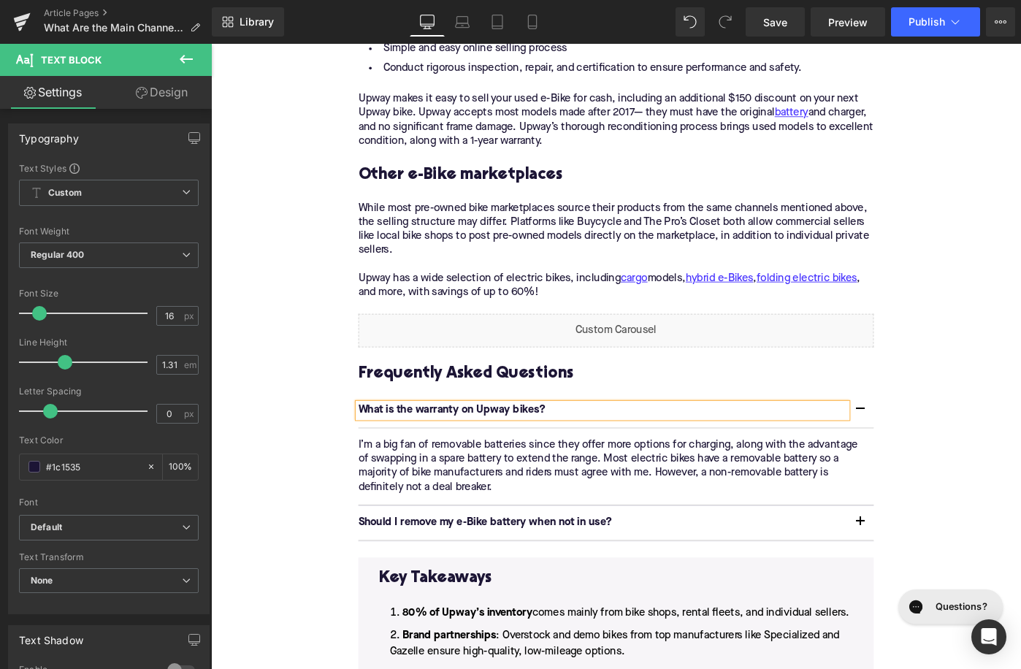
click at [446, 478] on p "I’m a big fan of removable batteries since they offer more options for charging…" at bounding box center [647, 504] width 551 height 61
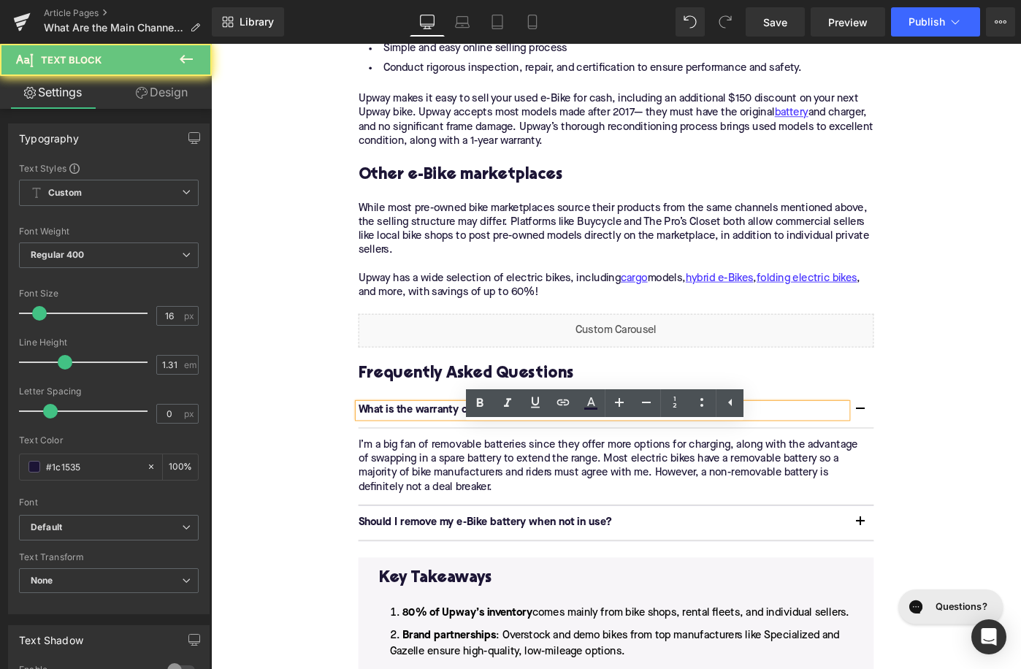
click at [446, 478] on p "I’m a big fan of removable batteries since they offer more options for charging…" at bounding box center [647, 504] width 551 height 61
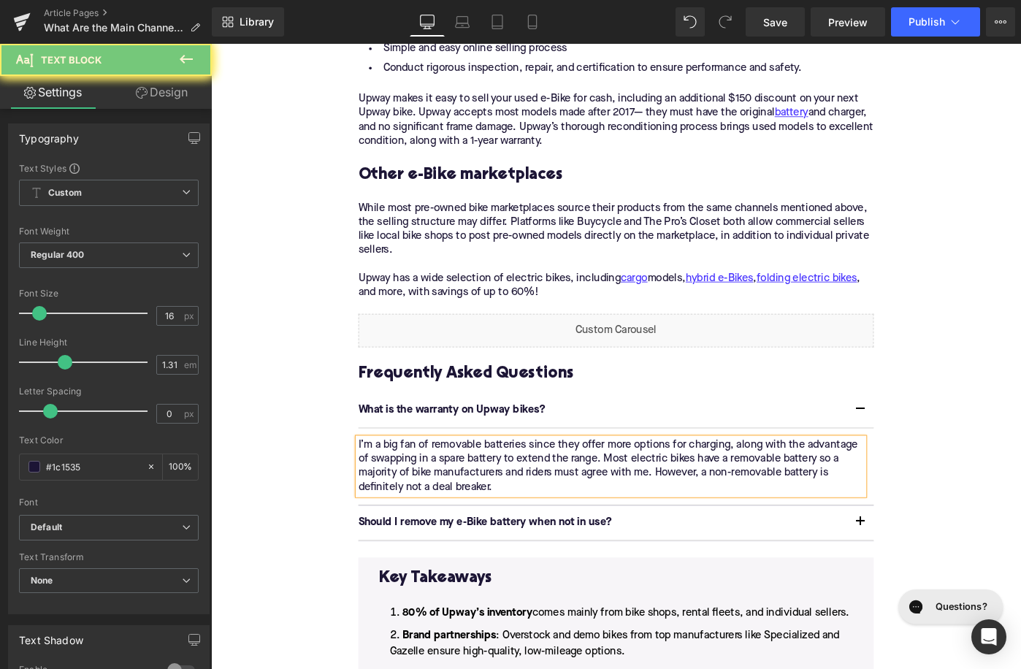
paste div
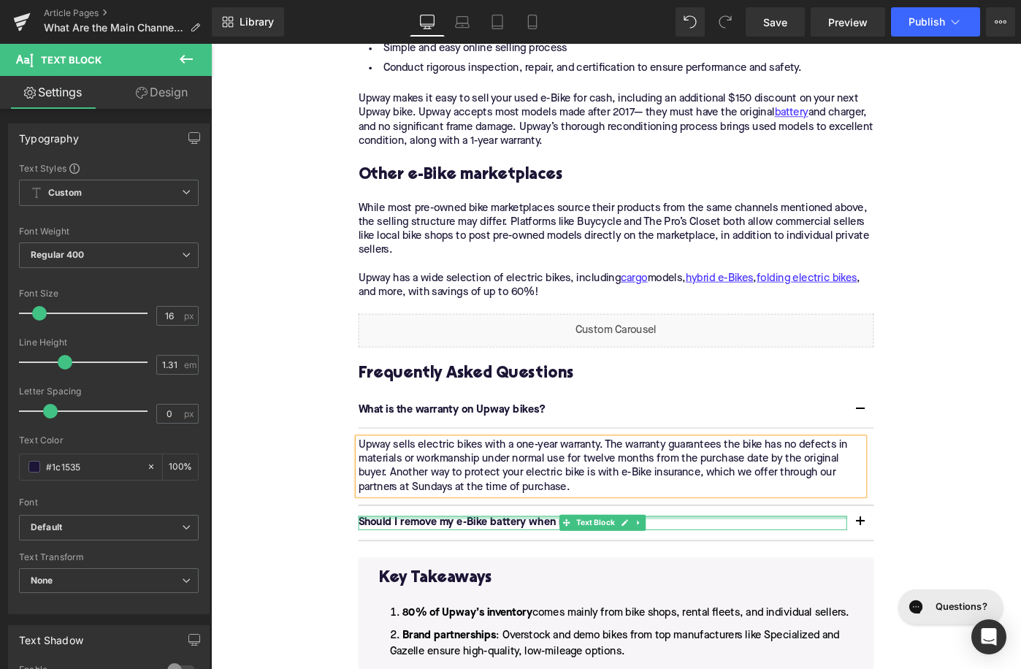
click at [429, 559] on p "Should I remove my e-Bike battery when not in use?" at bounding box center [638, 566] width 533 height 15
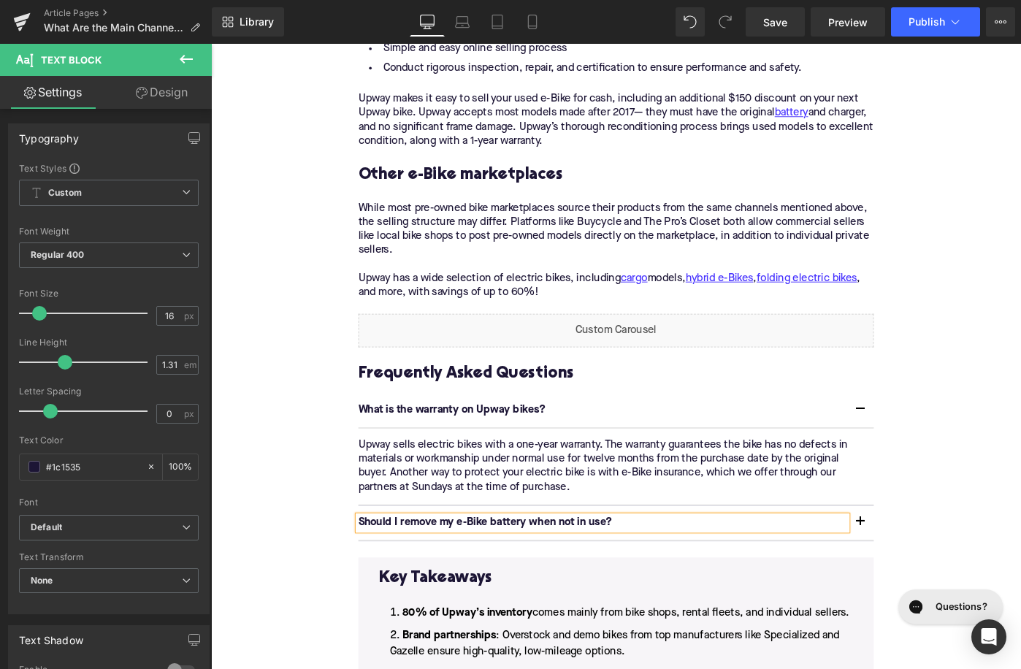
click at [429, 559] on p "Should I remove my e-Bike battery when not in use?" at bounding box center [638, 566] width 533 height 15
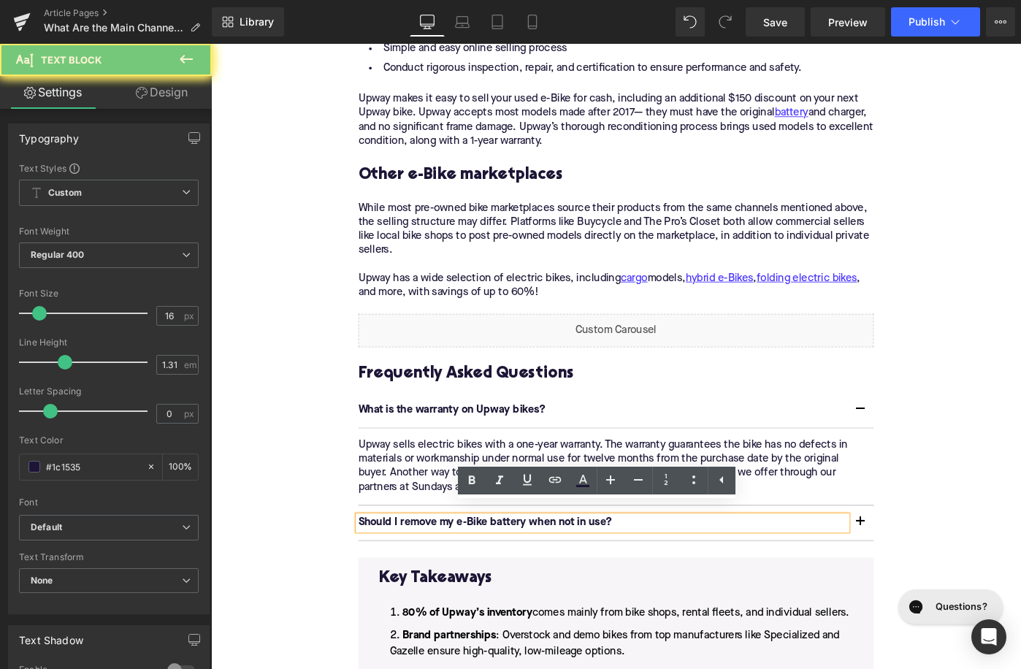
click at [429, 559] on p "Should I remove my e-Bike battery when not in use?" at bounding box center [638, 566] width 533 height 15
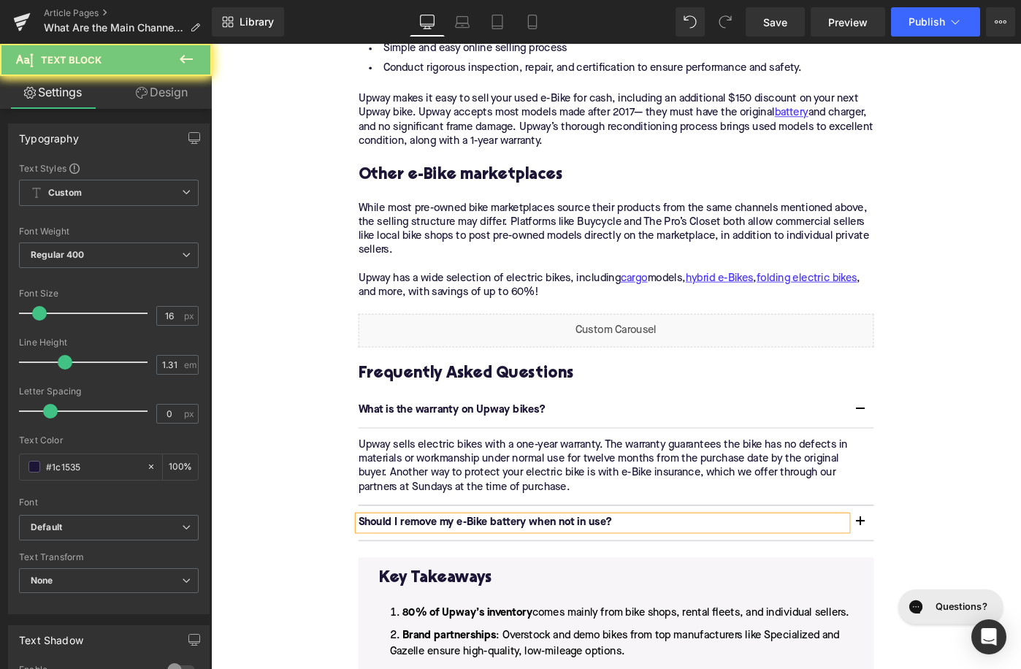
paste div
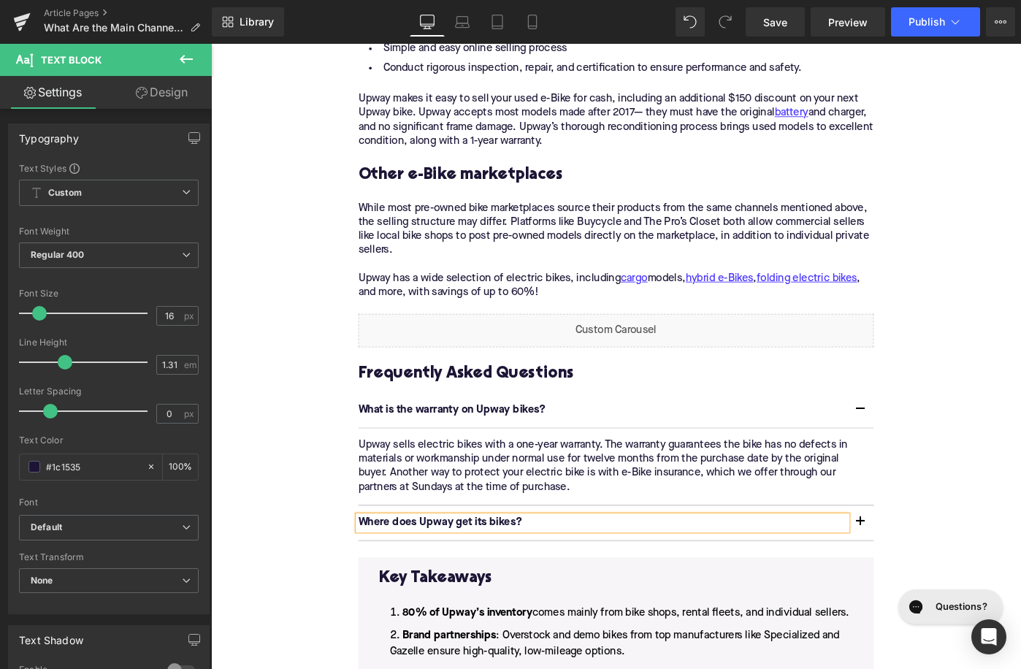
click at [921, 554] on button "button" at bounding box center [919, 566] width 29 height 37
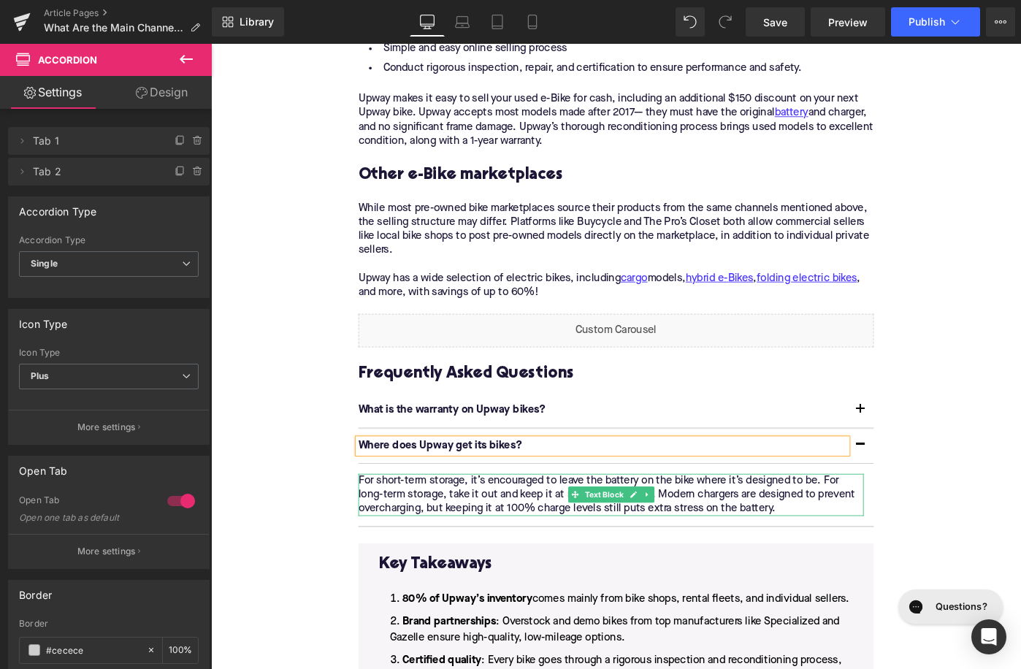
click at [523, 527] on p "For short-term storage, it’s encouraged to leave the battery on the bike where …" at bounding box center [647, 536] width 551 height 46
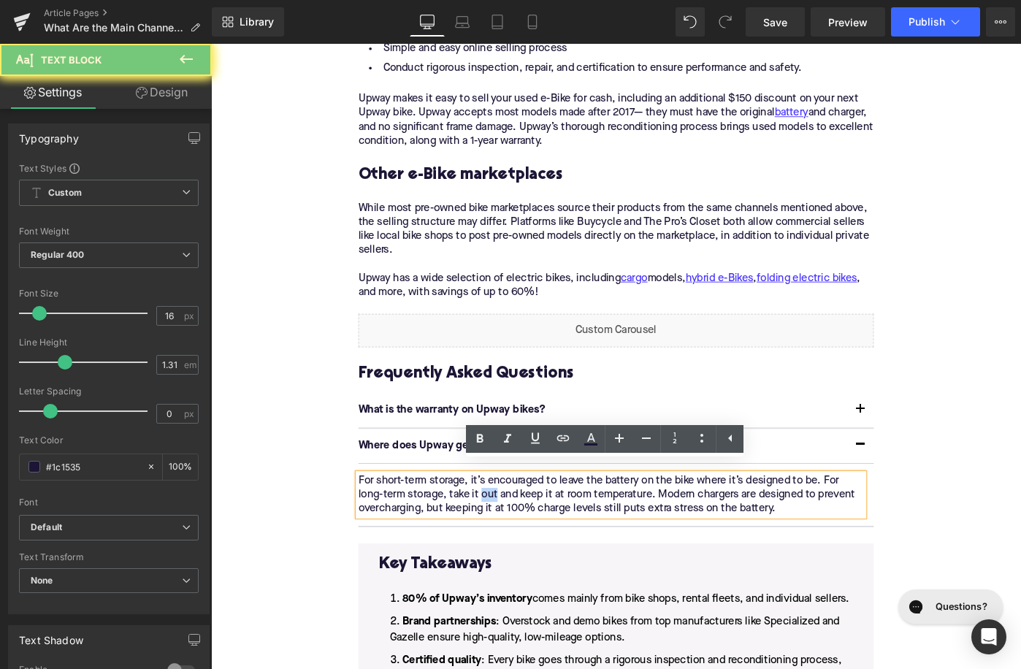
click at [523, 527] on p "For short-term storage, it’s encouraged to leave the battery on the bike where …" at bounding box center [647, 536] width 551 height 46
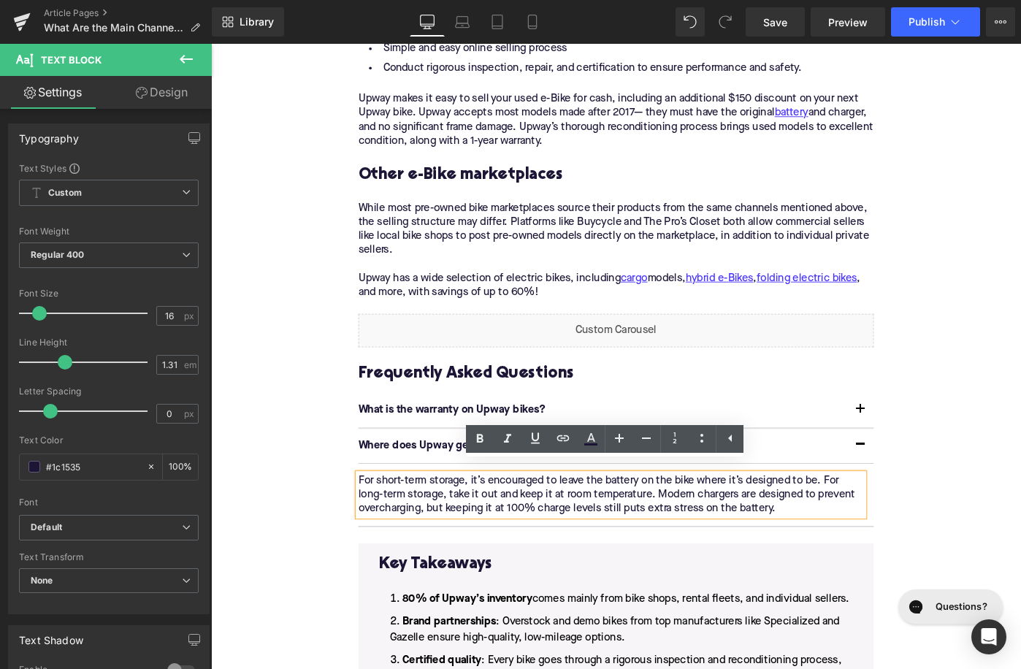
click at [523, 527] on p "For short-term storage, it’s encouraged to leave the battery on the bike where …" at bounding box center [647, 536] width 551 height 46
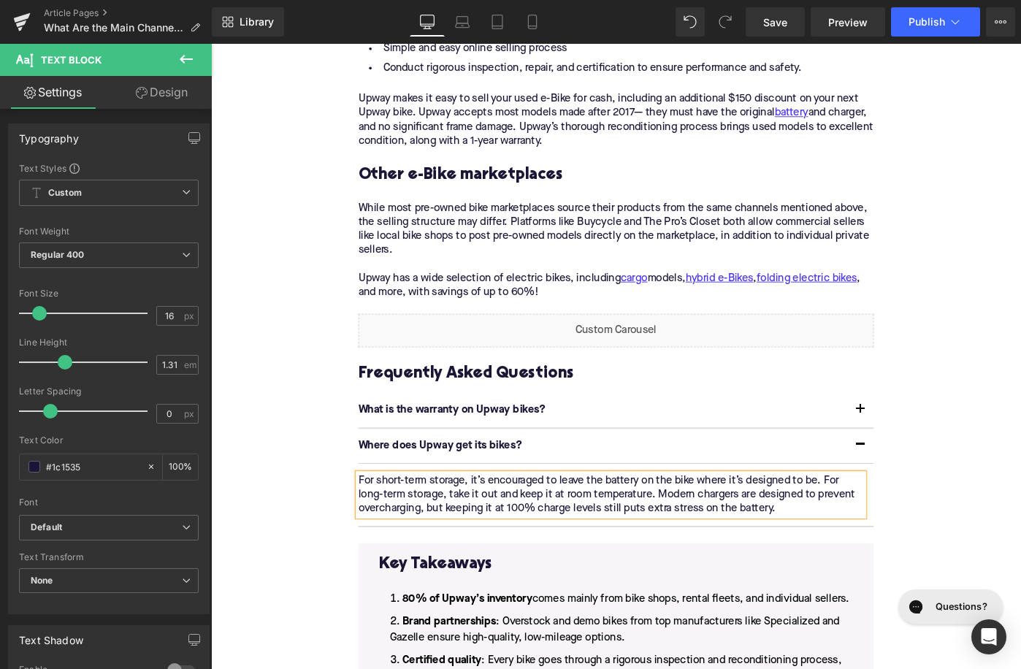
paste div
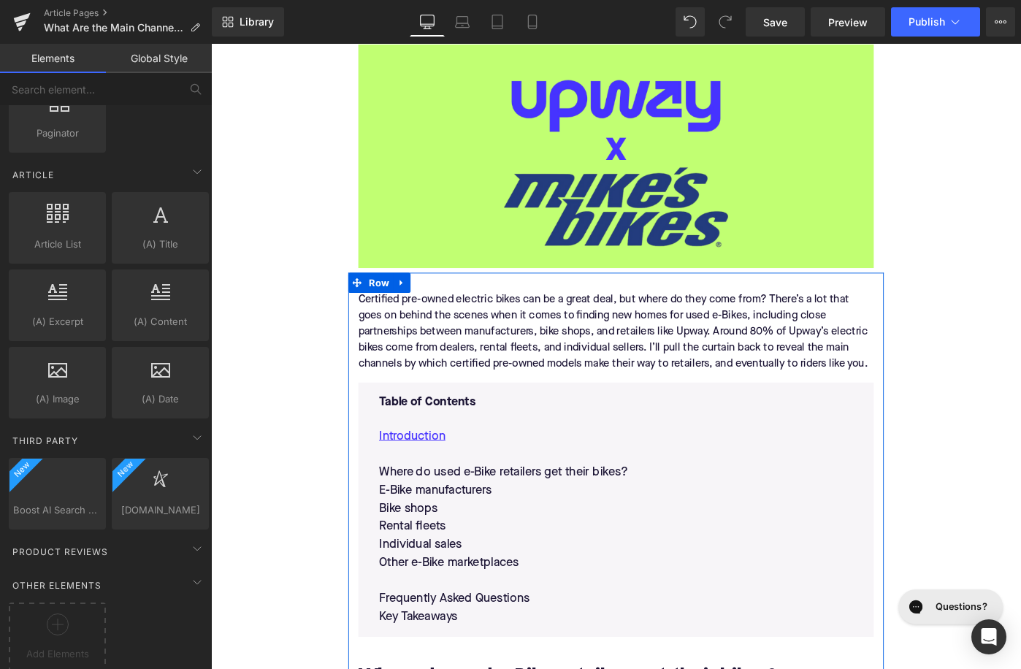
scroll to position [705, 0]
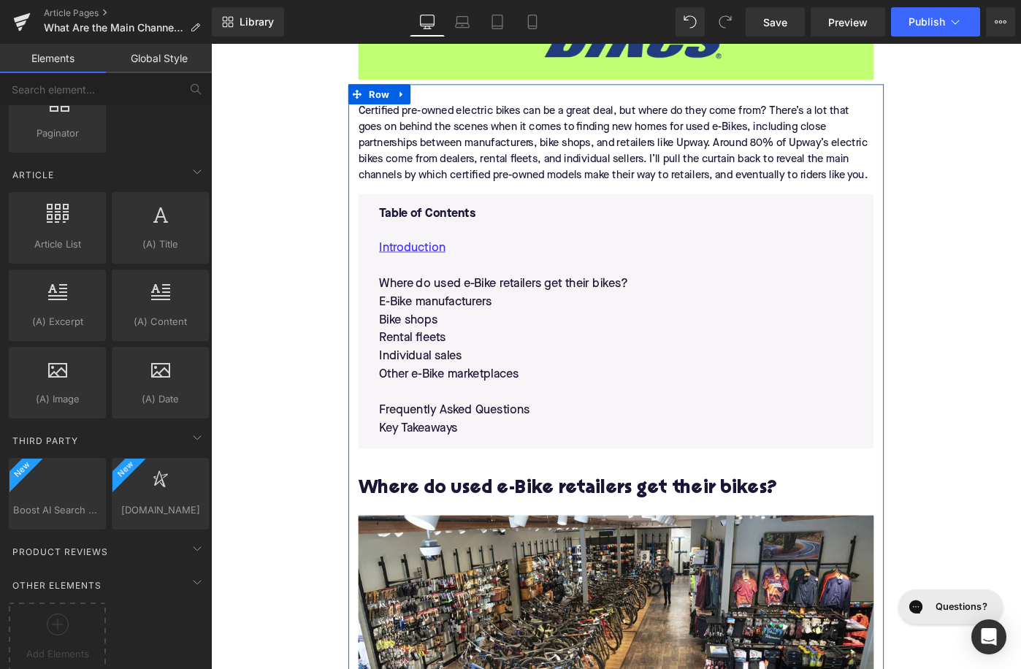
click at [477, 535] on h2 "Where do used e-Bike retailers get their bikes?" at bounding box center [653, 529] width 562 height 23
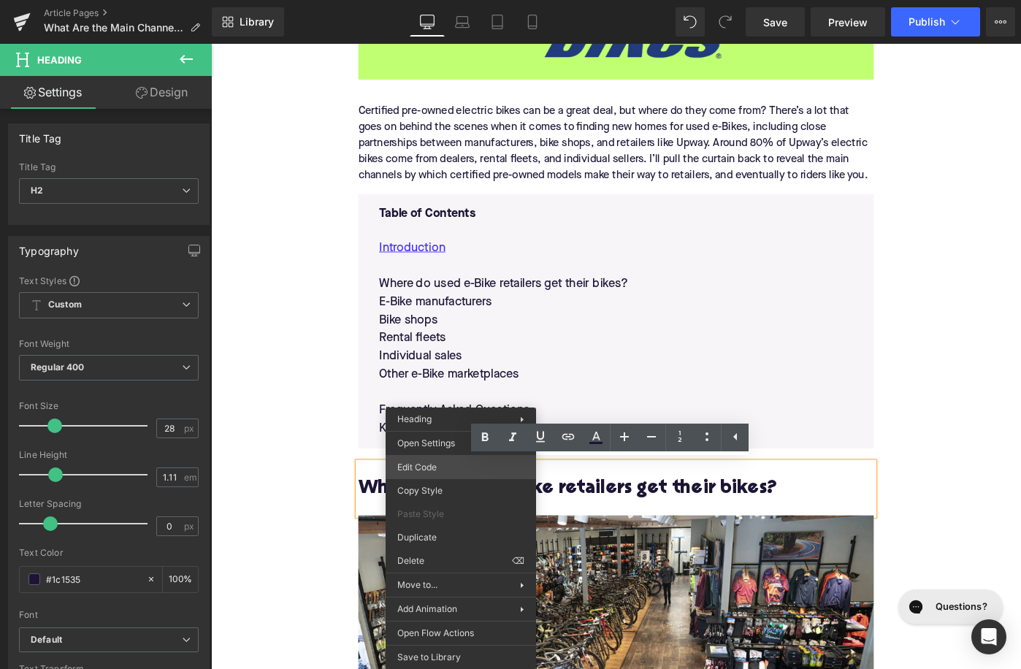
click at [435, 0] on div "Accordion You are previewing how the will restyle your page. You can not edit E…" at bounding box center [510, 0] width 1021 height 0
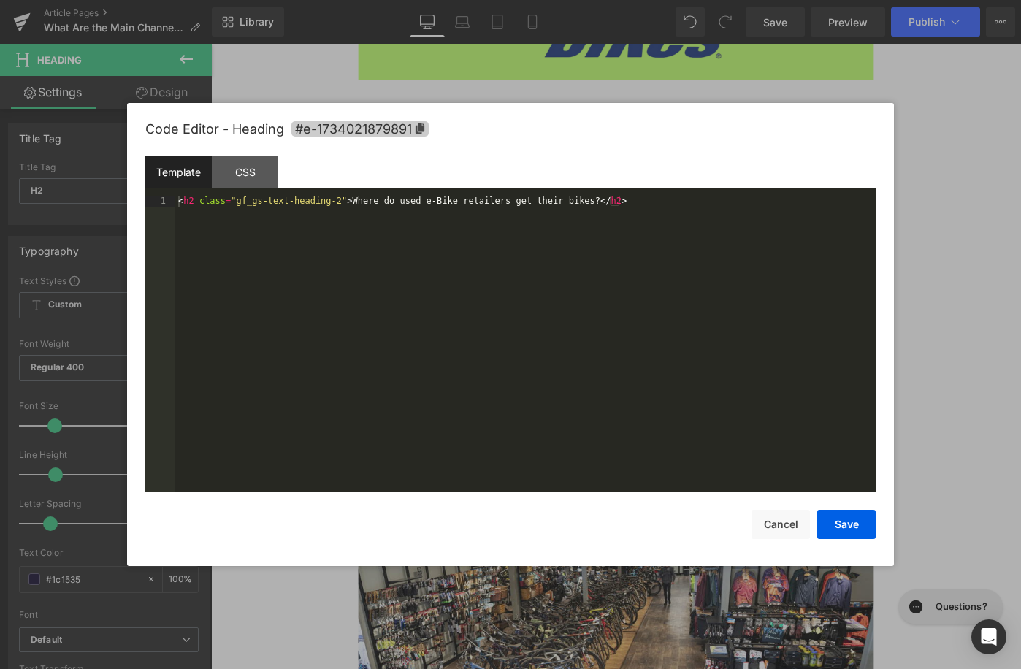
click at [336, 129] on span "#e-1734021879891" at bounding box center [359, 128] width 137 height 15
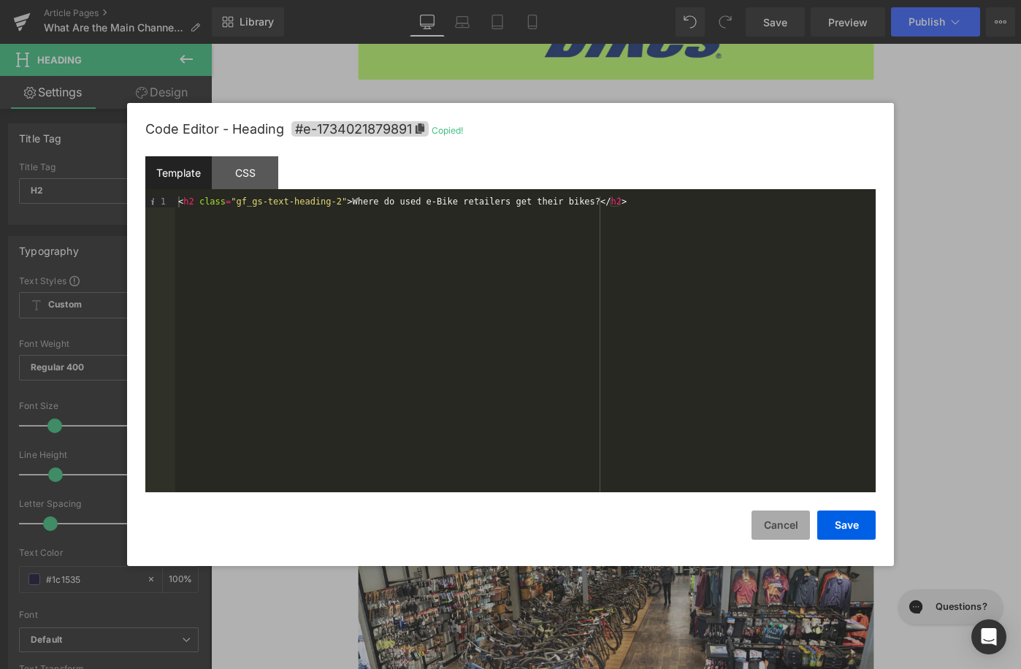
click at [779, 529] on button "Cancel" at bounding box center [780, 524] width 58 height 29
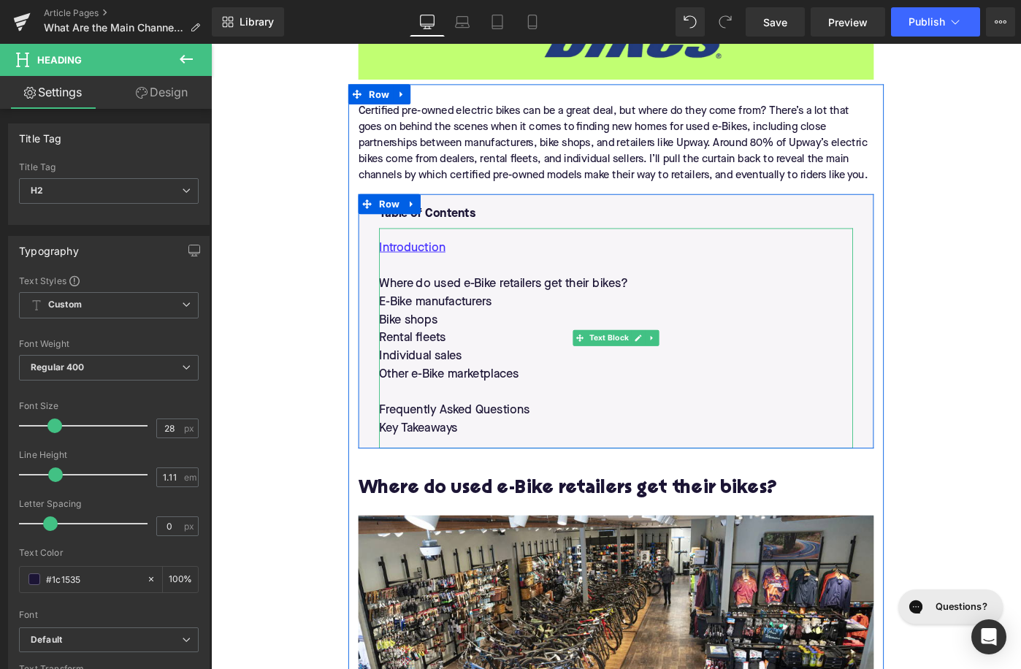
click at [438, 301] on p "Where do used e-Bike retailers get their bikes?" at bounding box center [652, 306] width 517 height 20
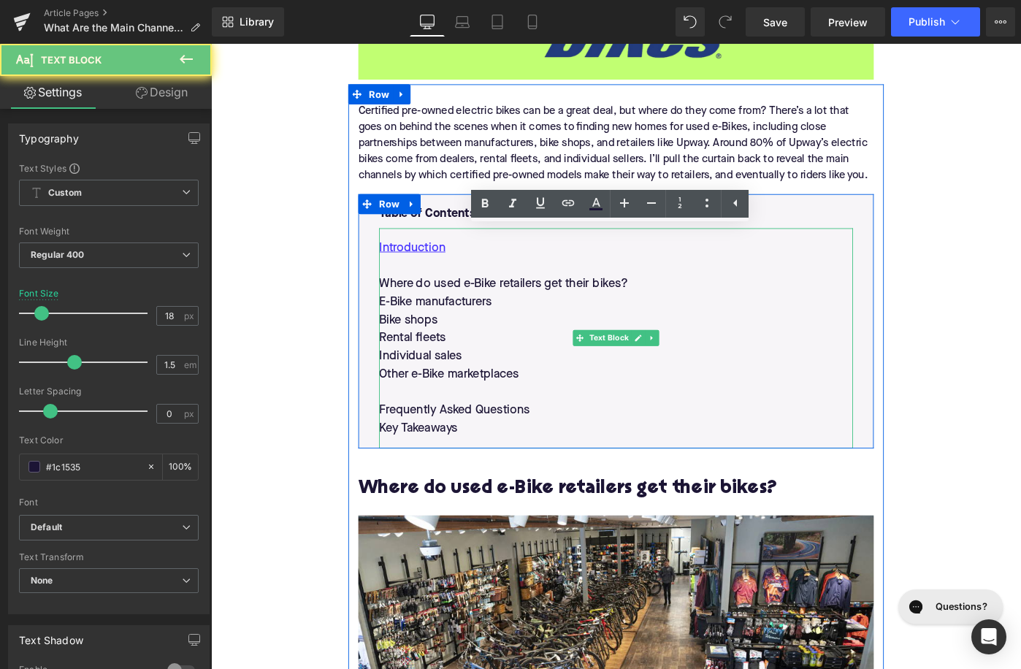
click at [438, 301] on p "Where do used e-Bike retailers get their bikes?" at bounding box center [652, 306] width 517 height 20
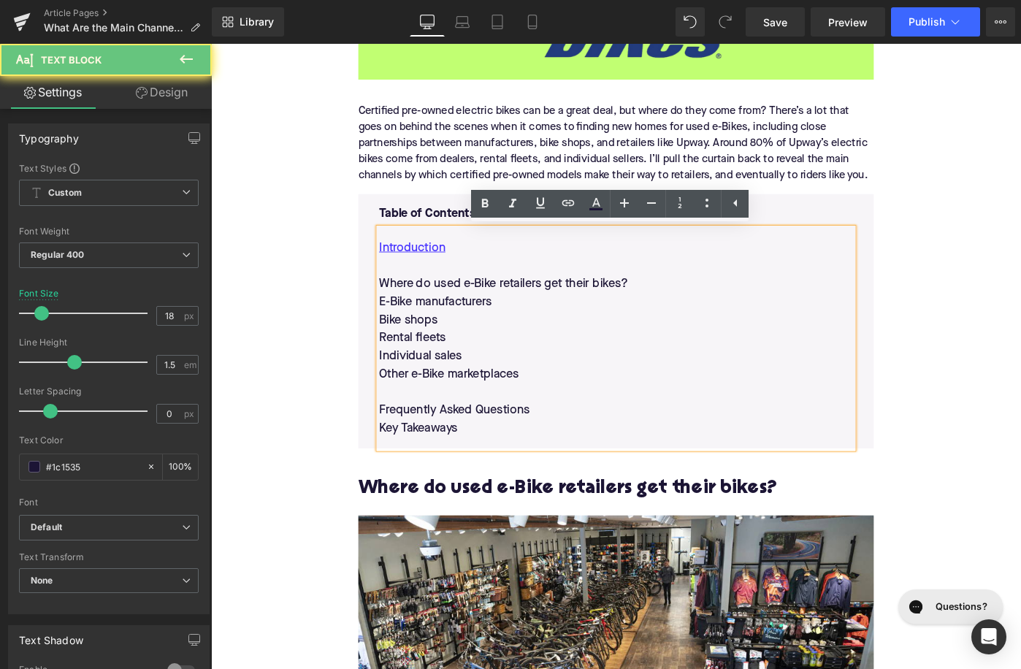
click at [438, 301] on p "Where do used e-Bike retailers get their bikes?" at bounding box center [652, 306] width 517 height 20
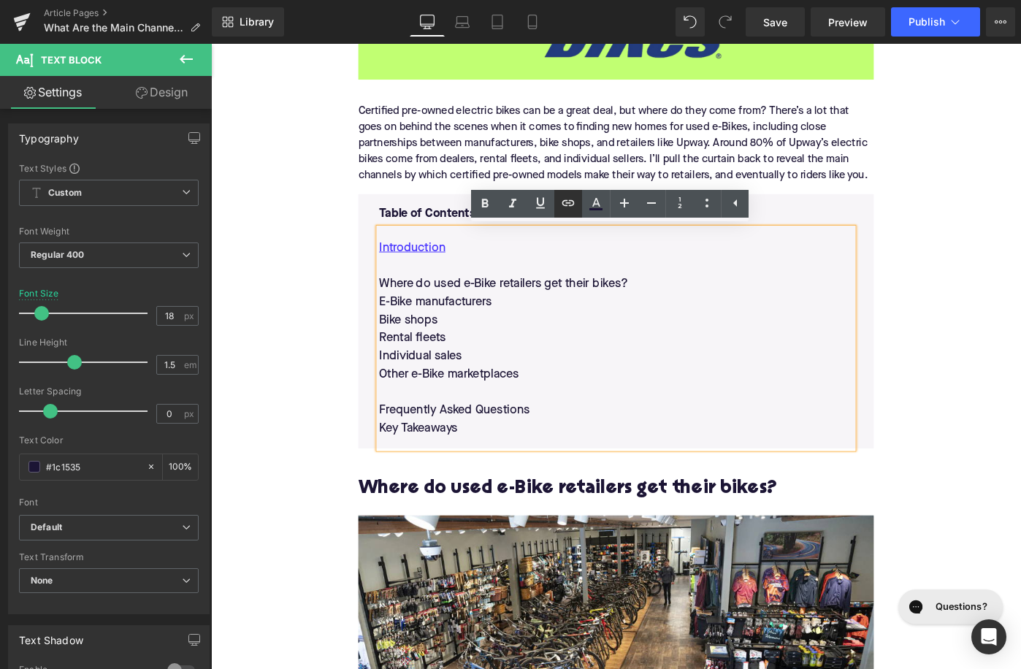
click at [569, 195] on icon at bounding box center [568, 203] width 18 height 18
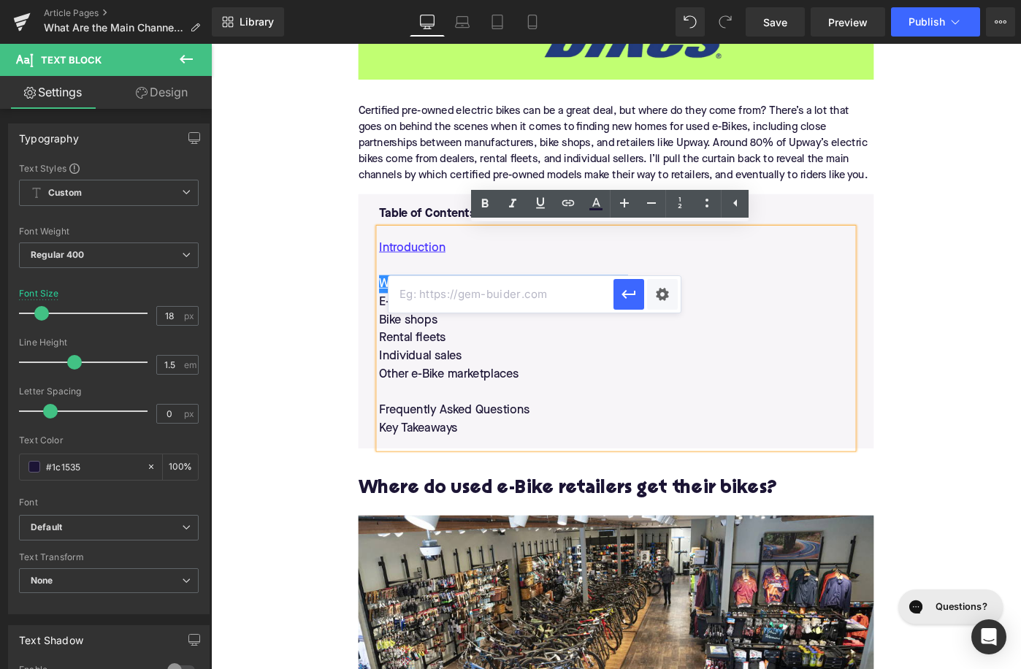
click at [523, 294] on input "text" at bounding box center [501, 294] width 225 height 37
paste input "#e-1734021879891"
type input "#e-1734021879891"
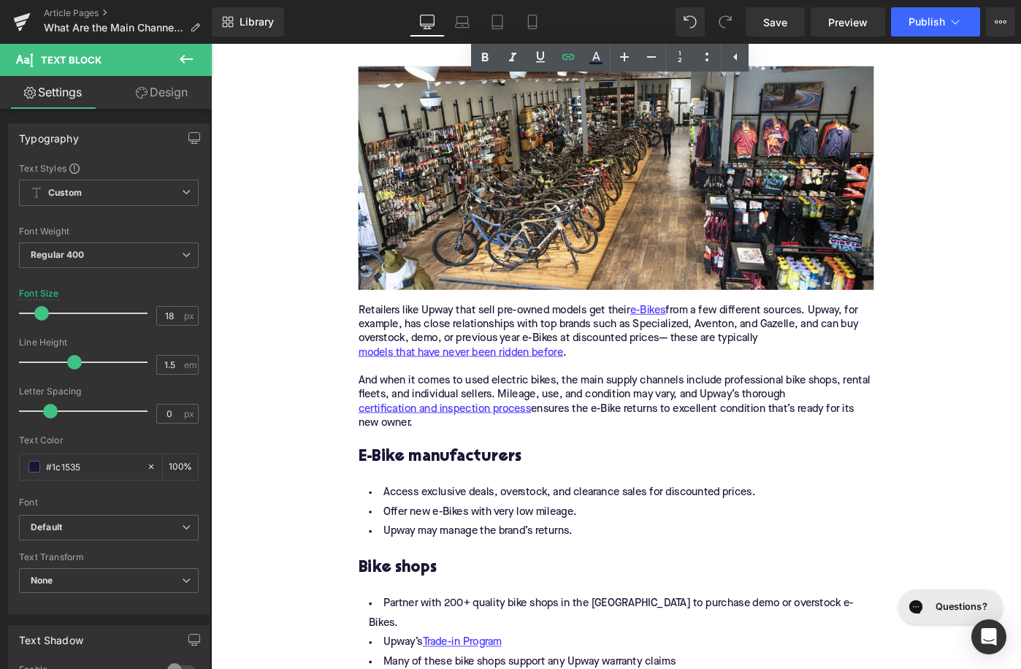
scroll to position [1244, 0]
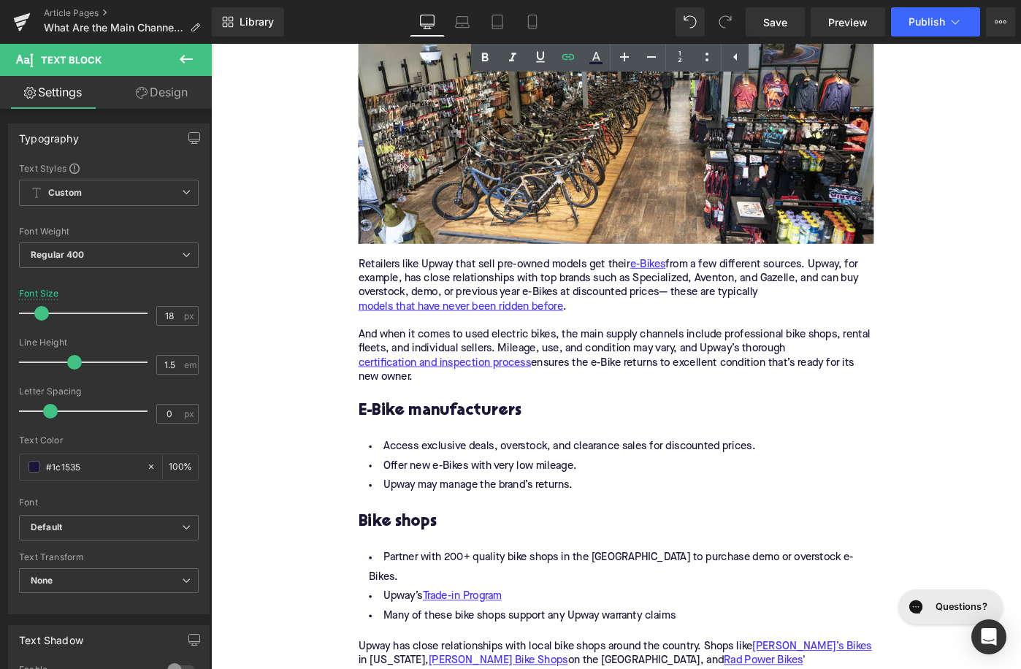
click at [494, 448] on h3 "E-Bike manufacturers" at bounding box center [653, 444] width 562 height 23
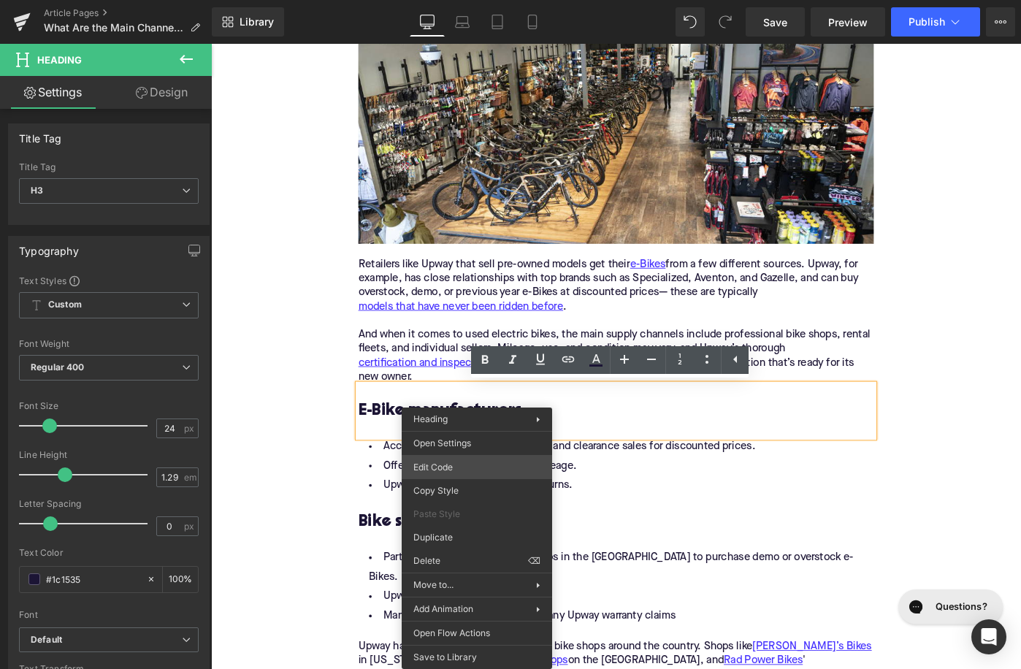
click at [457, 0] on div "Accordion You are previewing how the will restyle your page. You can not edit E…" at bounding box center [510, 0] width 1021 height 0
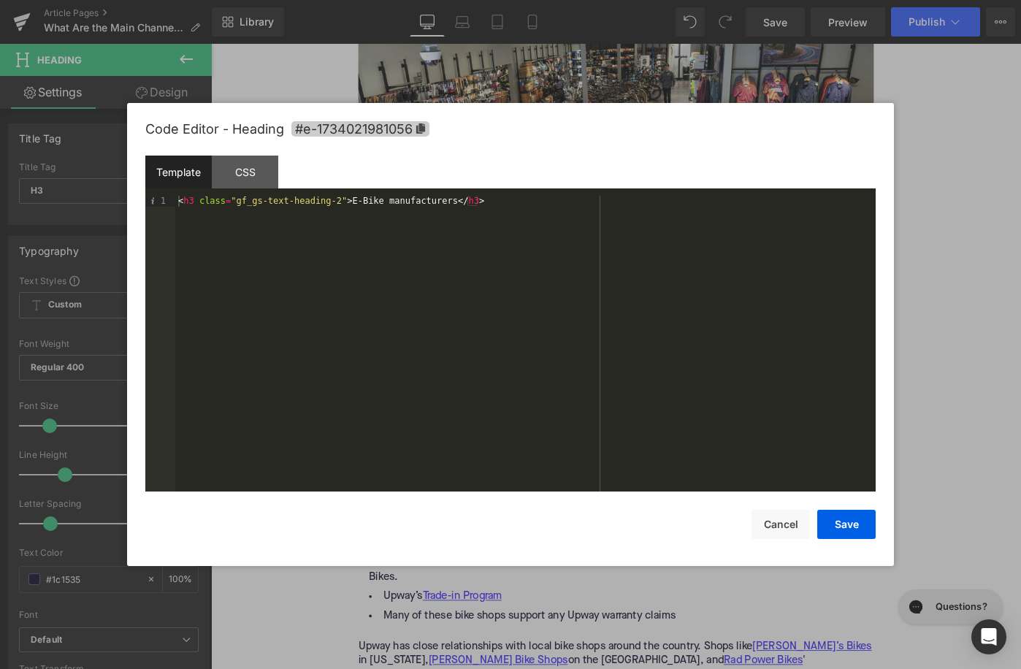
click at [412, 135] on span "#e-1734021981056" at bounding box center [360, 128] width 138 height 15
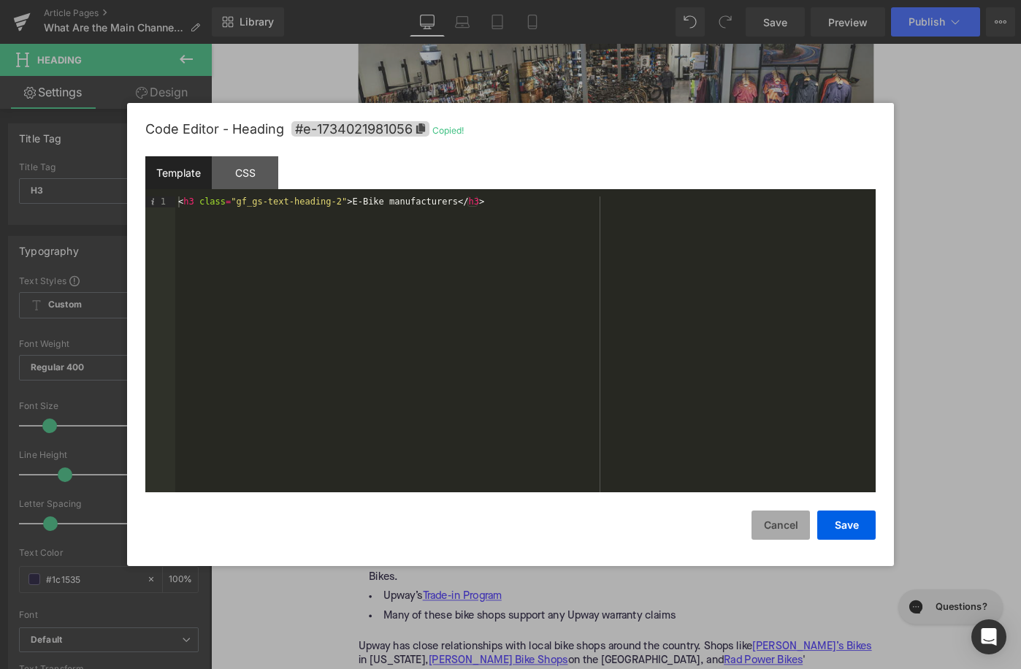
click at [784, 513] on button "Cancel" at bounding box center [780, 524] width 58 height 29
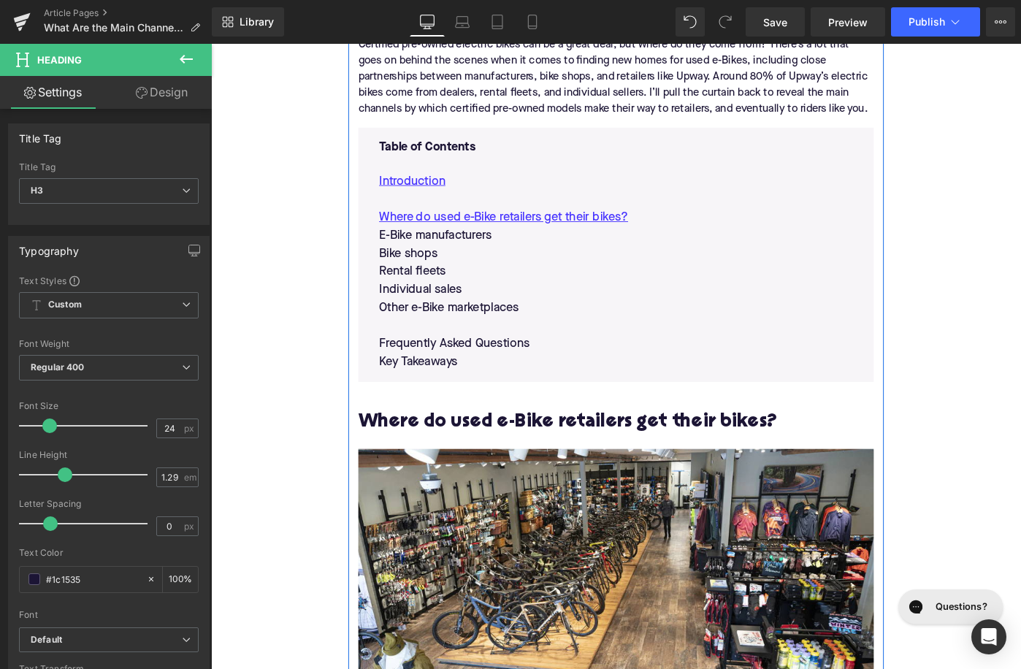
scroll to position [753, 0]
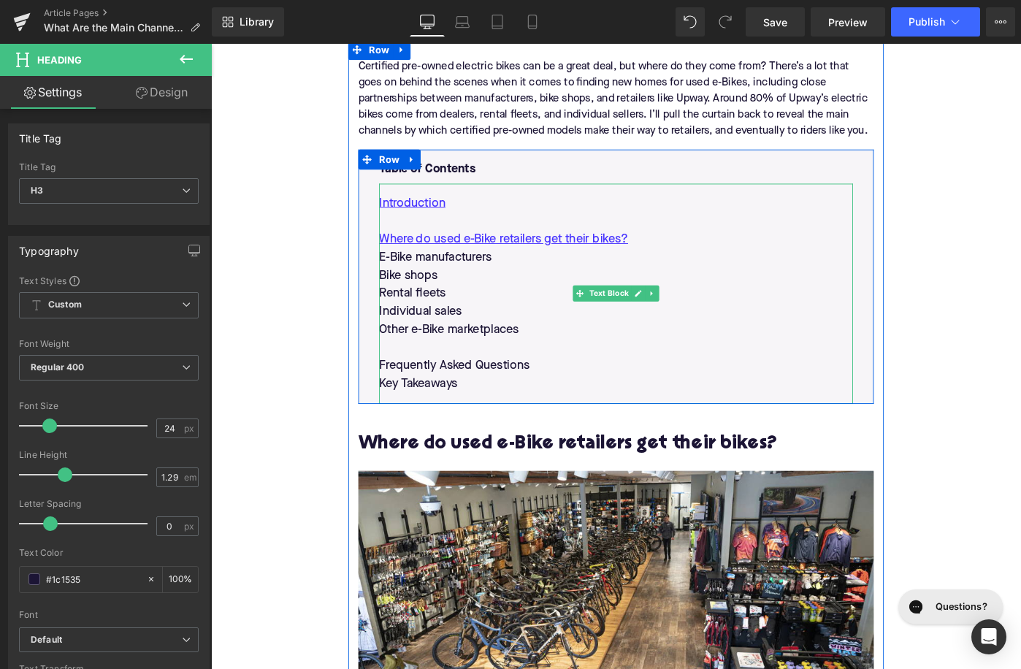
click at [429, 270] on p "E-Bike manufacturers" at bounding box center [652, 277] width 517 height 20
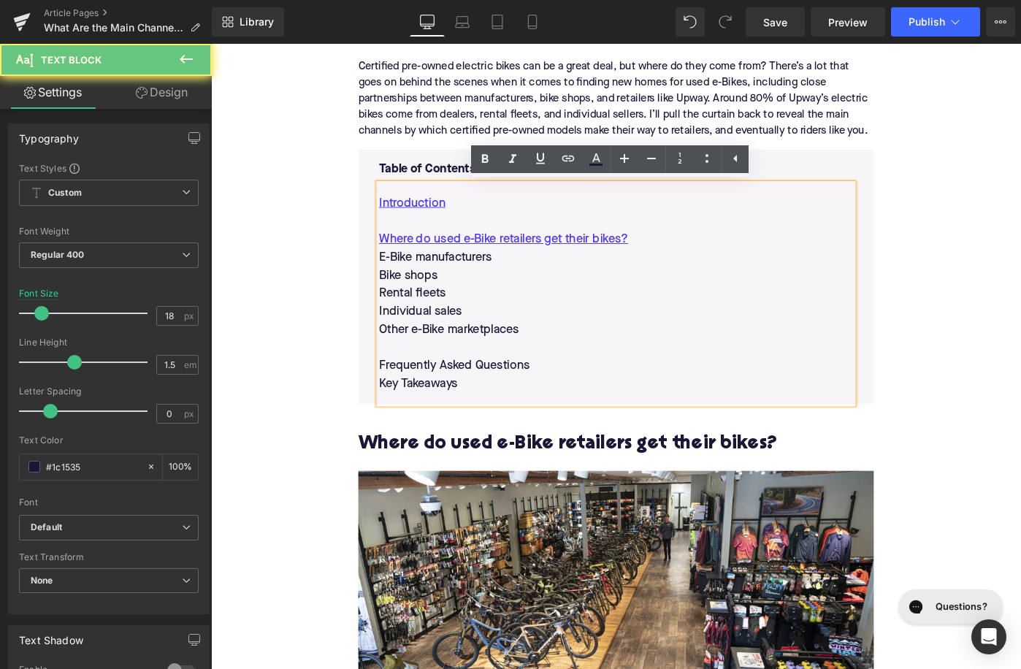
click at [429, 270] on p "E-Bike manufacturers" at bounding box center [652, 277] width 517 height 20
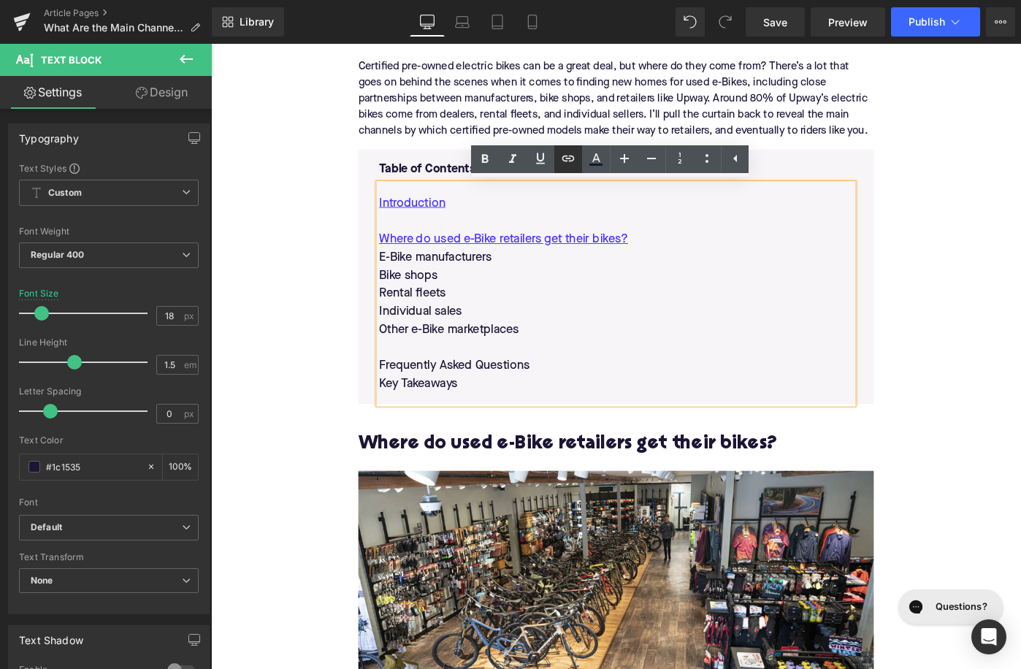
click at [569, 152] on icon at bounding box center [568, 159] width 18 height 18
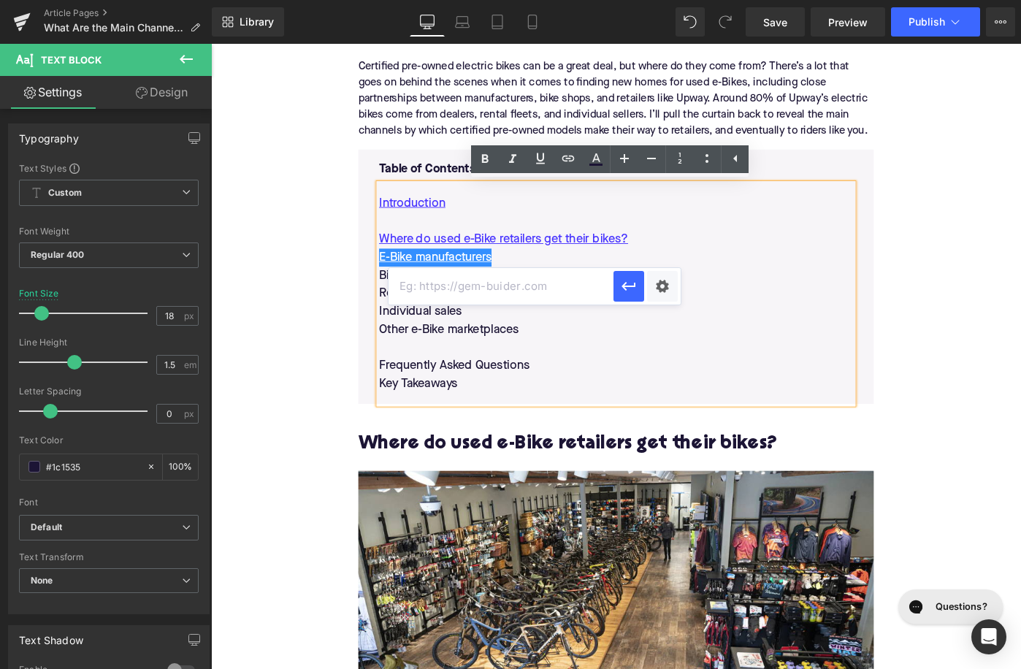
click at [521, 284] on input "text" at bounding box center [501, 286] width 225 height 37
paste input "#e-1734021981056"
type input "#e-1734021981056"
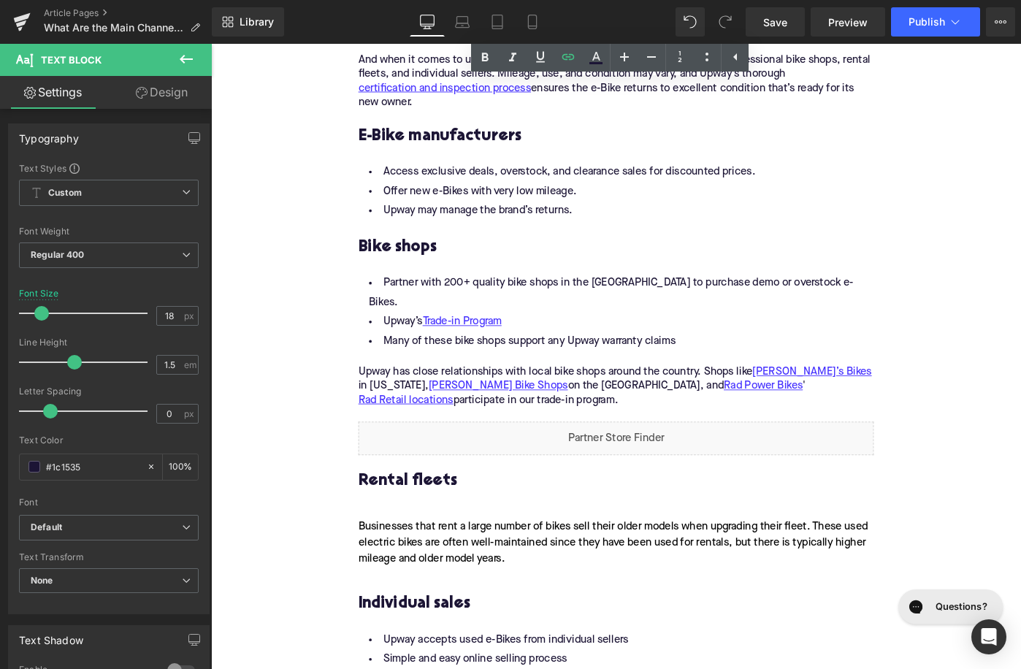
scroll to position [1569, 0]
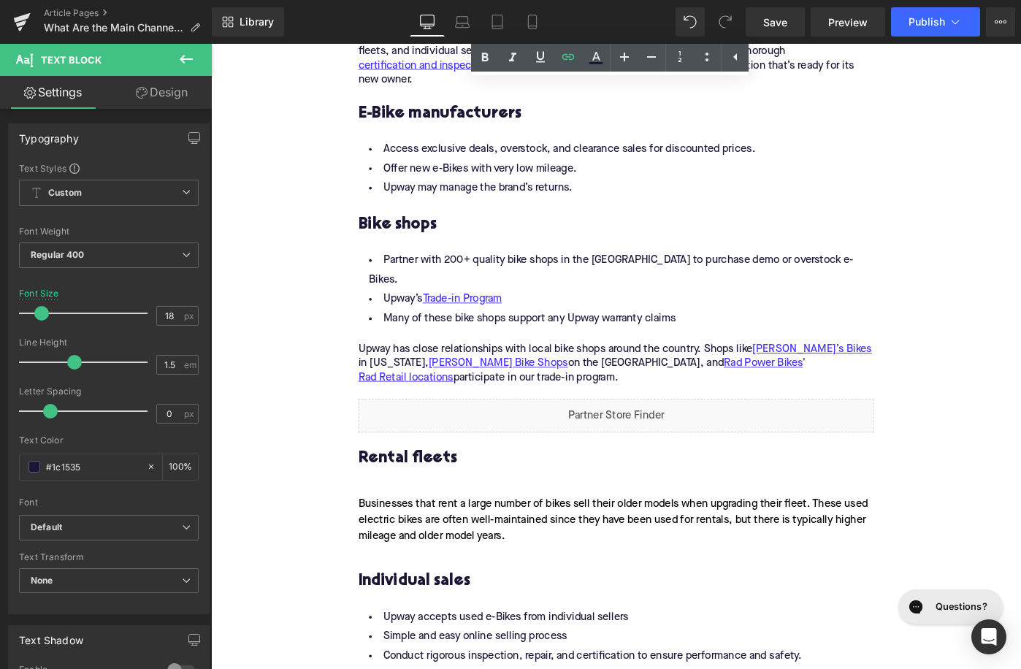
click at [433, 235] on h3 "Bike shops" at bounding box center [653, 241] width 562 height 23
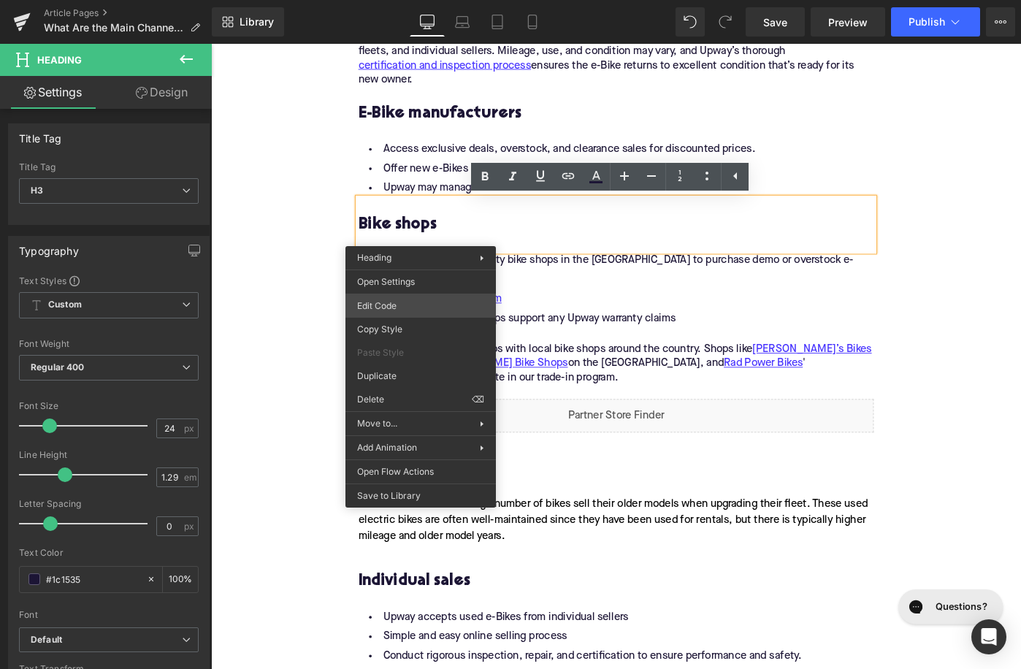
click at [413, 0] on div "Accordion You are previewing how the will restyle your page. You can not edit E…" at bounding box center [510, 0] width 1021 height 0
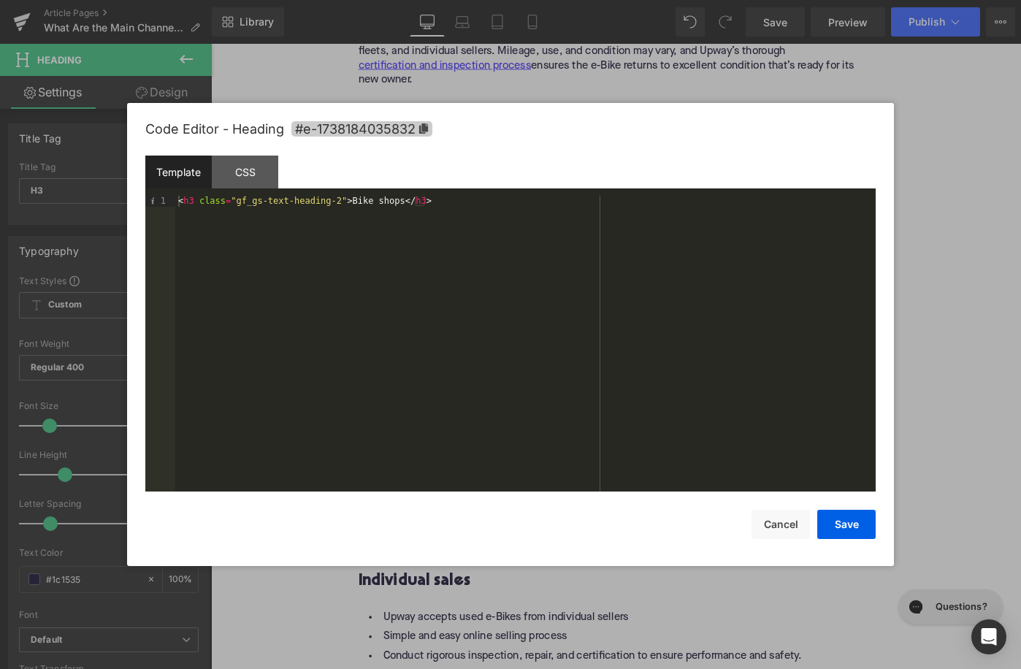
click at [393, 125] on span "#e-1738184035832" at bounding box center [361, 128] width 141 height 15
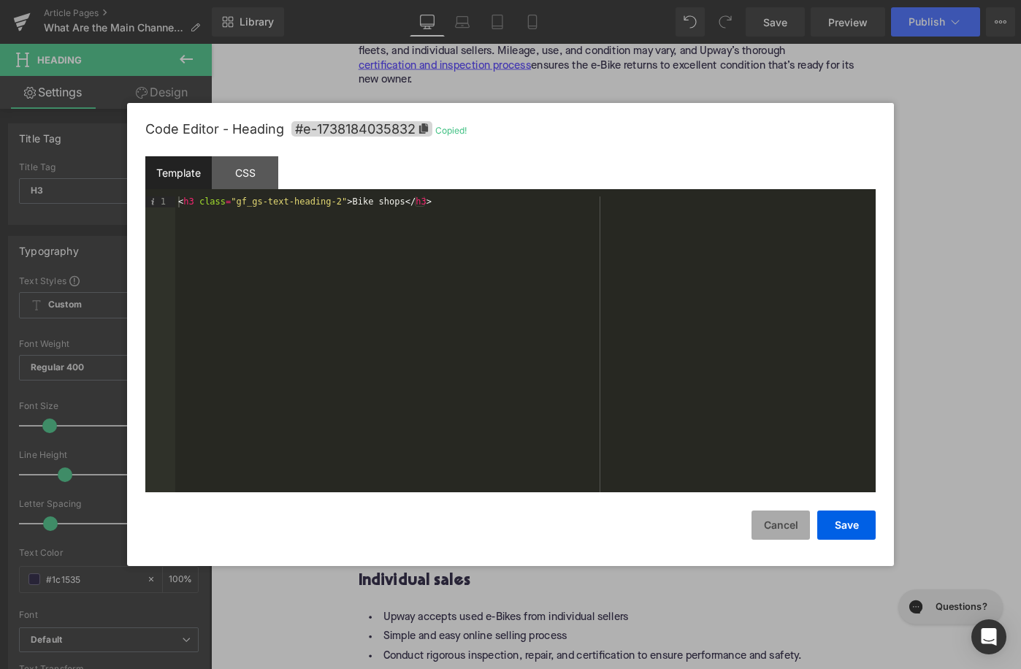
click at [772, 532] on button "Cancel" at bounding box center [780, 524] width 58 height 29
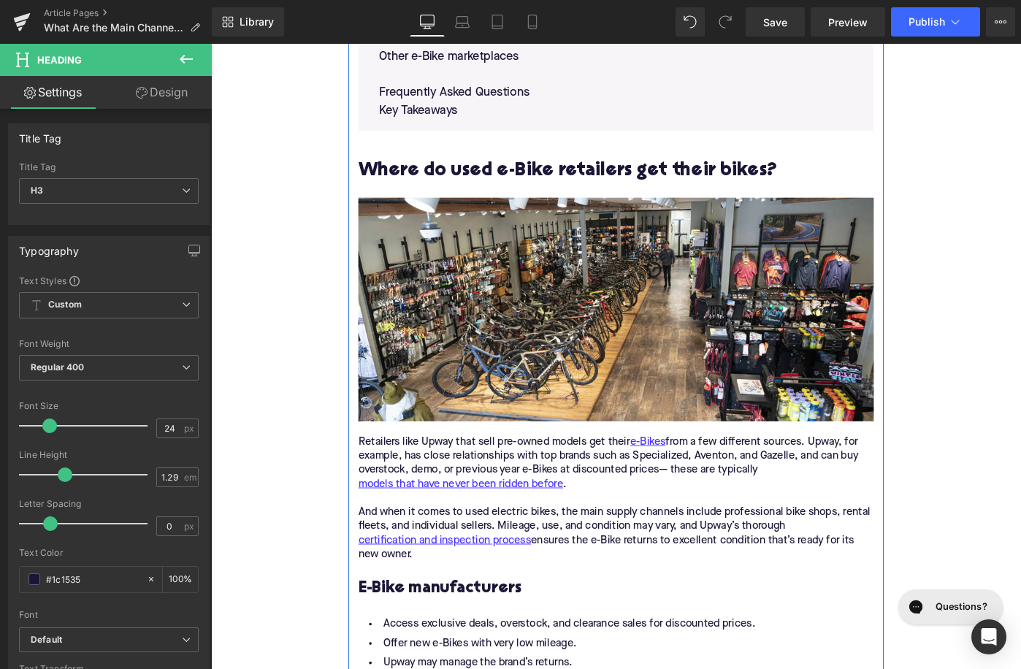
scroll to position [938, 0]
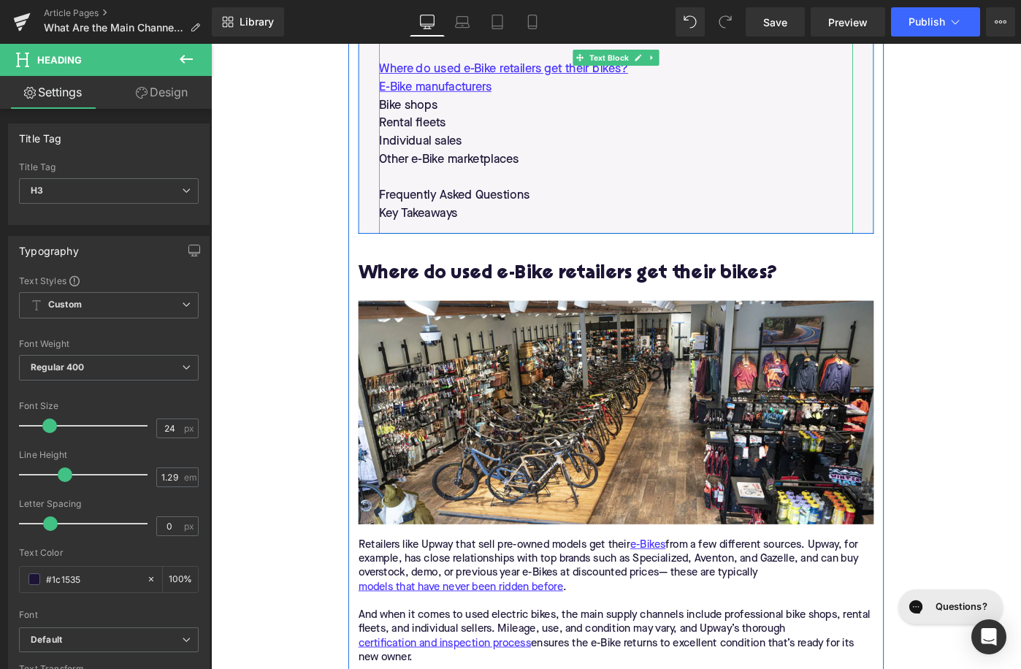
click at [452, 114] on p "Bike shops" at bounding box center [652, 112] width 517 height 20
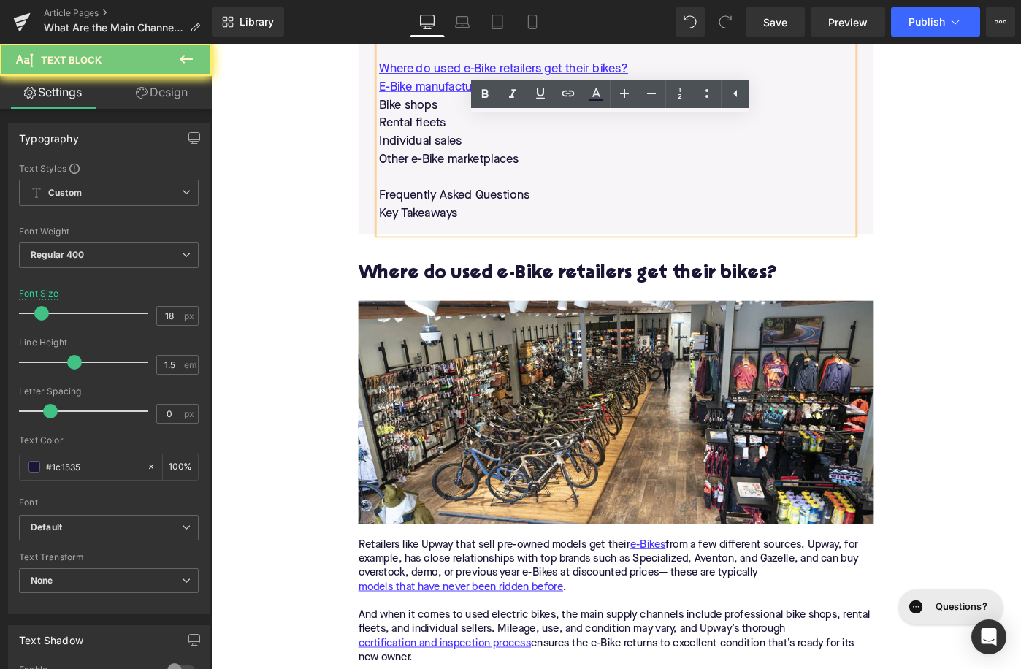
click at [452, 114] on p "Bike shops" at bounding box center [652, 112] width 517 height 20
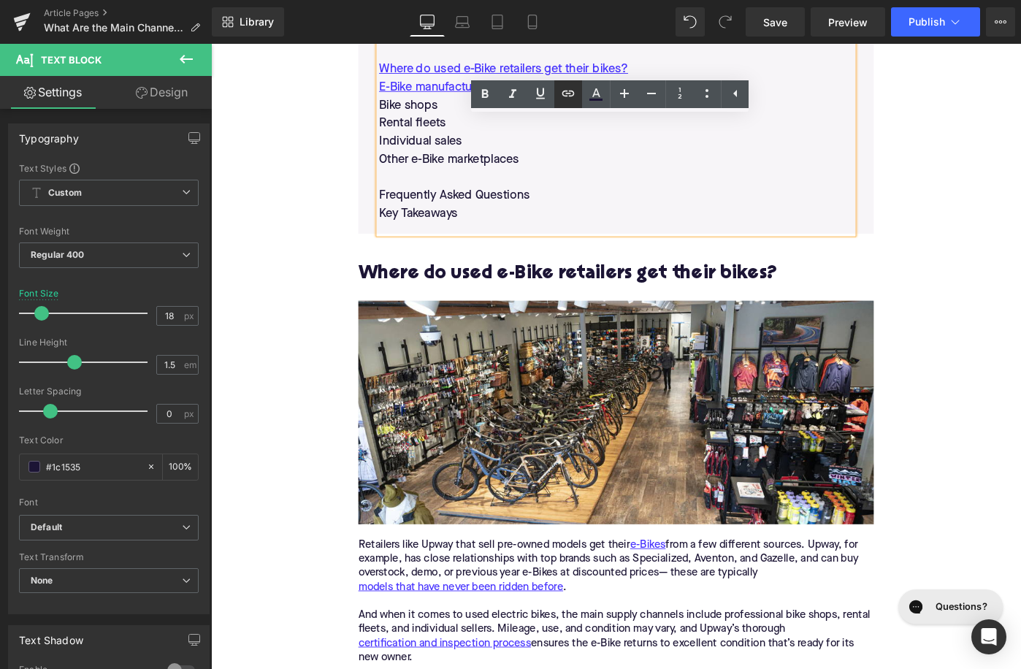
click at [572, 88] on icon at bounding box center [568, 94] width 18 height 18
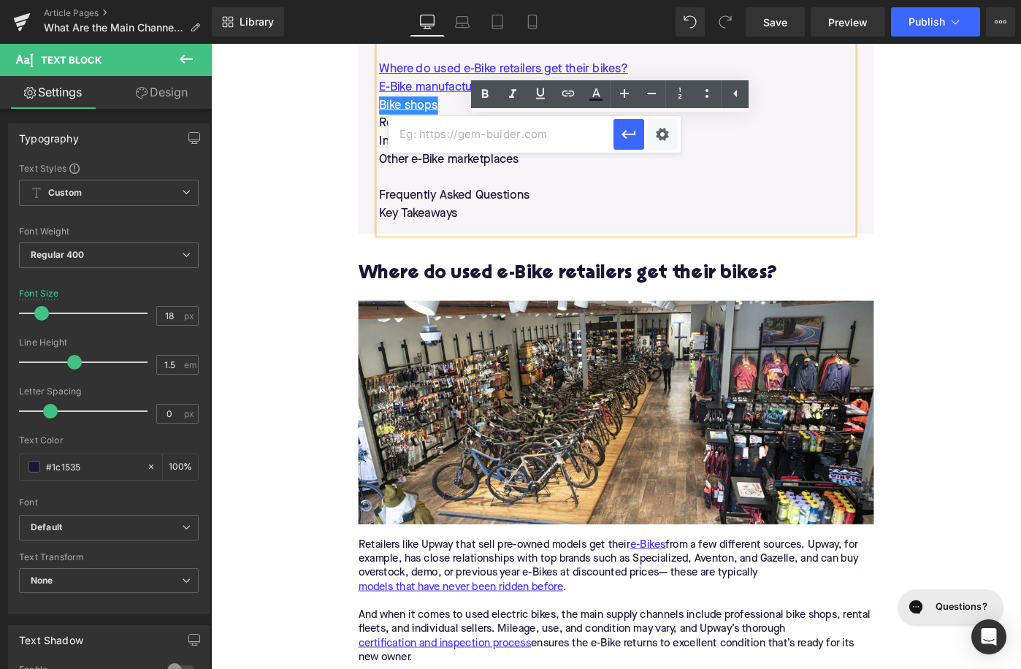
click at [456, 139] on input "text" at bounding box center [501, 134] width 225 height 37
paste input "#e-1738184035832"
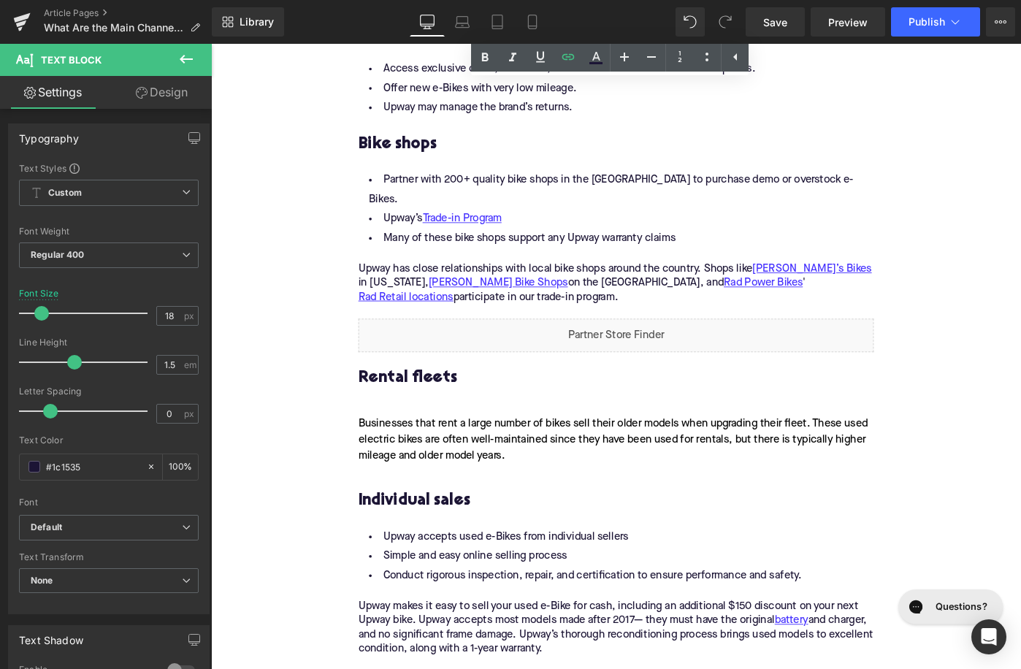
scroll to position [1662, 0]
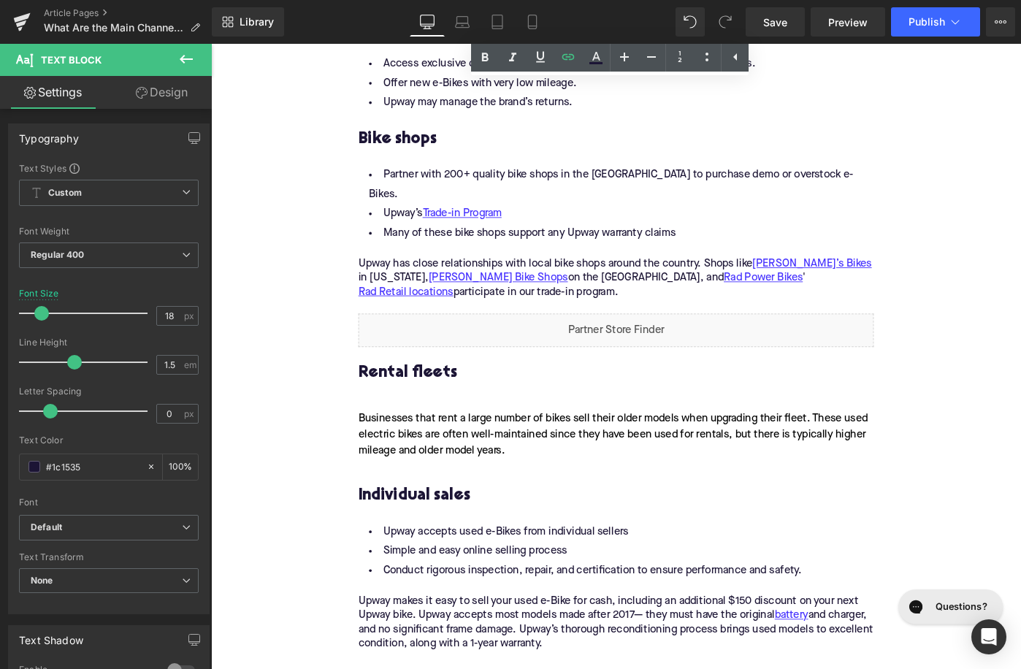
click at [435, 392] on h3 "Rental fleets" at bounding box center [653, 403] width 562 height 23
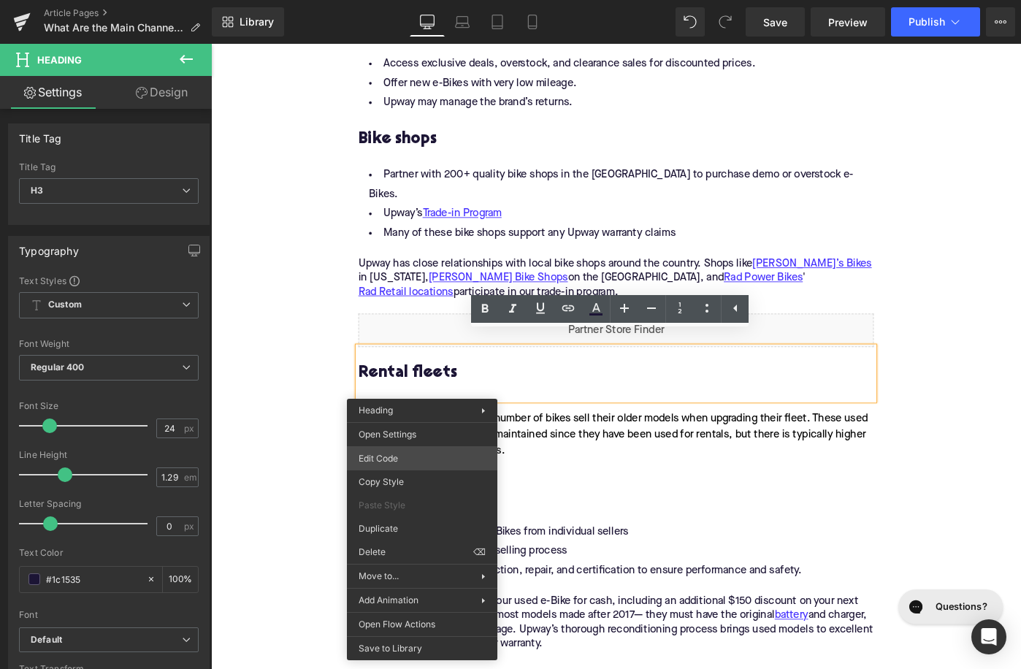
click at [411, 0] on div "Accordion You are previewing how the will restyle your page. You can not edit E…" at bounding box center [510, 0] width 1021 height 0
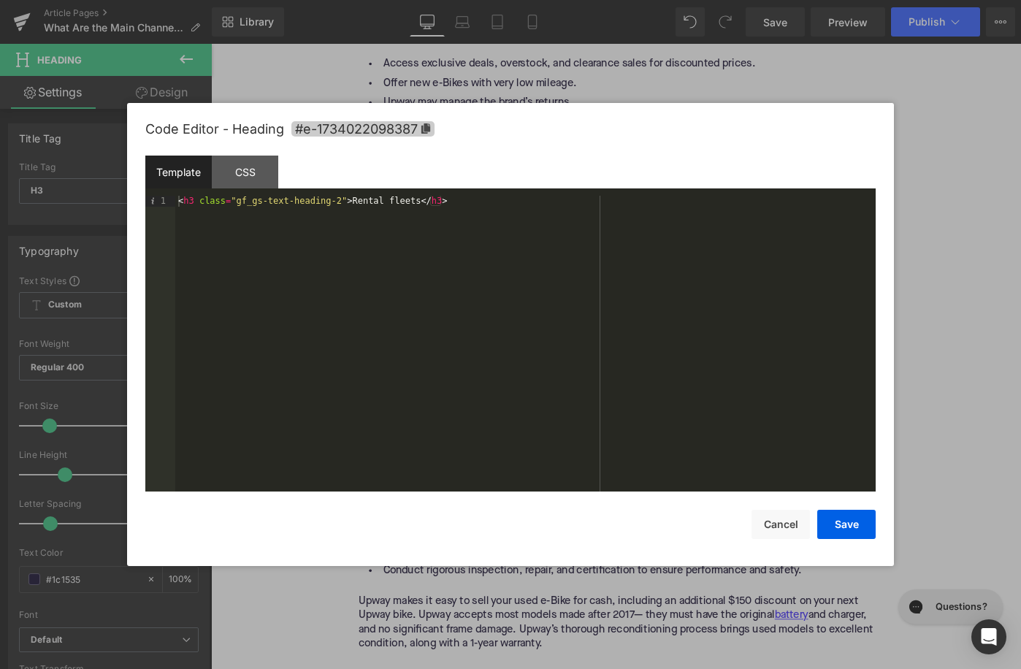
click at [401, 129] on span "#e-1734022098387" at bounding box center [362, 128] width 143 height 15
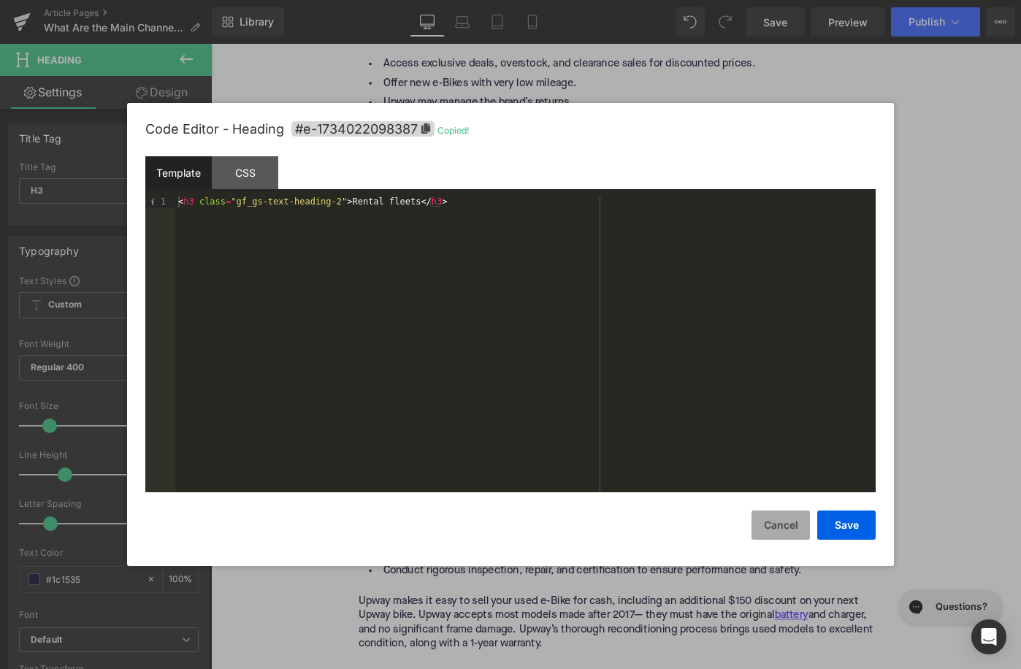
click at [768, 516] on button "Cancel" at bounding box center [780, 524] width 58 height 29
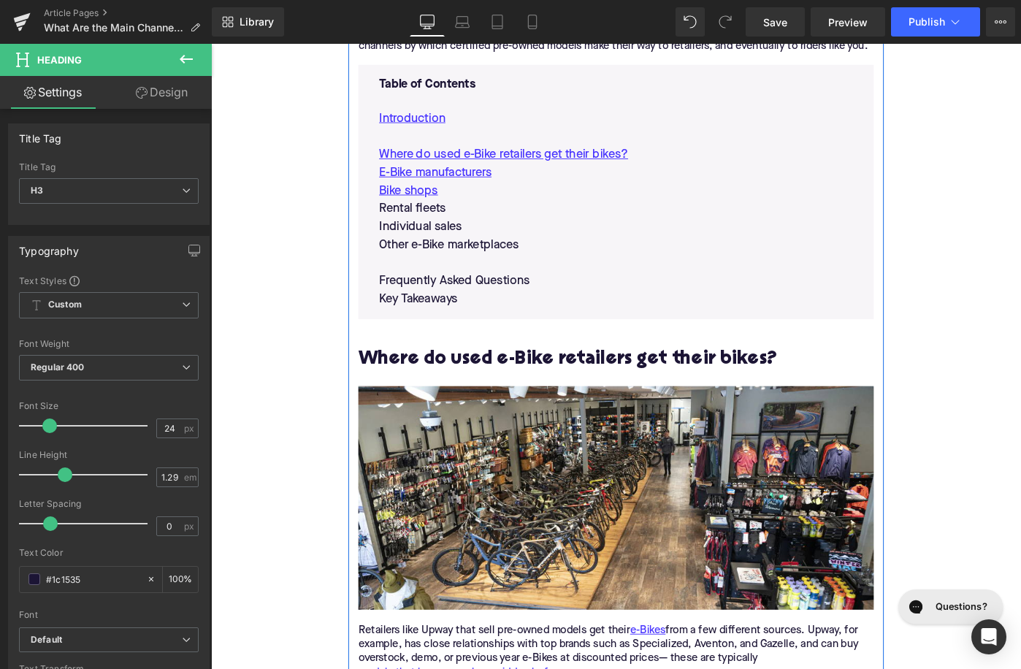
scroll to position [798, 0]
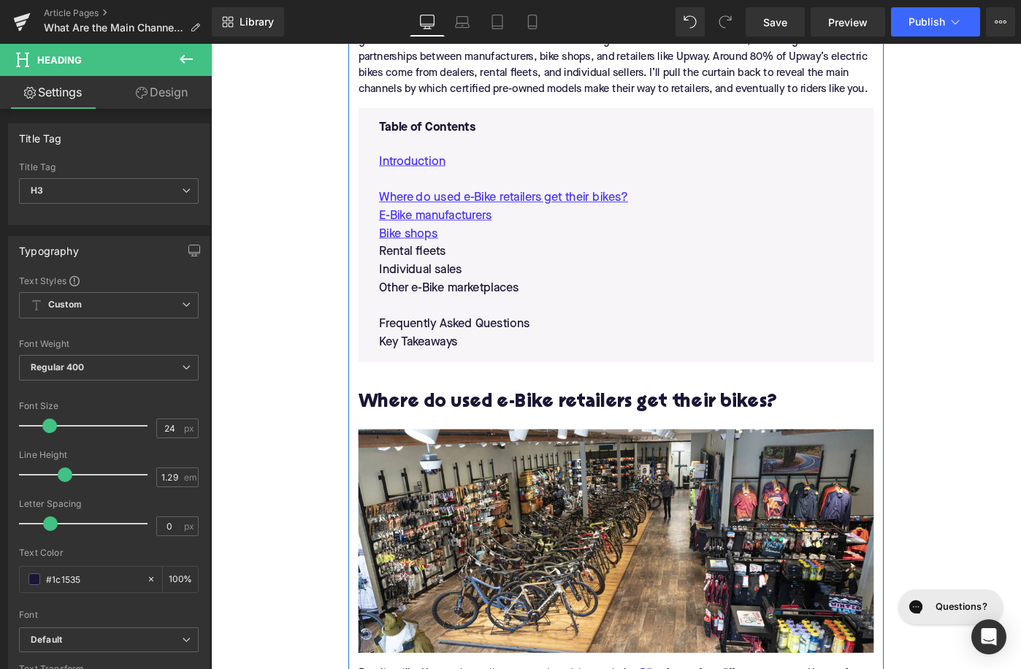
click at [451, 263] on p "Rental fleets" at bounding box center [652, 271] width 517 height 20
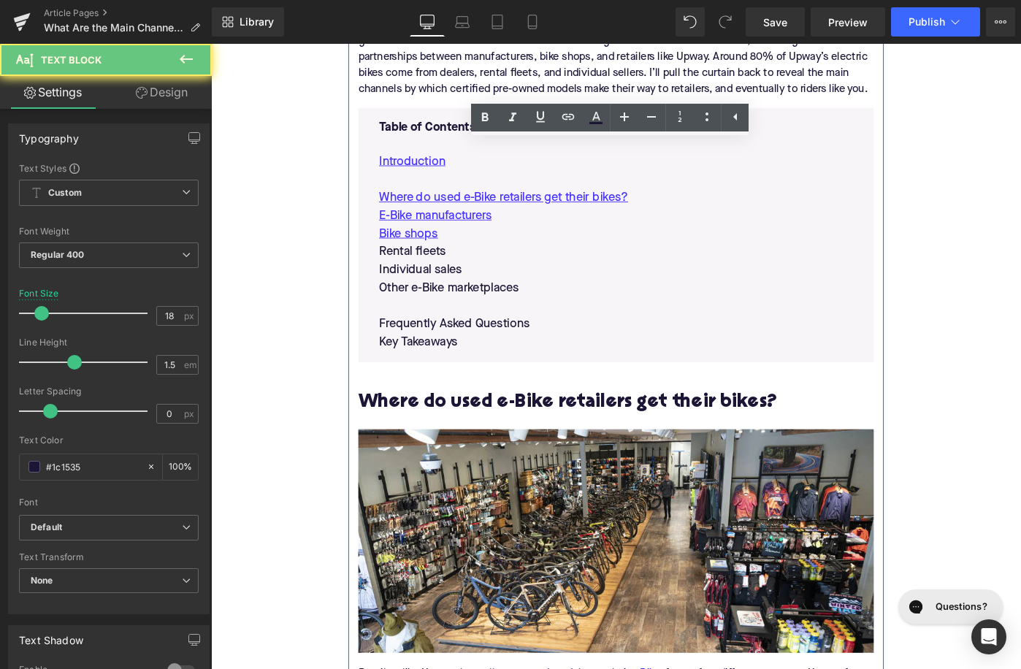
click at [451, 263] on p "Rental fleets" at bounding box center [652, 271] width 517 height 20
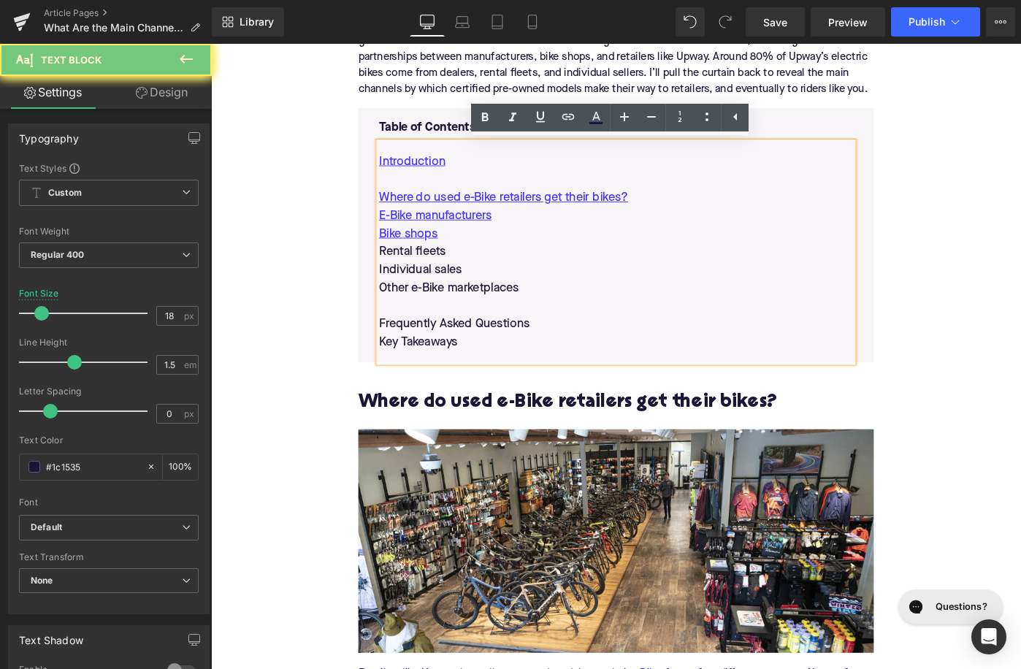
click at [451, 263] on p "Rental fleets" at bounding box center [652, 271] width 517 height 20
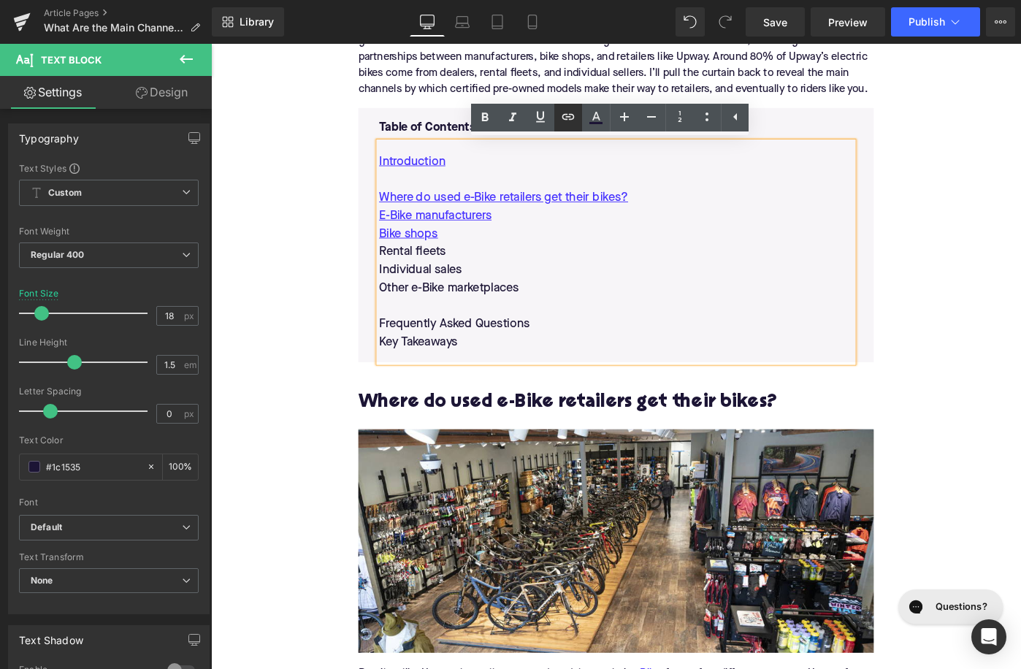
click at [566, 110] on icon at bounding box center [568, 117] width 18 height 18
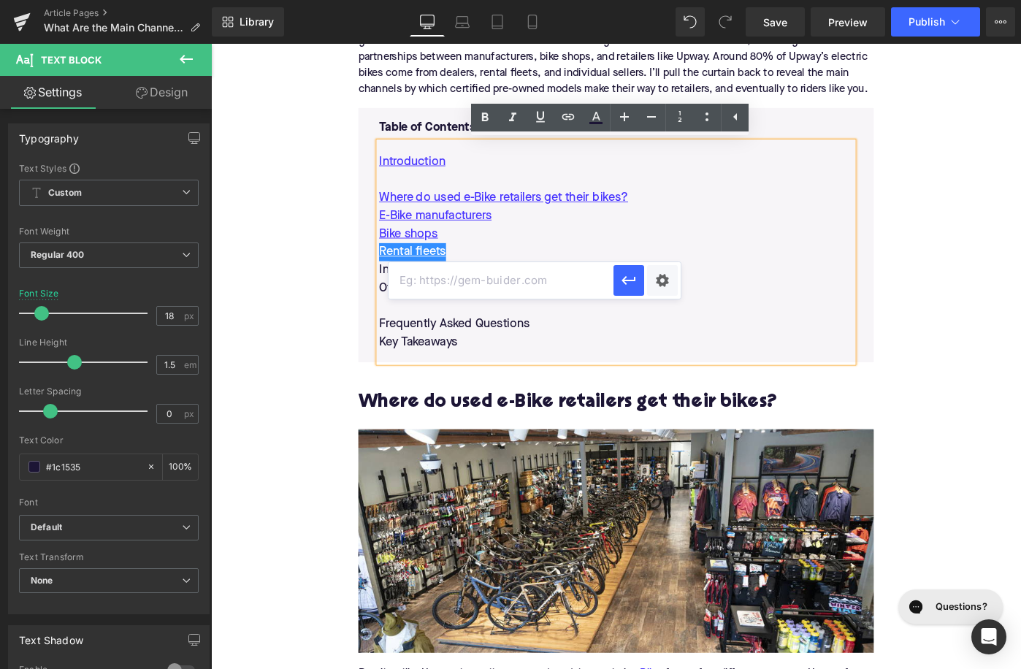
click at [513, 291] on input "text" at bounding box center [501, 280] width 225 height 37
paste input "#e-1734022098387"
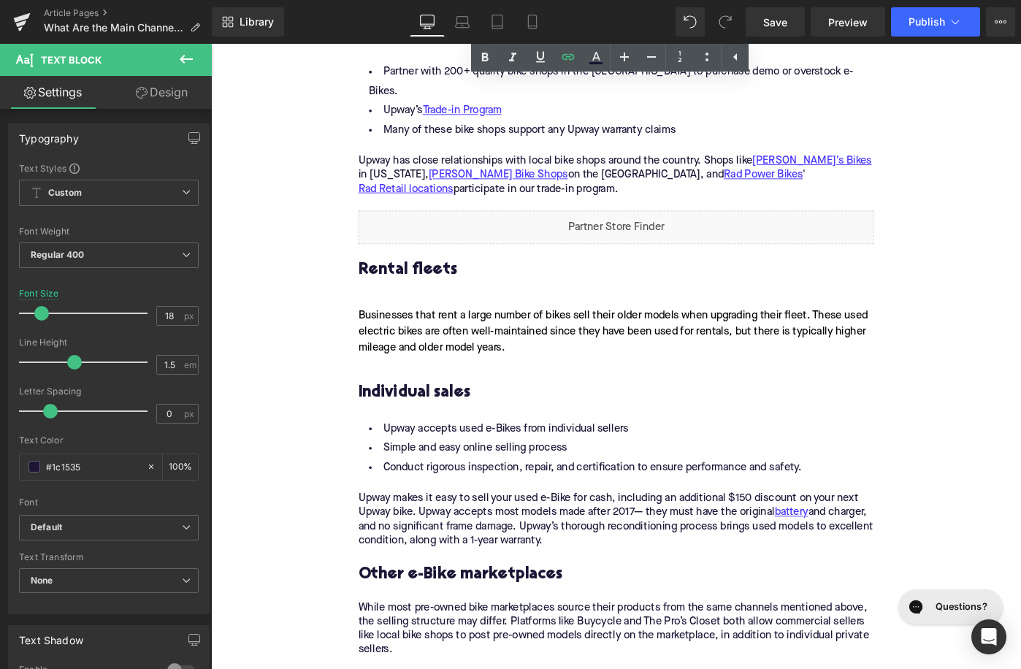
scroll to position [1834, 0]
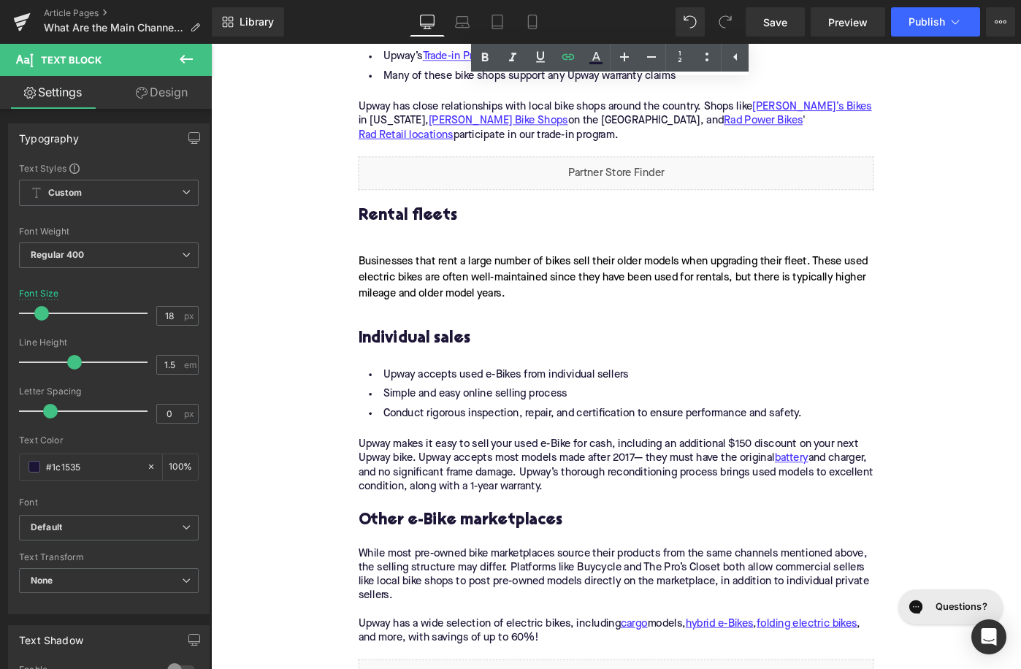
click at [442, 356] on h3 "Individual sales" at bounding box center [653, 365] width 562 height 23
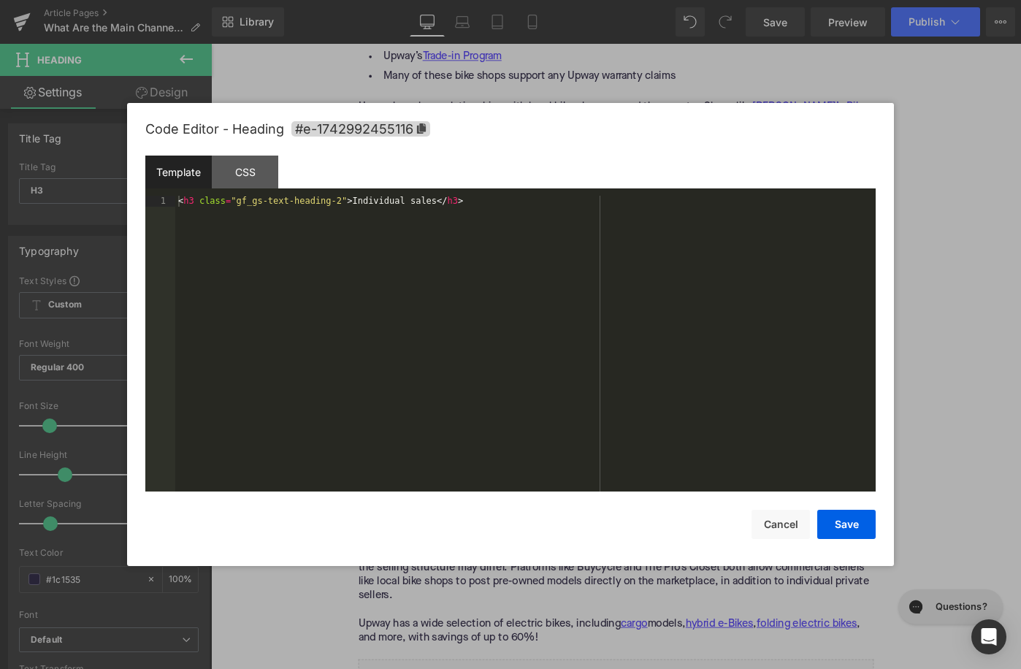
click at [421, 0] on div "Accordion You are previewing how the will restyle your page. You can not edit E…" at bounding box center [510, 0] width 1021 height 0
click at [387, 126] on span "#e-1742992455116" at bounding box center [360, 128] width 139 height 15
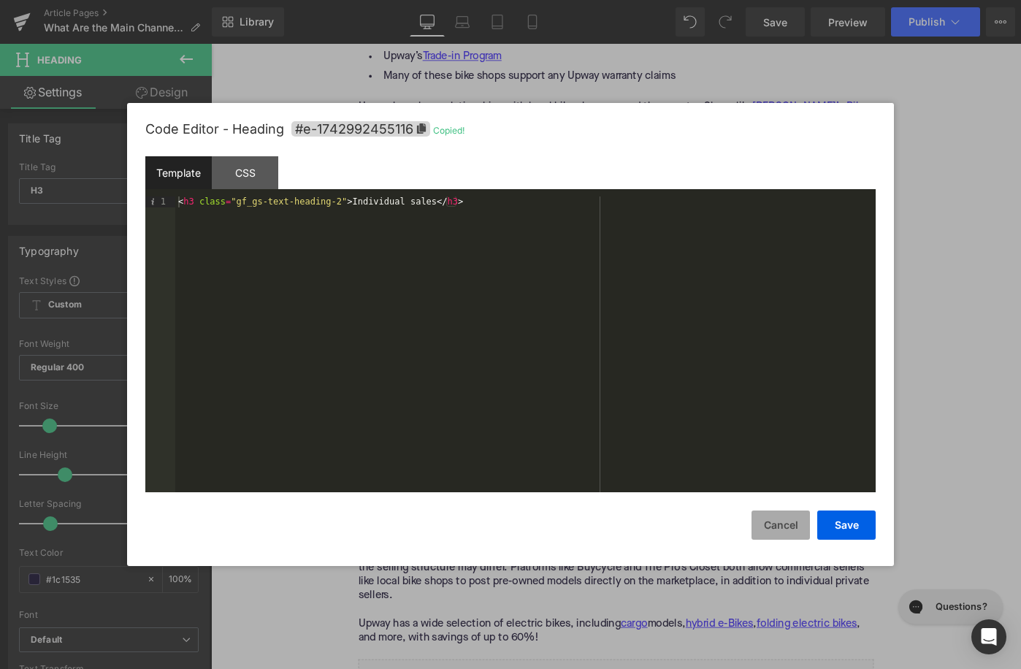
click at [781, 532] on button "Cancel" at bounding box center [780, 524] width 58 height 29
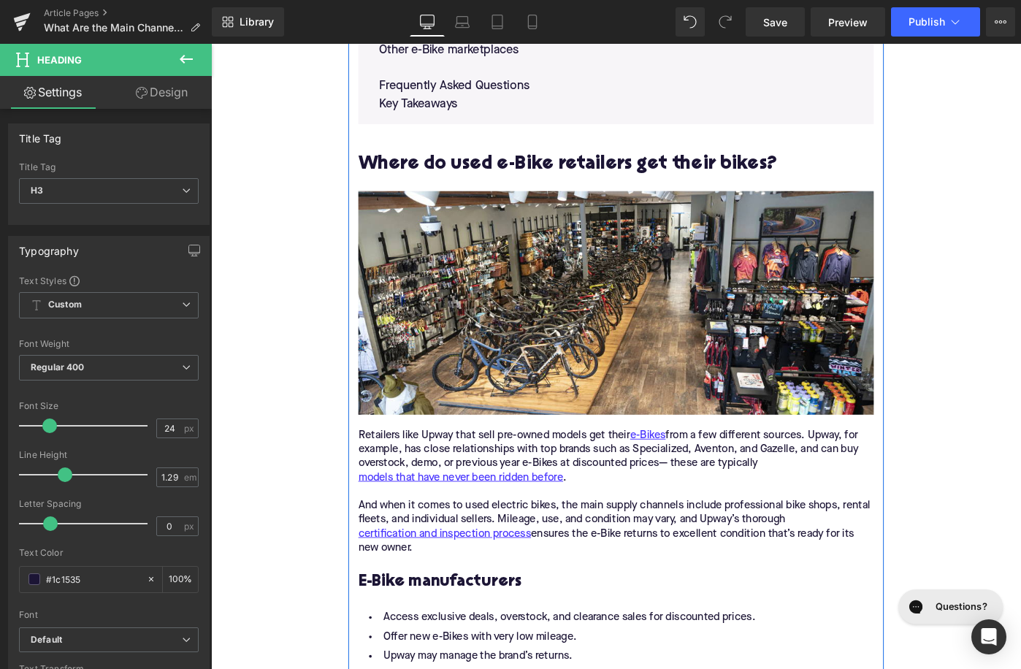
scroll to position [814, 0]
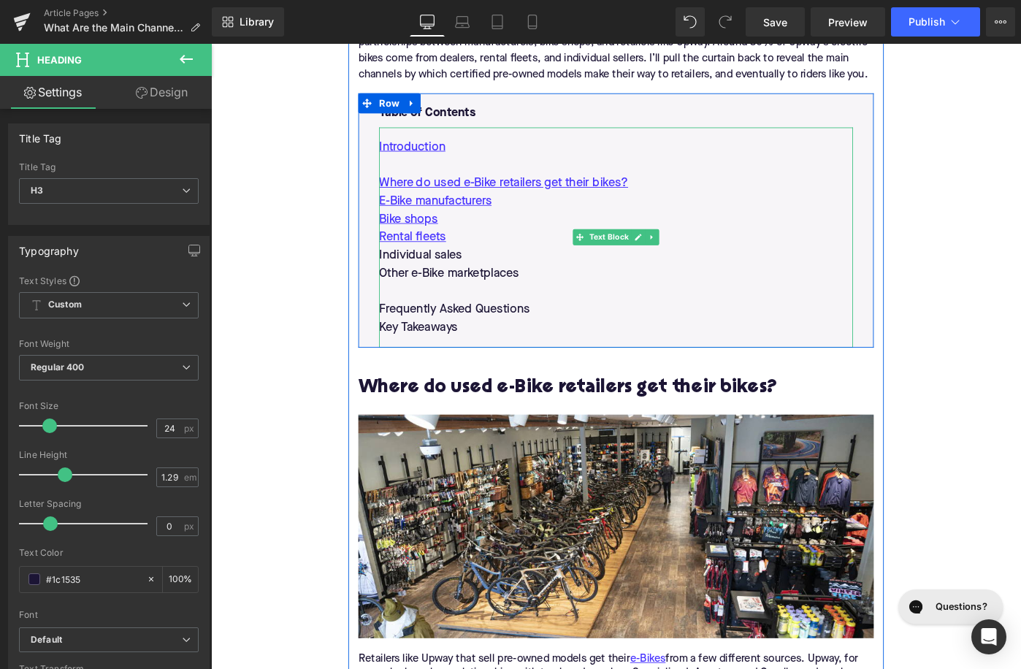
click at [483, 276] on p "Individual sales" at bounding box center [652, 275] width 517 height 20
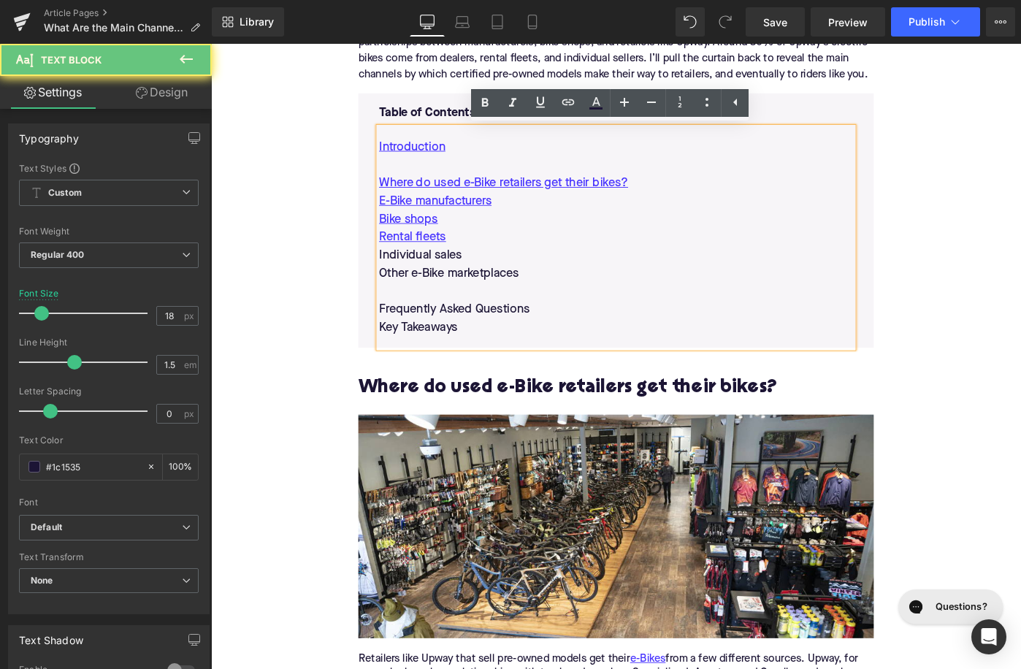
click at [483, 276] on p "Individual sales" at bounding box center [652, 275] width 517 height 20
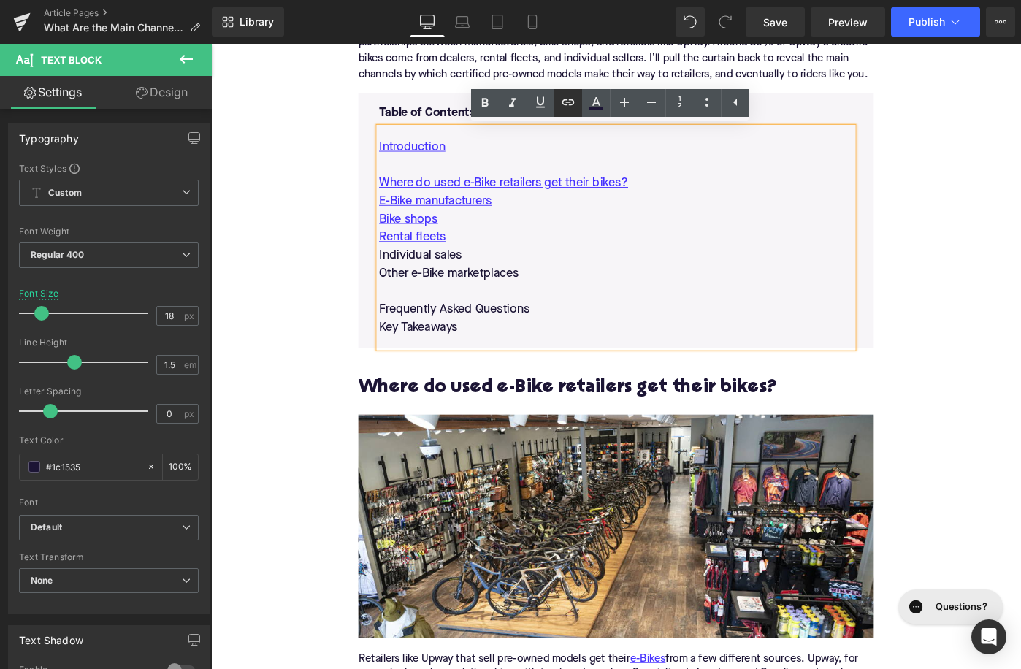
click at [565, 98] on icon at bounding box center [568, 102] width 18 height 18
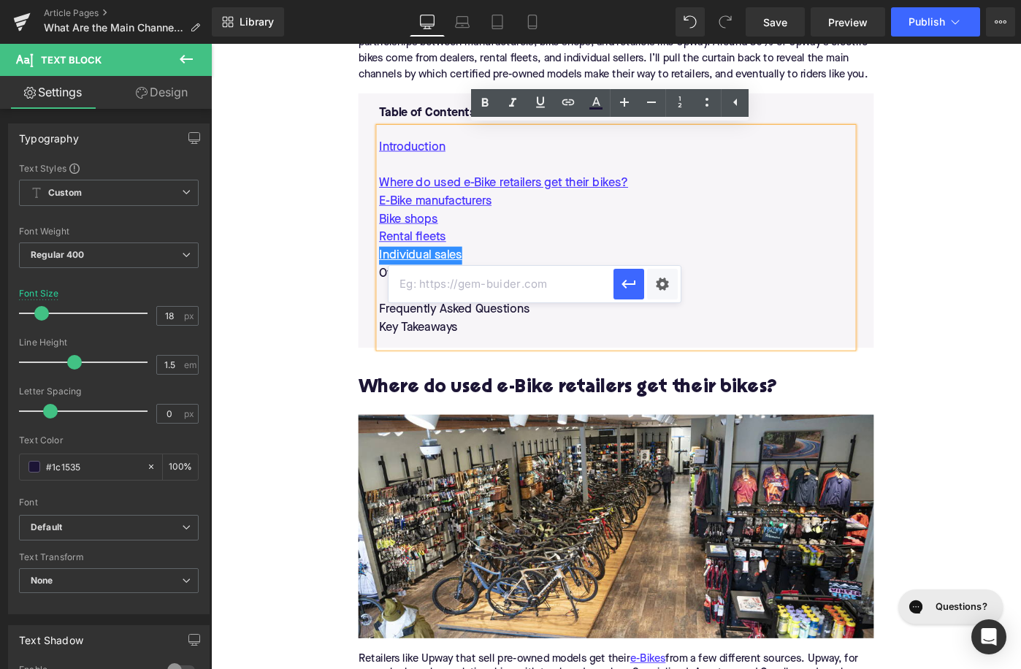
click at [551, 287] on input "text" at bounding box center [501, 284] width 225 height 37
paste input "#e-1742992455116"
type input "#e-1742992455116"
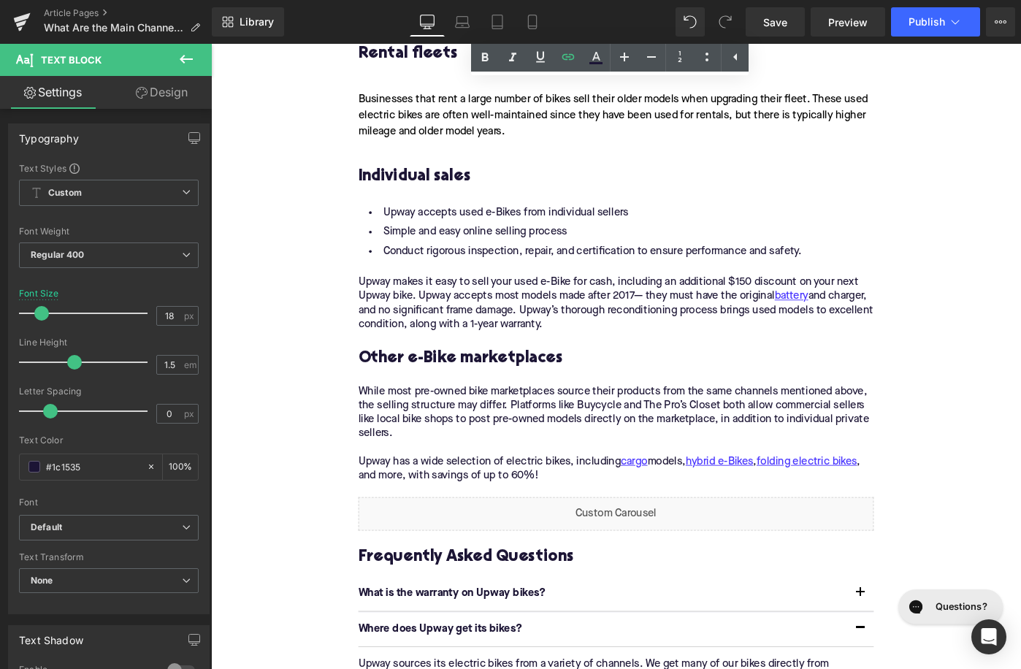
scroll to position [2070, 0]
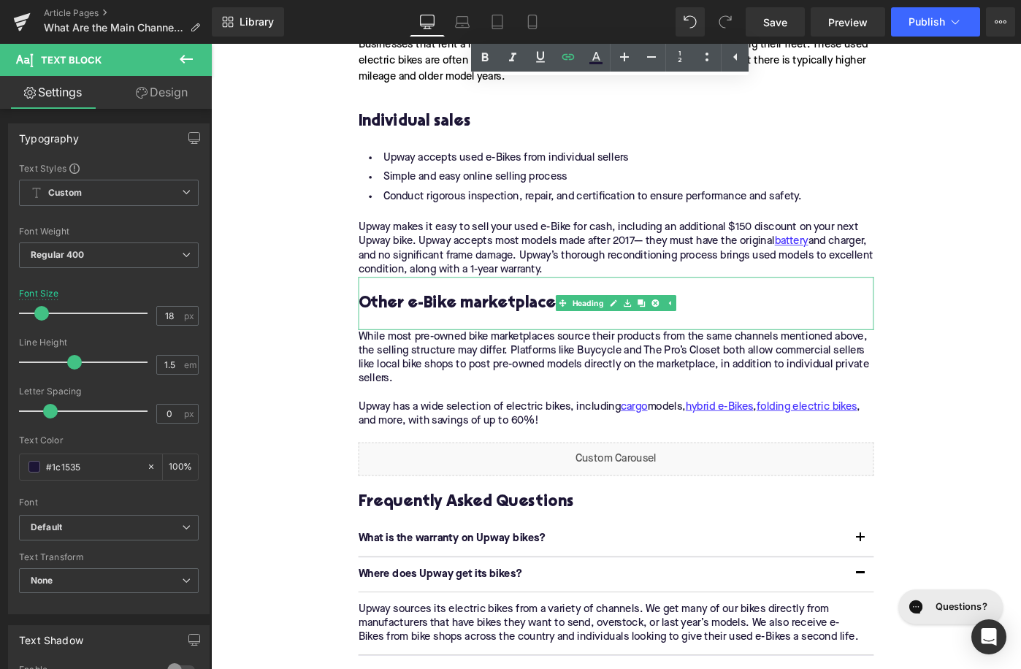
click at [497, 315] on h3 "Other e-Bike marketplaces" at bounding box center [653, 326] width 562 height 23
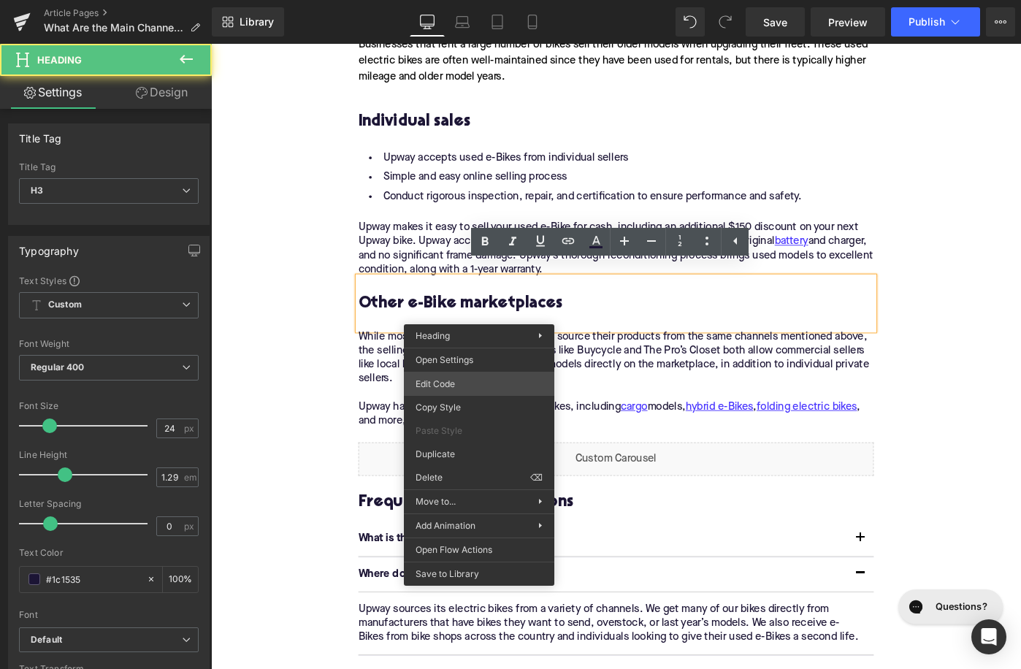
click at [470, 0] on div "Accordion You are previewing how the will restyle your page. You can not edit E…" at bounding box center [510, 0] width 1021 height 0
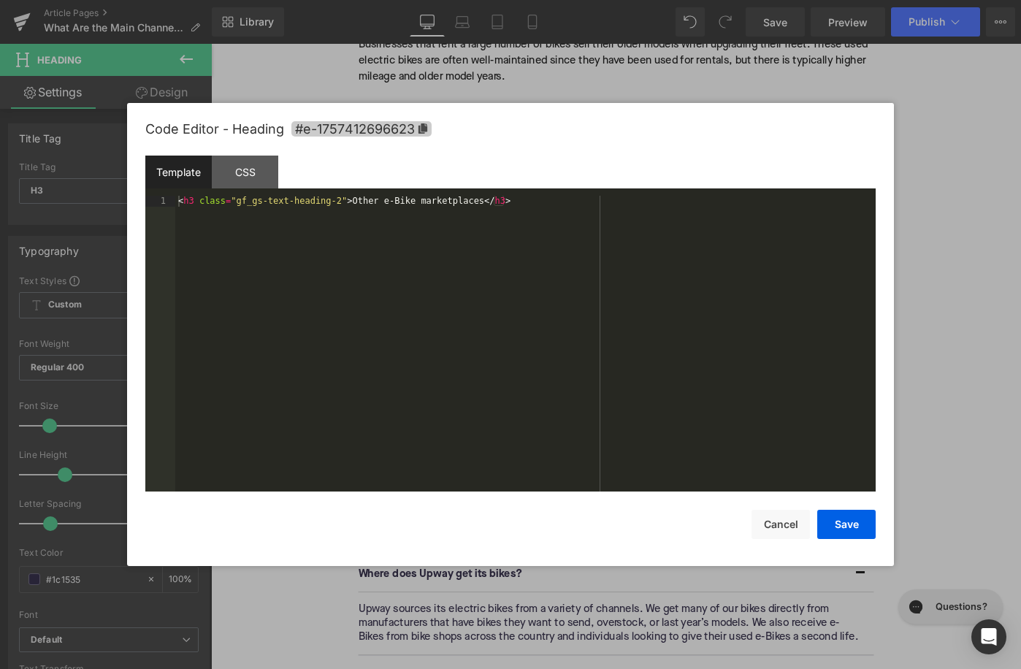
click at [411, 137] on div "Code Editor - Heading #e-1757412696623" at bounding box center [510, 129] width 730 height 53
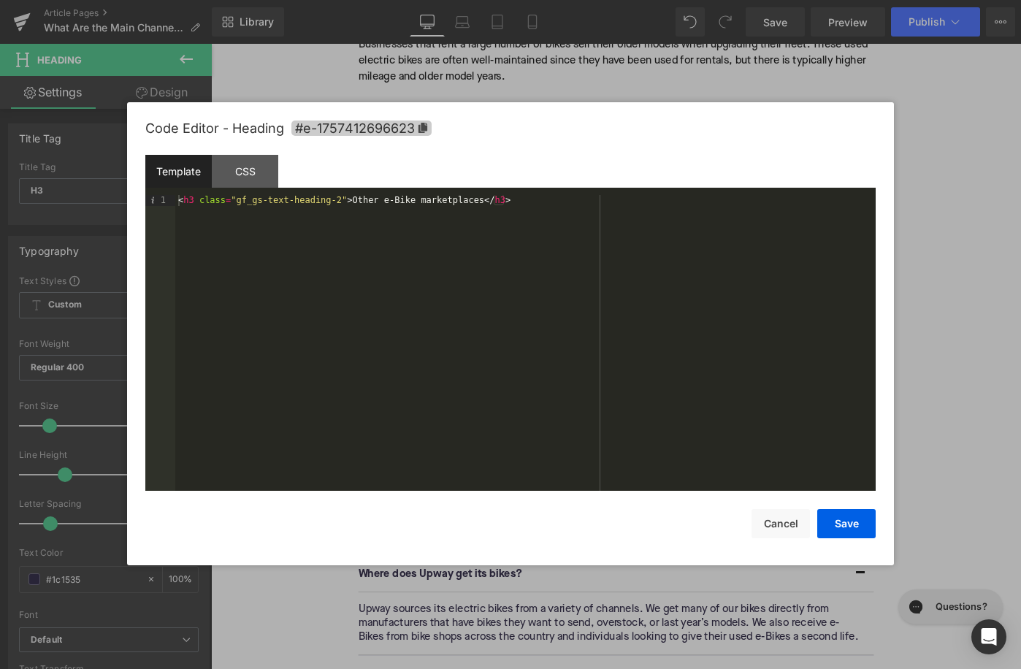
click at [418, 126] on span "#e-1757412696623" at bounding box center [361, 127] width 140 height 15
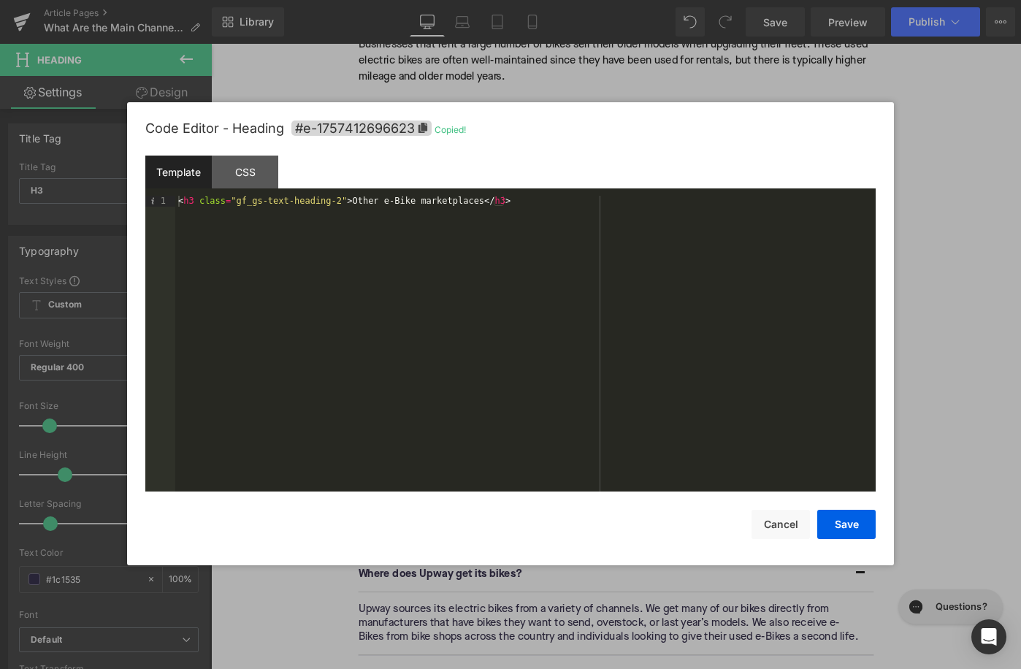
click at [769, 509] on div "Save Cancel" at bounding box center [510, 514] width 730 height 47
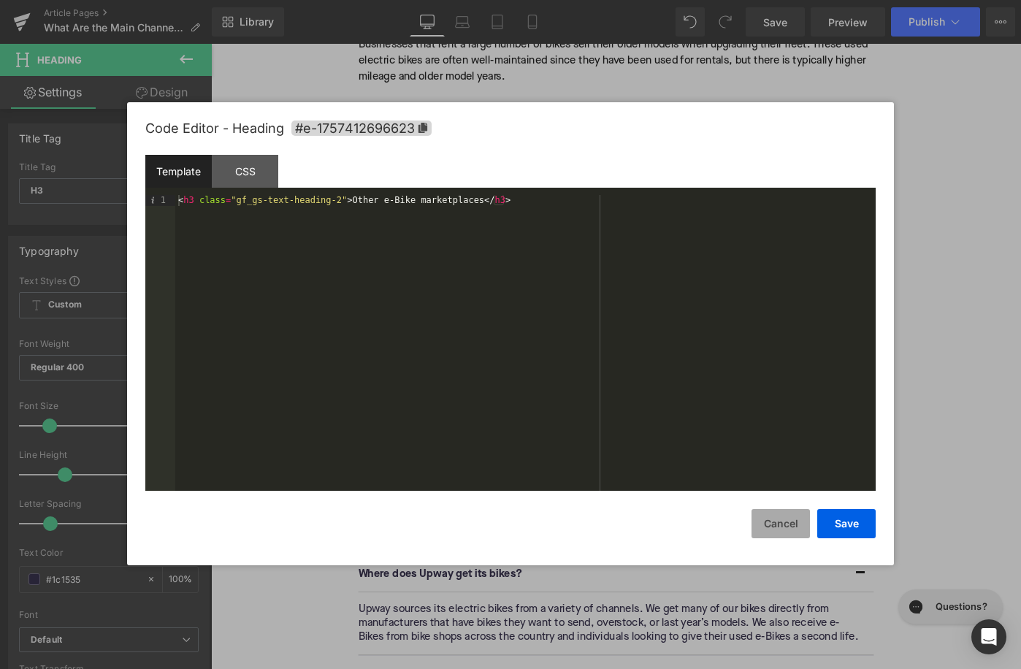
click at [784, 529] on button "Cancel" at bounding box center [780, 523] width 58 height 29
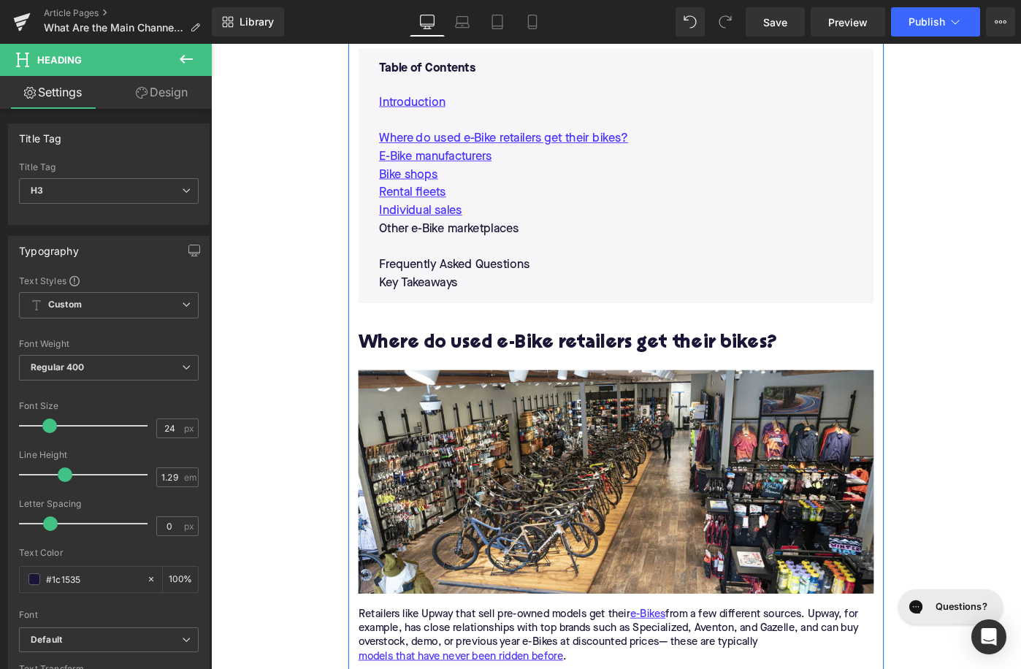
scroll to position [825, 0]
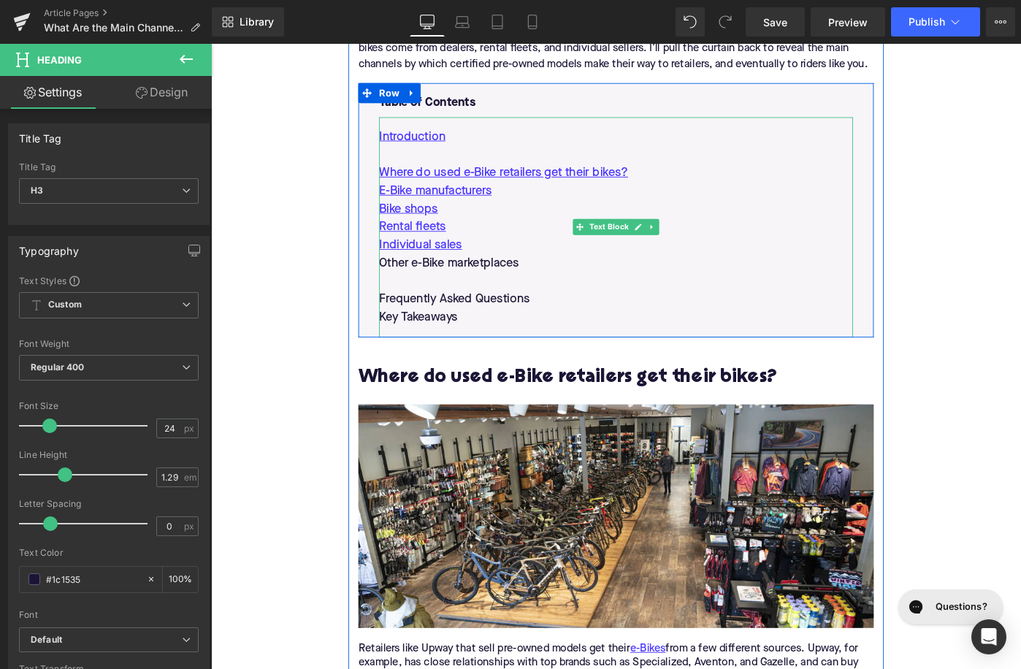
click at [483, 294] on p at bounding box center [652, 304] width 517 height 20
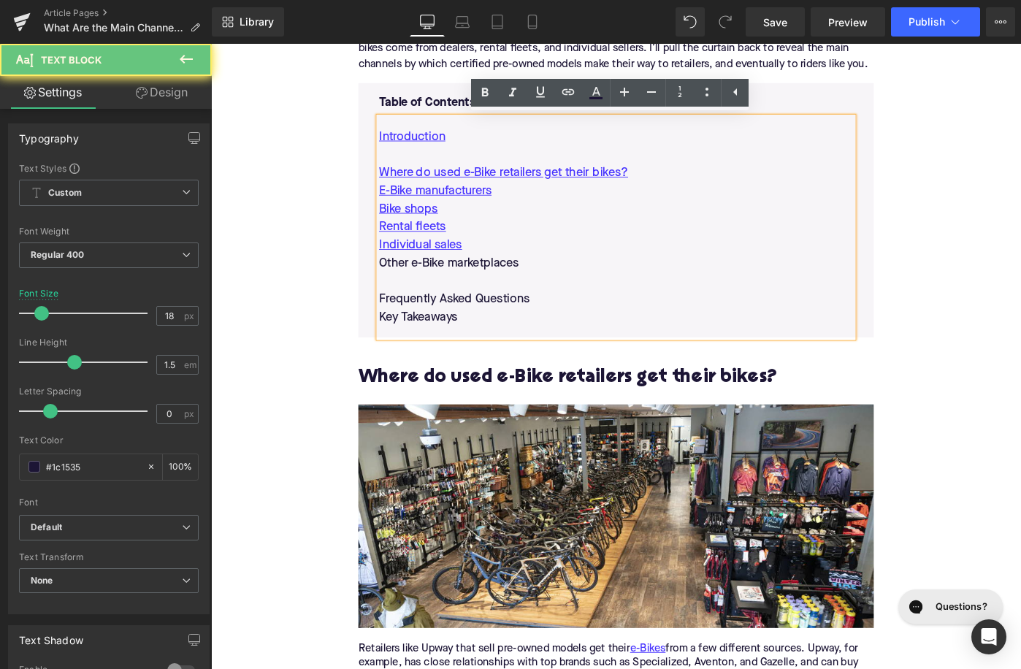
click at [483, 294] on p at bounding box center [652, 304] width 517 height 20
click at [483, 275] on p "Other e-Bike marketplaces" at bounding box center [652, 284] width 517 height 20
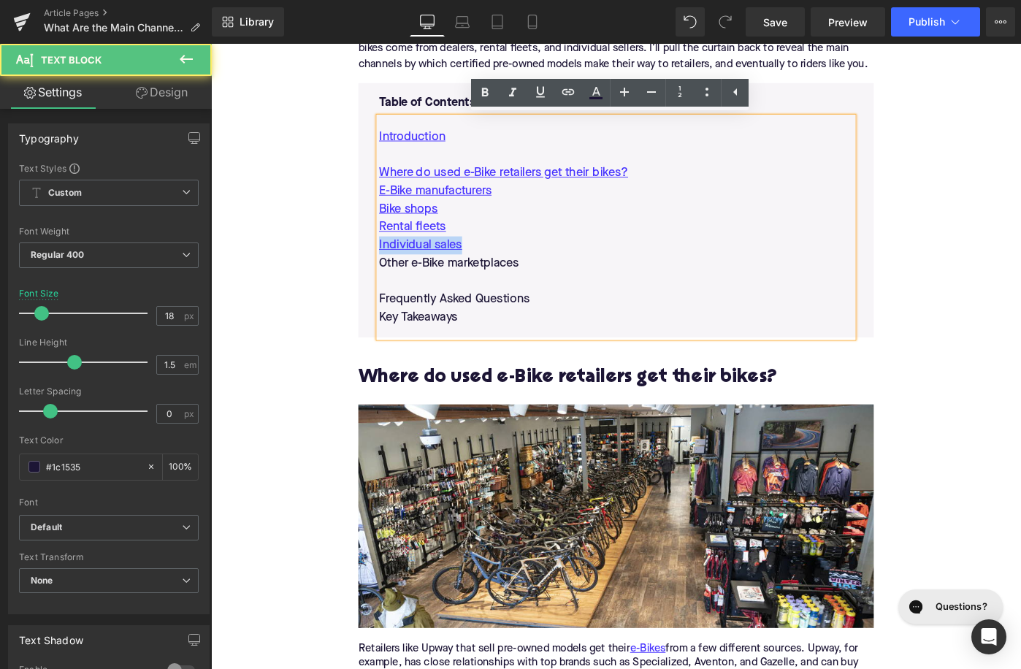
click at [483, 275] on p "Other e-Bike marketplaces" at bounding box center [652, 284] width 517 height 20
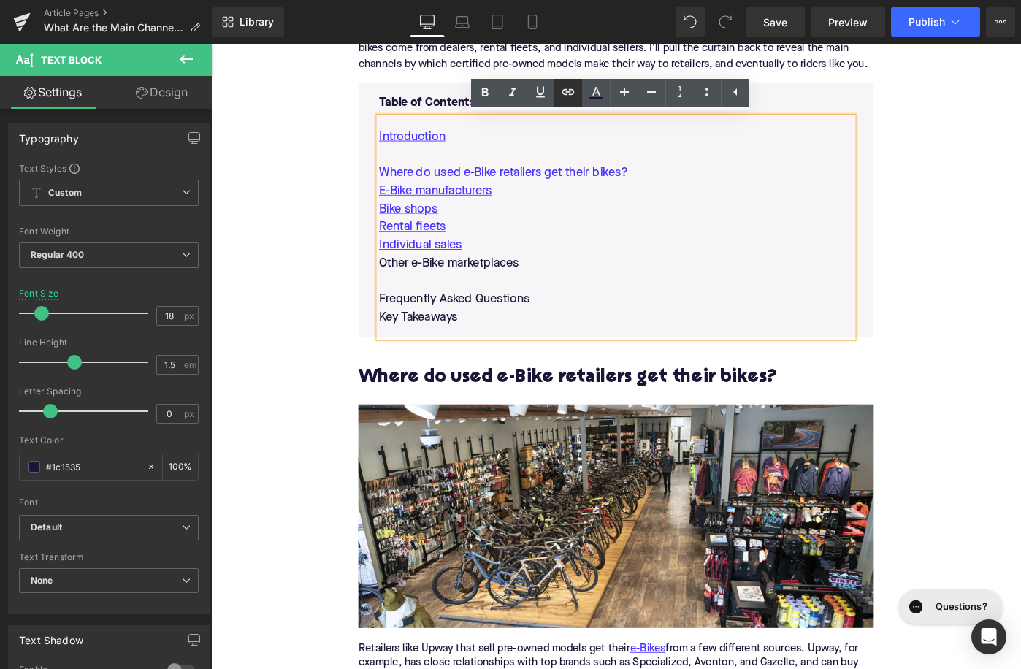
click at [565, 96] on icon at bounding box center [568, 92] width 18 height 18
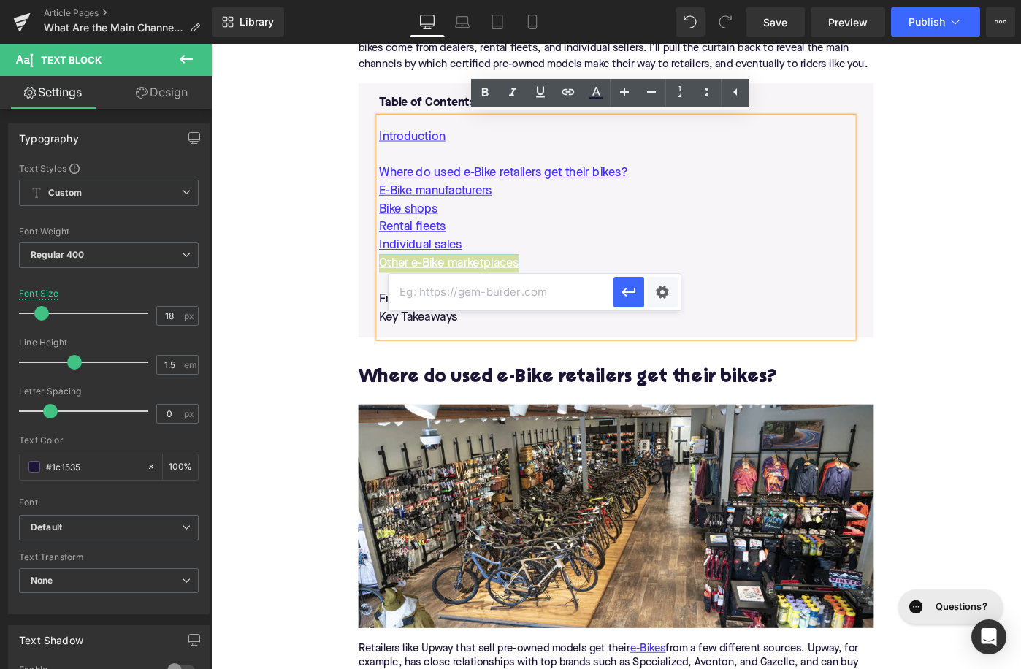
click at [529, 286] on input "text" at bounding box center [501, 292] width 225 height 37
paste input "#e-1757412696623"
type input "#e-1757412696623"
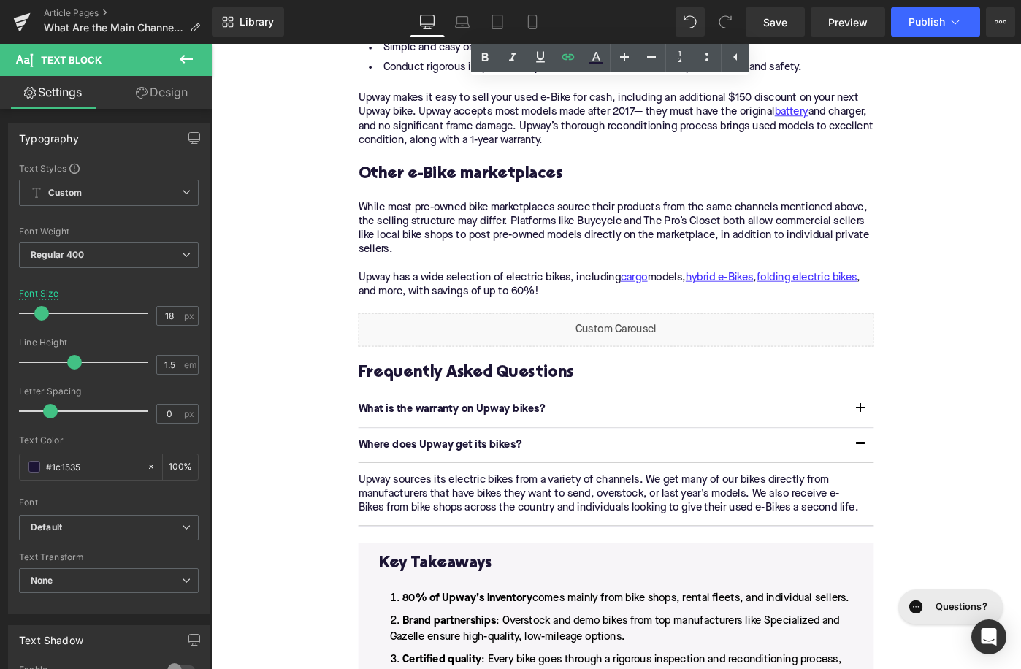
scroll to position [2268, 0]
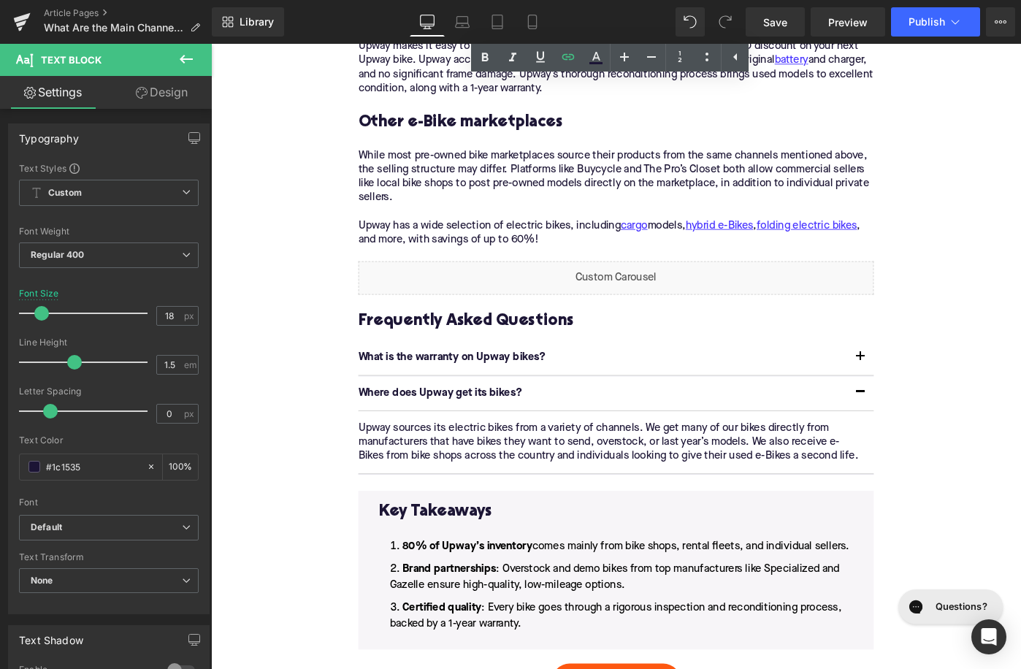
click at [470, 335] on h3 "Frequently Asked Questions" at bounding box center [653, 346] width 562 height 23
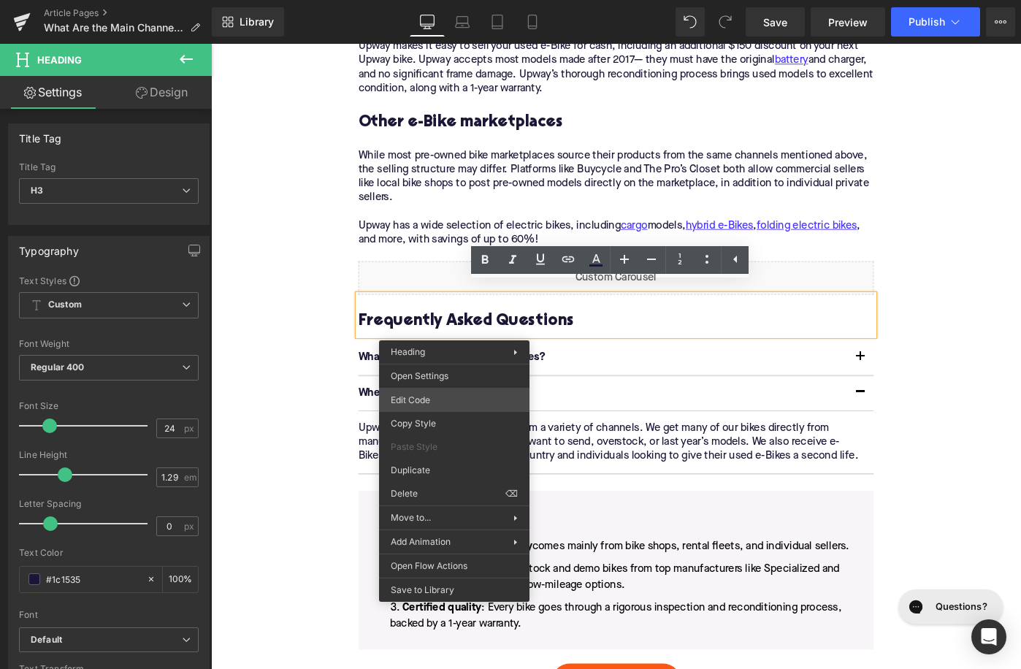
click at [440, 0] on div "Accordion You are previewing how the will restyle your page. You can not edit E…" at bounding box center [510, 0] width 1021 height 0
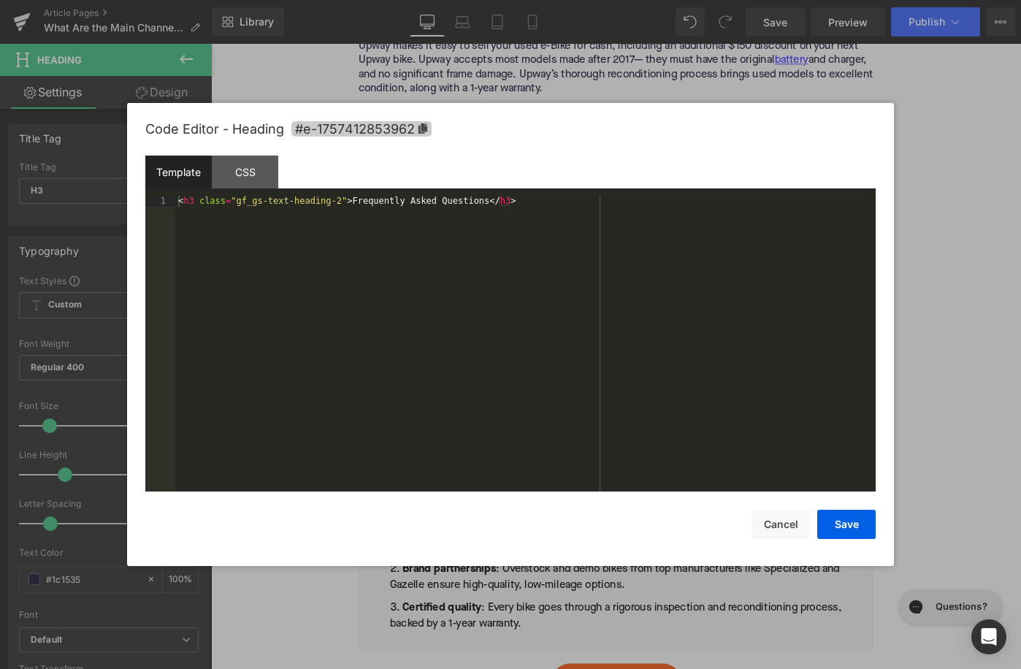
click at [403, 123] on span "#e-1757412853962" at bounding box center [361, 128] width 140 height 15
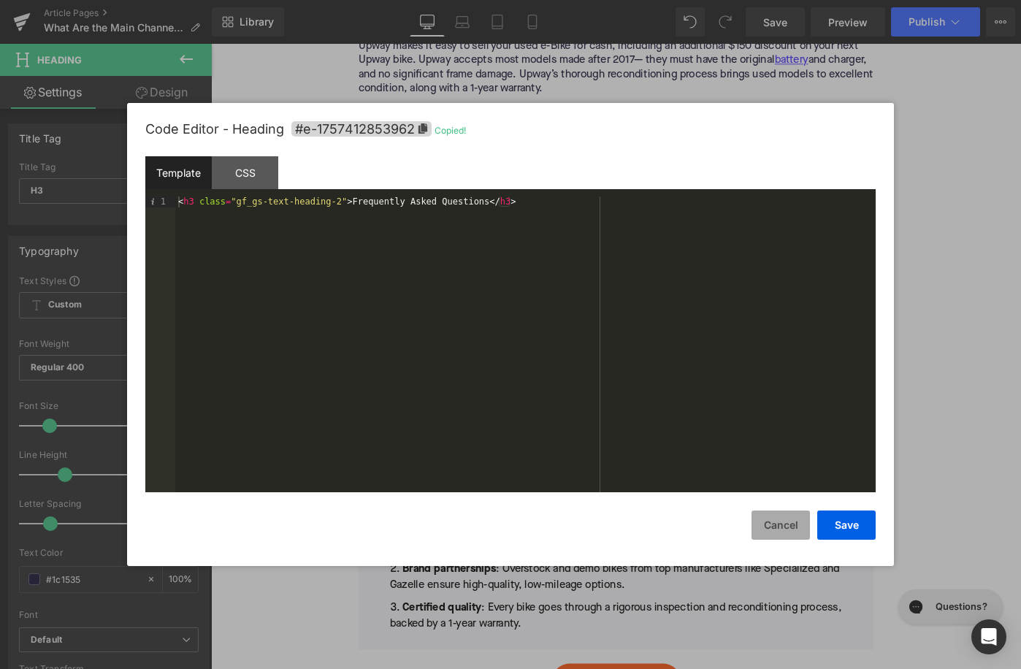
click at [779, 513] on button "Cancel" at bounding box center [780, 524] width 58 height 29
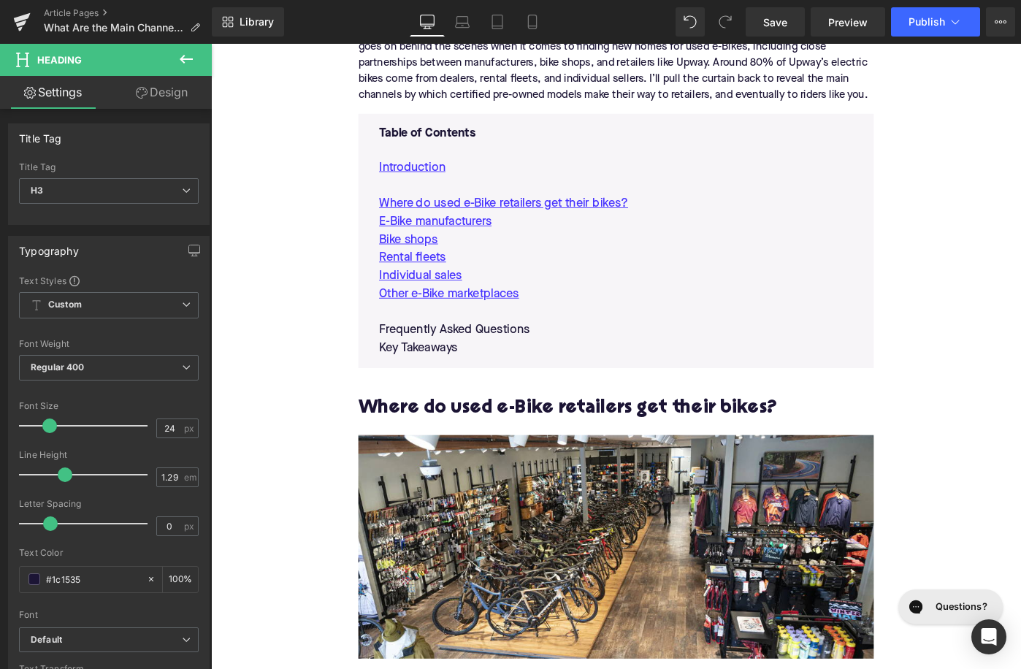
scroll to position [762, 0]
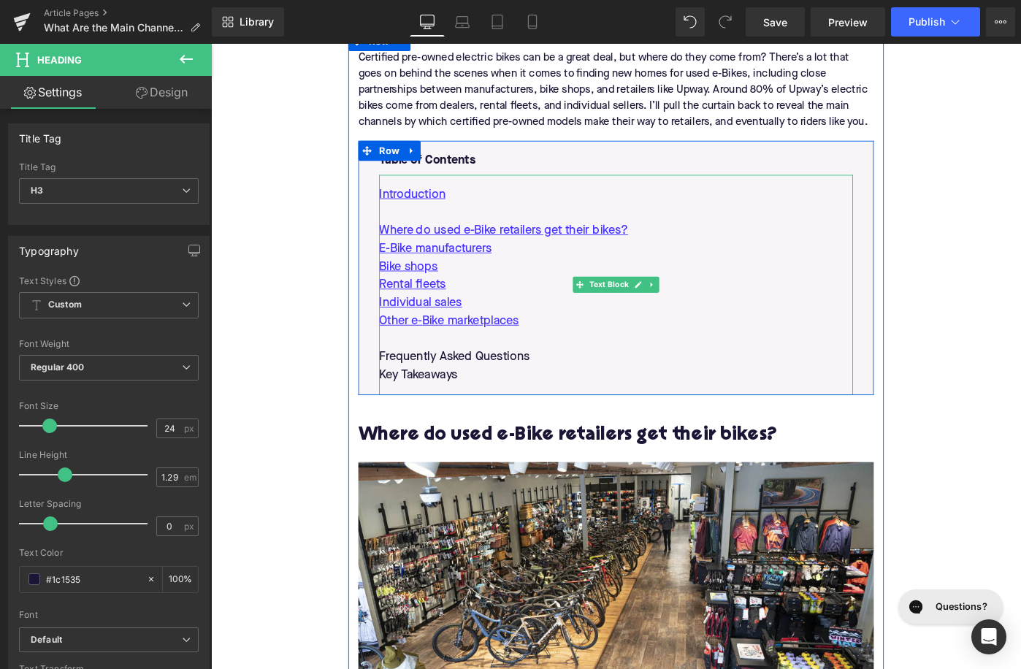
click at [488, 379] on p "Frequently Asked Questions" at bounding box center [652, 386] width 517 height 20
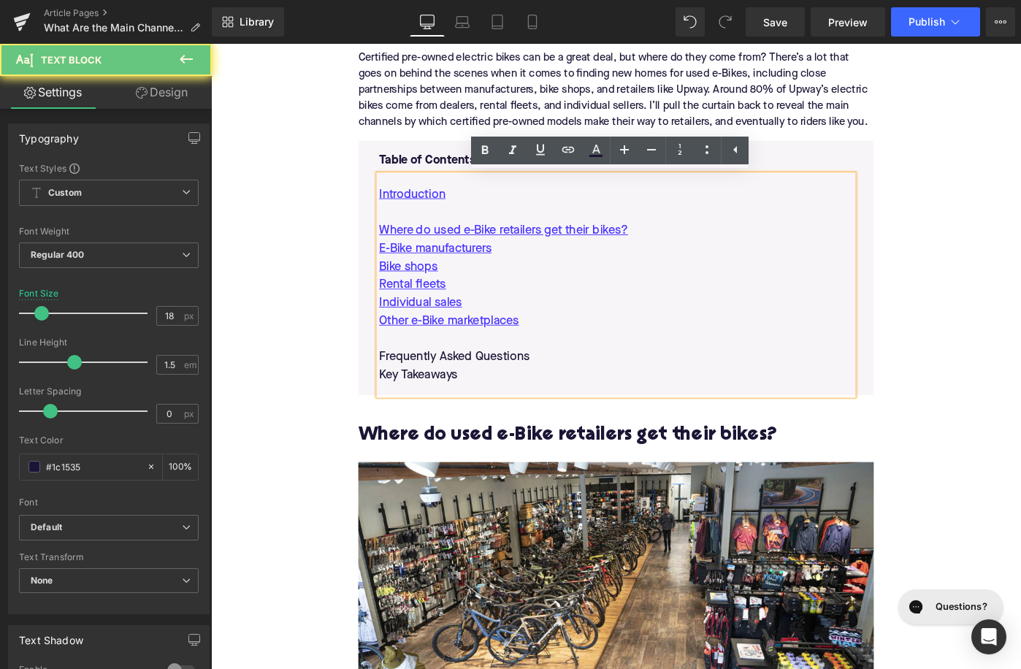
click at [488, 379] on p "Frequently Asked Questions" at bounding box center [652, 386] width 517 height 20
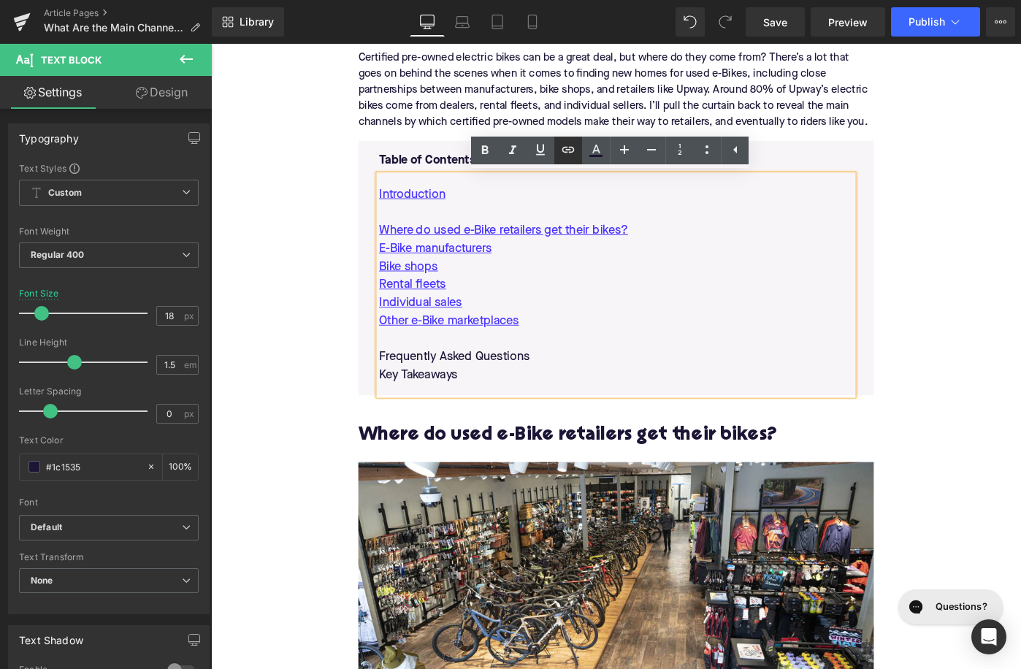
click at [562, 144] on icon at bounding box center [568, 150] width 18 height 18
click at [503, 377] on input "text" at bounding box center [501, 368] width 225 height 37
paste input "#e-1757412853962"
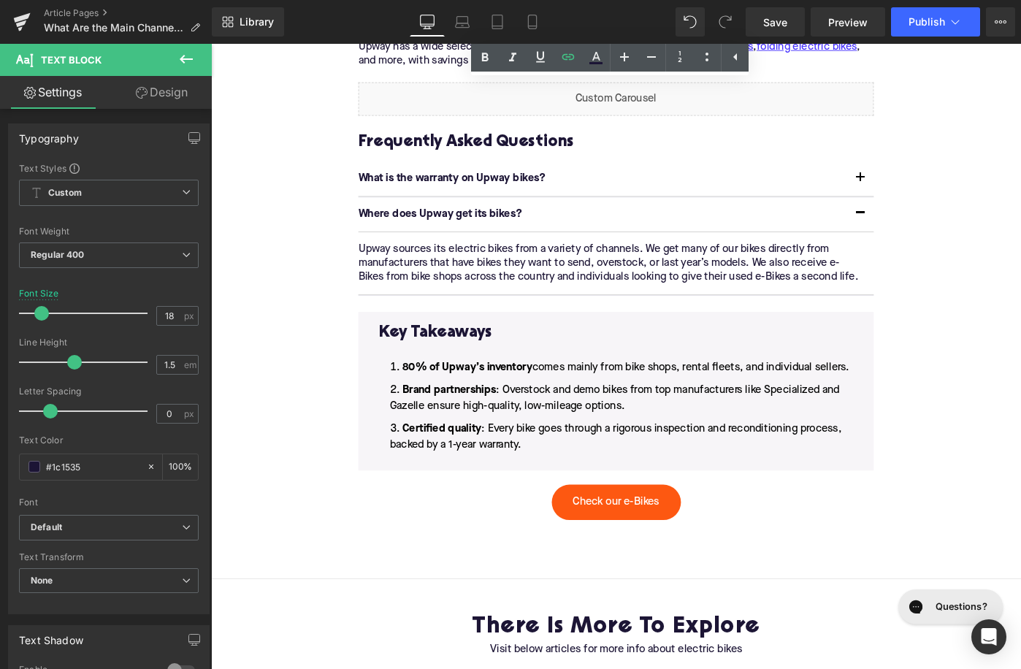
scroll to position [2510, 0]
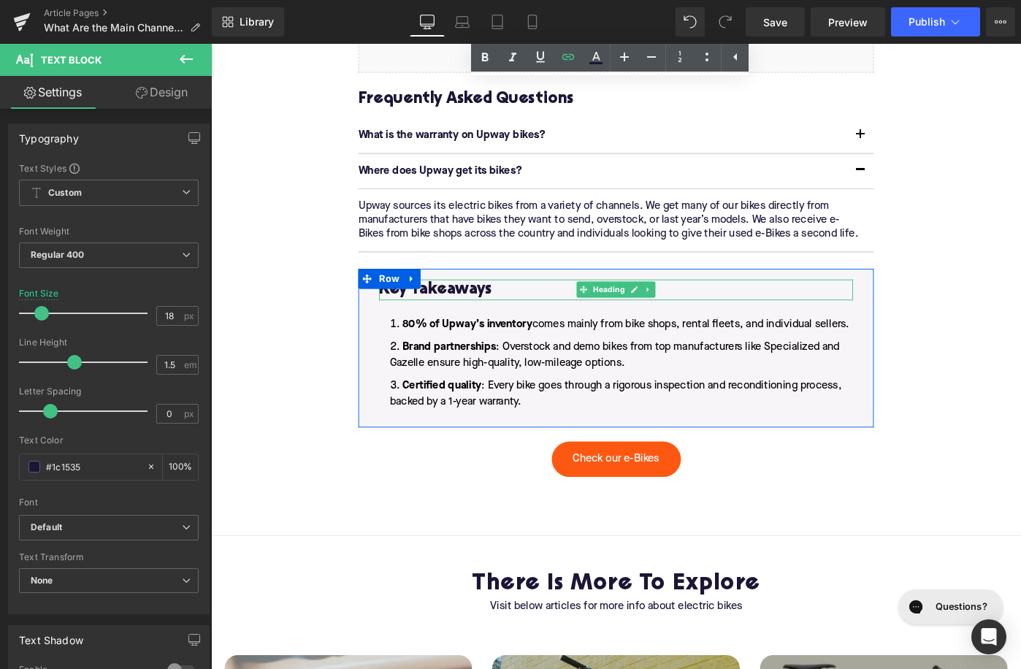
click at [461, 301] on h3 "Key Takeaways" at bounding box center [652, 312] width 517 height 23
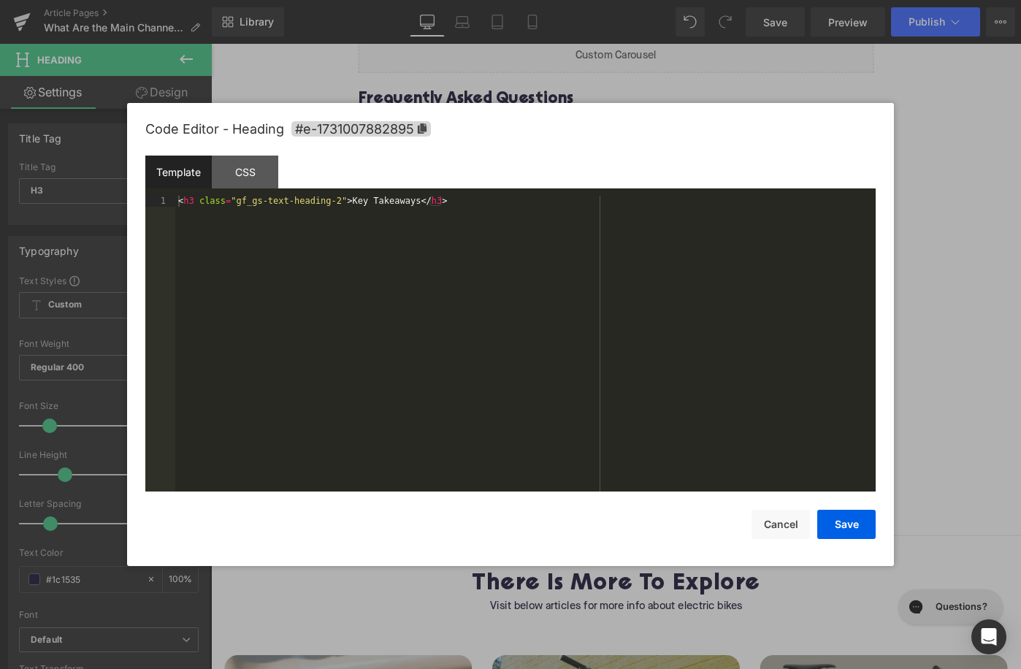
click at [443, 0] on div "Accordion You are previewing how the will restyle your page. You can not edit E…" at bounding box center [510, 0] width 1021 height 0
click at [405, 138] on div "Code Editor - Heading #e-1731007882895" at bounding box center [510, 129] width 730 height 53
click at [405, 126] on span "#e-1731007882895" at bounding box center [360, 128] width 139 height 15
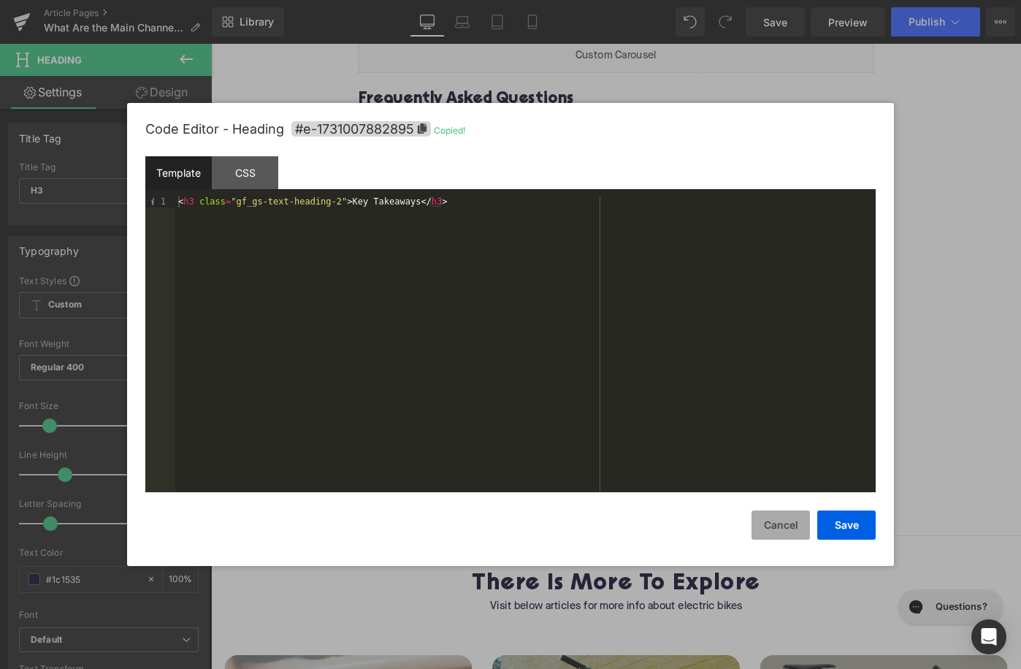
click at [781, 529] on button "Cancel" at bounding box center [780, 524] width 58 height 29
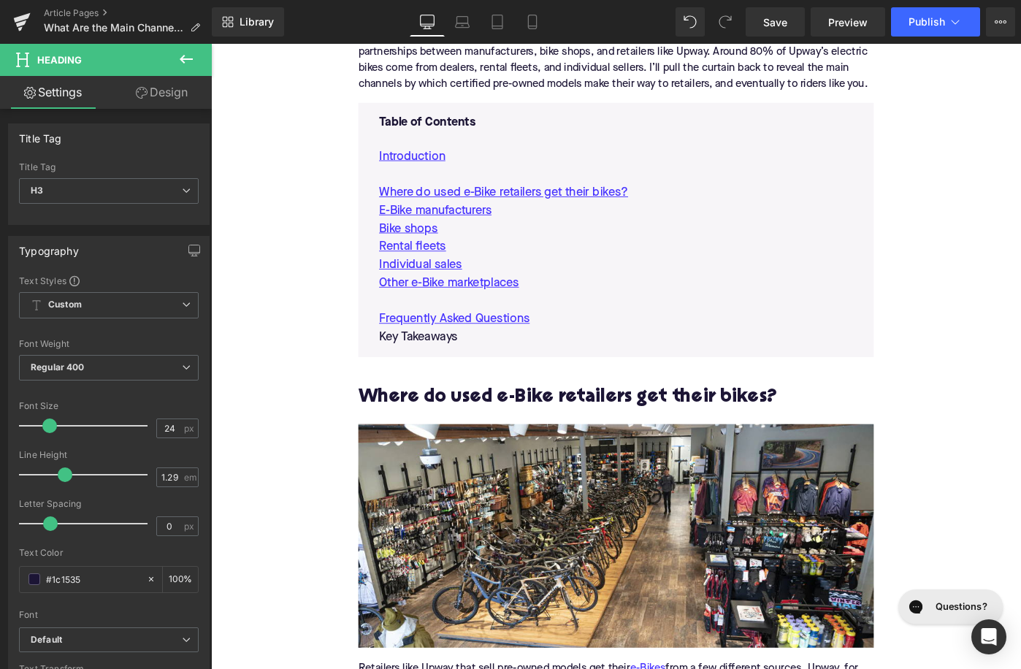
scroll to position [789, 0]
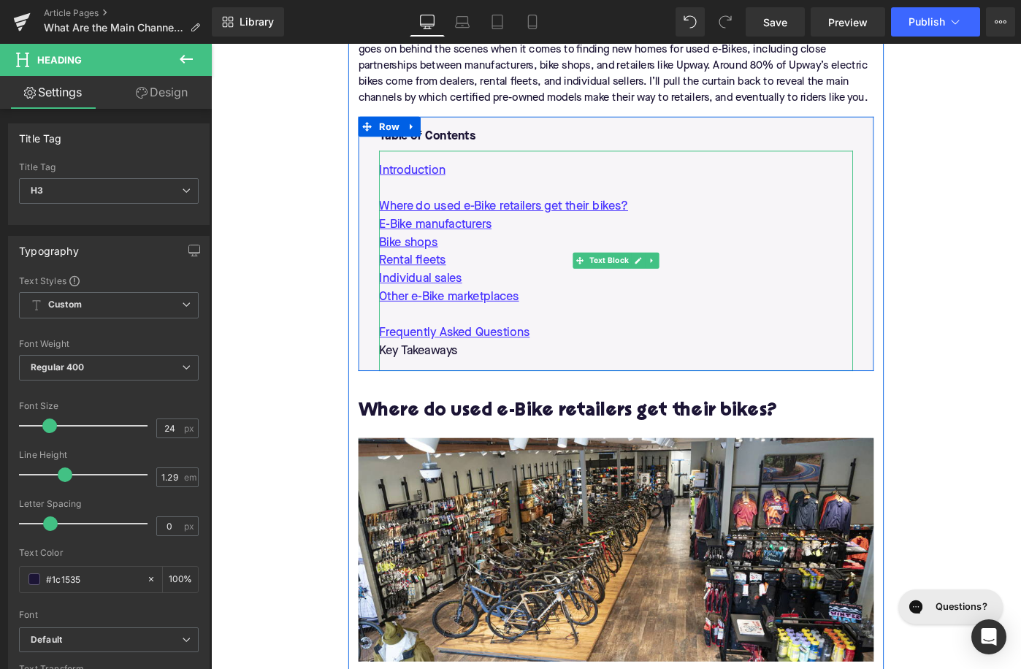
click at [463, 385] on p "Key Takeaways" at bounding box center [652, 380] width 517 height 20
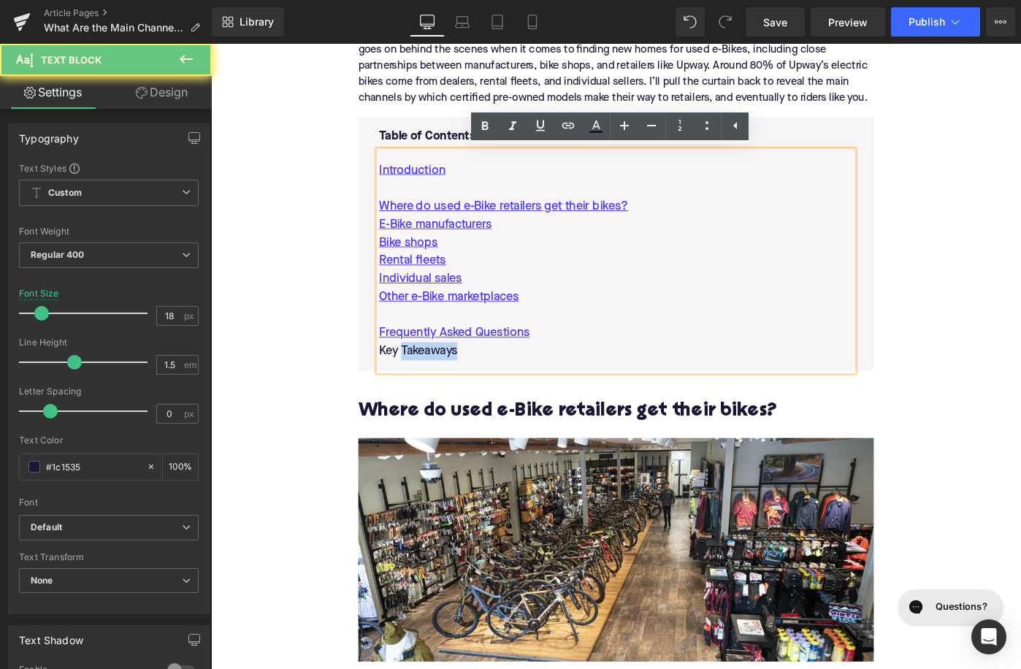
click at [463, 385] on p "Key Takeaways" at bounding box center [652, 380] width 517 height 20
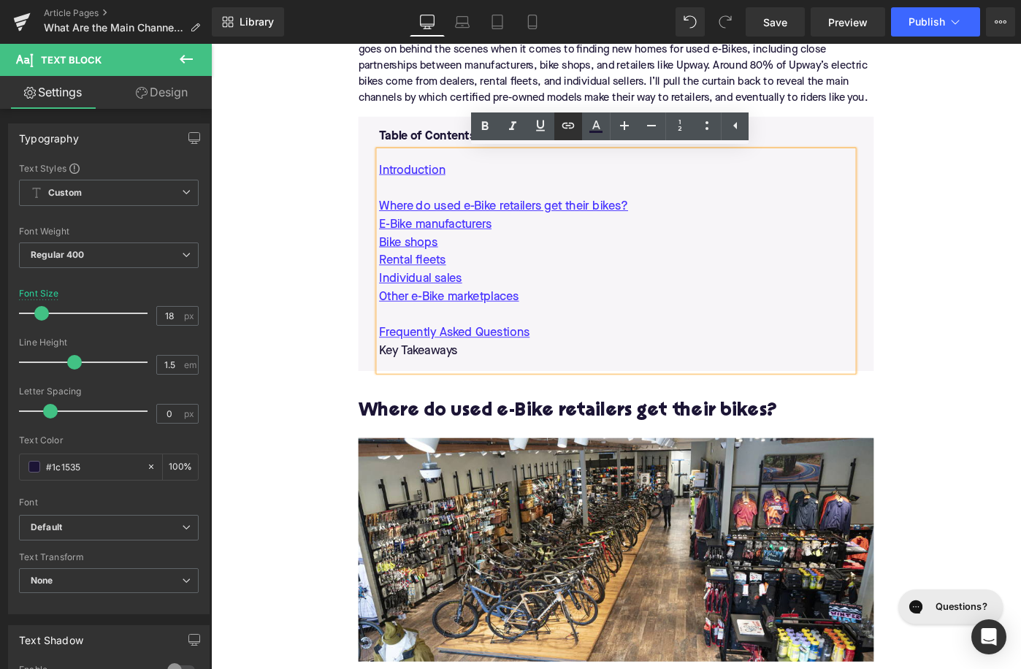
click at [571, 137] on link at bounding box center [568, 126] width 28 height 28
click at [522, 380] on input "text" at bounding box center [501, 379] width 225 height 37
paste input "#e-1731007882895"
type input "#e-1731007882895"
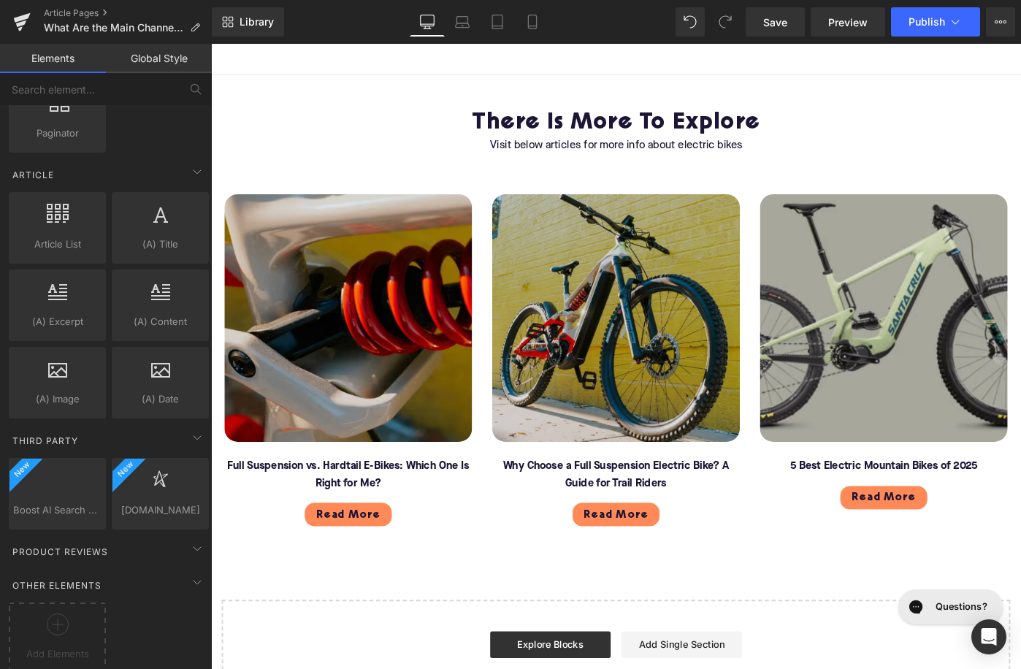
scroll to position [3106, 0]
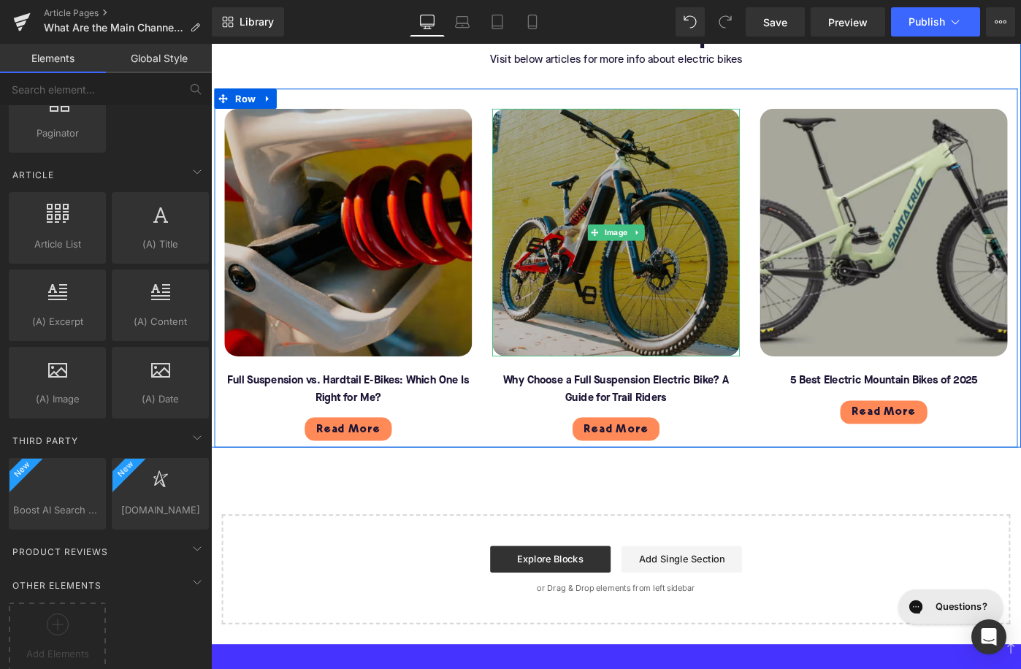
click at [671, 285] on img at bounding box center [653, 250] width 270 height 270
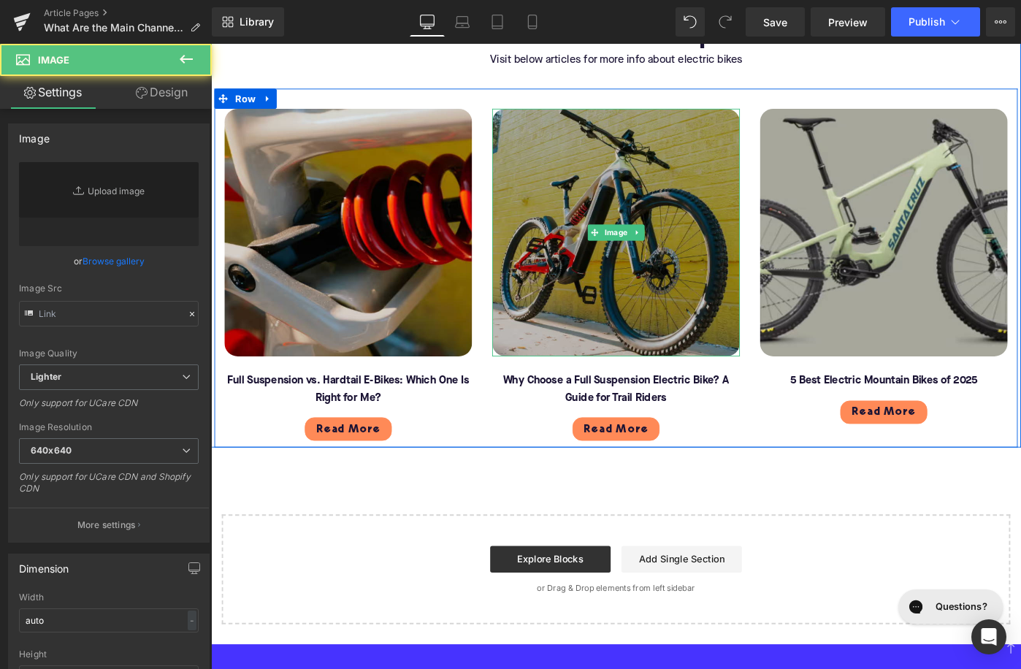
type input "https://ucarecdn.com/f80a04dd-fbe4-4136-ba7d-ecf329be4cd0/-/format/auto/-/previ…"
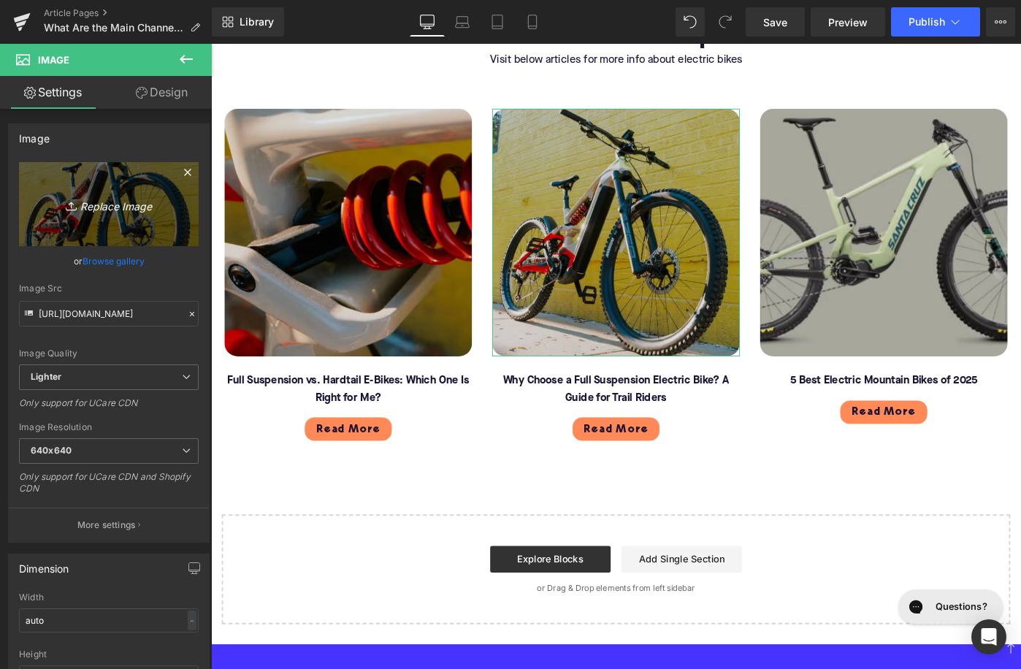
click at [113, 199] on icon "Replace Image" at bounding box center [108, 204] width 117 height 18
type input "C:\fakepath\Blog - More to explore(118).png"
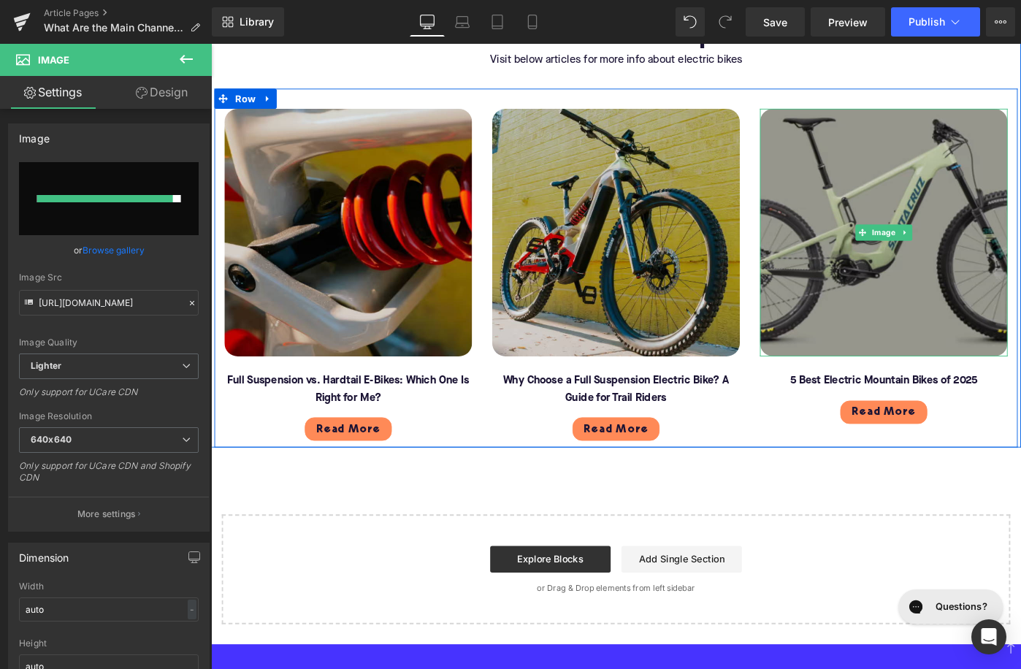
type input "https://ucarecdn.com/628dc019-510c-4219-9029-07ecf512d3b9/-/format/auto/-/previ…"
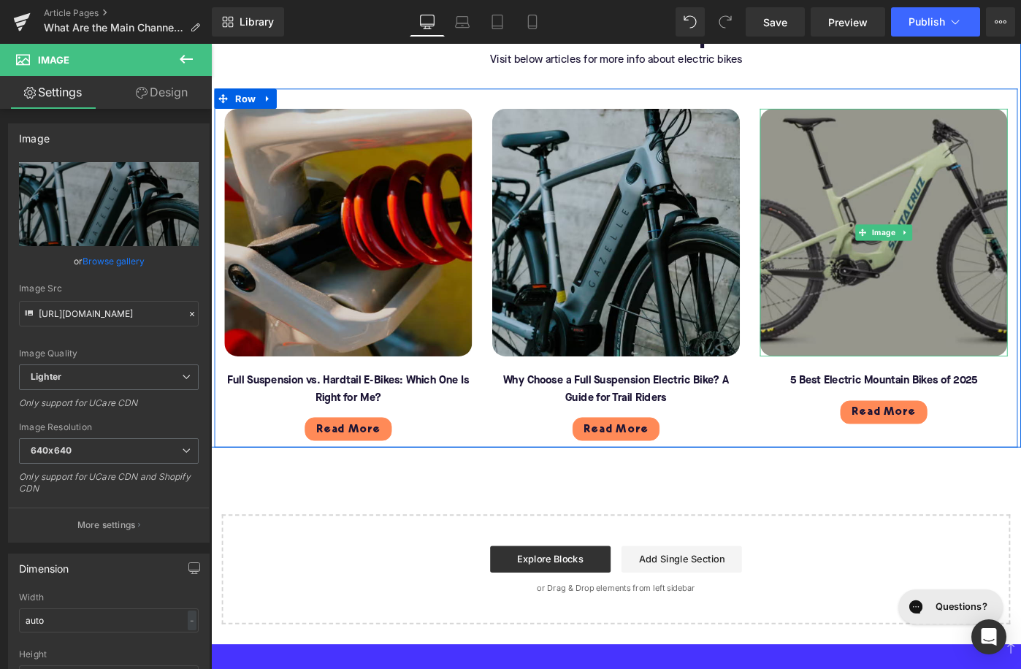
click at [926, 303] on img at bounding box center [945, 250] width 270 height 270
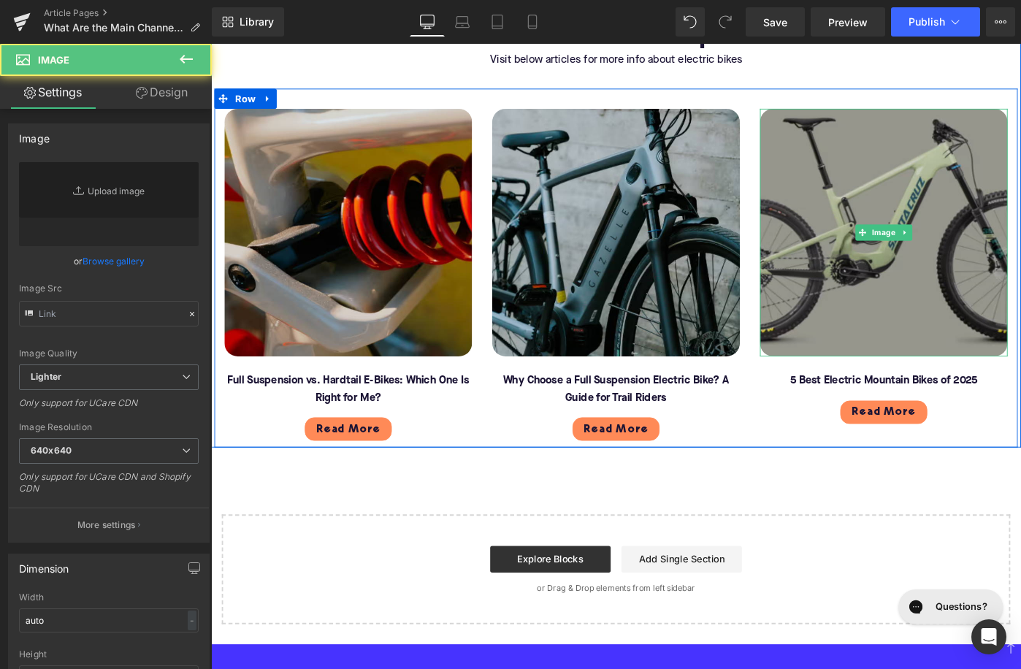
type input "https://ucarecdn.com/13a26ed0-aa9e-42d0-af5b-88da346b2a76/-/format/auto/-/previ…"
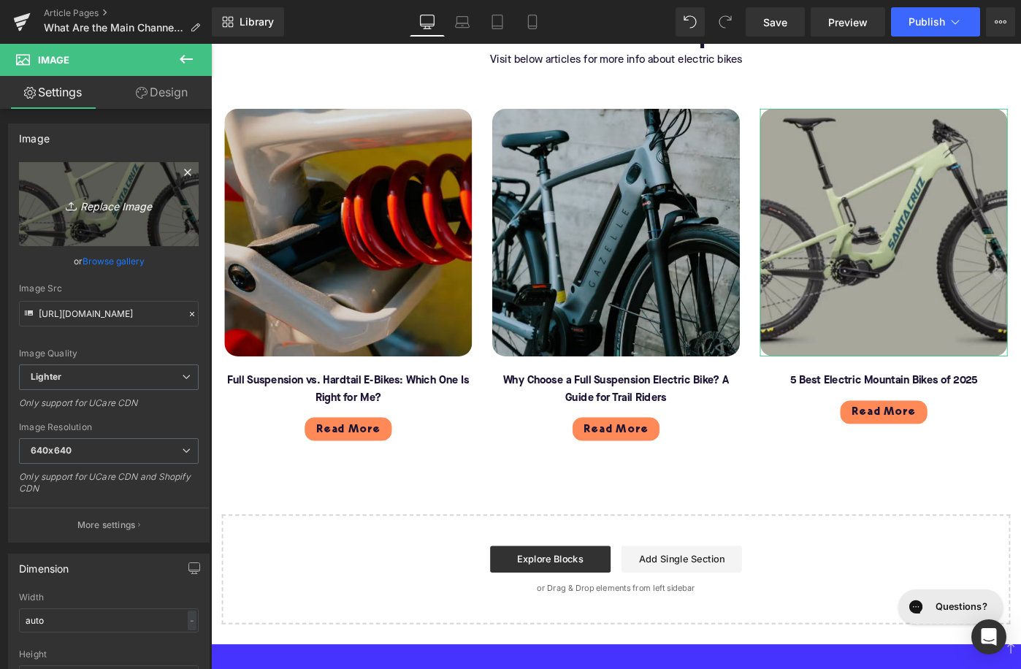
click at [176, 222] on link "Replace Image" at bounding box center [109, 204] width 180 height 84
type input "C:\fakepath\Blog - More to explore(119).png"
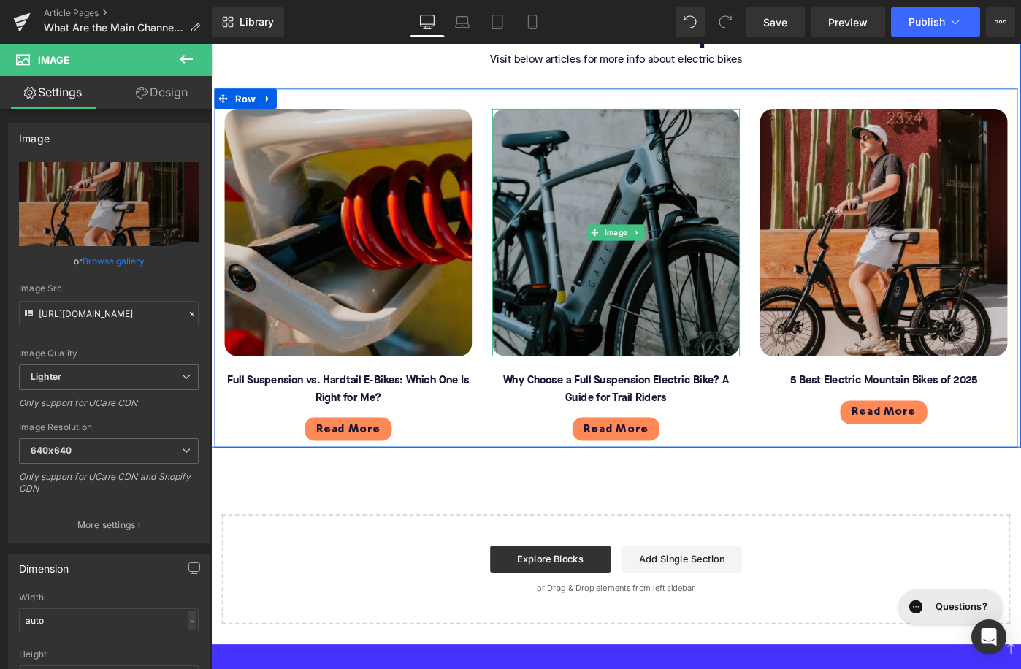
type input "https://ucarecdn.com/80690374-32bd-47ba-a930-63b40f41cac5/-/format/auto/-/previ…"
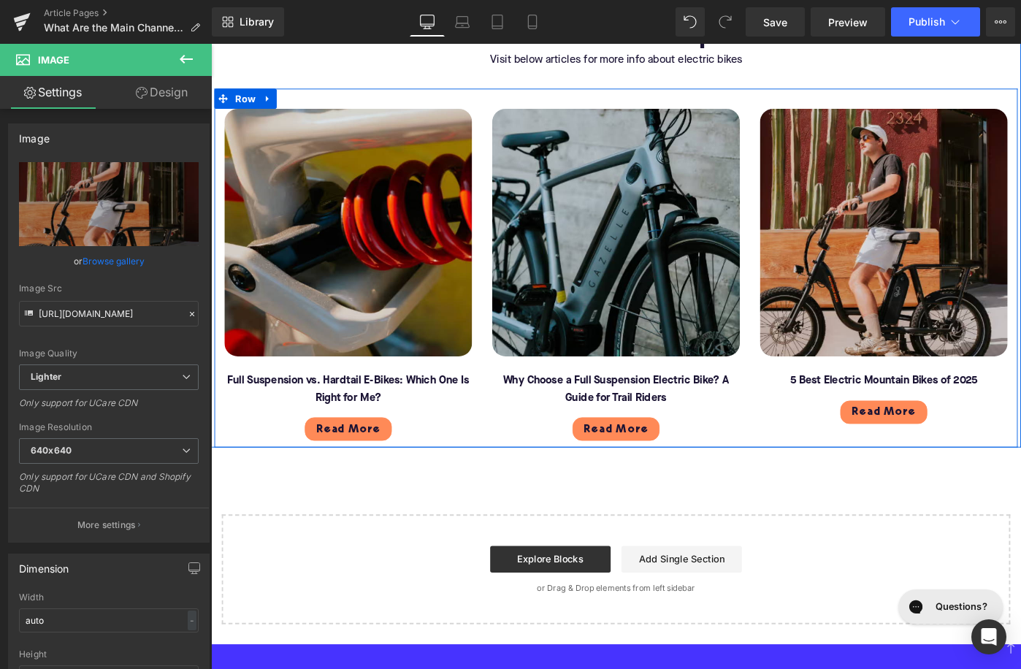
click at [888, 405] on font "5 Best Electric Mountain Bikes of 2025" at bounding box center [945, 411] width 204 height 12
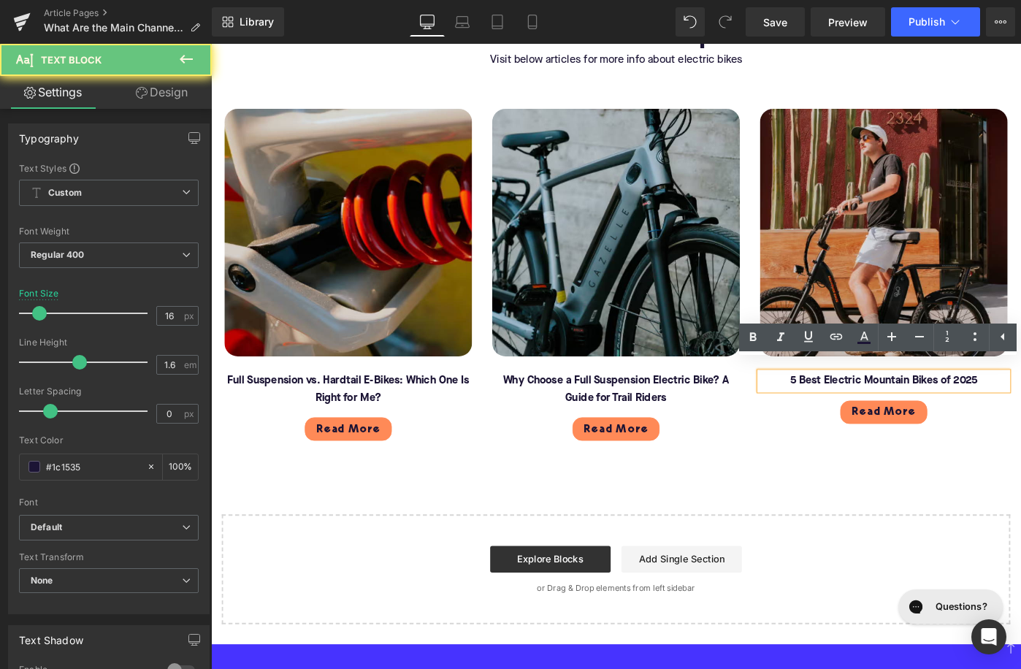
click at [888, 405] on font "5 Best Electric Mountain Bikes of 2025" at bounding box center [945, 411] width 204 height 12
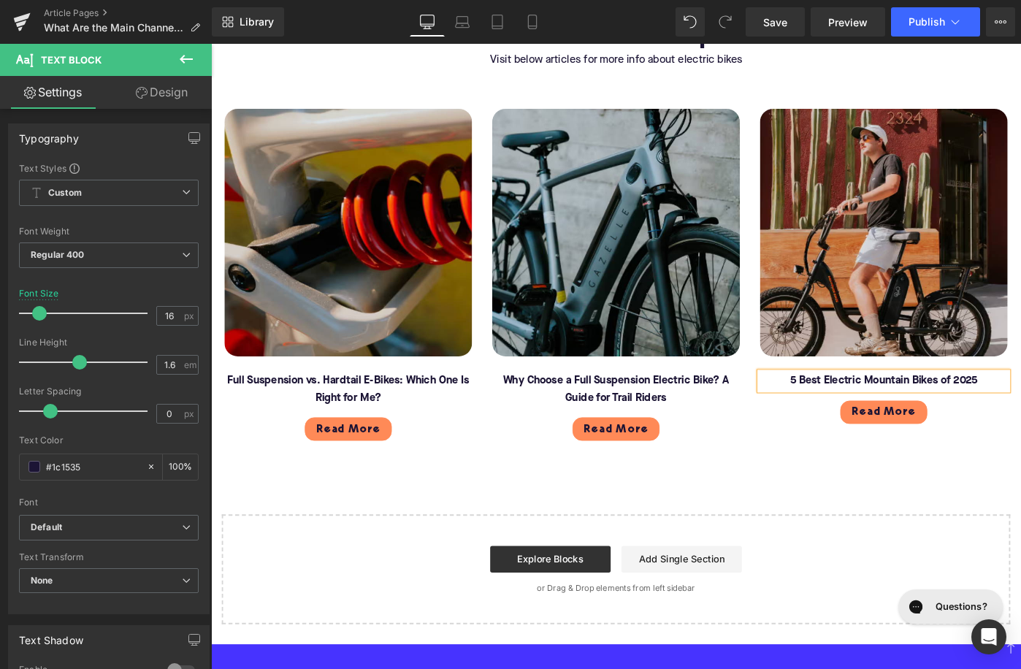
paste div
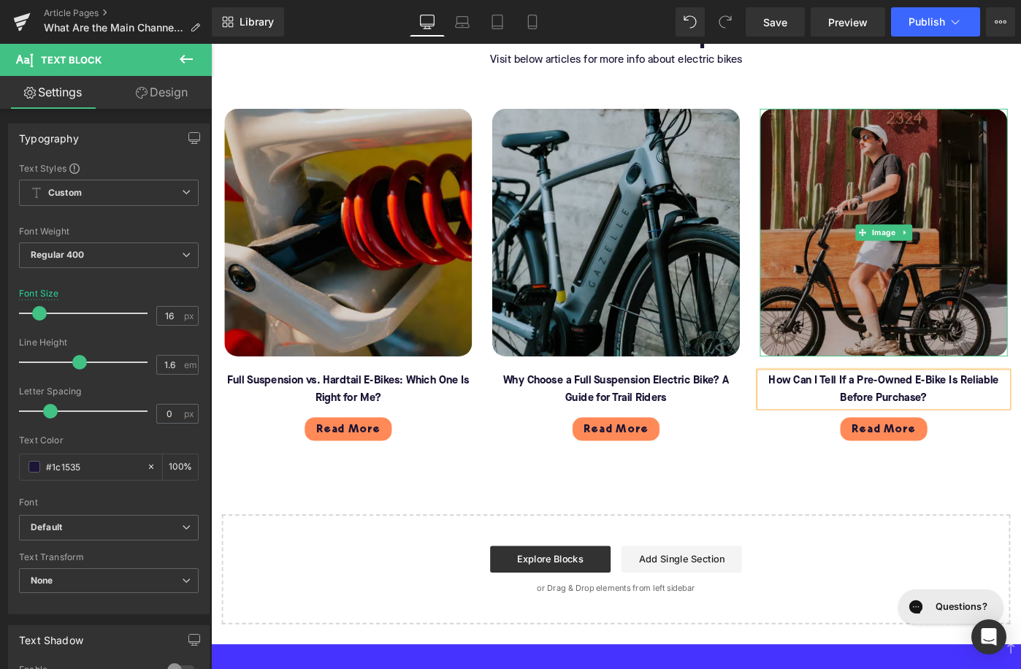
click at [872, 244] on img at bounding box center [945, 250] width 270 height 270
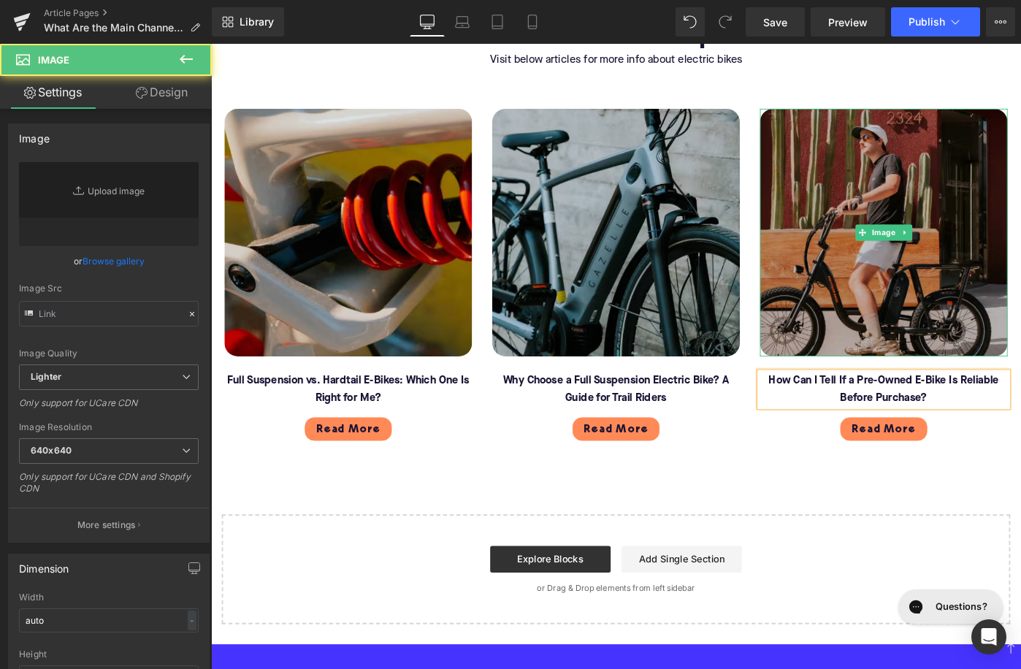
type input "https://ucarecdn.com/80690374-32bd-47ba-a930-63b40f41cac5/-/format/auto/-/previ…"
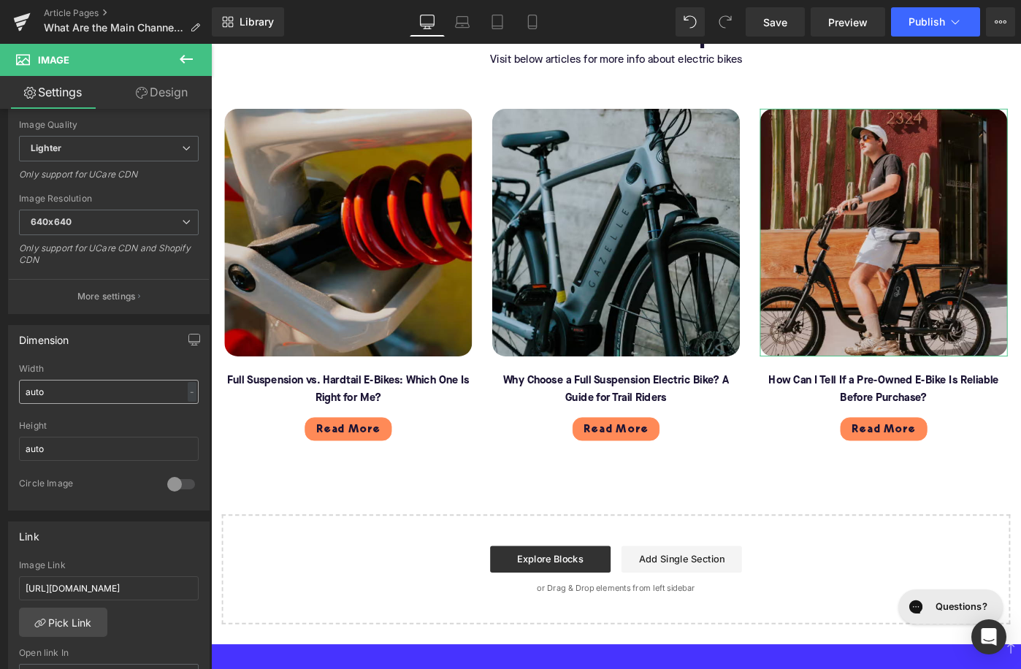
scroll to position [386, 0]
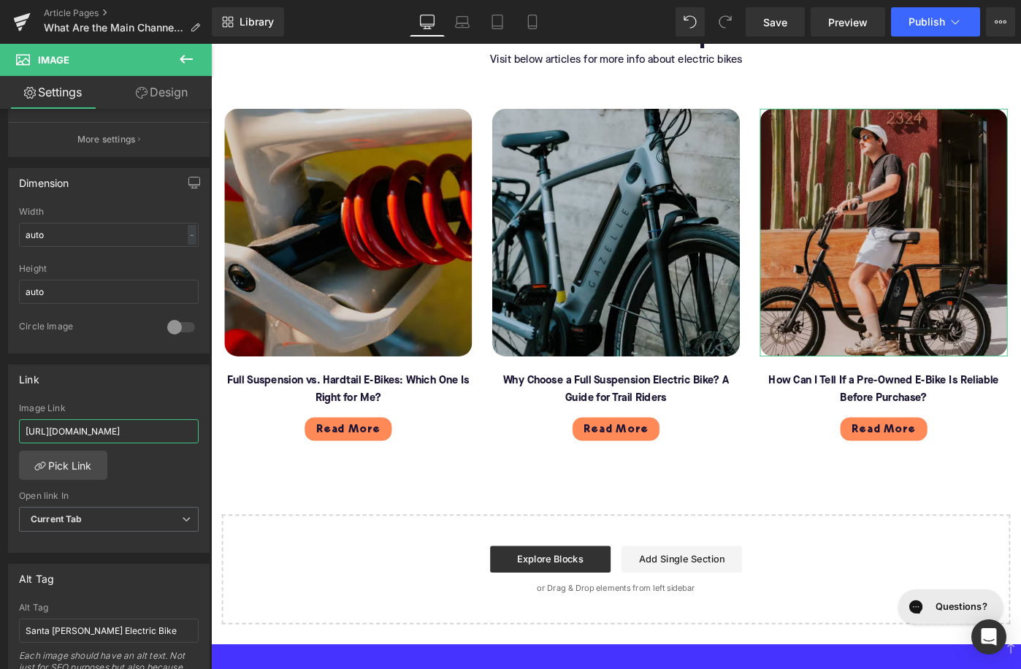
click at [61, 427] on input "https://upway.co/blogs/news/5-best-electric-mountain-bikes" at bounding box center [109, 431] width 180 height 24
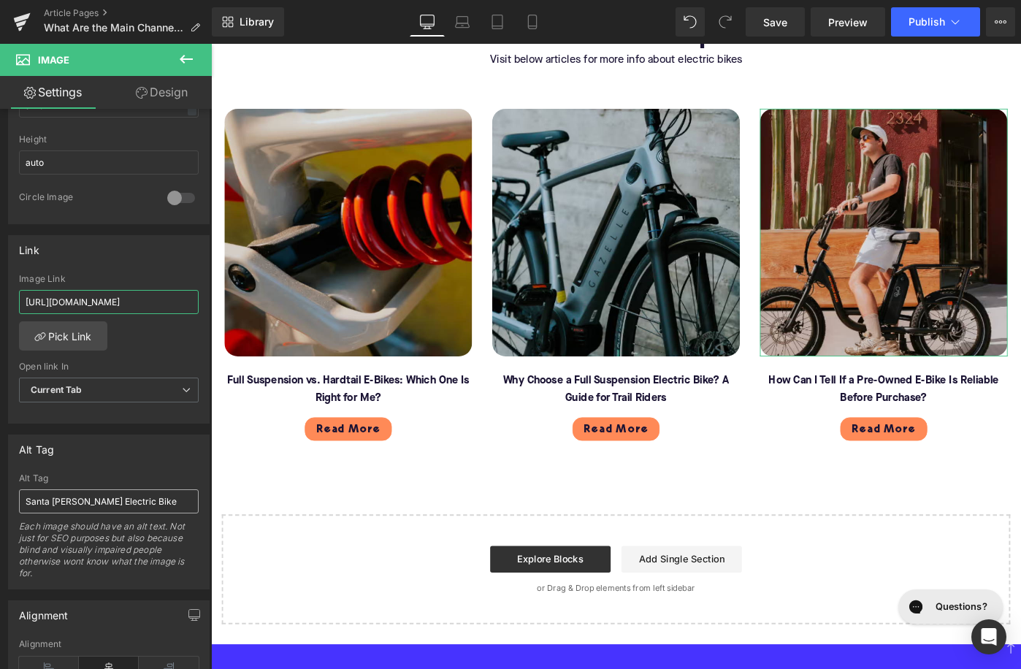
type input "[URL][DOMAIN_NAME]"
click at [102, 501] on input "Santa Cruz Electric Bike" at bounding box center [109, 501] width 180 height 24
type input "Rider on RadRunner electric bike on sidewalk"
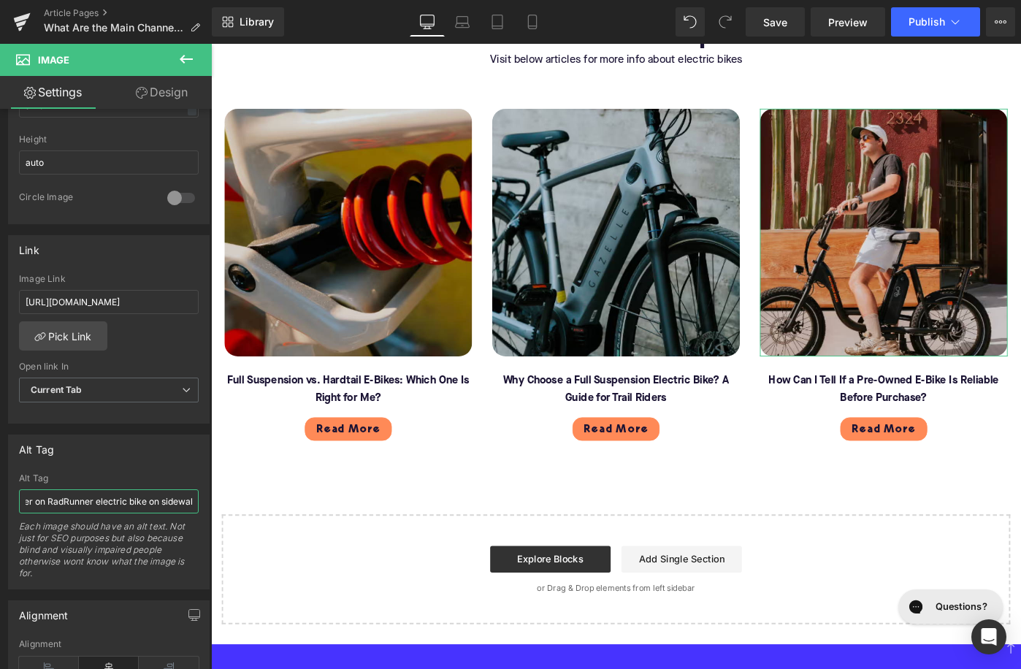
scroll to position [0, 20]
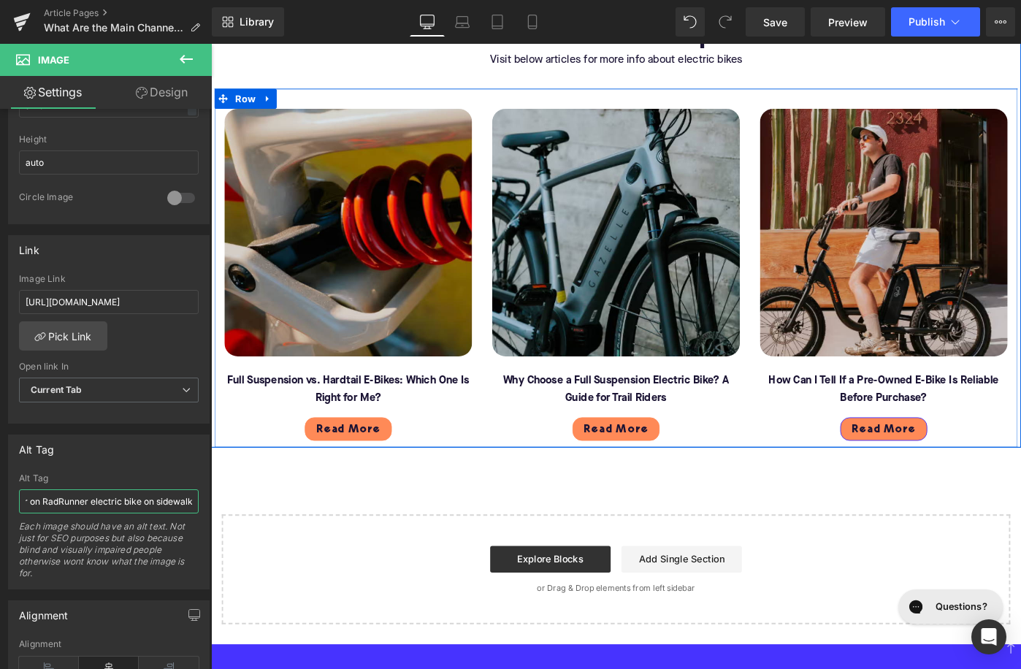
click at [948, 456] on span "Button" at bounding box center [945, 465] width 34 height 18
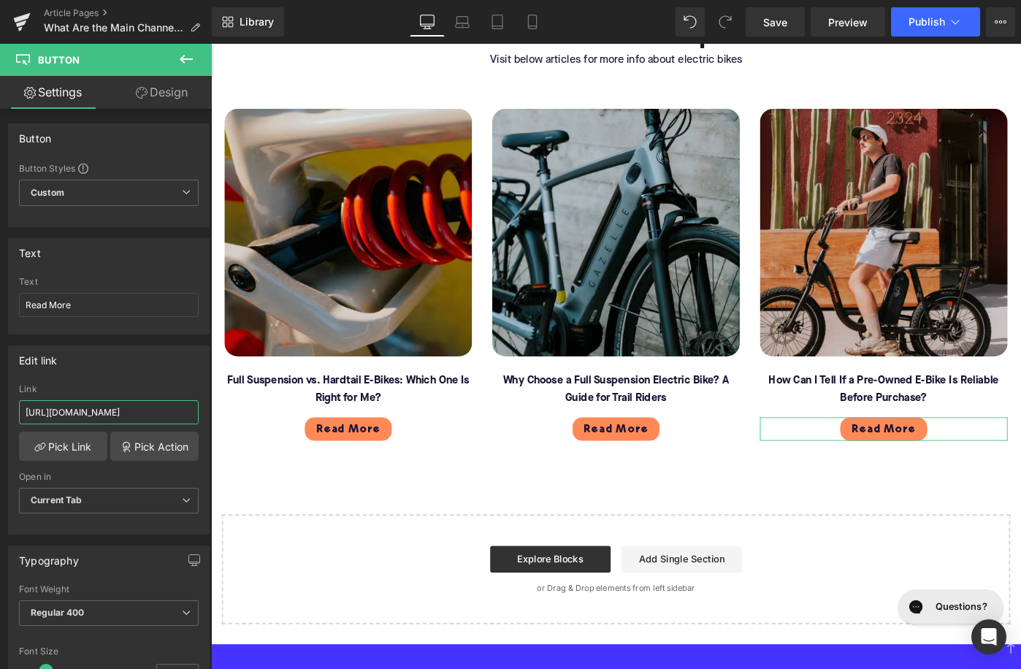
click at [97, 409] on input "https://upway.co/blogs/news/5-best-electric-mountain-bikes" at bounding box center [109, 412] width 180 height 24
paste input "how-can-i-tell-if-a-pre-owned-e-bike-is-reliable-before-purchase"
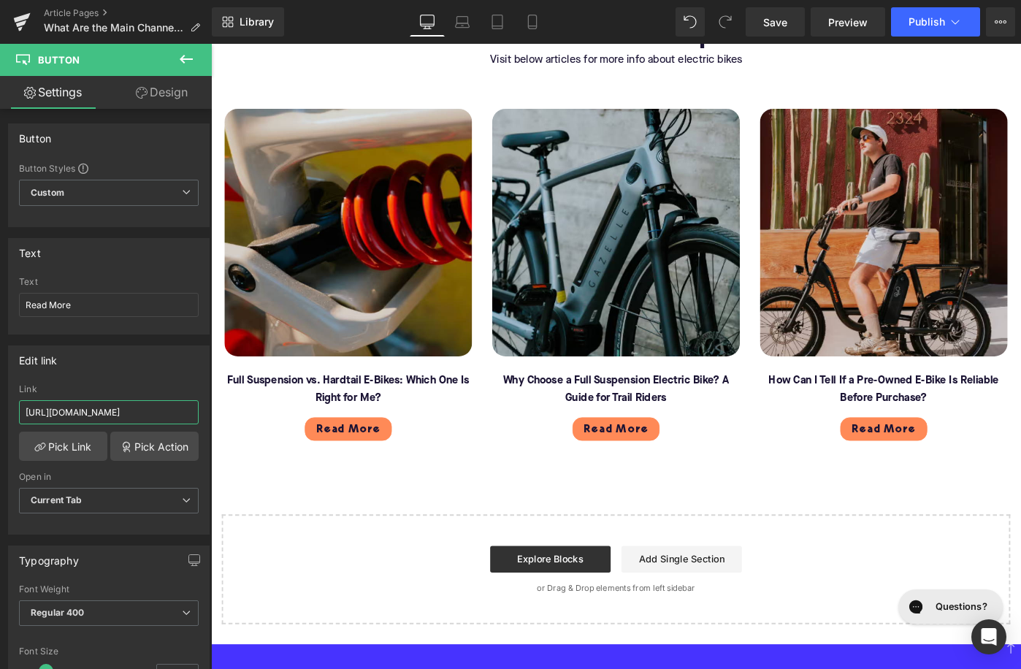
type input "[URL][DOMAIN_NAME]"
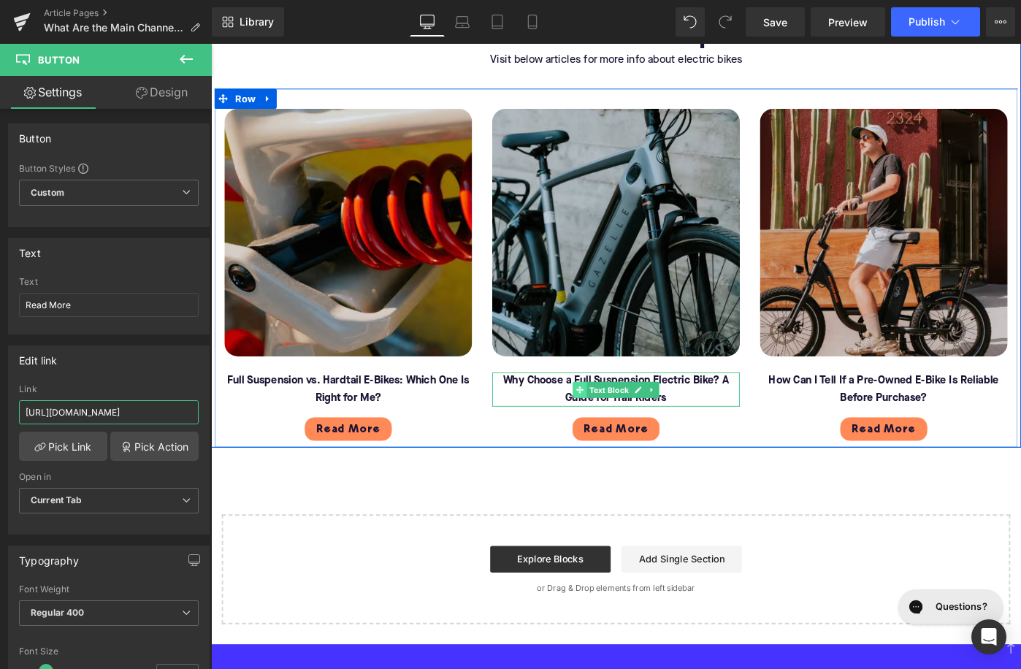
click at [619, 413] on span at bounding box center [613, 422] width 15 height 18
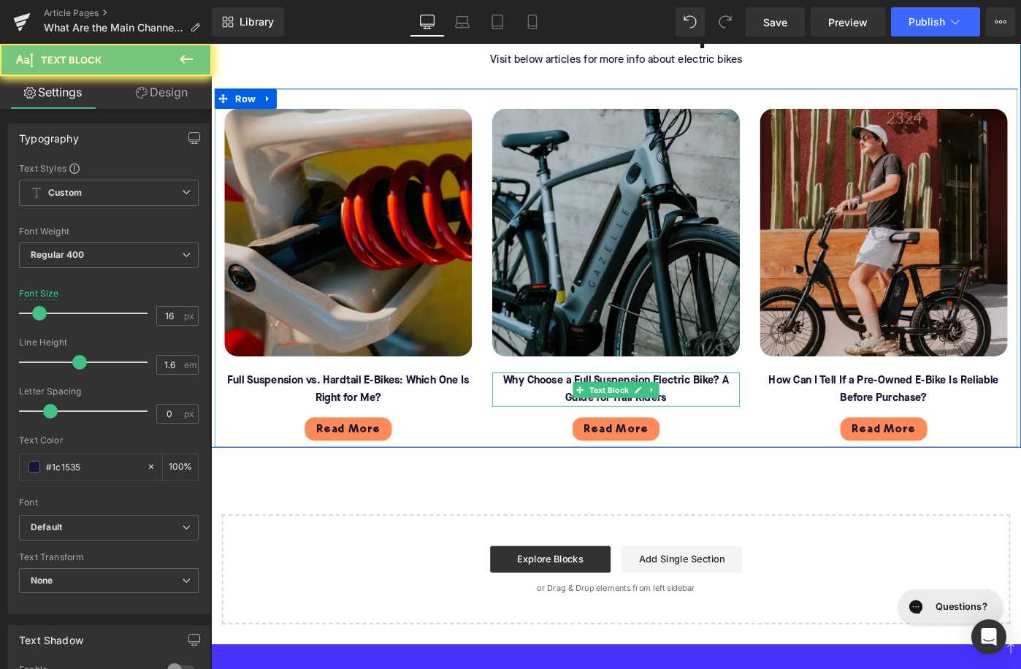
click at [590, 405] on font "Why Choose a Full Suspension Electric Bike? A Guide for Trail Riders" at bounding box center [652, 420] width 247 height 31
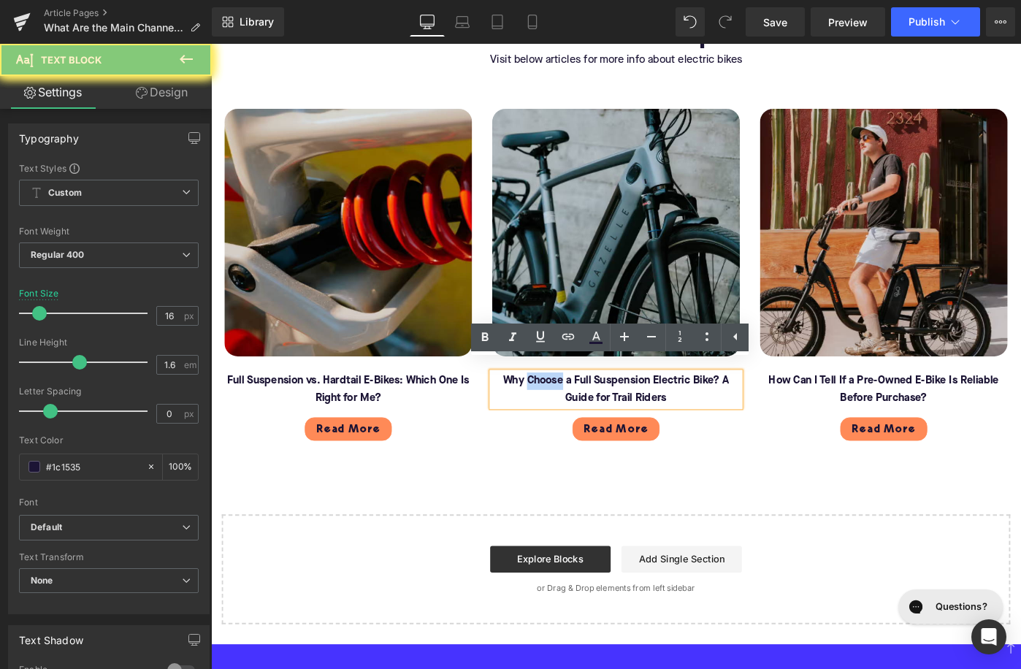
click at [590, 405] on font "Why Choose a Full Suspension Electric Bike? A Guide for Trail Riders" at bounding box center [652, 420] width 247 height 31
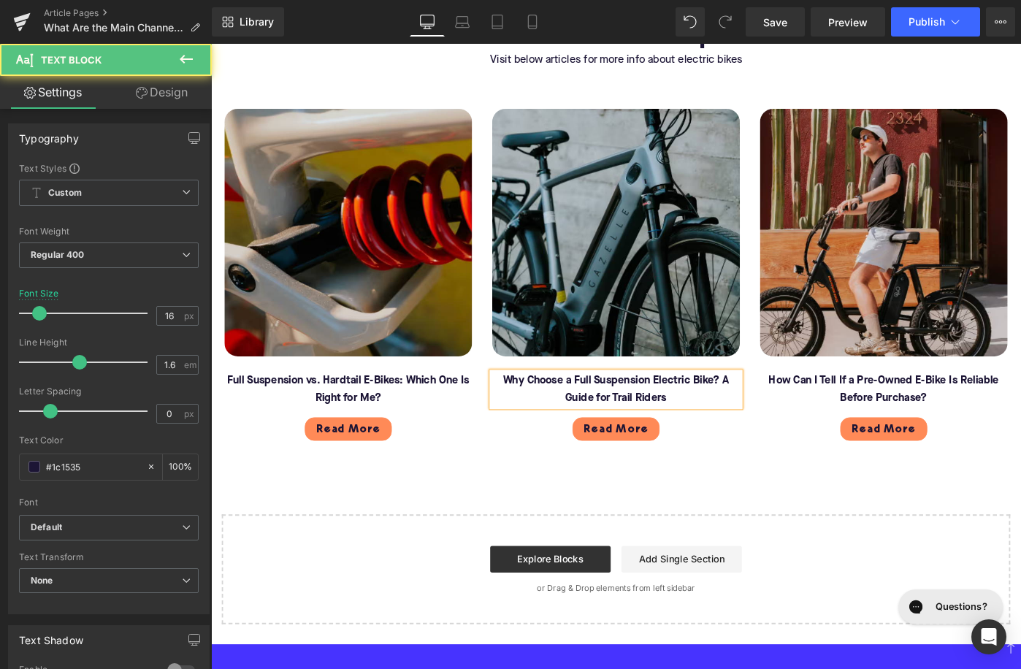
paste div
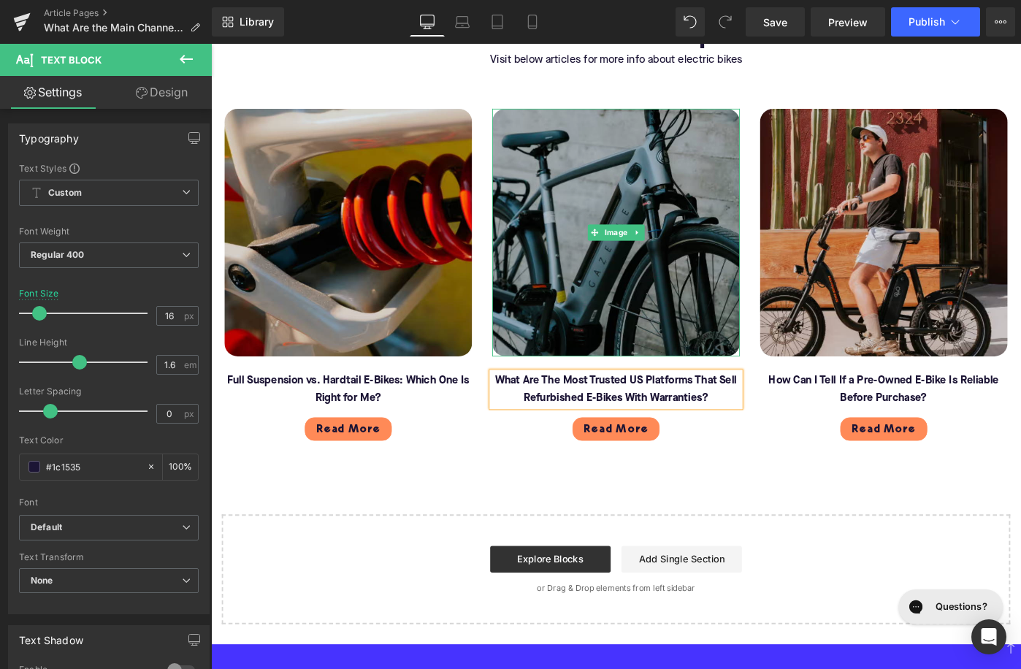
click at [562, 250] on img at bounding box center [653, 250] width 270 height 270
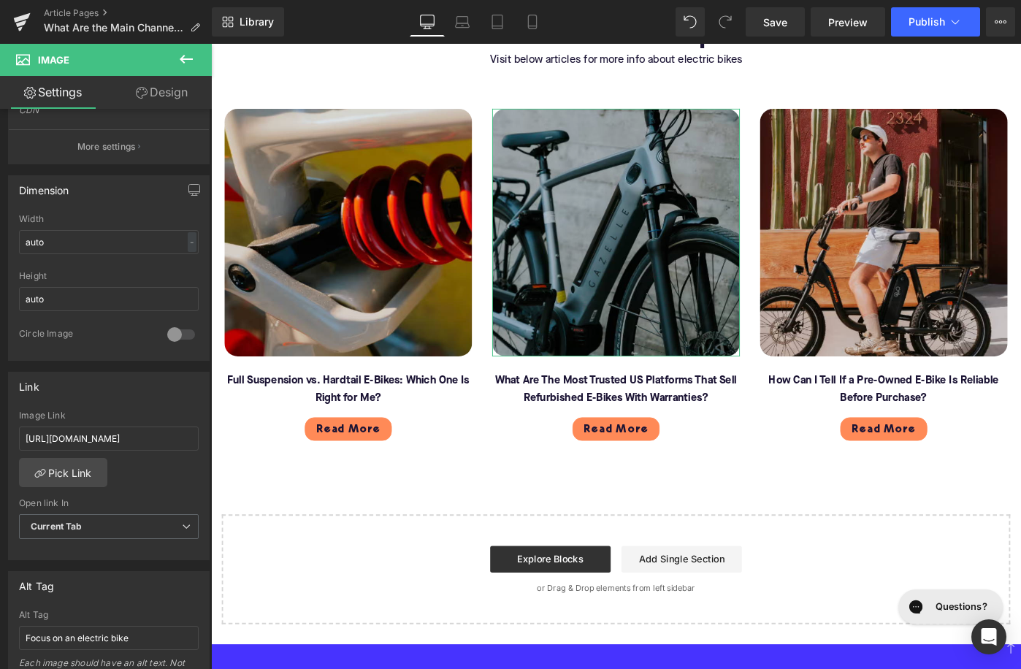
scroll to position [388, 0]
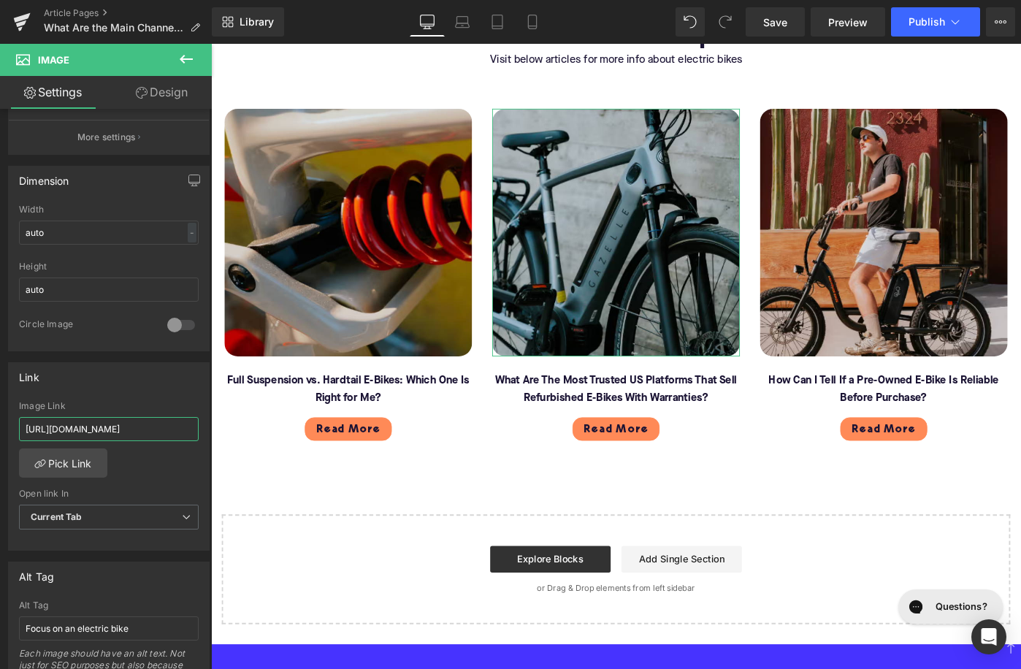
click at [71, 421] on input "https://upway.co/blogs/news/why-choose-a-full-suspension-electric-bike" at bounding box center [109, 429] width 180 height 24
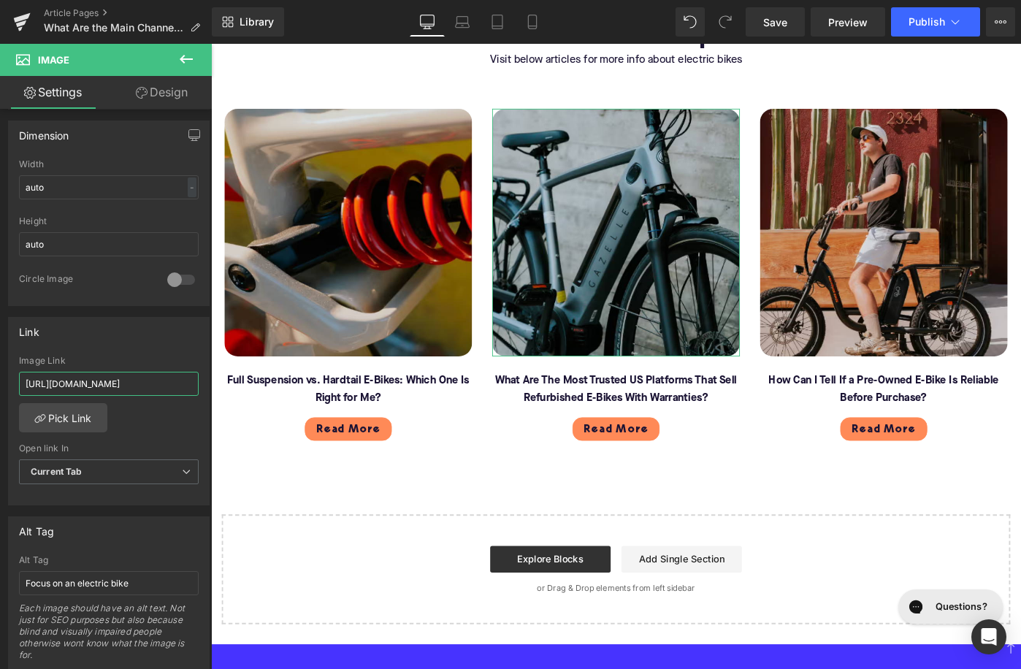
scroll to position [445, 0]
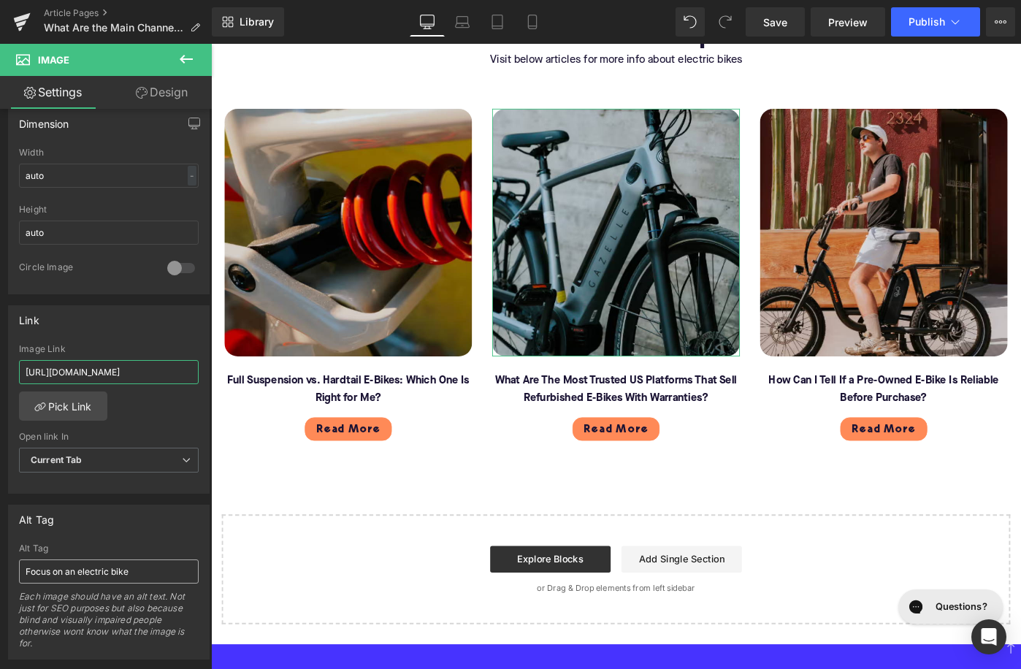
type input "https://upway.co/blogs/news/what-are-the-most-trusted-us-platforms-that-sell-re…"
click at [65, 566] on input "Focus on an electric bike" at bounding box center [109, 571] width 180 height 24
type input "Gazelle electric city bike"
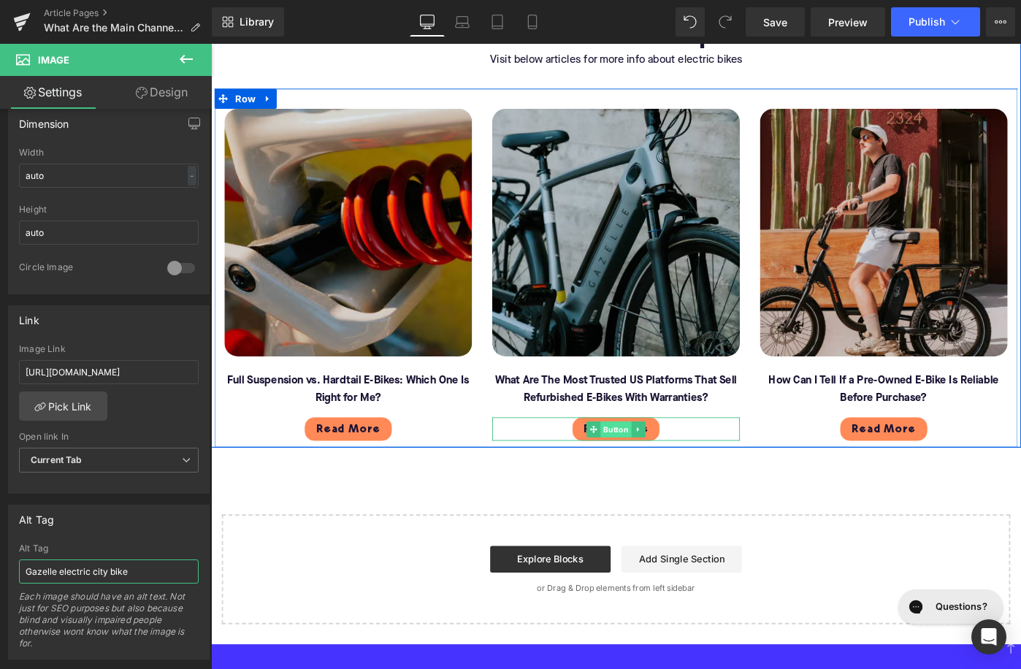
click at [641, 456] on span "Button" at bounding box center [653, 465] width 34 height 18
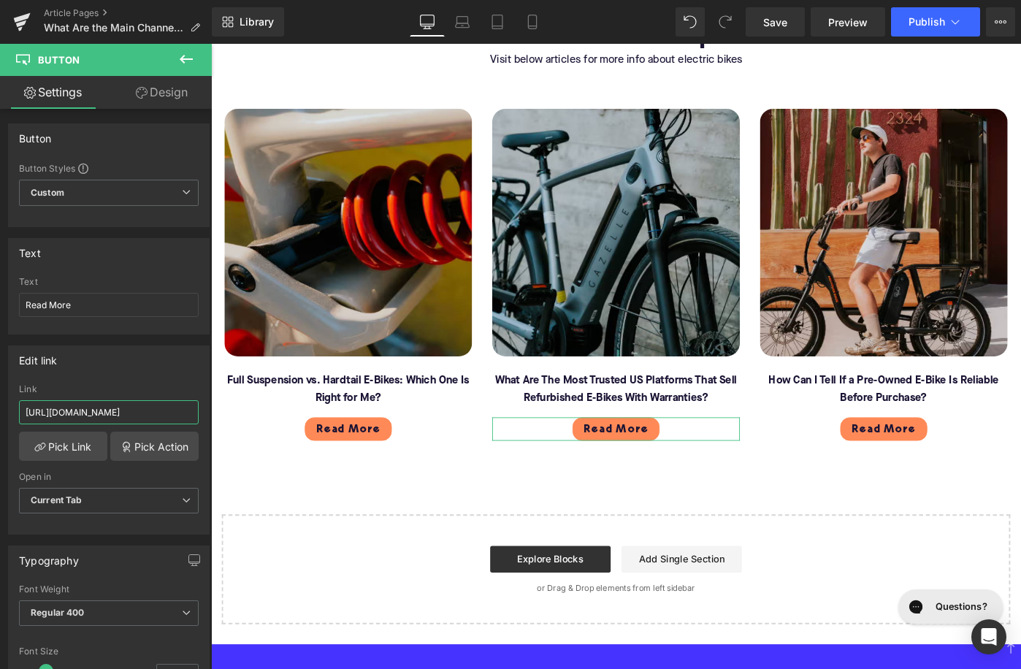
click at [106, 409] on input "https://upway.co/blogs/news/why-choose-a-full-suspension-electric-bike" at bounding box center [109, 412] width 180 height 24
paste input "at-are-the-most-trusted-us-platforms-that-sell-refurbished-e-bikes-with-warrant…"
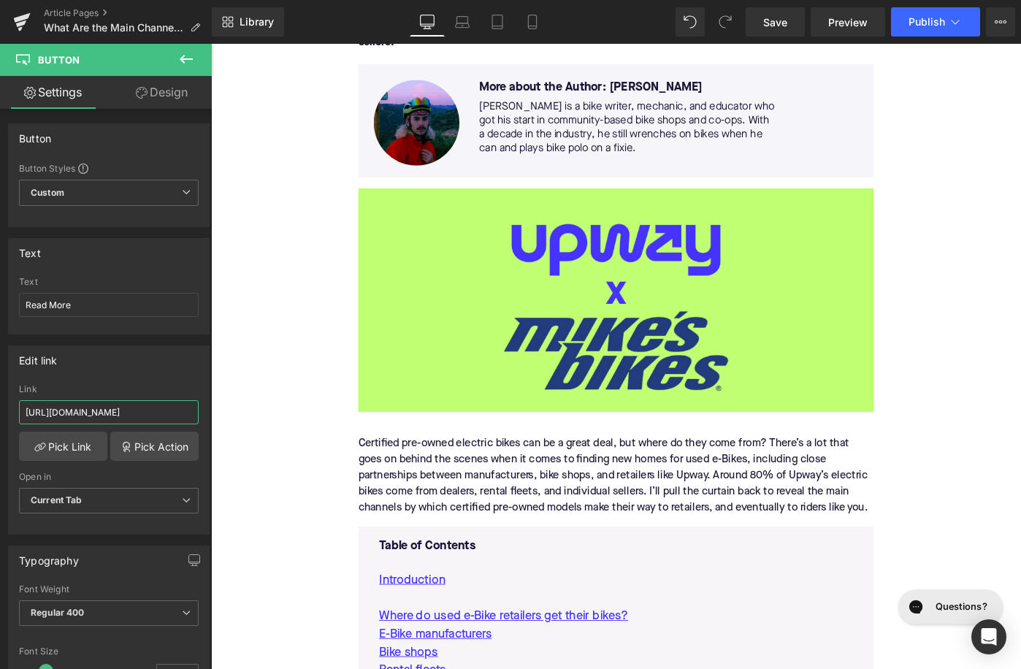
scroll to position [167, 0]
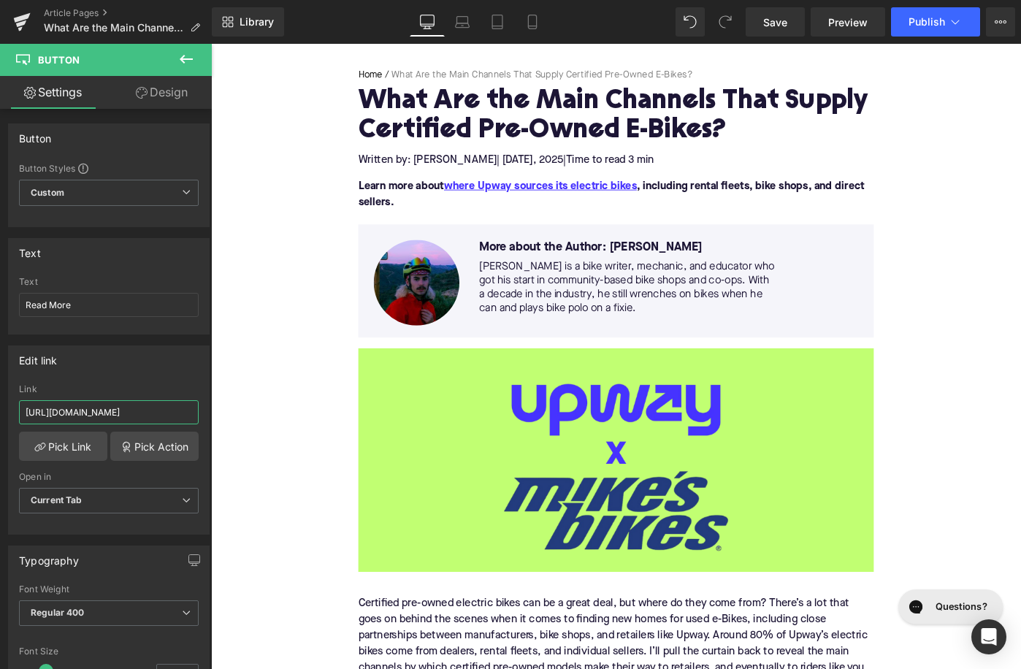
type input "https://upway.co/blogs/news/what-are-the-most-trusted-us-platforms-that-sell-re…"
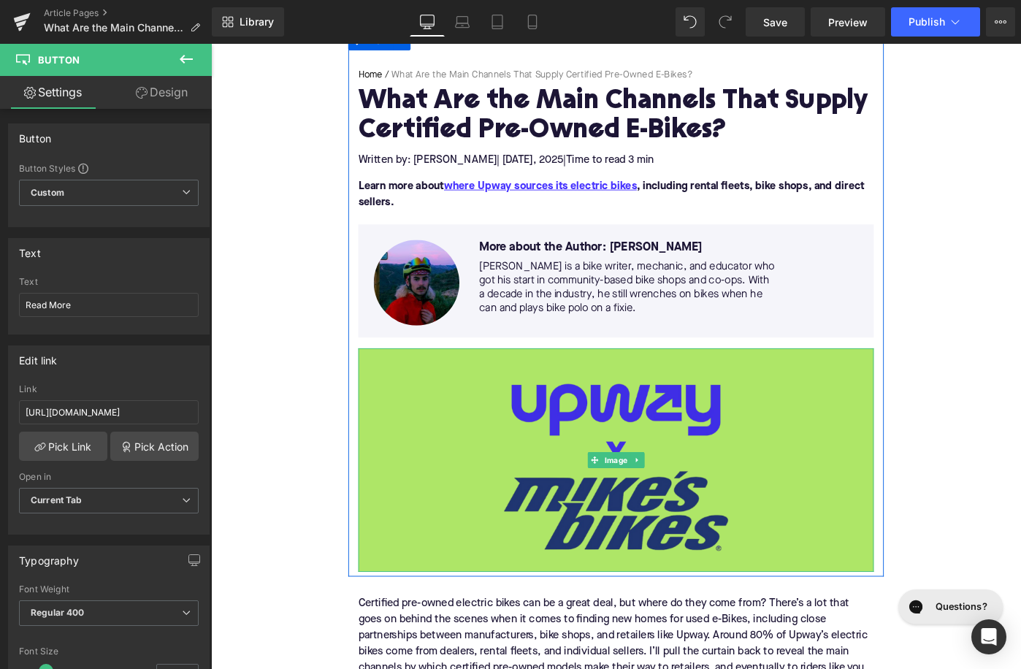
click at [432, 444] on img at bounding box center [653, 498] width 562 height 244
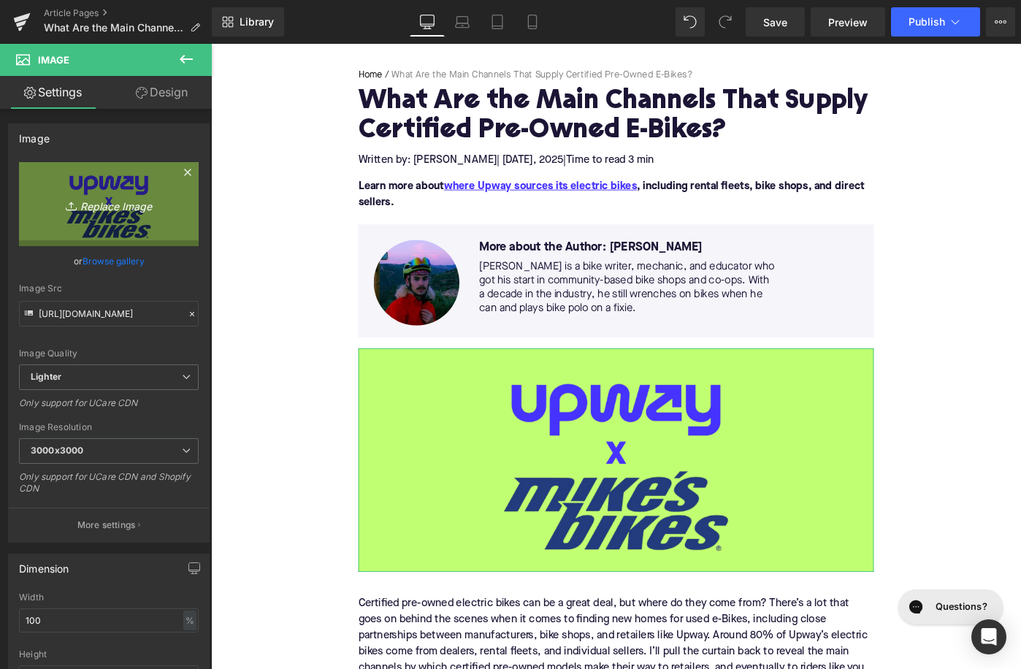
click at [72, 185] on link "Replace Image" at bounding box center [109, 204] width 180 height 84
type input "C:\fakepath\Remy Pt. 3(85).png"
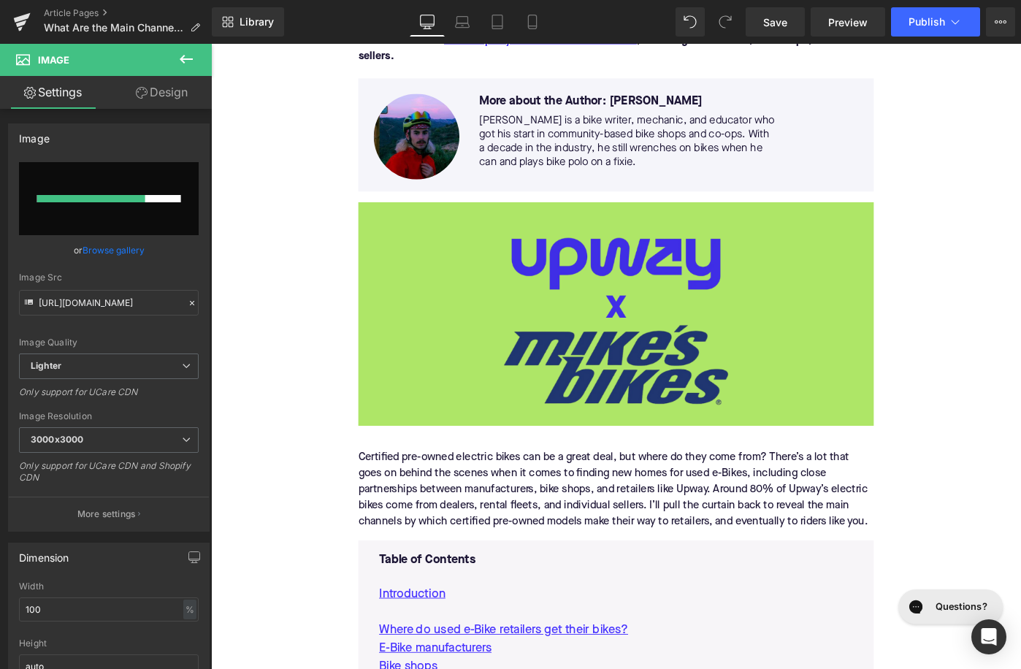
scroll to position [294, 0]
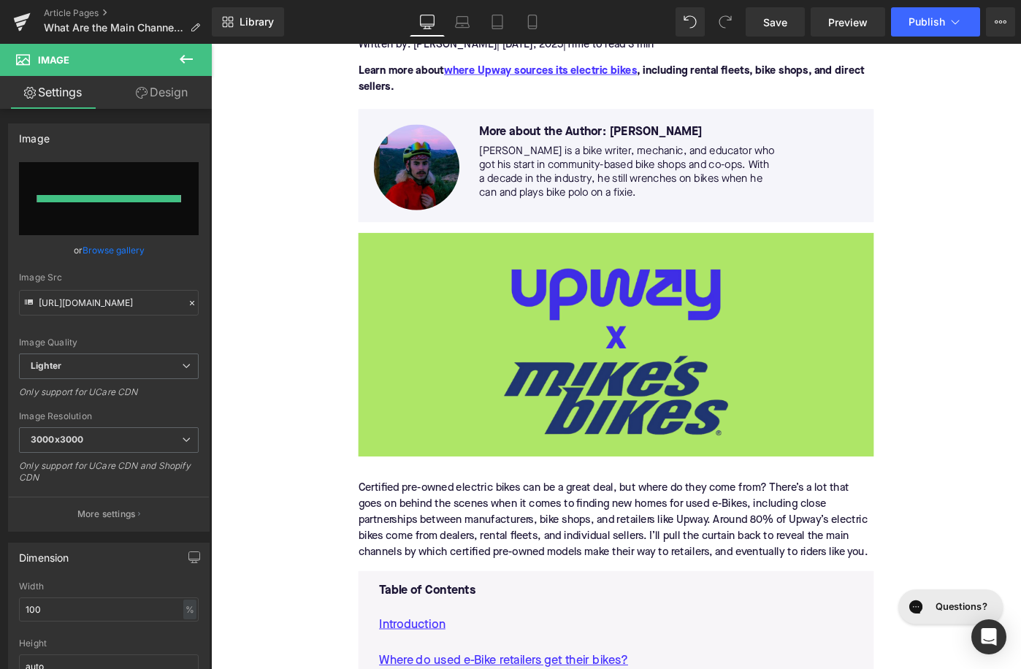
type input "https://ucarecdn.com/e89132e6-4f3b-4d31-960d-c80a19727f03/-/format/auto/-/previ…"
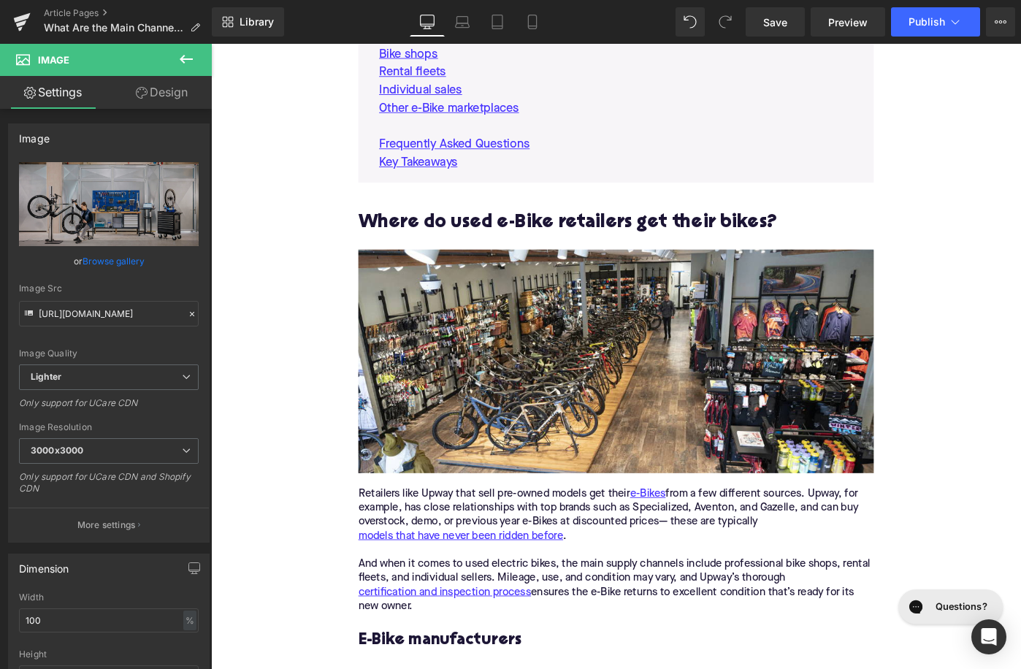
scroll to position [1010, 0]
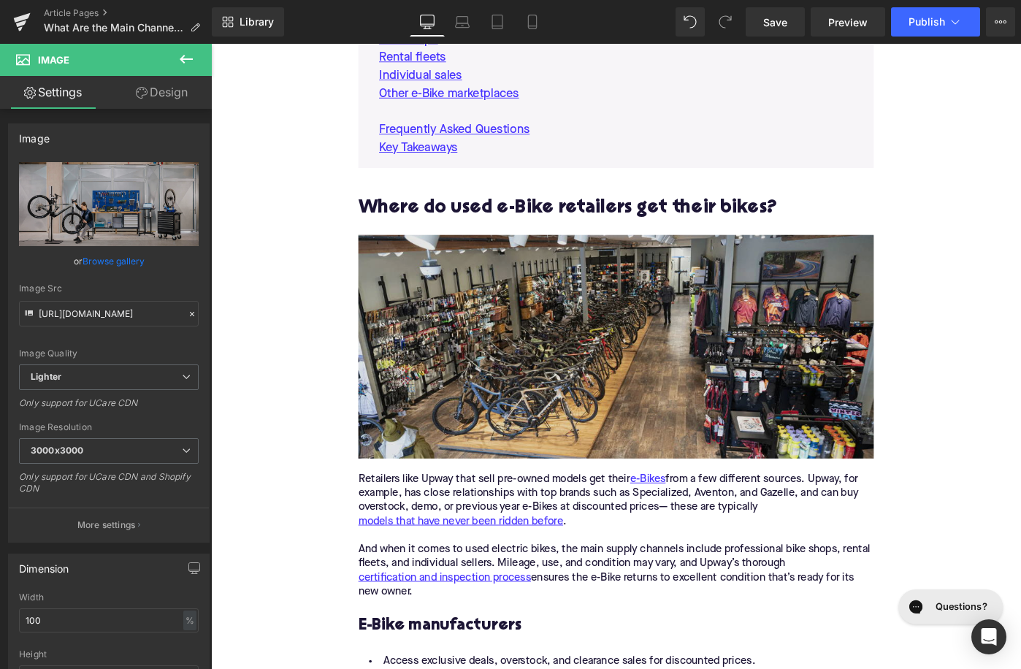
click at [430, 393] on img at bounding box center [653, 375] width 562 height 244
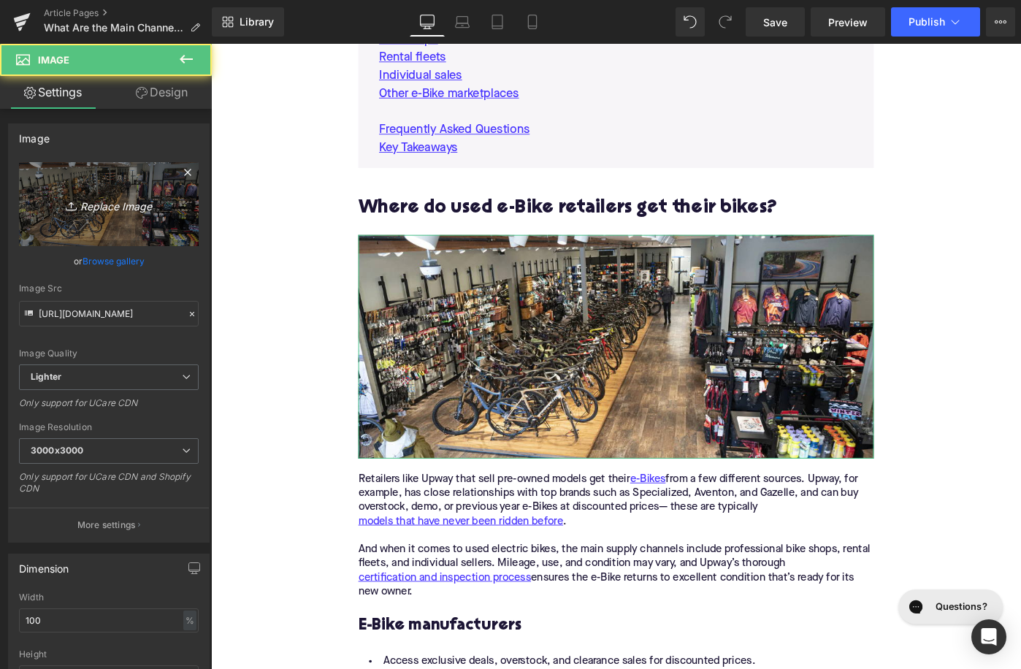
click at [172, 194] on link "Replace Image" at bounding box center [109, 204] width 180 height 84
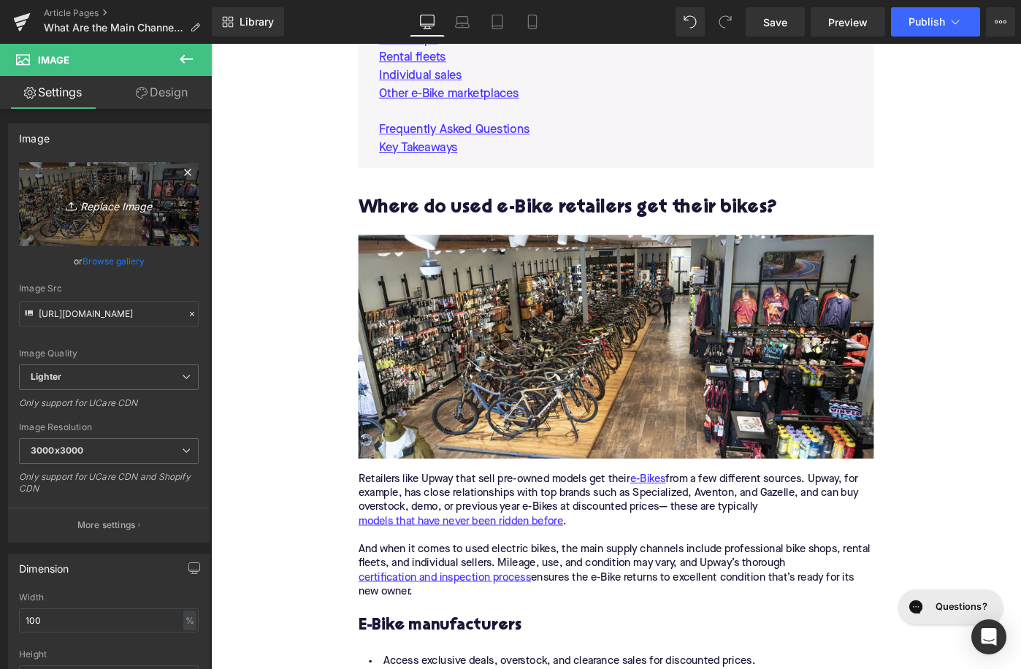
type input "C:\fakepath\Remy Pt. 3(86).png"
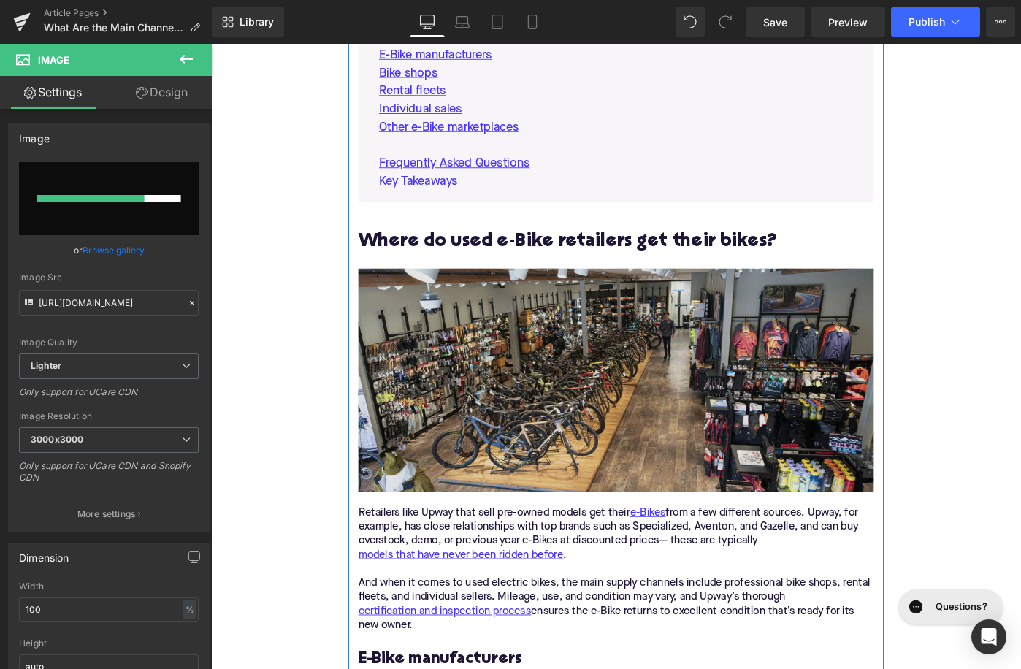
scroll to position [1087, 0]
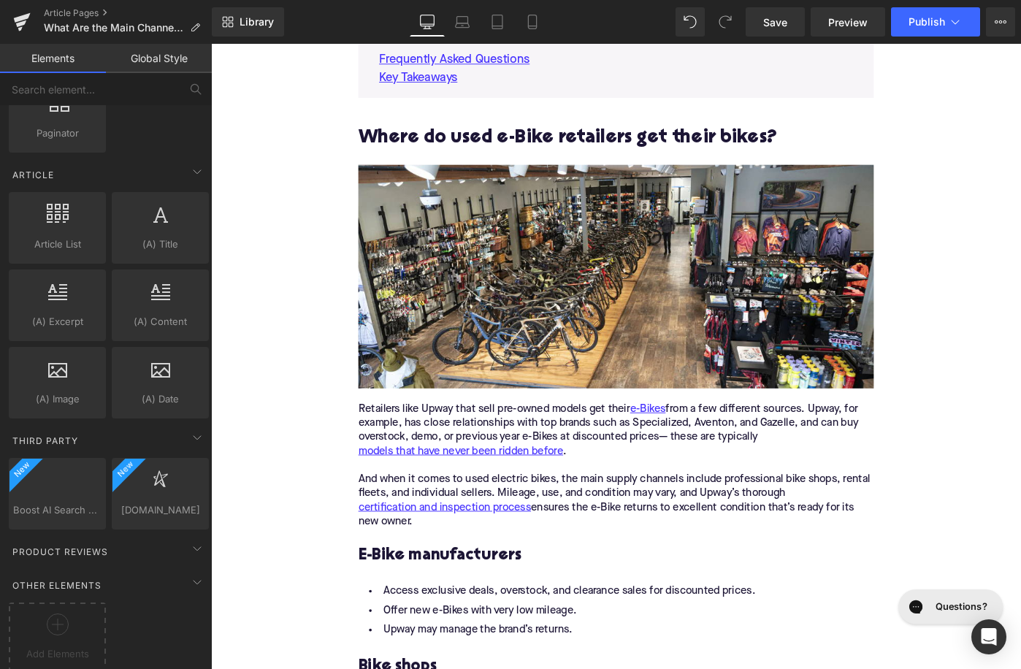
scroll to position [2719, 0]
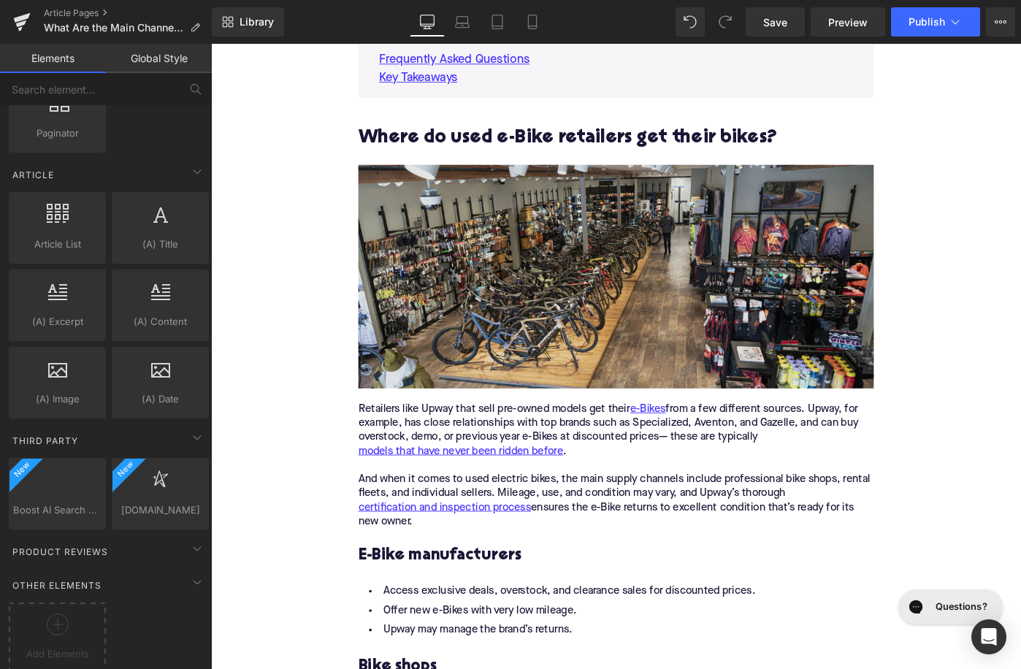
click at [464, 340] on img at bounding box center [653, 298] width 562 height 244
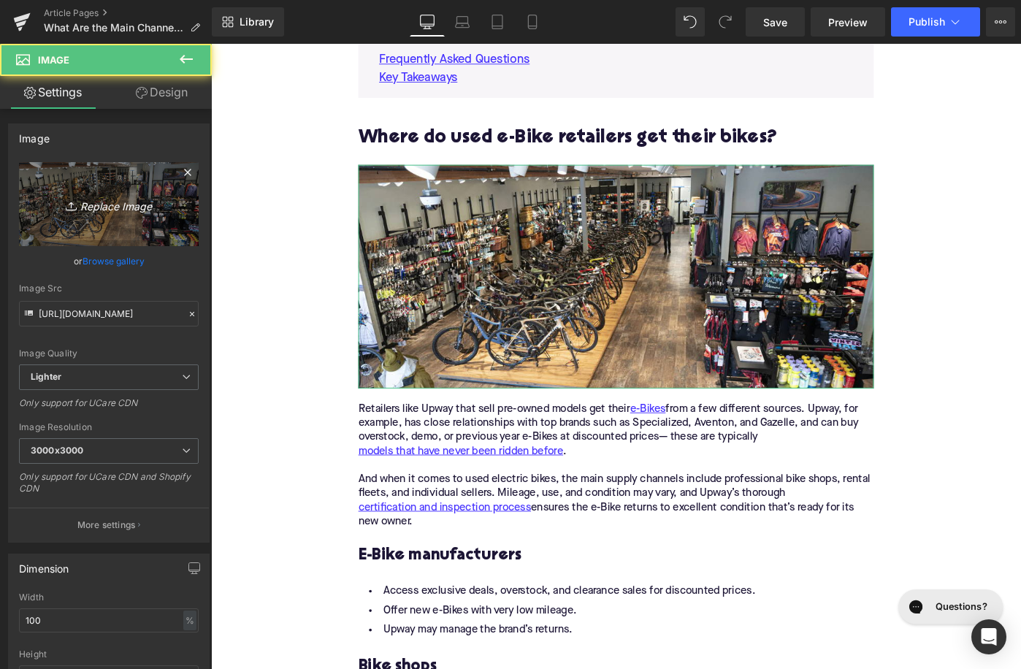
click at [74, 238] on link "Replace Image" at bounding box center [109, 204] width 180 height 84
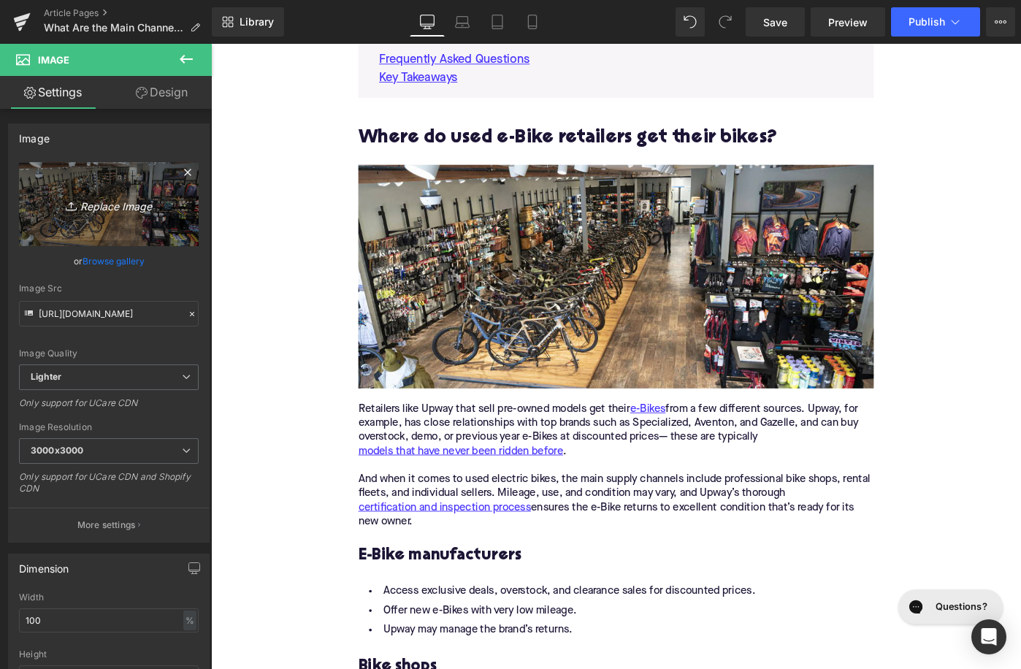
type input "C:\fakepath\Remy Pt. 3(86).png"
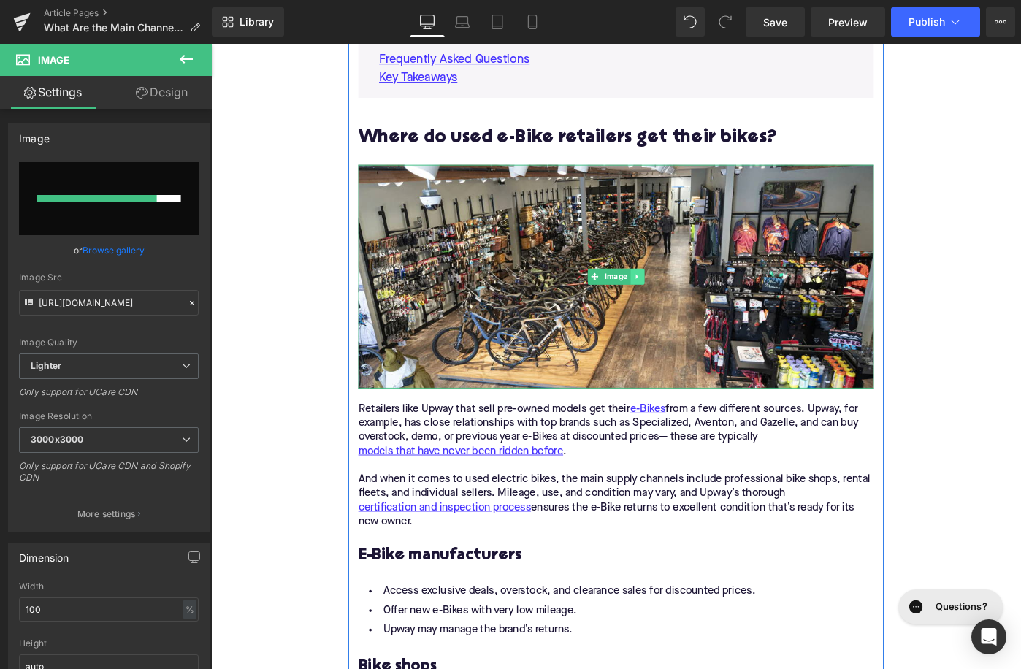
click at [673, 298] on icon at bounding box center [676, 298] width 8 height 9
click at [668, 298] on icon at bounding box center [669, 298] width 8 height 8
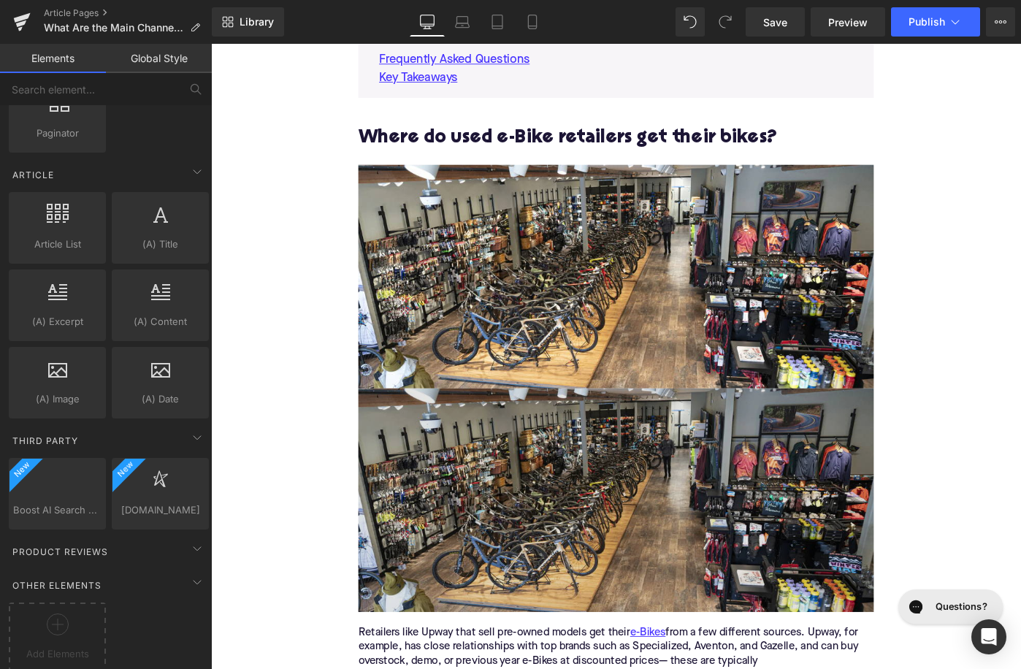
click at [500, 524] on img at bounding box center [653, 542] width 562 height 244
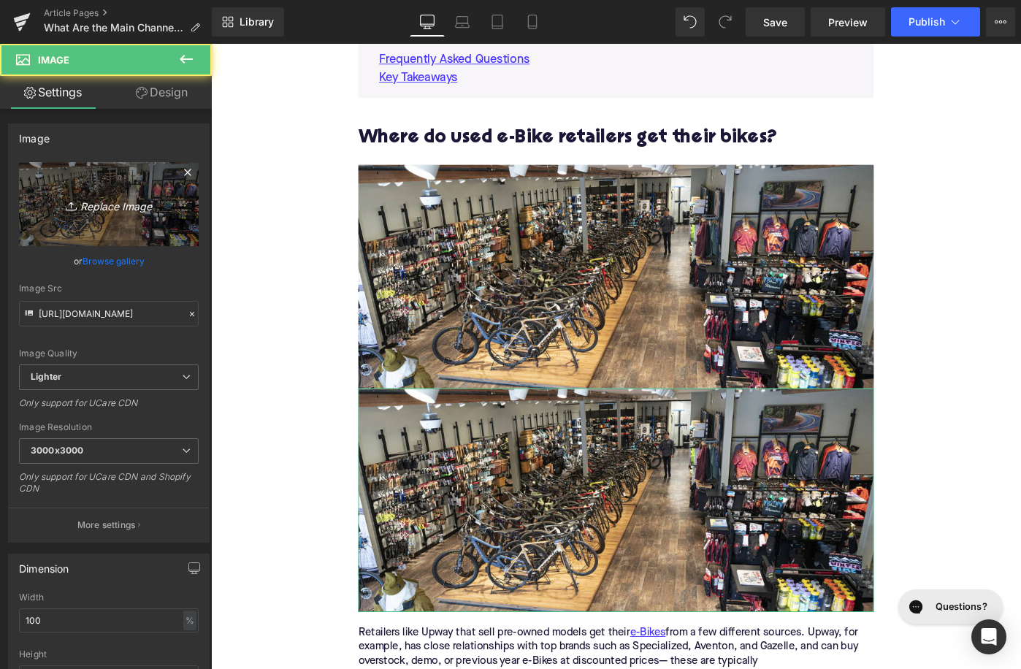
click at [135, 236] on link "Replace Image" at bounding box center [109, 204] width 180 height 84
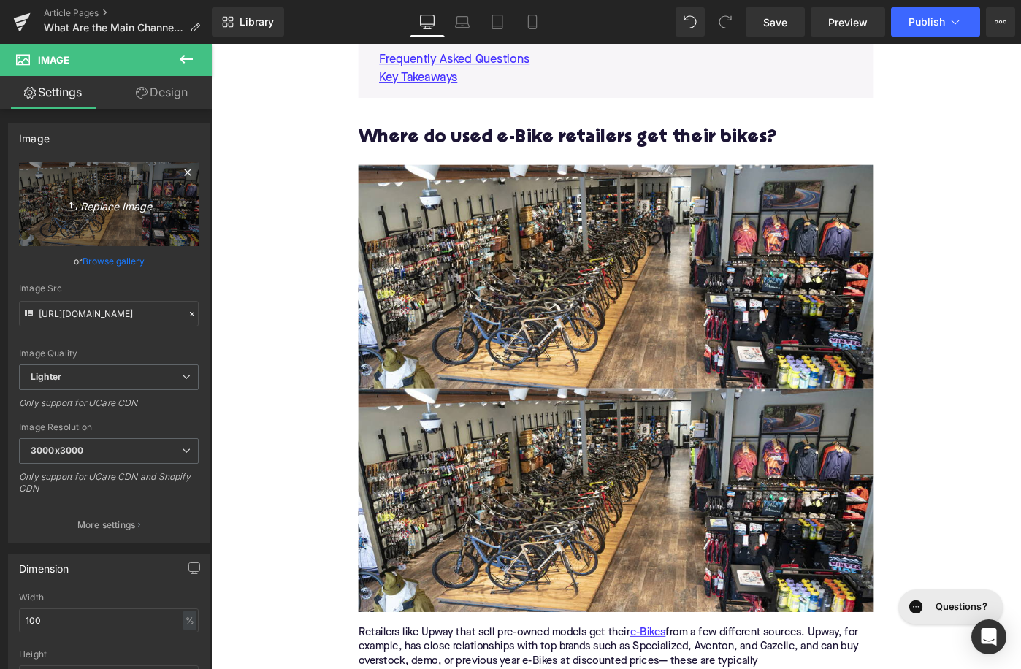
type input "C:\fakepath\Remy Pt. 3(87).png"
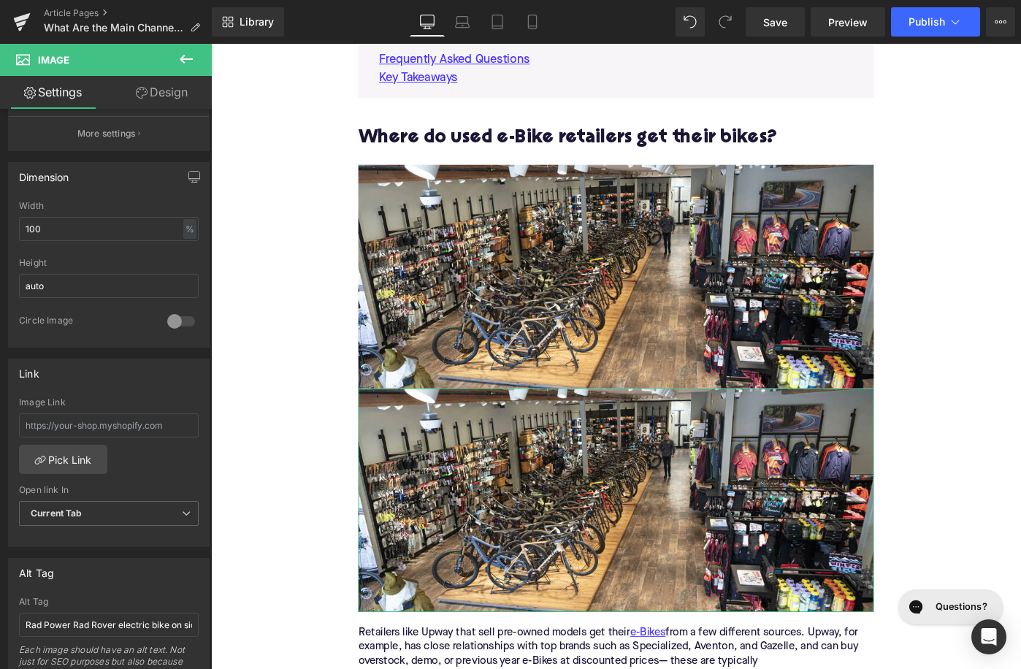
scroll to position [487, 0]
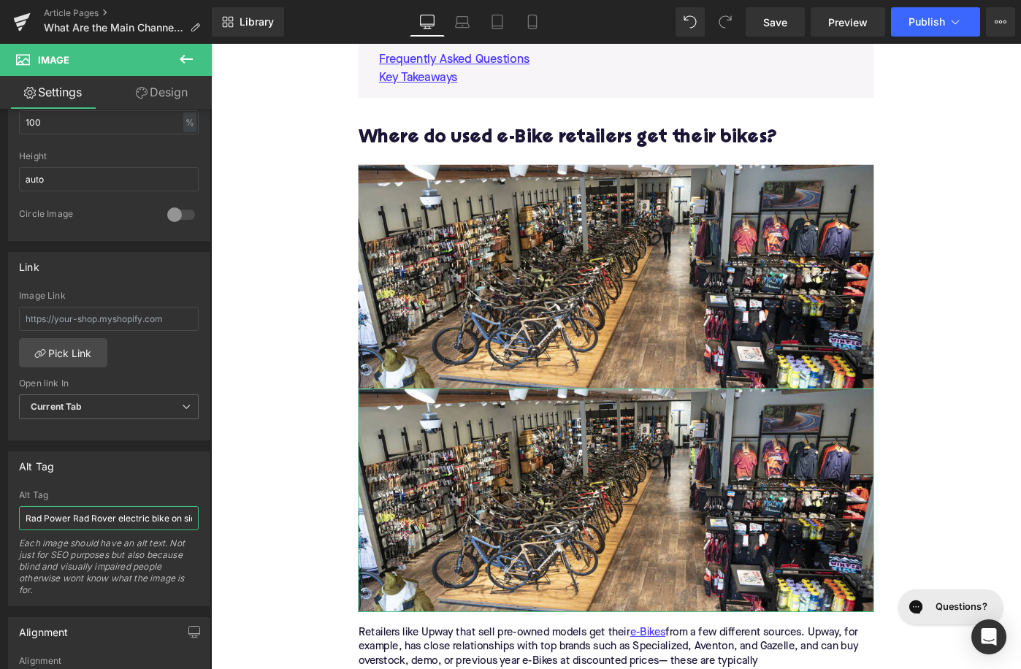
click at [84, 519] on input "Rad Power Rad Rover electric bike on sidewalk between leaves" at bounding box center [109, 518] width 180 height 24
type input "Rider on"
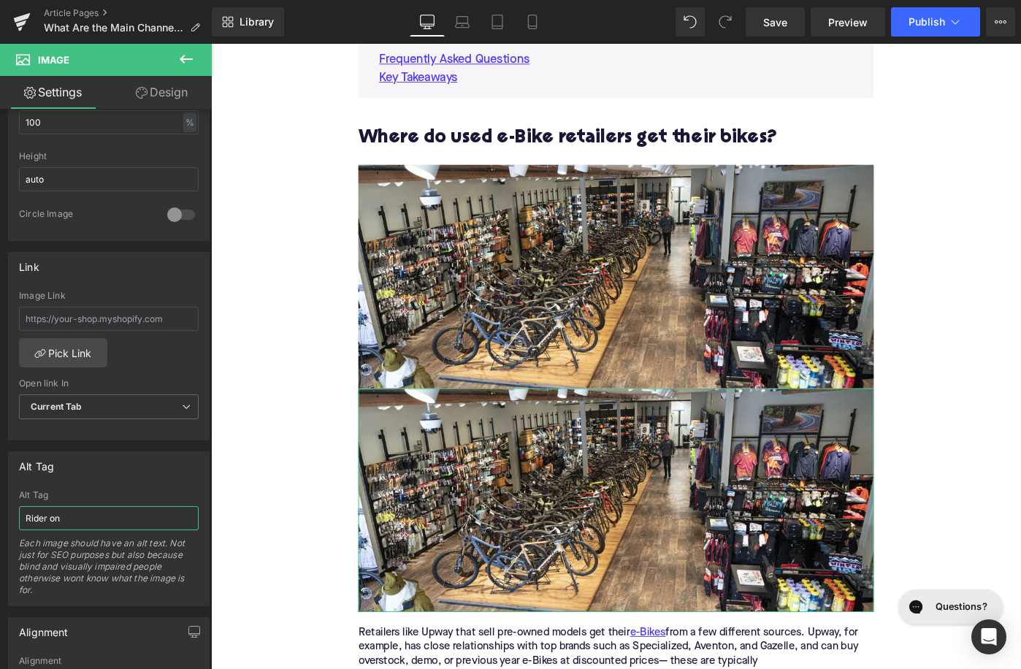
type input "https://ucarecdn.com/ec096f6d-4a4e-4fdc-8c61-338da011d5e3/-/format/auto/-/previ…"
type input "Rider on electric m"
type input "https://ucarecdn.com/3524481b-92a9-4517-a5b7-b79dfc27aabe/-/format/auto/-/previ…"
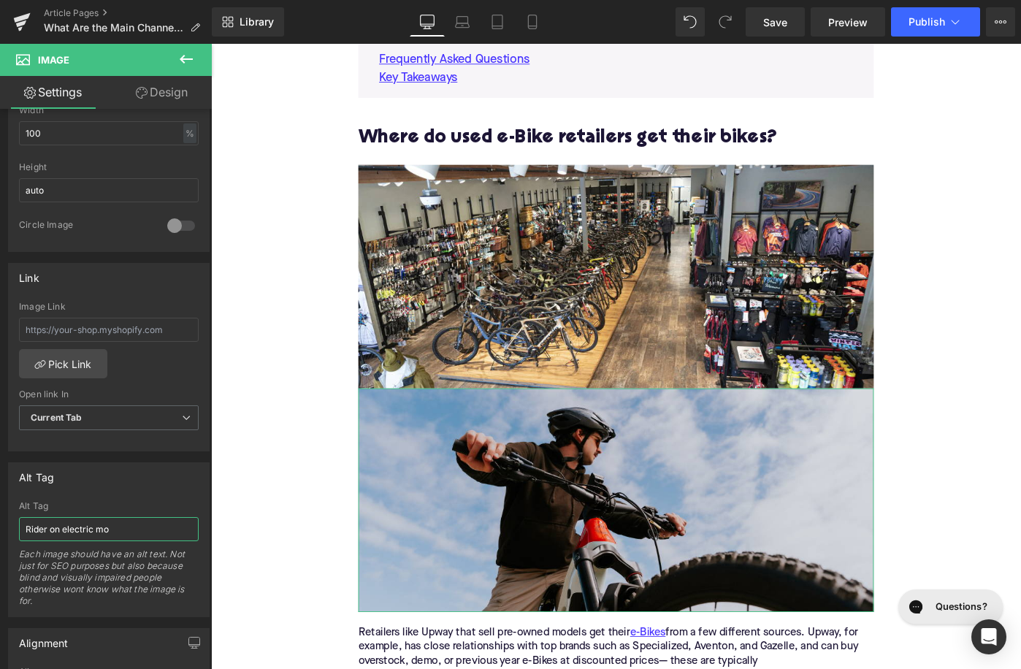
scroll to position [498, 0]
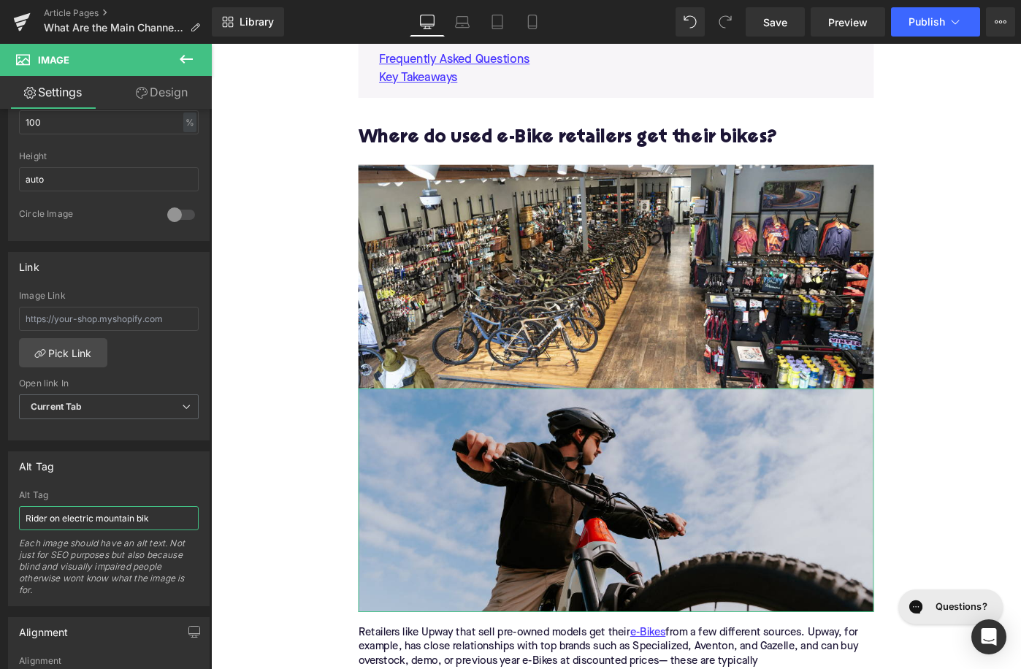
type input "Rider on electric mountain bike"
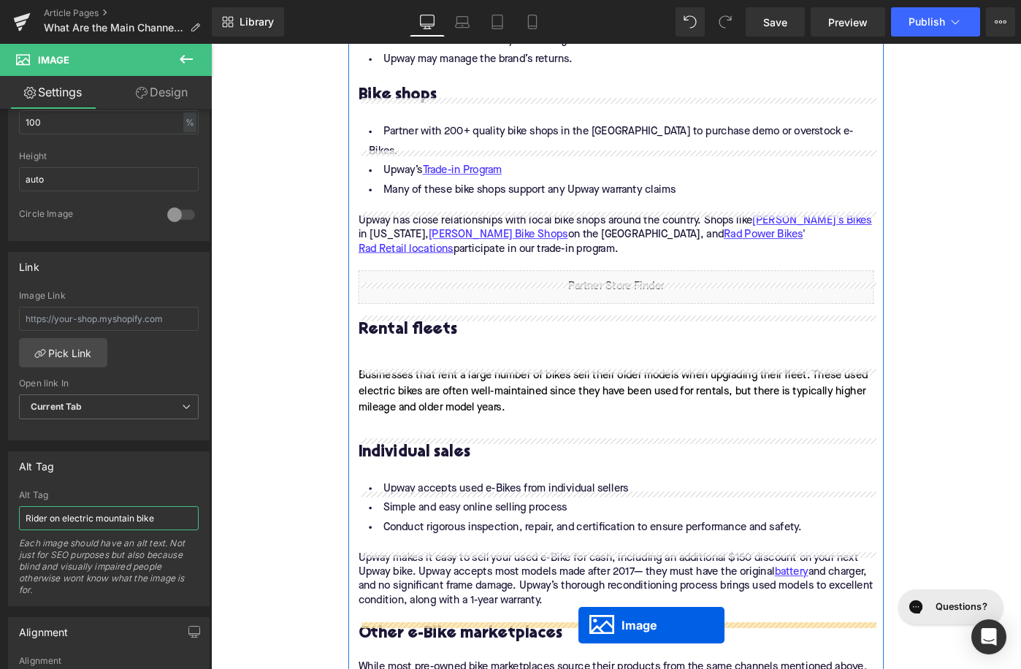
scroll to position [1818, 0]
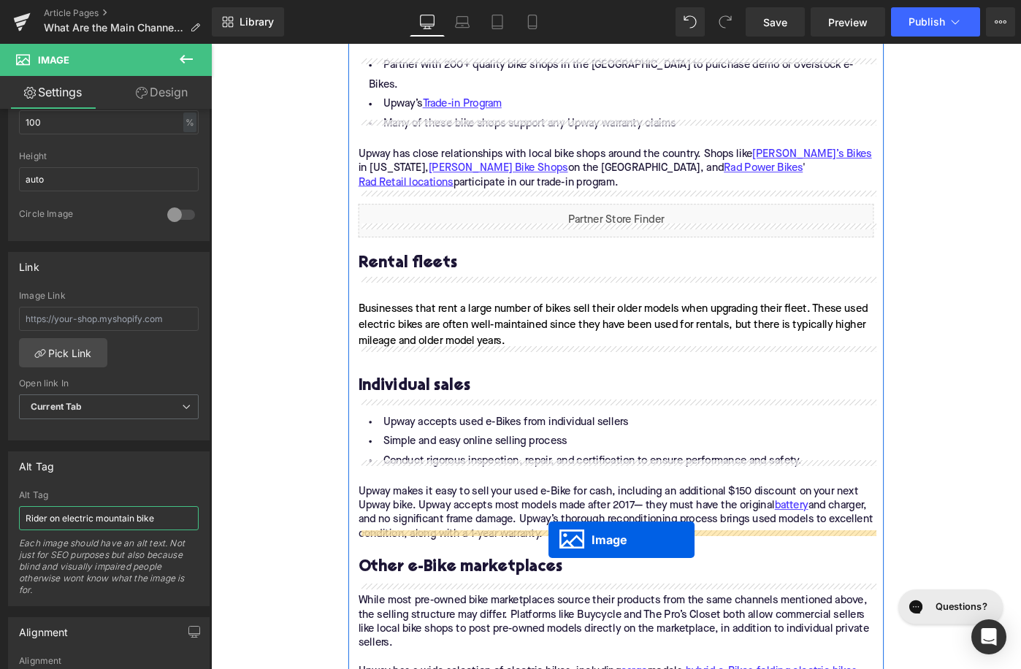
drag, startPoint x: 629, startPoint y: 537, endPoint x: 579, endPoint y: 584, distance: 67.7
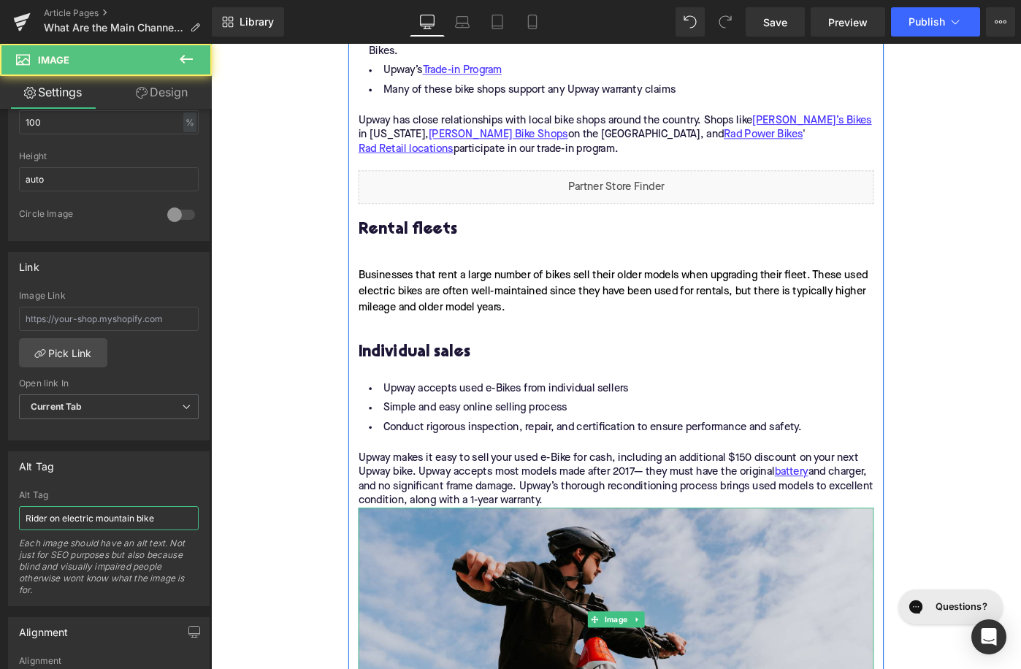
scroll to position [1782, 0]
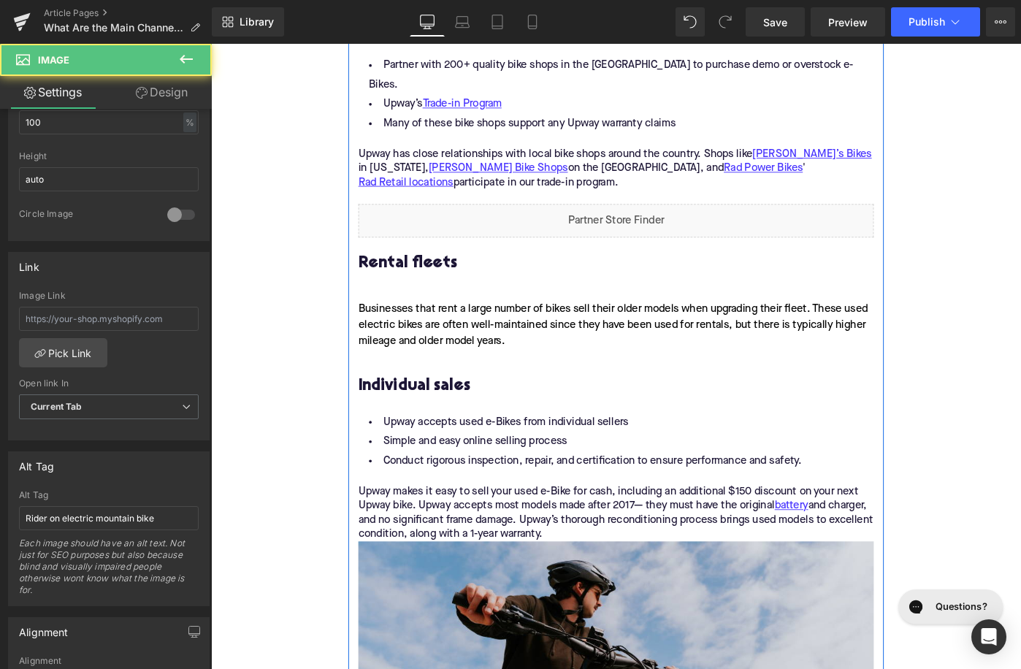
click at [677, 571] on p "Upway makes it easy to sell your used e-Bike for cash, including an additional …" at bounding box center [653, 555] width 562 height 61
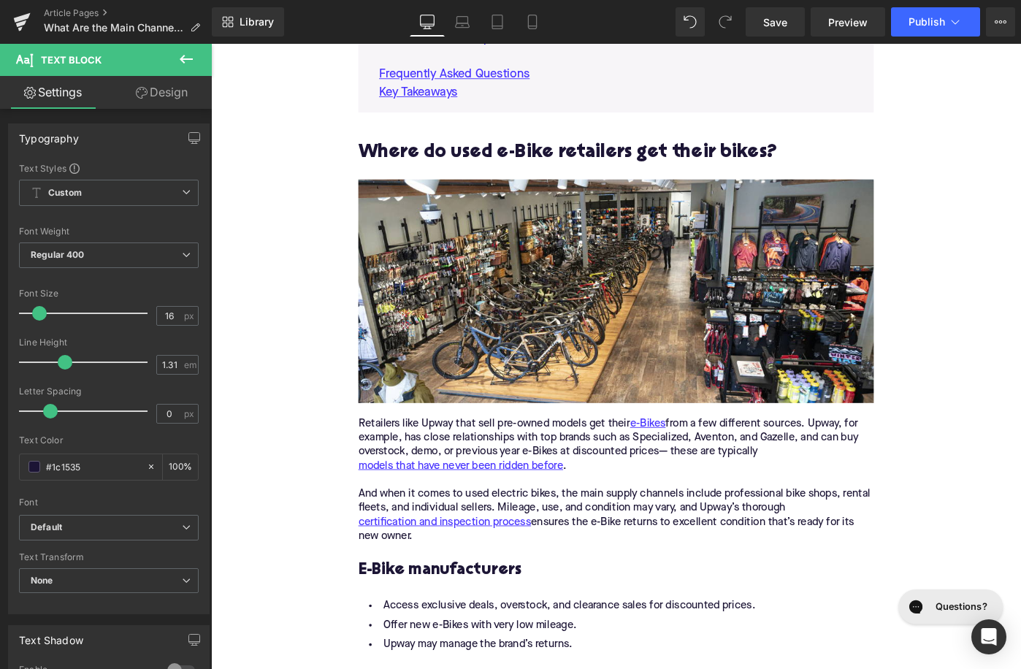
scroll to position [1013, 0]
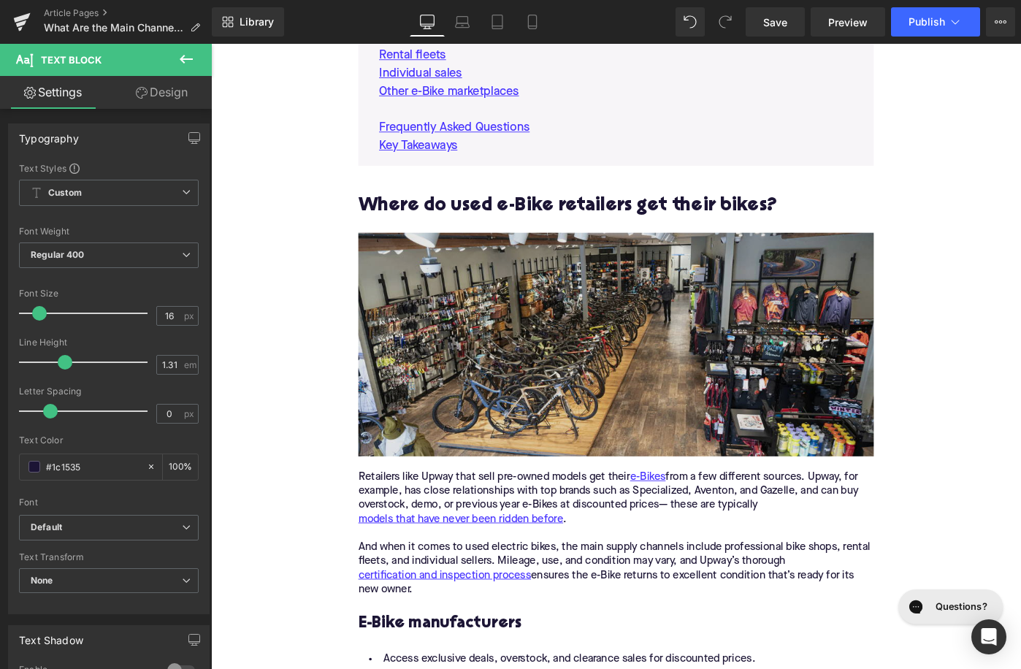
click at [600, 460] on img at bounding box center [653, 372] width 562 height 244
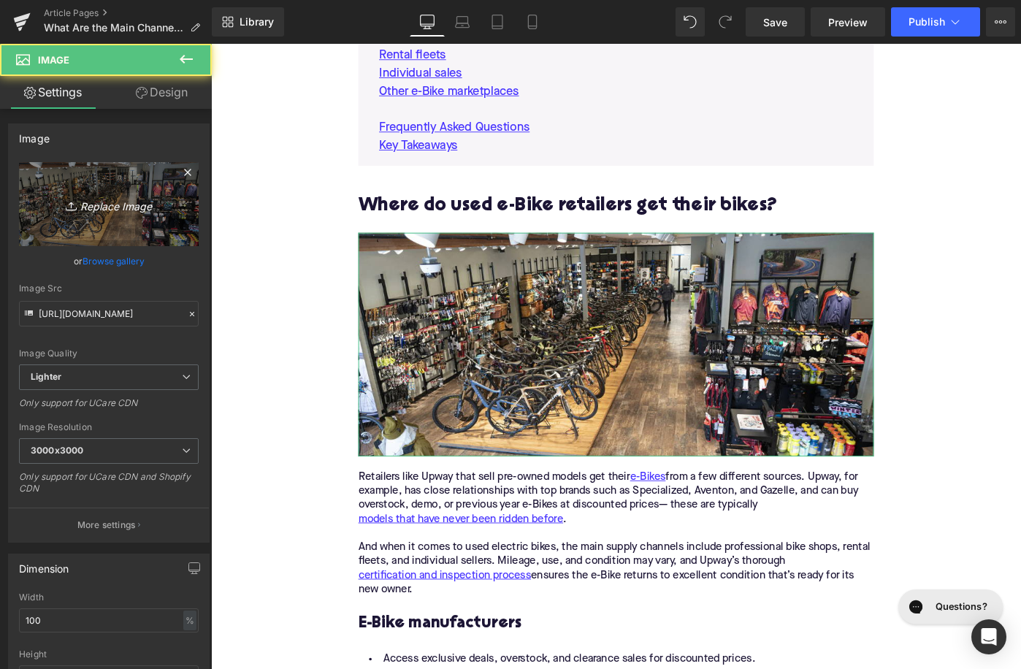
click at [117, 233] on link "Replace Image" at bounding box center [109, 204] width 180 height 84
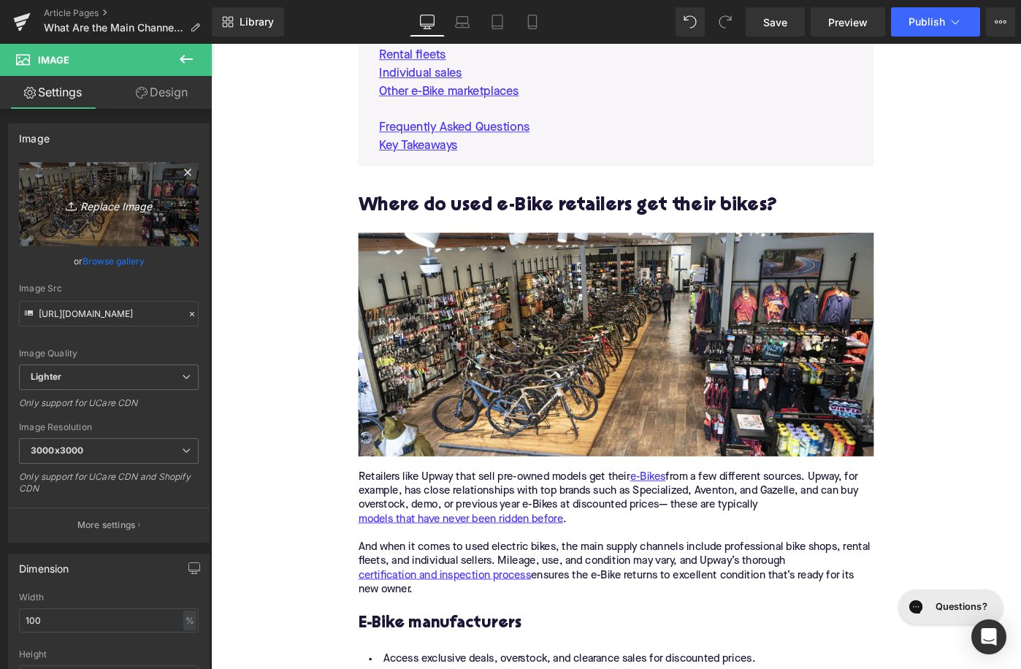
type input "C:\fakepath\Remy Pt. 3(86).png"
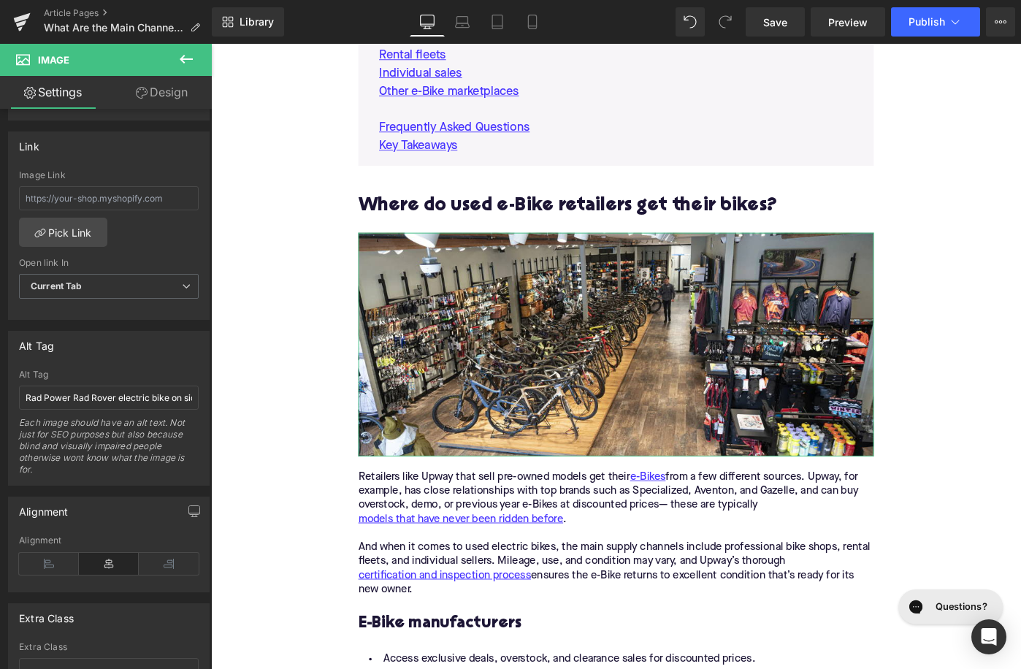
scroll to position [657, 0]
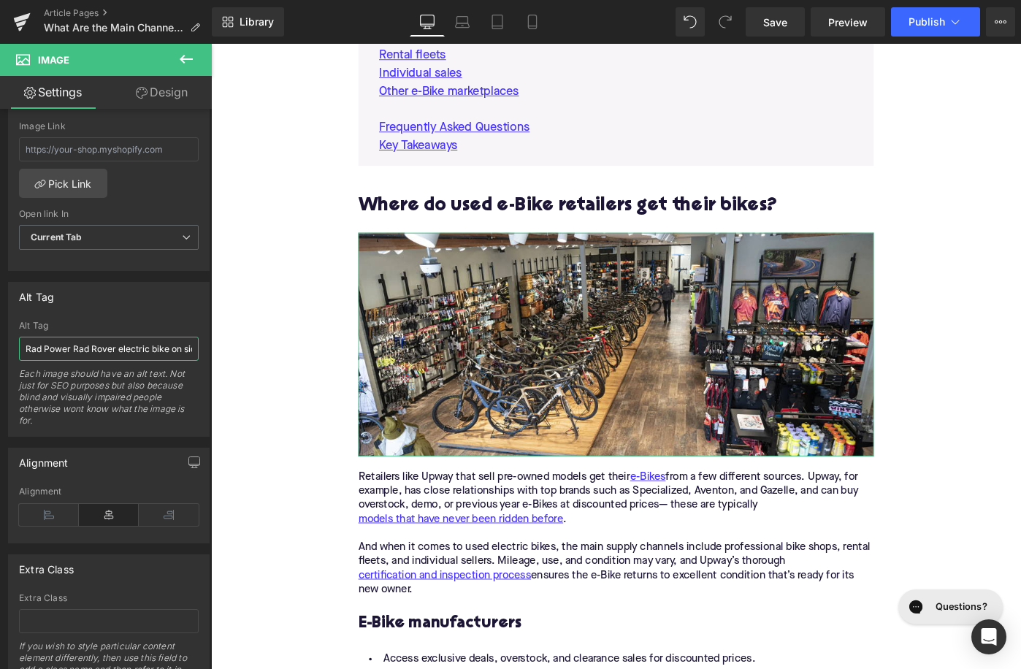
click at [104, 345] on input "Rad Power Rad Rover electric bike on sidewalk between leaves" at bounding box center [109, 349] width 180 height 24
type input "M"
type input "https://ucarecdn.com/ec096f6d-4a4e-4fdc-8c61-338da011d5e3/-/format/auto/-/previ…"
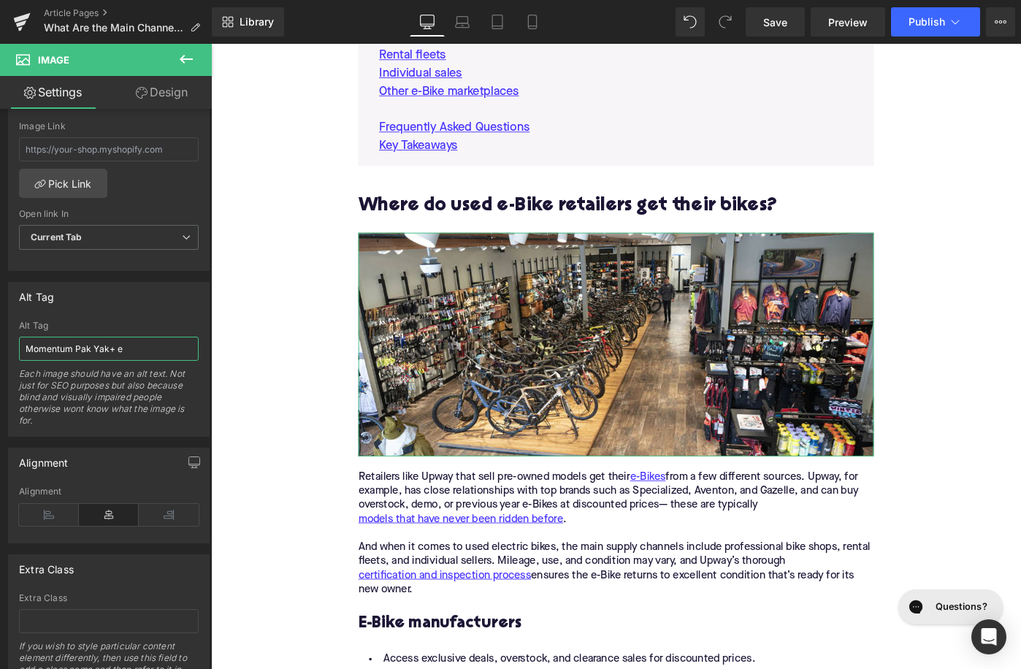
type input "Momentum Pak Yak+ el"
type input "Momentum Pak Yak+ electric car"
type input "https://ucarecdn.com/e8d633cd-f600-48d2-bfd2-e30bee06e0e9/-/format/auto/-/previ…"
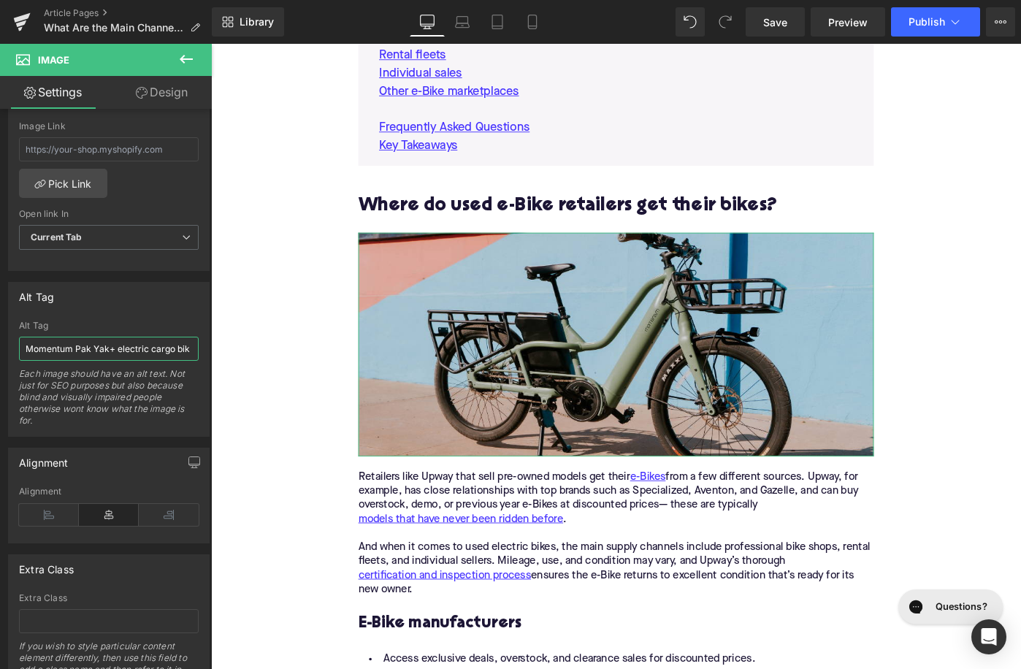
type input "Momentum Pak Yak+ electric cargo bike"
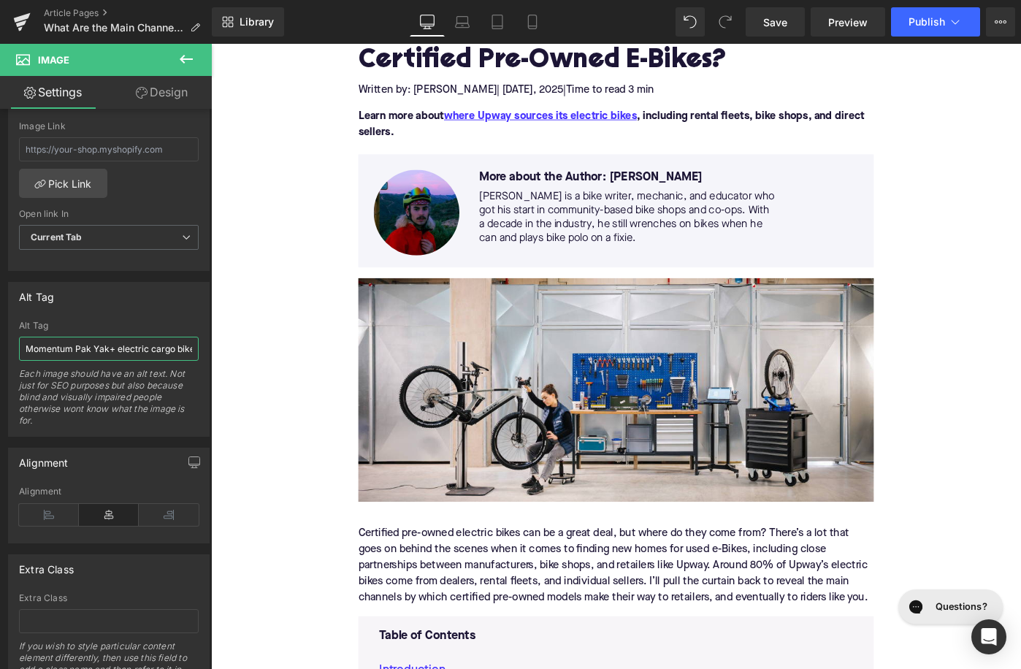
scroll to position [218, 0]
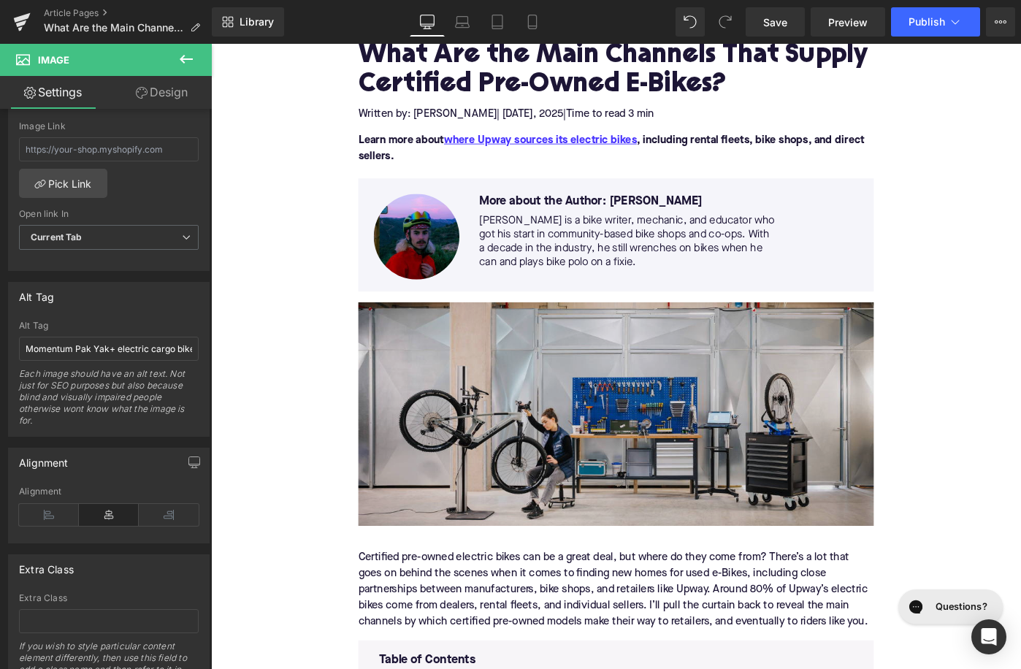
click at [457, 403] on img at bounding box center [653, 448] width 562 height 244
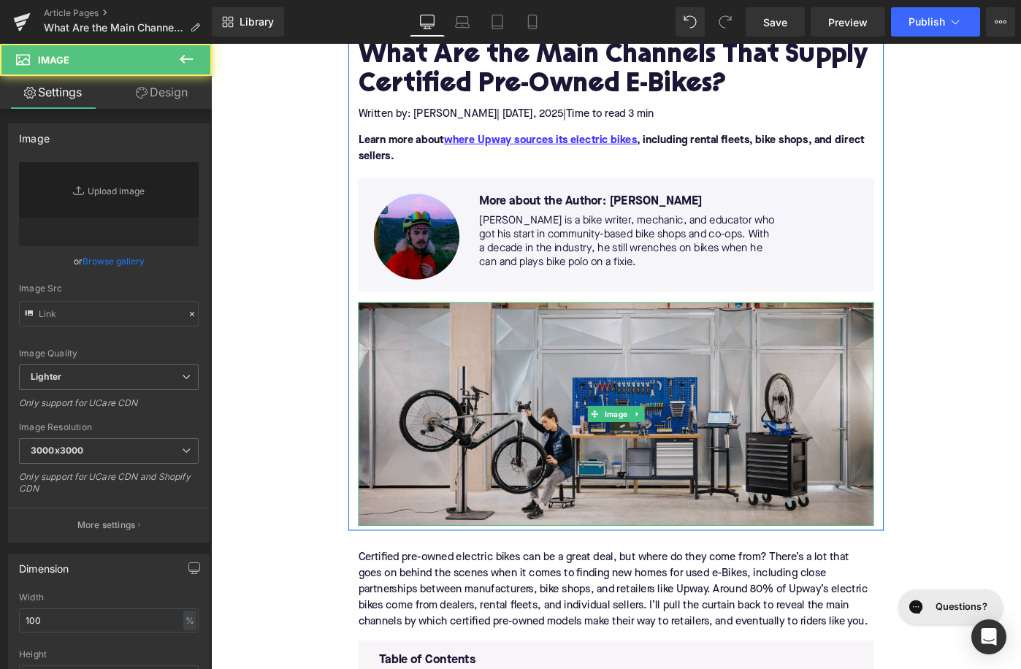
type input "https://ucarecdn.com/e89132e6-4f3b-4d31-960d-c80a19727f03/-/format/auto/-/previ…"
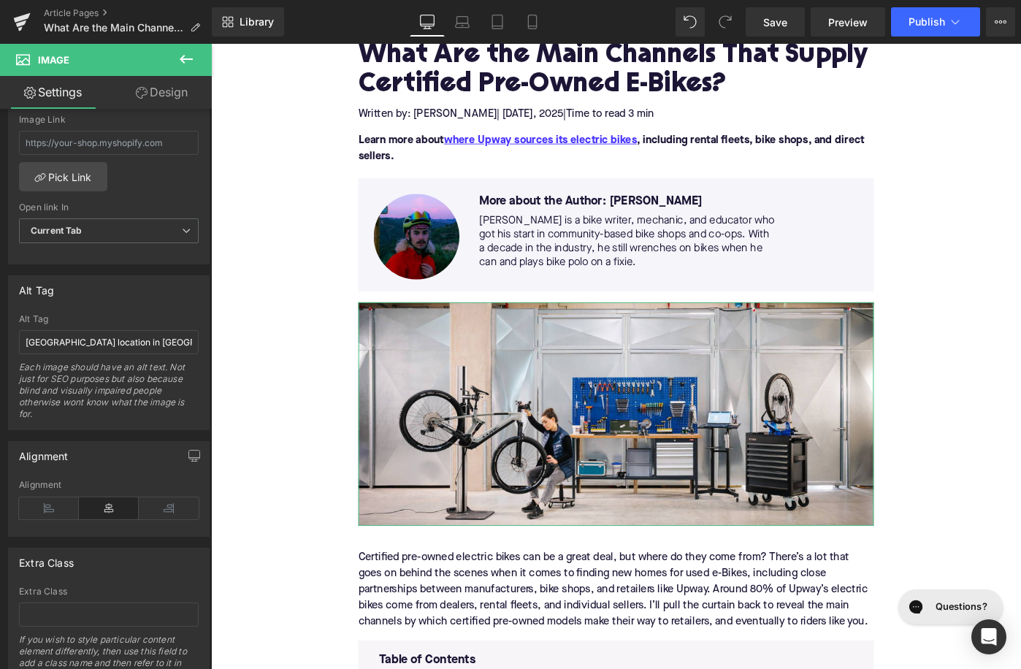
scroll to position [677, 0]
click at [117, 344] on input "RadRetail location in Berkeley" at bounding box center [109, 339] width 180 height 24
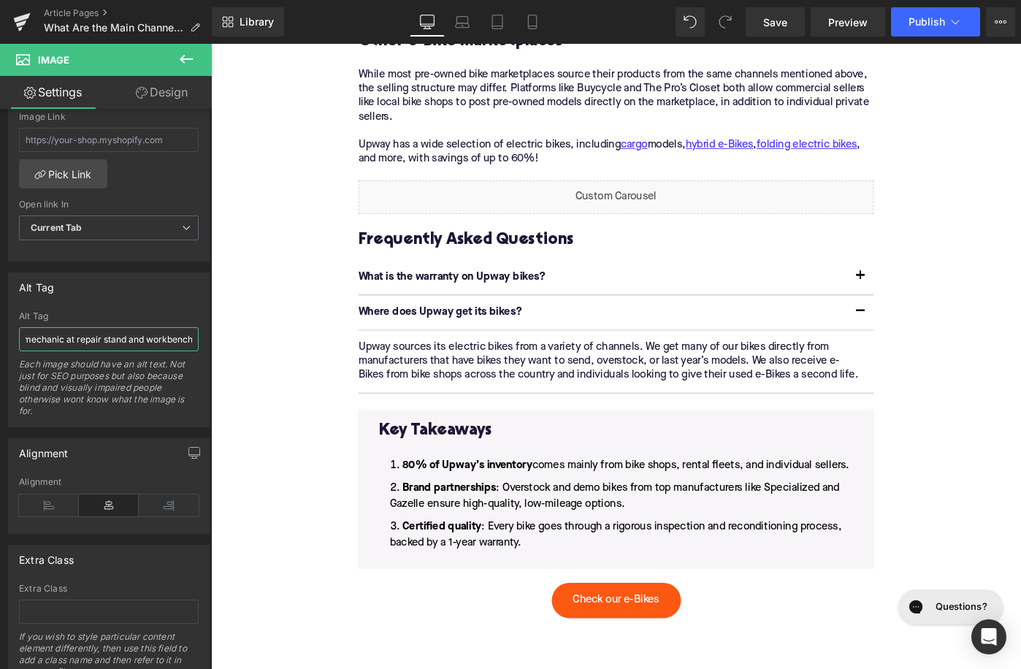
scroll to position [2614, 0]
type input "Upway UpCenter and mechanic at repair stand and workbench"
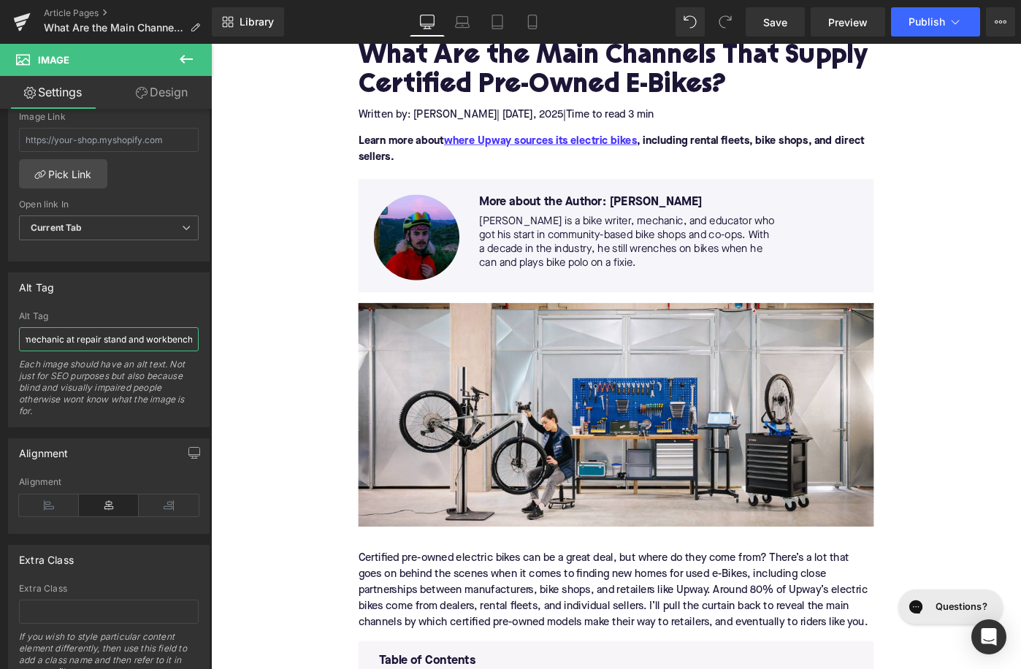
scroll to position [44, 0]
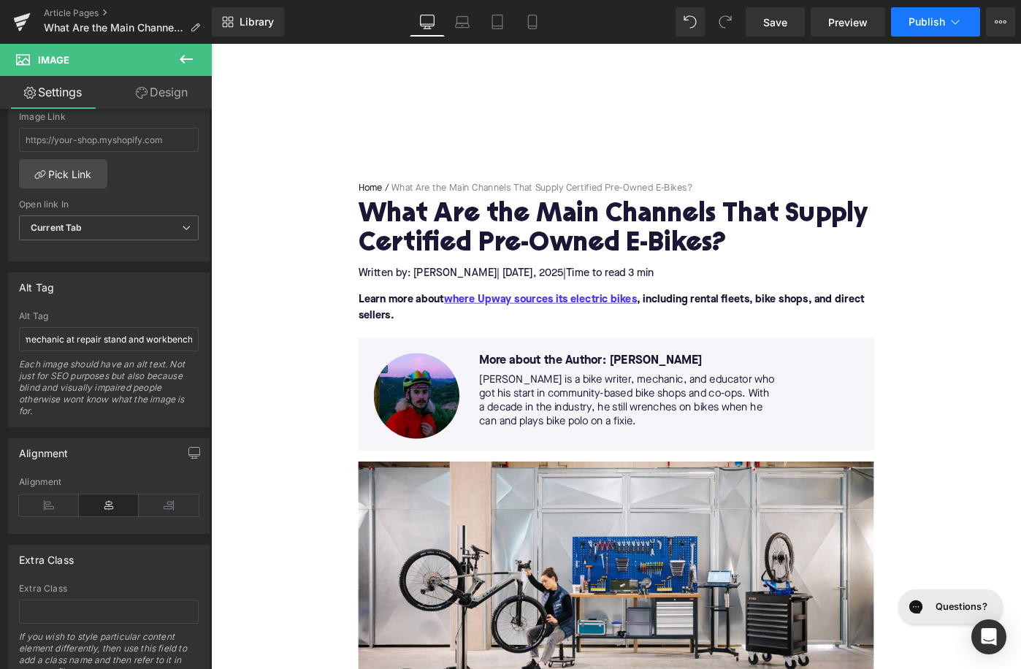
click at [926, 18] on span "Publish" at bounding box center [926, 22] width 37 height 12
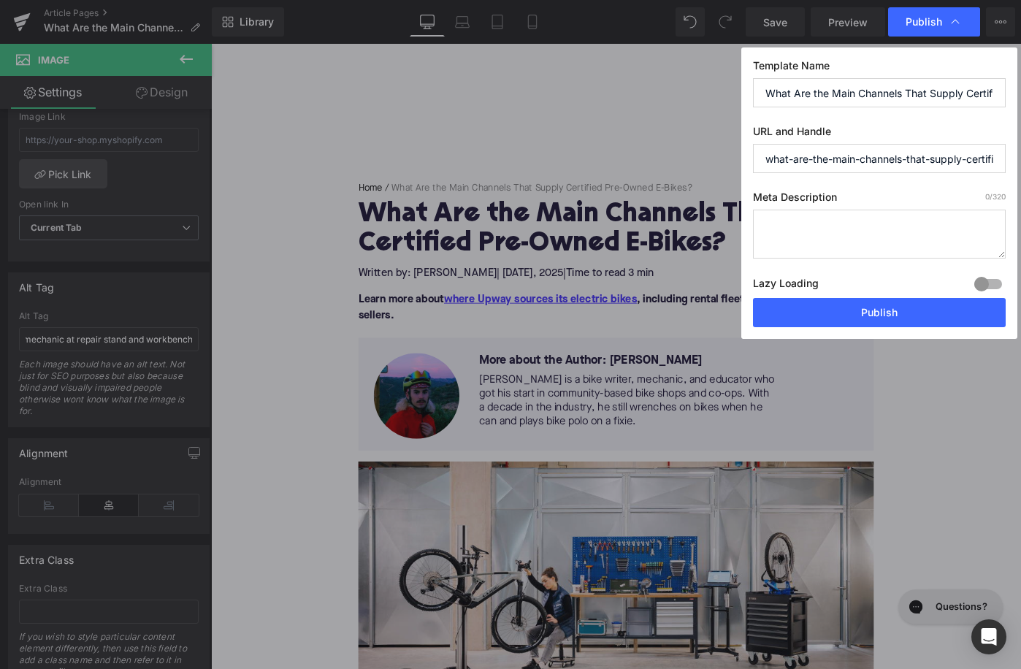
click at [864, 243] on textarea at bounding box center [879, 234] width 253 height 49
paste textarea "Dealers, rental fleets, and direct sellers supply 80% of certified pre-owned e-…"
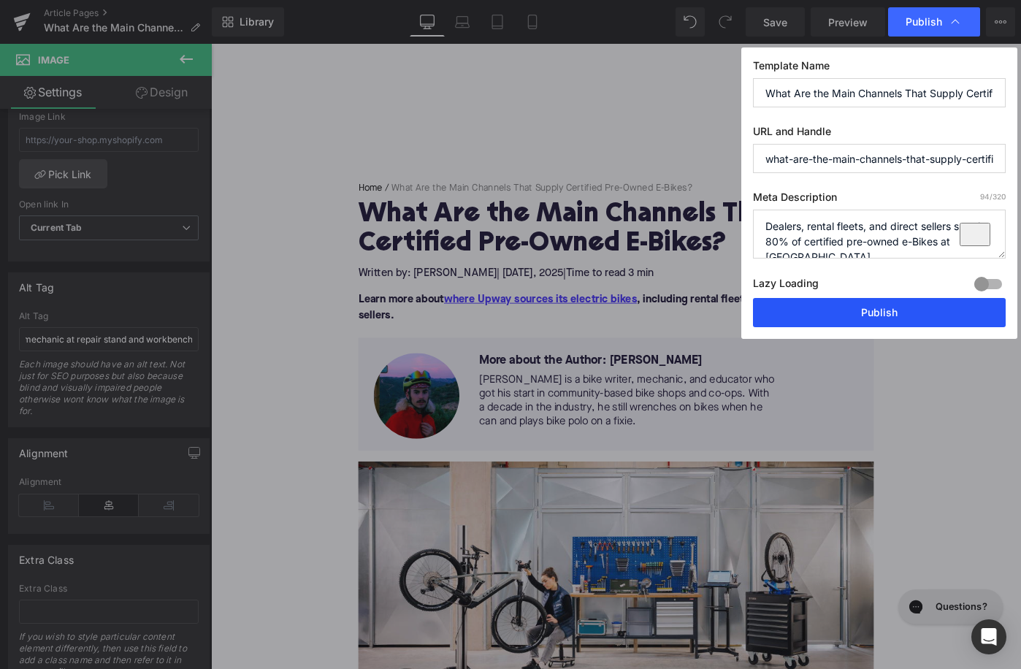
type textarea "Dealers, rental fleets, and direct sellers supply 80% of certified pre-owned e-…"
click at [839, 320] on button "Publish" at bounding box center [879, 312] width 253 height 29
